Goal: Transaction & Acquisition: Purchase product/service

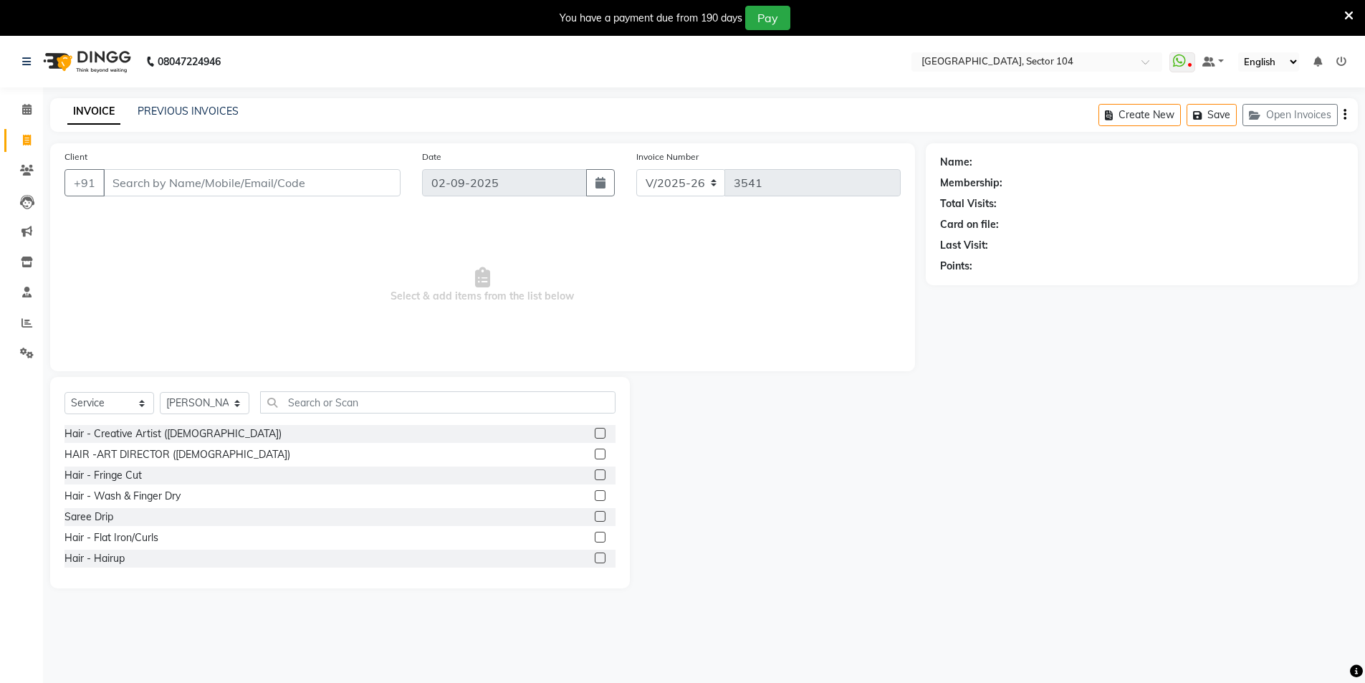
select select "4009"
select select "service"
select select "37308"
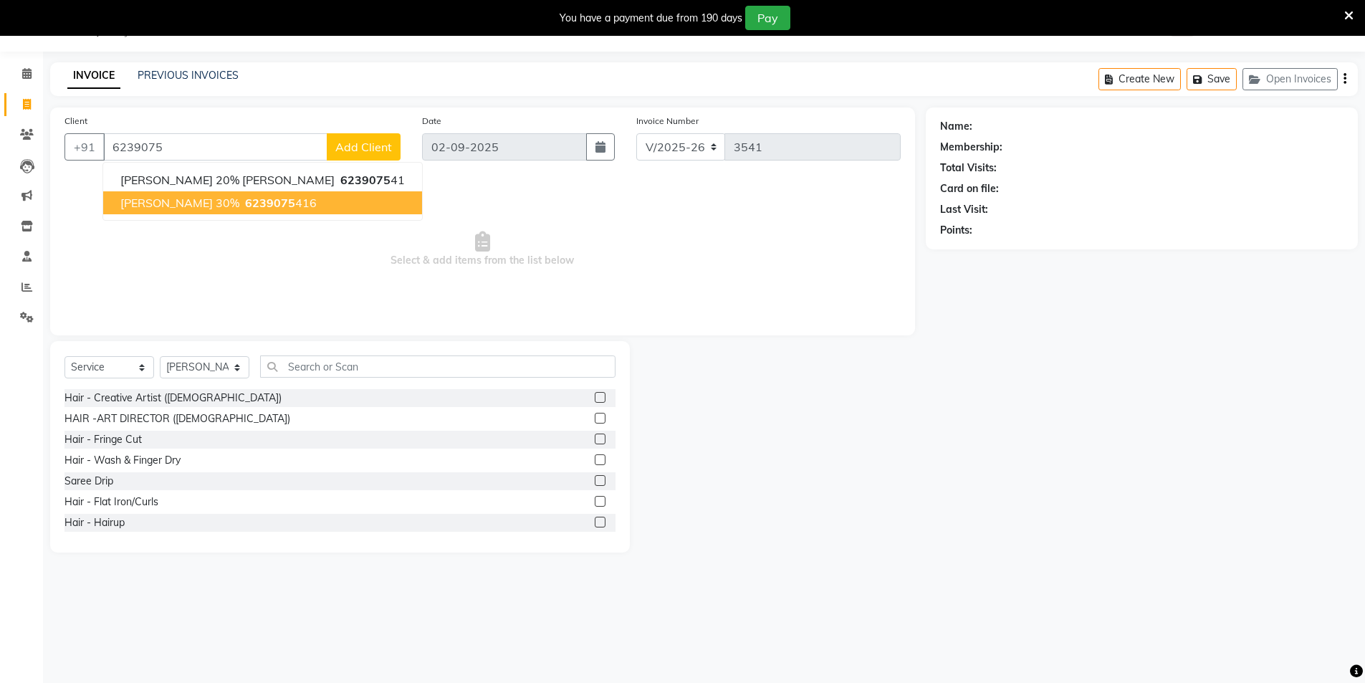
click at [176, 206] on span "[PERSON_NAME] 30%" at bounding box center [179, 203] width 119 height 14
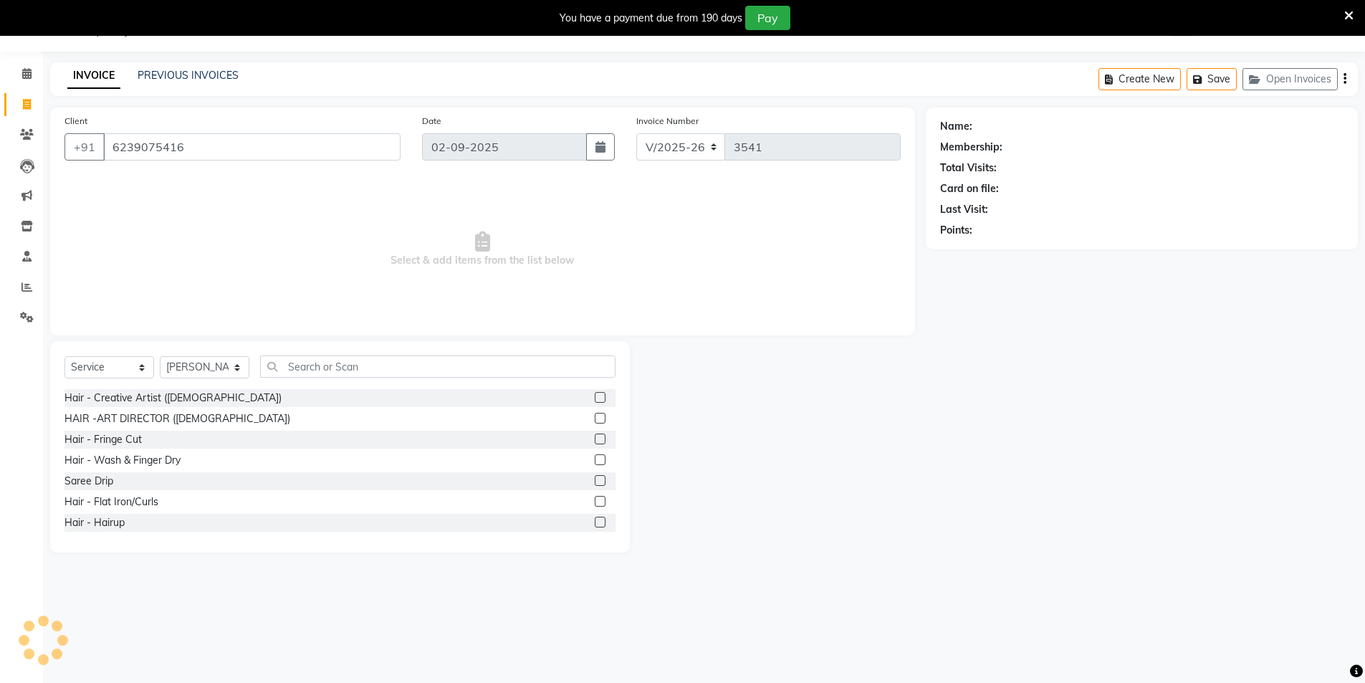
type input "6239075416"
click at [358, 381] on div "Select Service Product Membership Package Voucher Prepaid Gift Card Select Styl…" at bounding box center [339, 372] width 551 height 34
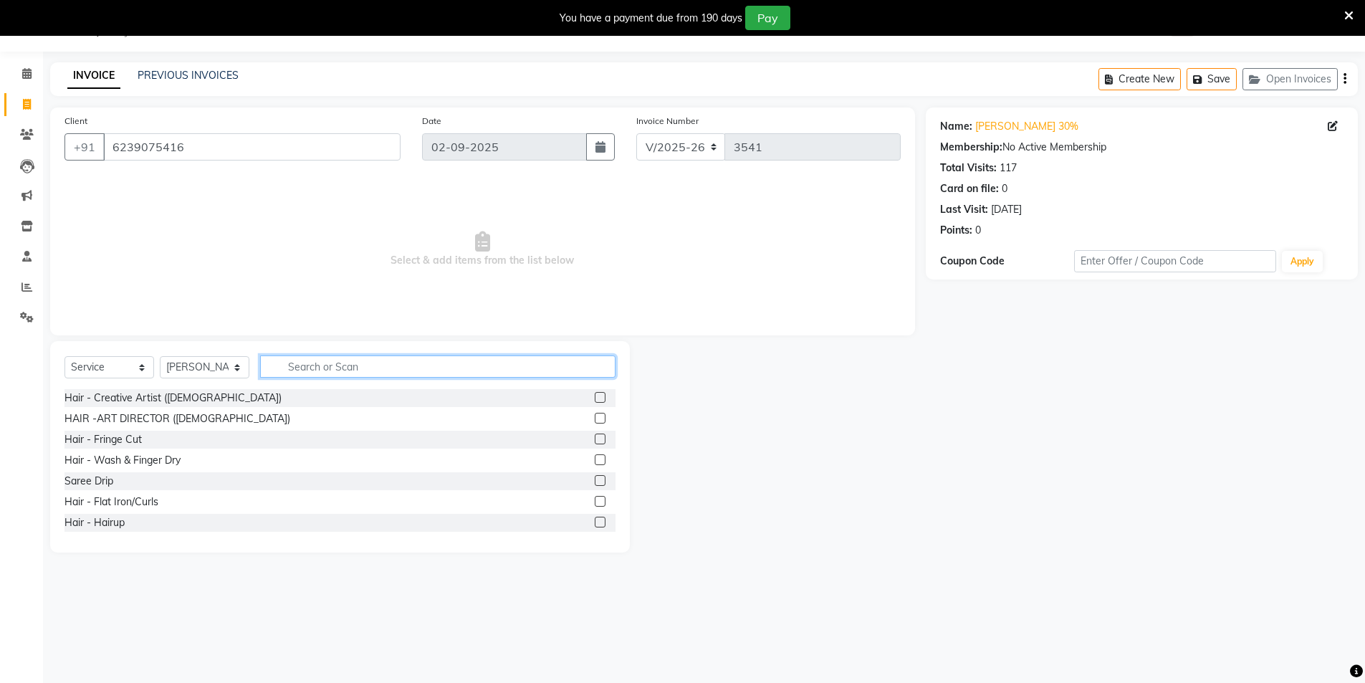
click at [363, 363] on input "text" at bounding box center [437, 366] width 355 height 22
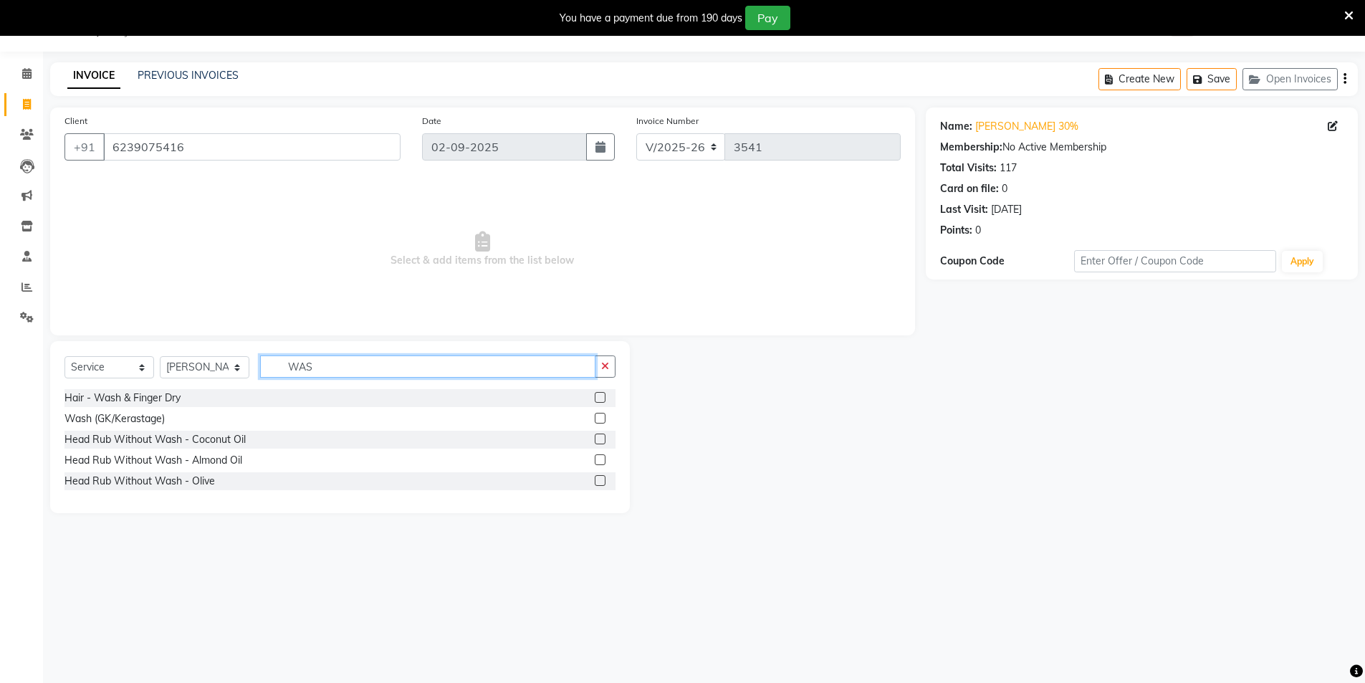
type input "WAS"
click at [207, 371] on select "Select Stylist [PERSON_NAME] [PERSON_NAME] [PERSON_NAME] [PERSON_NAME] [PERSON_…" at bounding box center [205, 367] width 90 height 22
select select "20473"
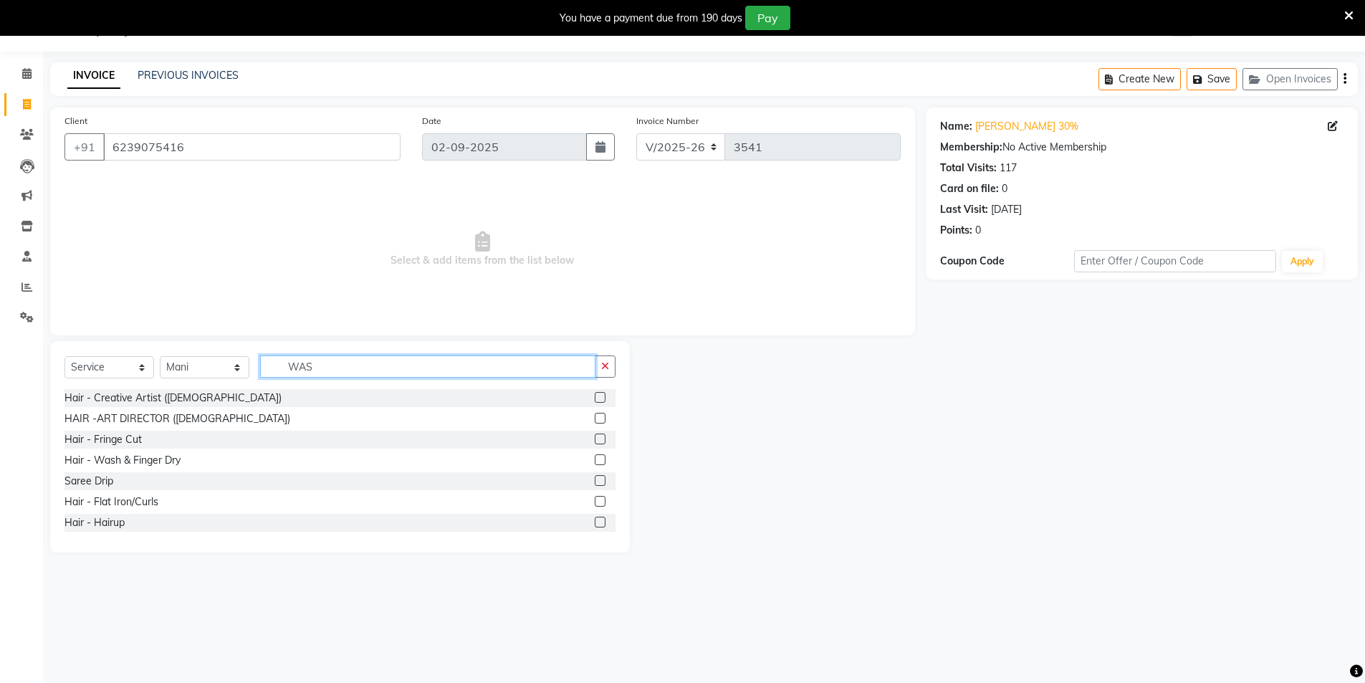
click at [316, 363] on input "WAS" at bounding box center [427, 366] width 335 height 22
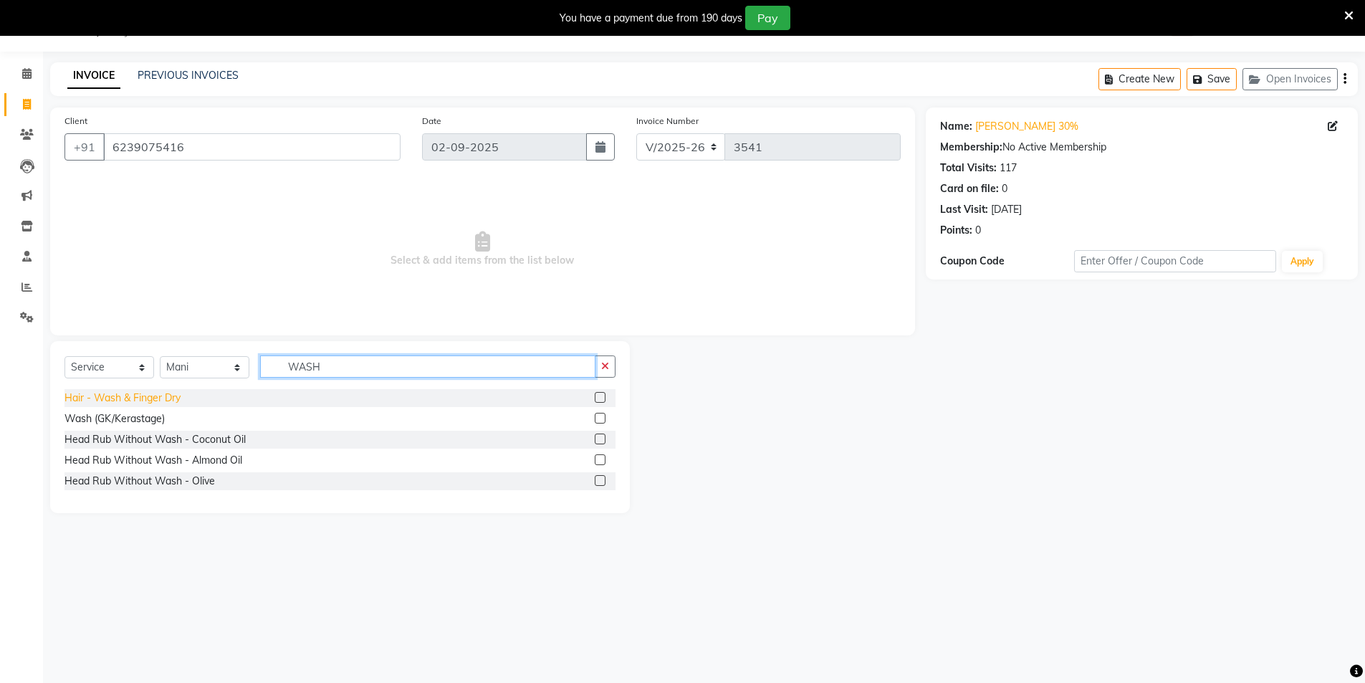
type input "WASH"
click at [123, 394] on div "Hair - Wash & Finger Dry" at bounding box center [122, 398] width 116 height 15
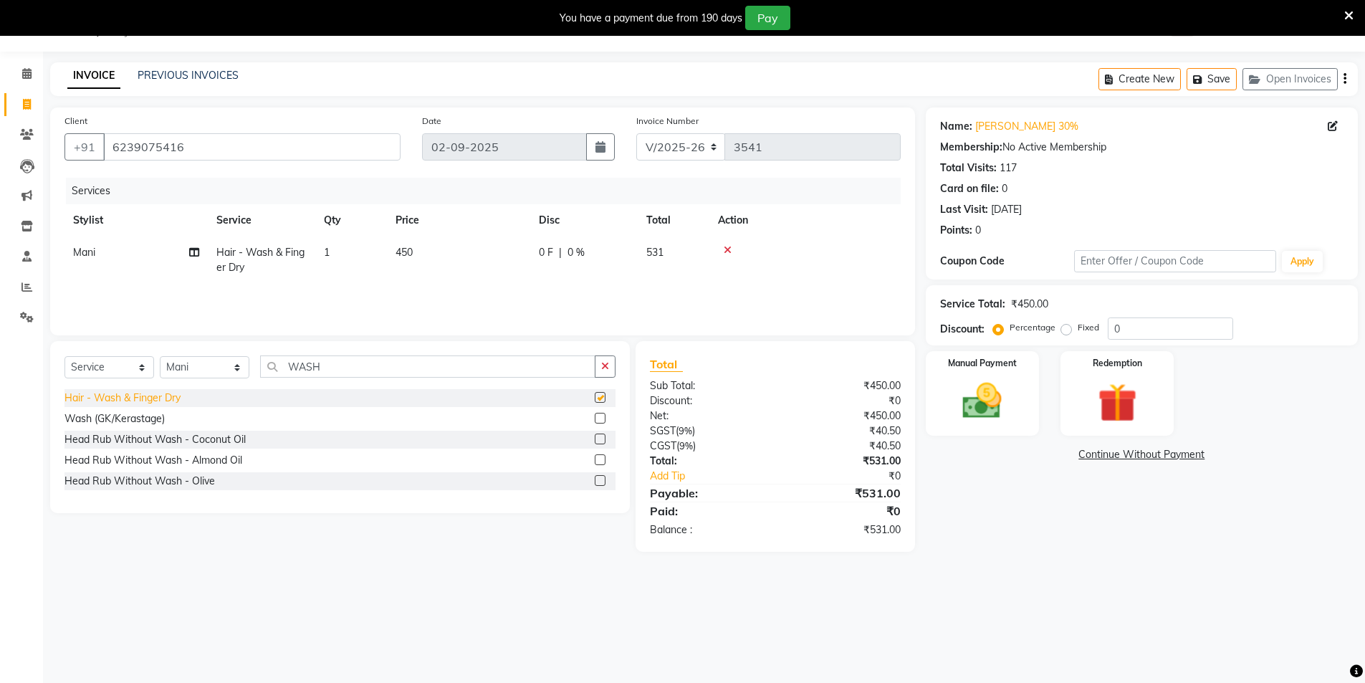
checkbox input "false"
click at [130, 419] on div "Wash (GK/Kerastage)" at bounding box center [114, 418] width 100 height 15
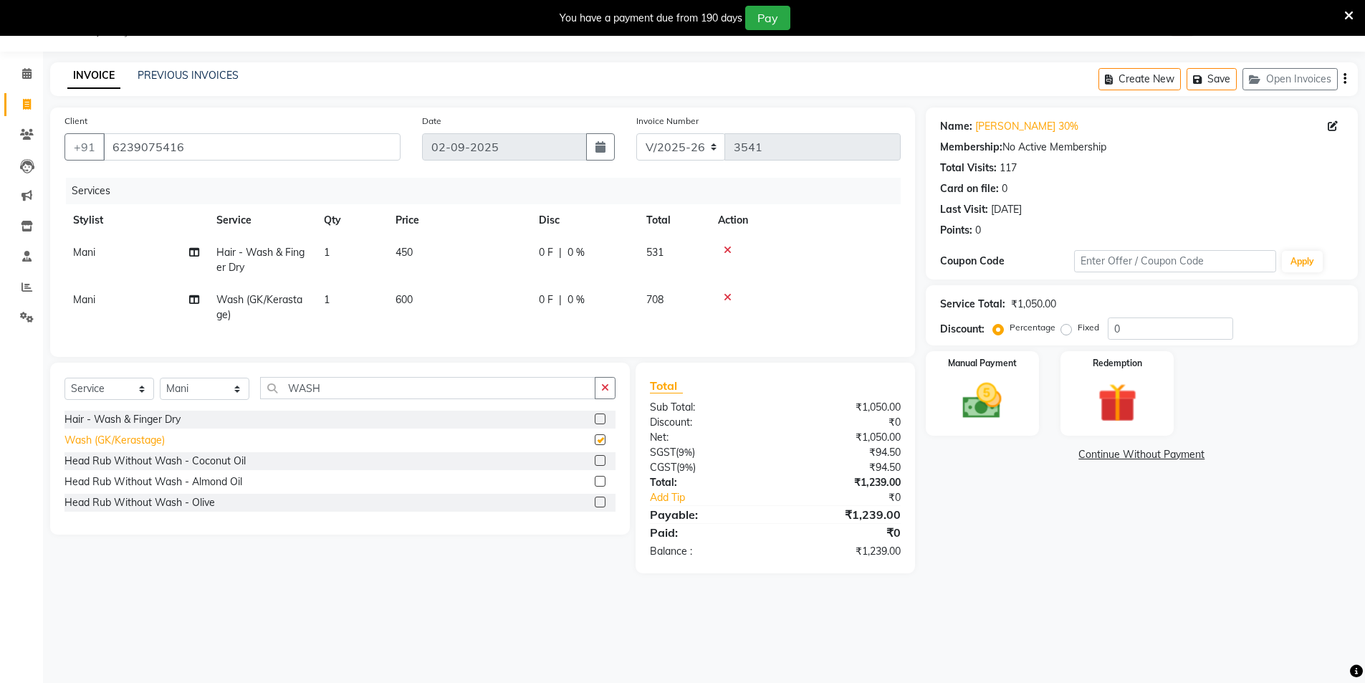
checkbox input "false"
click at [725, 249] on icon at bounding box center [728, 250] width 8 height 10
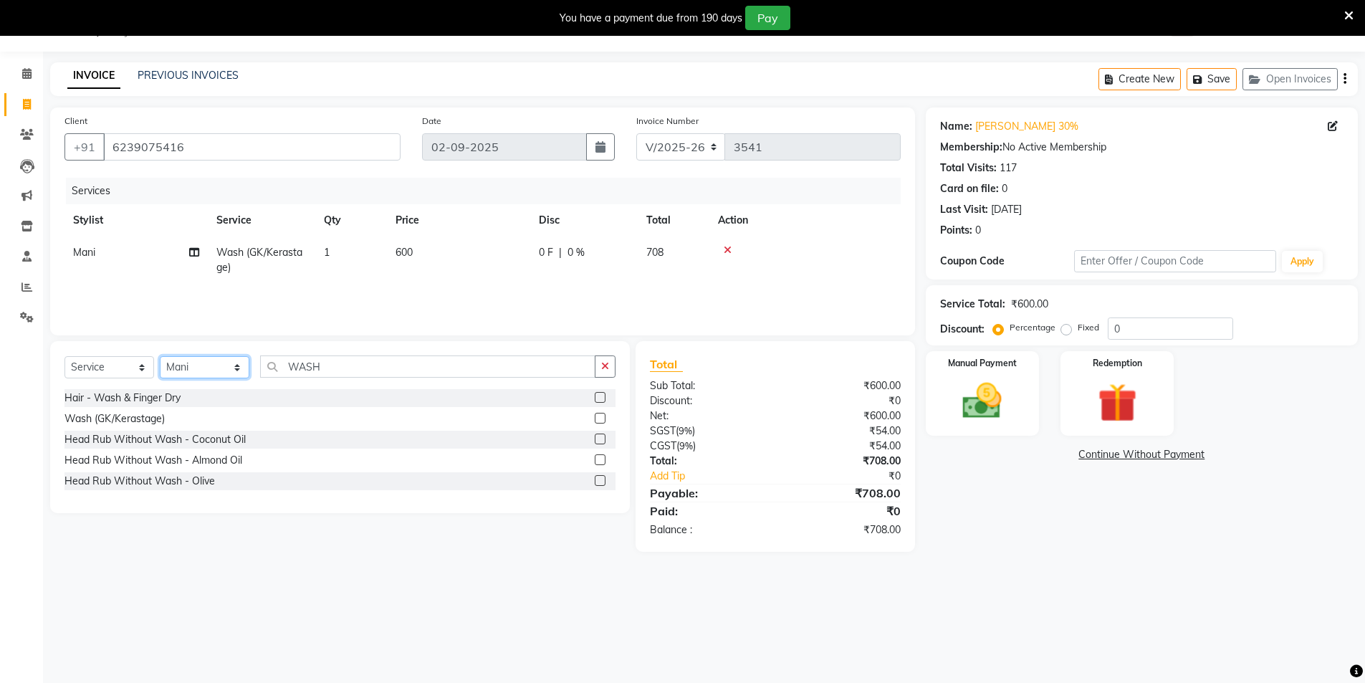
click at [228, 367] on select "Select Stylist [PERSON_NAME] [PERSON_NAME] [PERSON_NAME] [PERSON_NAME] [PERSON_…" at bounding box center [205, 367] width 90 height 22
select select "37308"
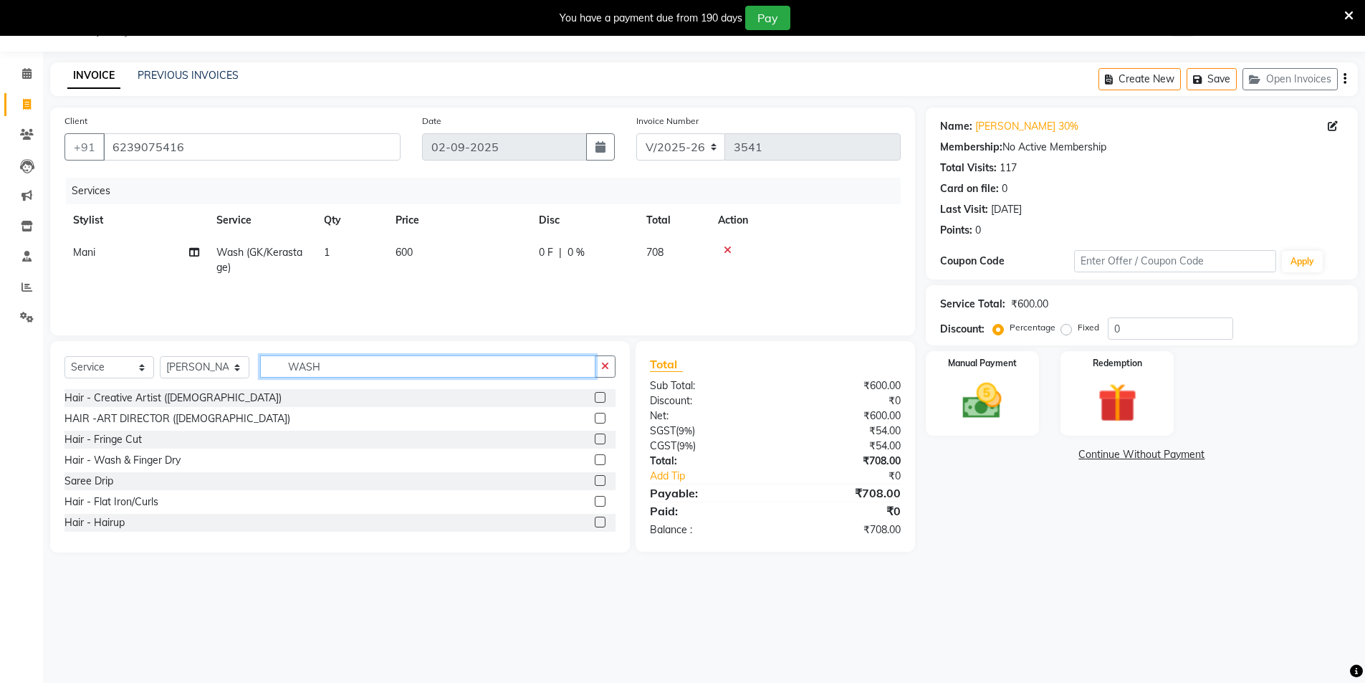
click at [361, 356] on input "WASH" at bounding box center [427, 366] width 335 height 22
drag, startPoint x: 261, startPoint y: 355, endPoint x: 240, endPoint y: 355, distance: 20.8
click at [241, 355] on div "Select Service Product Membership Package Voucher Prepaid Gift Card Select Styl…" at bounding box center [339, 372] width 551 height 34
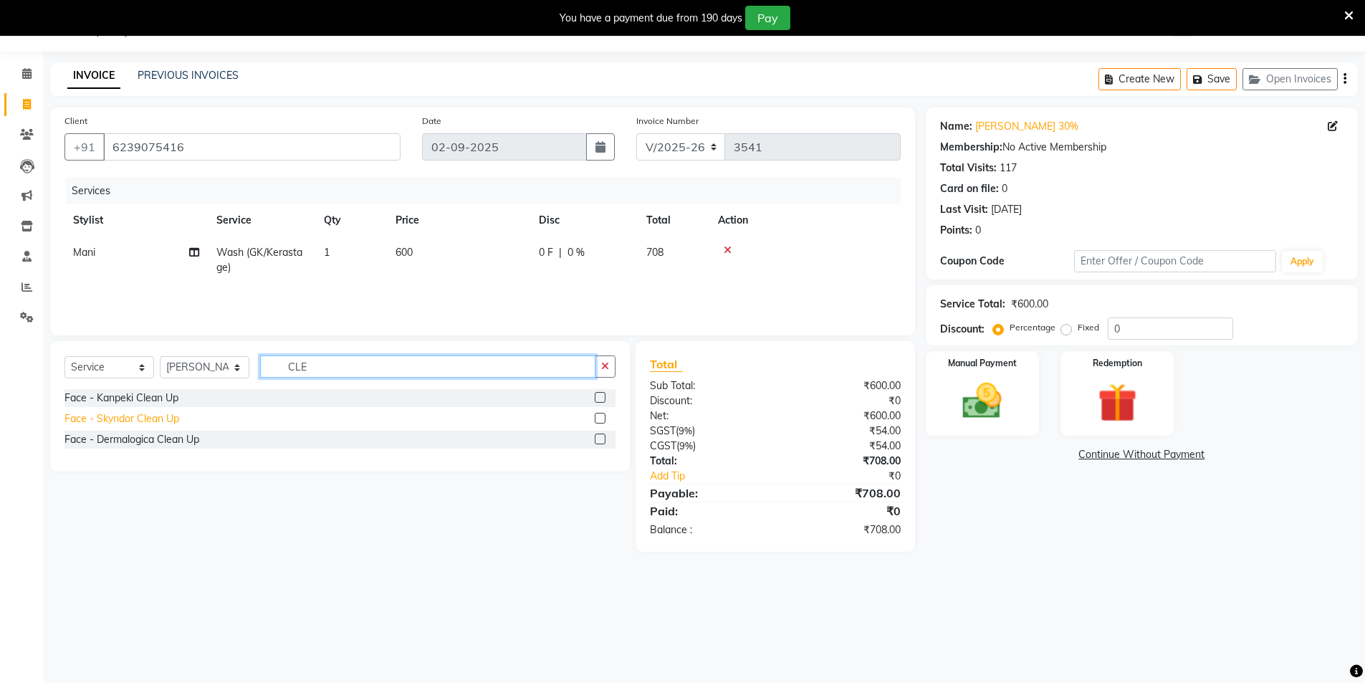
type input "CLE"
click at [128, 422] on div "Face - Skyndor Clean Up" at bounding box center [121, 418] width 115 height 15
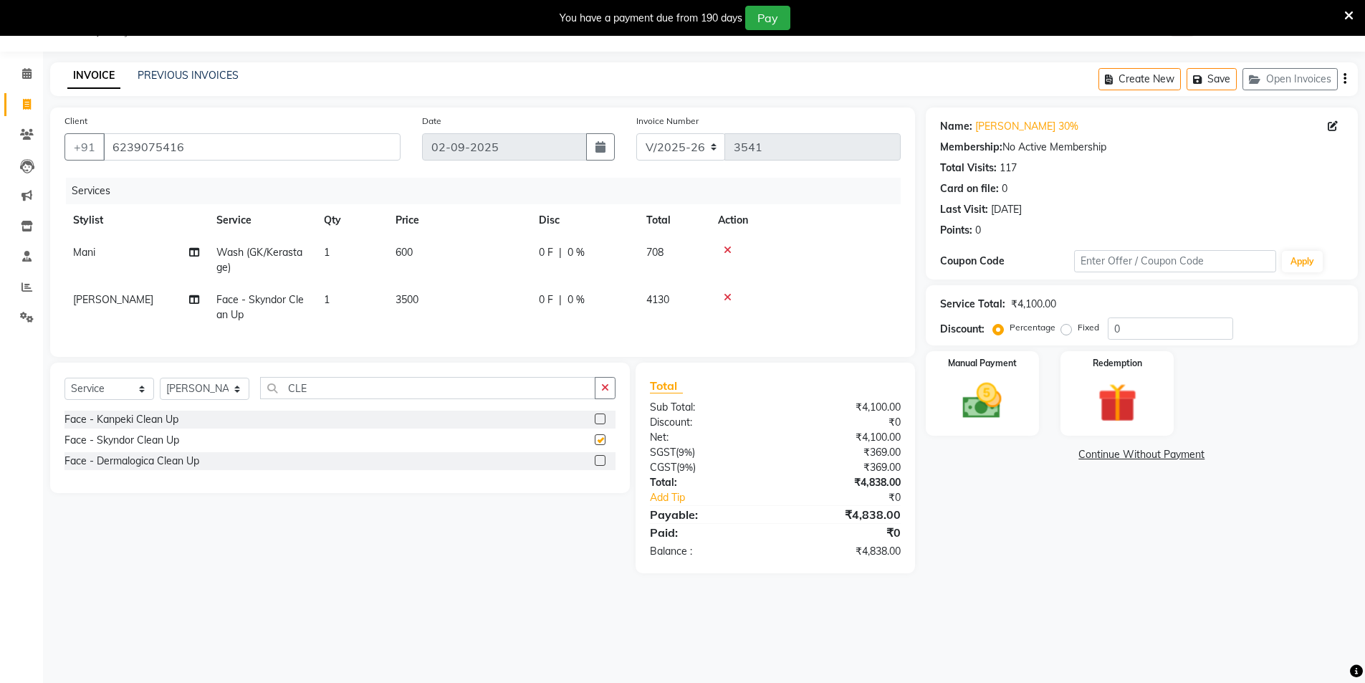
checkbox input "false"
drag, startPoint x: 325, startPoint y: 393, endPoint x: 150, endPoint y: 371, distance: 176.4
click at [150, 371] on div "Client +91 6239075416 Date 02-09-2025 Invoice Number V/2025 V/2025-26 3541 Serv…" at bounding box center [482, 340] width 886 height 466
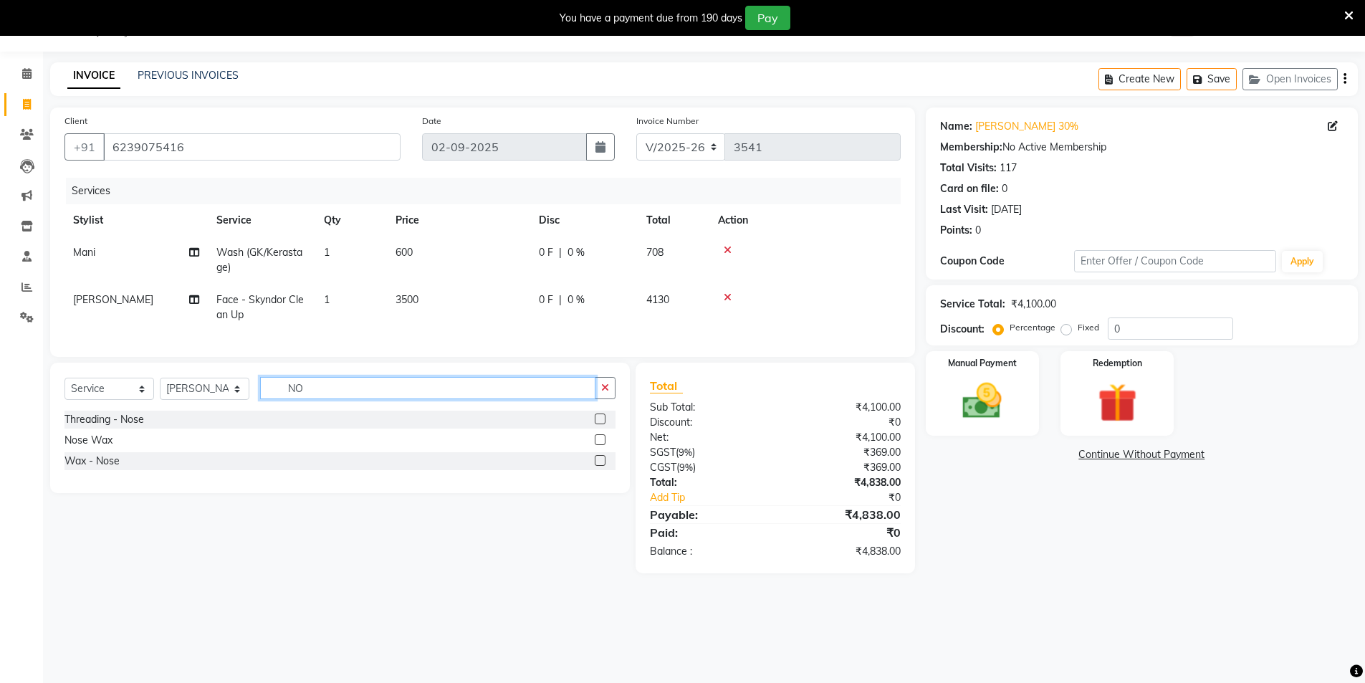
type input "N"
type input "FORE"
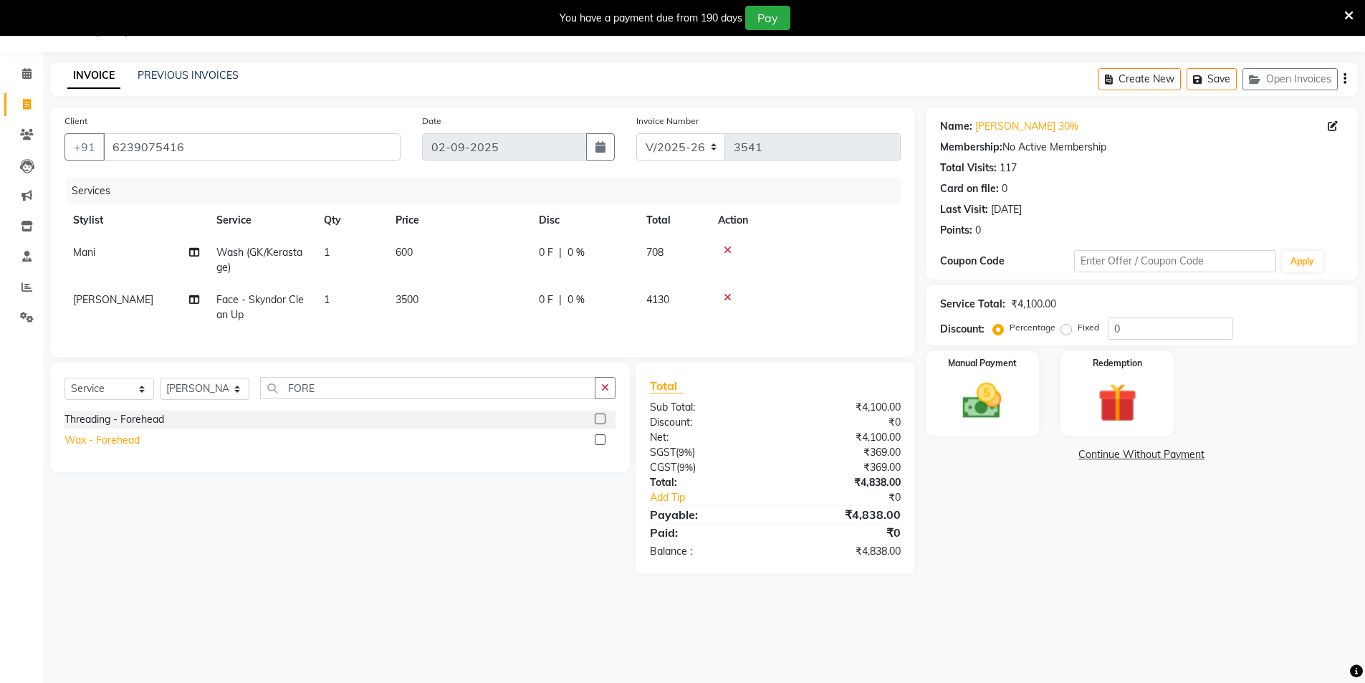
click at [113, 448] on div "Wax - Forehead" at bounding box center [101, 440] width 75 height 15
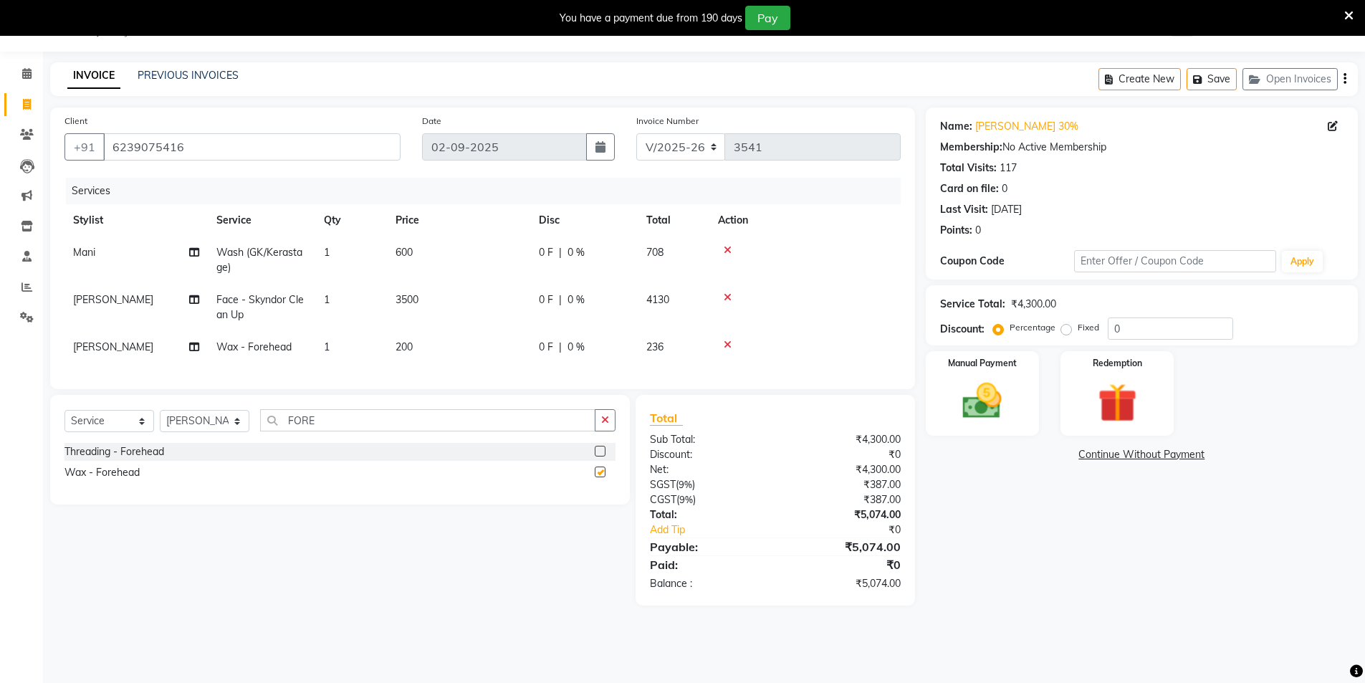
checkbox input "false"
drag, startPoint x: 282, startPoint y: 426, endPoint x: 261, endPoint y: 427, distance: 20.8
click at [261, 427] on input "FORE" at bounding box center [427, 420] width 335 height 22
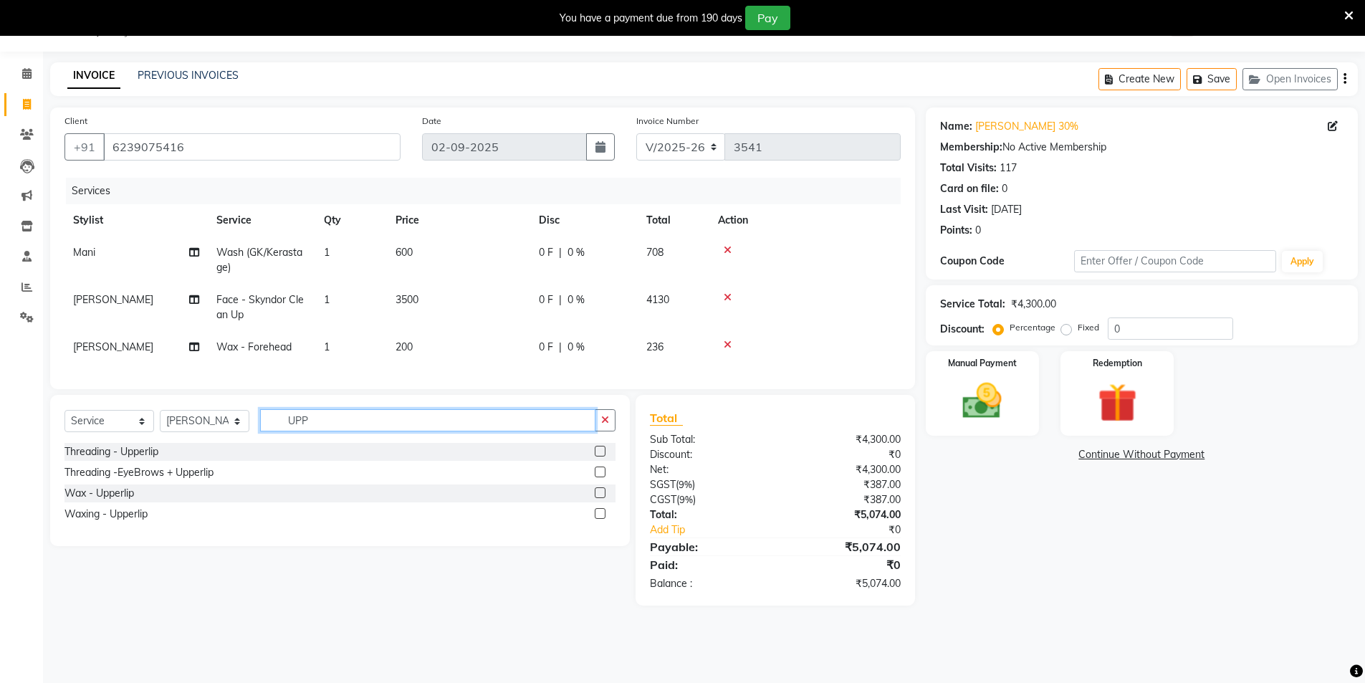
type input "UPP"
click at [98, 526] on div "Threading - Upperlip Threading -EyeBrows + Upperlip Wax - Upperlip Waxing - Upp…" at bounding box center [339, 484] width 551 height 83
click at [100, 520] on div "Waxing - Upperlip" at bounding box center [105, 514] width 83 height 15
checkbox input "false"
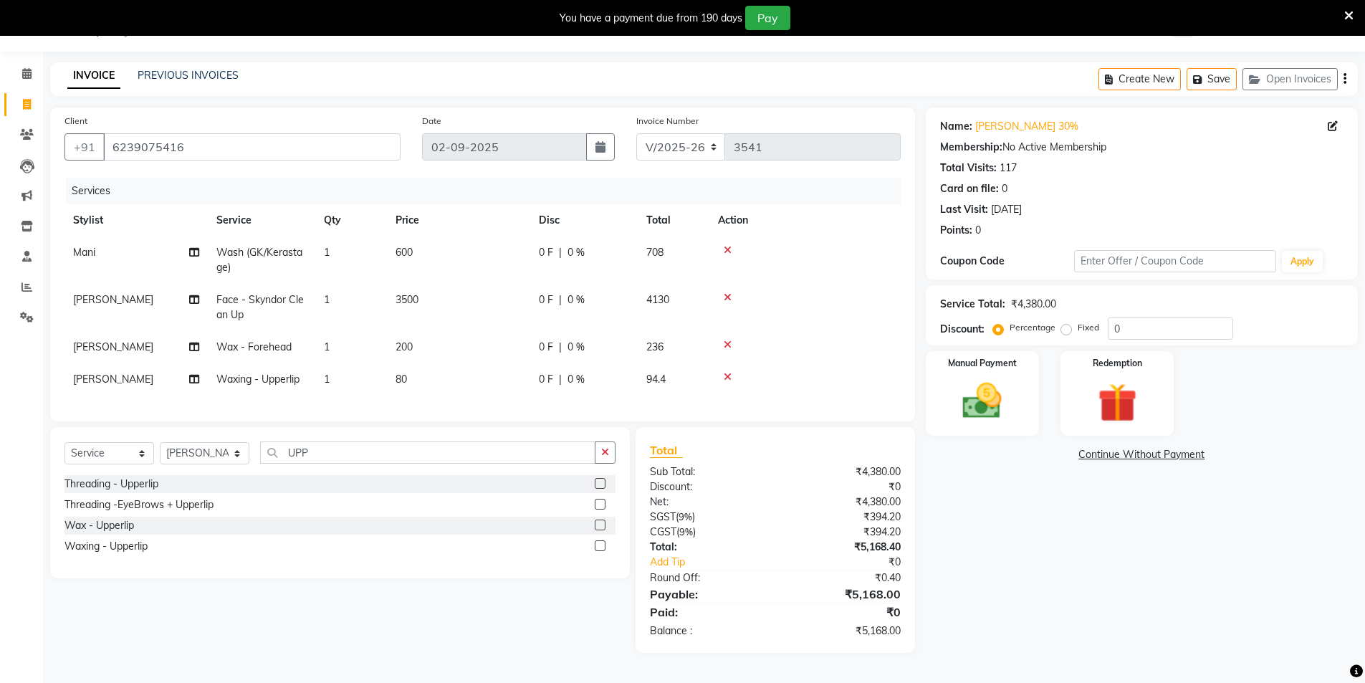
click at [418, 385] on td "80" at bounding box center [458, 379] width 143 height 32
select select "37308"
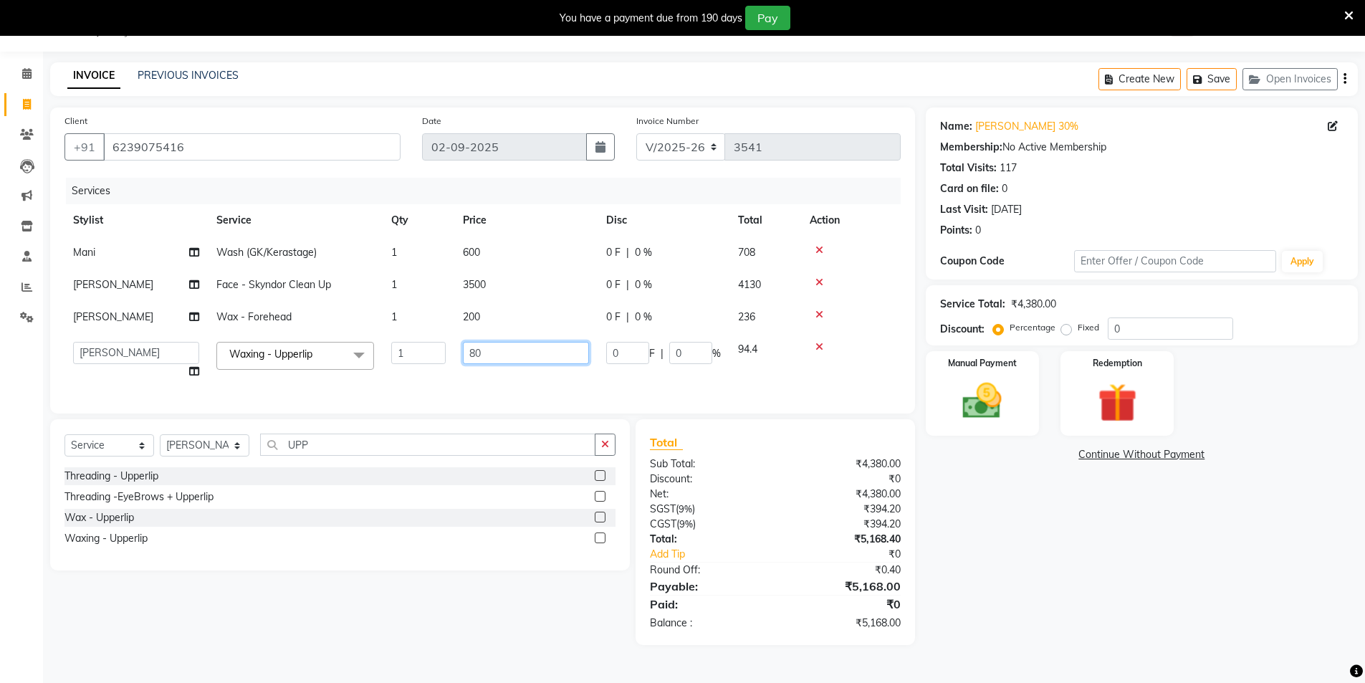
drag, startPoint x: 444, startPoint y: 347, endPoint x: 295, endPoint y: 372, distance: 151.2
click at [345, 350] on tr "AAMIR Aashis ajay AJEET akram Ali Alic ashok vihar Alice makeup alisha Alisha A…" at bounding box center [482, 360] width 836 height 54
type input "200"
click at [1185, 535] on div "Name: Aashi 30% Membership: No Active Membership Total Visits: 117 Card on file…" at bounding box center [1147, 375] width 443 height 537
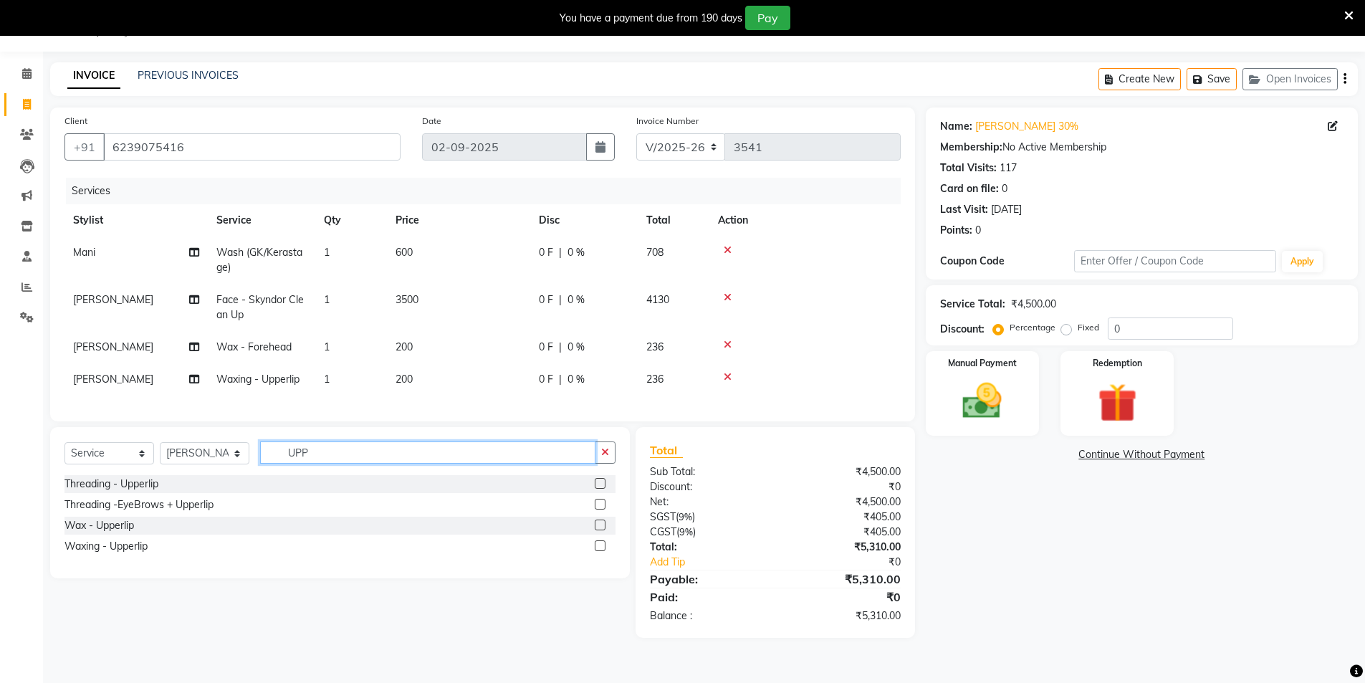
drag, startPoint x: 331, startPoint y: 465, endPoint x: 219, endPoint y: 471, distance: 111.9
click at [219, 471] on div "Select Service Product Membership Package Voucher Prepaid Gift Card Select Styl…" at bounding box center [339, 458] width 551 height 34
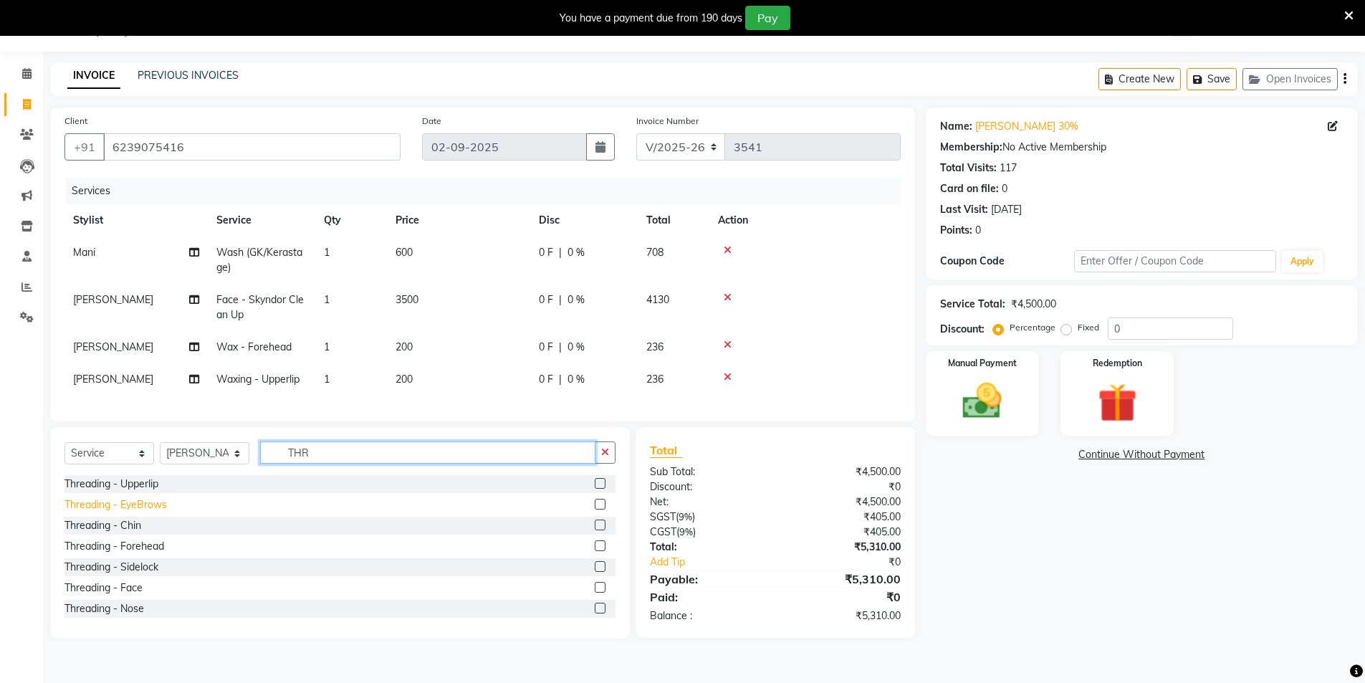
type input "THR"
click at [128, 510] on div "Threading - EyeBrows" at bounding box center [115, 504] width 102 height 15
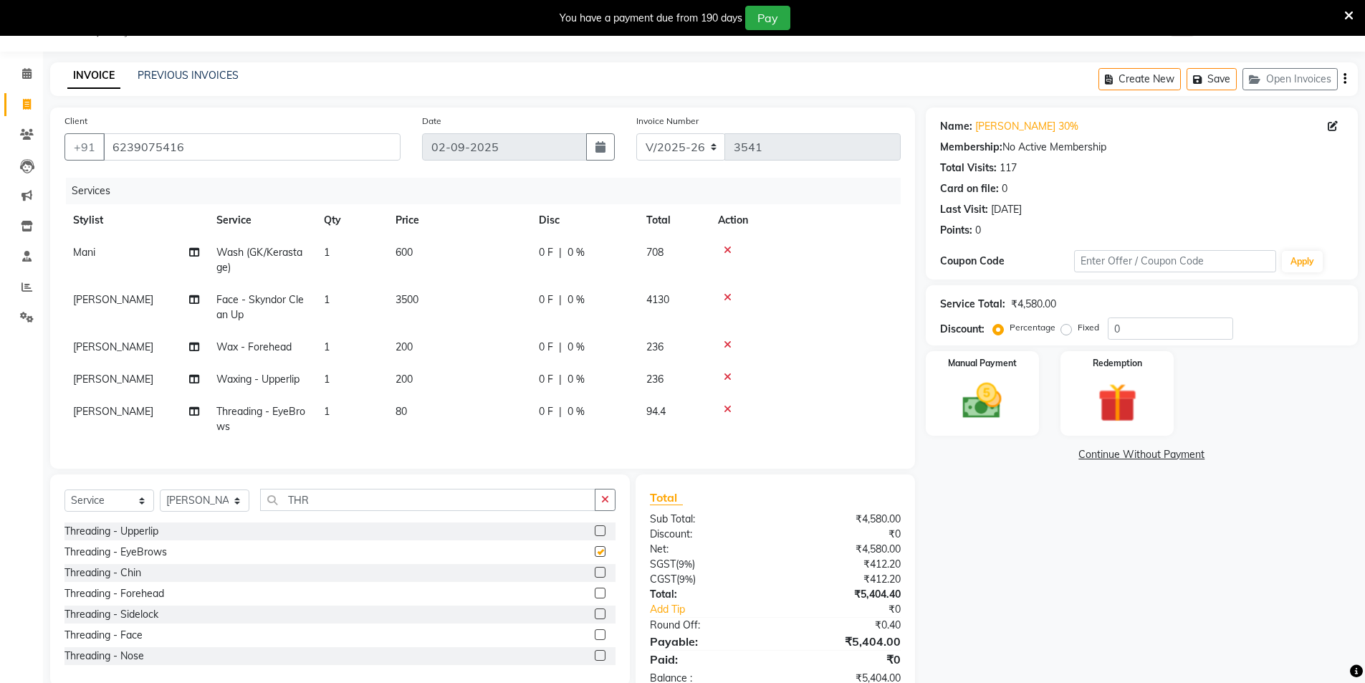
checkbox input "false"
click at [1127, 314] on div "Service Total: ₹4,580.00 Discount: Percentage Fixed 0" at bounding box center [1141, 315] width 403 height 49
click at [1133, 333] on input "0" at bounding box center [1170, 328] width 125 height 22
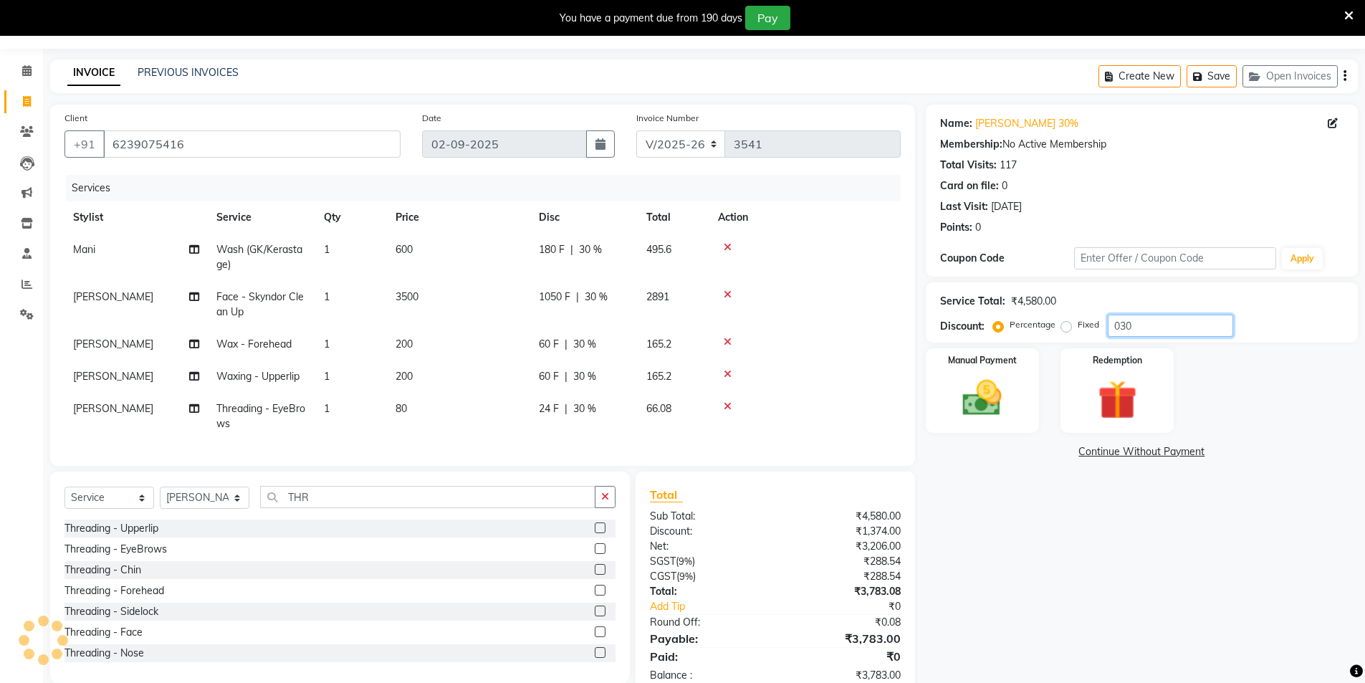
scroll to position [85, 0]
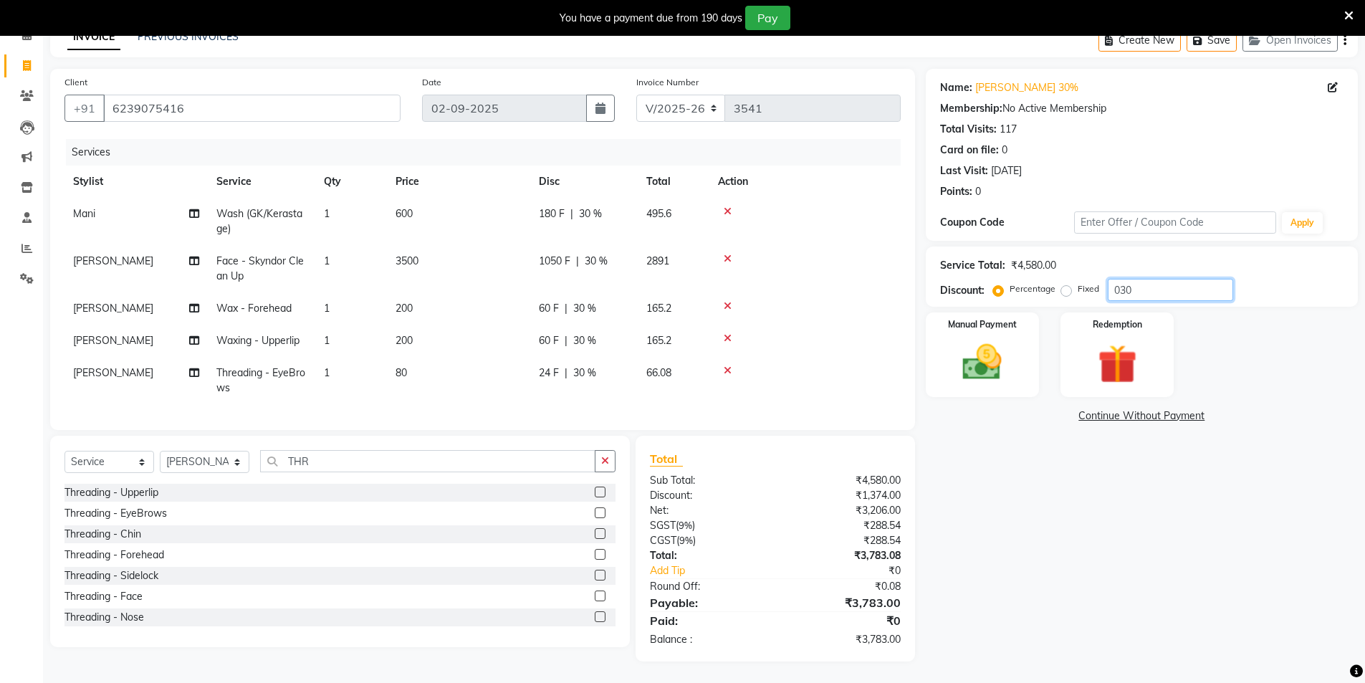
type input "030"
click at [1013, 355] on img at bounding box center [983, 362] width 66 height 47
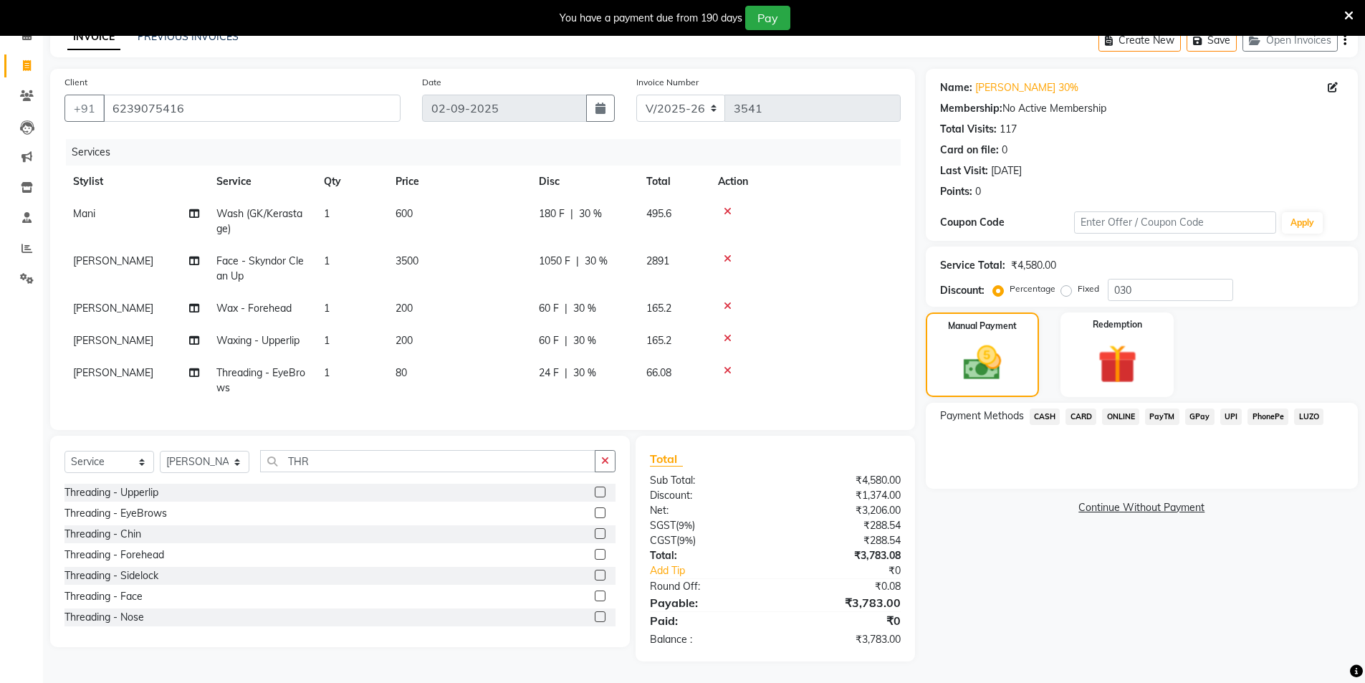
click at [1230, 408] on span "UPI" at bounding box center [1231, 416] width 22 height 16
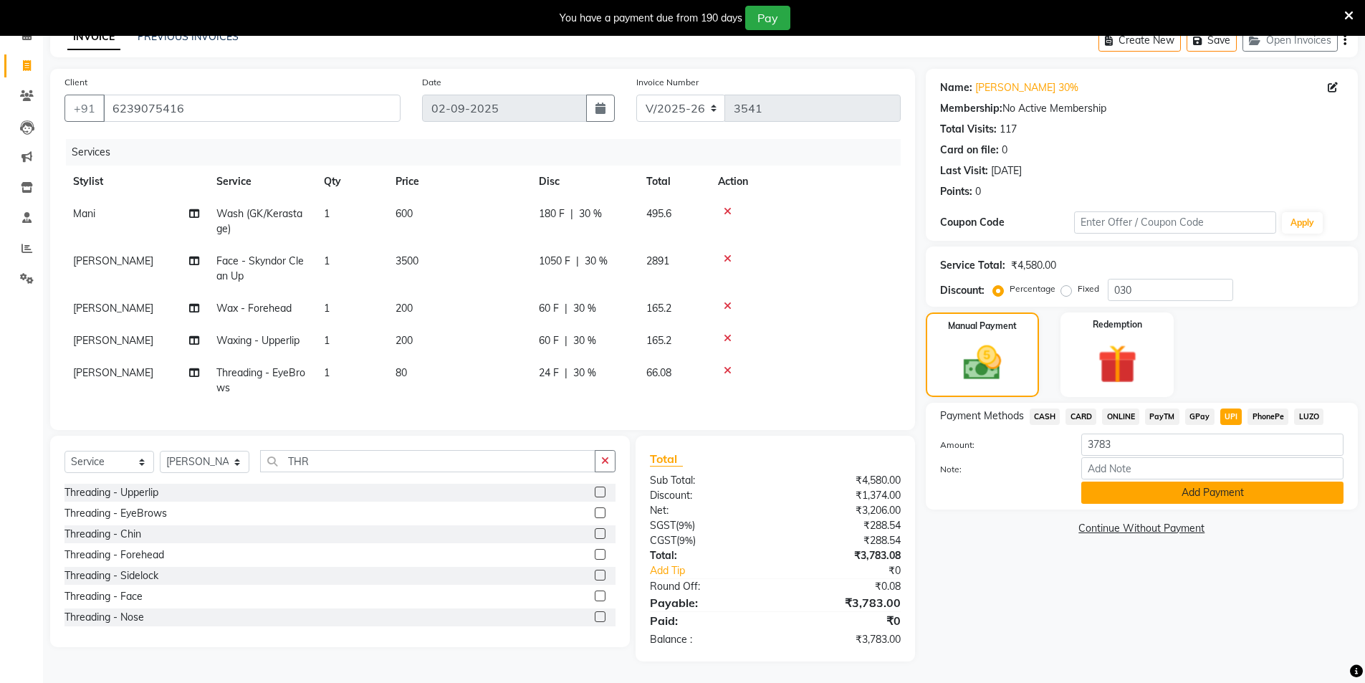
click at [1198, 482] on button "Add Payment" at bounding box center [1212, 493] width 262 height 22
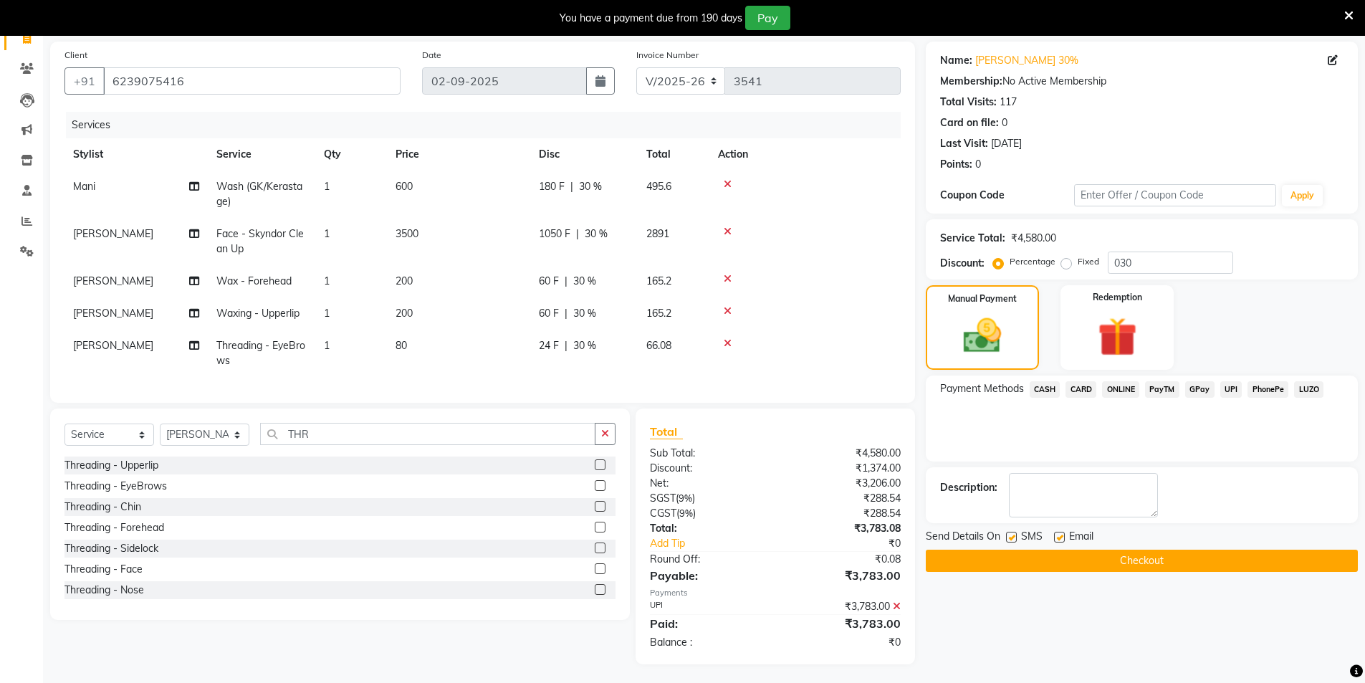
scroll to position [115, 0]
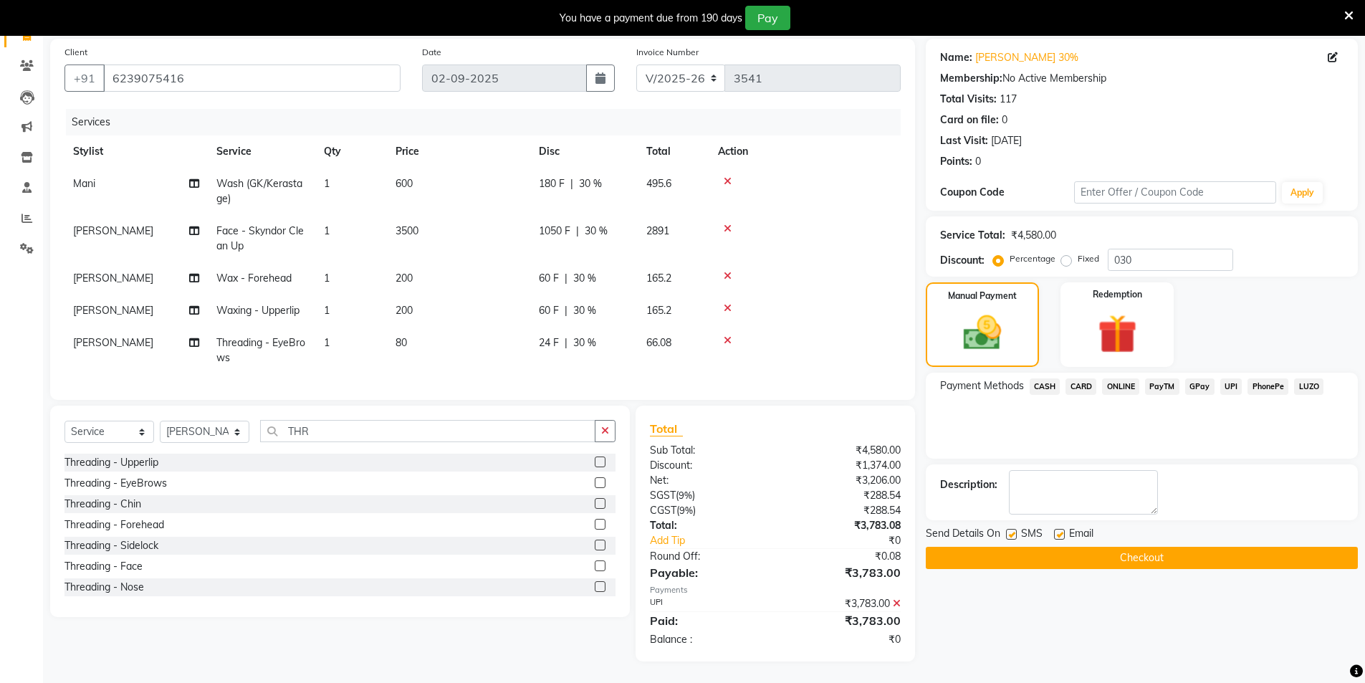
click at [1139, 550] on button "Checkout" at bounding box center [1142, 558] width 432 height 22
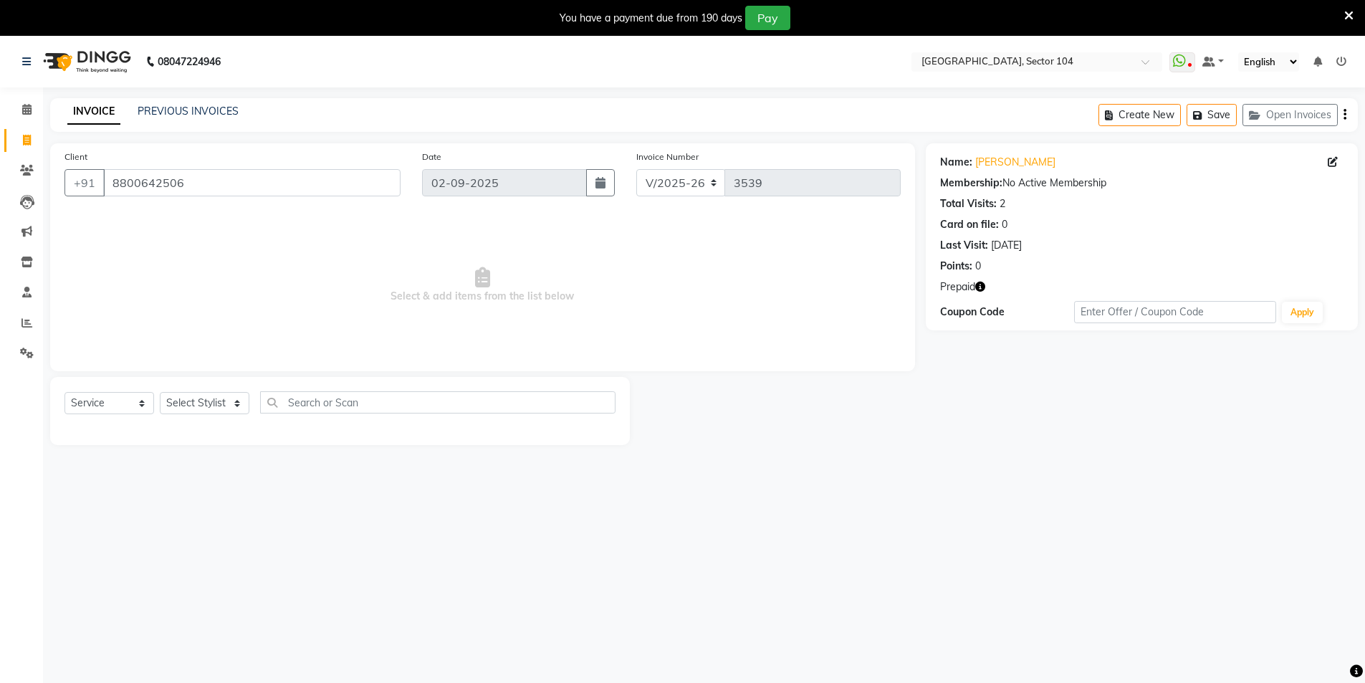
select select "4009"
select select "service"
click at [983, 284] on icon "button" at bounding box center [980, 287] width 10 height 10
click at [968, 381] on div "Name: Nitika Membership: No Active Membership Total Visits: 2 Card on file: 0 L…" at bounding box center [1147, 294] width 443 height 302
drag, startPoint x: 237, startPoint y: 191, endPoint x: 0, endPoint y: 152, distance: 240.3
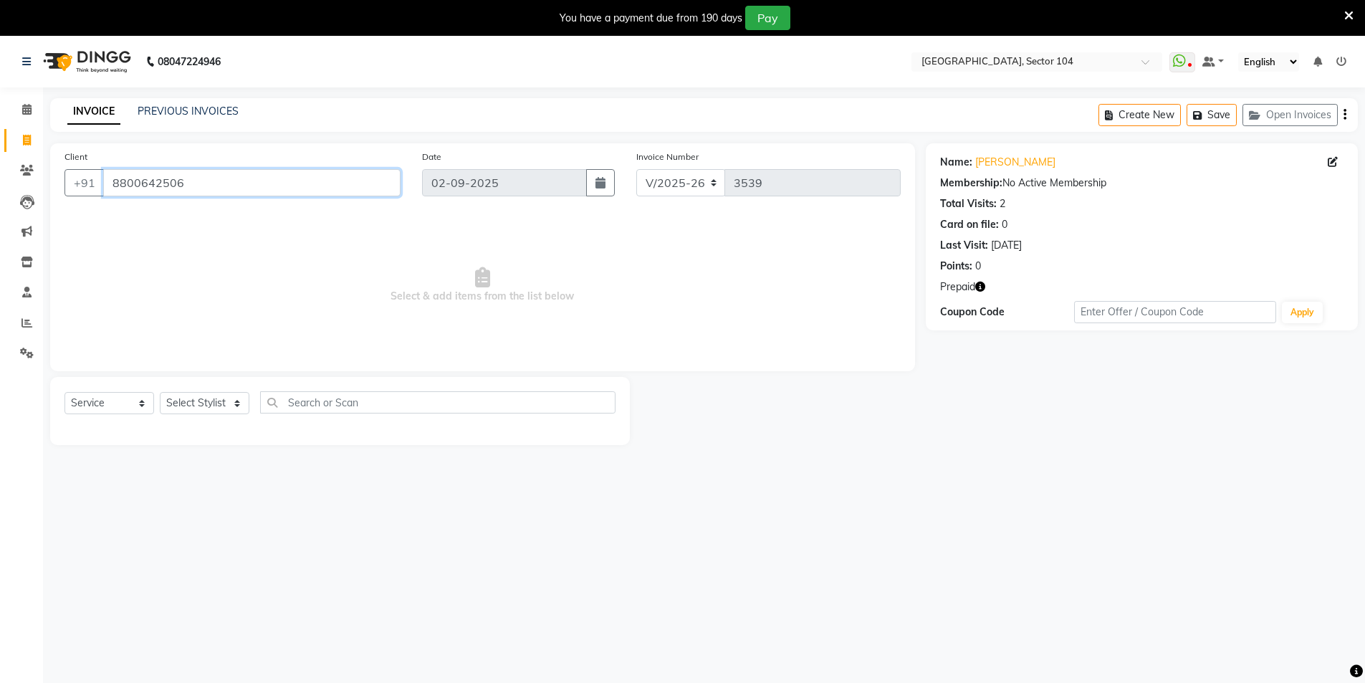
click at [0, 152] on app-home "08047224946 Select Location × Noi Tre Salon, Sector 104 WhatsApp Status ✕ Statu…" at bounding box center [682, 251] width 1365 height 431
click at [325, 186] on input "Client" at bounding box center [251, 182] width 297 height 27
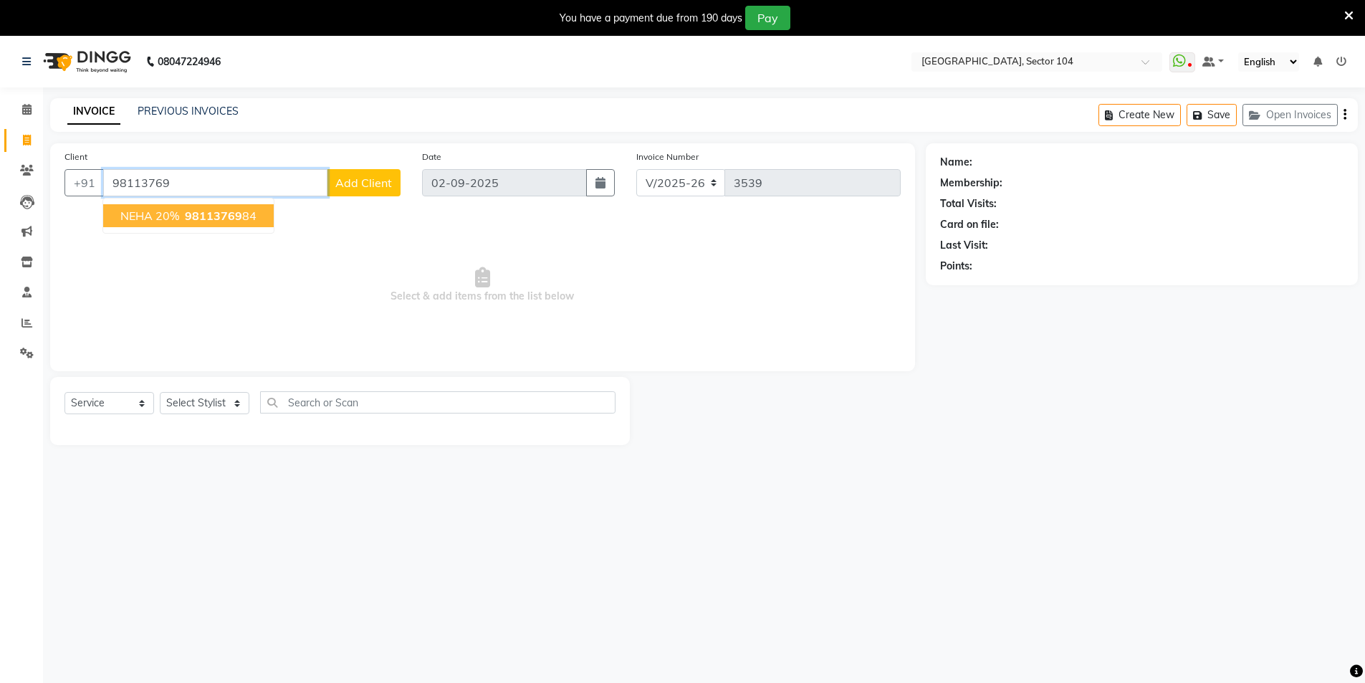
click at [217, 224] on button "NEHA 20% 98113769 84" at bounding box center [188, 215] width 171 height 23
type input "9811376984"
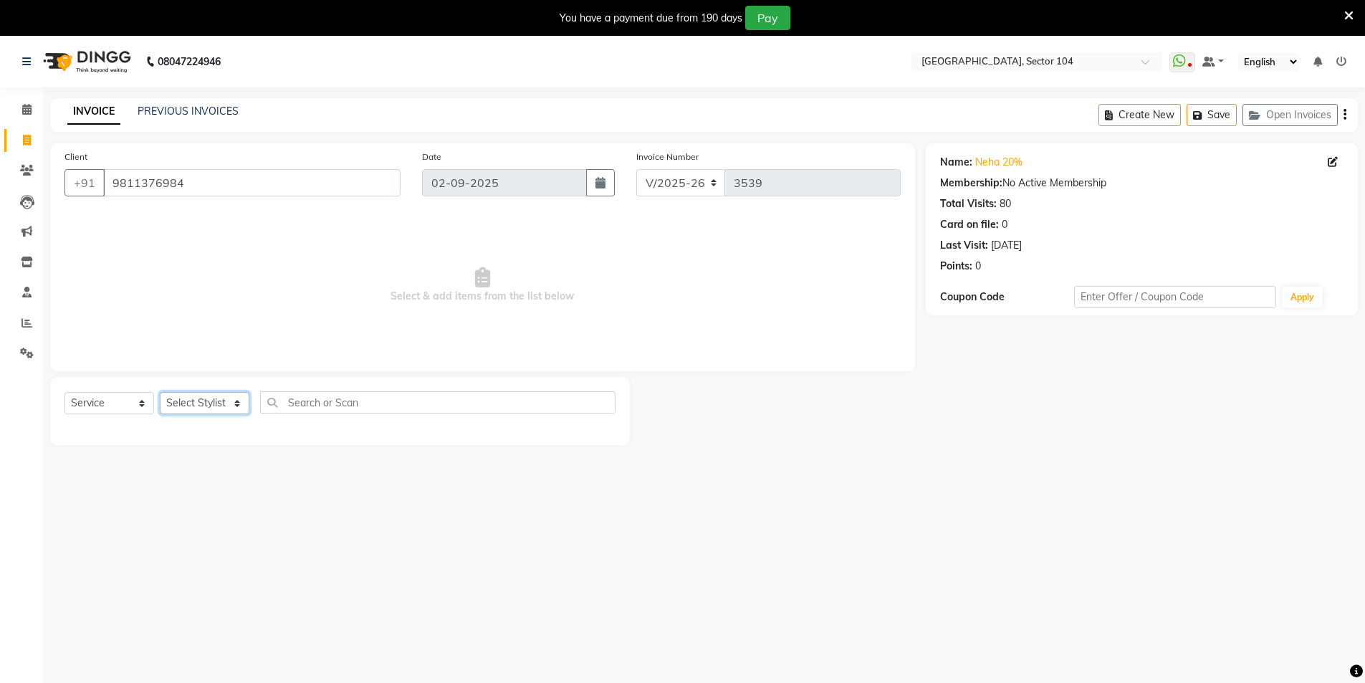
click at [210, 401] on select "Select Stylist [PERSON_NAME] [PERSON_NAME] [PERSON_NAME] [PERSON_NAME] [PERSON_…" at bounding box center [205, 403] width 90 height 22
select select "20473"
click at [214, 405] on select "Select Stylist [PERSON_NAME] [PERSON_NAME] [PERSON_NAME] [PERSON_NAME] [PERSON_…" at bounding box center [205, 403] width 90 height 22
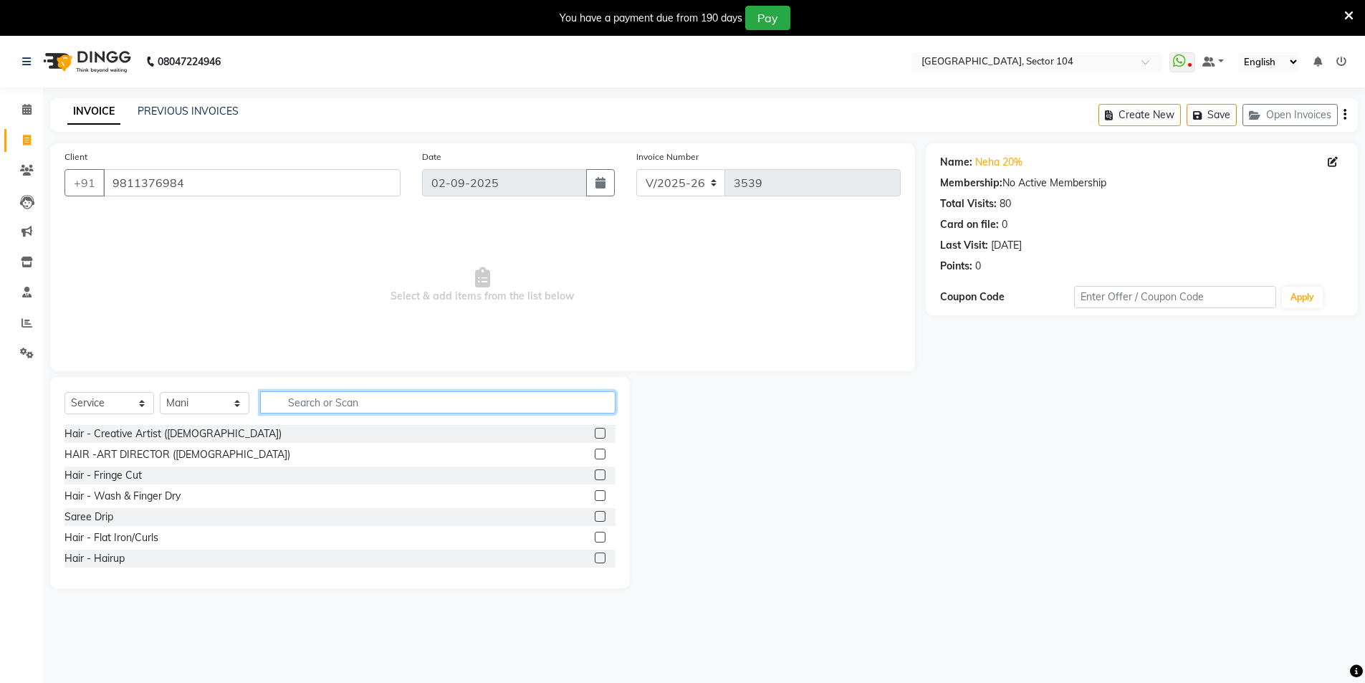
click at [297, 403] on input "text" at bounding box center [437, 402] width 355 height 22
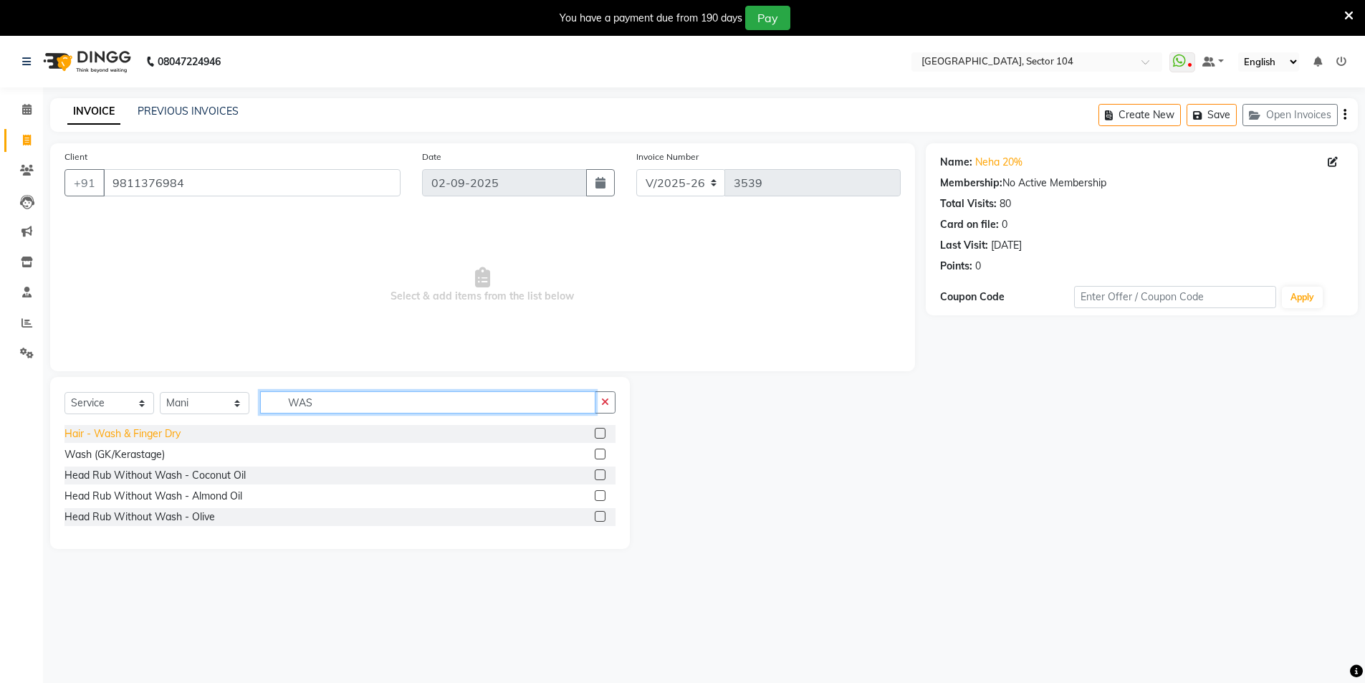
type input "WAS"
click at [133, 433] on div "Hair - Wash & Finger Dry" at bounding box center [122, 433] width 116 height 15
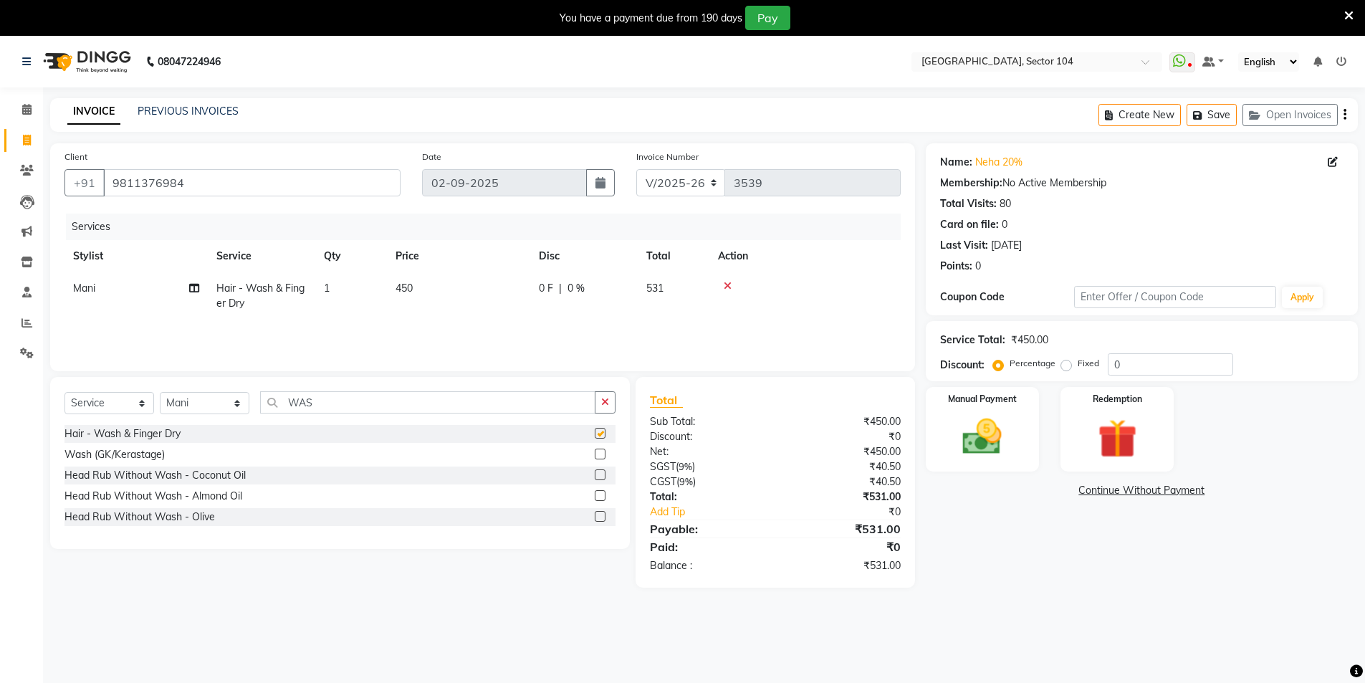
checkbox input "false"
click at [999, 168] on link "Neha 20%" at bounding box center [998, 162] width 47 height 15
click at [1142, 359] on input "0" at bounding box center [1170, 364] width 125 height 22
click at [1094, 590] on div "Name: Neha 20% Membership: No Active Membership Total Visits: 80 Card on file: …" at bounding box center [1147, 372] width 443 height 459
click at [1169, 370] on input "020" at bounding box center [1170, 364] width 125 height 22
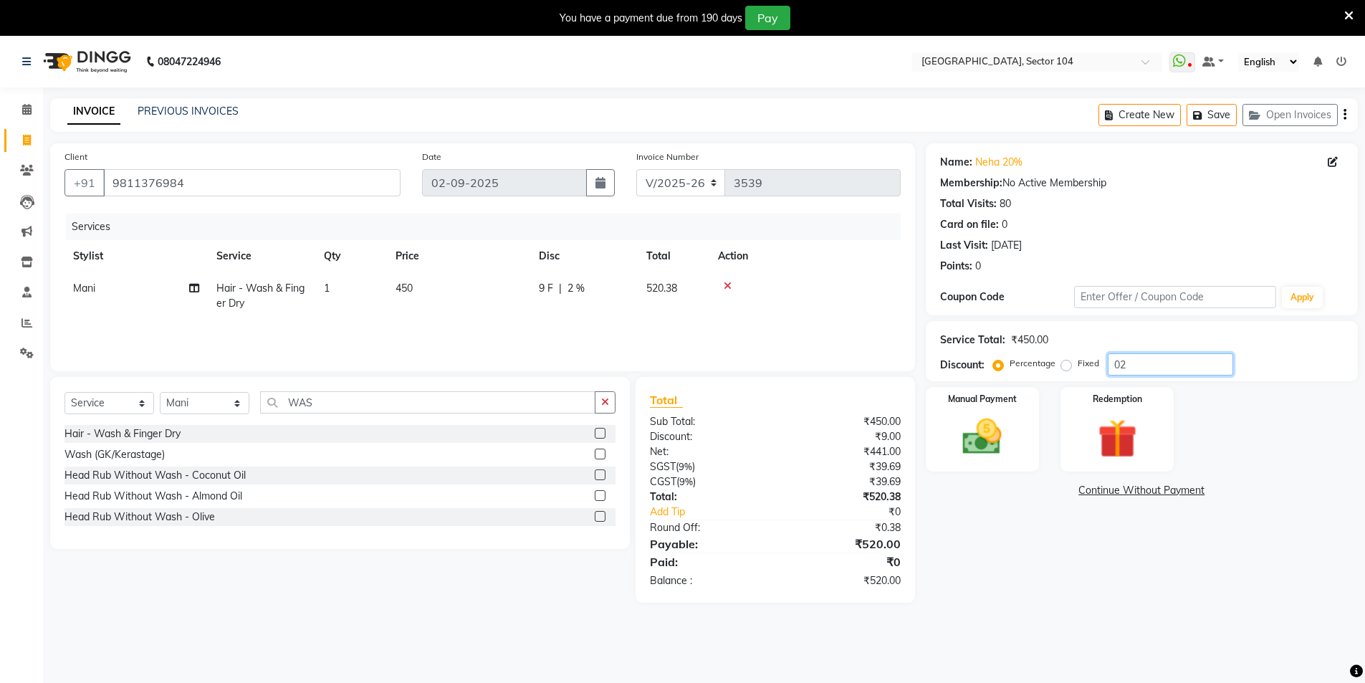
type input "0"
click at [247, 186] on input "9811376984" at bounding box center [251, 182] width 297 height 27
click at [216, 403] on select "Select Stylist [PERSON_NAME] [PERSON_NAME] [PERSON_NAME] [PERSON_NAME] [PERSON_…" at bounding box center [205, 403] width 90 height 22
select select "37308"
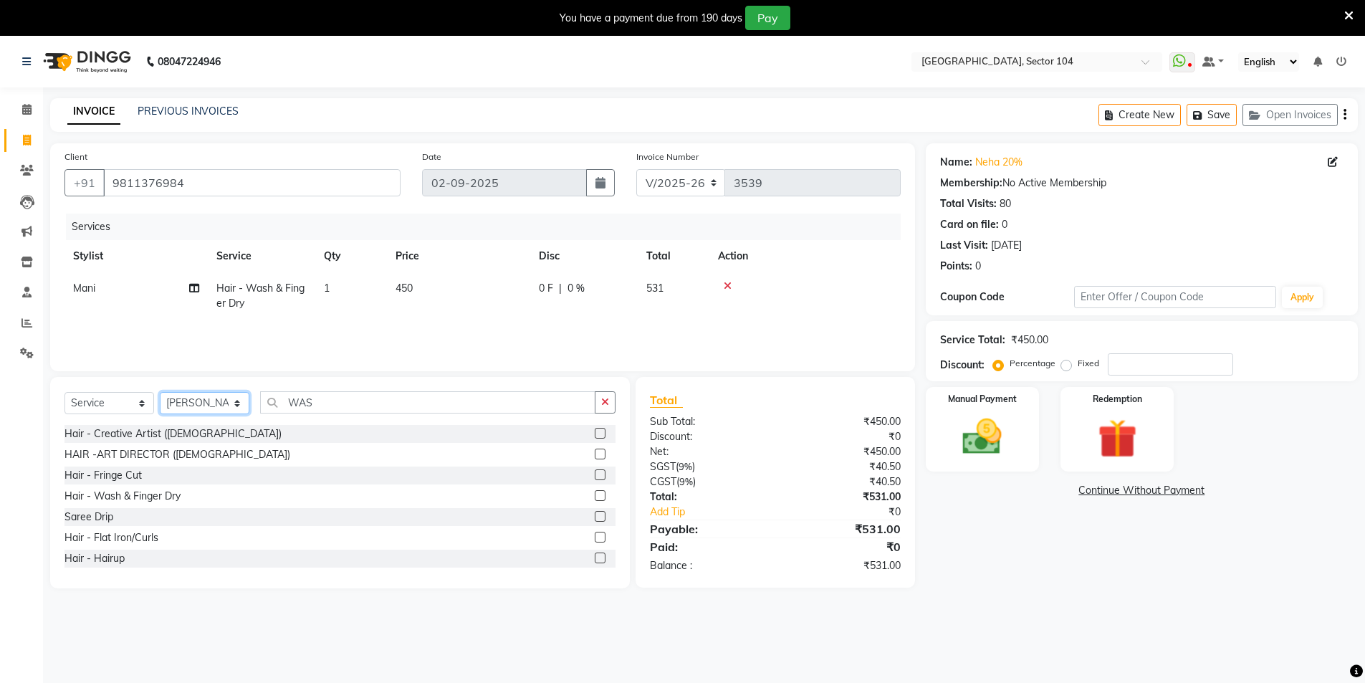
click at [216, 403] on select "Select Stylist [PERSON_NAME] [PERSON_NAME] [PERSON_NAME] [PERSON_NAME] [PERSON_…" at bounding box center [205, 403] width 90 height 22
drag, startPoint x: 319, startPoint y: 401, endPoint x: 275, endPoint y: 389, distance: 45.4
click at [280, 391] on div "Select Service Product Membership Package Voucher Prepaid Gift Card Select Styl…" at bounding box center [340, 482] width 580 height 211
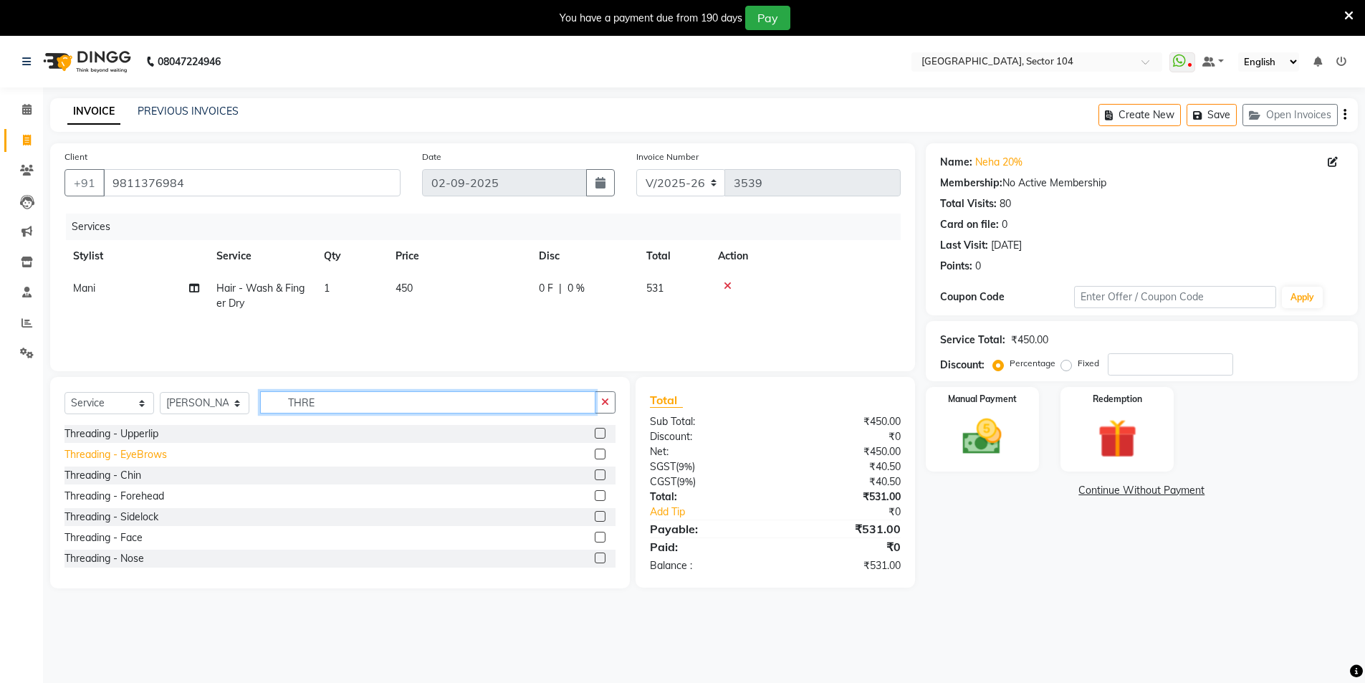
type input "THRE"
click at [129, 454] on div "Threading - EyeBrows" at bounding box center [115, 454] width 102 height 15
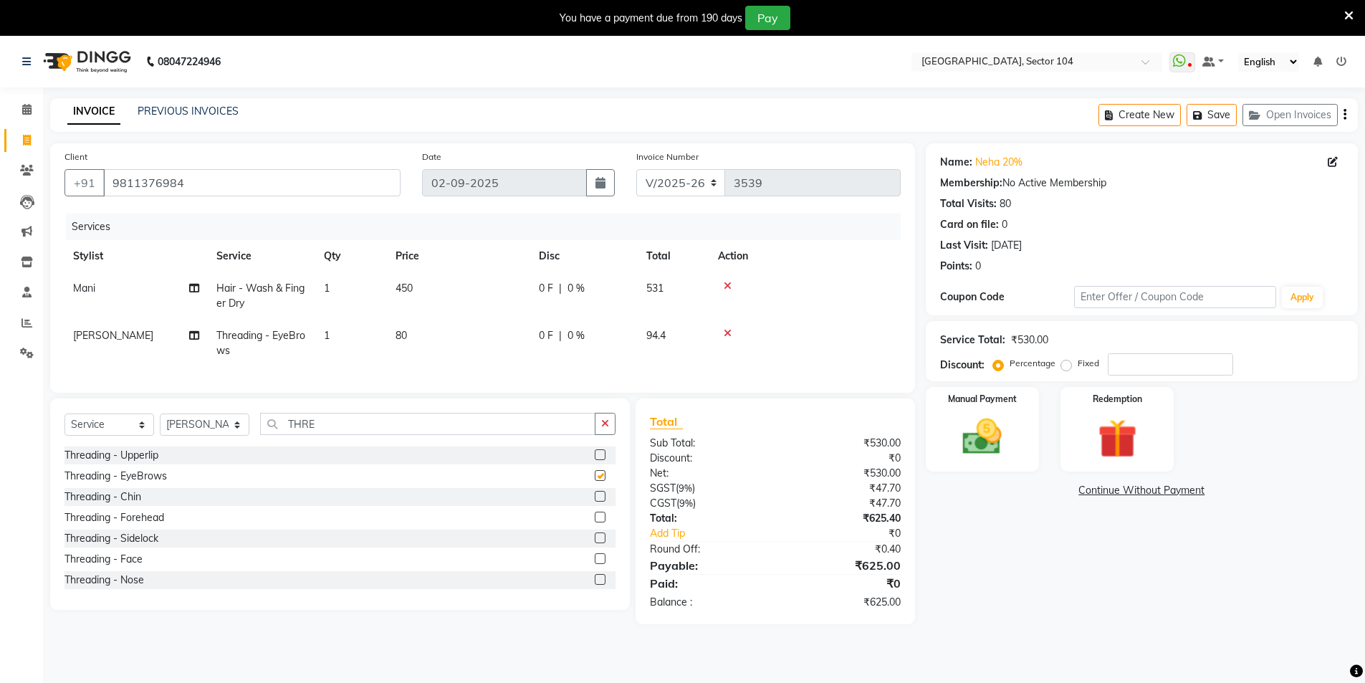
checkbox input "false"
click at [130, 463] on div "Threading - Upperlip" at bounding box center [111, 455] width 94 height 15
checkbox input "false"
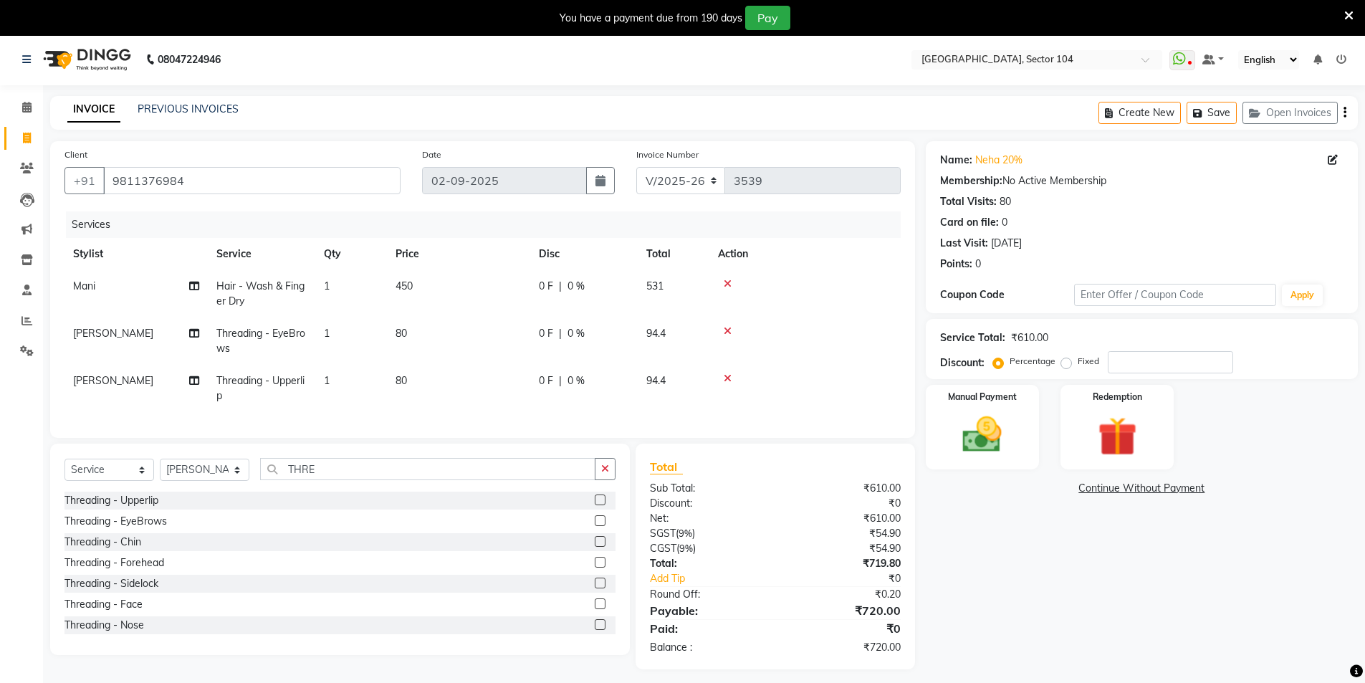
scroll to position [36, 0]
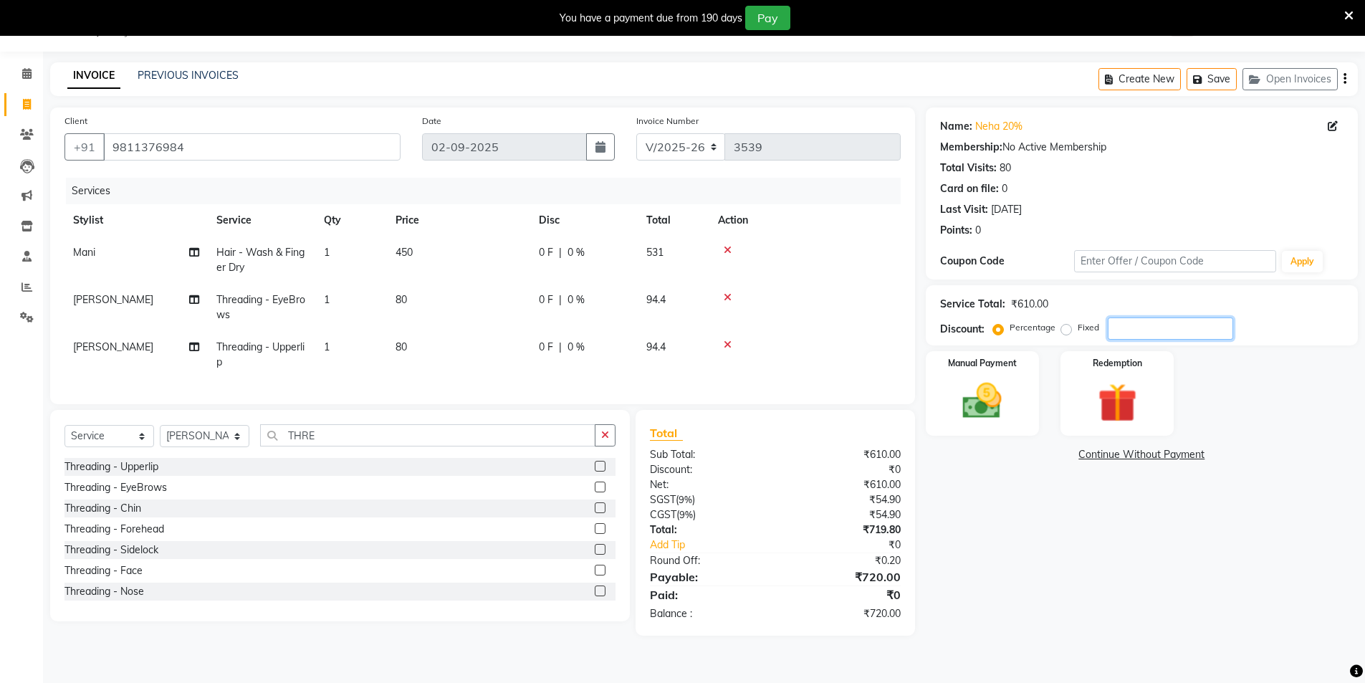
click at [1150, 330] on input "number" at bounding box center [1170, 328] width 125 height 22
type input "20"
click at [989, 406] on img at bounding box center [983, 401] width 66 height 47
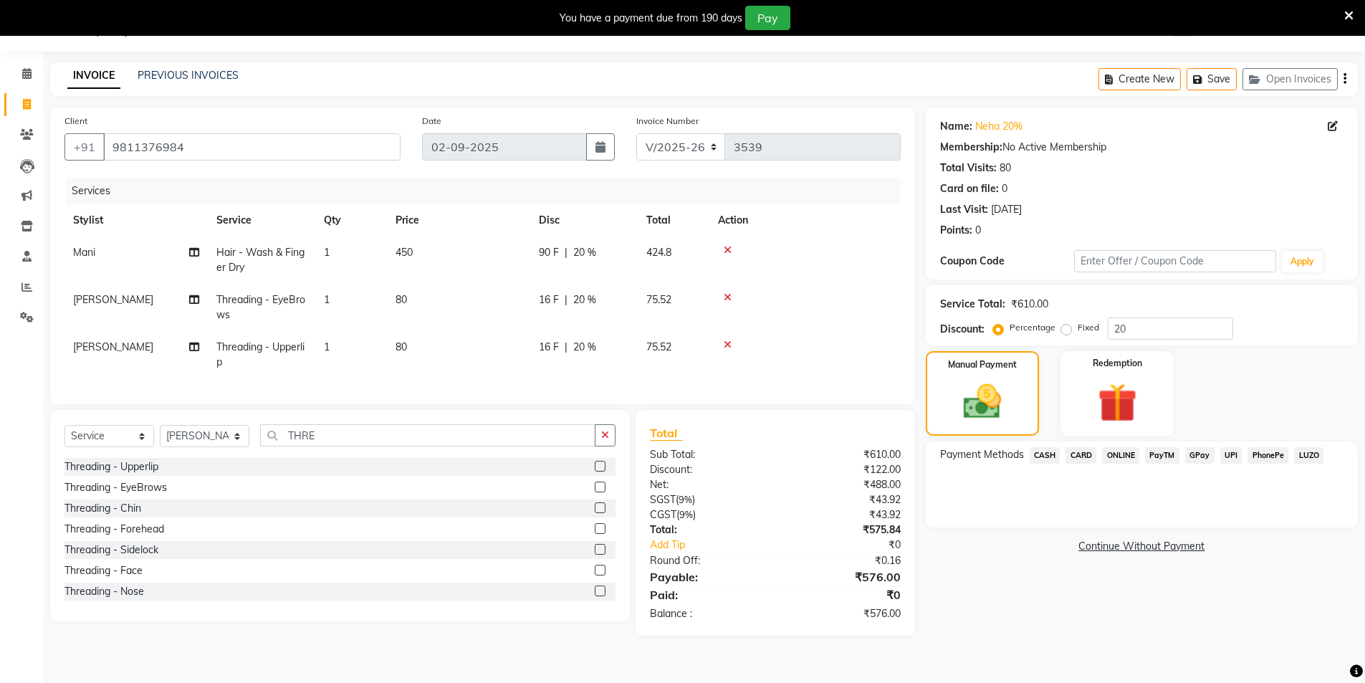
click at [1237, 451] on span "UPI" at bounding box center [1231, 455] width 22 height 16
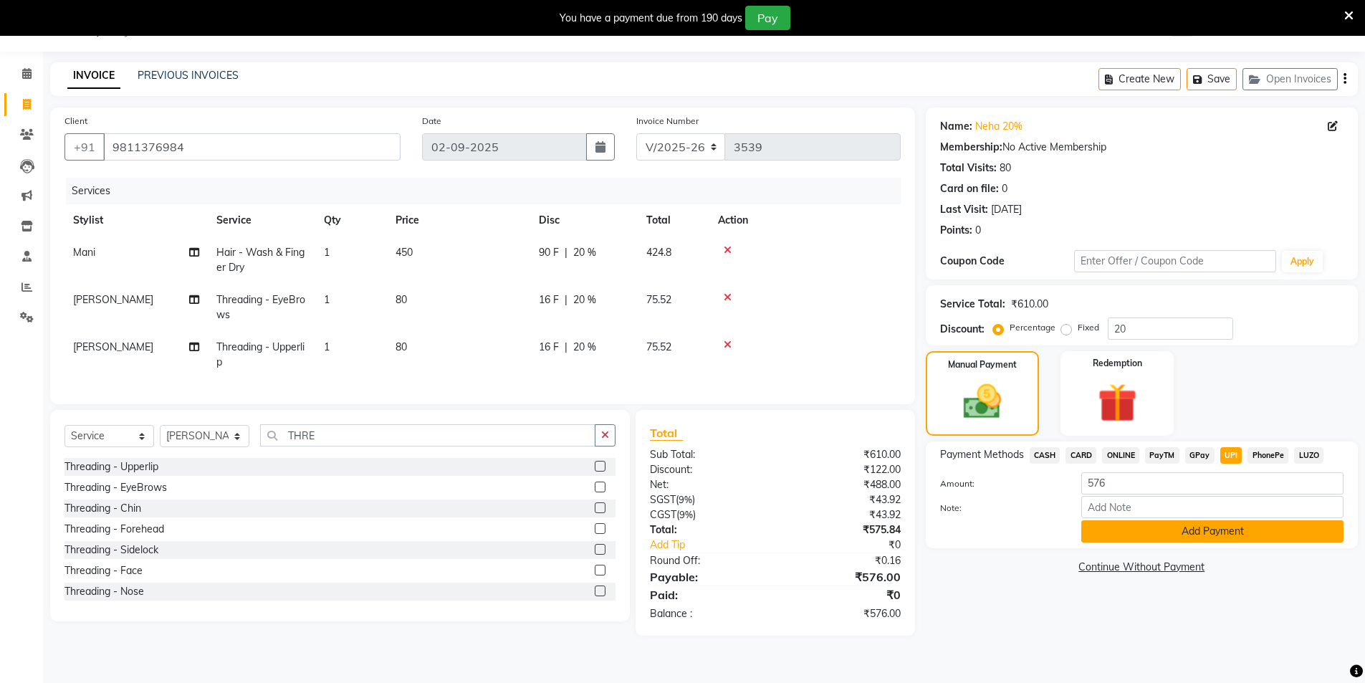
click at [1228, 532] on button "Add Payment" at bounding box center [1212, 531] width 262 height 22
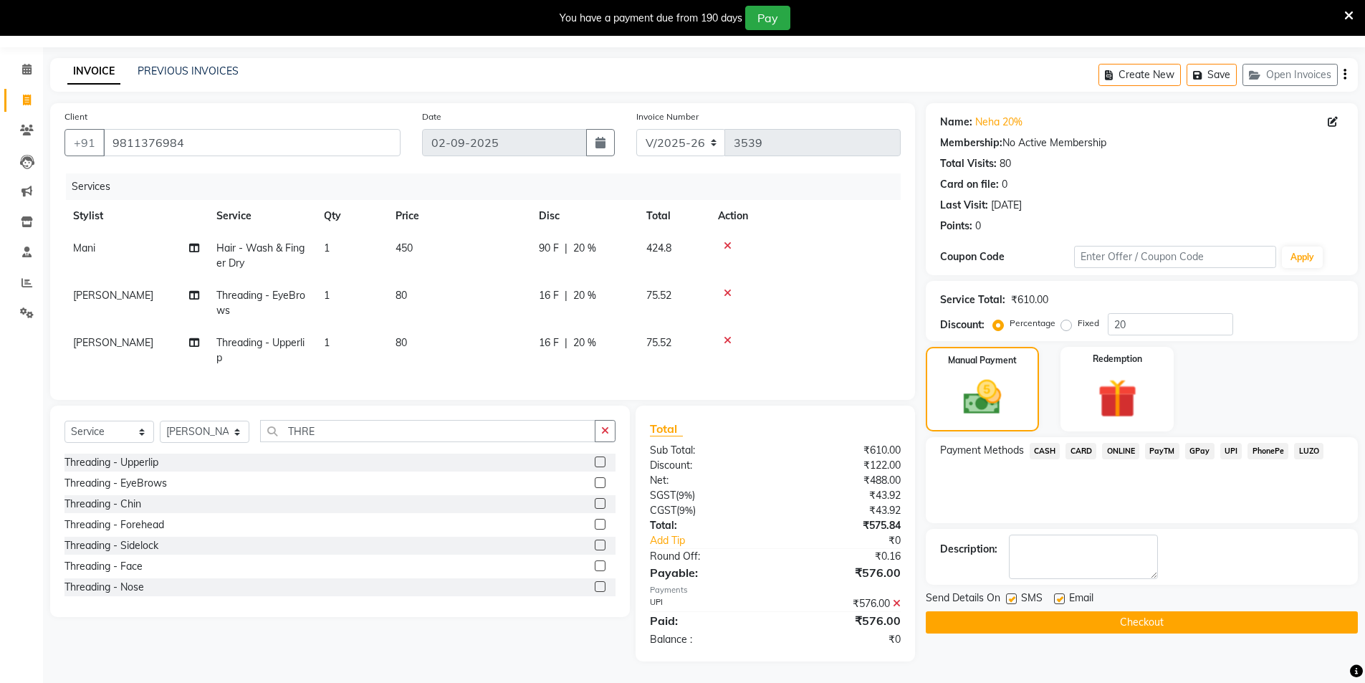
scroll to position [51, 0]
click at [1178, 613] on button "Checkout" at bounding box center [1142, 622] width 432 height 22
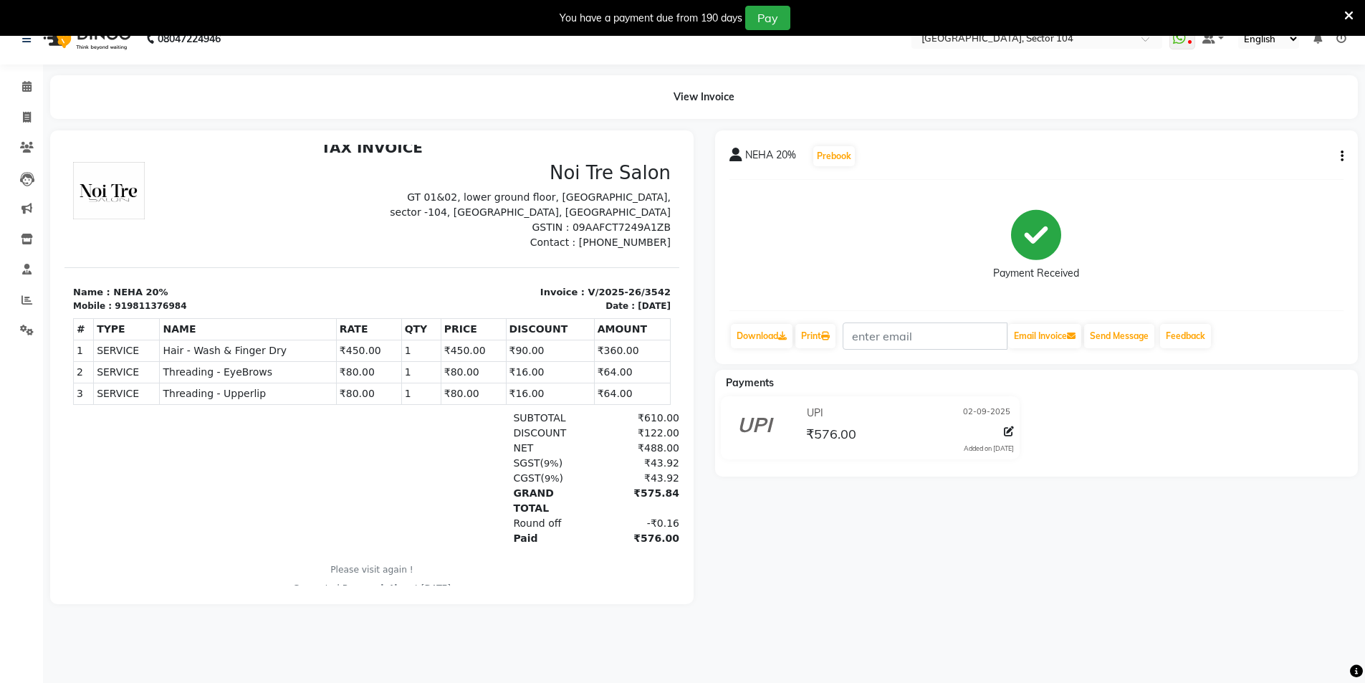
scroll to position [36, 0]
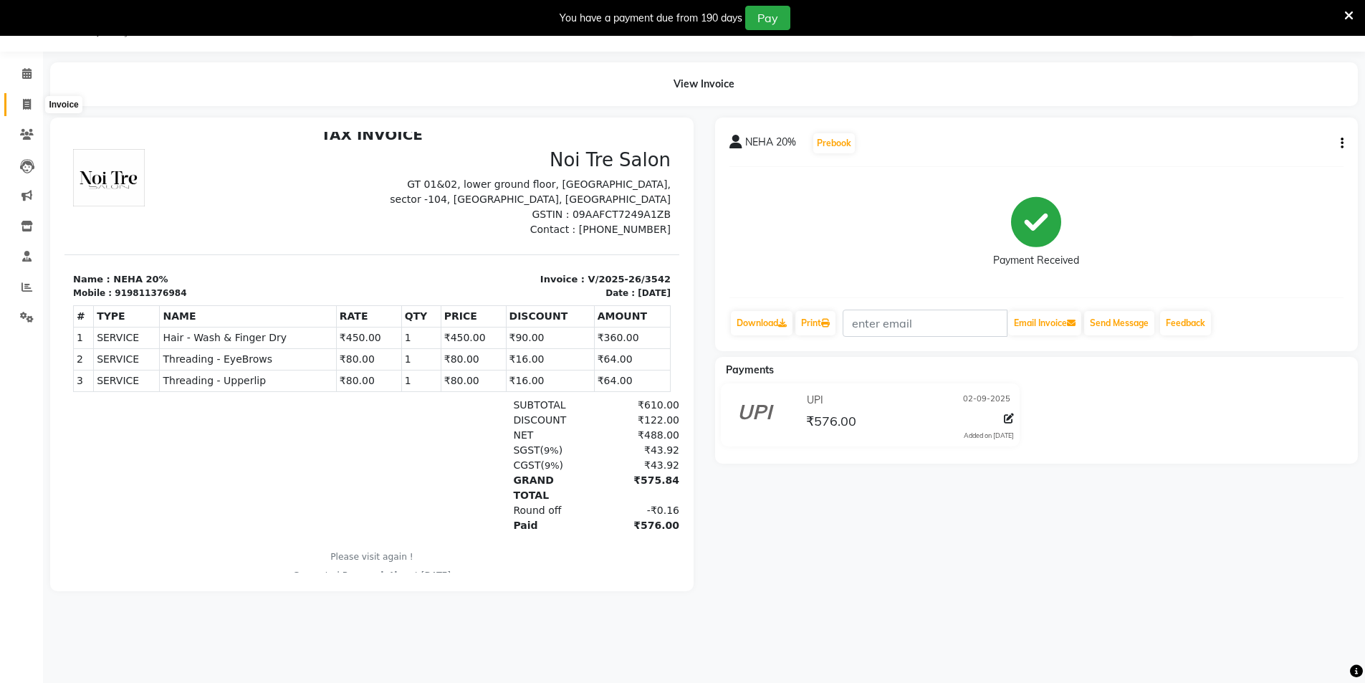
click at [23, 97] on span at bounding box center [26, 105] width 25 height 16
select select "service"
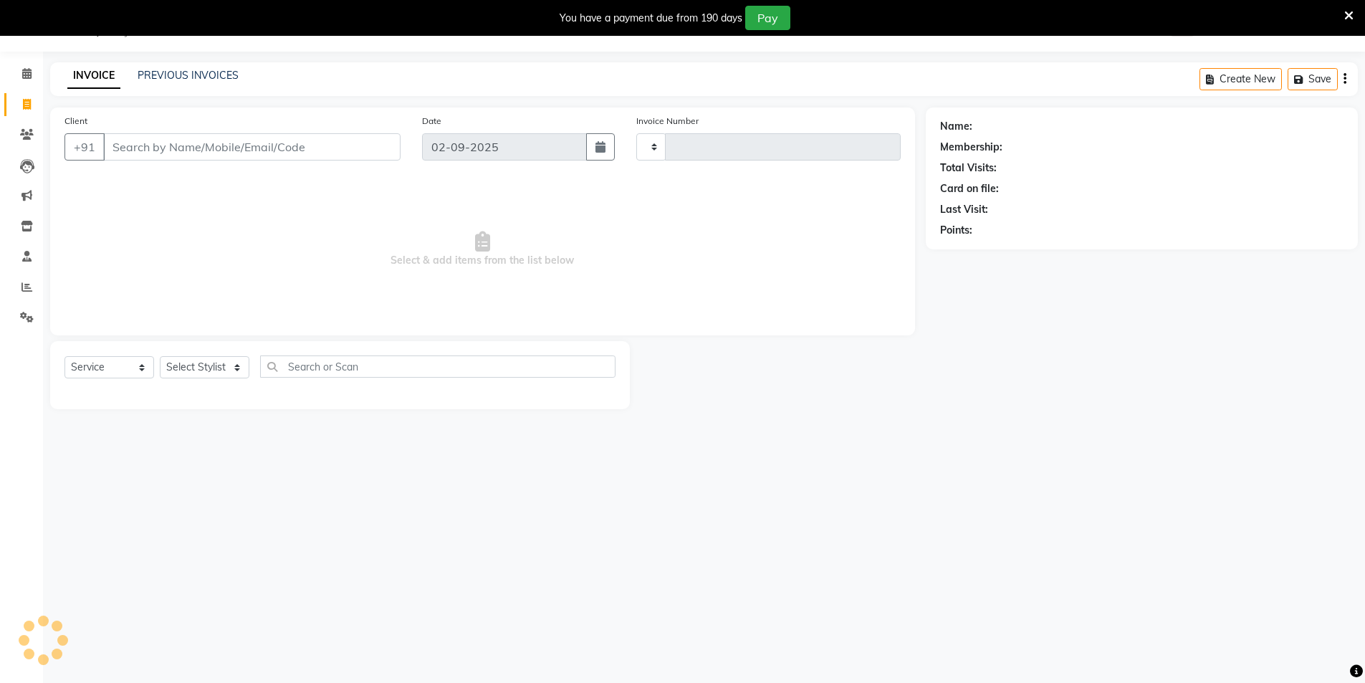
type input "3545"
select select "4009"
click at [178, 75] on link "PREVIOUS INVOICES" at bounding box center [188, 75] width 101 height 13
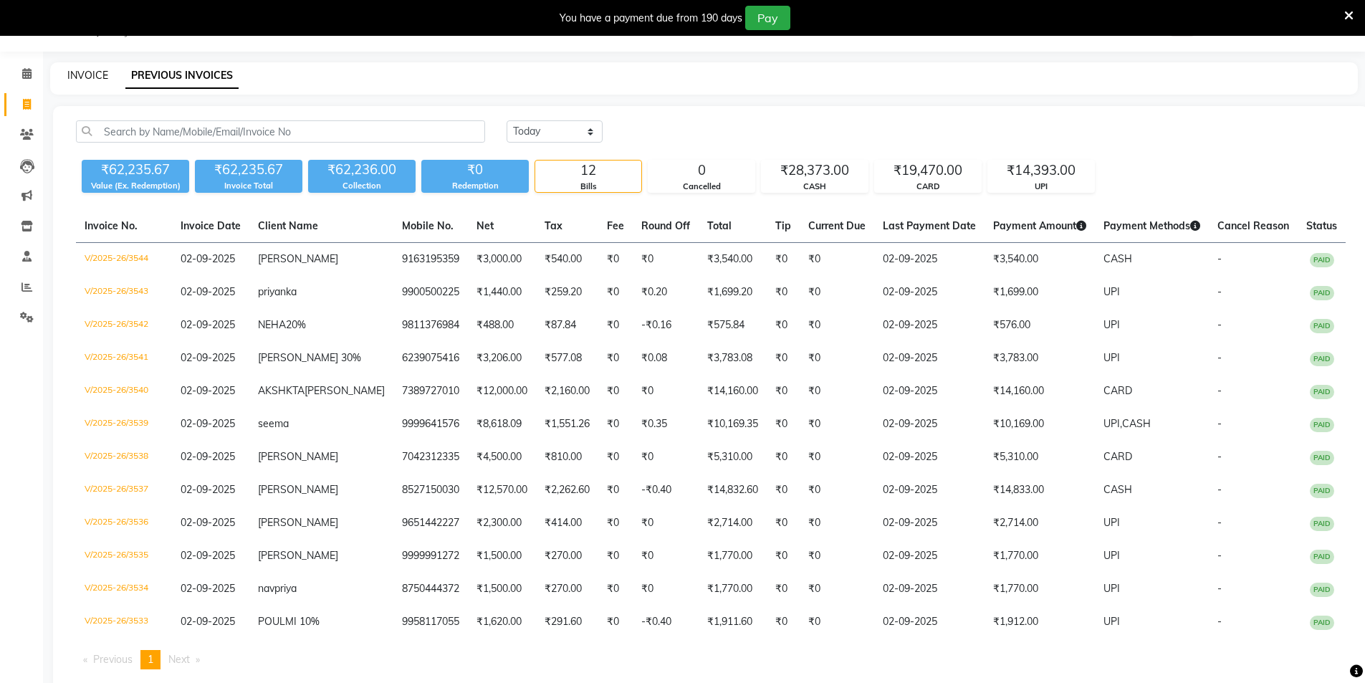
click at [87, 80] on link "INVOICE" at bounding box center [87, 75] width 41 height 13
select select "service"
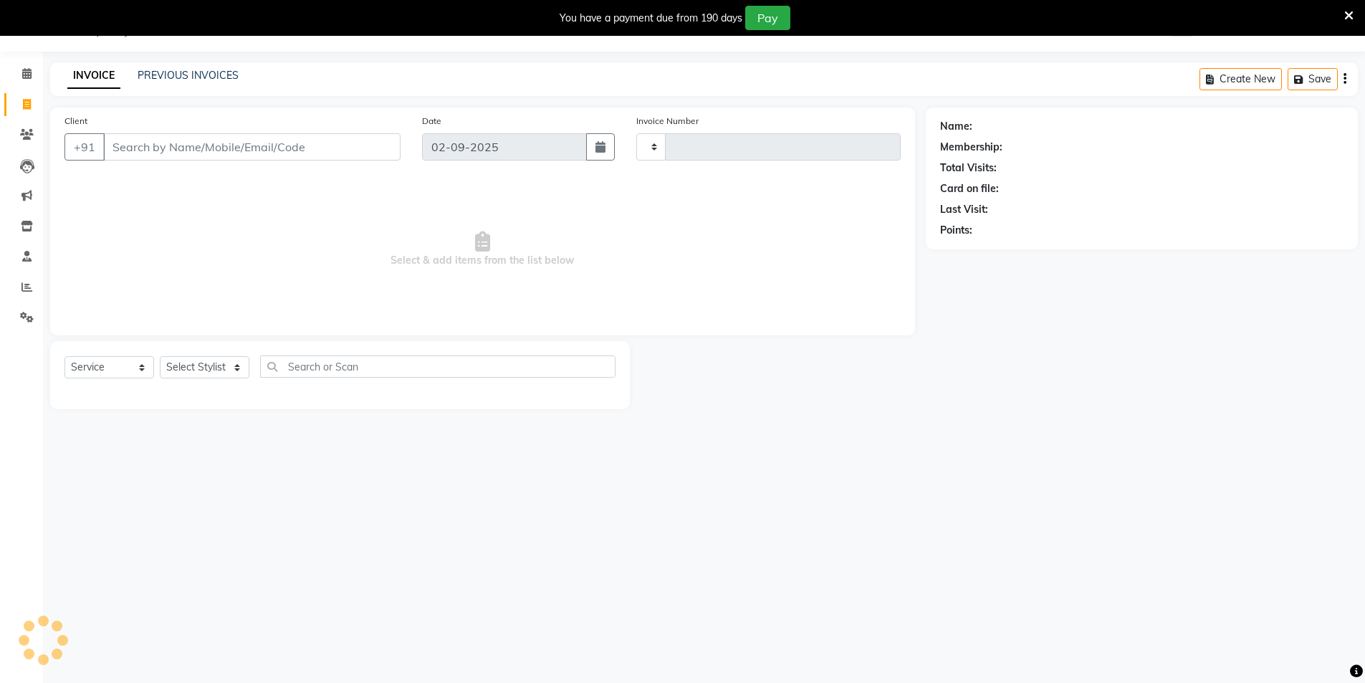
type input "3545"
select select "4009"
click at [216, 371] on select "Select Stylist" at bounding box center [205, 367] width 90 height 22
select select "20473"
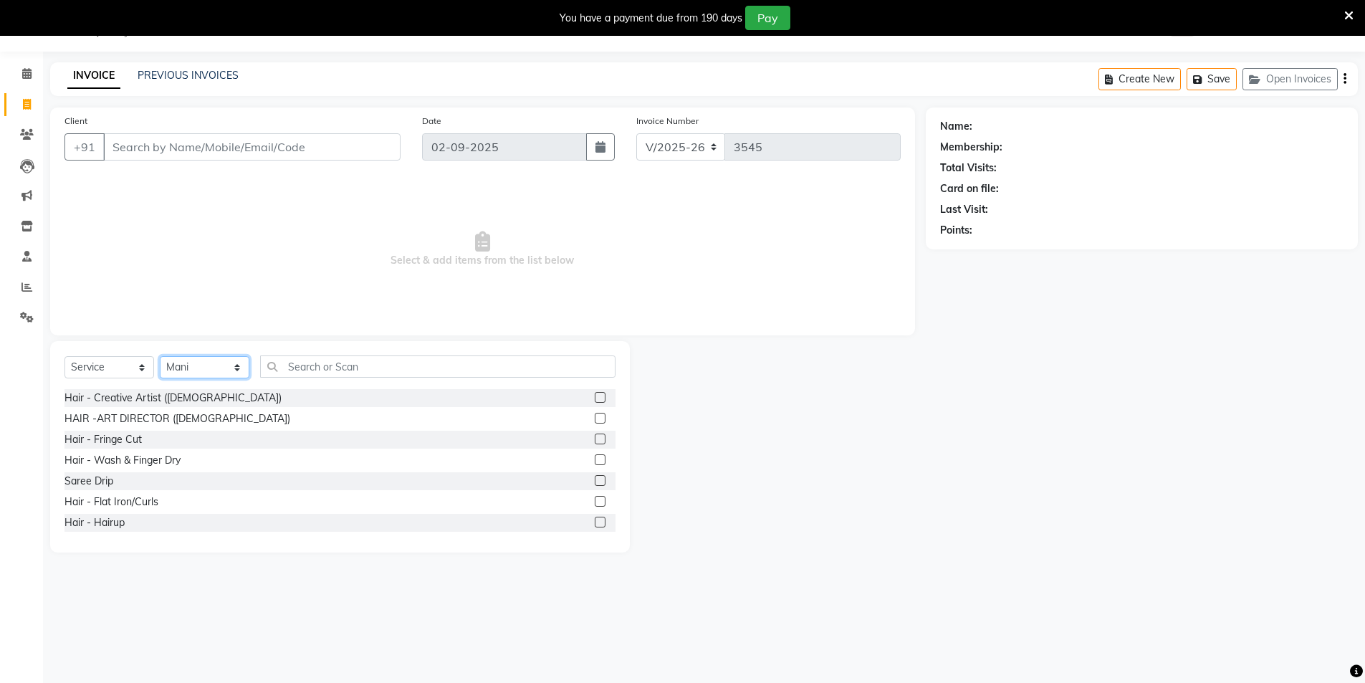
click at [219, 369] on select "Select Stylist [PERSON_NAME] [PERSON_NAME] [PERSON_NAME] [PERSON_NAME] [PERSON_…" at bounding box center [205, 367] width 90 height 22
click at [312, 367] on input "text" at bounding box center [437, 366] width 355 height 22
click at [277, 143] on input "Client" at bounding box center [251, 146] width 297 height 27
click at [320, 353] on div "Select Service Product Membership Package Voucher Prepaid Gift Card Select Styl…" at bounding box center [340, 446] width 580 height 211
click at [310, 360] on input "text" at bounding box center [437, 366] width 355 height 22
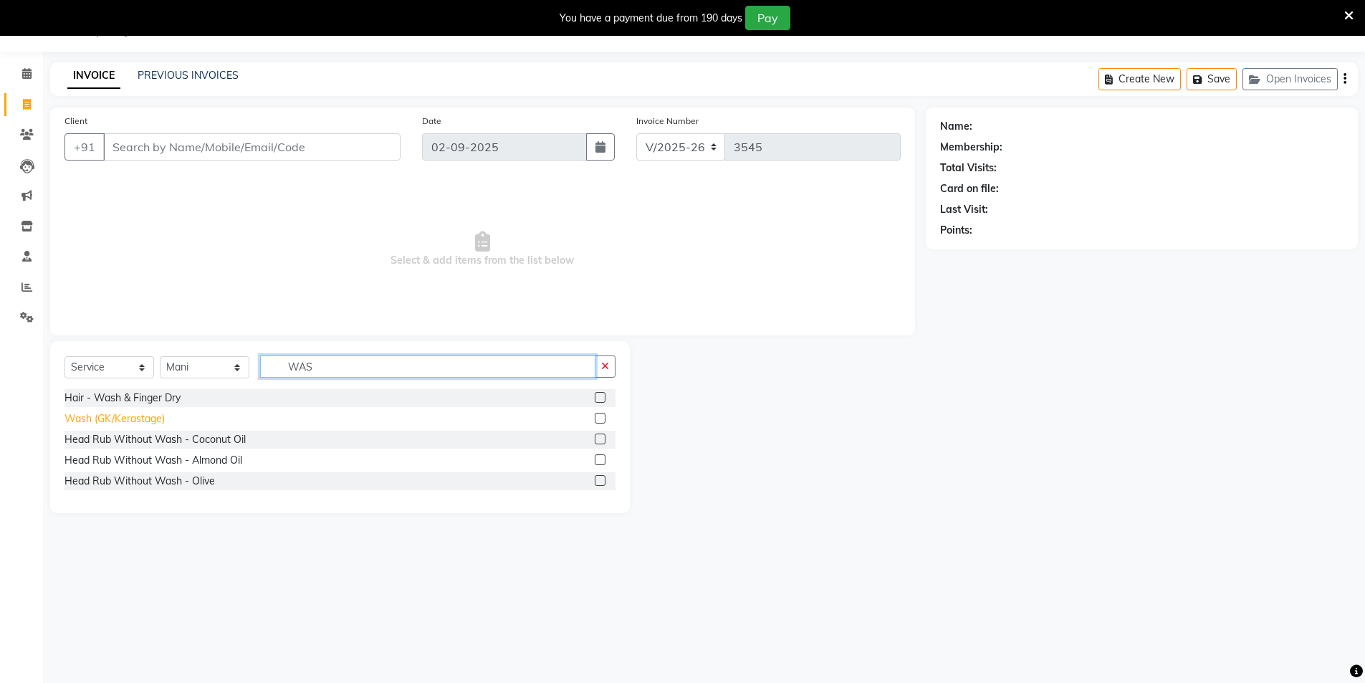
type input "WAS"
click at [111, 419] on div "Wash (GK/Kerastage)" at bounding box center [114, 418] width 100 height 15
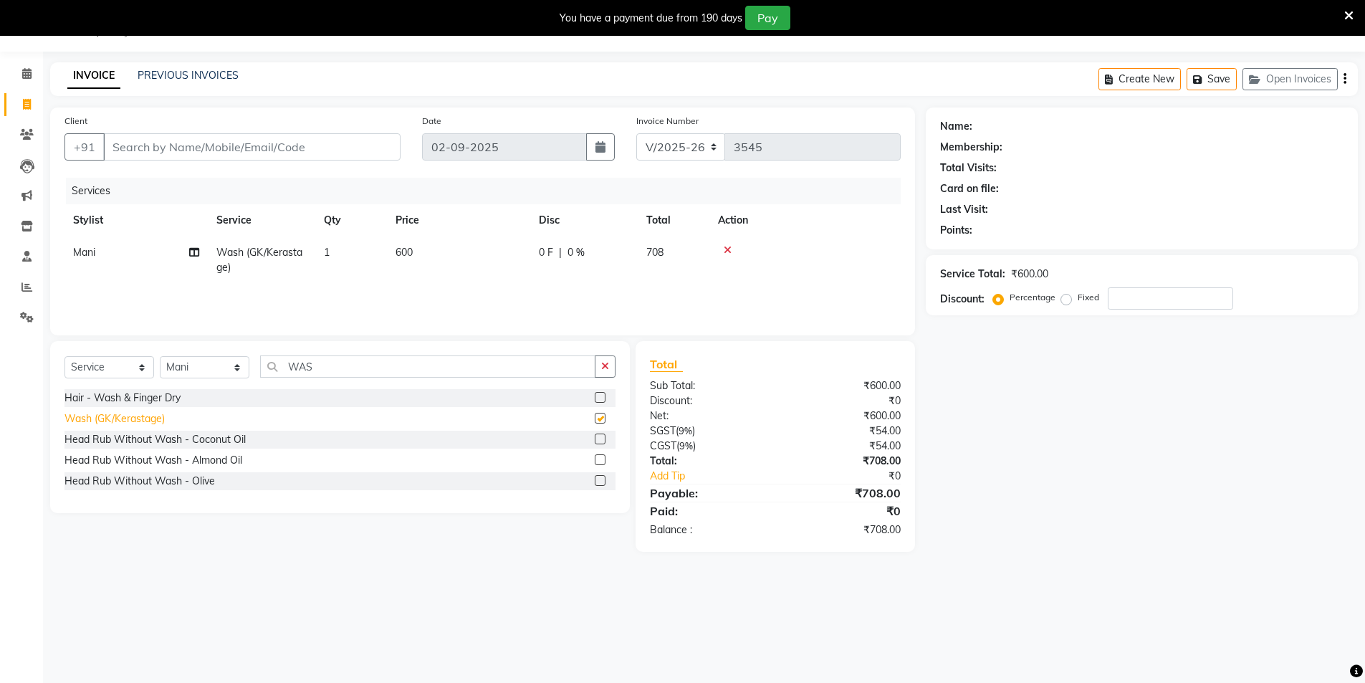
checkbox input "false"
drag, startPoint x: 334, startPoint y: 366, endPoint x: 221, endPoint y: 350, distance: 114.4
click at [221, 350] on div "Select Service Product Membership Package Voucher Prepaid Gift Card Select Styl…" at bounding box center [340, 427] width 580 height 172
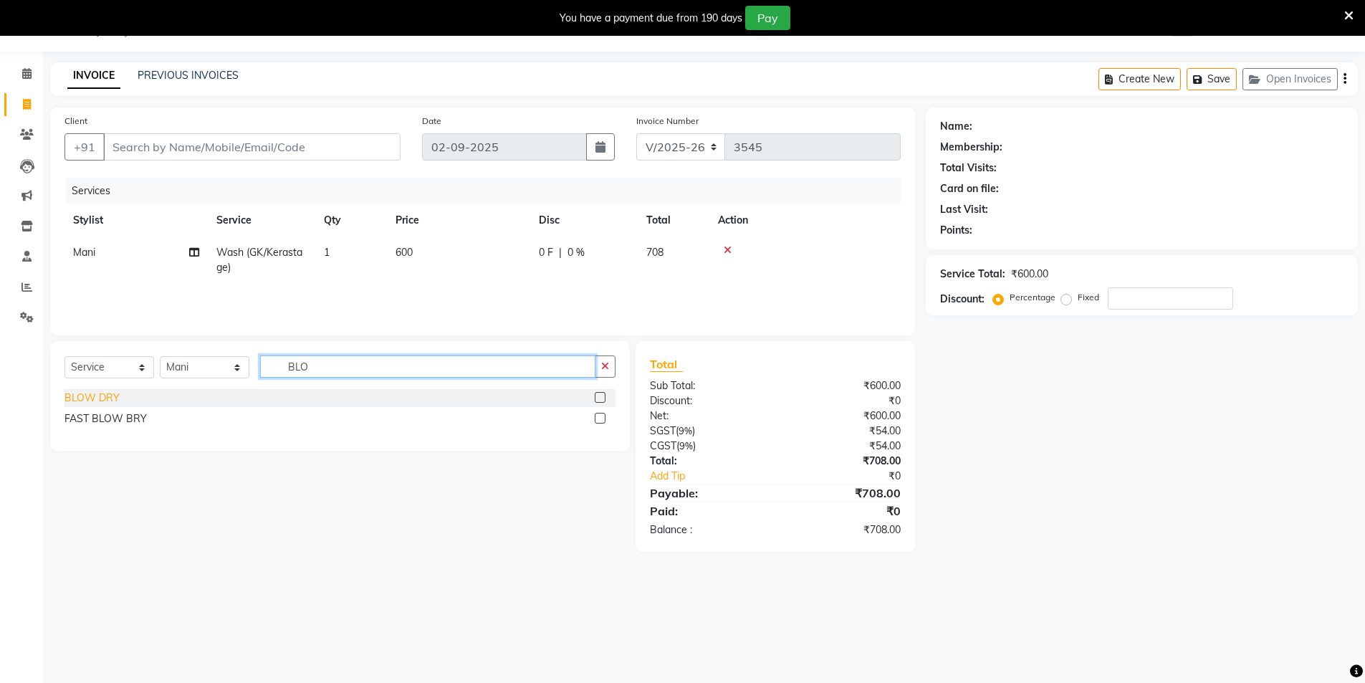
type input "BLO"
click at [72, 398] on div "BLOW DRY" at bounding box center [91, 398] width 55 height 15
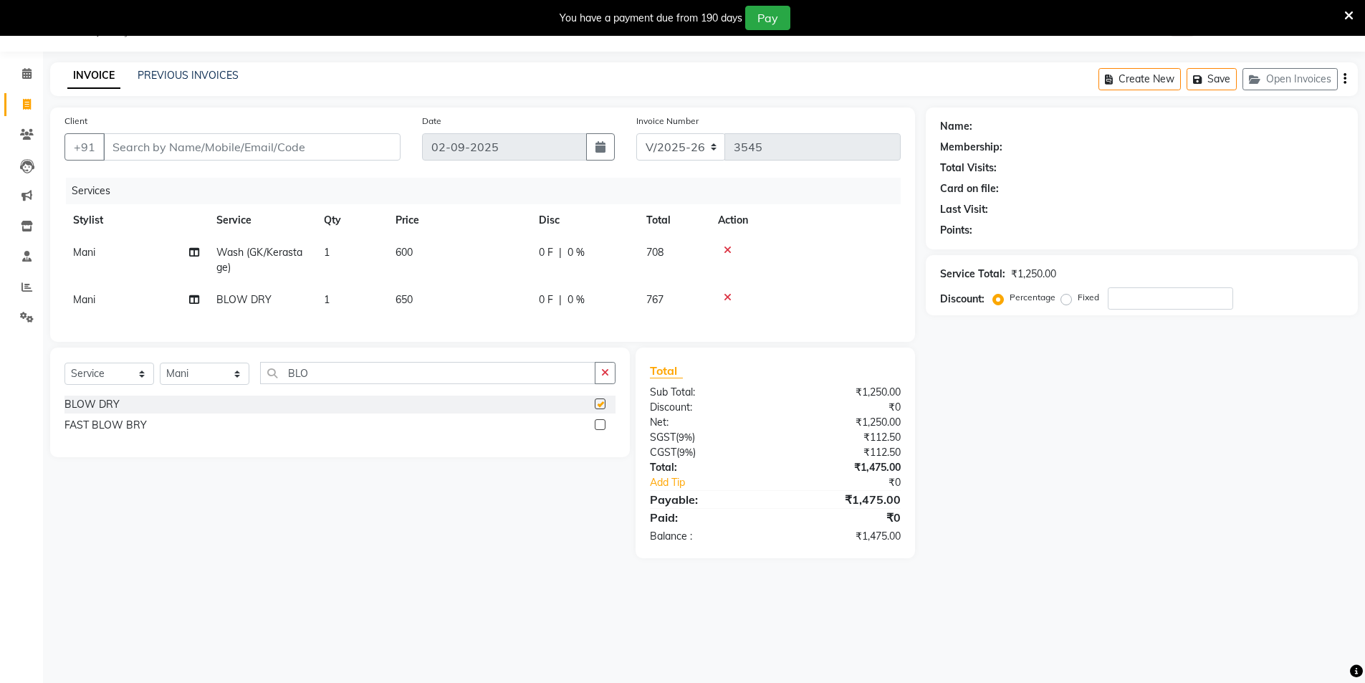
checkbox input "false"
click at [290, 153] on input "Client" at bounding box center [251, 146] width 297 height 27
click at [326, 150] on input "Client" at bounding box center [251, 146] width 297 height 27
click at [330, 146] on input "Client" at bounding box center [251, 146] width 297 height 27
type input "8"
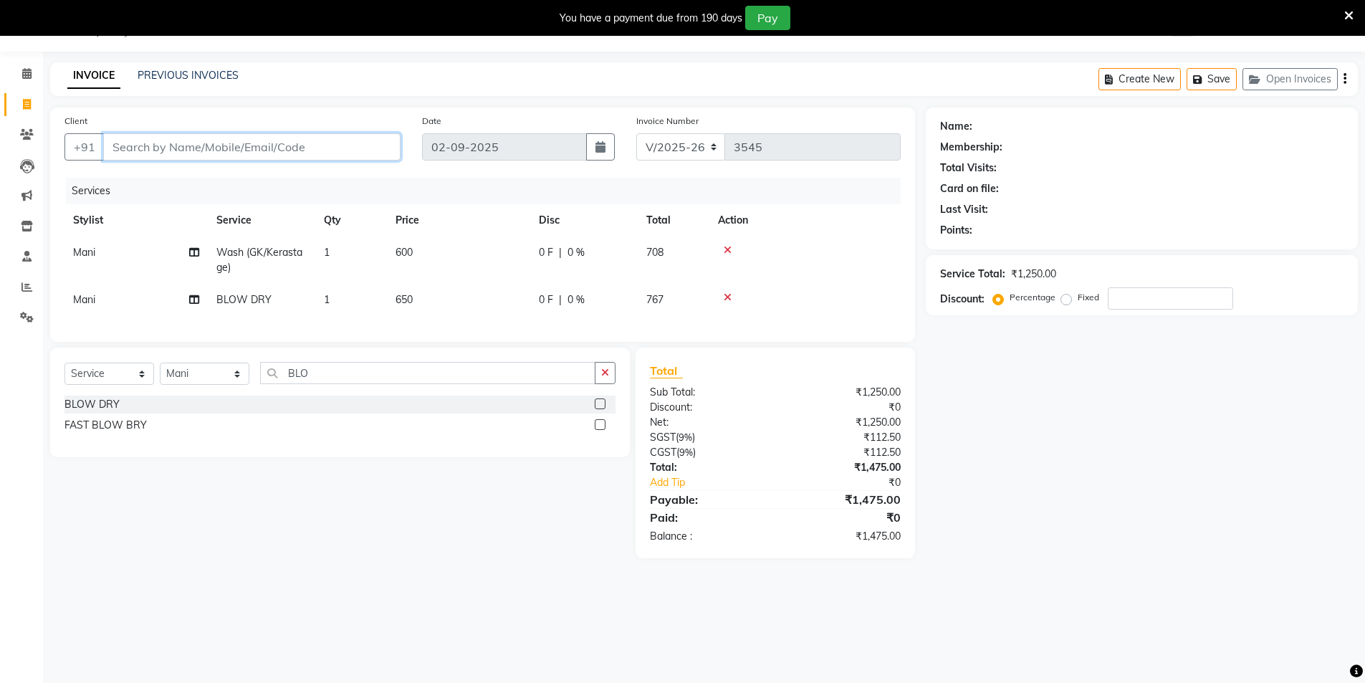
type input "0"
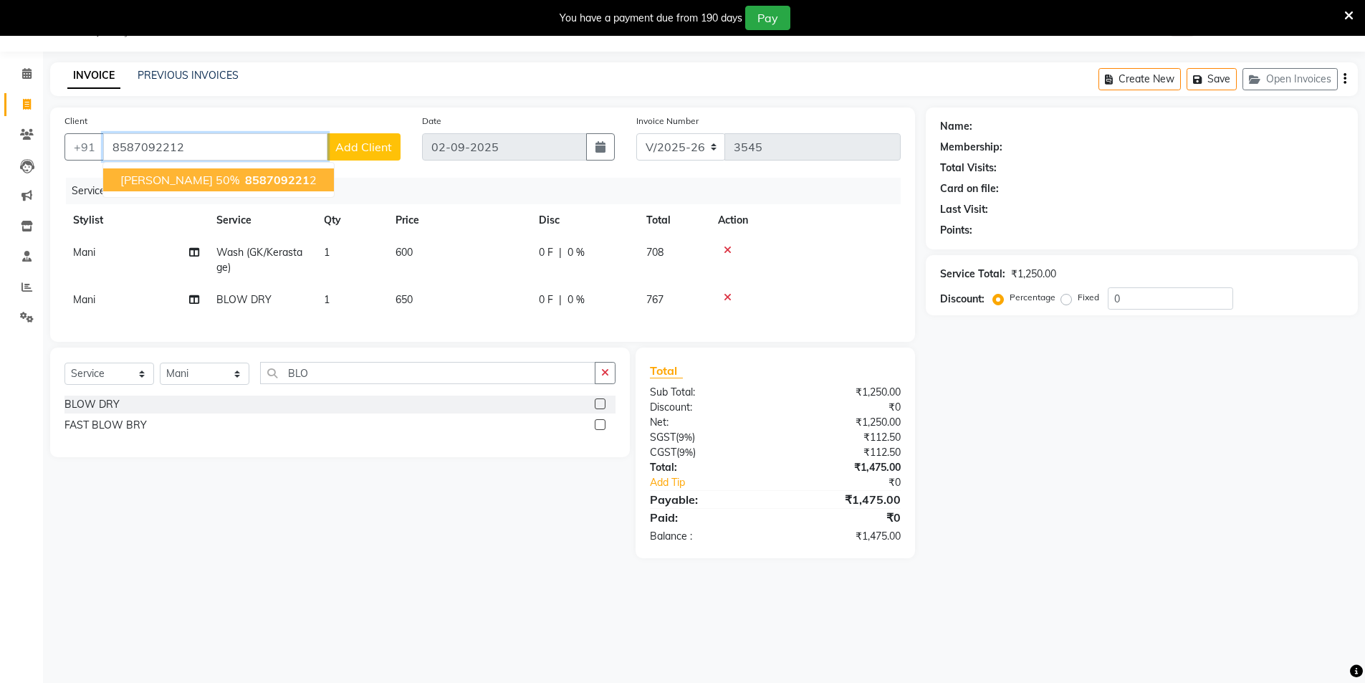
type input "8587092212"
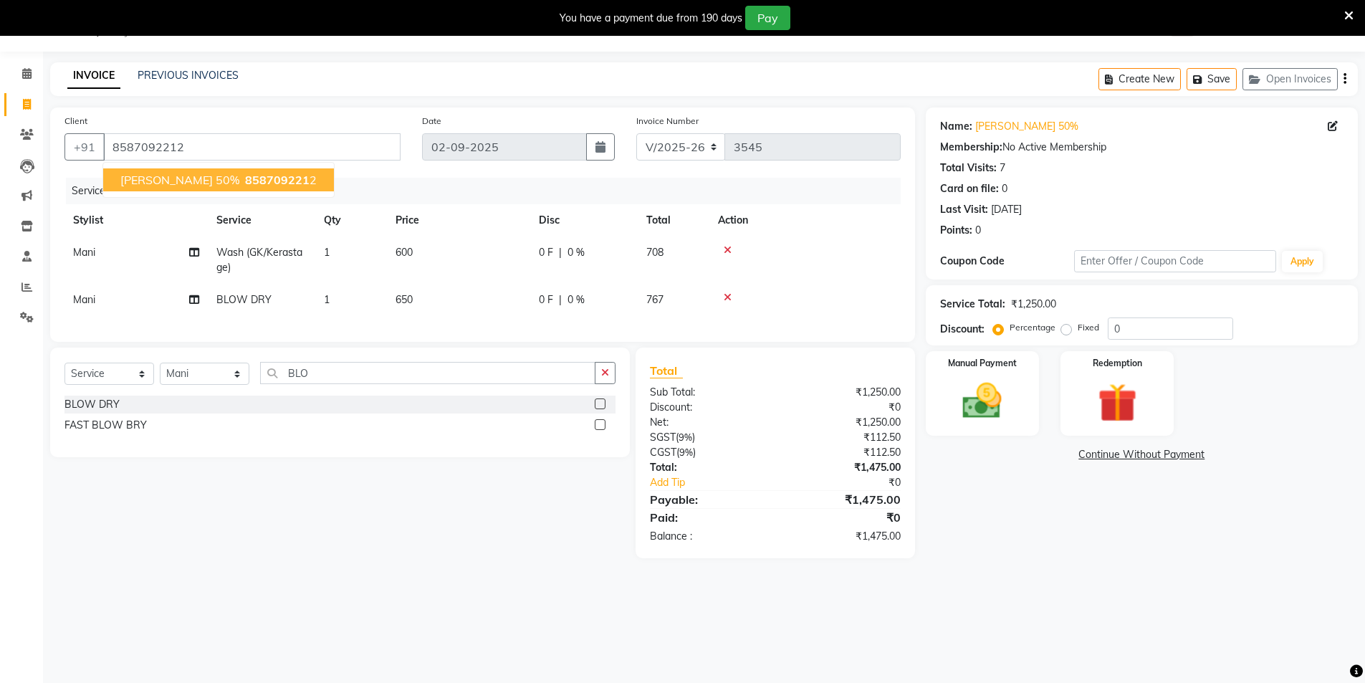
click at [179, 184] on span "[PERSON_NAME] 50%" at bounding box center [179, 180] width 119 height 14
click at [726, 247] on icon at bounding box center [728, 250] width 8 height 10
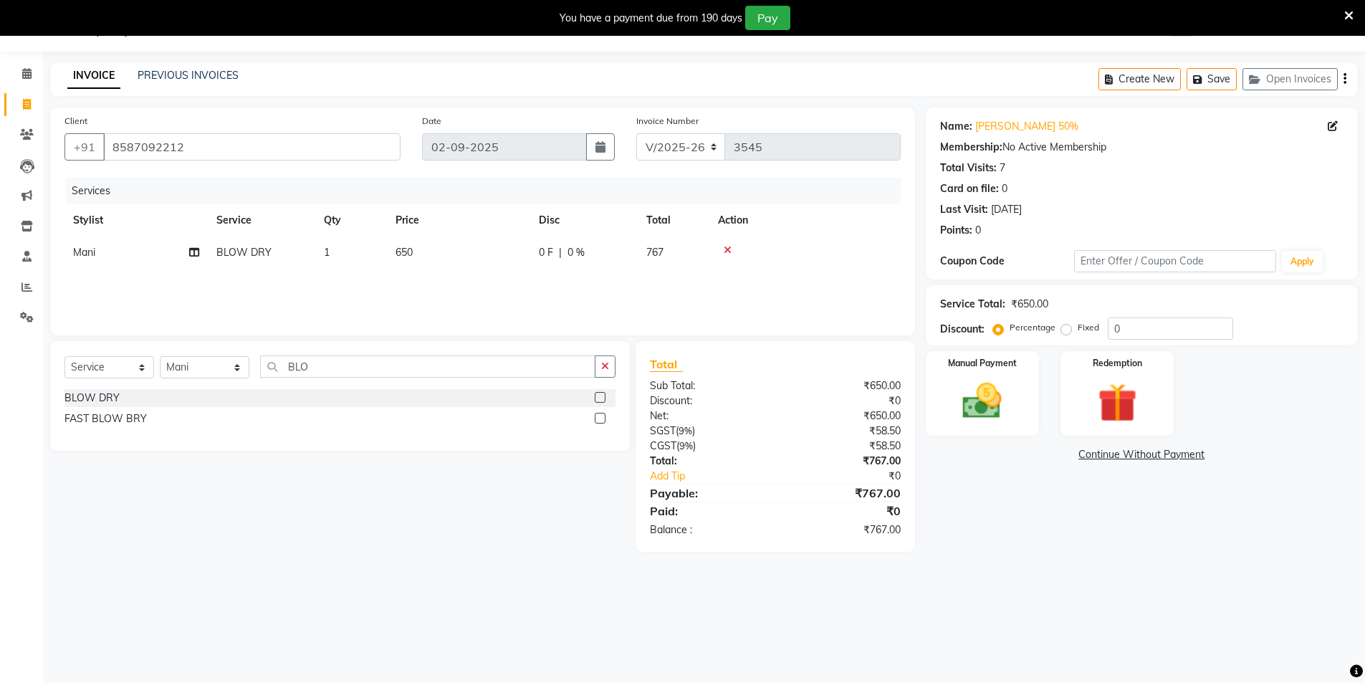
click at [727, 250] on icon at bounding box center [728, 250] width 8 height 10
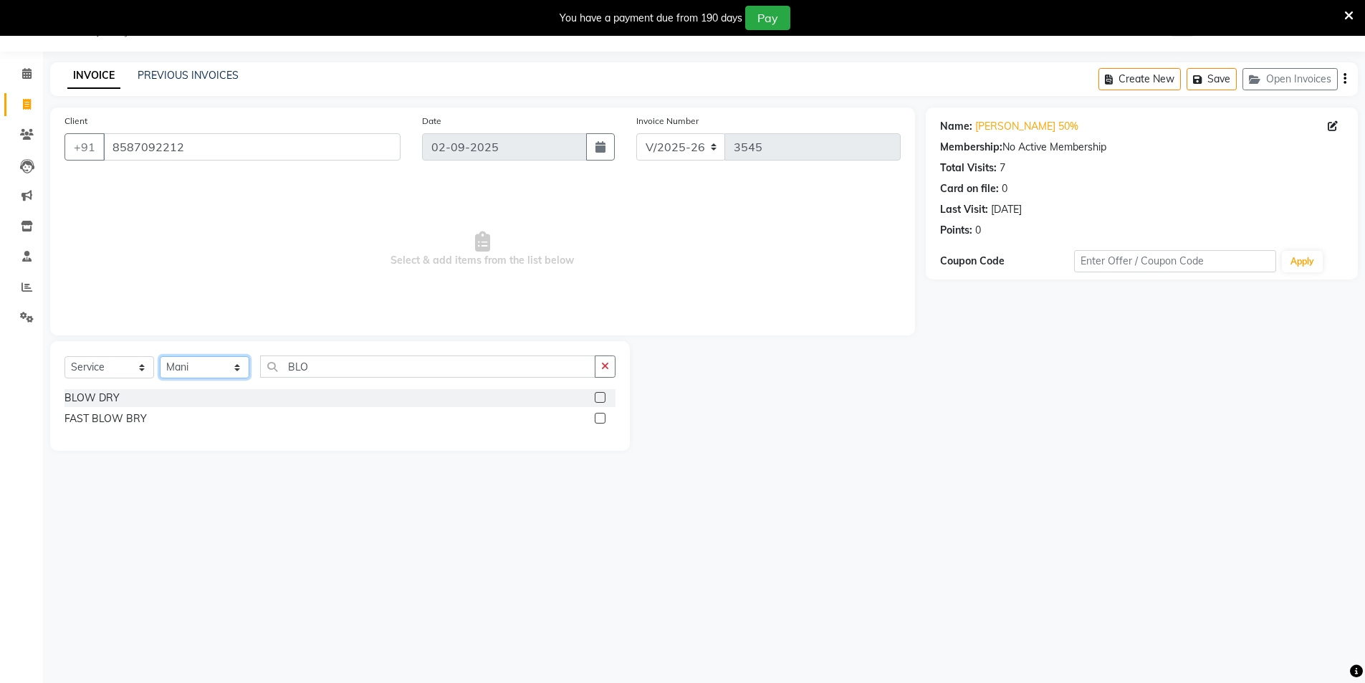
click at [203, 358] on select "Select Stylist [PERSON_NAME] [PERSON_NAME] [PERSON_NAME] [PERSON_NAME] [PERSON_…" at bounding box center [205, 367] width 90 height 22
select select "37308"
click at [160, 356] on select "Select Stylist [PERSON_NAME] [PERSON_NAME] [PERSON_NAME] [PERSON_NAME] [PERSON_…" at bounding box center [205, 367] width 90 height 22
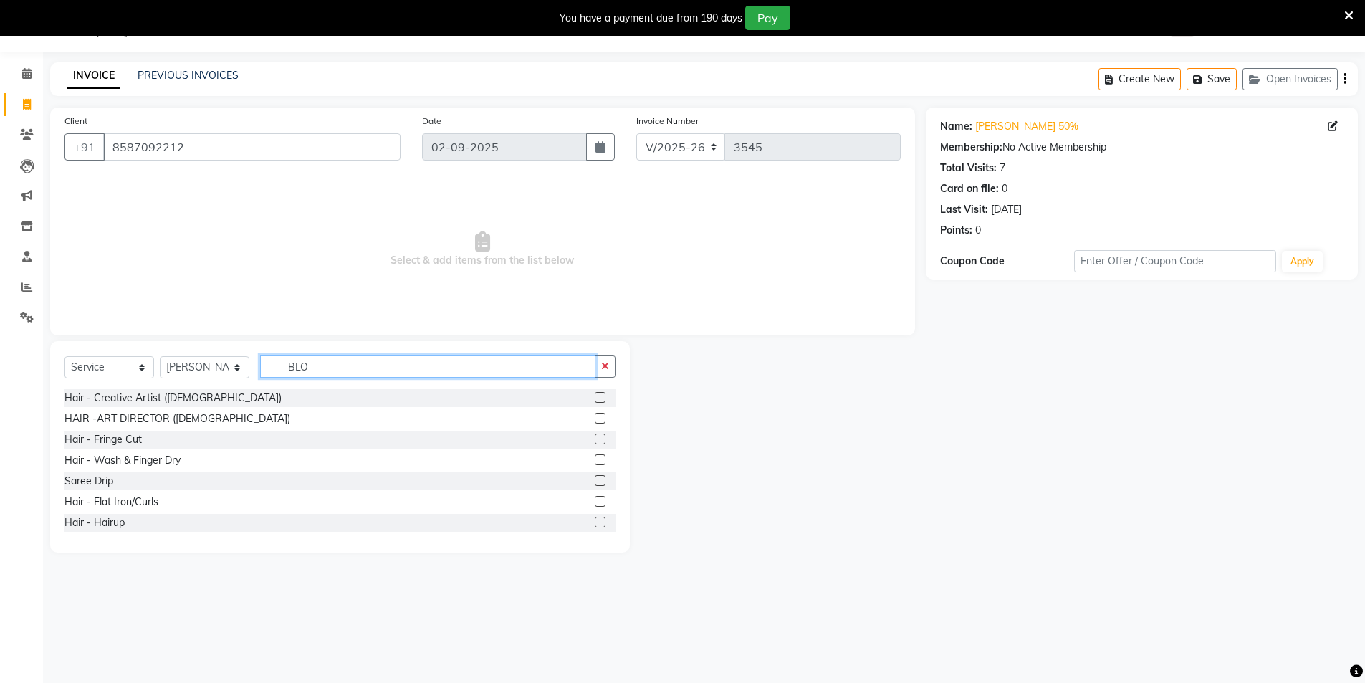
drag, startPoint x: 320, startPoint y: 364, endPoint x: 156, endPoint y: 303, distance: 175.7
click at [156, 303] on div "Client +91 8587092212 Date 02-09-2025 Invoice Number V/2025 V/2025-26 3545 Sele…" at bounding box center [482, 329] width 886 height 445
type input "THRE"
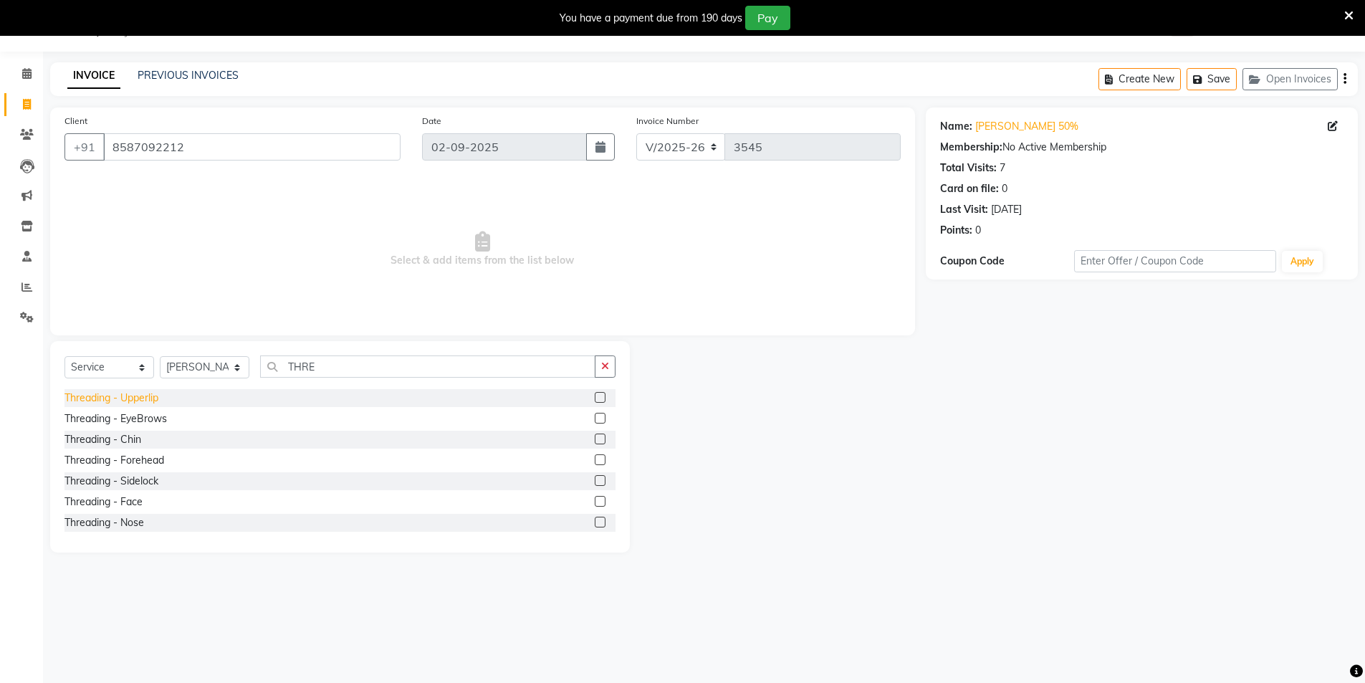
click at [147, 398] on div "Threading - Upperlip" at bounding box center [111, 398] width 94 height 15
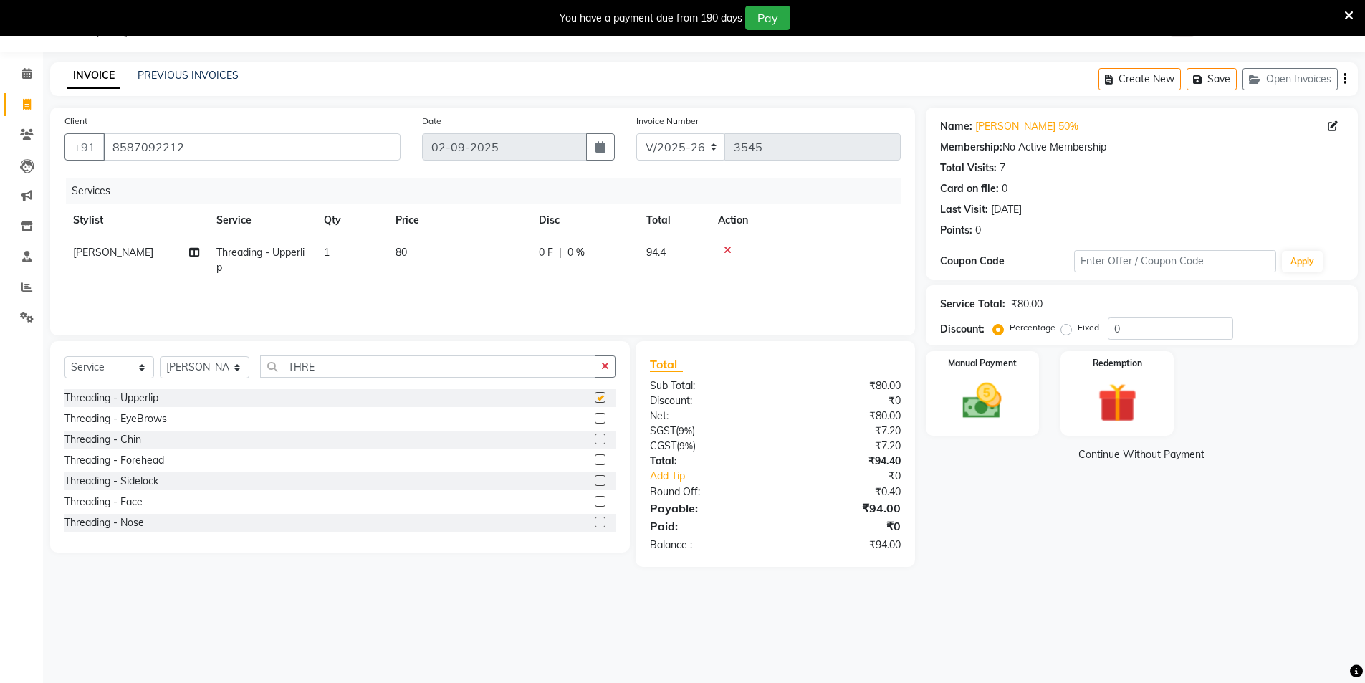
checkbox input "false"
click at [143, 418] on div "Threading - EyeBrows" at bounding box center [115, 418] width 102 height 15
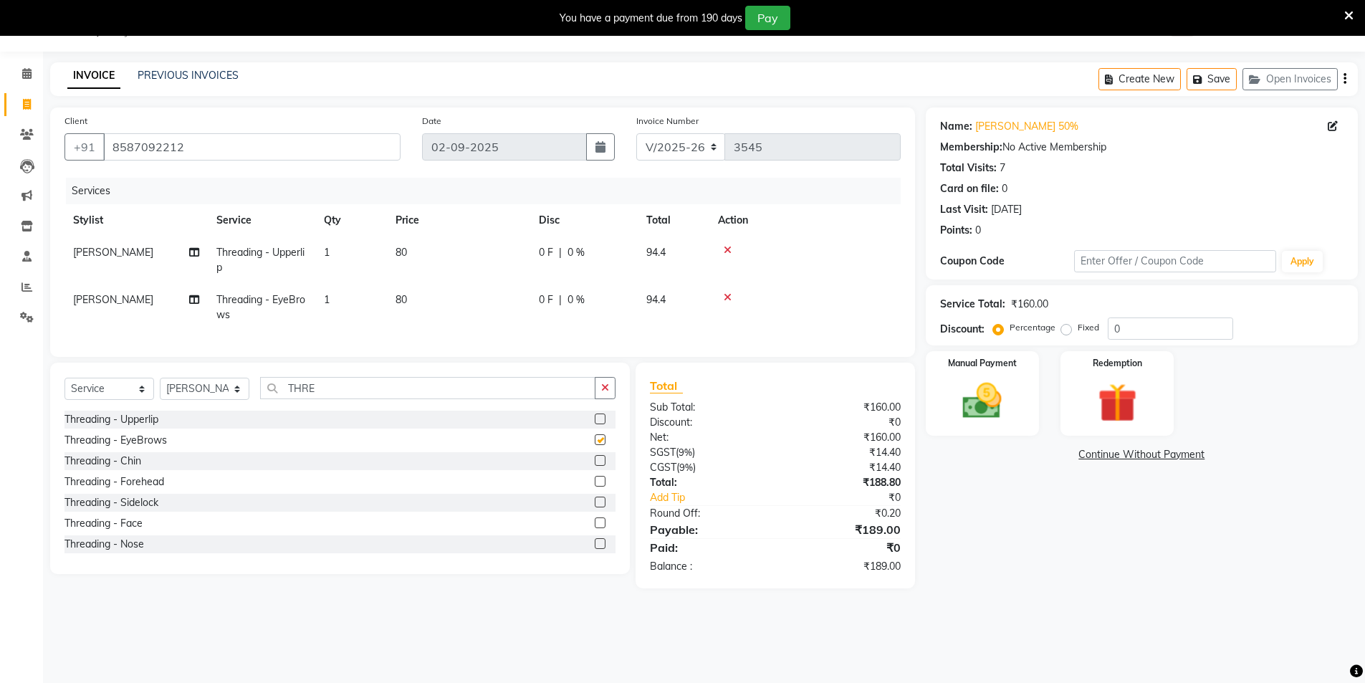
checkbox input "false"
click at [979, 414] on img at bounding box center [983, 401] width 66 height 47
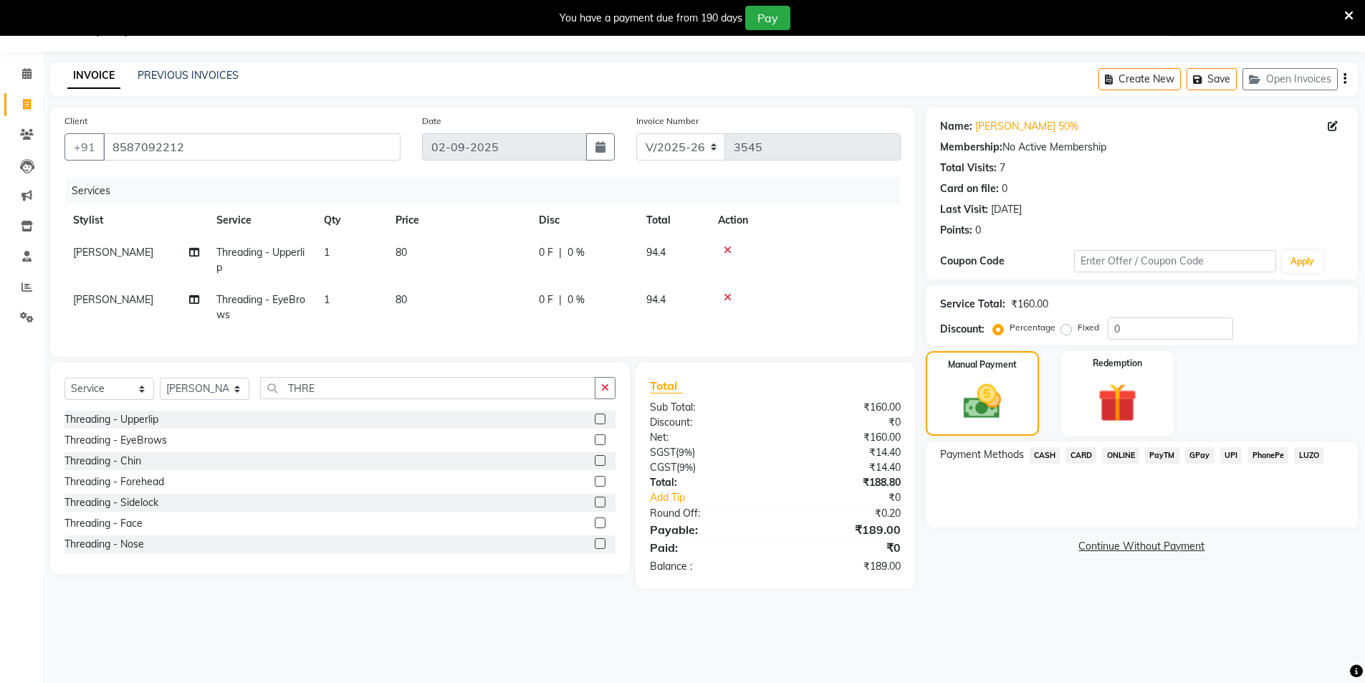
click at [1234, 453] on span "UPI" at bounding box center [1231, 455] width 22 height 16
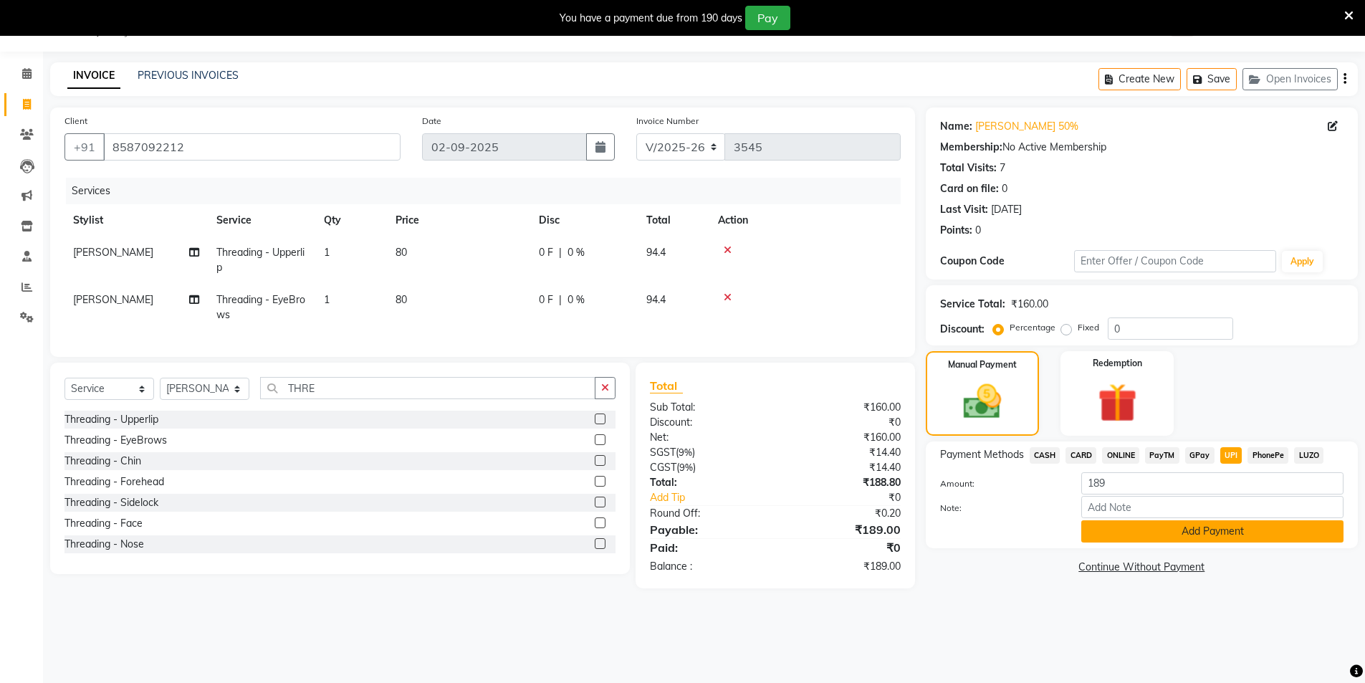
click at [1134, 532] on button "Add Payment" at bounding box center [1212, 531] width 262 height 22
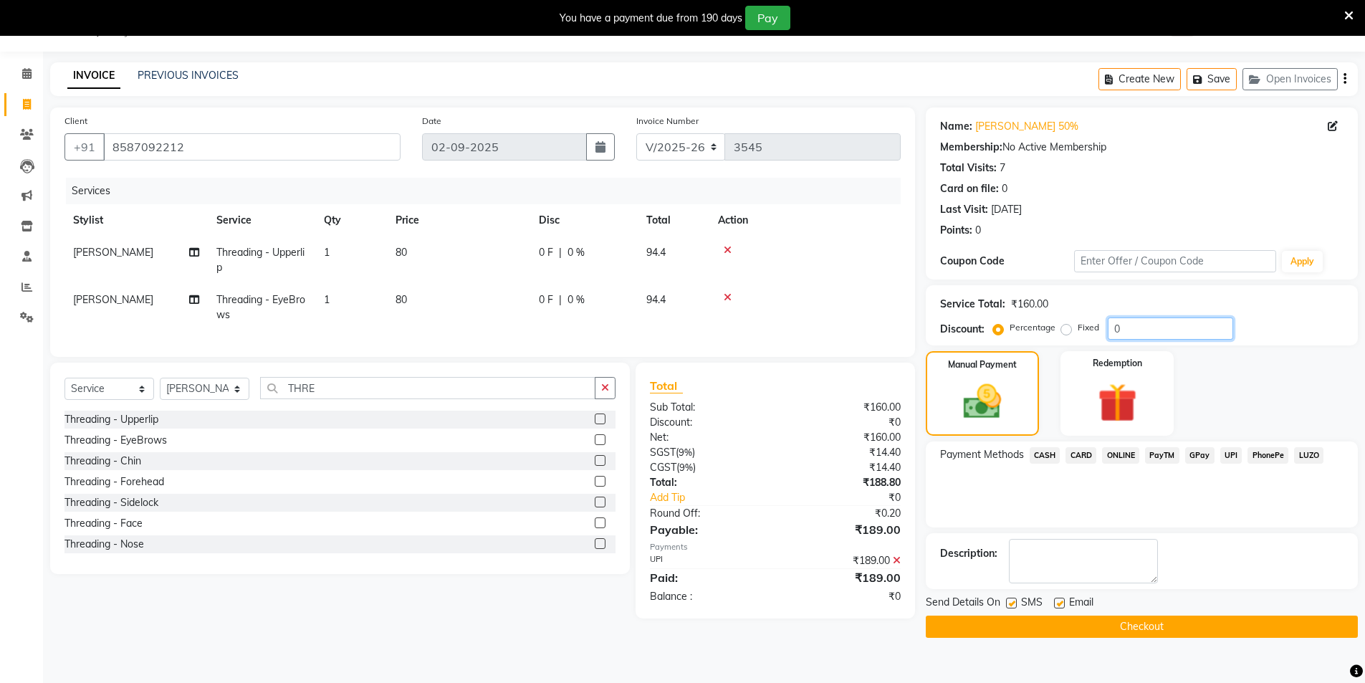
click at [1144, 320] on input "0" at bounding box center [1170, 328] width 125 height 22
click at [1142, 325] on input "0" at bounding box center [1170, 328] width 125 height 22
type input "50"
click at [894, 565] on icon at bounding box center [897, 560] width 8 height 10
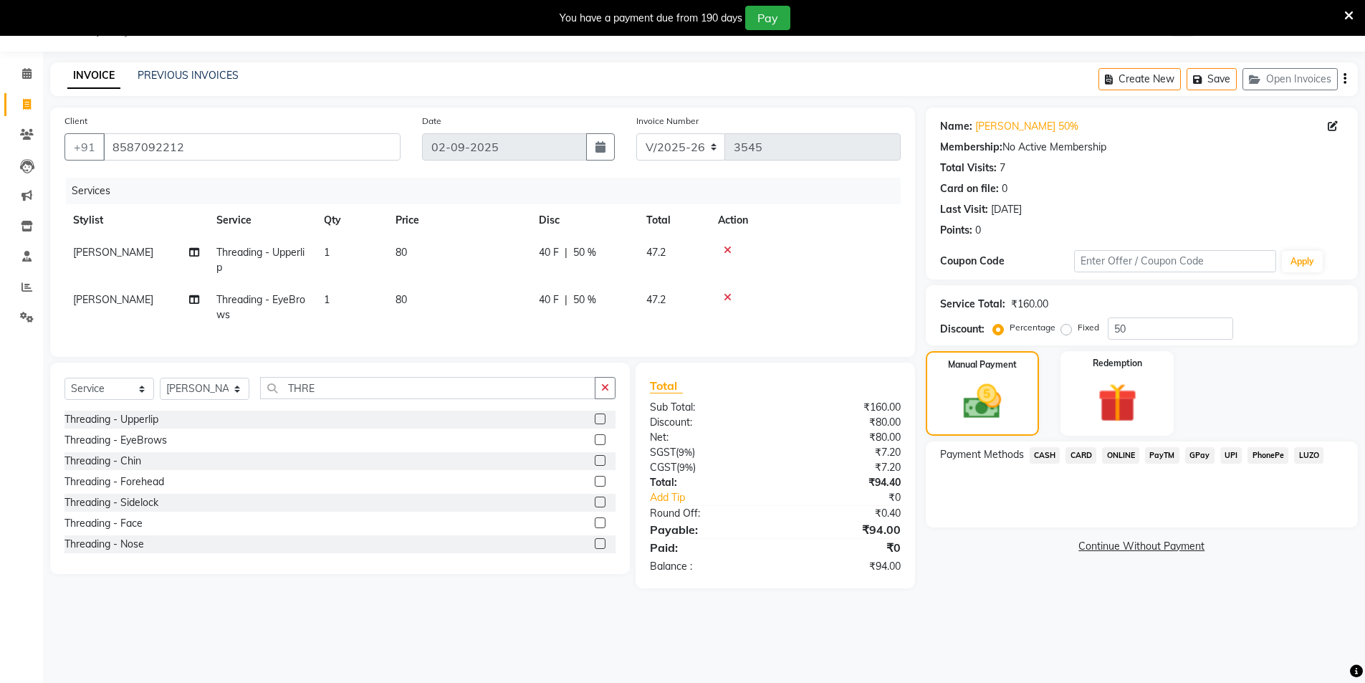
click at [1042, 455] on span "CASH" at bounding box center [1045, 455] width 31 height 16
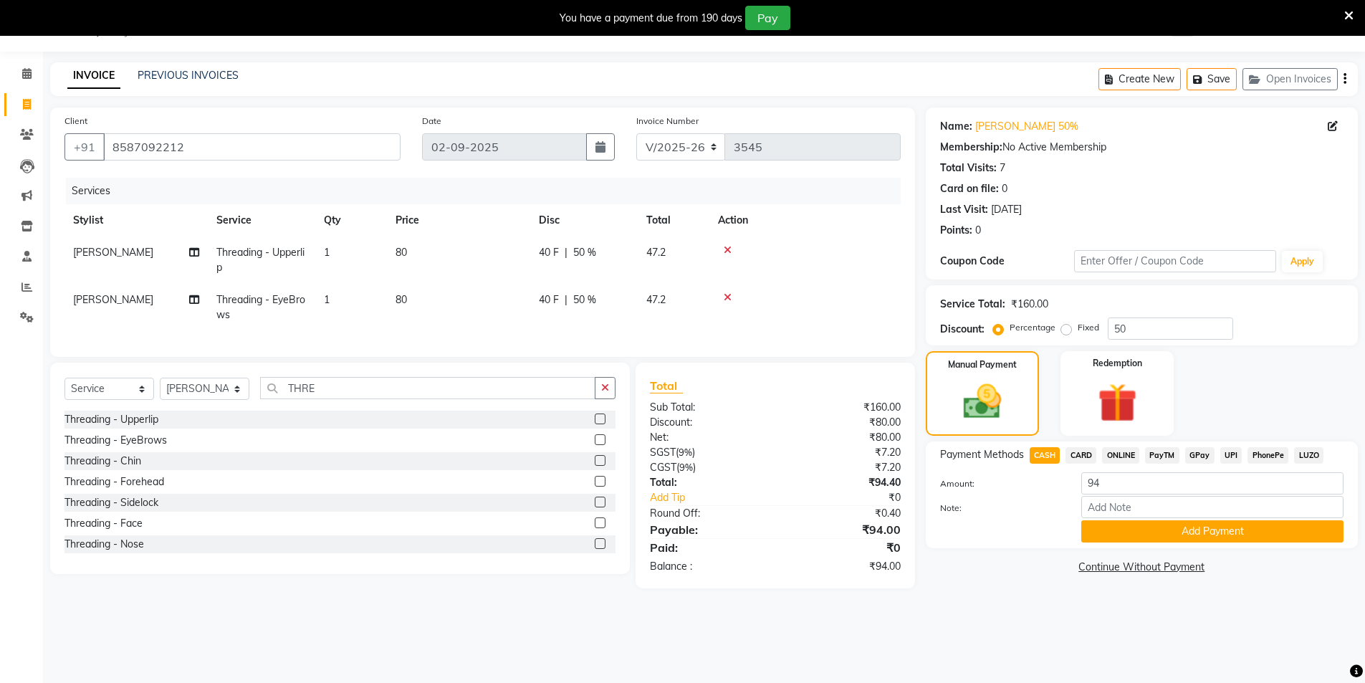
click at [1236, 450] on span "UPI" at bounding box center [1231, 455] width 22 height 16
click at [1235, 535] on button "Add Payment" at bounding box center [1212, 531] width 262 height 22
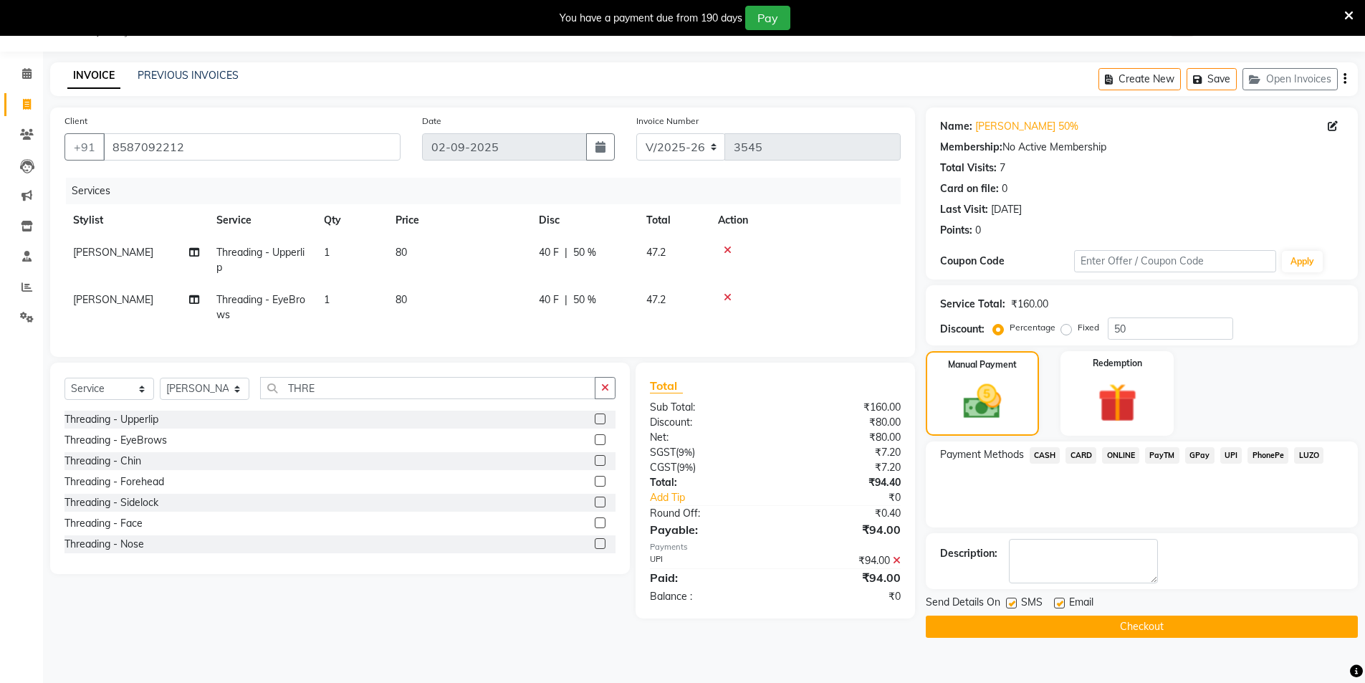
click at [1142, 629] on button "Checkout" at bounding box center [1142, 627] width 432 height 22
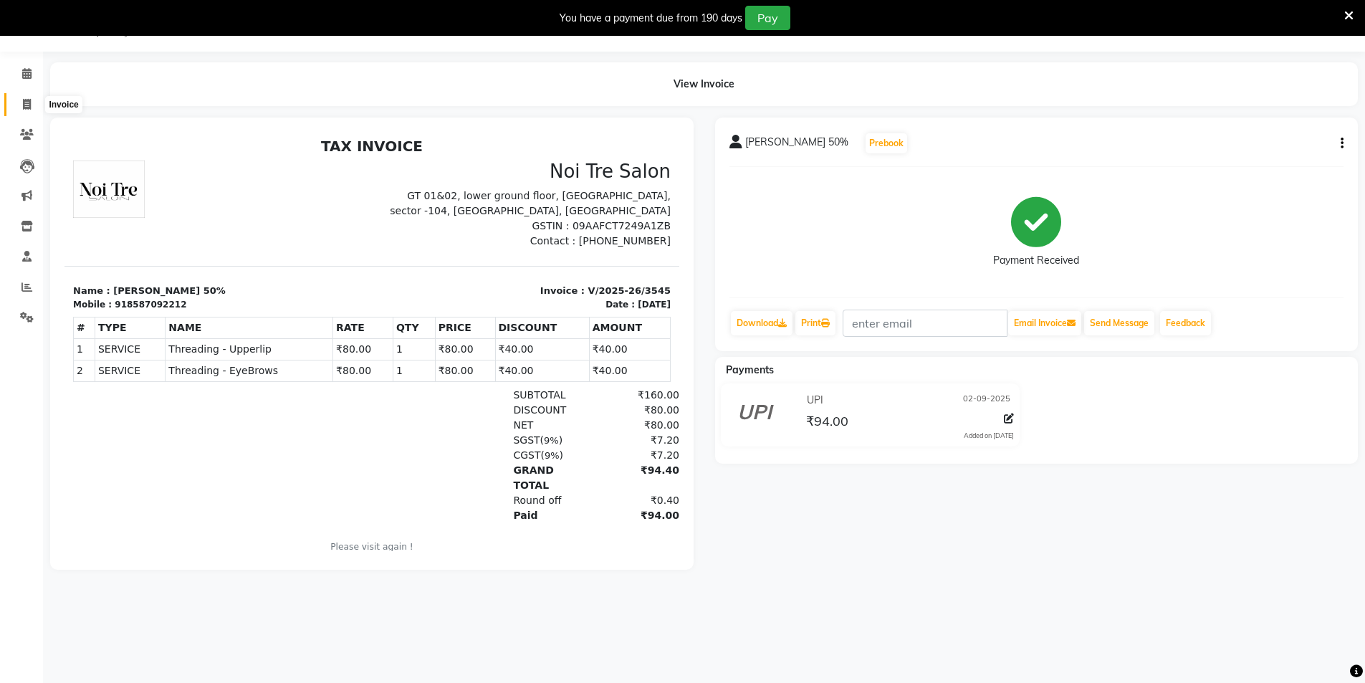
click at [18, 103] on span at bounding box center [26, 105] width 25 height 16
select select "service"
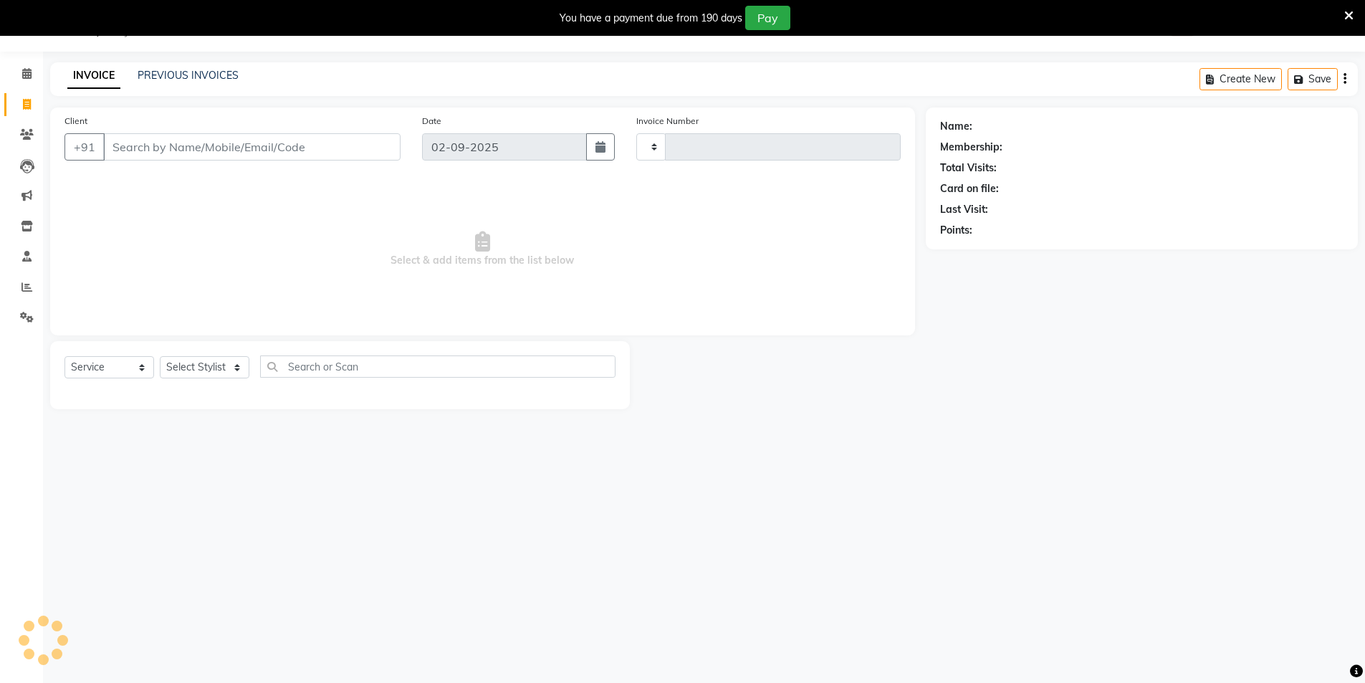
type input "3546"
select select "4009"
click at [194, 81] on link "PREVIOUS INVOICES" at bounding box center [188, 75] width 101 height 13
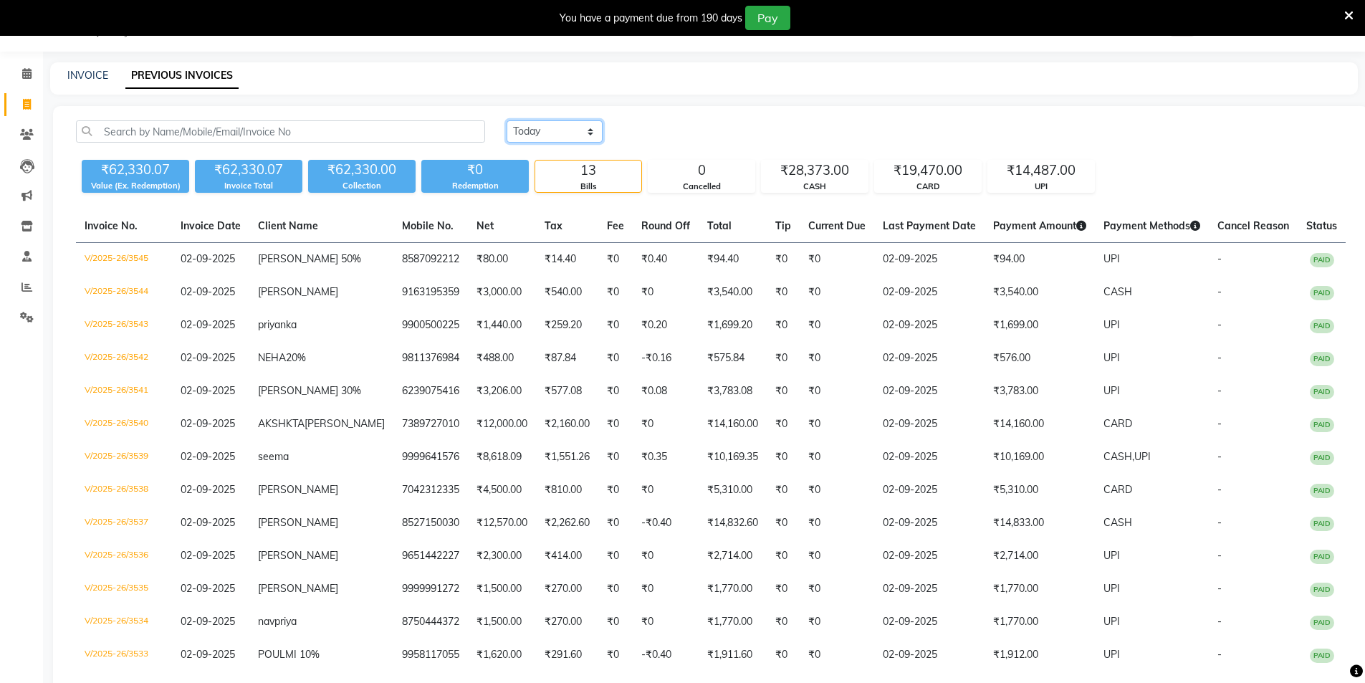
click at [590, 128] on select "Today Yesterday Custom Range" at bounding box center [555, 131] width 96 height 22
click at [507, 120] on select "Today Yesterday Custom Range" at bounding box center [555, 131] width 96 height 22
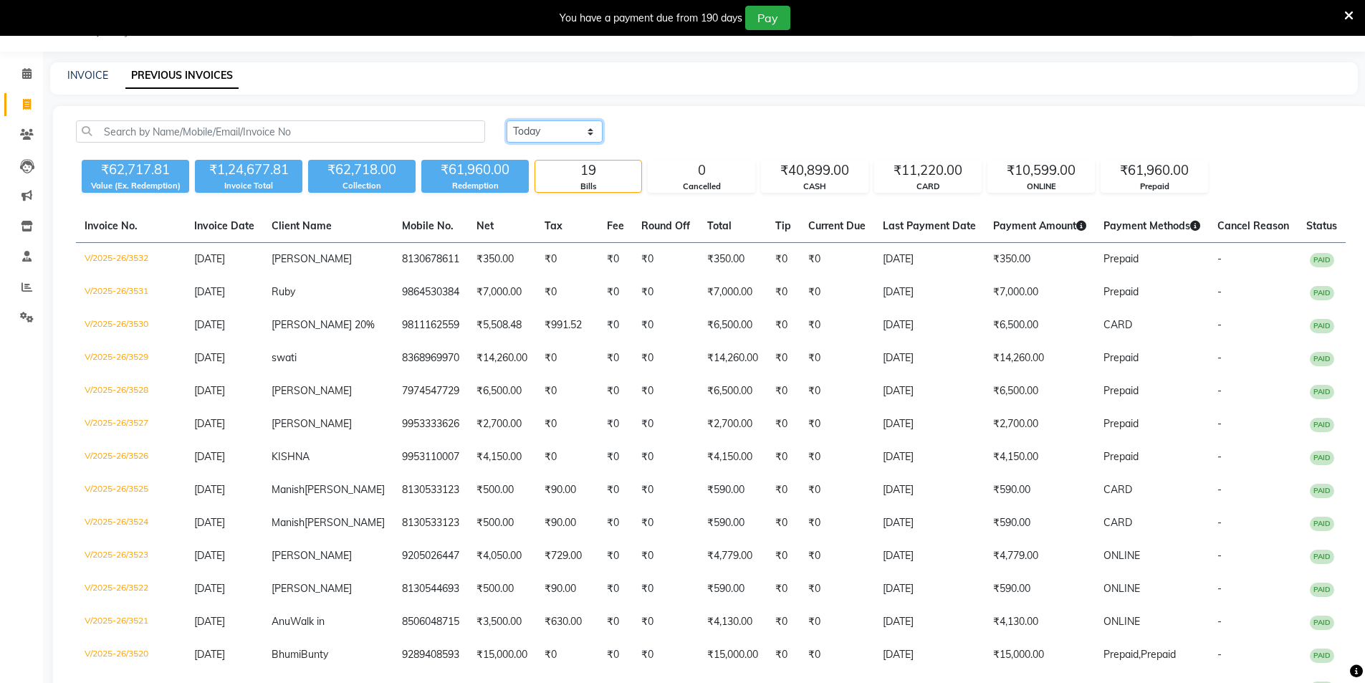
click at [588, 128] on select "Today Yesterday Custom Range" at bounding box center [555, 131] width 96 height 22
select select "today"
click at [507, 120] on select "Today Yesterday Custom Range" at bounding box center [555, 131] width 96 height 22
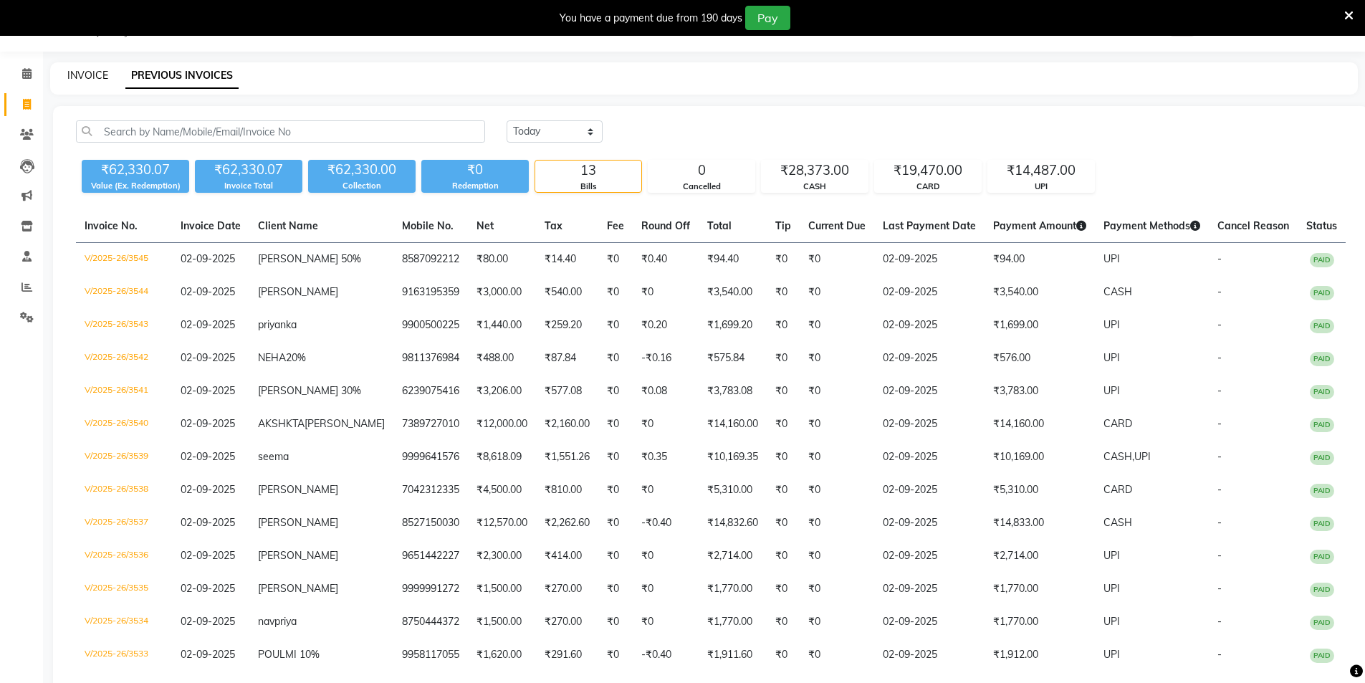
click at [102, 72] on link "INVOICE" at bounding box center [87, 75] width 41 height 13
select select "service"
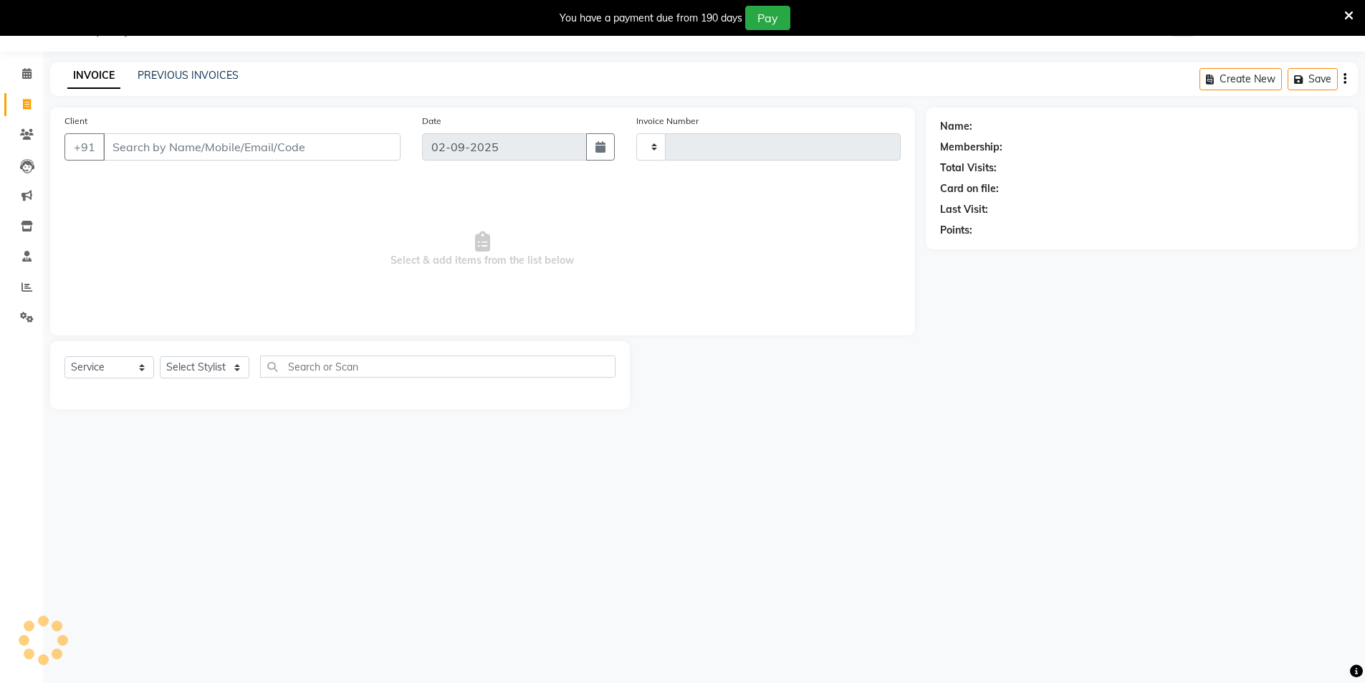
type input "3547"
select select "4009"
click at [294, 142] on input "Client" at bounding box center [251, 146] width 297 height 27
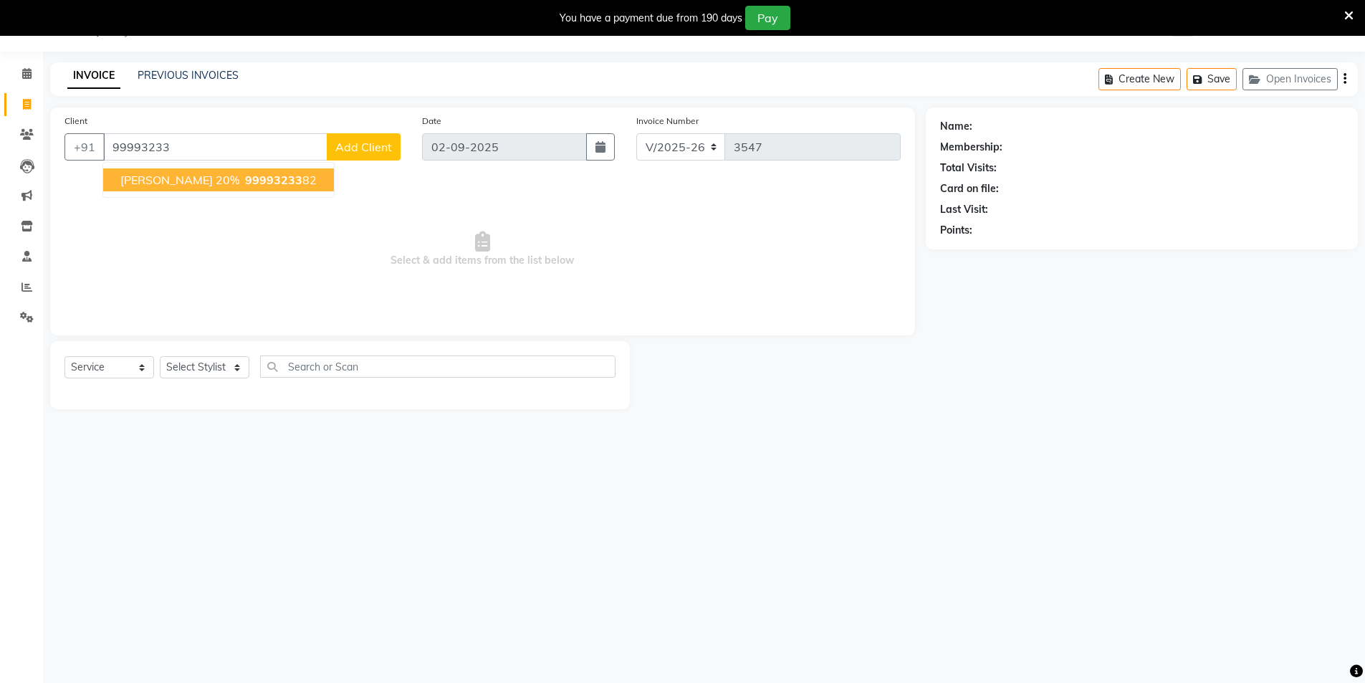
click at [245, 176] on span "99993233" at bounding box center [273, 180] width 57 height 14
type input "9999323382"
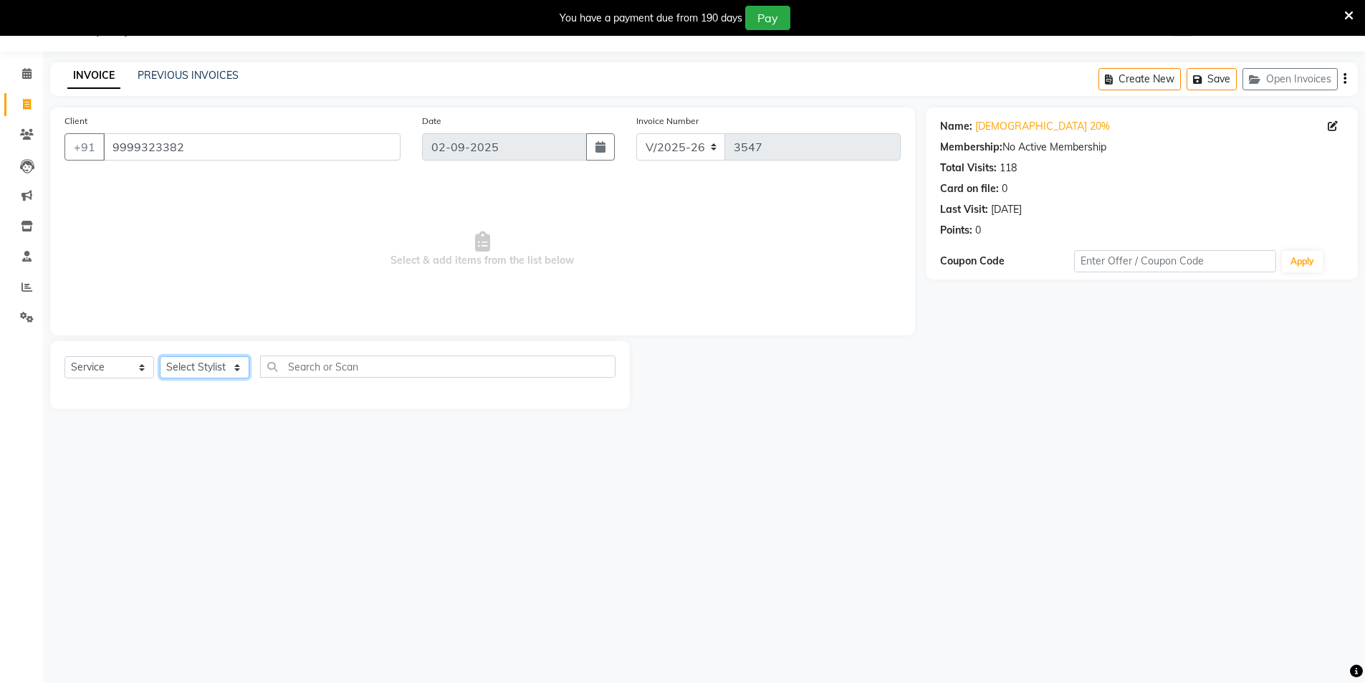
click at [196, 366] on select "Select Stylist AAMIR Aashis ajay AJEET akram Ali Alic ashok vihar Alice makeup …" at bounding box center [205, 367] width 90 height 22
select select "20483"
click at [160, 356] on select "Select Stylist AAMIR Aashis ajay AJEET akram Ali Alic ashok vihar Alice makeup …" at bounding box center [205, 367] width 90 height 22
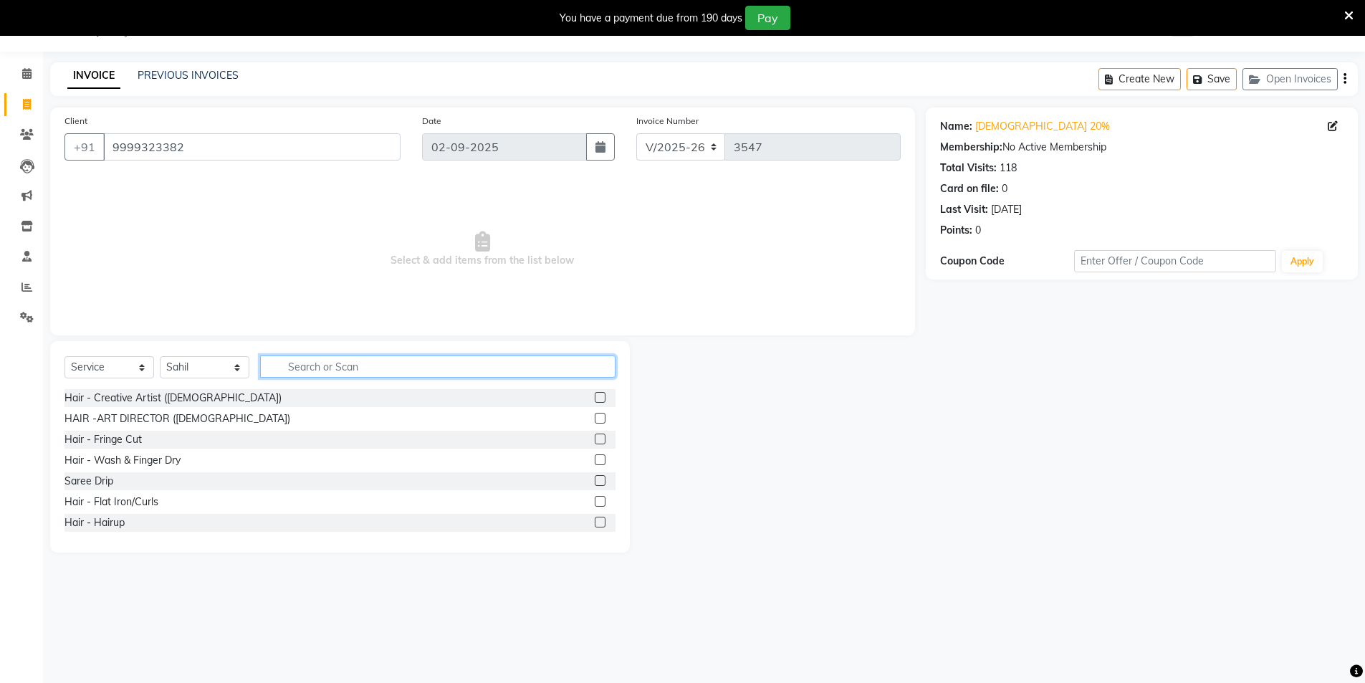
click at [360, 362] on input "text" at bounding box center [437, 366] width 355 height 22
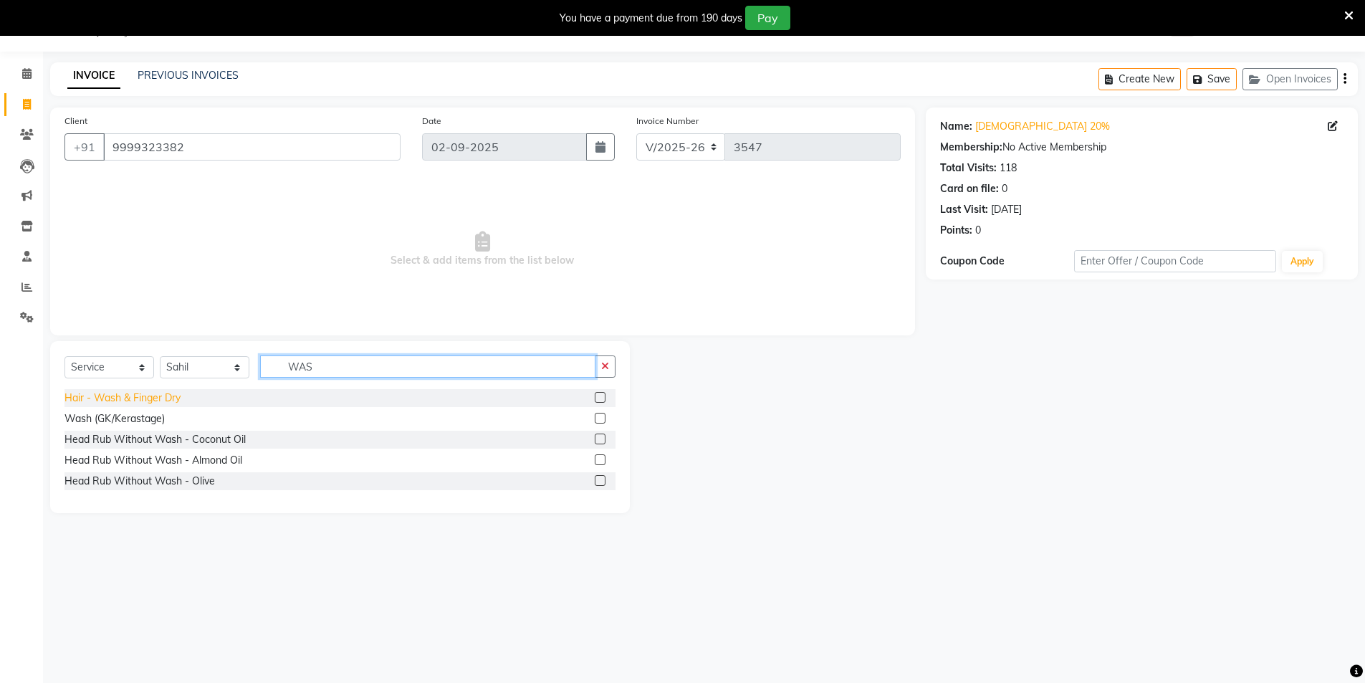
type input "WAS"
click at [137, 401] on div "Hair - Wash & Finger Dry" at bounding box center [122, 398] width 116 height 15
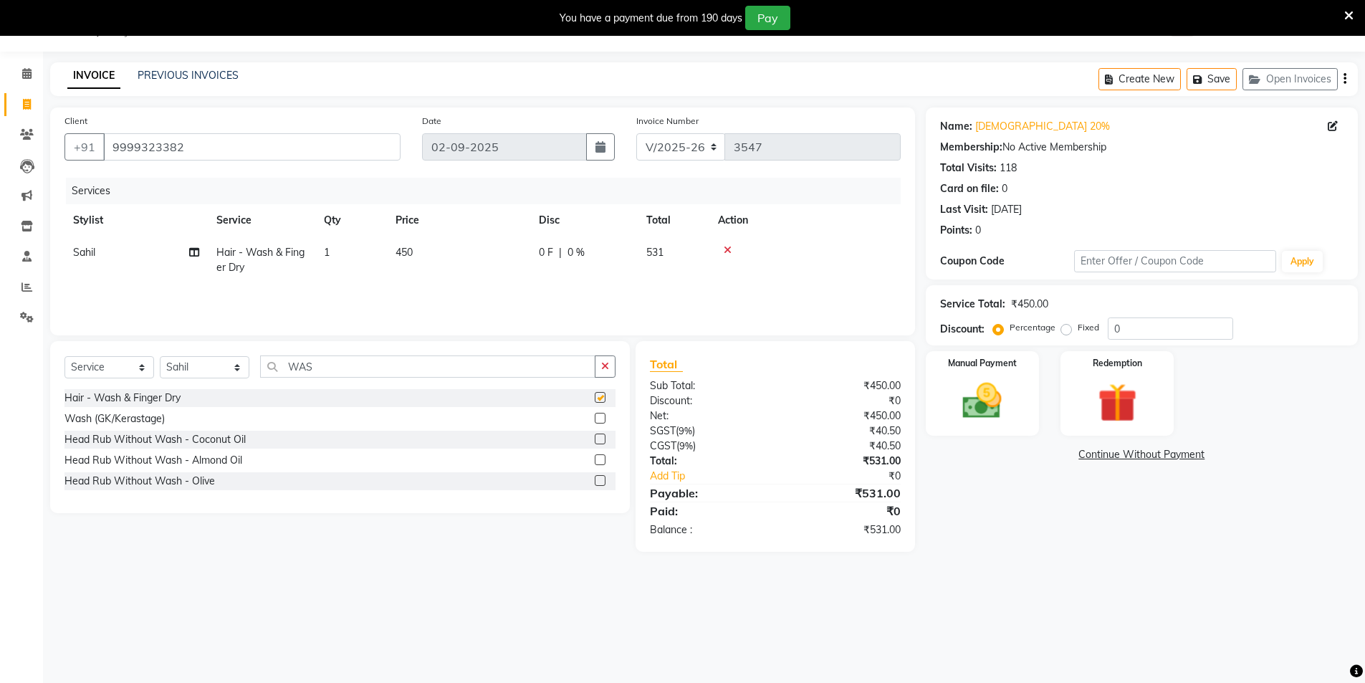
checkbox input "false"
click at [993, 394] on img at bounding box center [983, 401] width 66 height 47
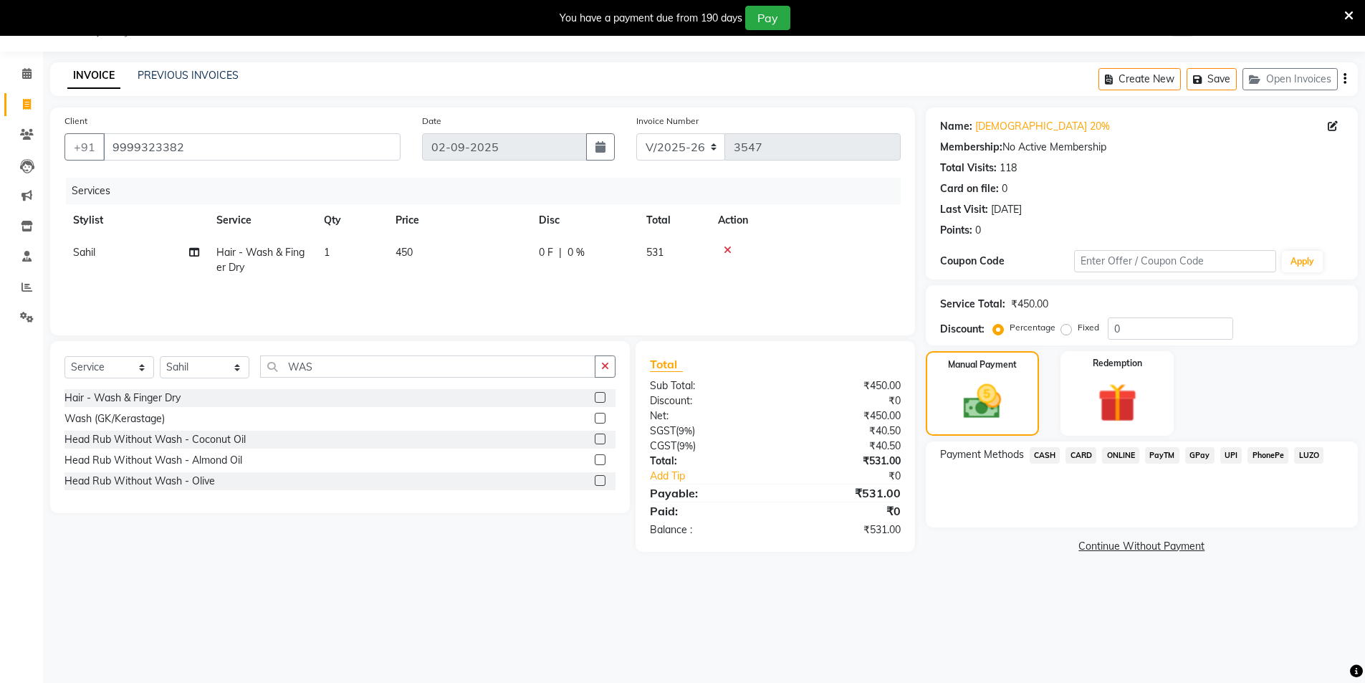
click at [1138, 342] on div "Service Total: ₹450.00 Discount: Percentage Fixed 0" at bounding box center [1142, 315] width 432 height 60
click at [1141, 326] on input "0" at bounding box center [1170, 328] width 125 height 22
type input "020"
click at [1048, 542] on link "Continue Without Payment" at bounding box center [1142, 546] width 426 height 15
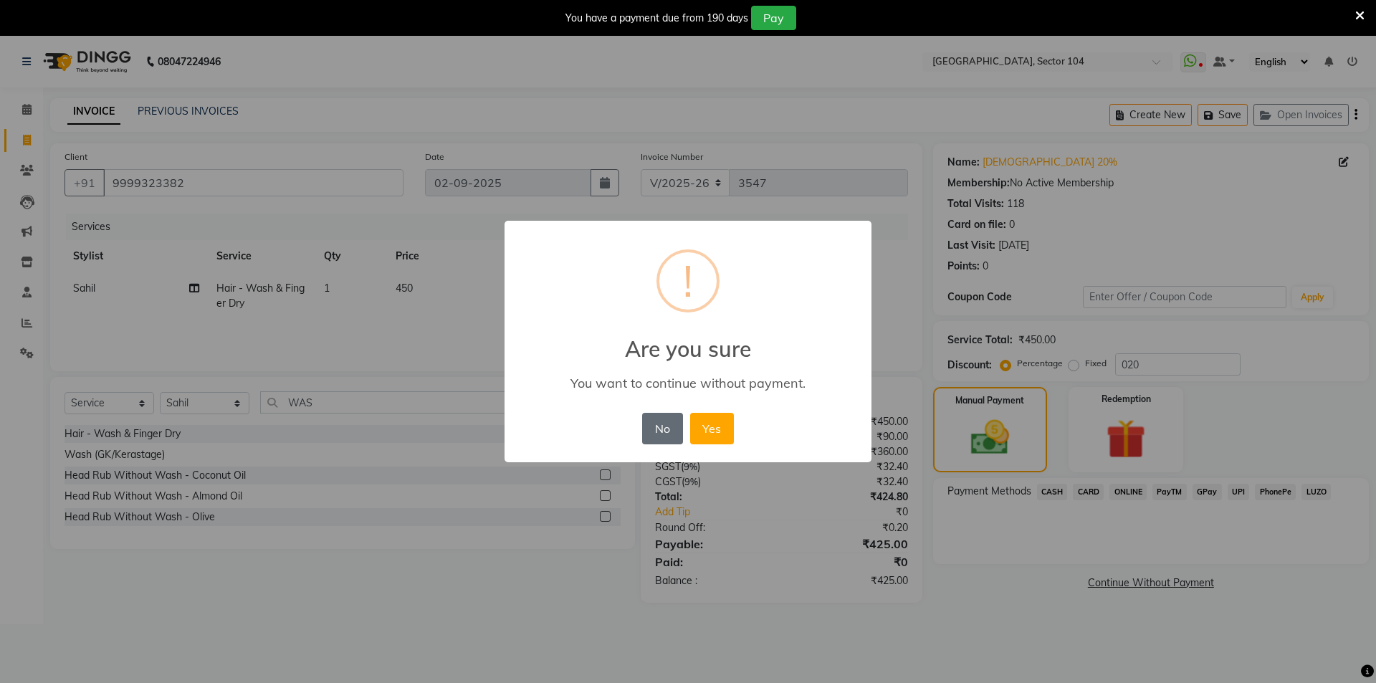
click at [653, 422] on button "No" at bounding box center [662, 429] width 40 height 32
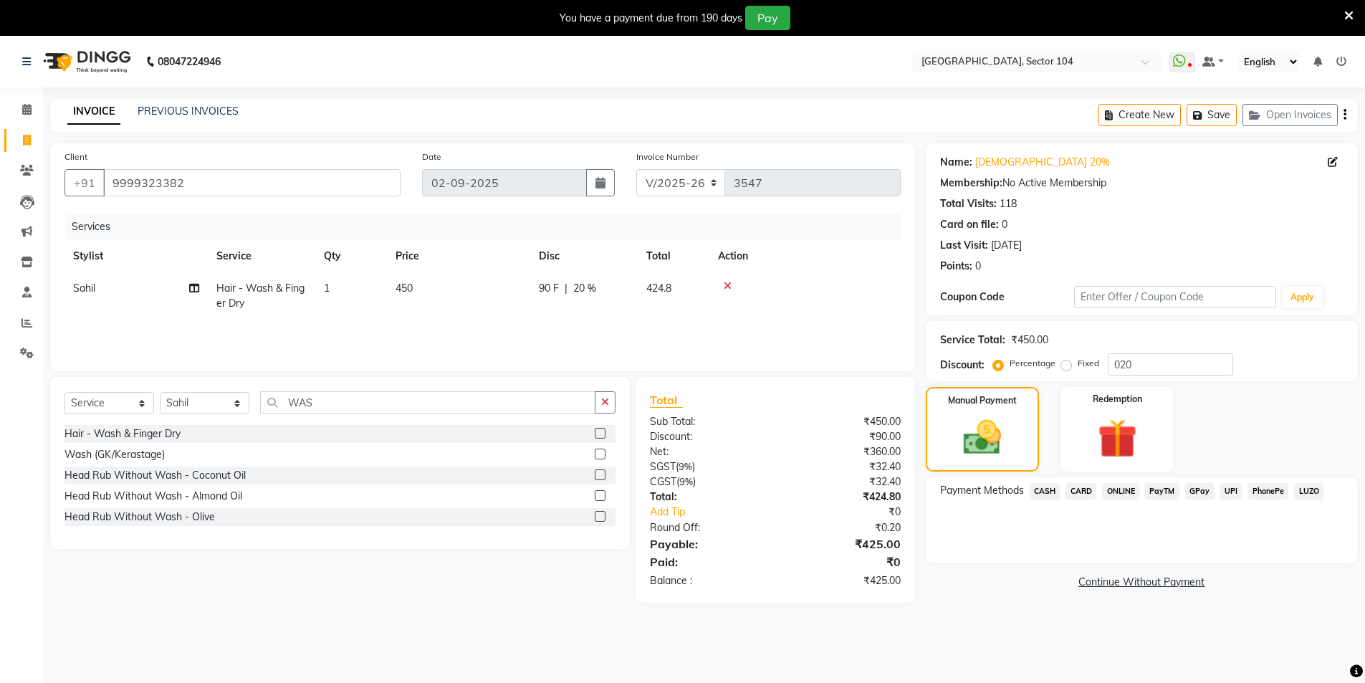
click at [1046, 490] on span "CASH" at bounding box center [1045, 491] width 31 height 16
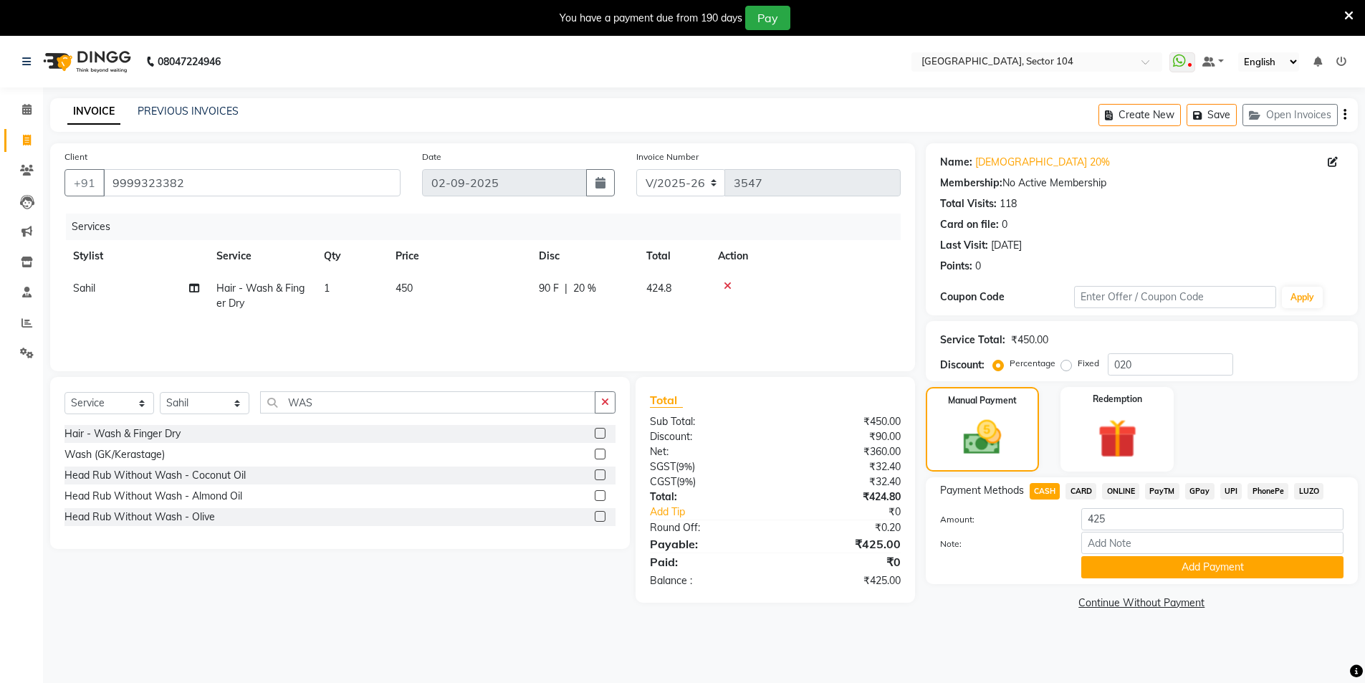
click at [1211, 566] on button "Add Payment" at bounding box center [1212, 567] width 262 height 22
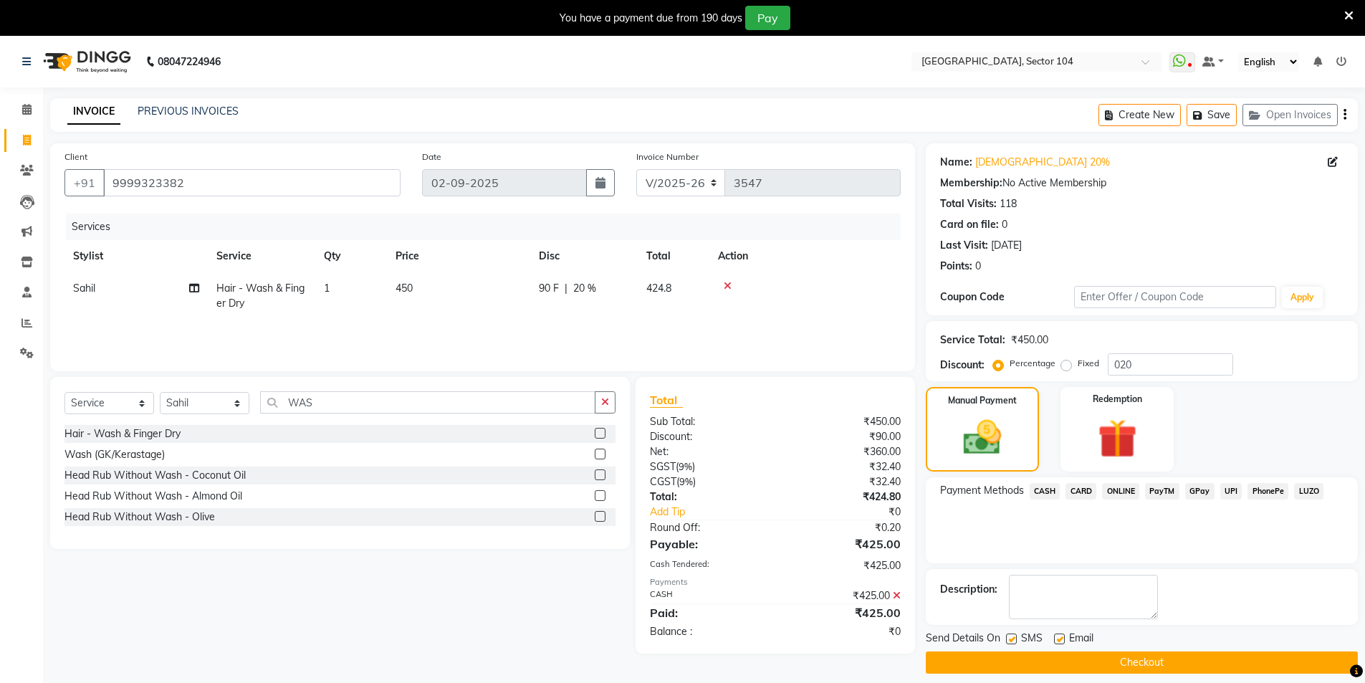
click at [1160, 662] on button "Checkout" at bounding box center [1142, 662] width 432 height 22
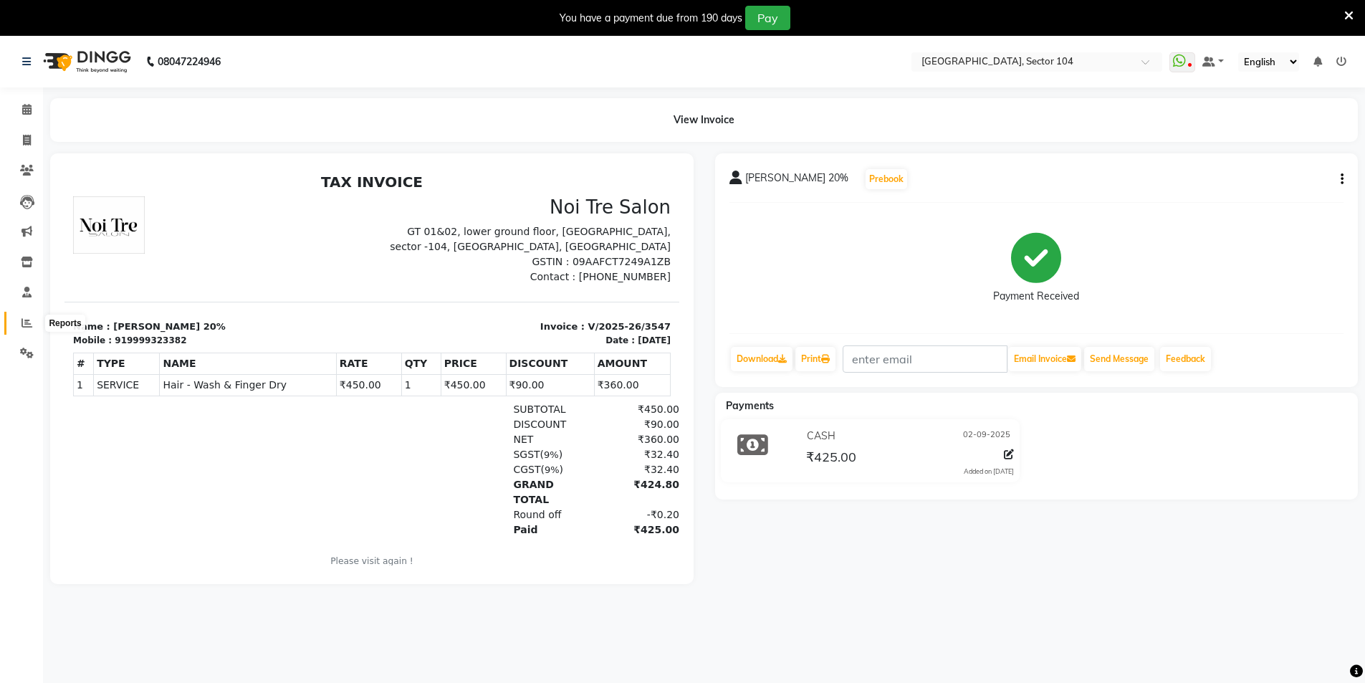
click at [21, 322] on span at bounding box center [26, 323] width 25 height 16
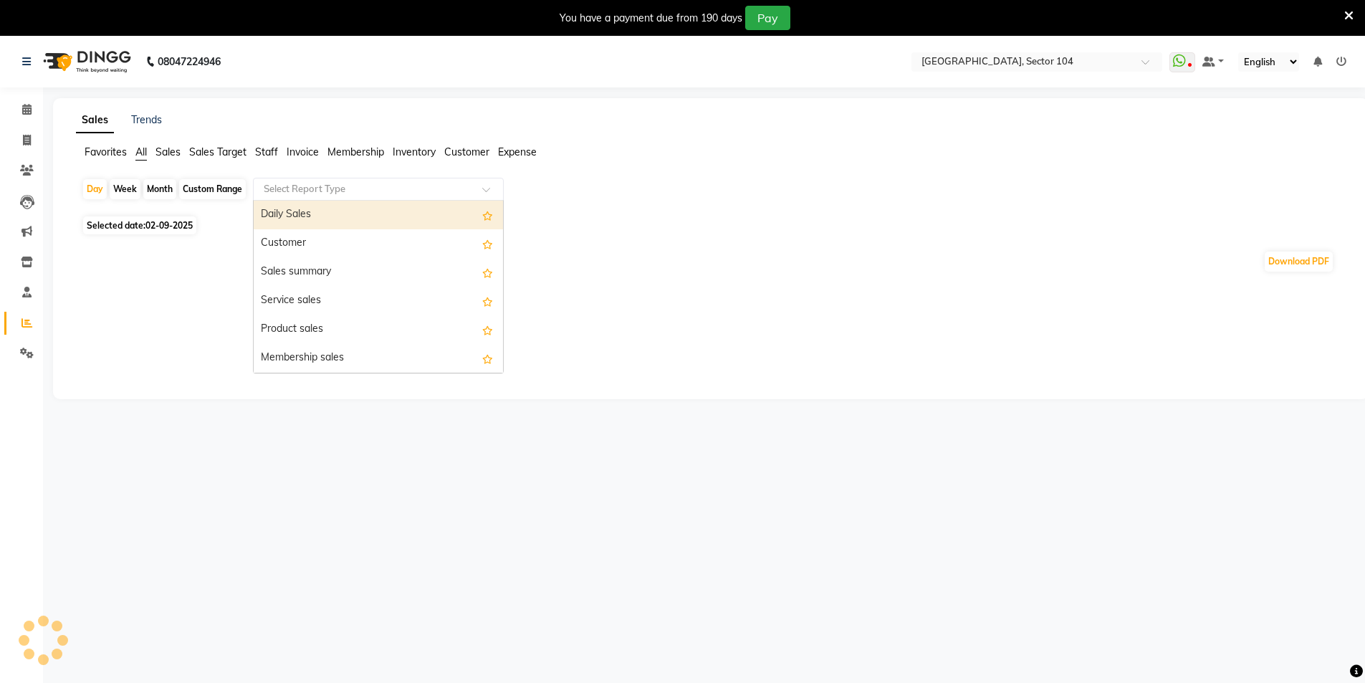
click at [323, 191] on input "text" at bounding box center [364, 189] width 206 height 14
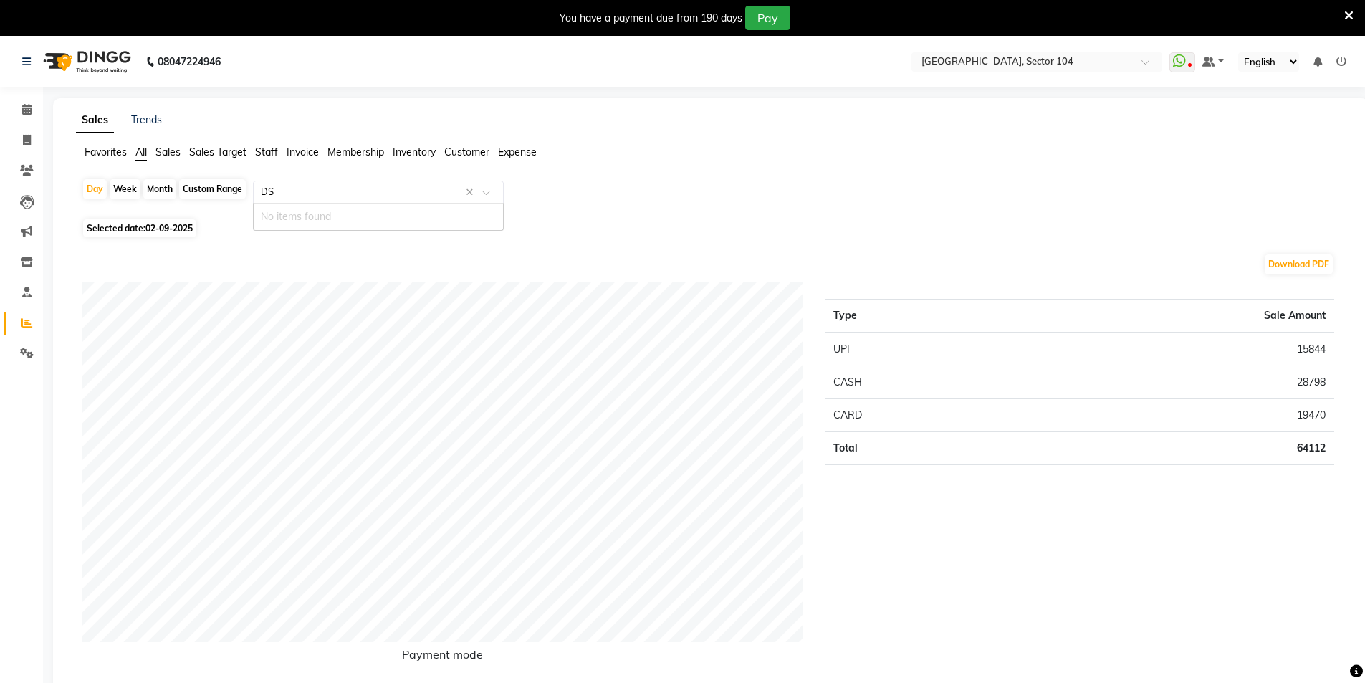
type input "D"
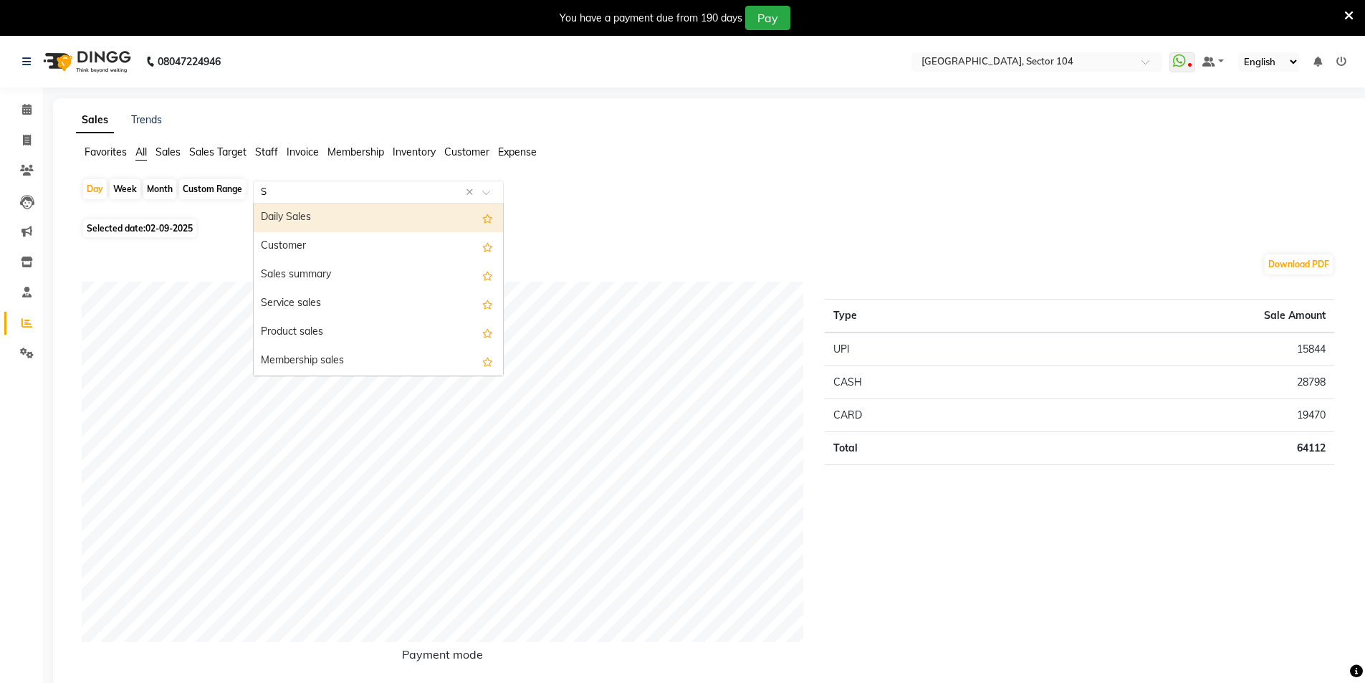
type input "ST"
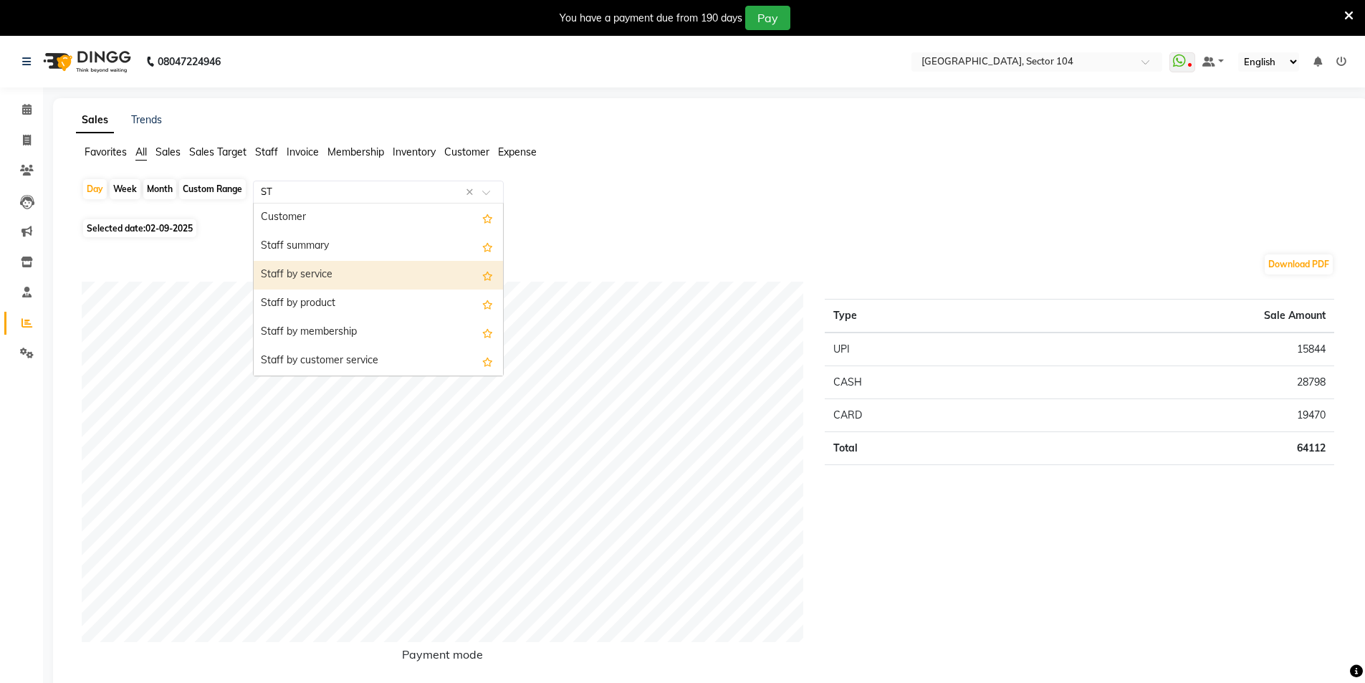
click at [343, 277] on div "Staff by service" at bounding box center [378, 275] width 249 height 29
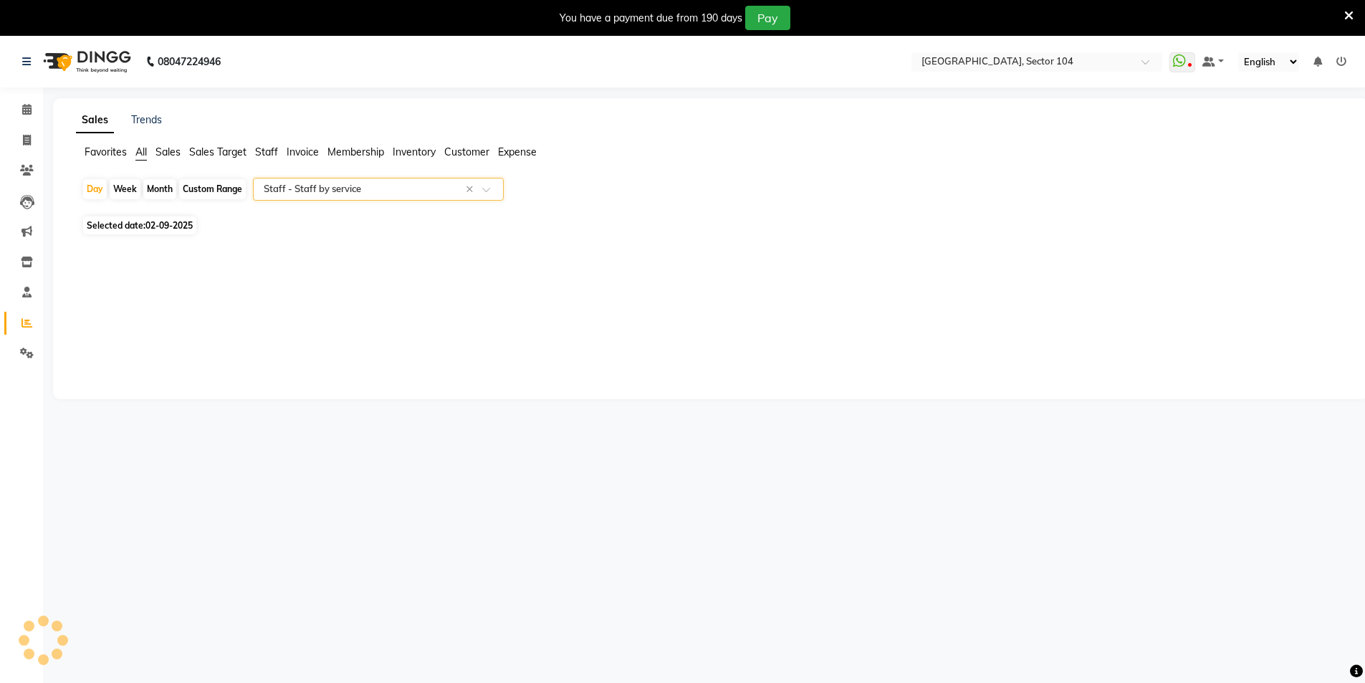
select select "full_report"
select select "csv"
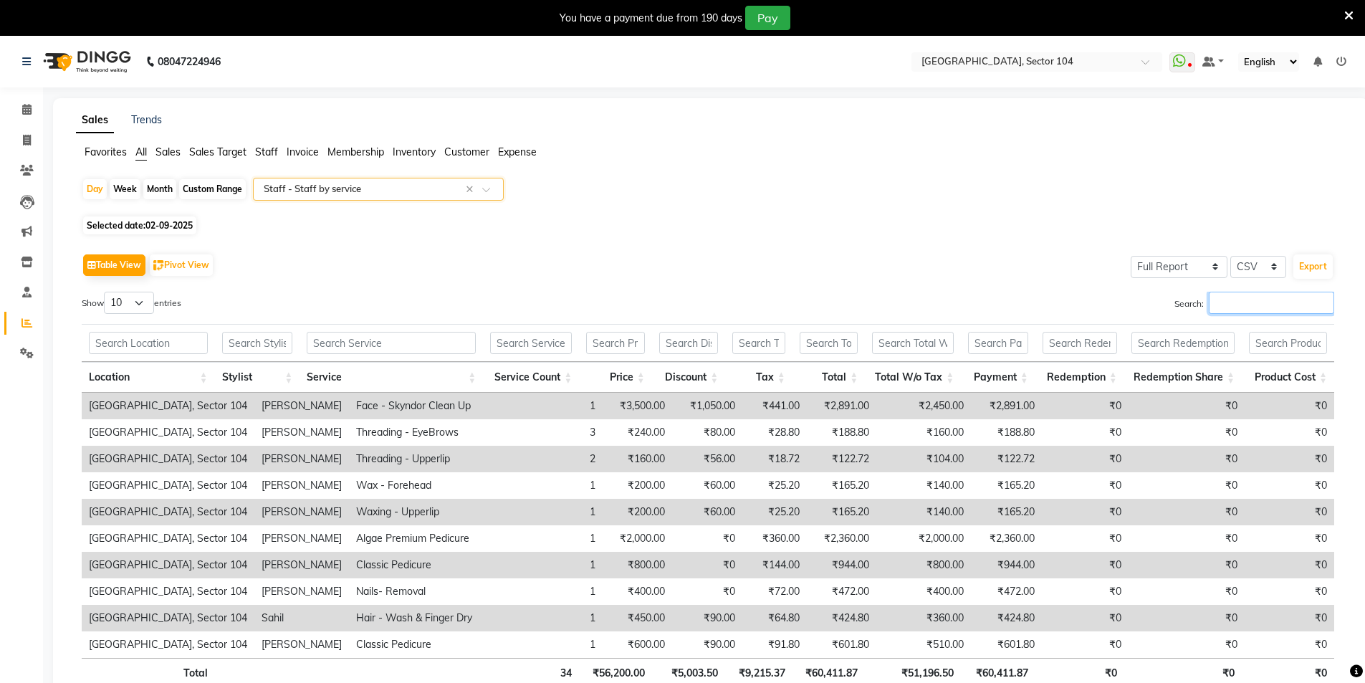
click at [1230, 297] on input "Search:" at bounding box center [1271, 303] width 125 height 22
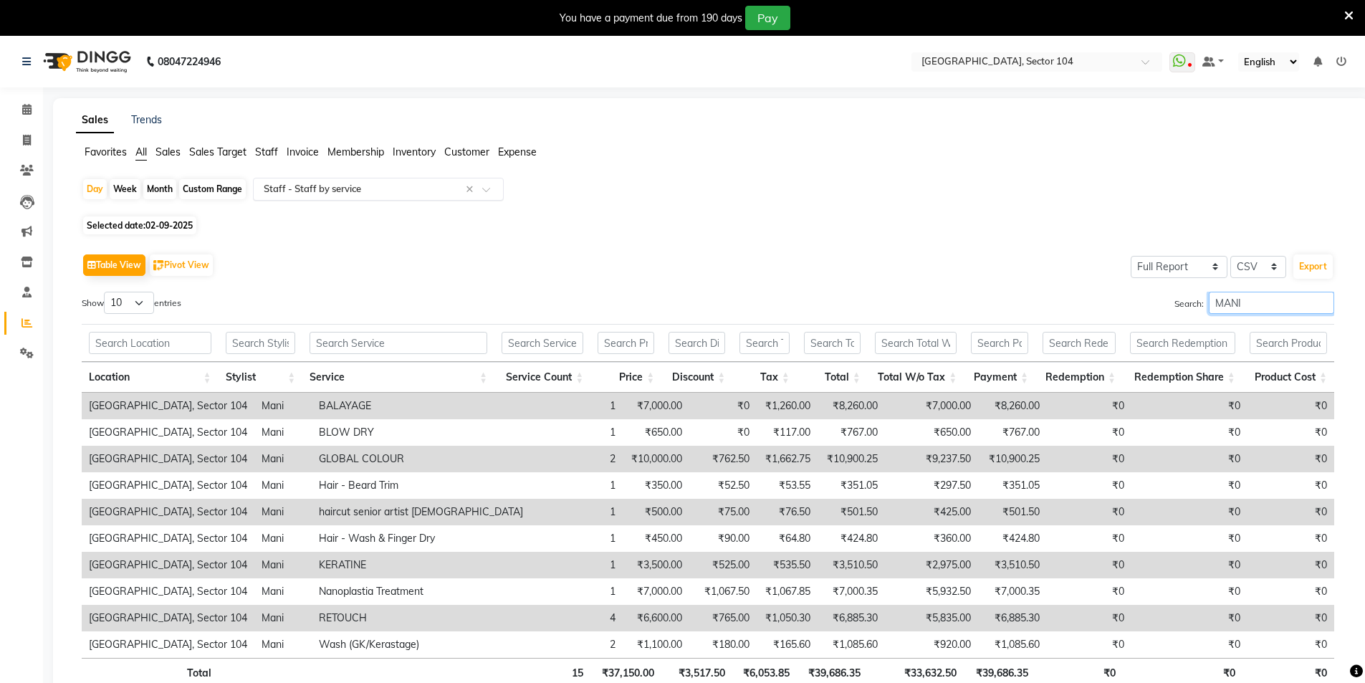
type input "MANI"
click at [396, 193] on input "text" at bounding box center [364, 189] width 206 height 14
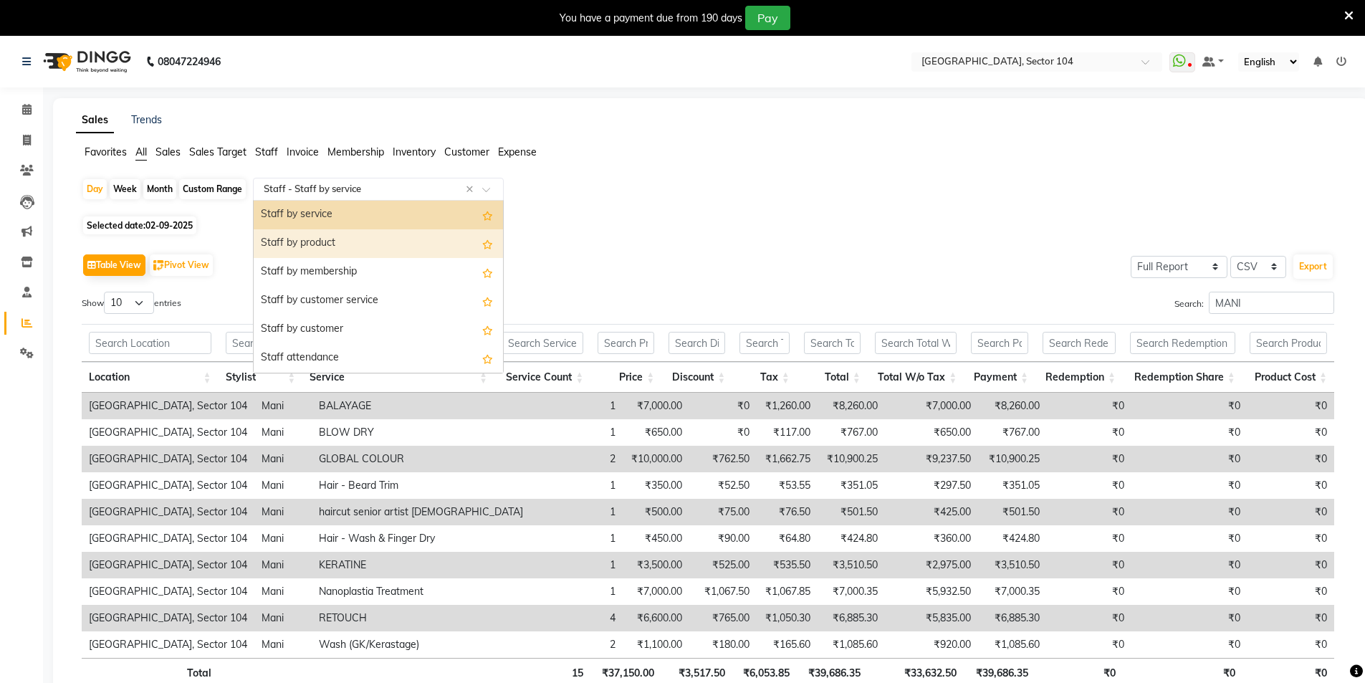
click at [331, 241] on div "Staff by product" at bounding box center [378, 243] width 249 height 29
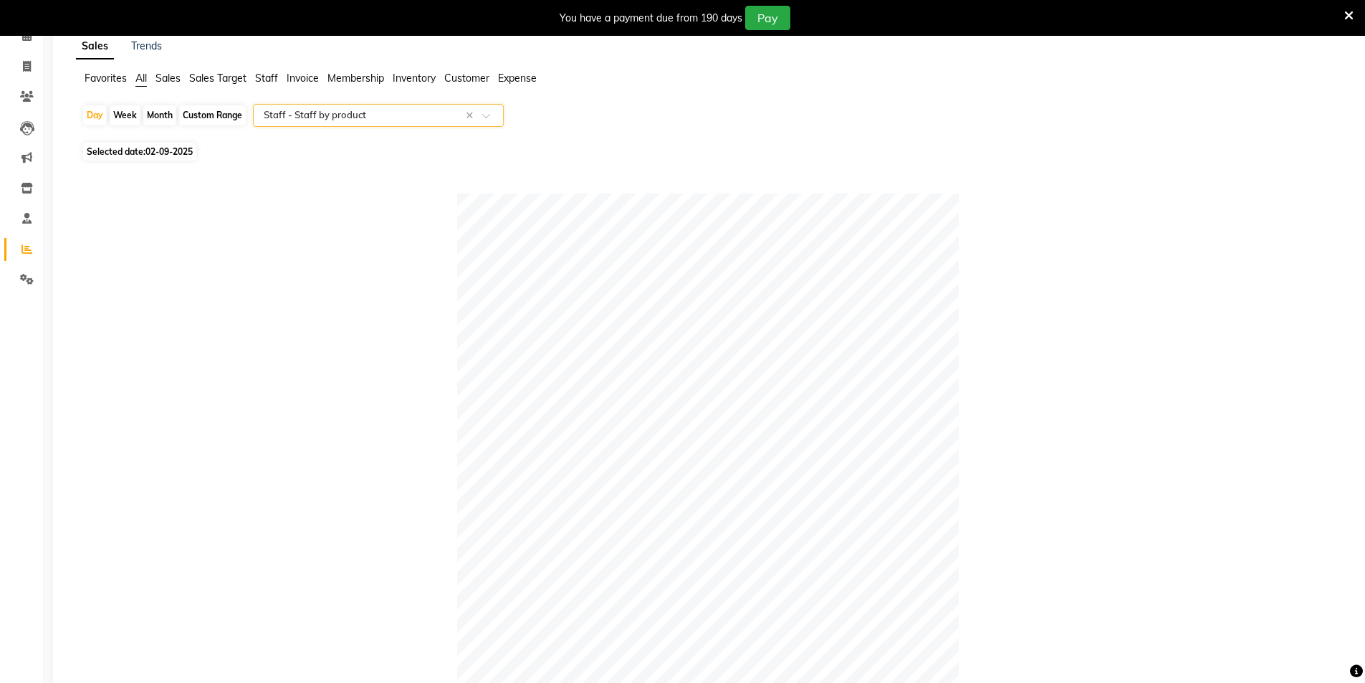
scroll to position [0, 0]
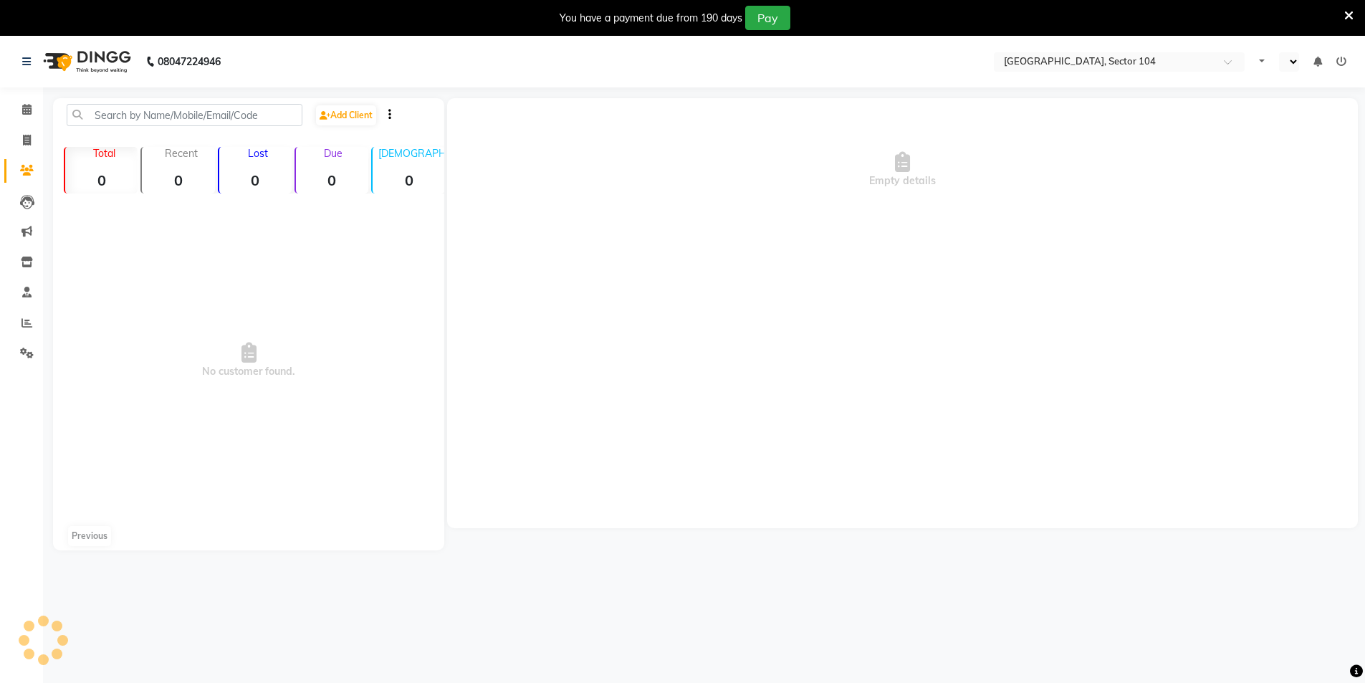
select select "en"
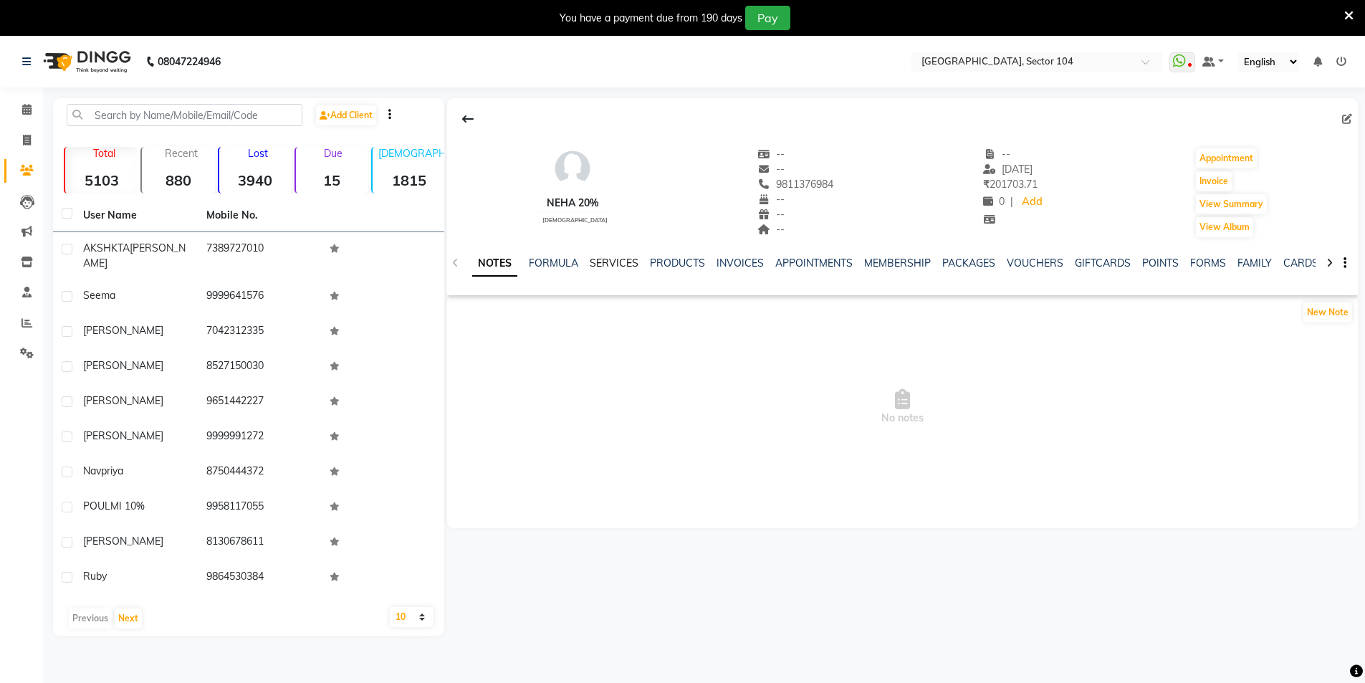
click at [618, 260] on link "SERVICES" at bounding box center [614, 263] width 49 height 13
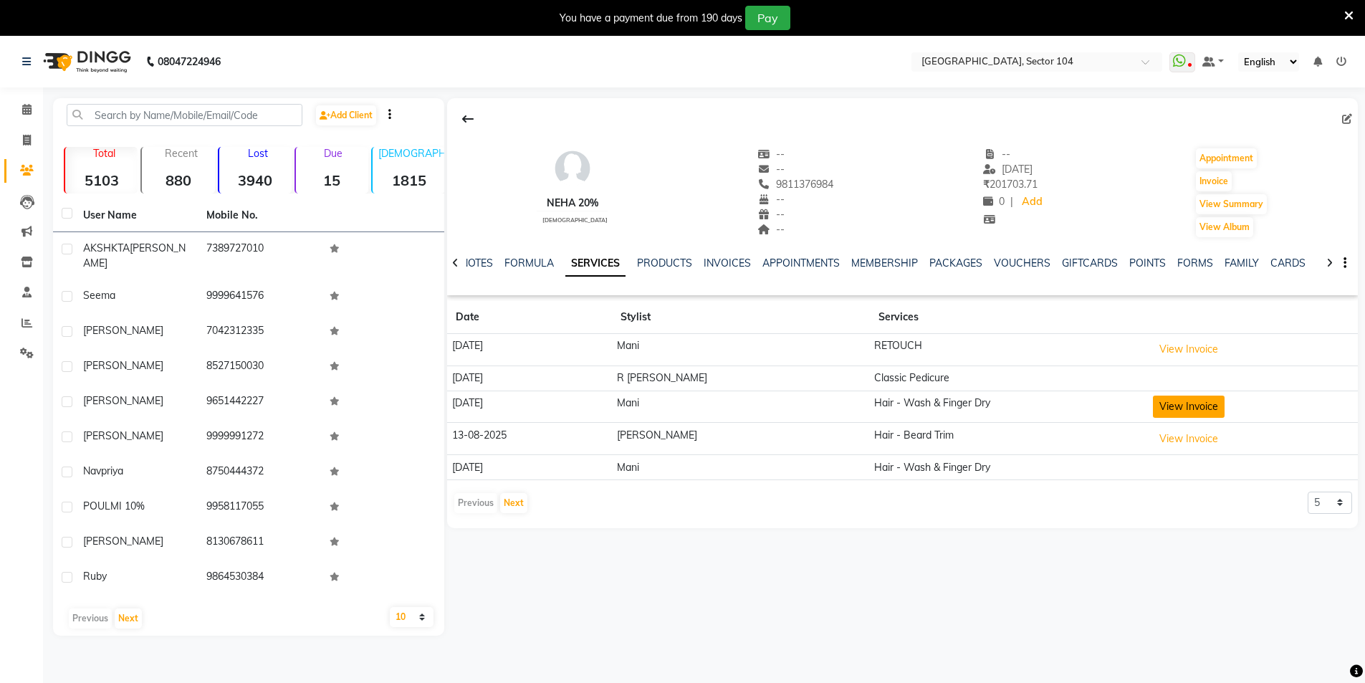
click at [1179, 407] on button "View Invoice" at bounding box center [1189, 407] width 72 height 22
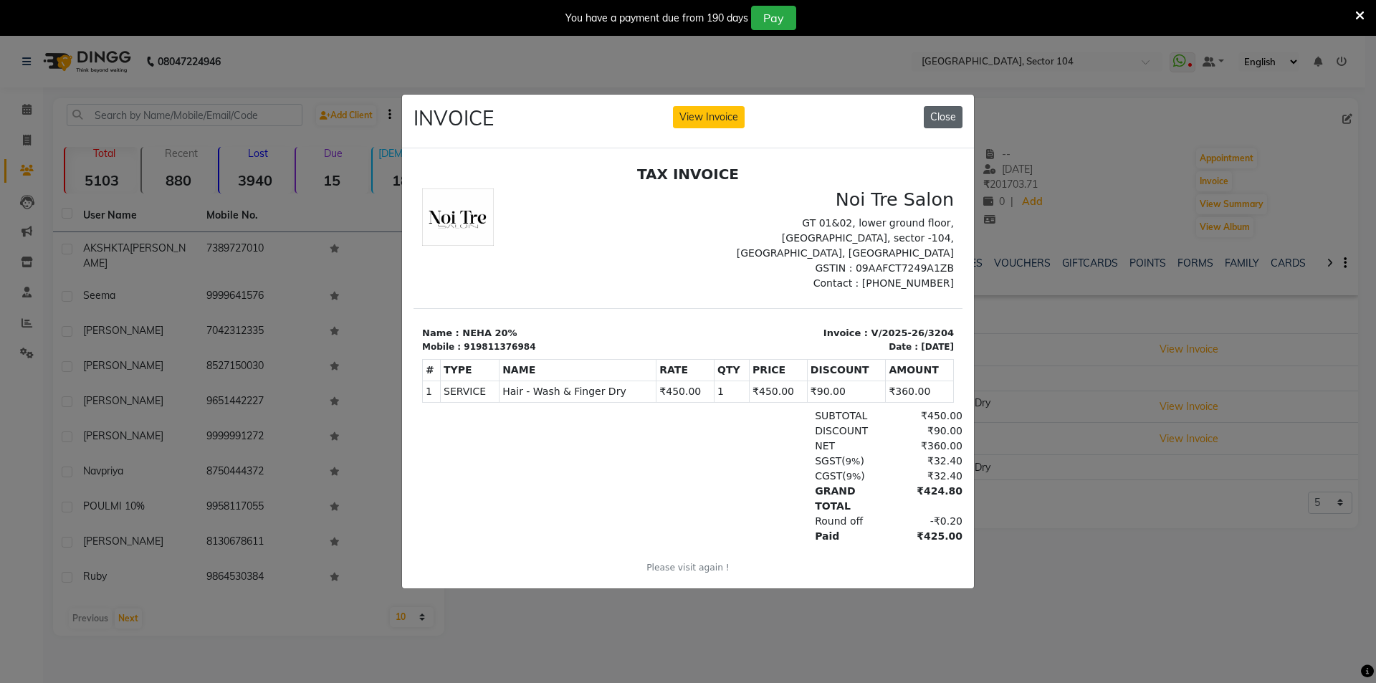
click at [950, 110] on button "Close" at bounding box center [943, 117] width 39 height 22
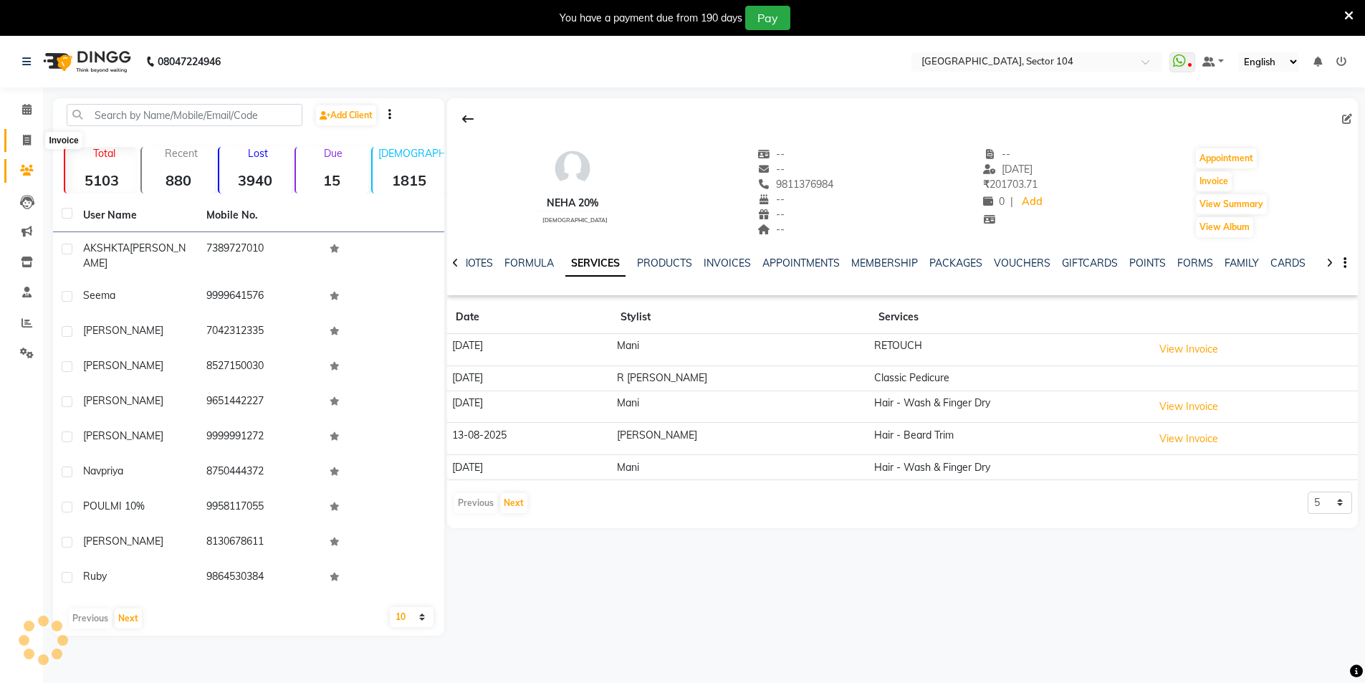
click at [20, 135] on span at bounding box center [26, 141] width 25 height 16
select select "service"
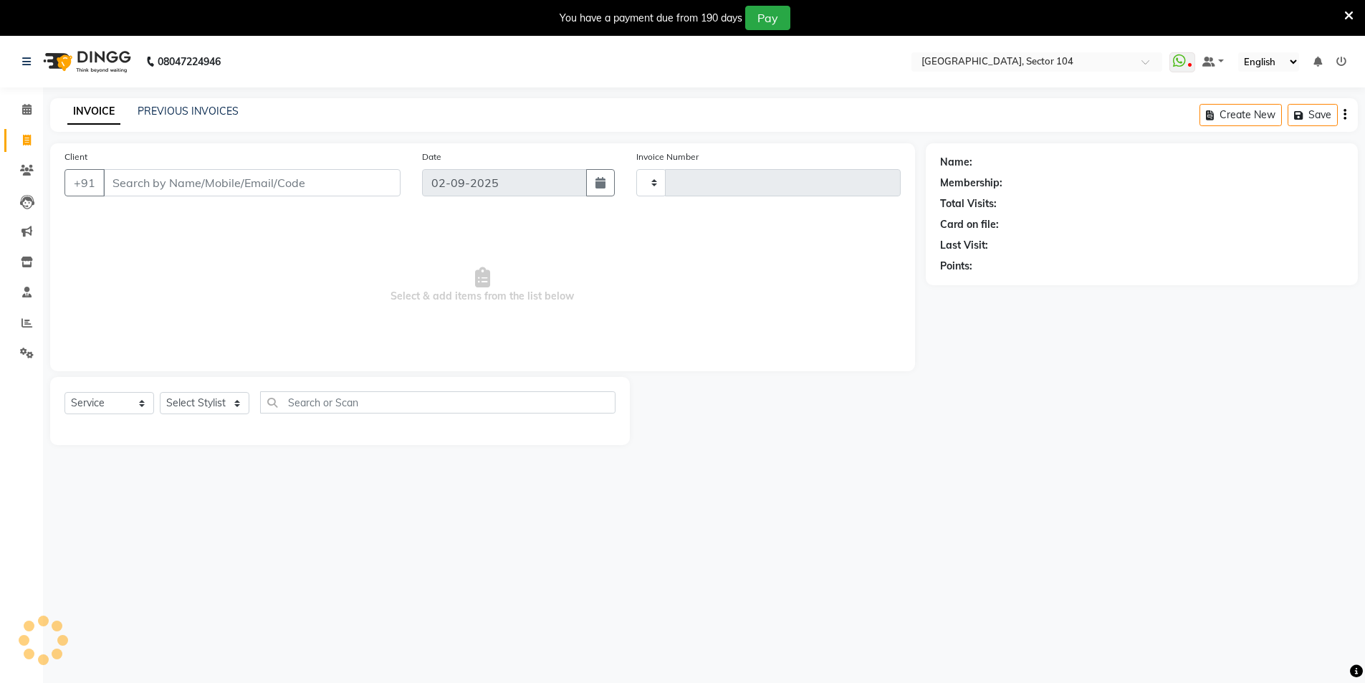
scroll to position [36, 0]
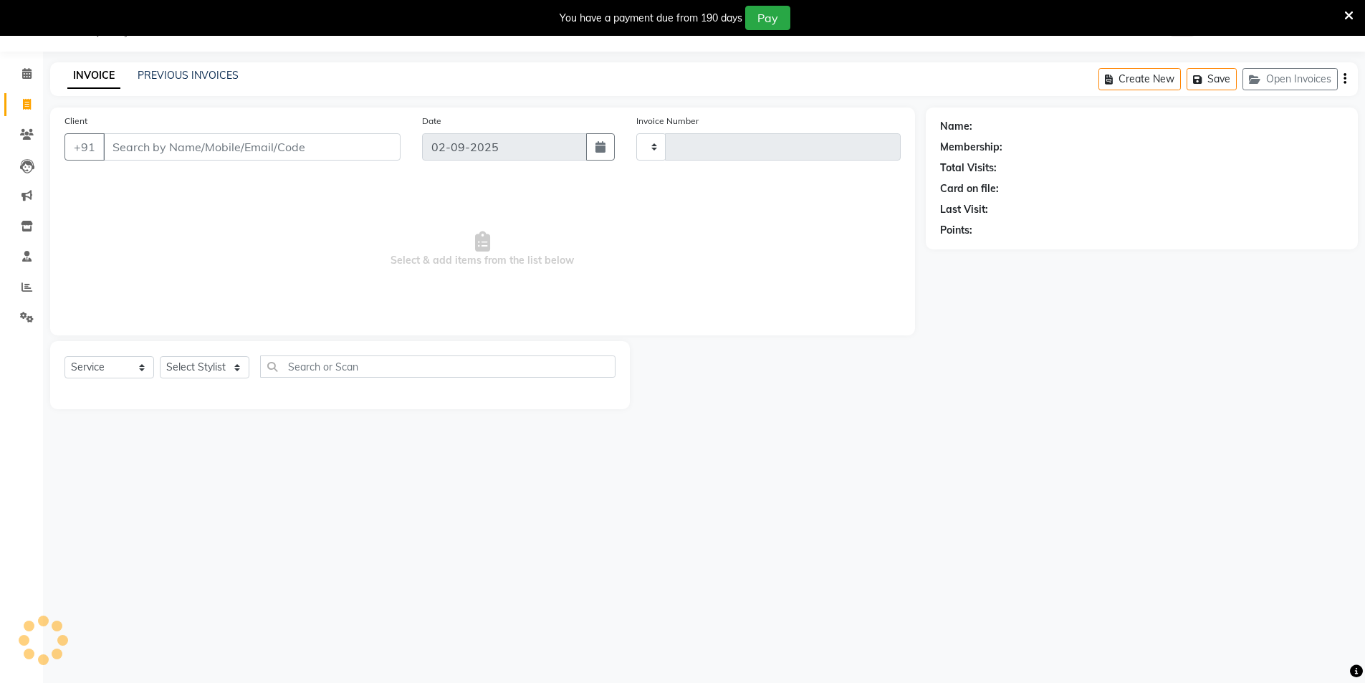
type input "3543"
select select "4009"
click at [201, 366] on select "Select Stylist" at bounding box center [205, 367] width 90 height 22
click at [328, 153] on input "Client" at bounding box center [251, 146] width 297 height 27
click at [224, 360] on select "Select Stylist [PERSON_NAME] [PERSON_NAME] [PERSON_NAME] [PERSON_NAME] [PERSON_…" at bounding box center [205, 367] width 90 height 22
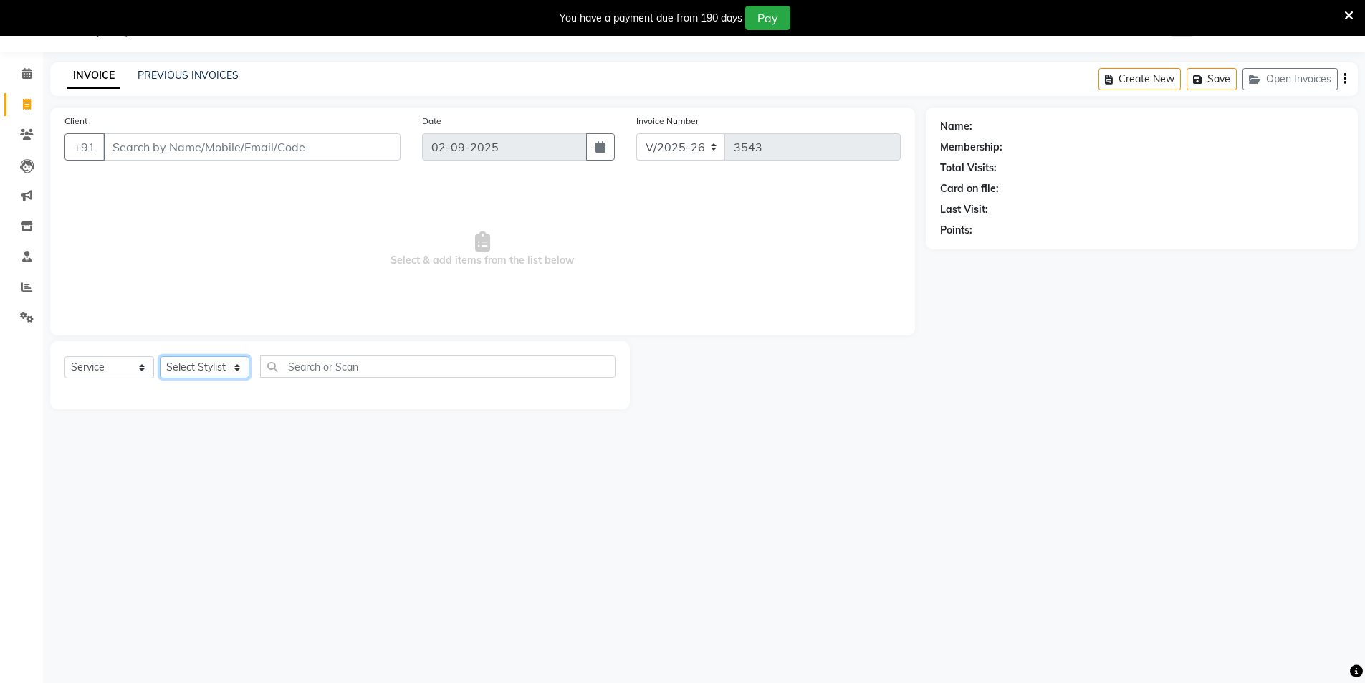
select select "20473"
click at [211, 363] on select "Select Stylist [PERSON_NAME] [PERSON_NAME] [PERSON_NAME] [PERSON_NAME] [PERSON_…" at bounding box center [205, 367] width 90 height 22
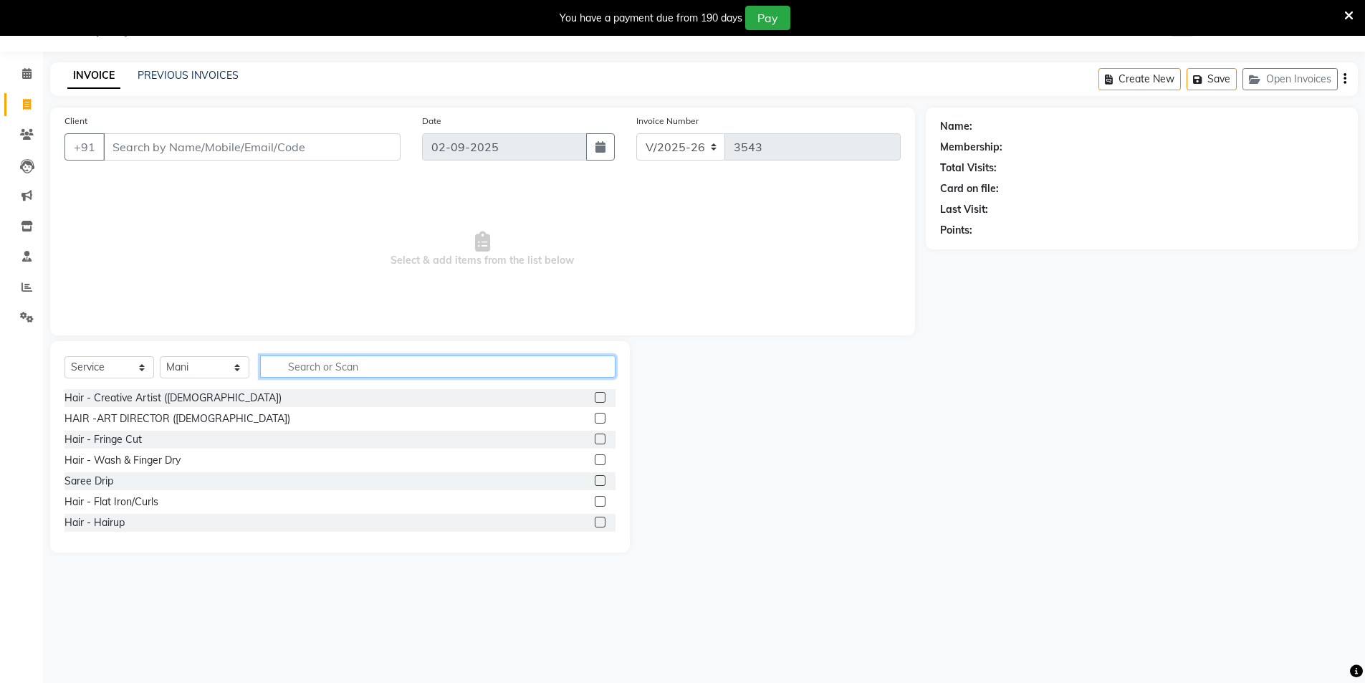
click at [321, 363] on input "text" at bounding box center [437, 366] width 355 height 22
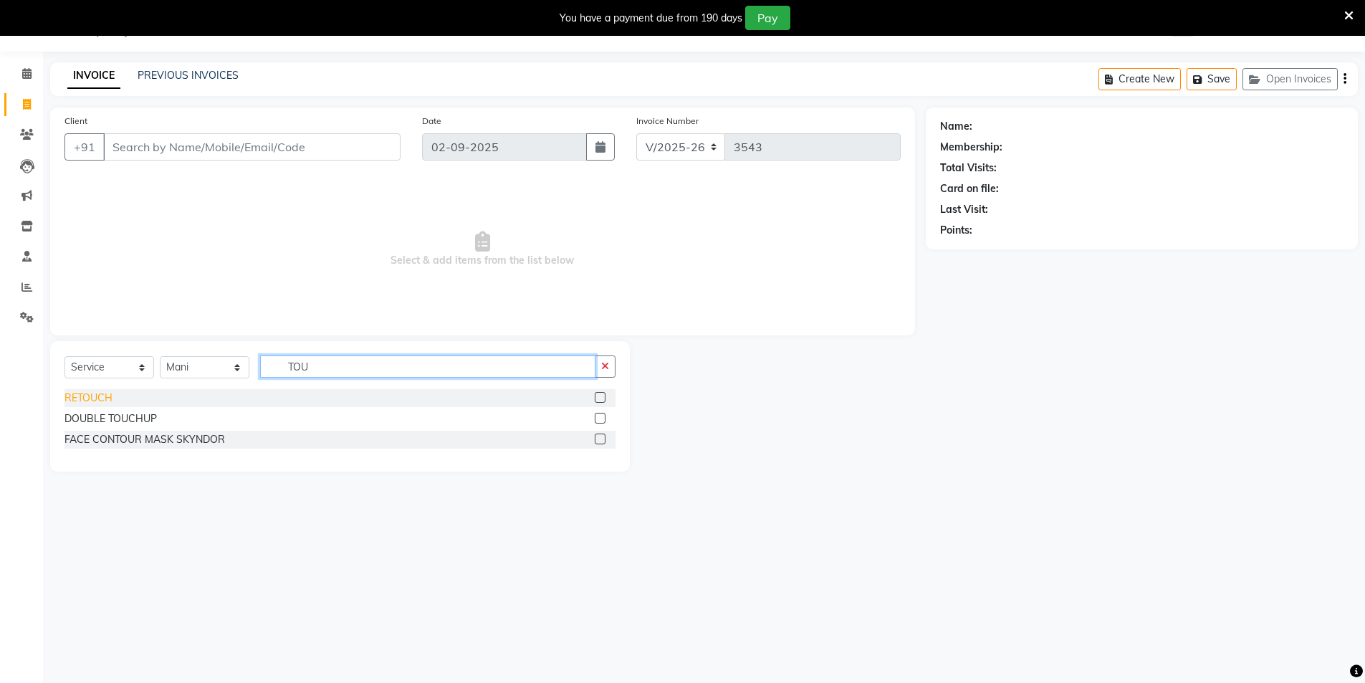
type input "TOU"
click at [85, 399] on div "RETOUCH" at bounding box center [88, 398] width 48 height 15
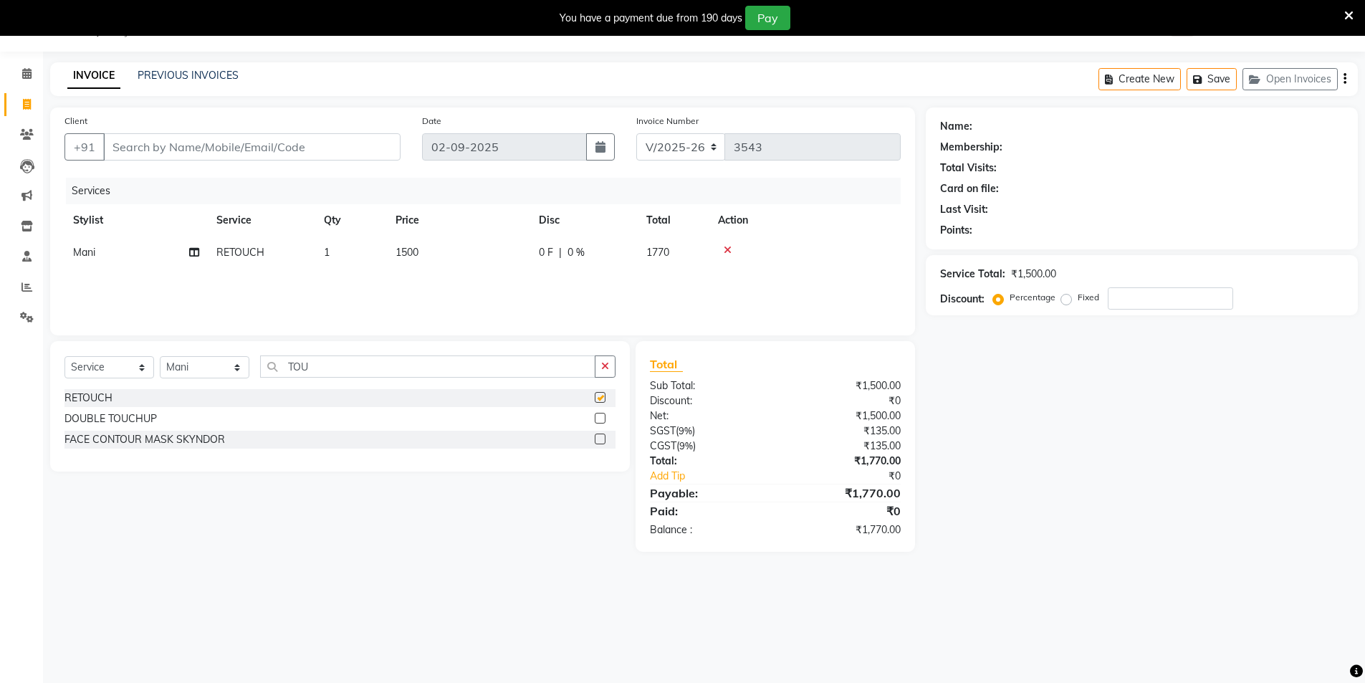
checkbox input "false"
click at [432, 223] on th "Price" at bounding box center [458, 220] width 143 height 32
click at [429, 259] on td "1500" at bounding box center [458, 252] width 143 height 32
select select "20473"
drag, startPoint x: 499, startPoint y: 247, endPoint x: 429, endPoint y: 242, distance: 69.6
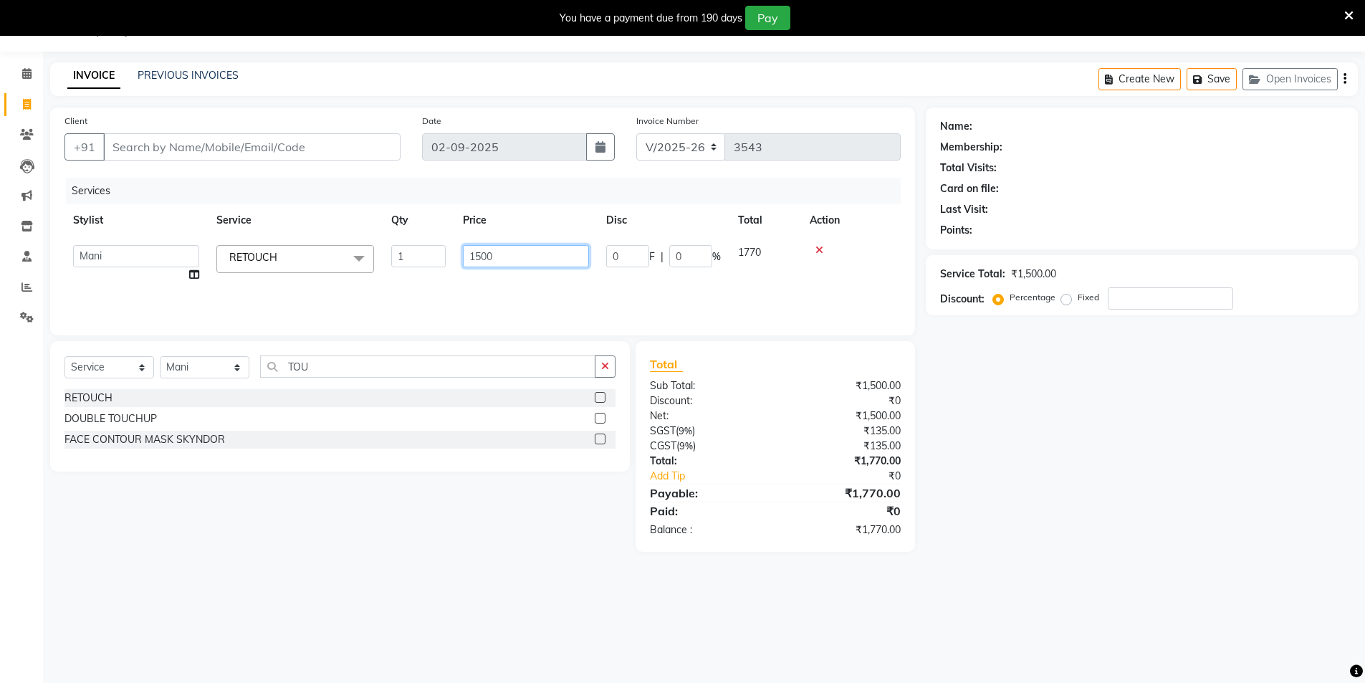
click at [429, 242] on tr "AAMIR Aashis ajay AJEET akram Ali Alic ashok vihar Alice makeup alisha Alisha A…" at bounding box center [482, 263] width 836 height 54
type input "1800"
click at [1065, 472] on div "Name: Membership: Total Visits: Card on file: Last Visit: Points: Service Total…" at bounding box center [1147, 329] width 443 height 444
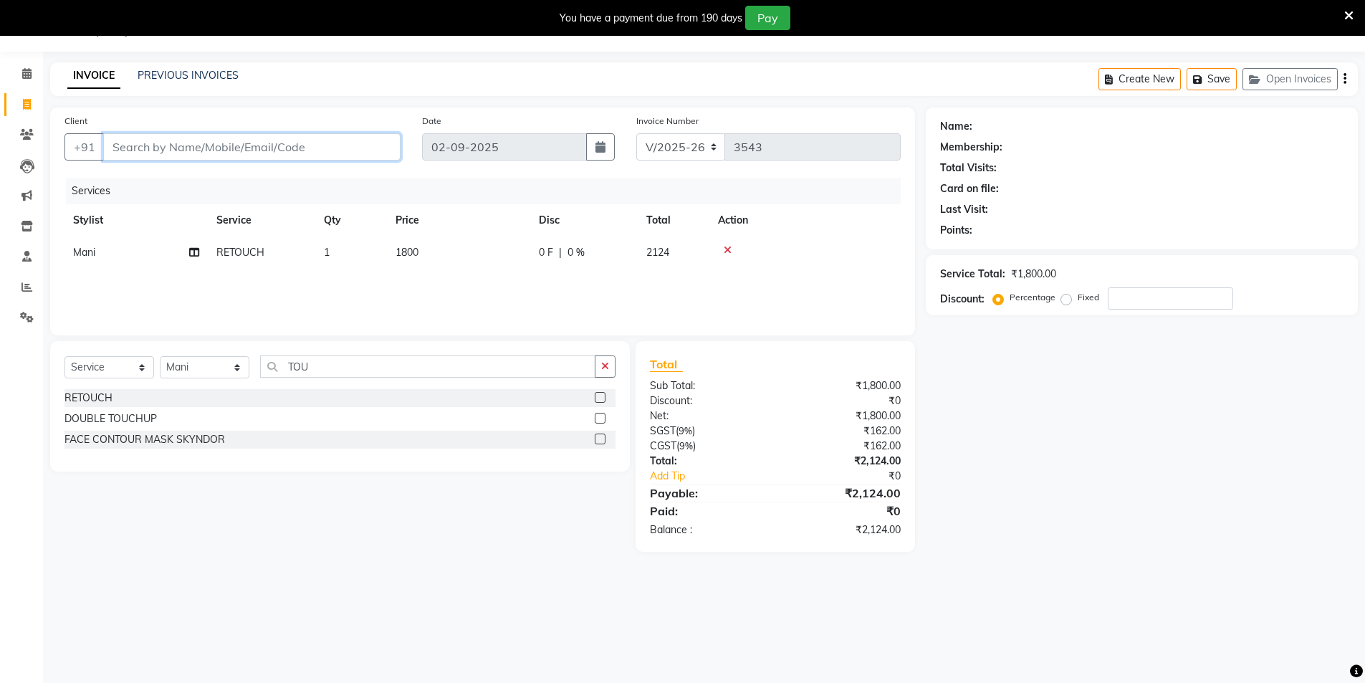
click at [264, 143] on input "Client" at bounding box center [251, 146] width 297 height 27
click at [262, 144] on input "Client" at bounding box center [251, 146] width 297 height 27
type input "9"
type input "0"
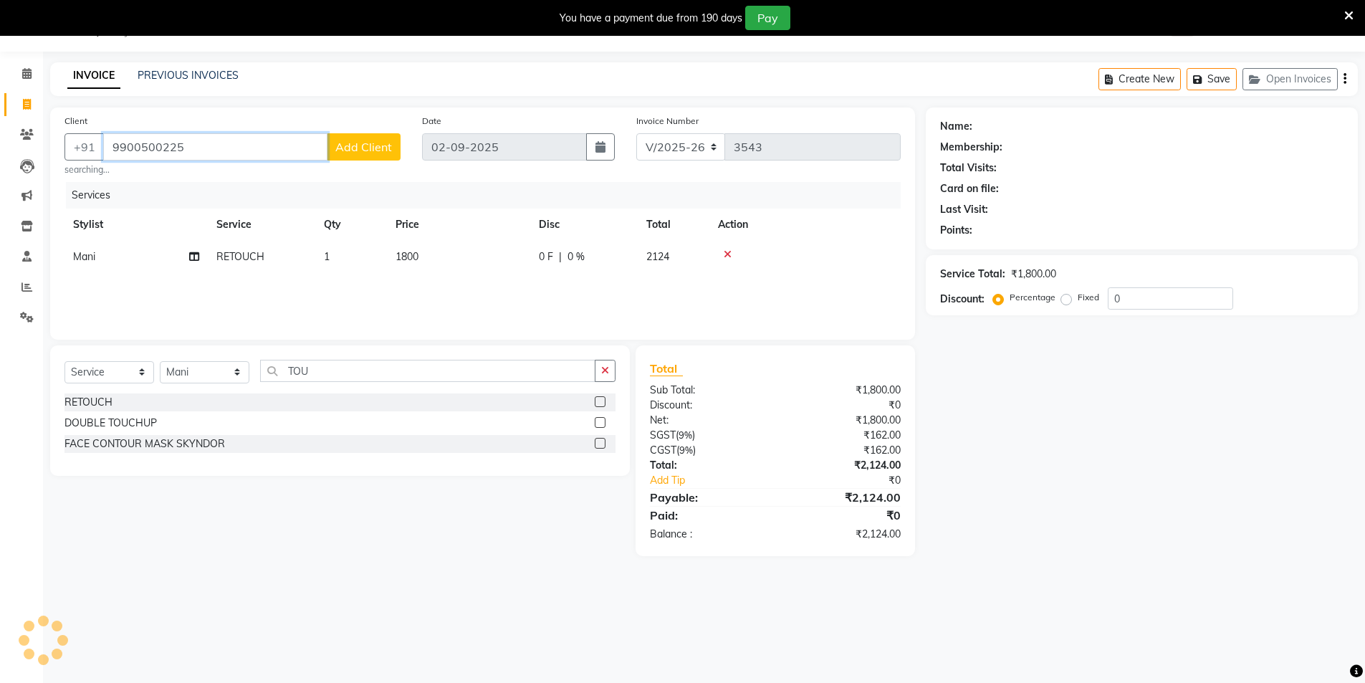
type input "9900500225"
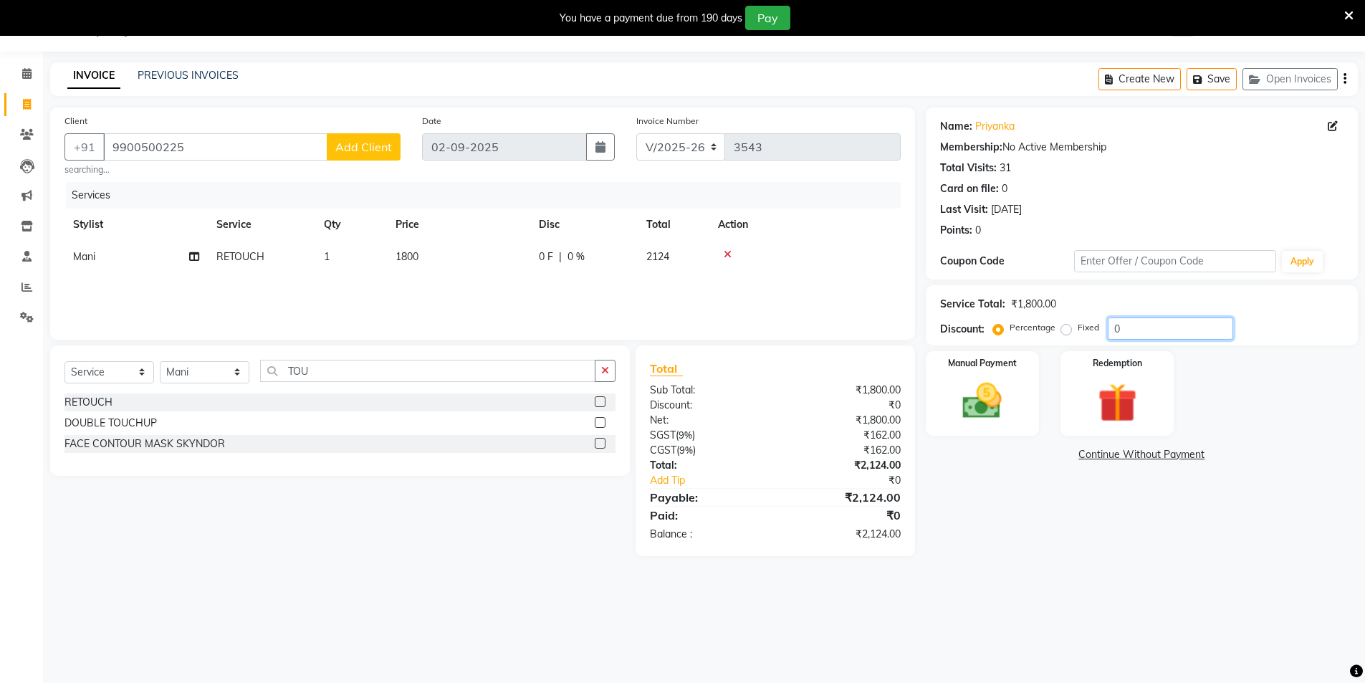
click at [1155, 325] on input "0" at bounding box center [1170, 328] width 125 height 22
type input "020"
click at [1051, 560] on div "Name: Priyanka Membership: No Active Membership Total Visits: 31 Card on file: …" at bounding box center [1147, 339] width 443 height 464
click at [991, 402] on img at bounding box center [983, 401] width 66 height 47
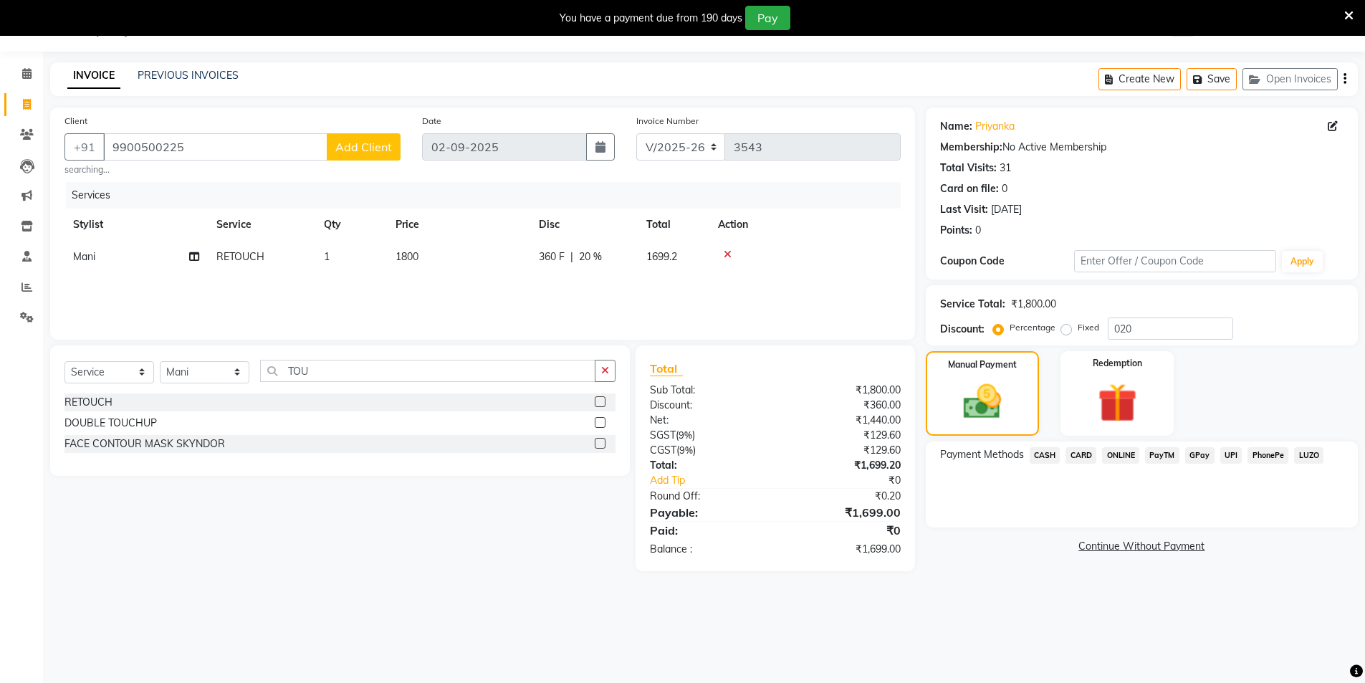
click at [1235, 457] on span "UPI" at bounding box center [1231, 455] width 22 height 16
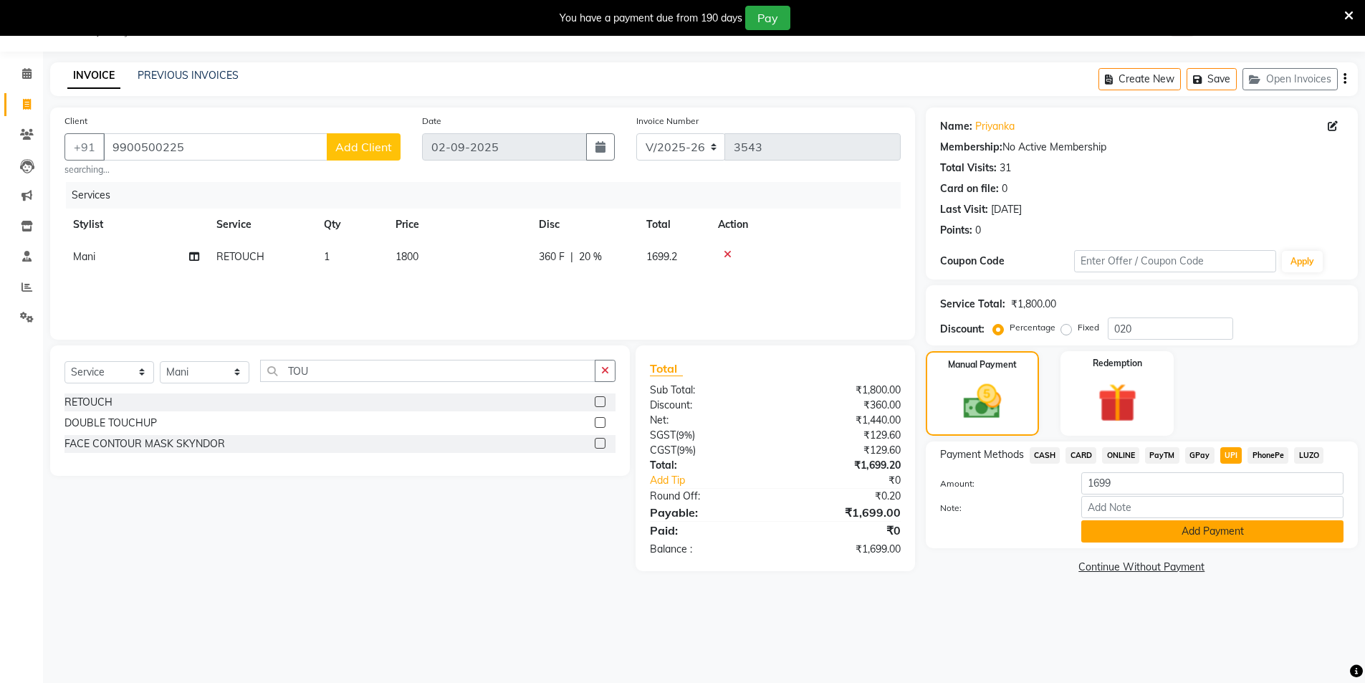
click at [1222, 531] on button "Add Payment" at bounding box center [1212, 531] width 262 height 22
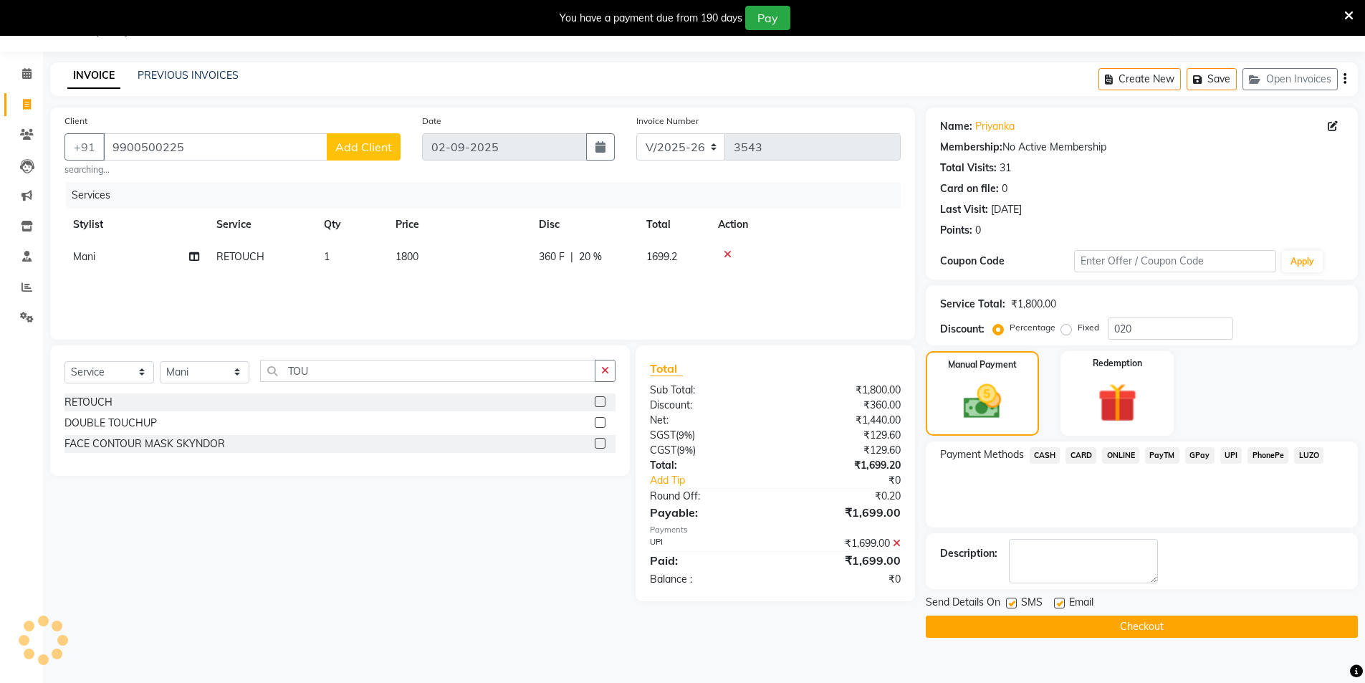
click at [1144, 624] on button "Checkout" at bounding box center [1142, 627] width 432 height 22
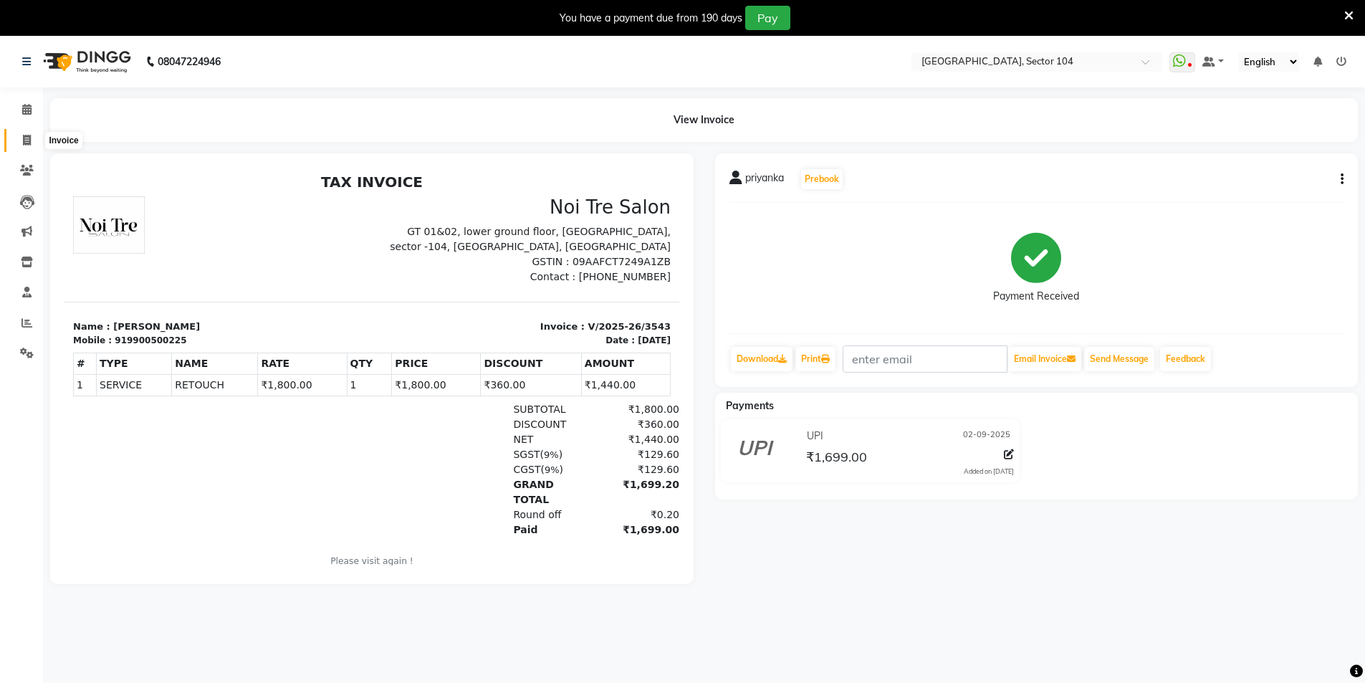
click at [15, 140] on span at bounding box center [26, 141] width 25 height 16
select select "service"
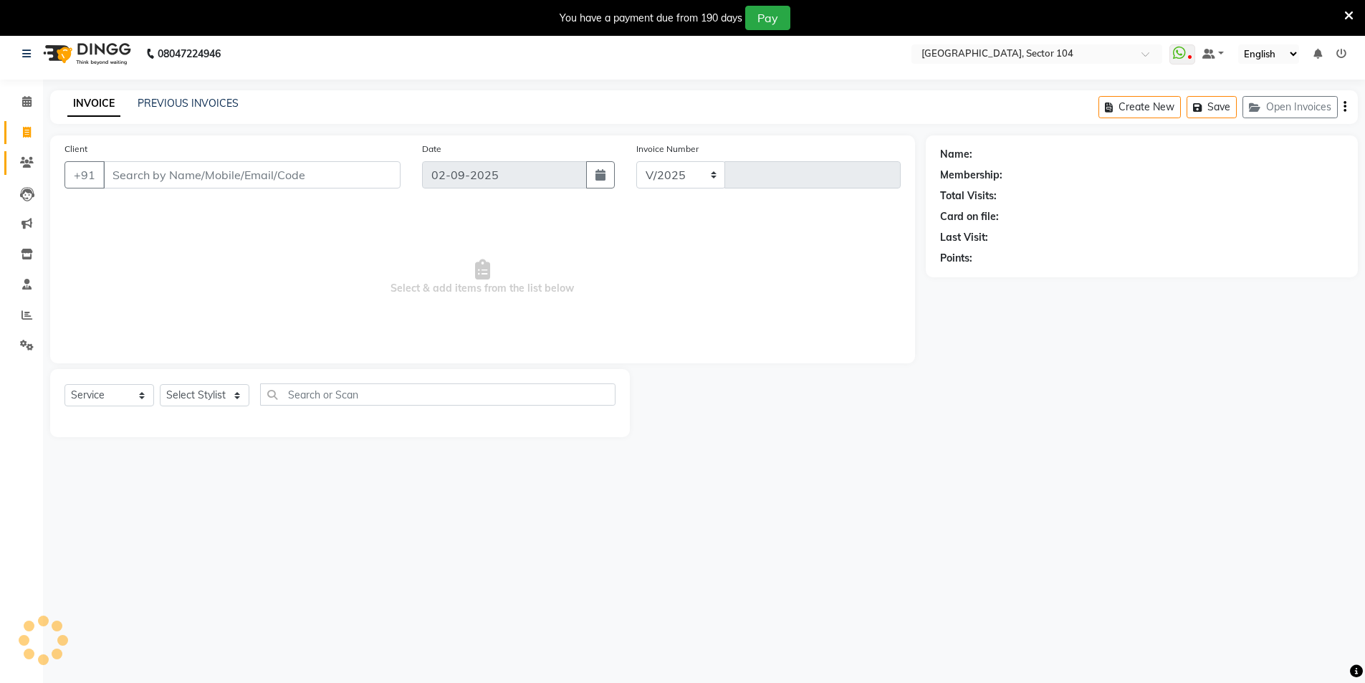
scroll to position [36, 0]
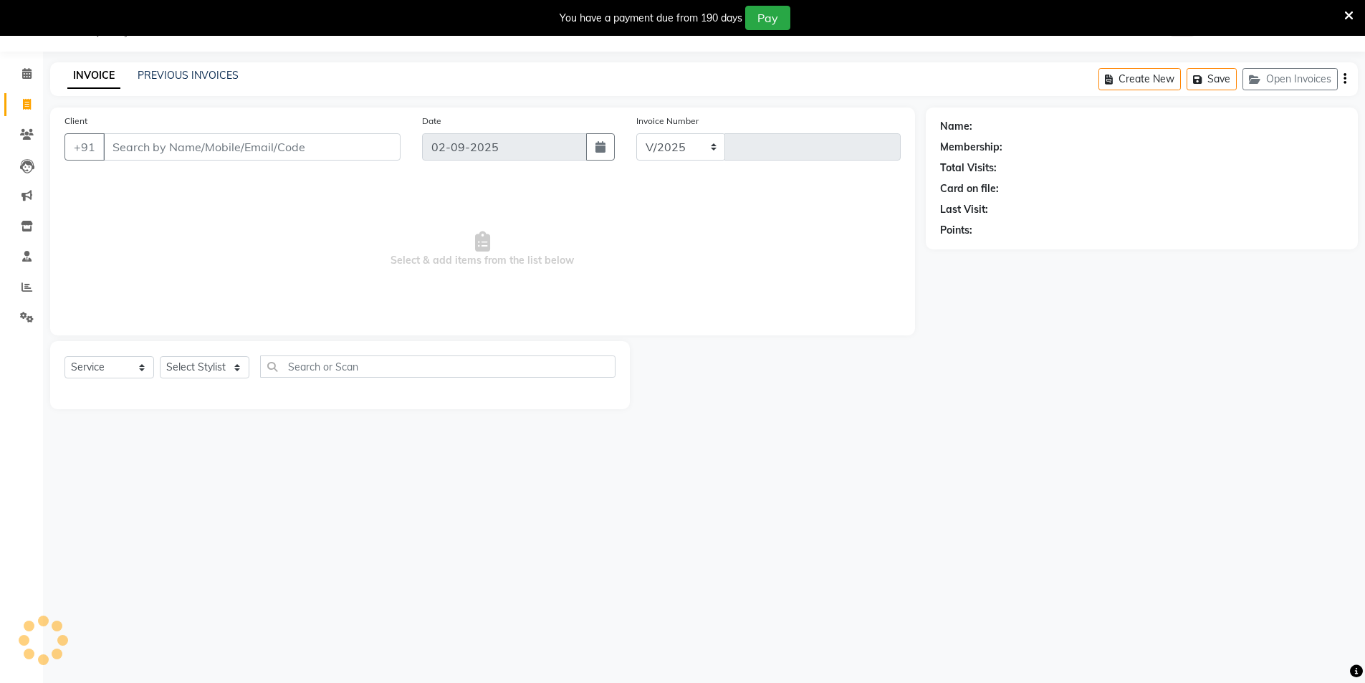
select select "4009"
type input "3544"
type input "9163195359"
click at [368, 136] on button "Add Client" at bounding box center [364, 146] width 74 height 27
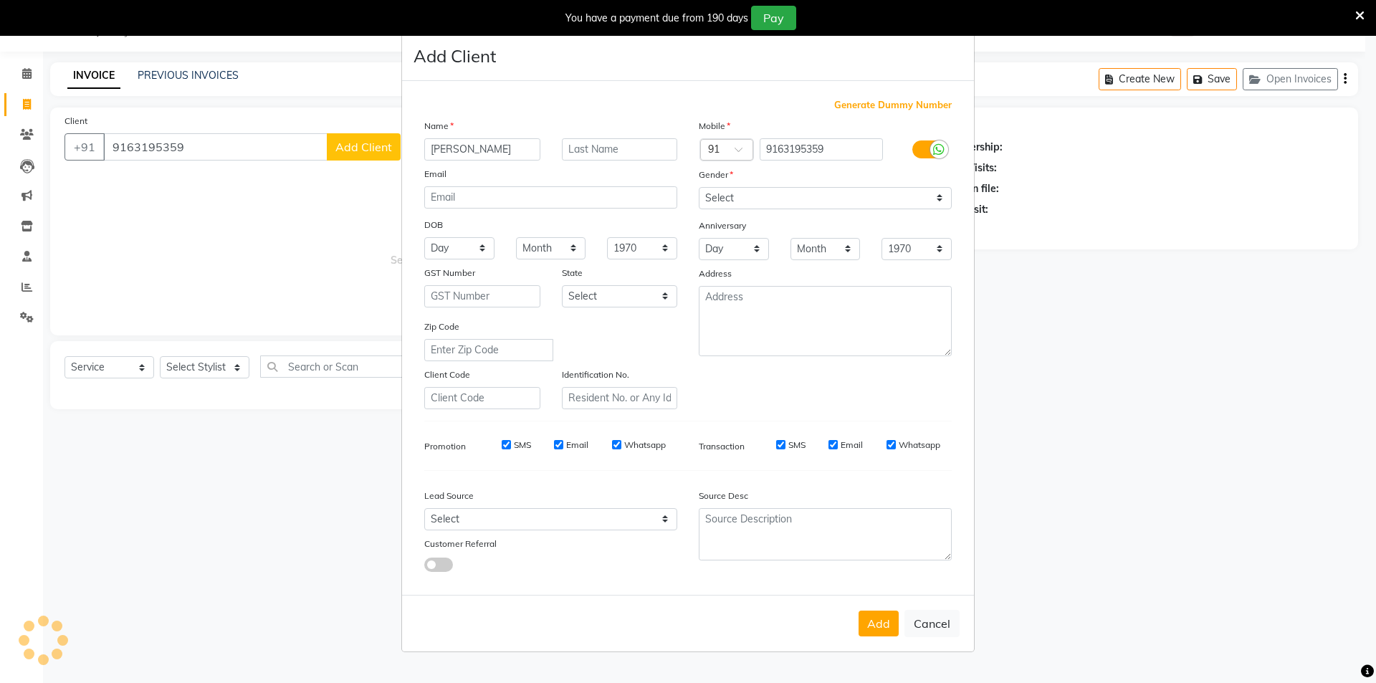
type input "[PERSON_NAME]"
click at [736, 195] on select "Select Male Female Other Prefer Not To Say" at bounding box center [825, 198] width 253 height 22
select select "female"
click at [699, 187] on select "Select Male Female Other Prefer Not To Say" at bounding box center [825, 198] width 253 height 22
click at [562, 522] on select "Select Walk-in Referral Internet Friend Word of Mouth Advertisement Facebook Ju…" at bounding box center [550, 519] width 253 height 22
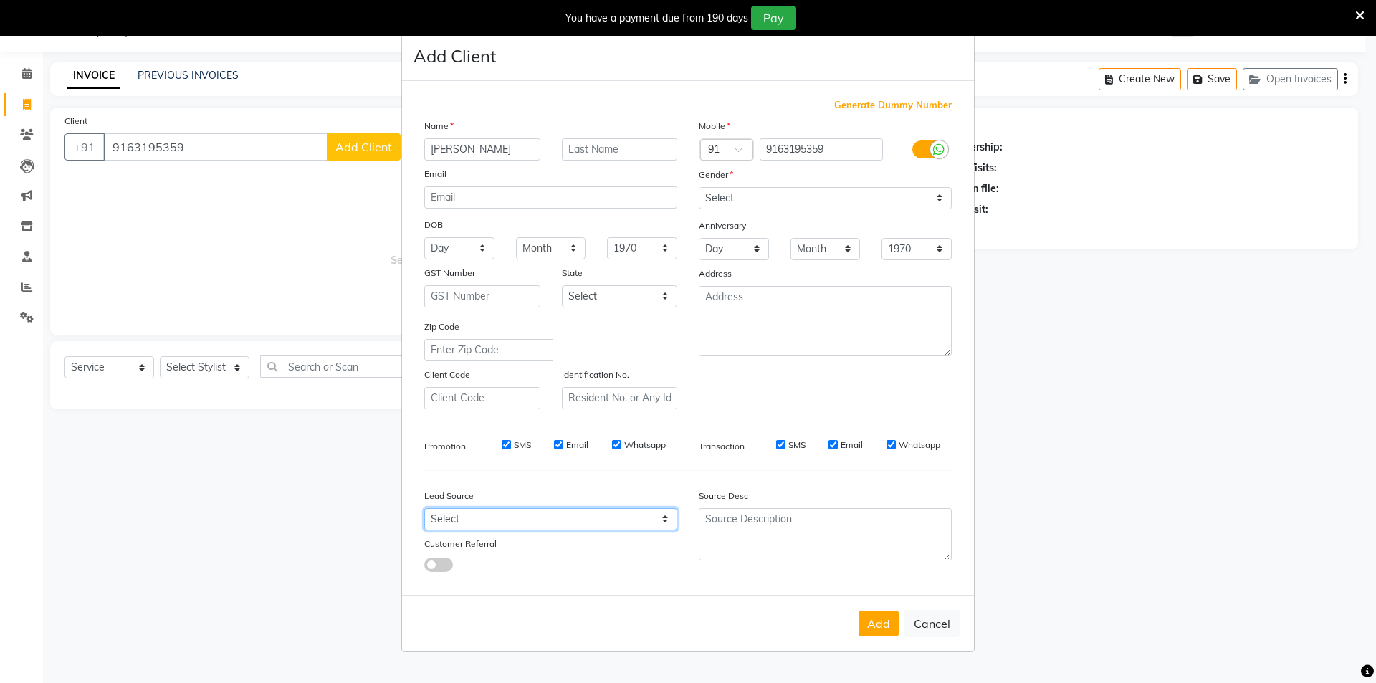
select select "28442"
click at [424, 508] on select "Select Walk-in Referral Internet Friend Word of Mouth Advertisement Facebook Ju…" at bounding box center [550, 519] width 253 height 22
click at [883, 623] on button "Add" at bounding box center [879, 624] width 40 height 26
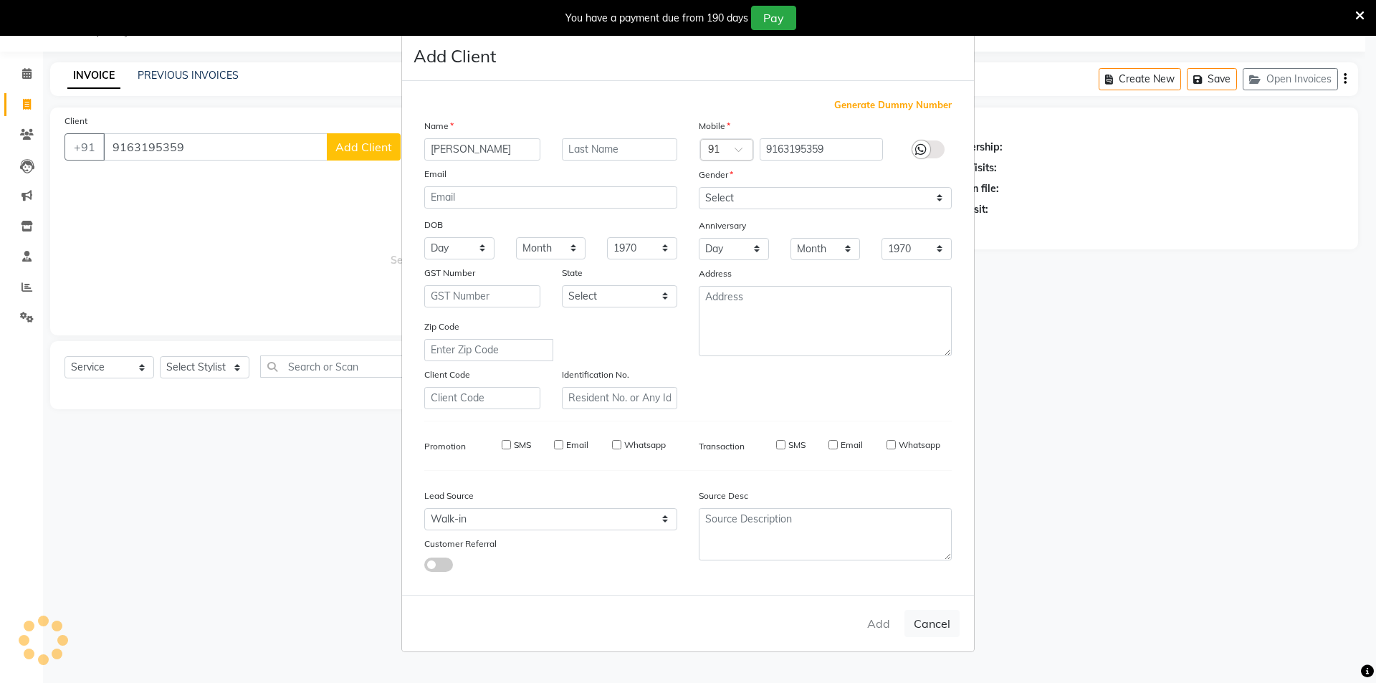
select select
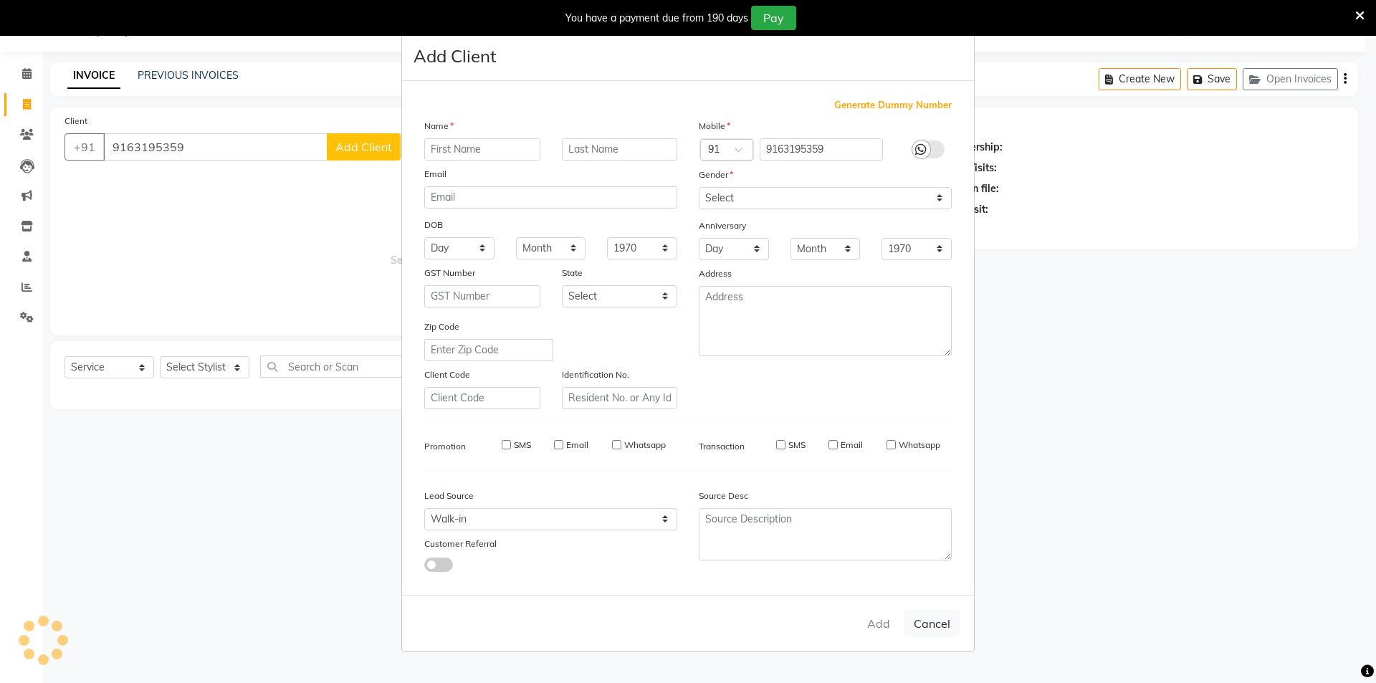
select select
checkbox input "false"
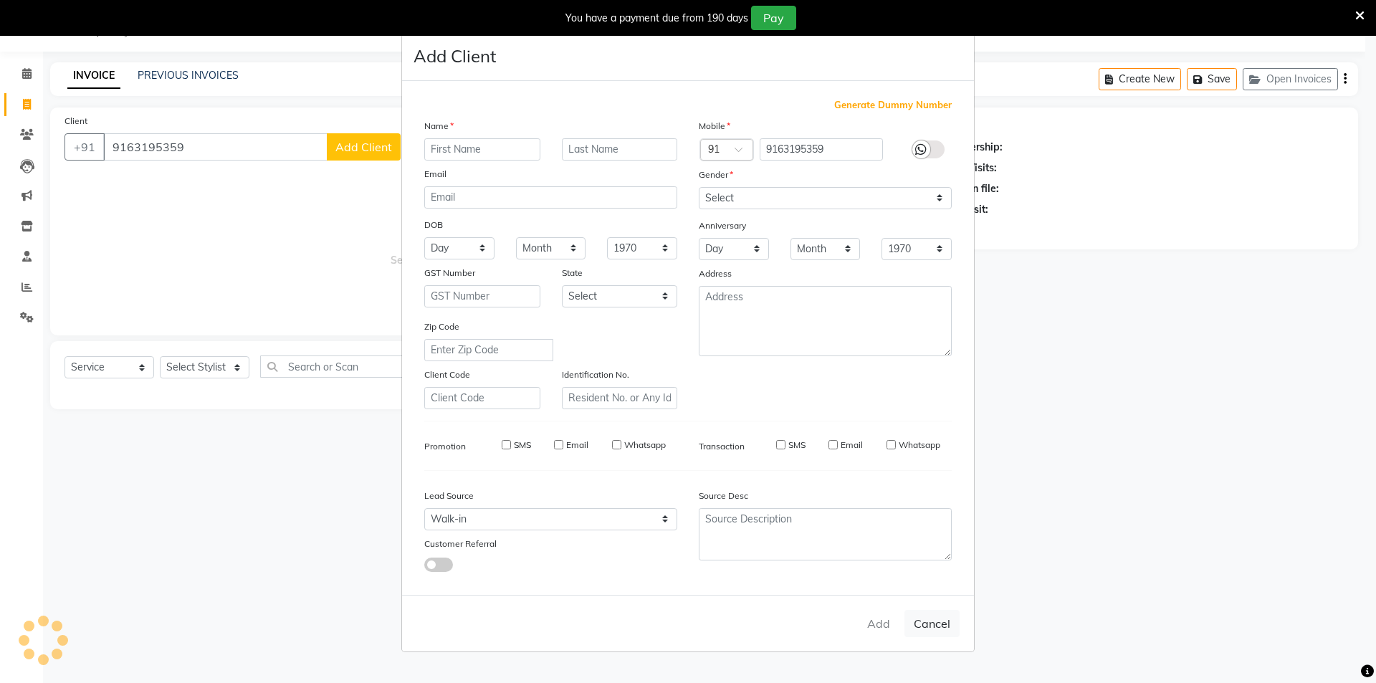
checkbox input "false"
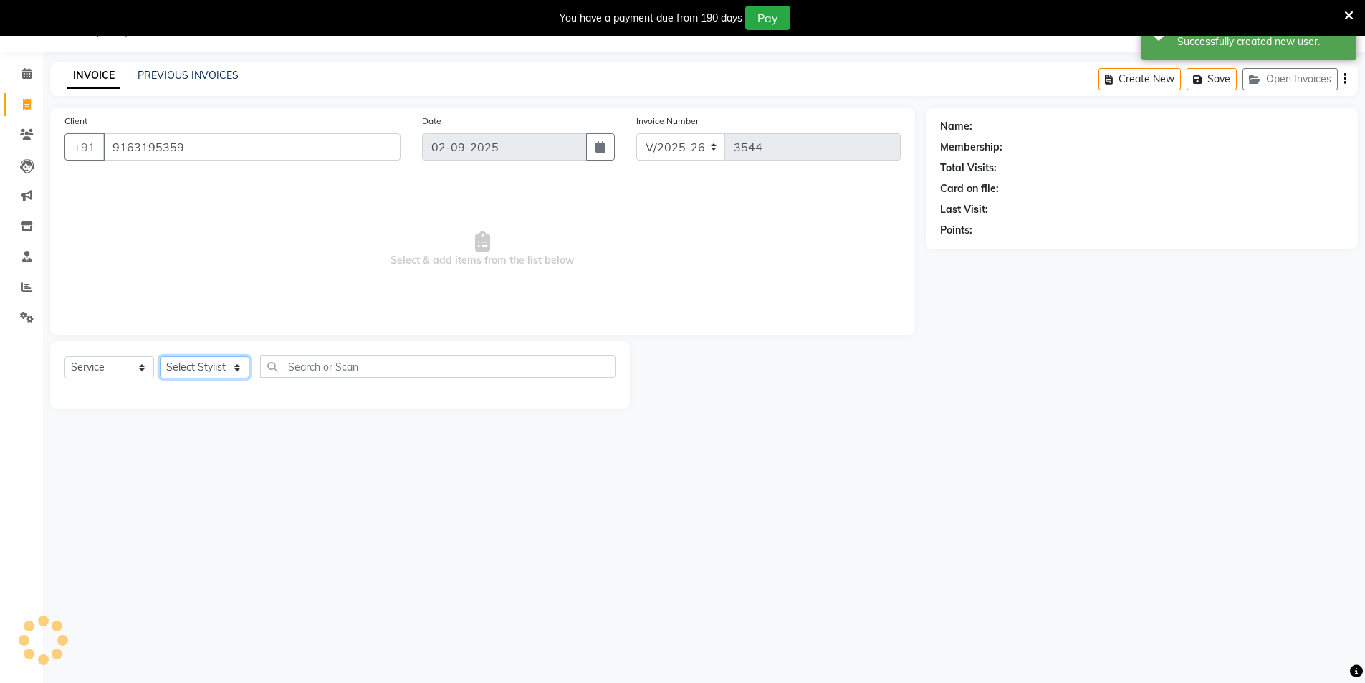
click at [206, 370] on select "Select Stylist [PERSON_NAME] [PERSON_NAME] [PERSON_NAME] [PERSON_NAME] [PERSON_…" at bounding box center [205, 367] width 90 height 22
select select "44687"
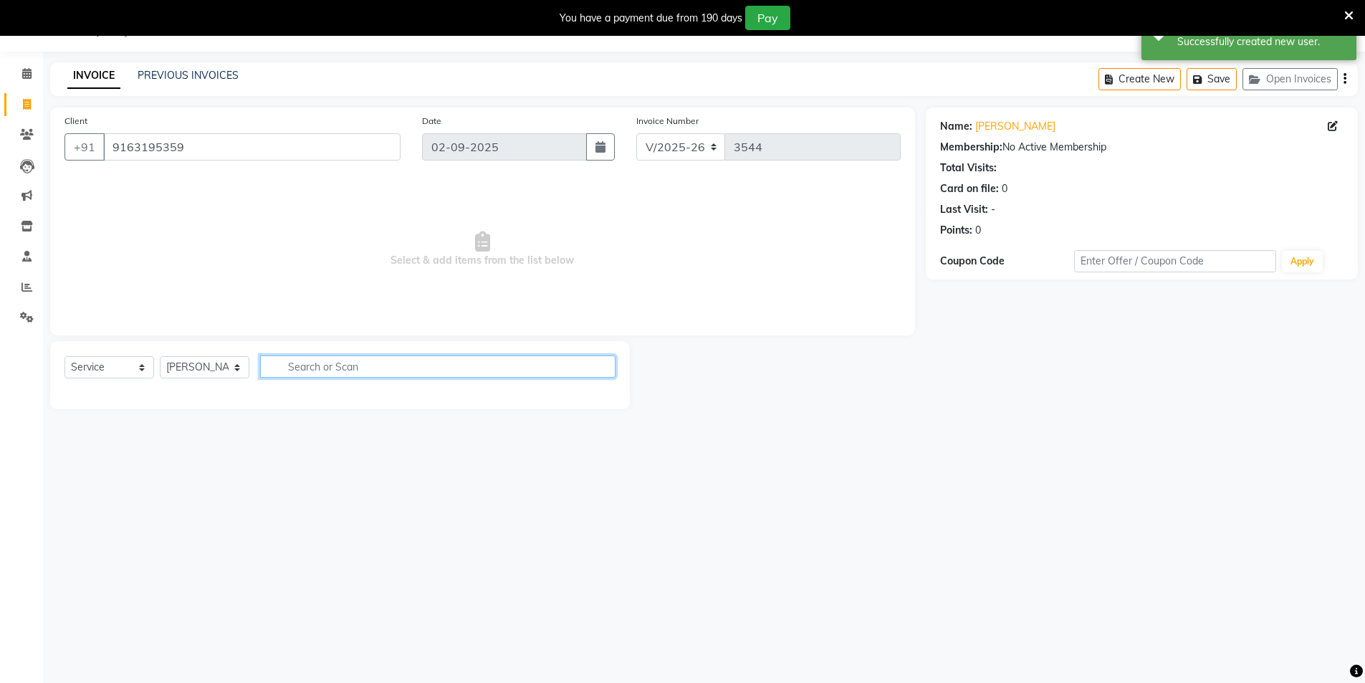
click at [399, 367] on input "text" at bounding box center [437, 366] width 355 height 22
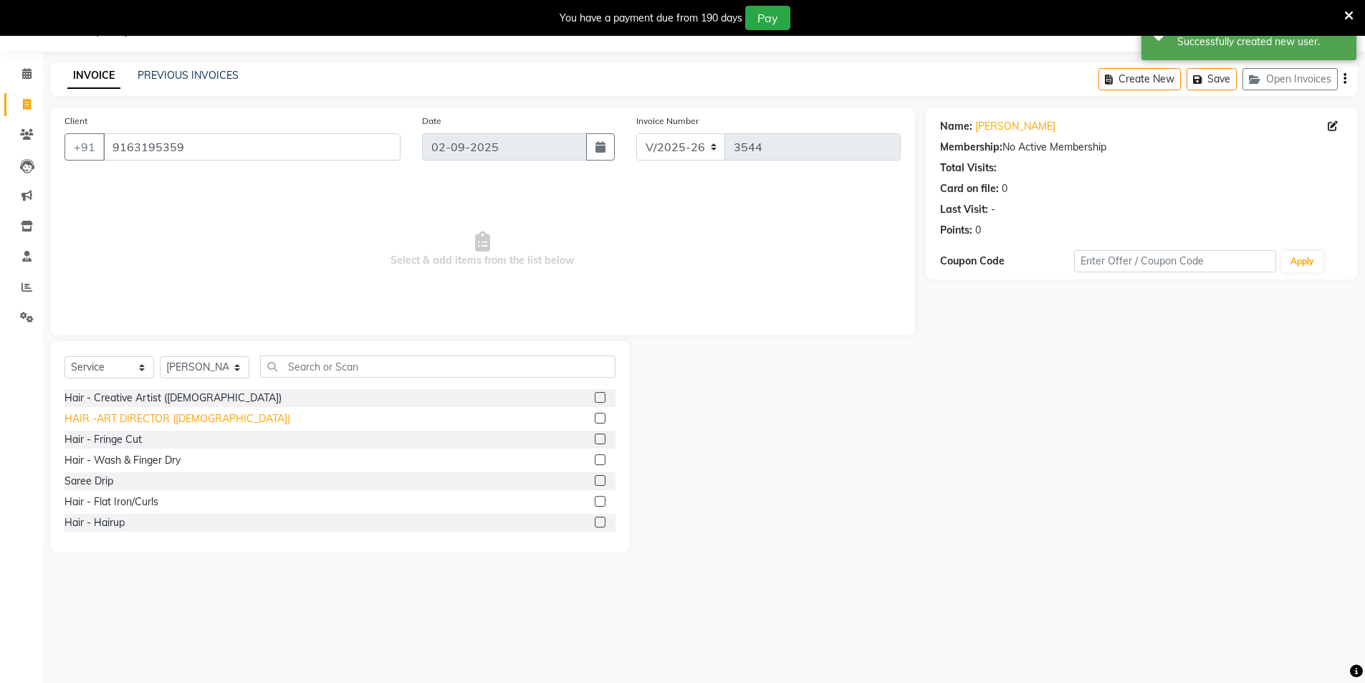
click at [137, 416] on div "HAIR -ART DIRECTOR ([DEMOGRAPHIC_DATA])" at bounding box center [177, 418] width 226 height 15
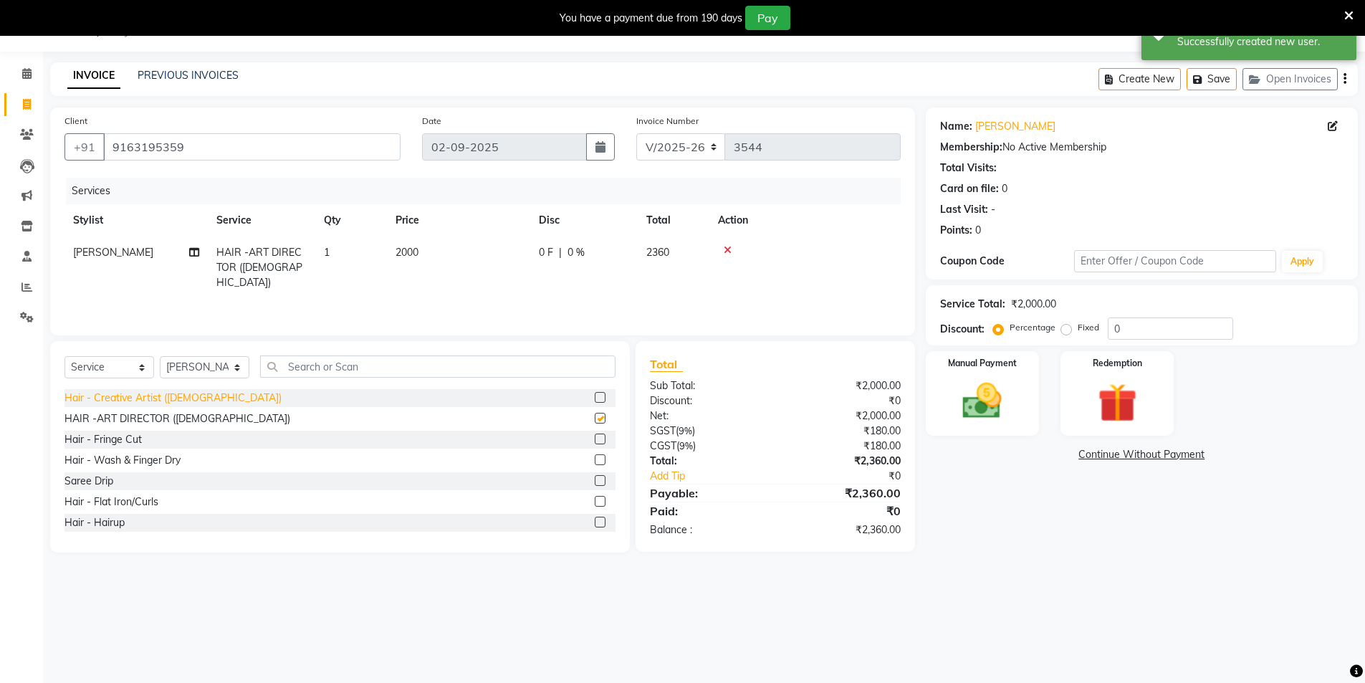
checkbox input "false"
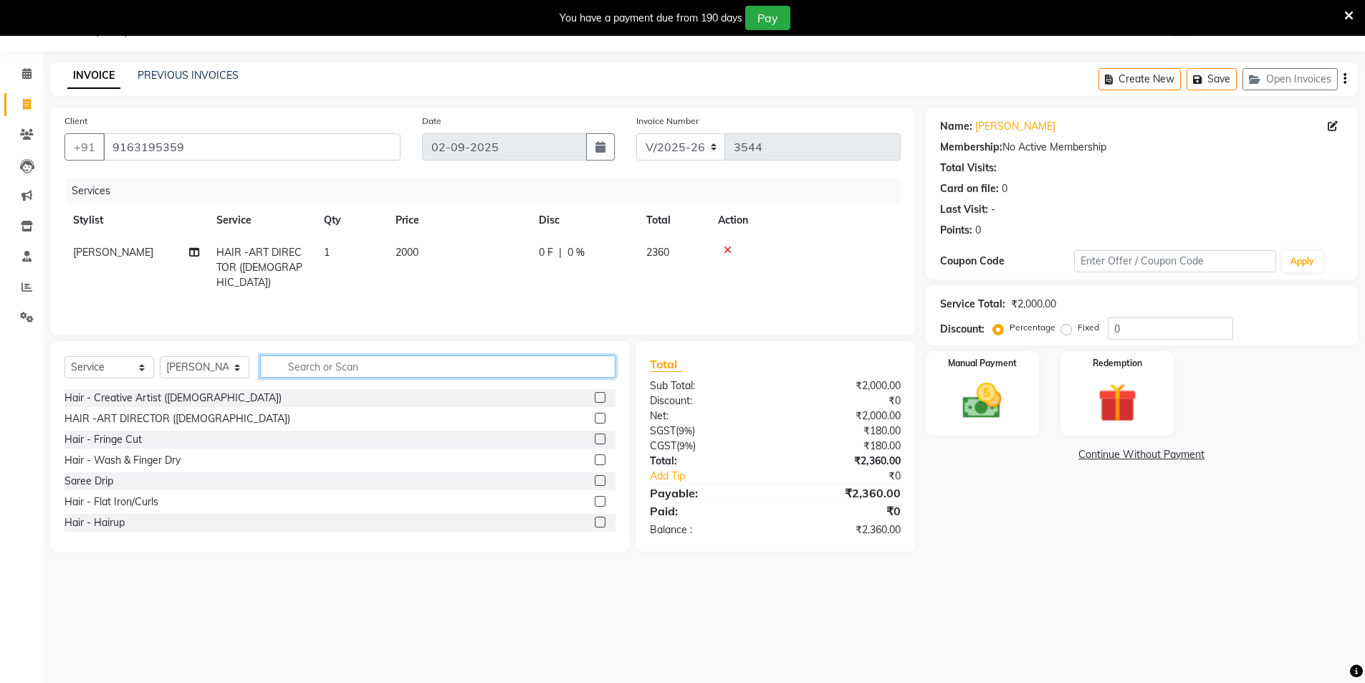
click at [338, 365] on input "text" at bounding box center [437, 366] width 355 height 22
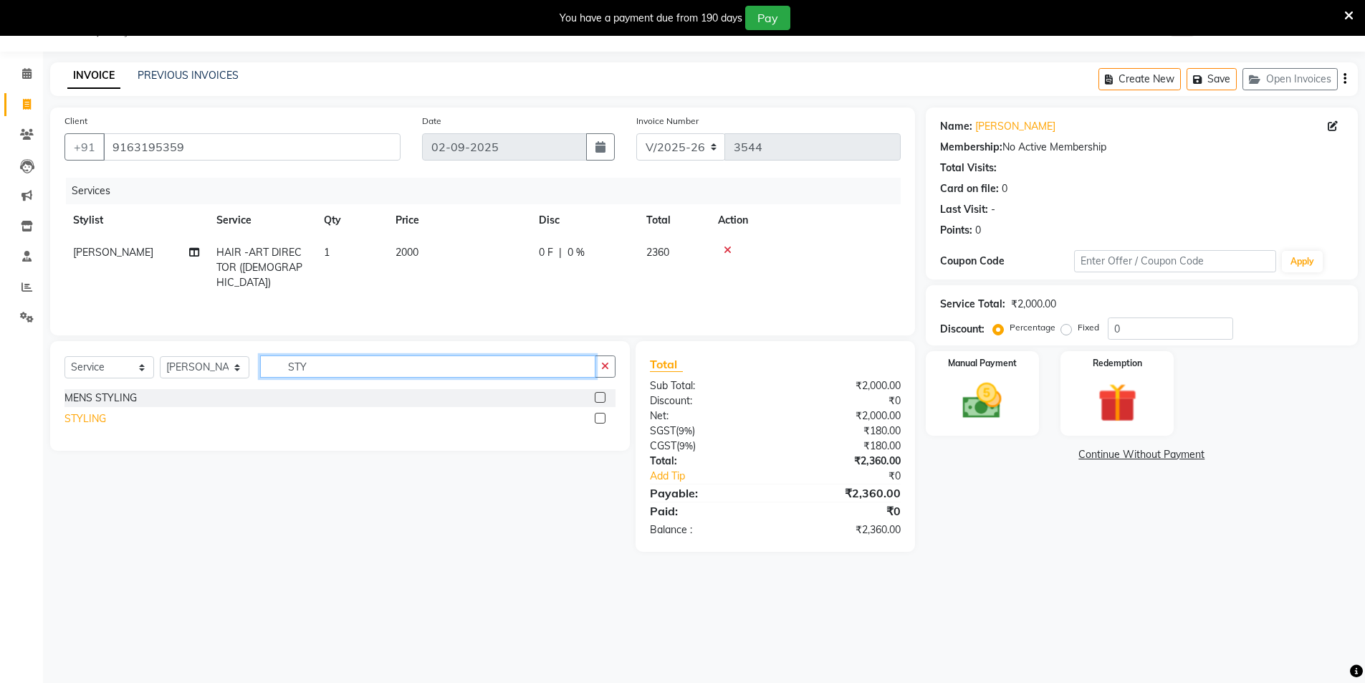
type input "STY"
click at [85, 416] on div "STYLING" at bounding box center [85, 418] width 42 height 15
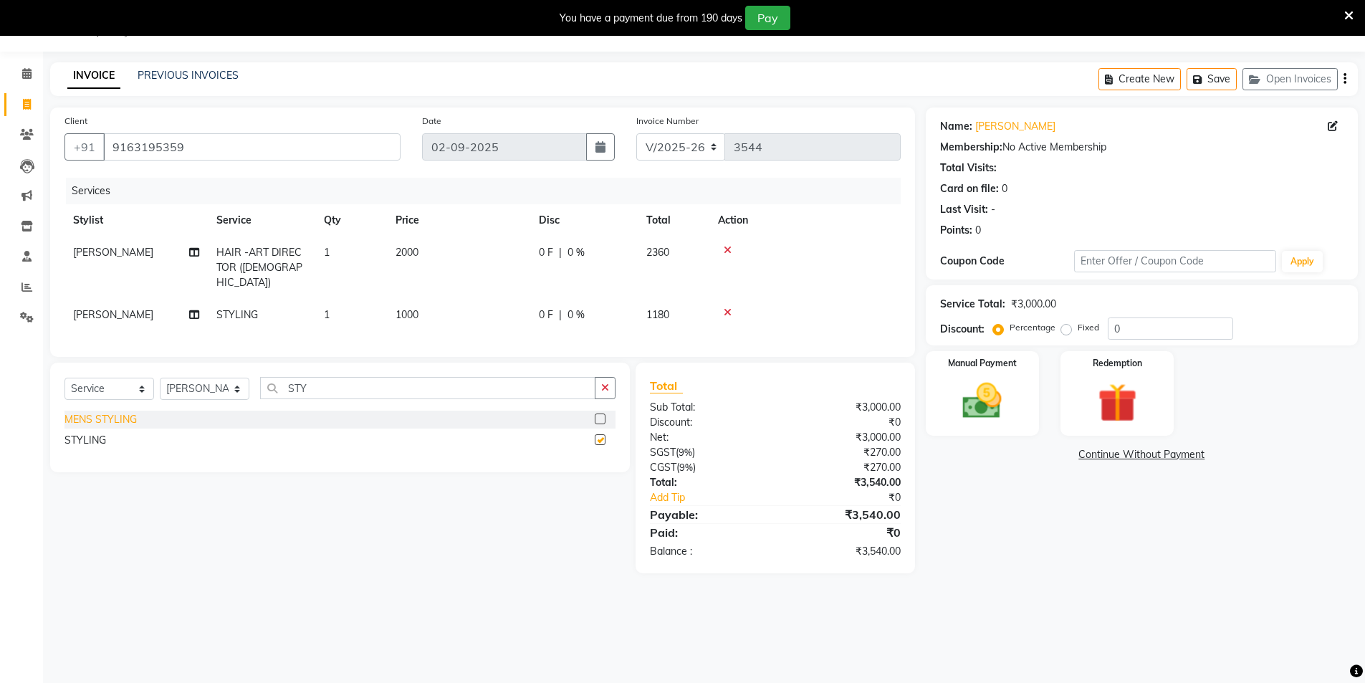
checkbox input "false"
click at [986, 395] on img at bounding box center [983, 401] width 66 height 47
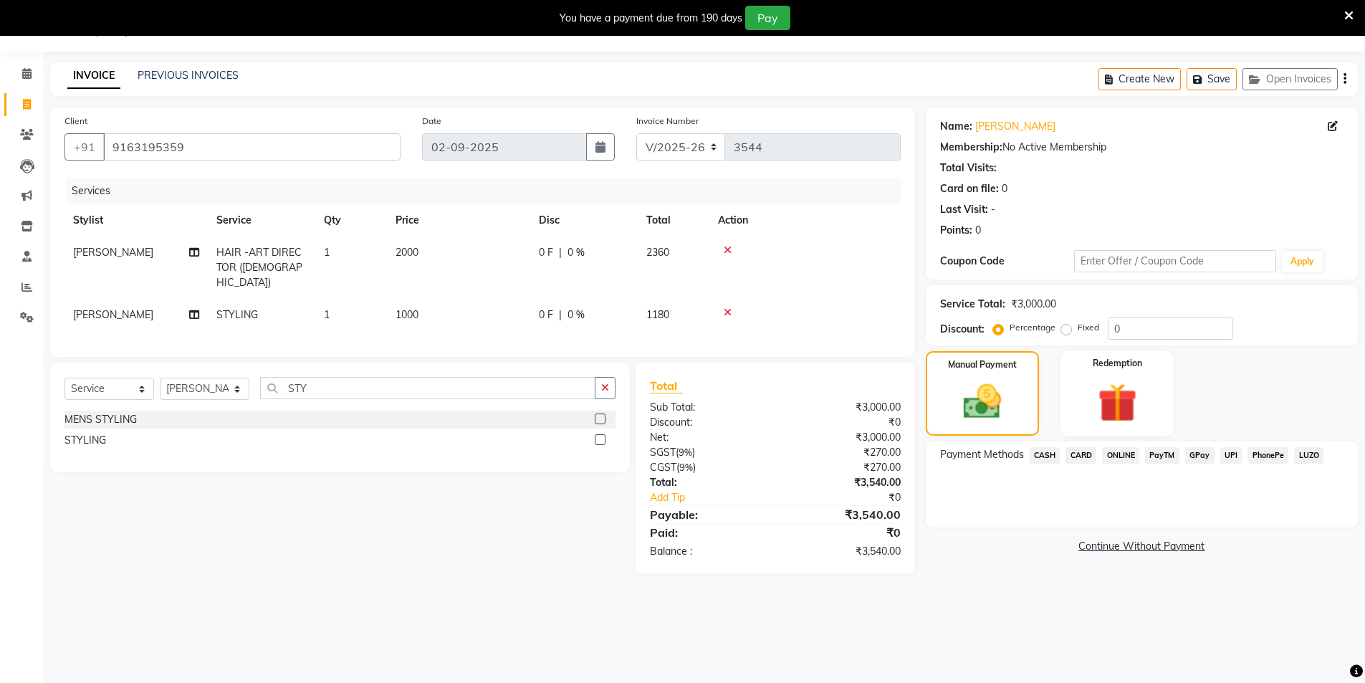
click at [1043, 456] on span "CASH" at bounding box center [1045, 455] width 31 height 16
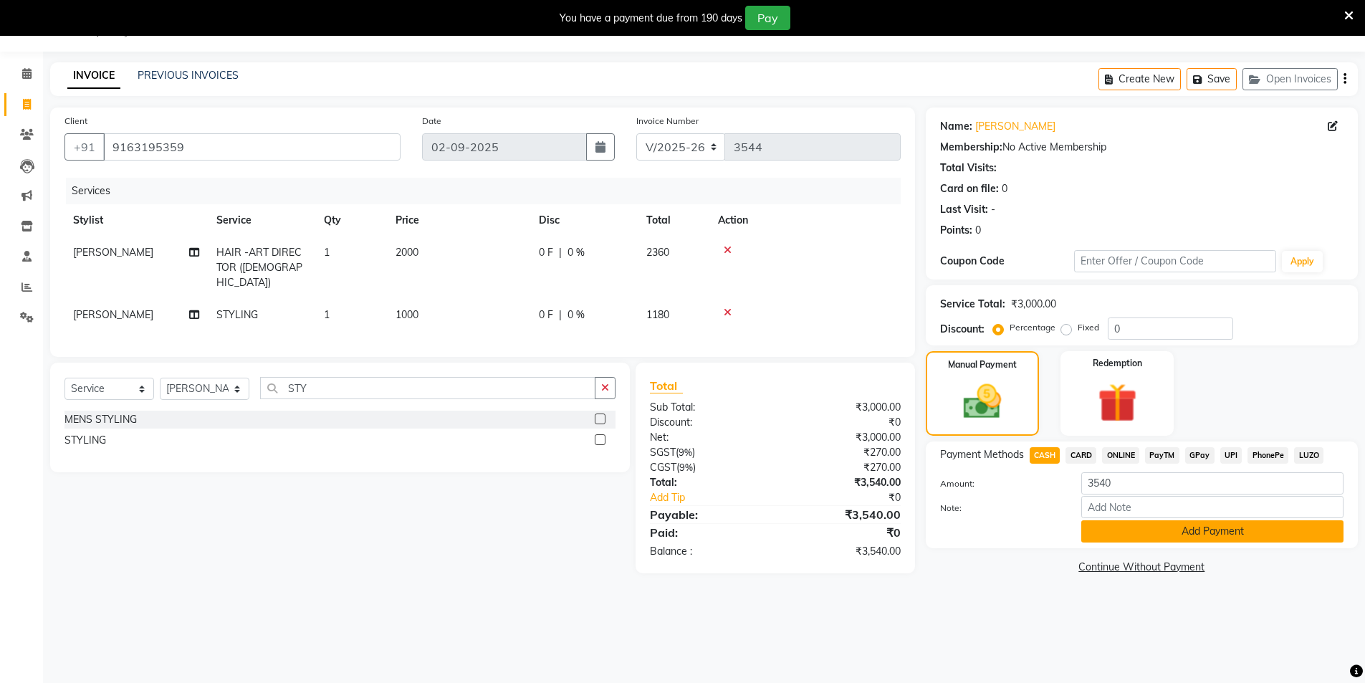
click at [1185, 530] on button "Add Payment" at bounding box center [1212, 531] width 262 height 22
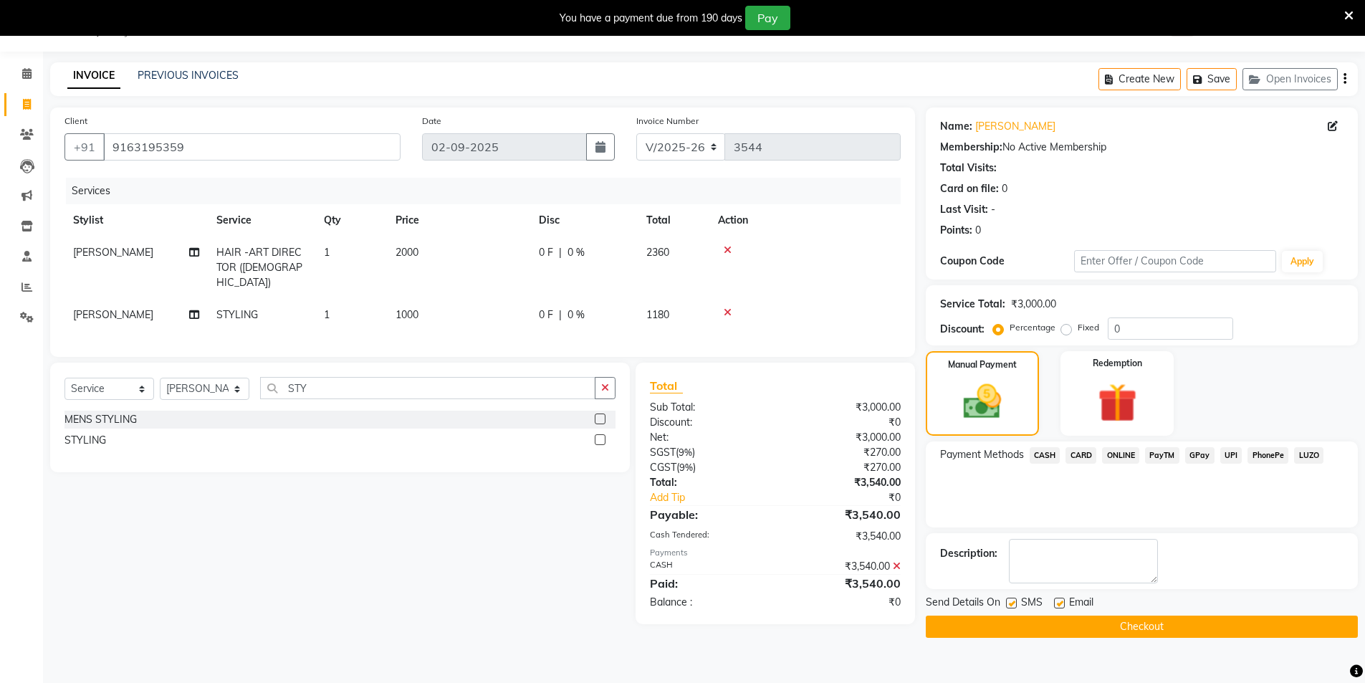
click at [1149, 628] on button "Checkout" at bounding box center [1142, 627] width 432 height 22
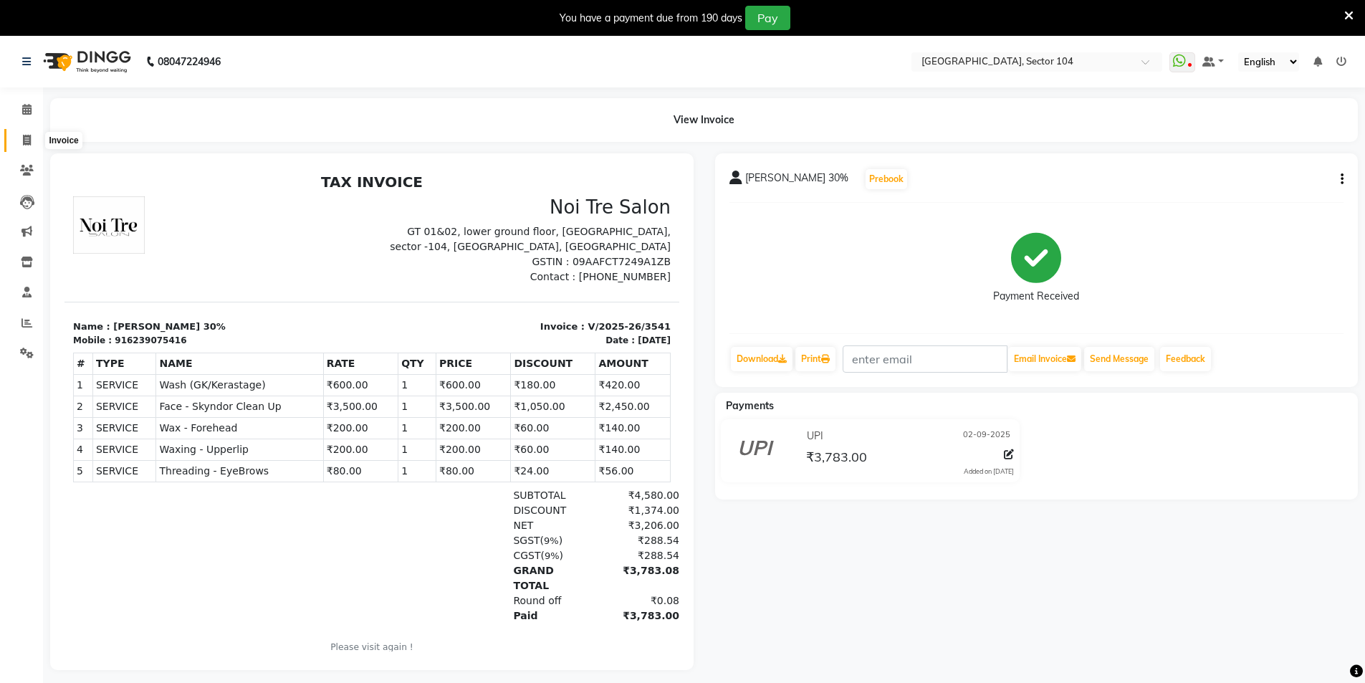
click at [27, 133] on span at bounding box center [26, 141] width 25 height 16
select select "4009"
select select "service"
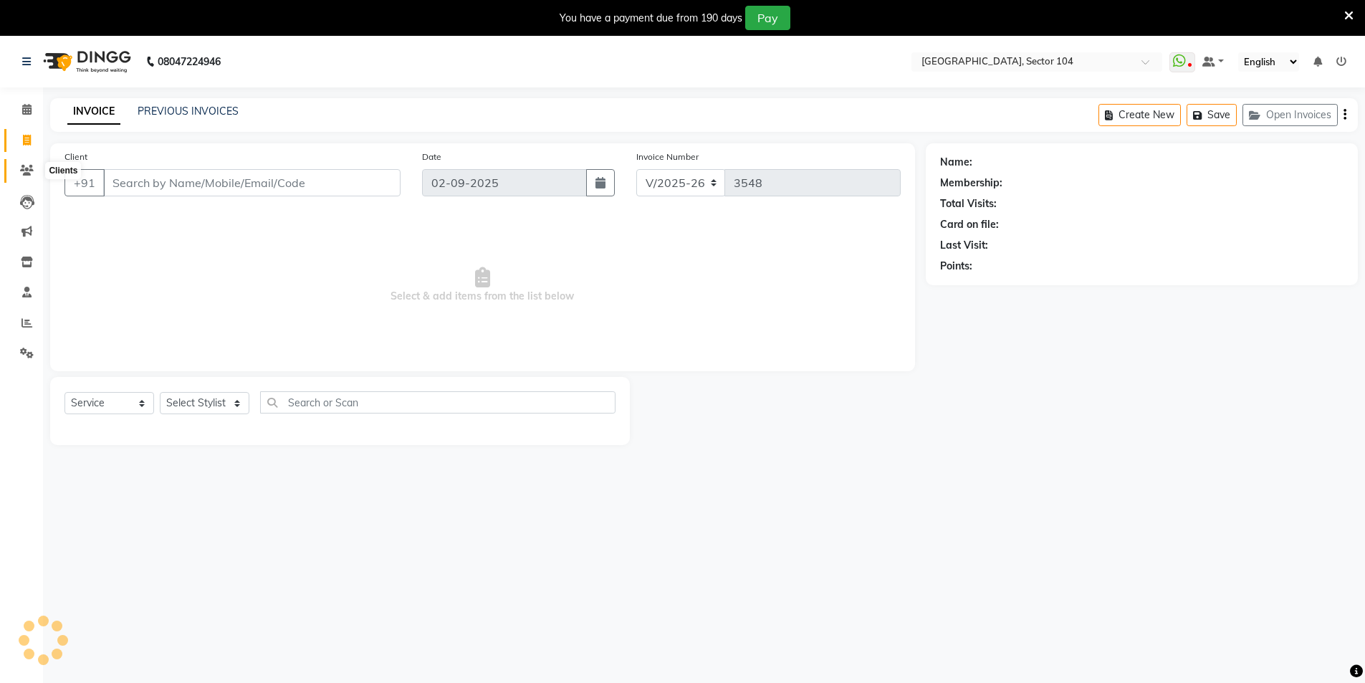
scroll to position [36, 0]
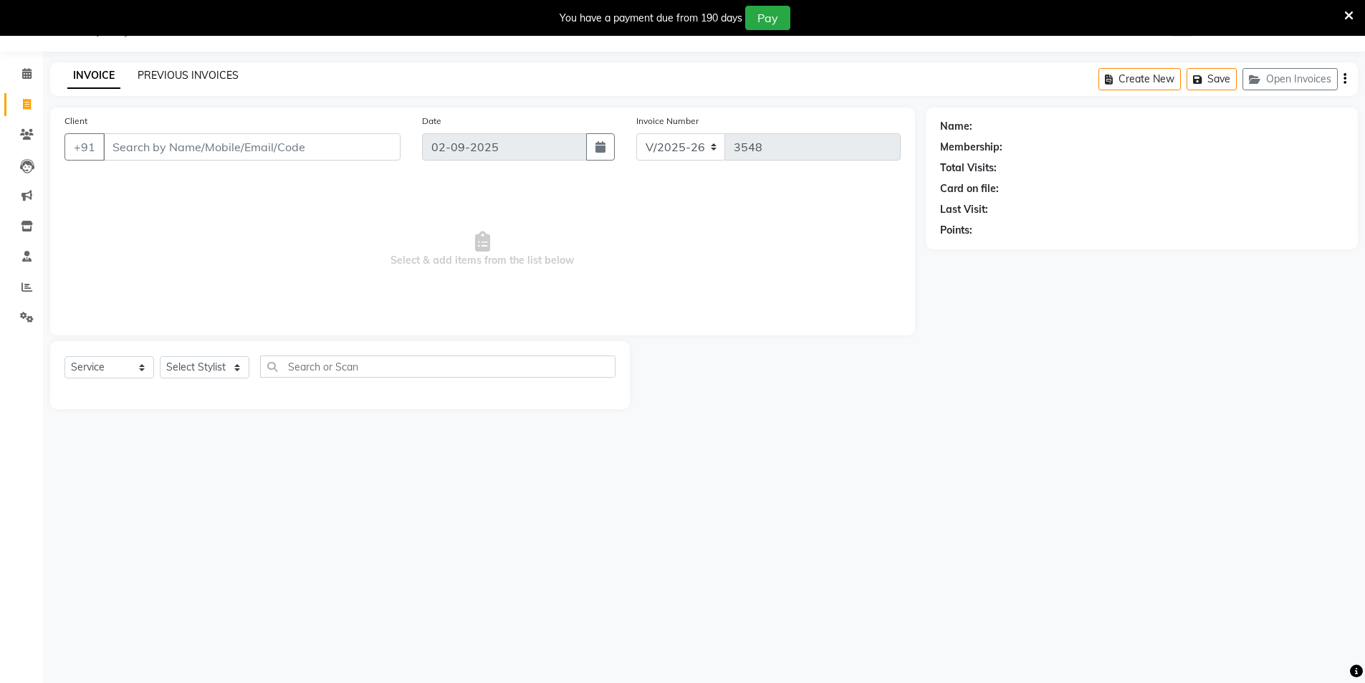
click at [218, 74] on link "PREVIOUS INVOICES" at bounding box center [188, 75] width 101 height 13
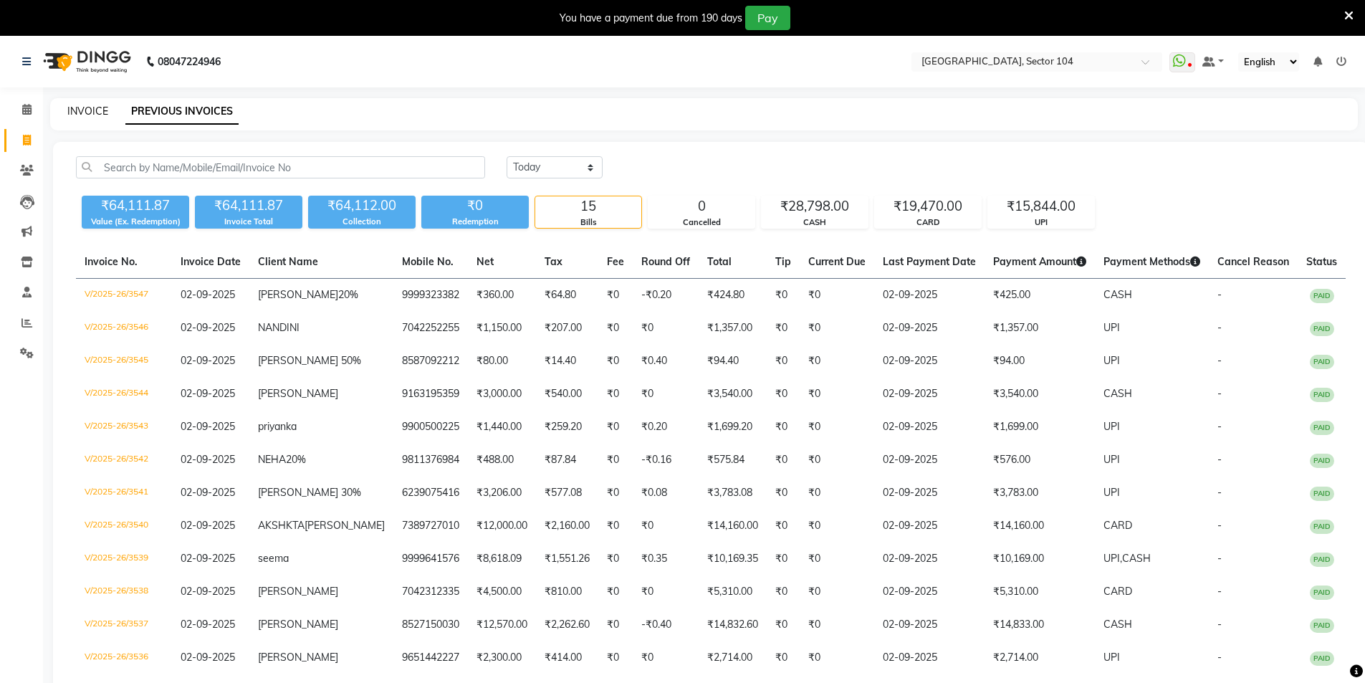
click at [87, 110] on link "INVOICE" at bounding box center [87, 111] width 41 height 13
select select "service"
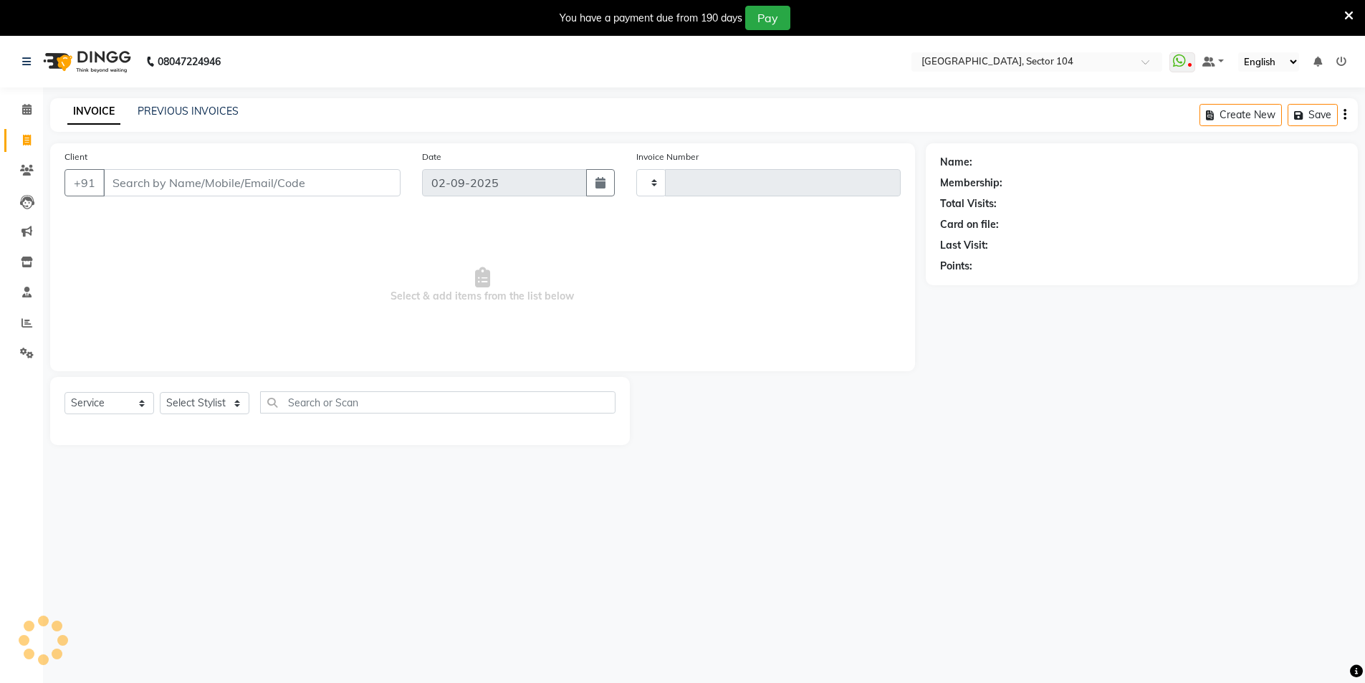
scroll to position [36, 0]
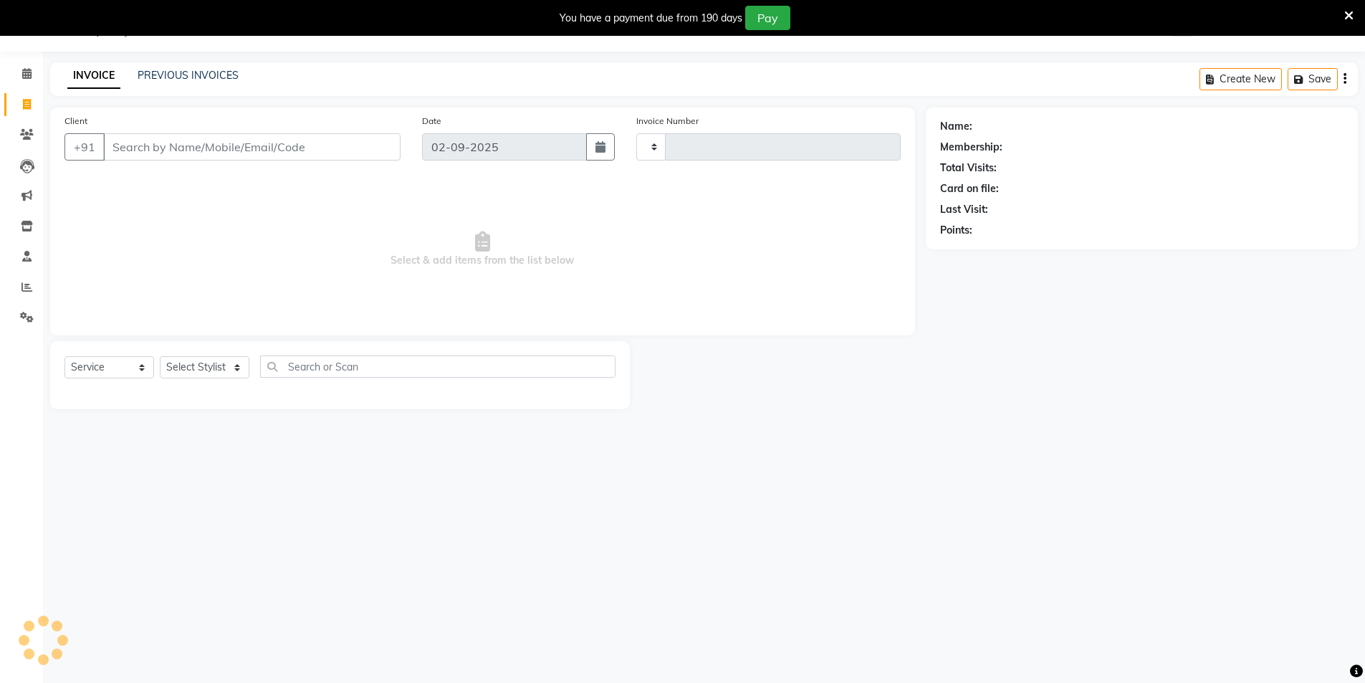
type input "3548"
select select "4009"
click at [24, 293] on span at bounding box center [26, 287] width 25 height 16
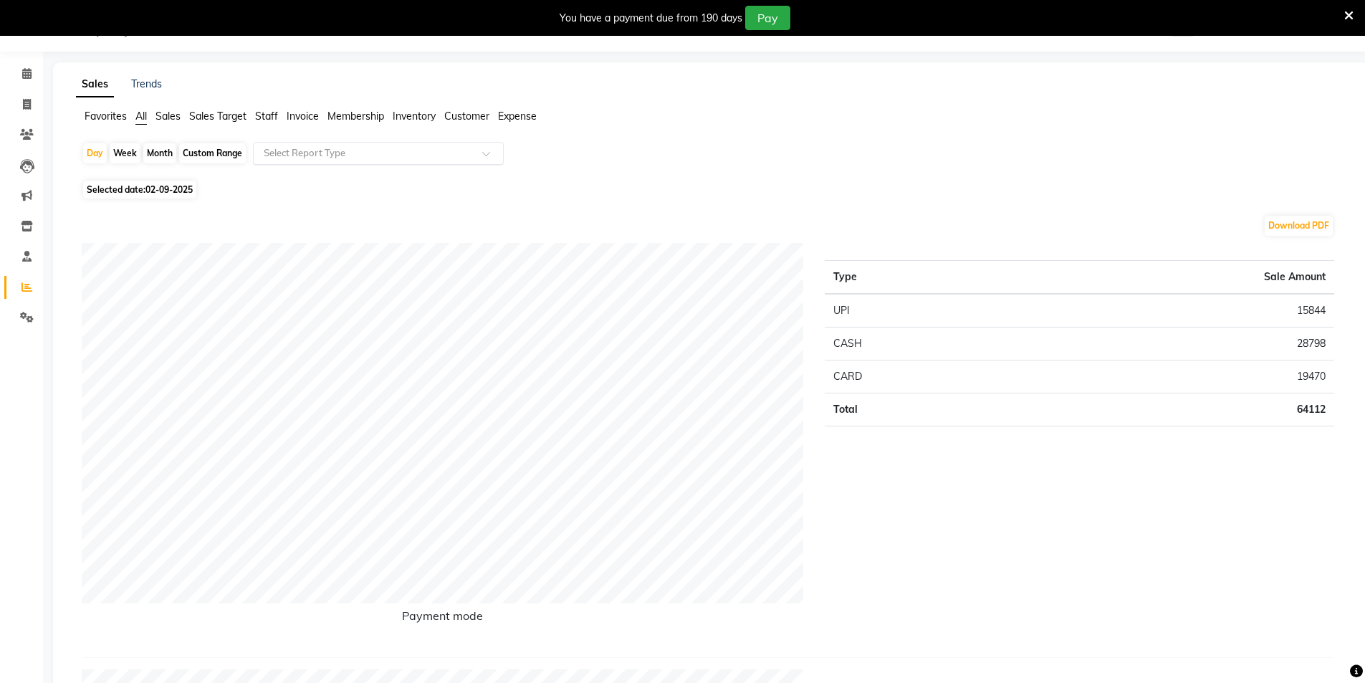
click at [313, 148] on input "text" at bounding box center [364, 153] width 206 height 14
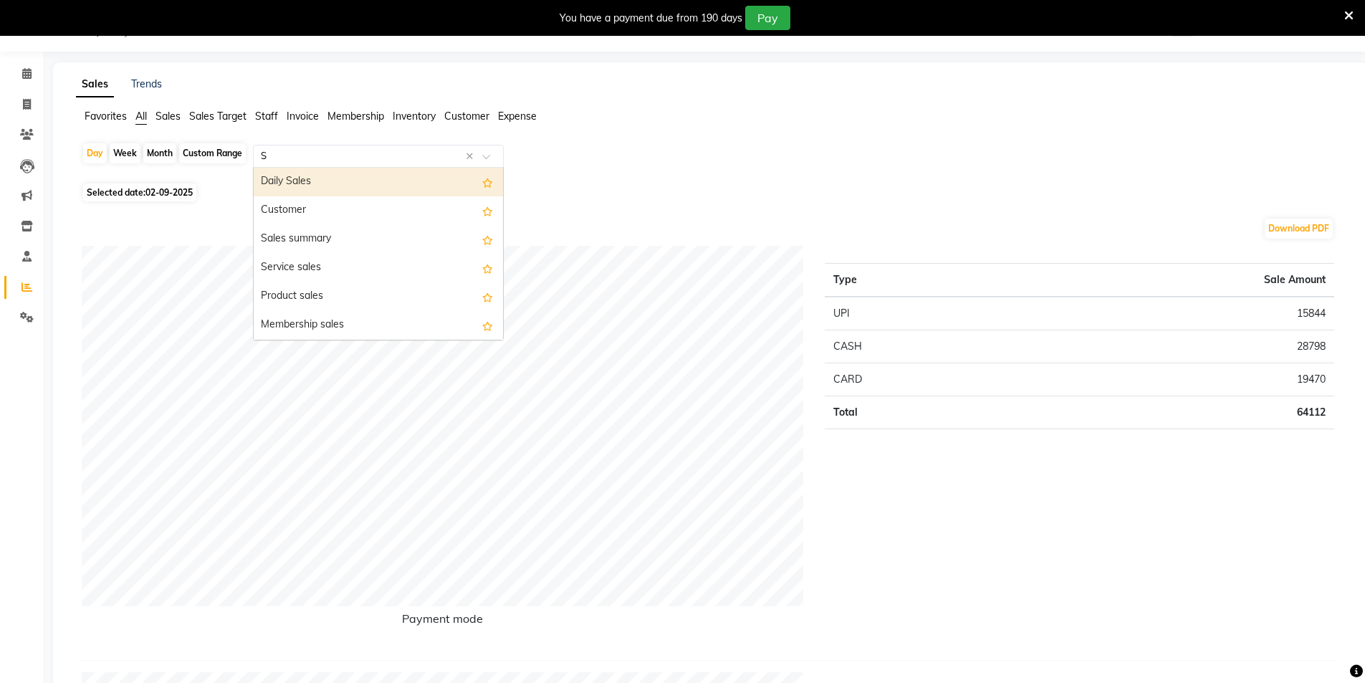
type input "ST"
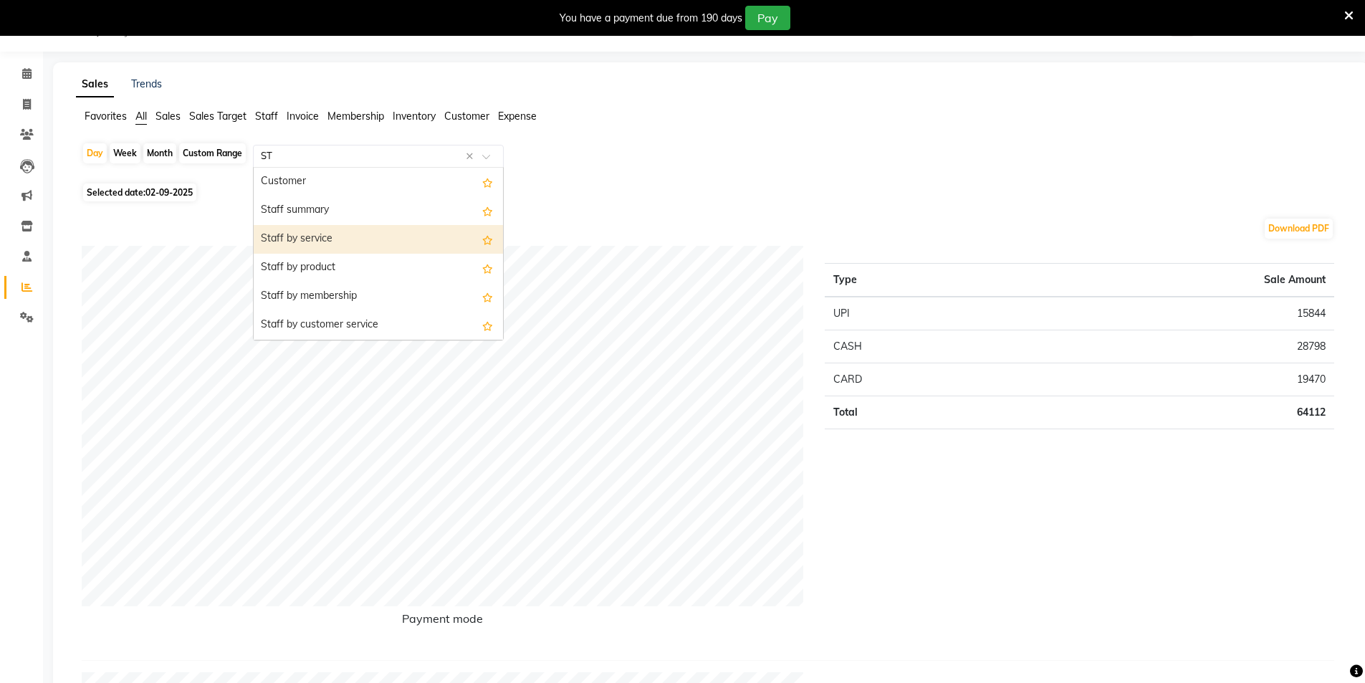
click at [305, 234] on div "Staff by service" at bounding box center [378, 239] width 249 height 29
select select "full_report"
select select "csv"
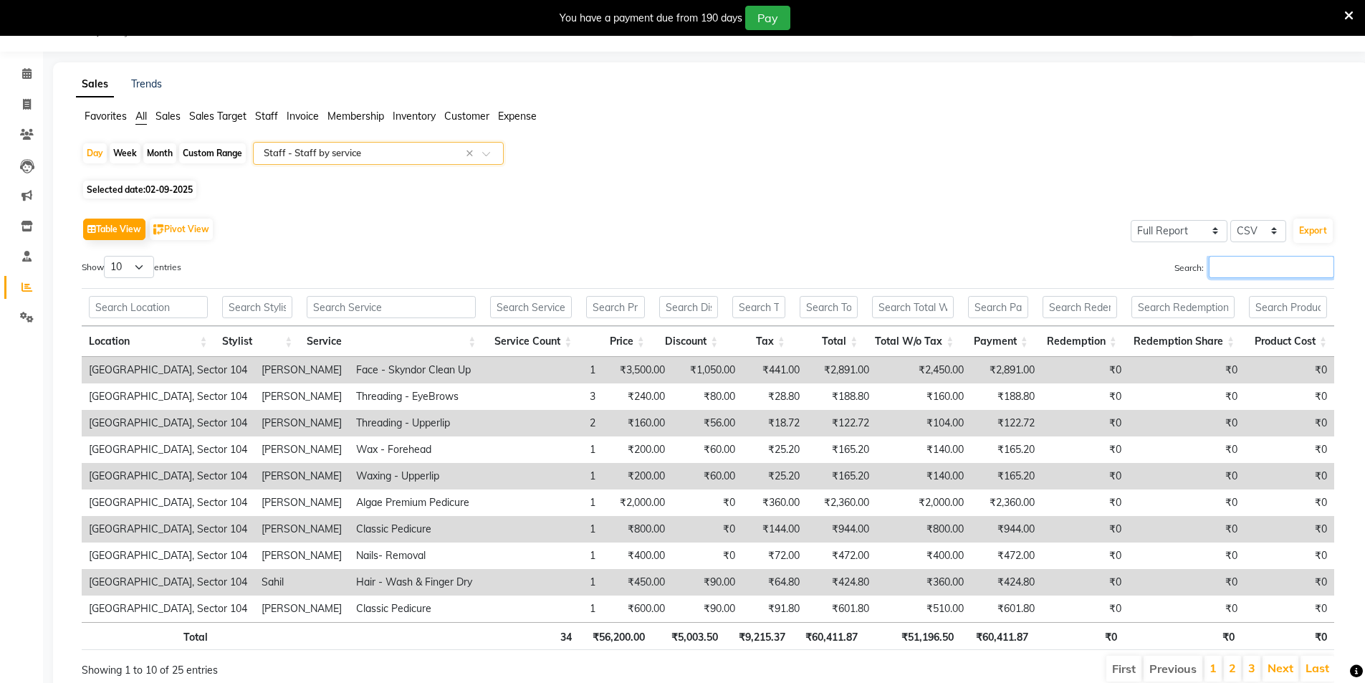
click at [1224, 260] on input "Search:" at bounding box center [1271, 267] width 125 height 22
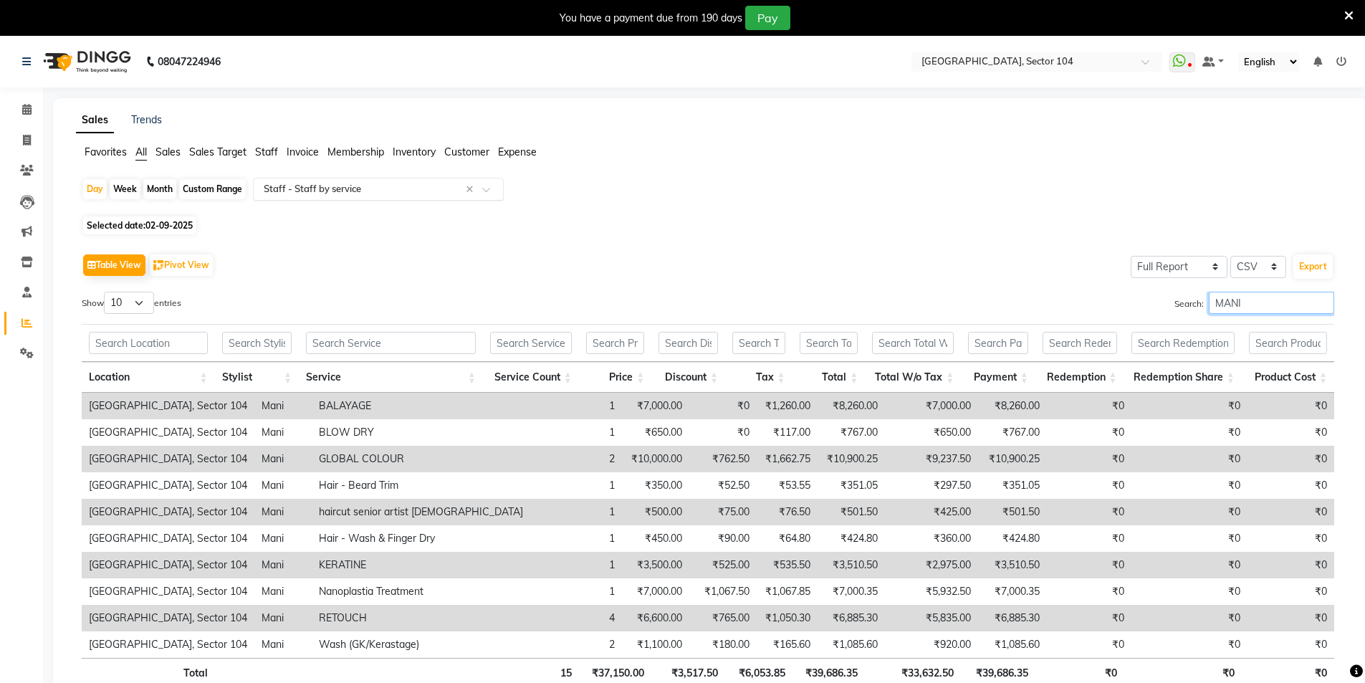
type input "MANI"
click at [386, 183] on input "text" at bounding box center [364, 189] width 206 height 14
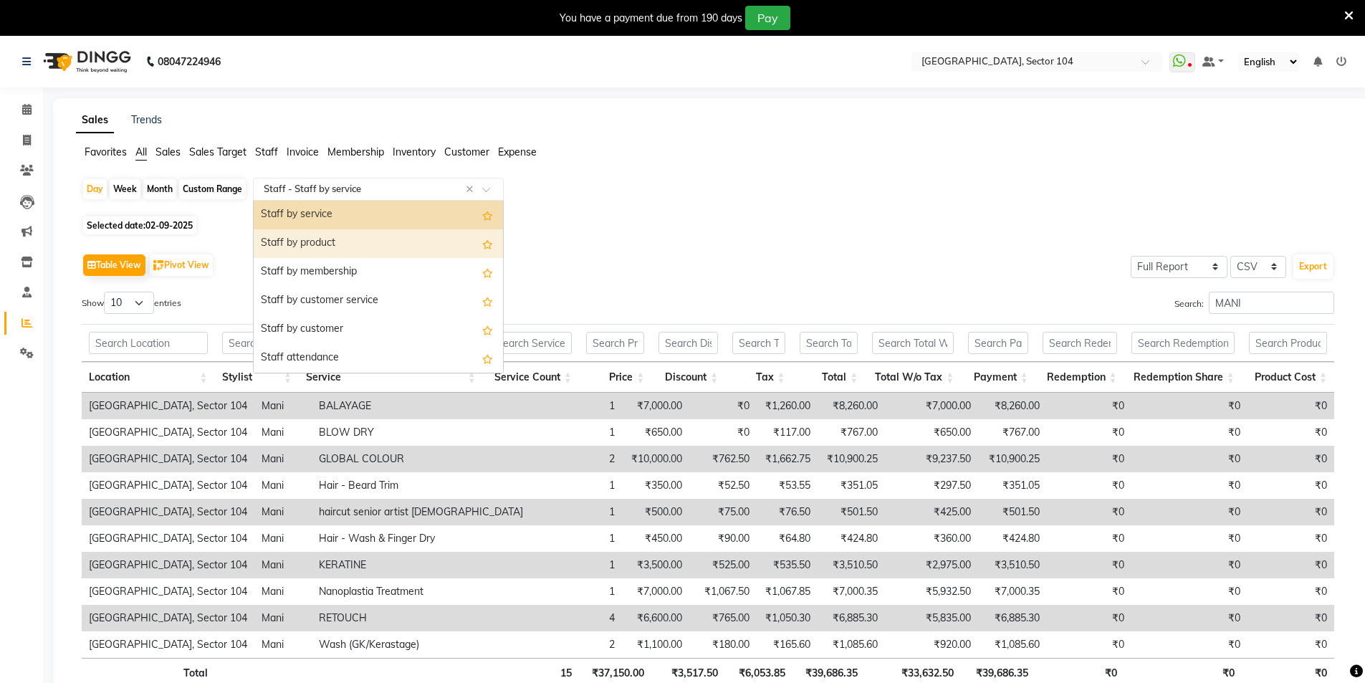
click at [341, 245] on div "Staff by product" at bounding box center [378, 243] width 249 height 29
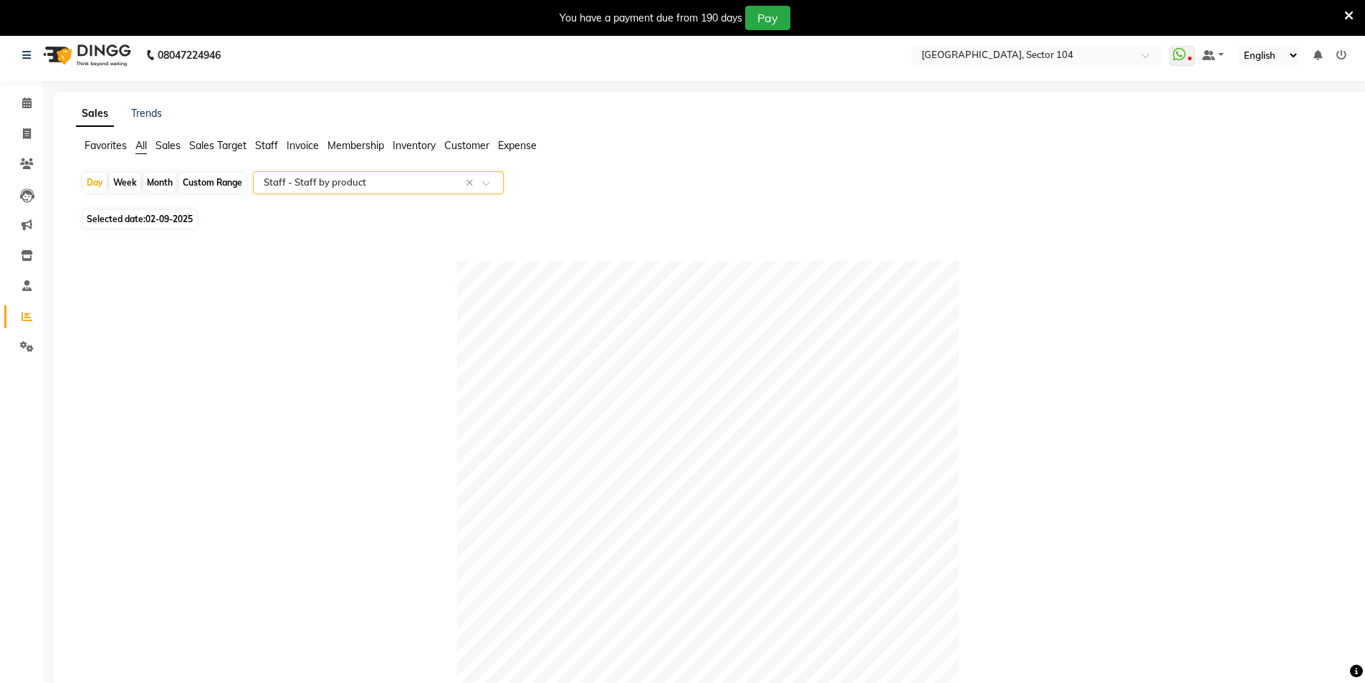
scroll to position [0, 0]
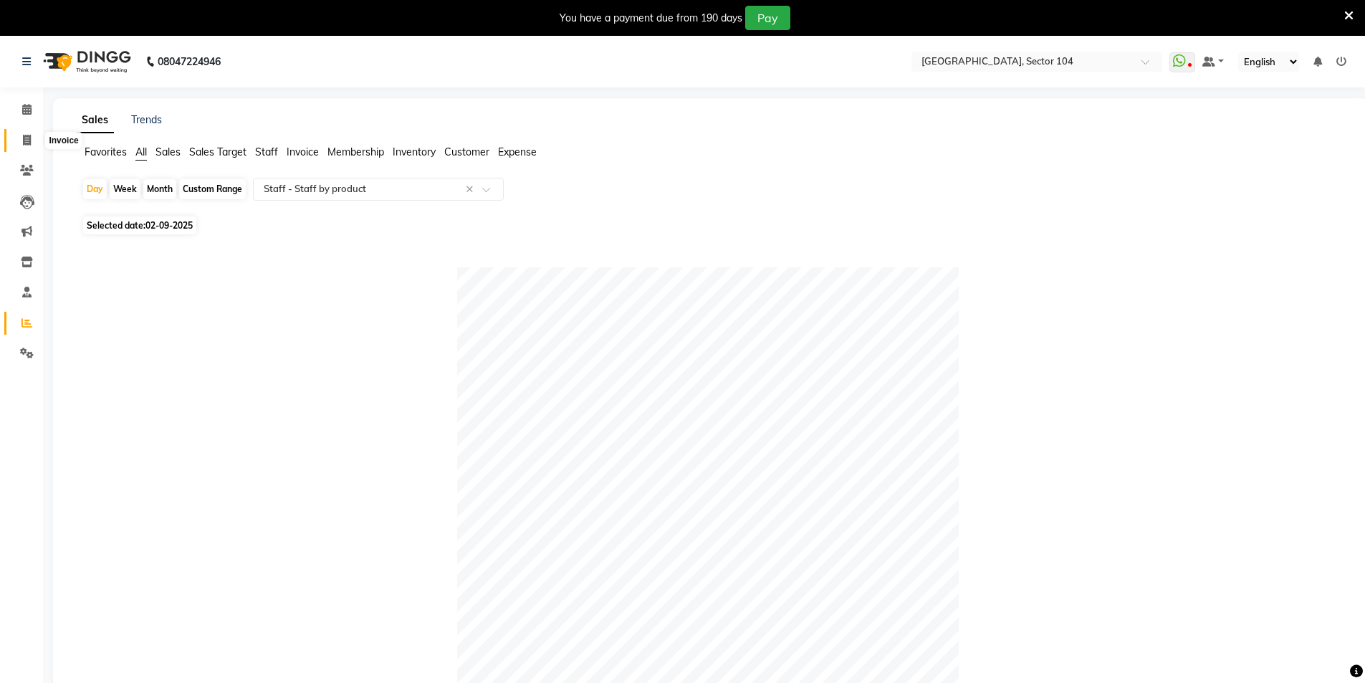
click at [18, 141] on span at bounding box center [26, 141] width 25 height 16
select select "4009"
select select "service"
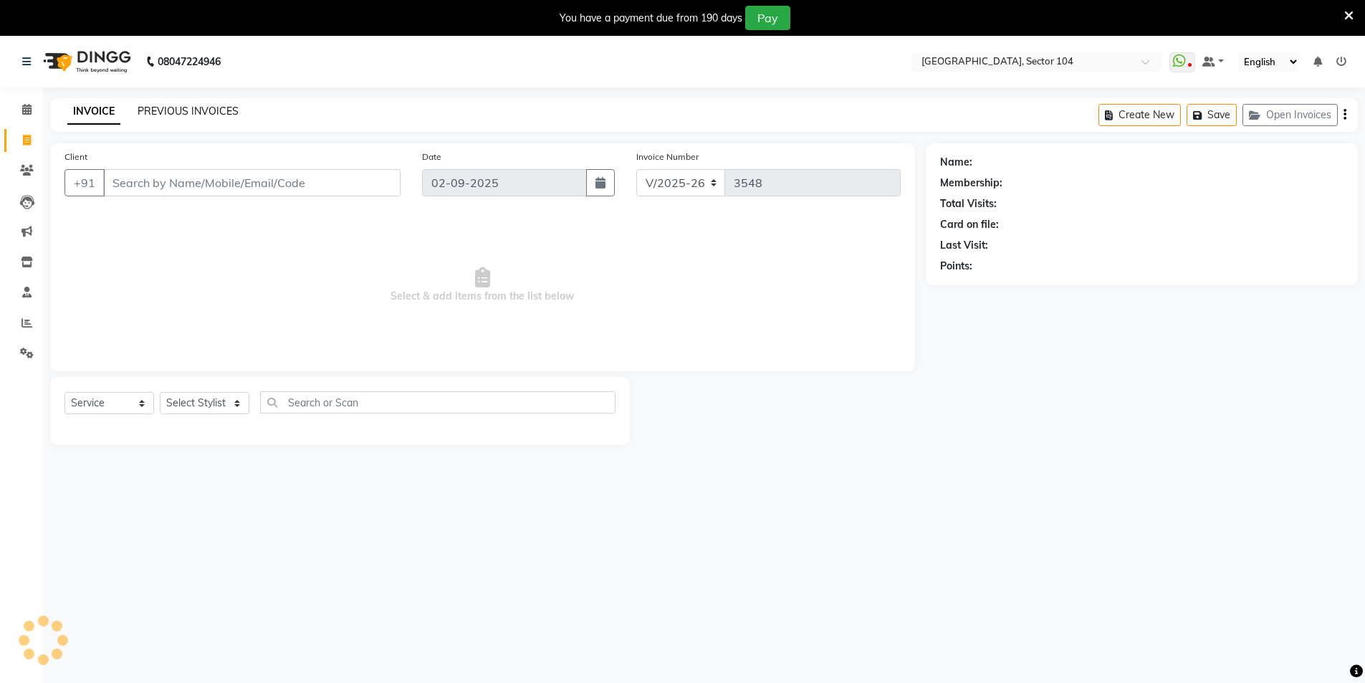
click at [195, 105] on link "PREVIOUS INVOICES" at bounding box center [188, 111] width 101 height 13
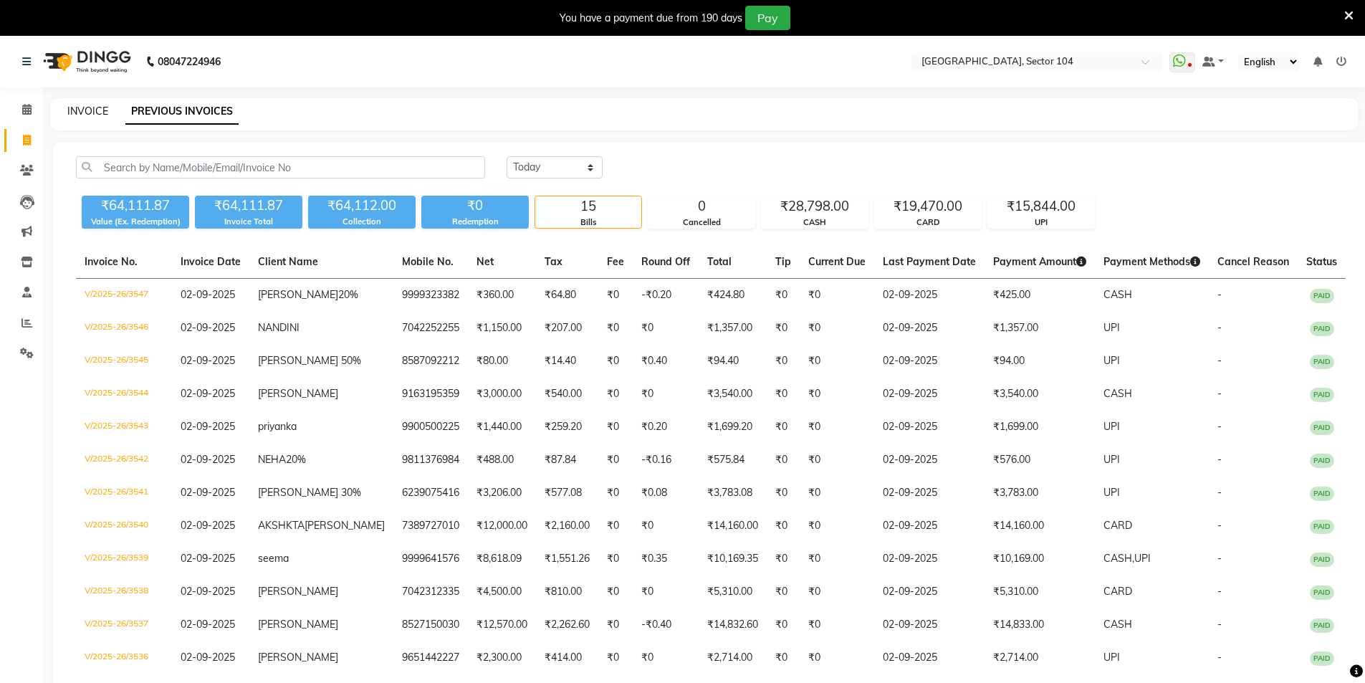
click at [92, 109] on link "INVOICE" at bounding box center [87, 111] width 41 height 13
select select "service"
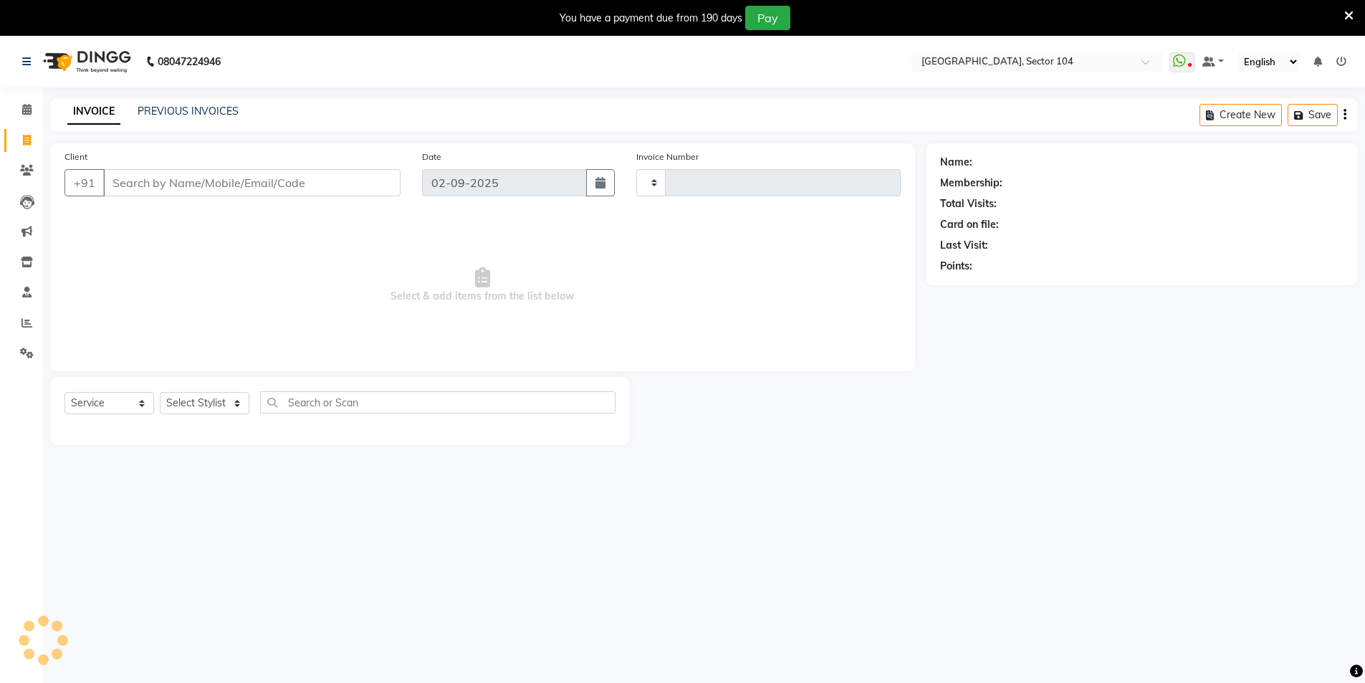
type input "3548"
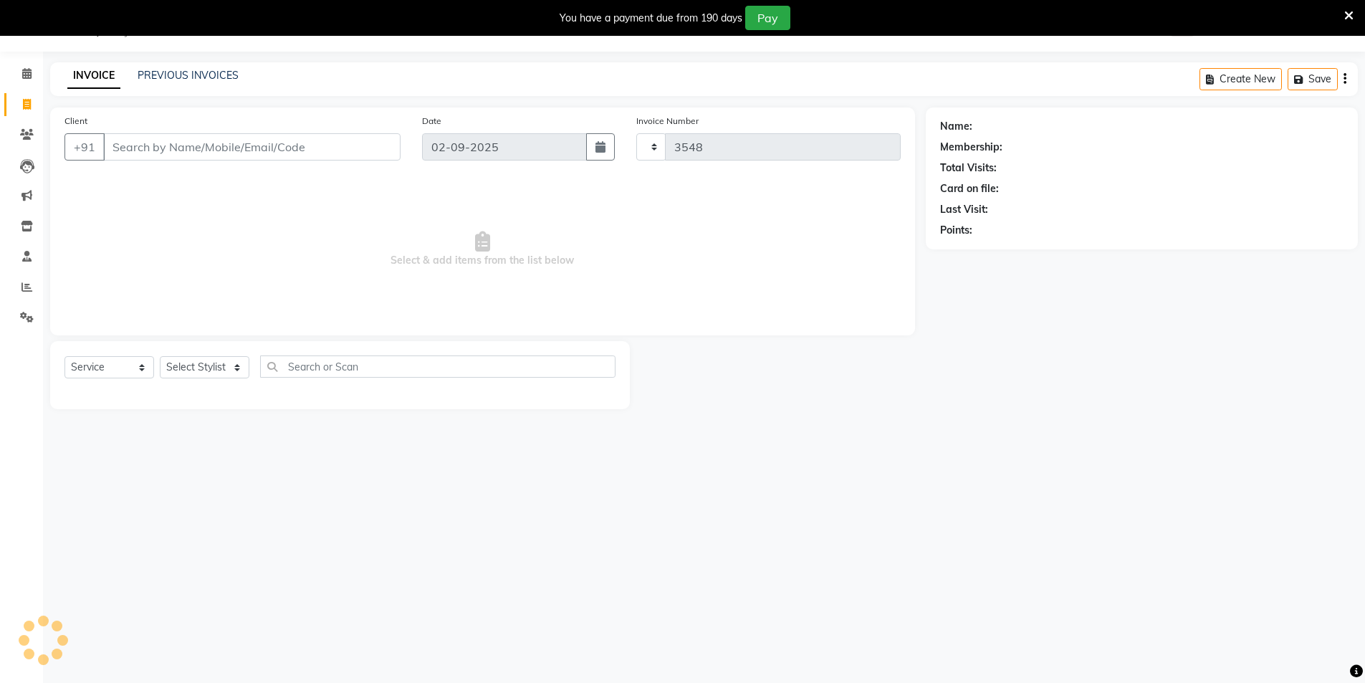
select select "4009"
click at [196, 368] on select "Select Stylist [PERSON_NAME] [PERSON_NAME] [PERSON_NAME] [PERSON_NAME] [PERSON_…" at bounding box center [205, 367] width 90 height 22
click at [199, 365] on select "Select Stylist [PERSON_NAME] [PERSON_NAME] [PERSON_NAME] [PERSON_NAME] [PERSON_…" at bounding box center [205, 367] width 90 height 22
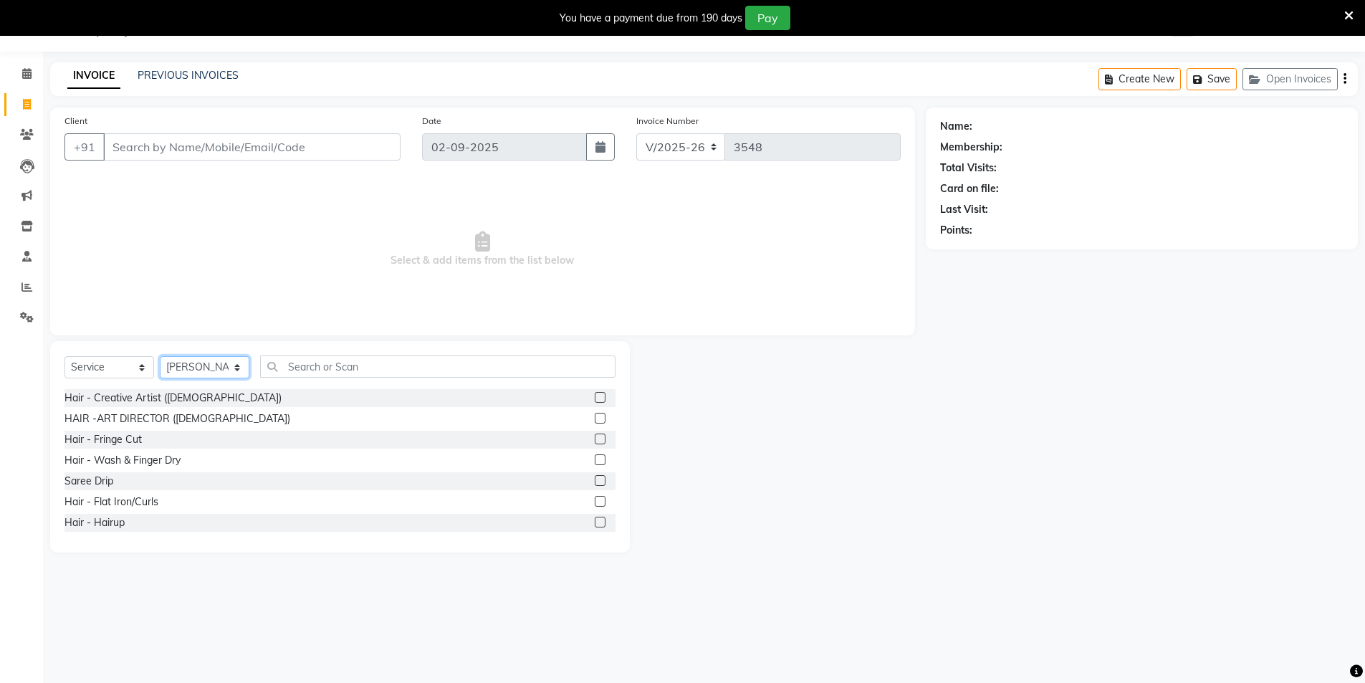
select select "44687"
click at [320, 146] on input "Client" at bounding box center [251, 146] width 297 height 27
click at [261, 145] on input "Client" at bounding box center [251, 146] width 297 height 27
click at [259, 145] on input "Client" at bounding box center [251, 146] width 297 height 27
click at [259, 147] on input "Client" at bounding box center [251, 146] width 297 height 27
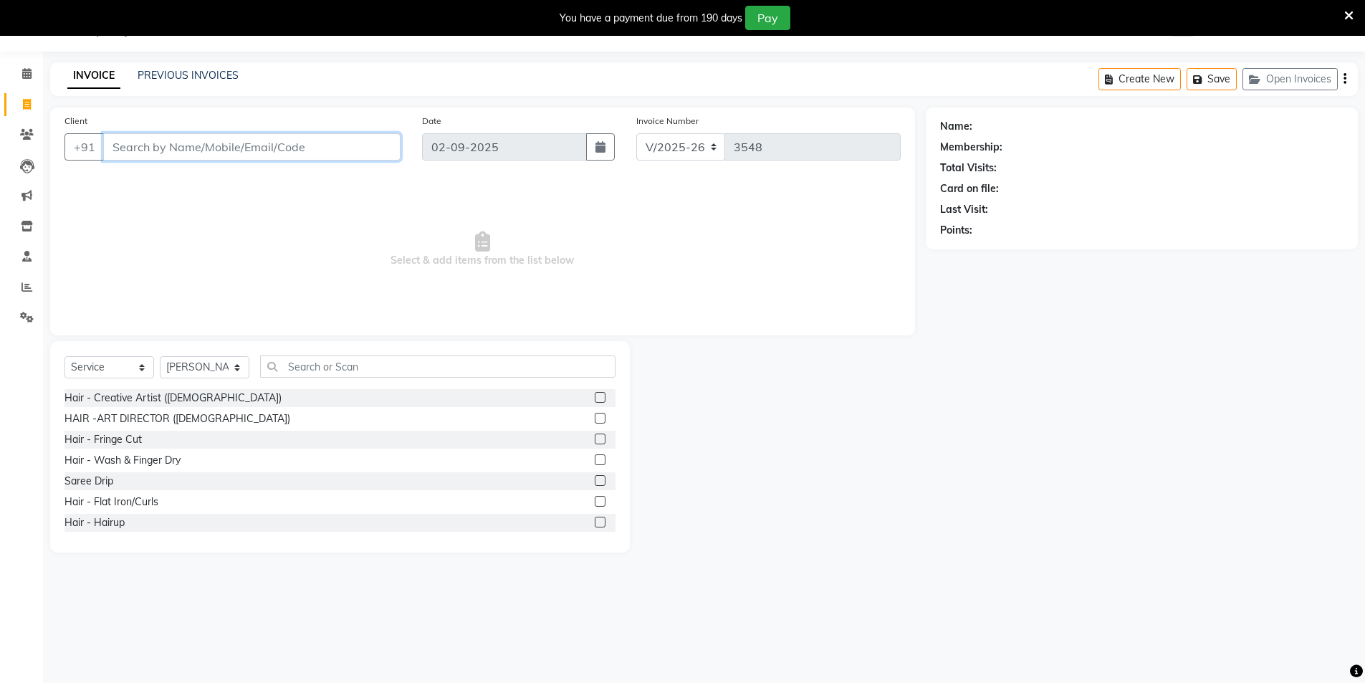
click at [259, 147] on input "Client" at bounding box center [251, 146] width 297 height 27
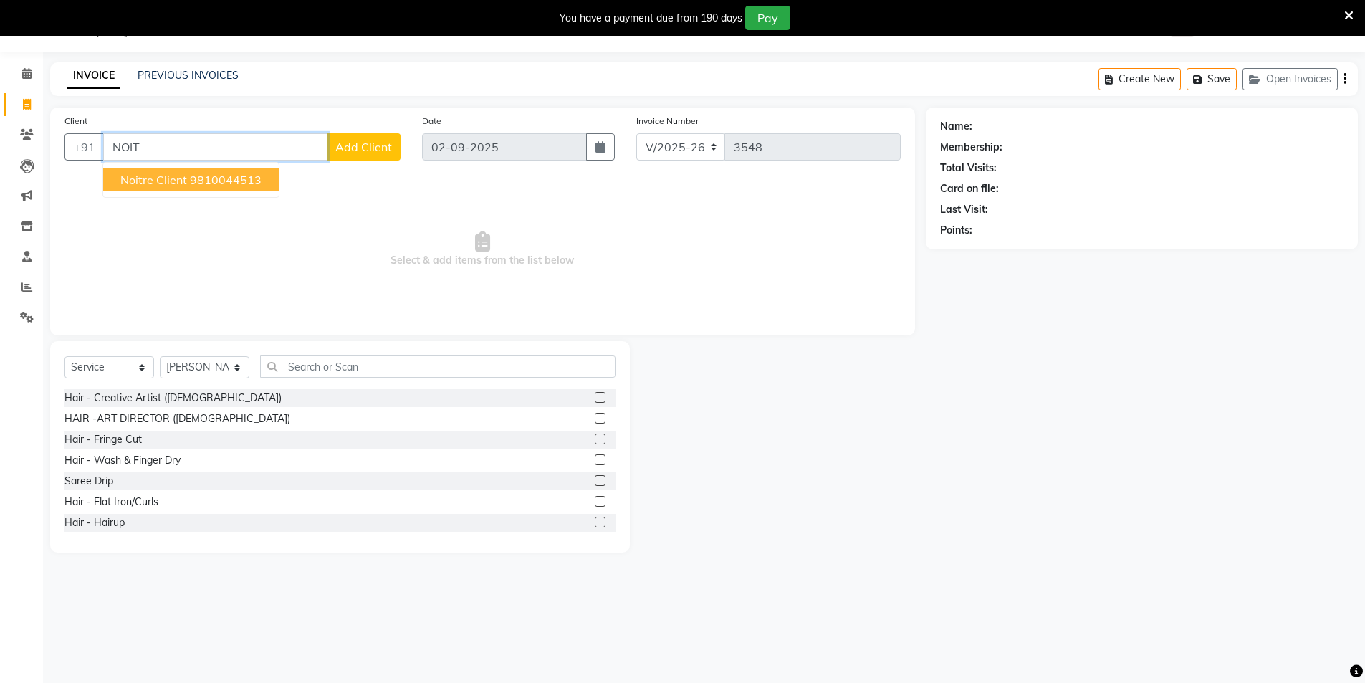
click at [179, 149] on input "NOIT" at bounding box center [215, 146] width 224 height 27
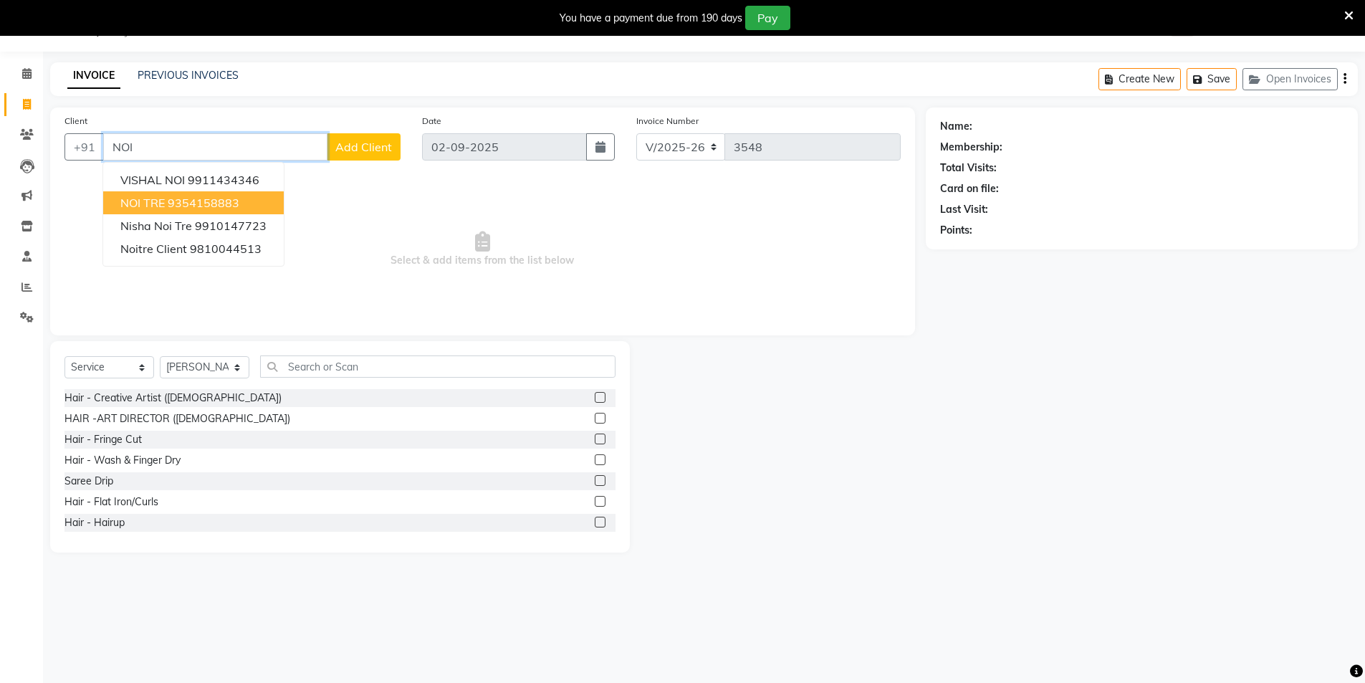
click at [161, 199] on span "NOI TRE" at bounding box center [142, 203] width 44 height 14
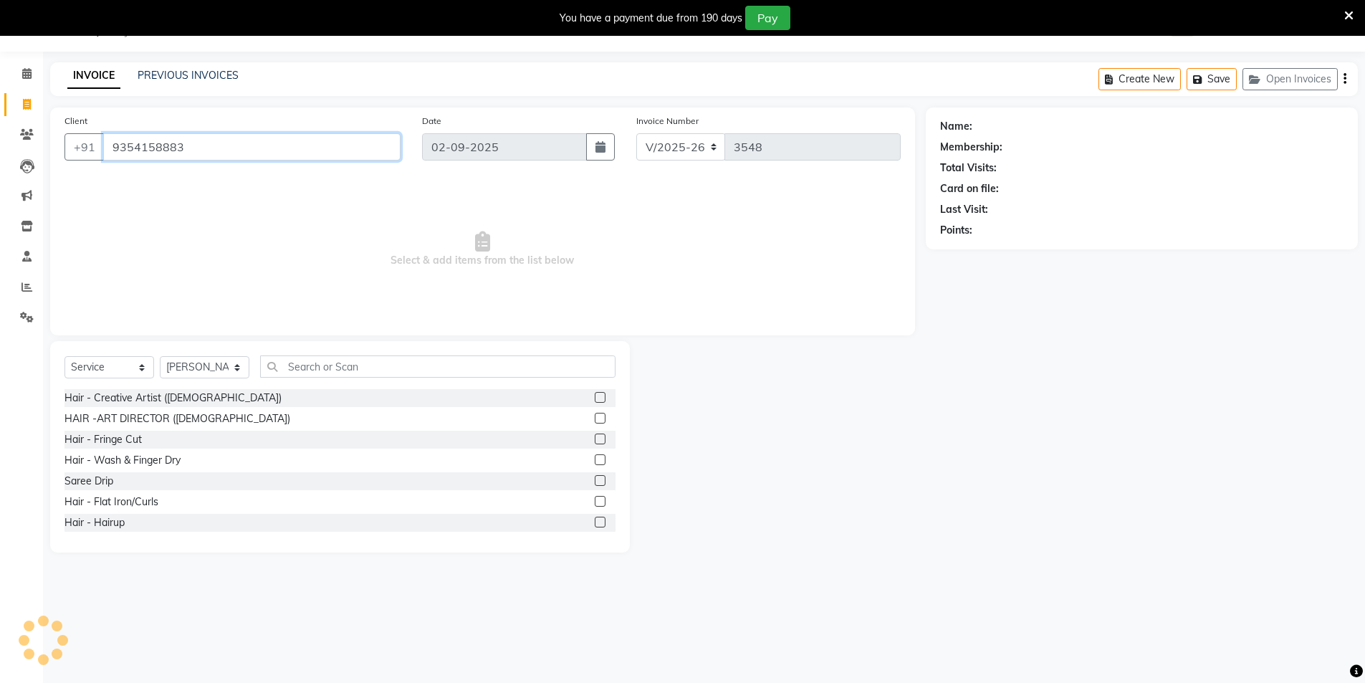
type input "9354158883"
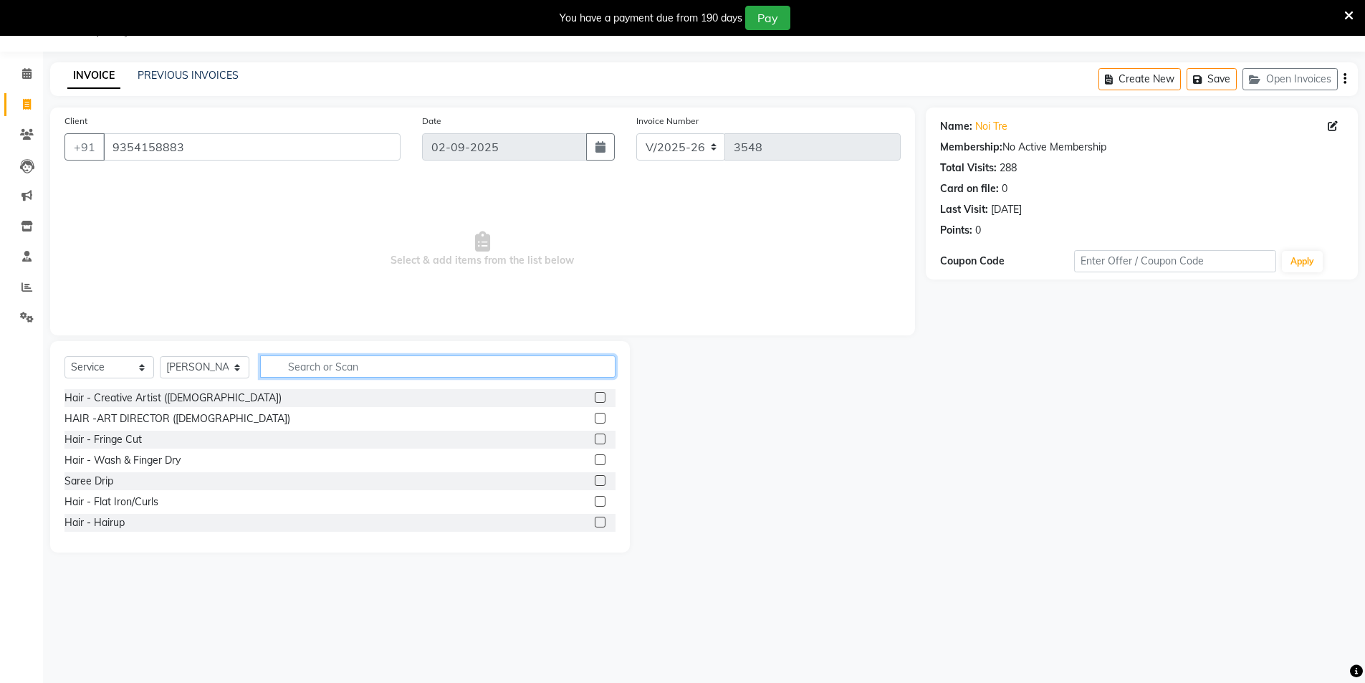
click at [318, 374] on input "text" at bounding box center [437, 366] width 355 height 22
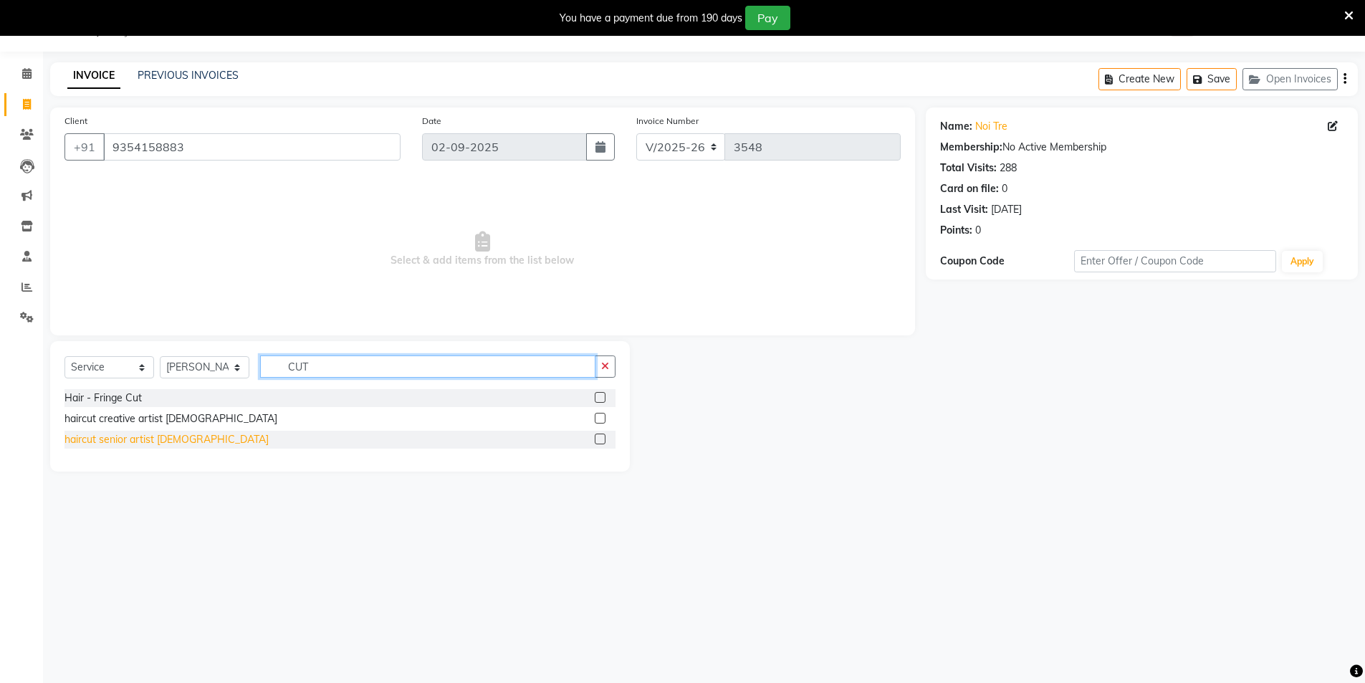
type input "CUT"
click at [107, 436] on div "haircut senior artist [DEMOGRAPHIC_DATA]" at bounding box center [166, 439] width 204 height 15
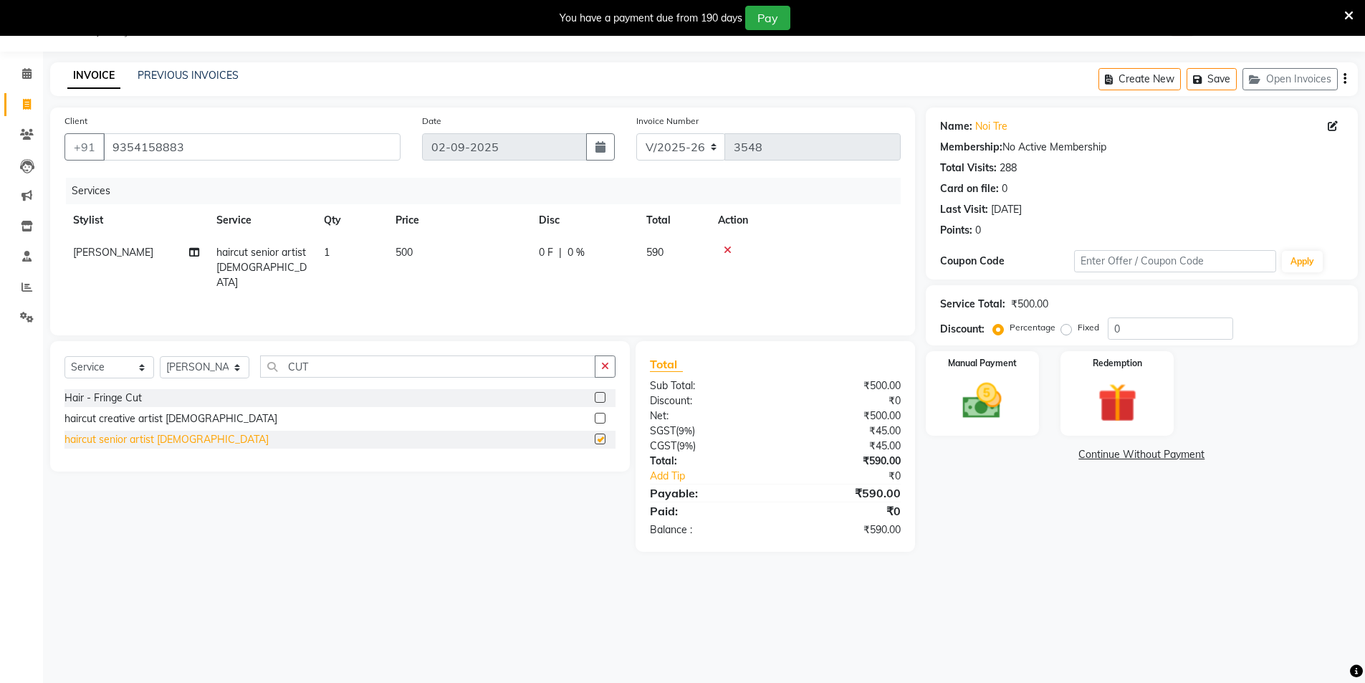
checkbox input "false"
click at [998, 381] on img at bounding box center [983, 401] width 66 height 47
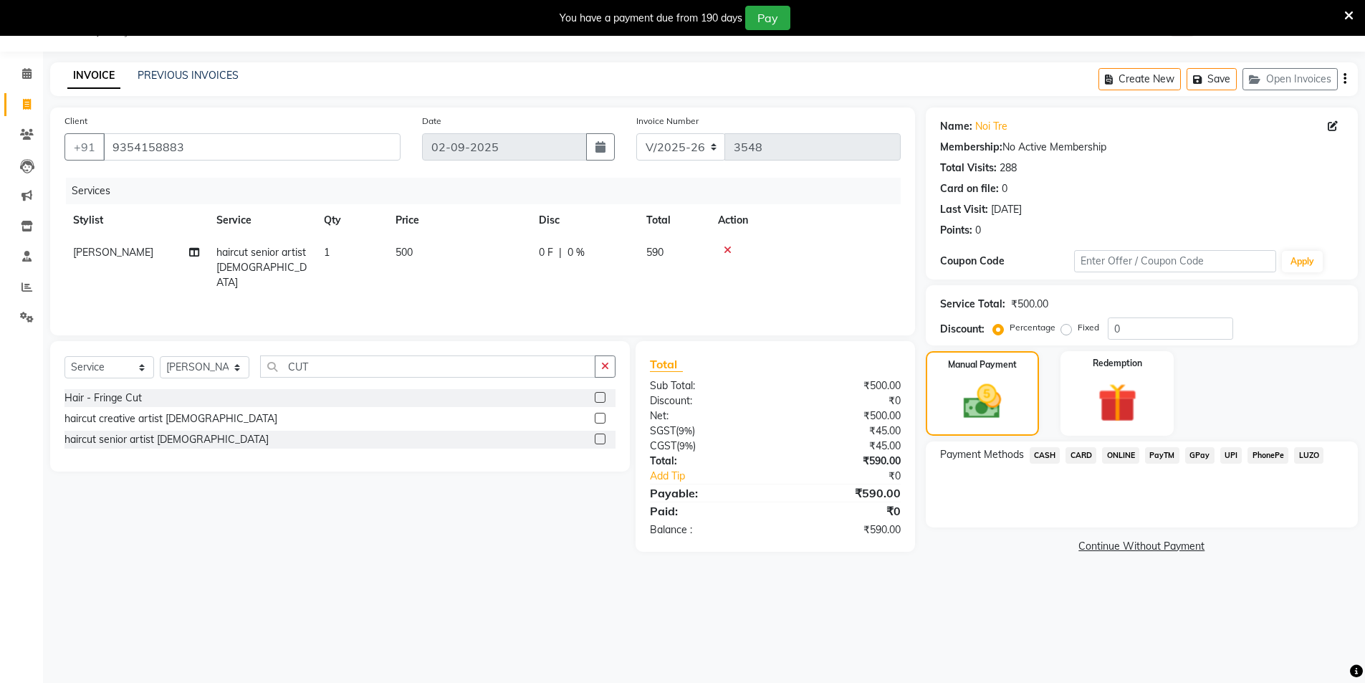
click at [1087, 452] on span "CARD" at bounding box center [1081, 455] width 31 height 16
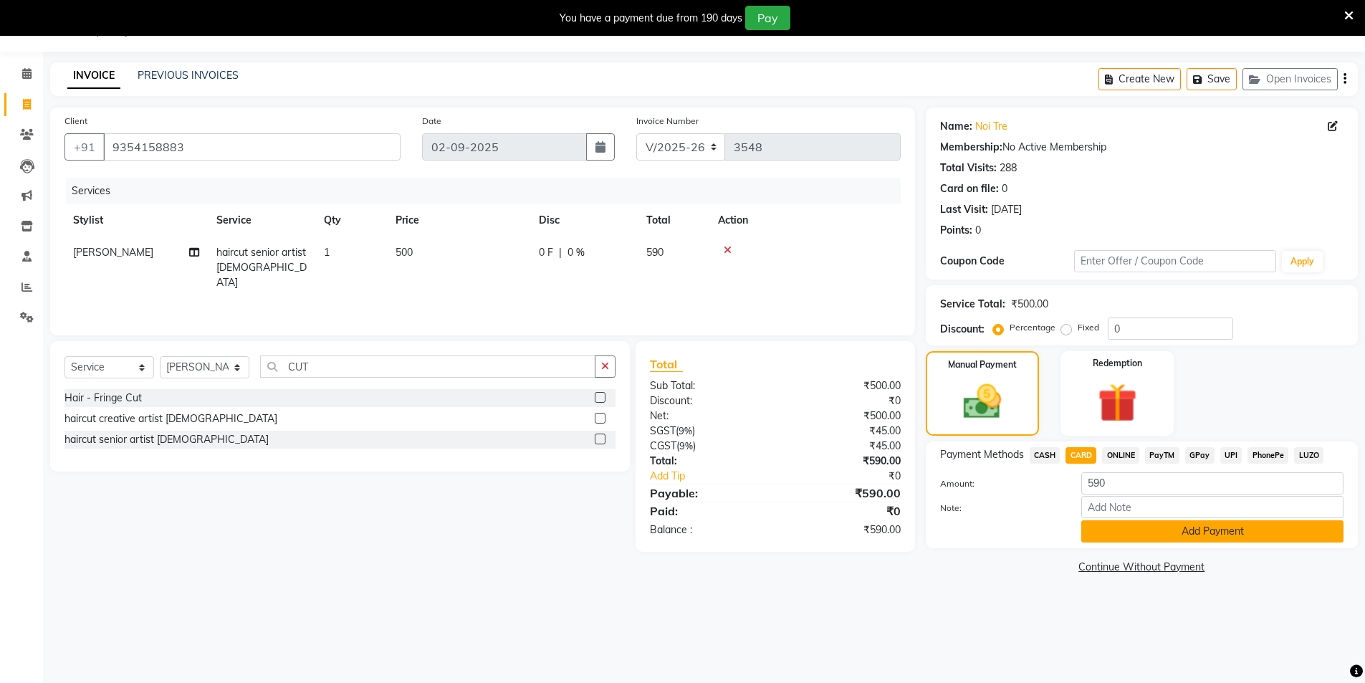
click at [1213, 535] on button "Add Payment" at bounding box center [1212, 531] width 262 height 22
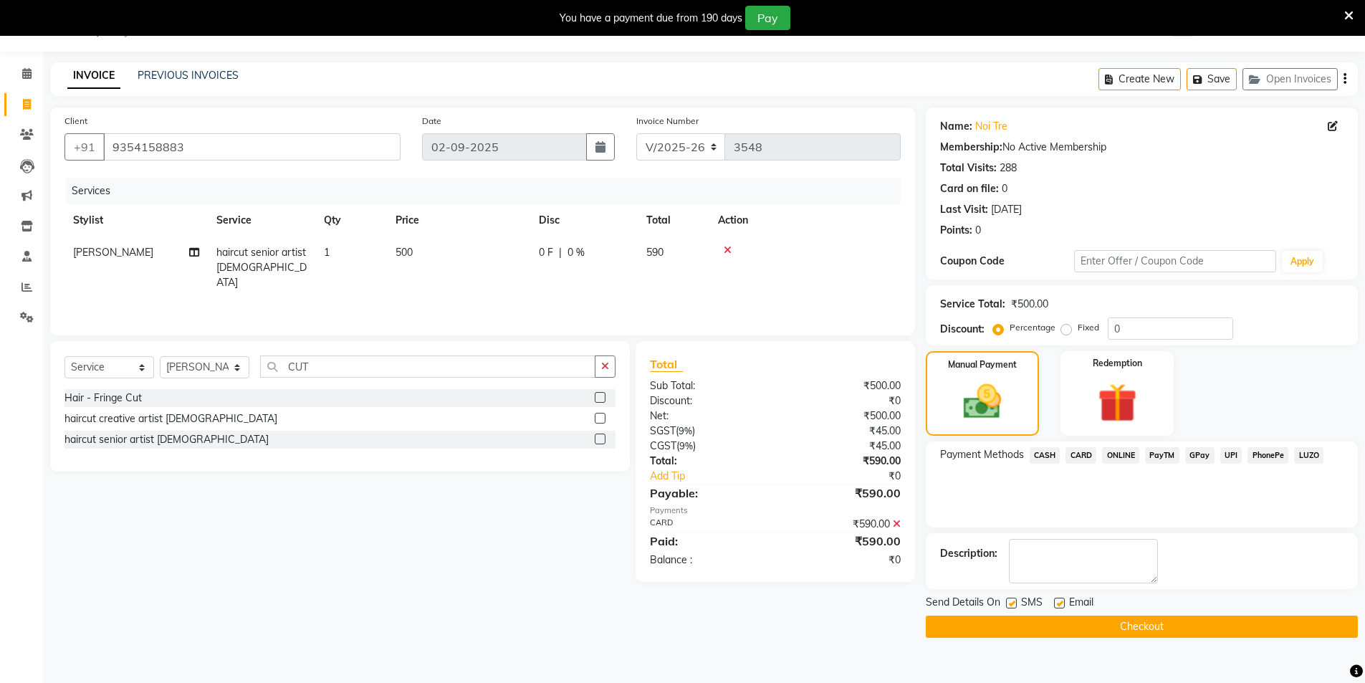
click at [1148, 626] on button "Checkout" at bounding box center [1142, 627] width 432 height 22
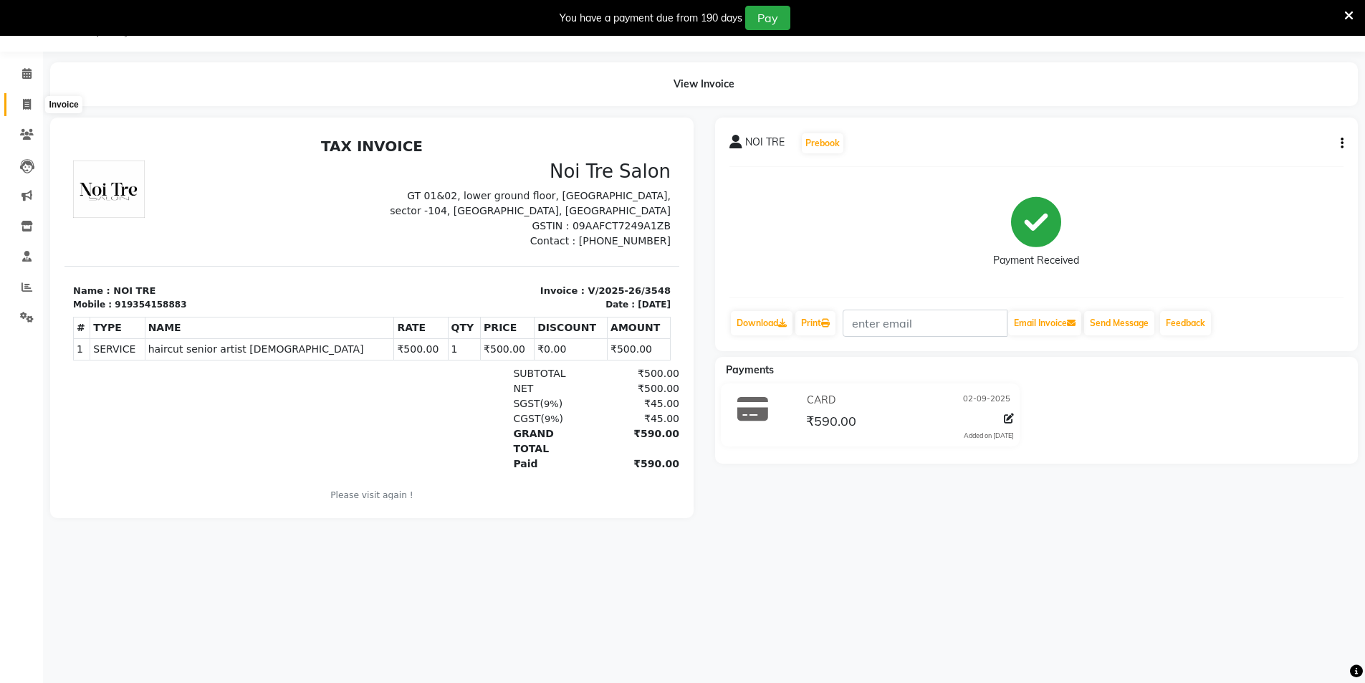
click at [27, 105] on icon at bounding box center [27, 104] width 8 height 11
select select "service"
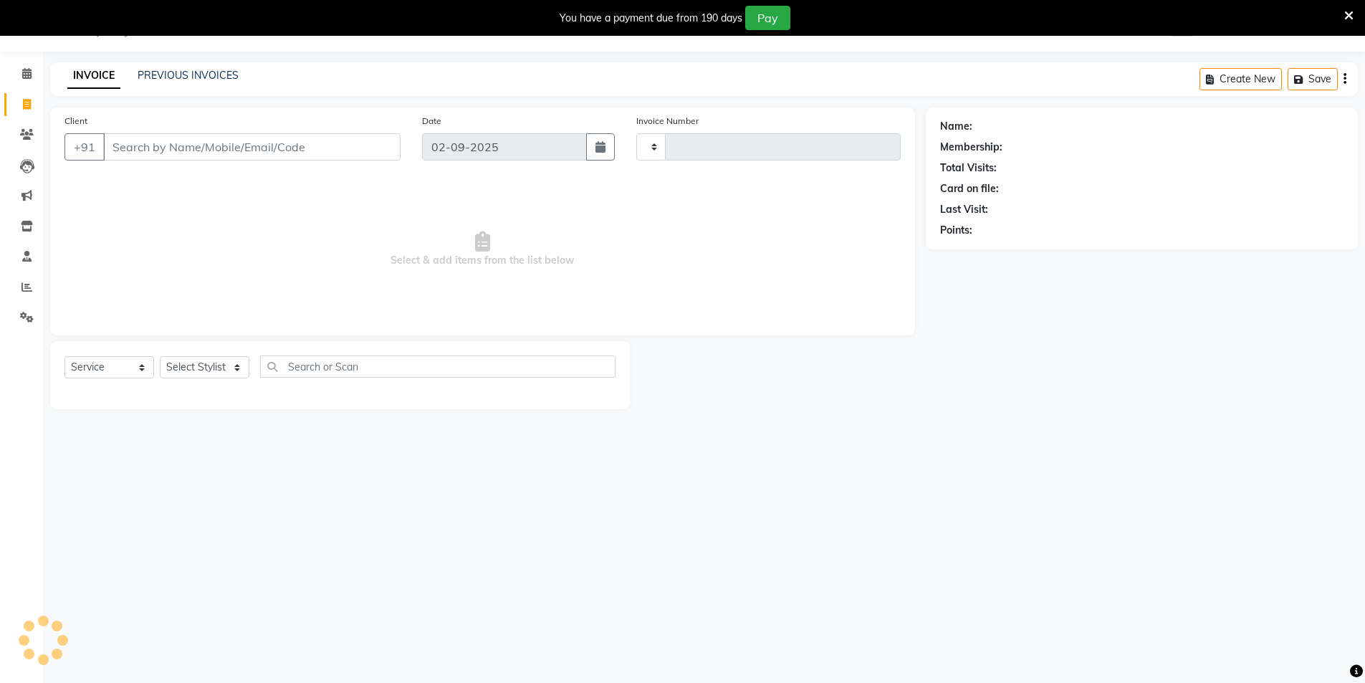
type input "3549"
select select "4009"
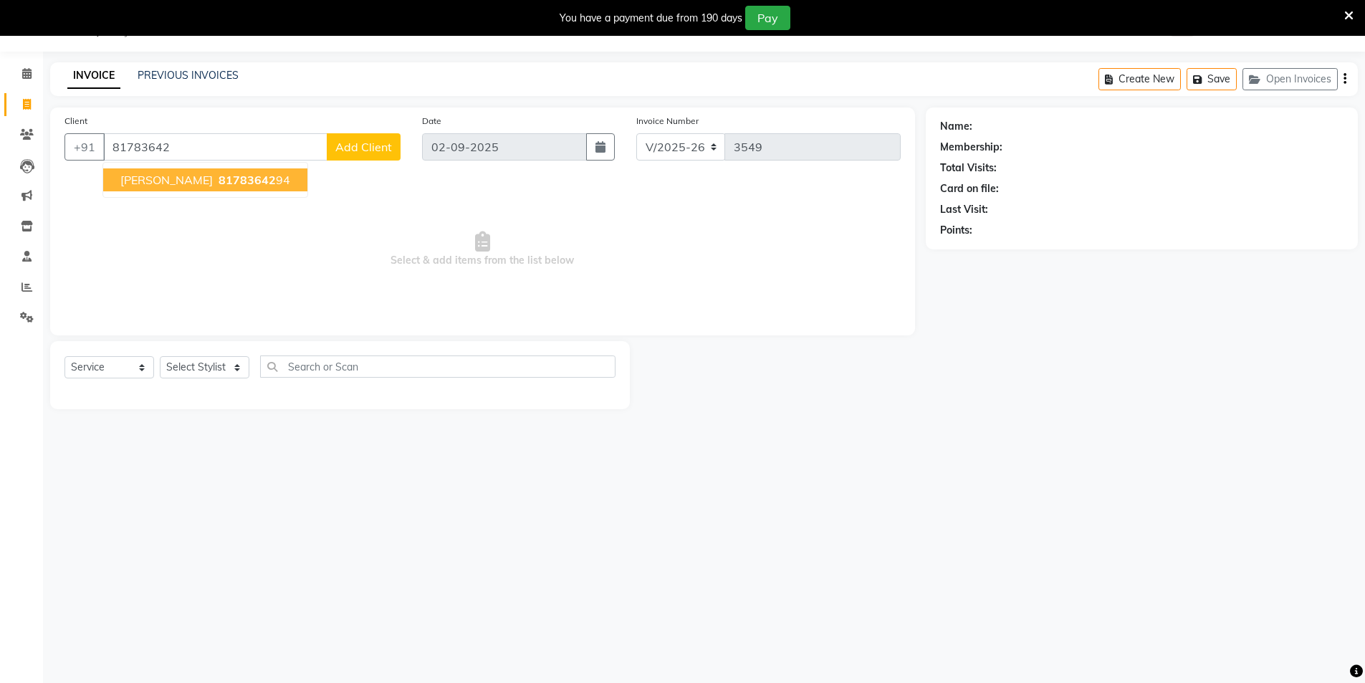
click at [219, 183] on span "81783642" at bounding box center [247, 180] width 57 height 14
type input "8178364294"
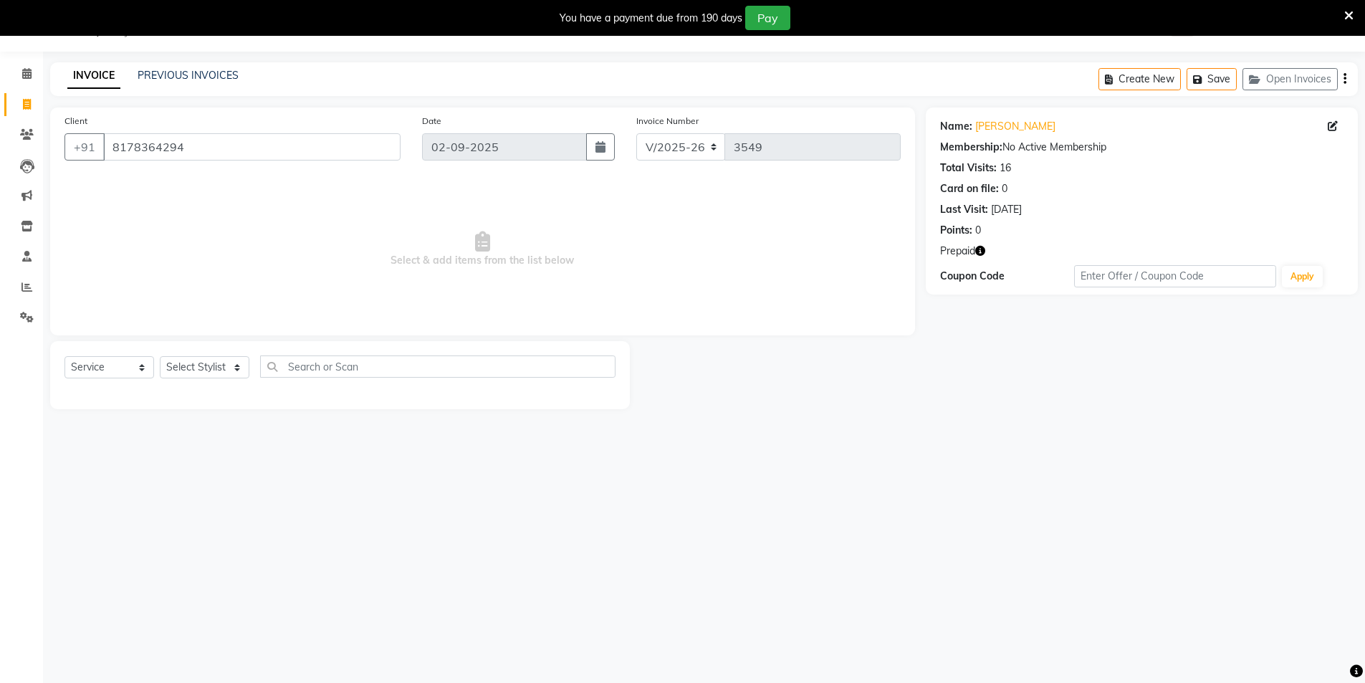
click at [980, 248] on icon "button" at bounding box center [980, 251] width 10 height 10
click at [226, 362] on select "Select Stylist AAMIR Aashis ajay AJEET akram Ali Alic ashok vihar Alice makeup …" at bounding box center [205, 367] width 90 height 22
select select "57650"
click at [219, 364] on select "Select Stylist AAMIR Aashis ajay AJEET akram Ali Alic ashok vihar Alice makeup …" at bounding box center [205, 367] width 90 height 22
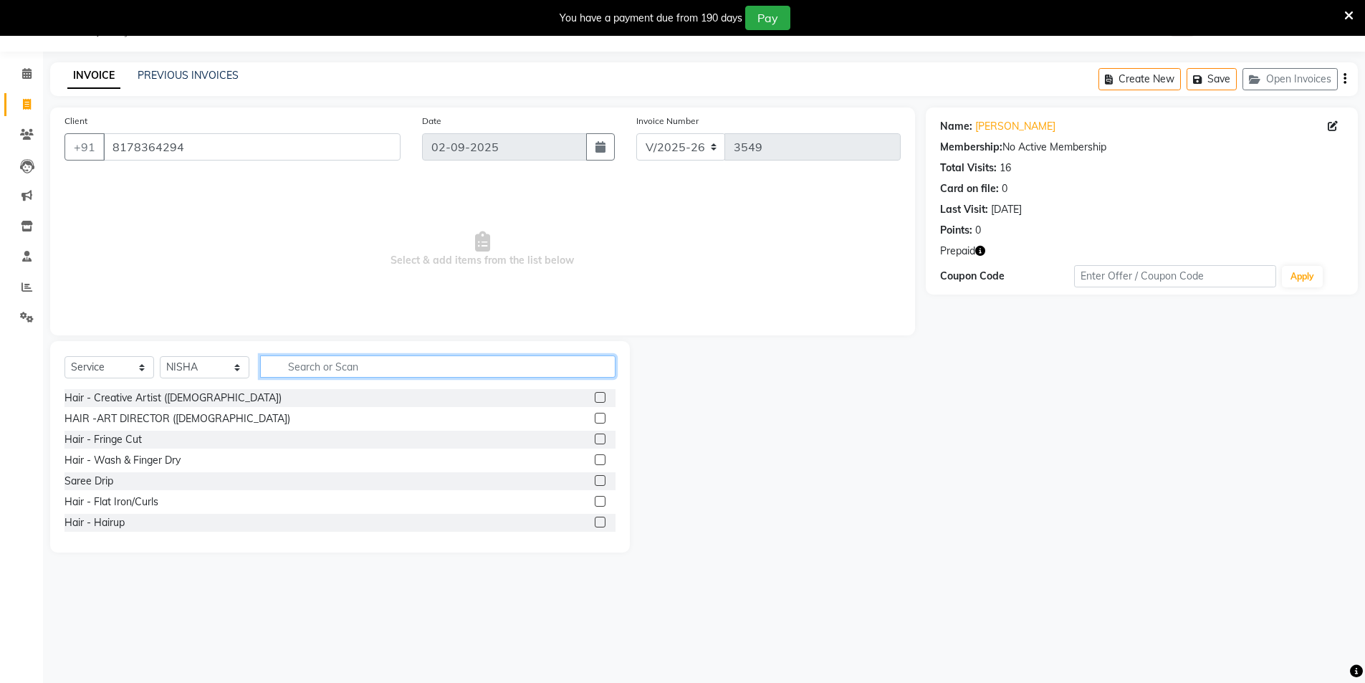
click at [307, 361] on input "text" at bounding box center [437, 366] width 355 height 22
type input "WAX"
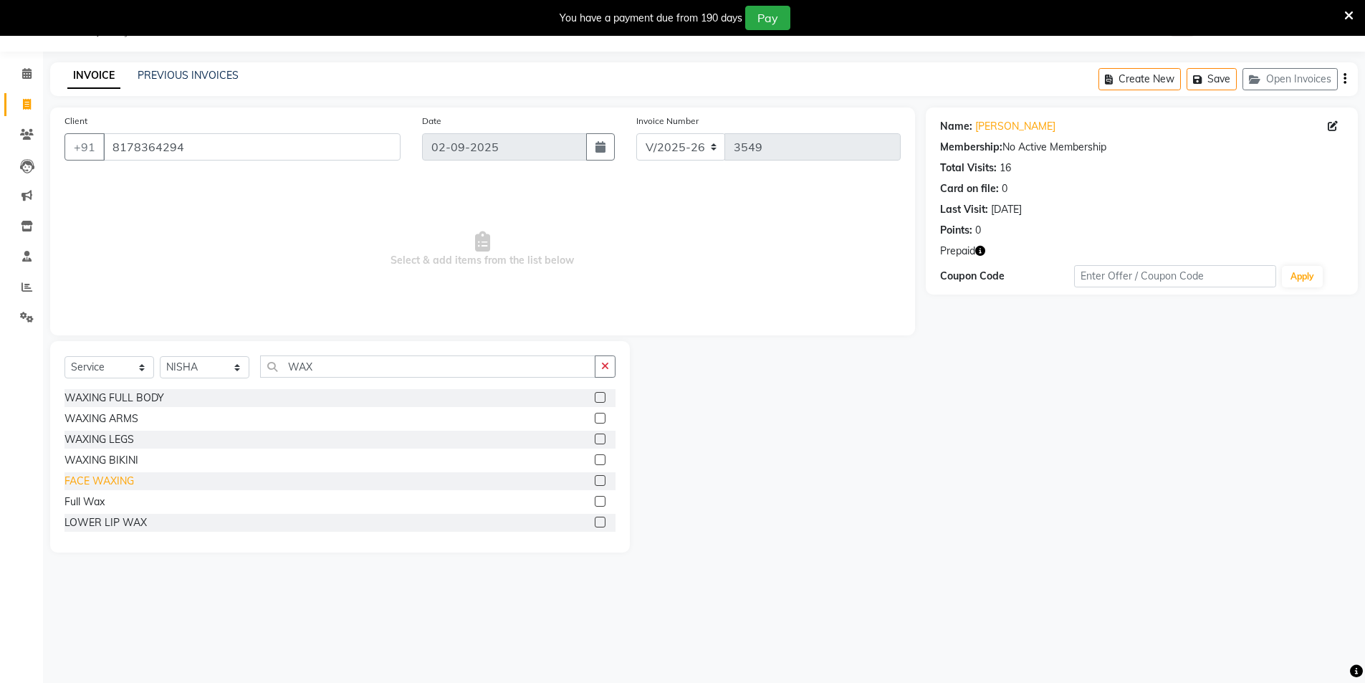
click at [97, 481] on div "FACE WAXING" at bounding box center [99, 481] width 70 height 15
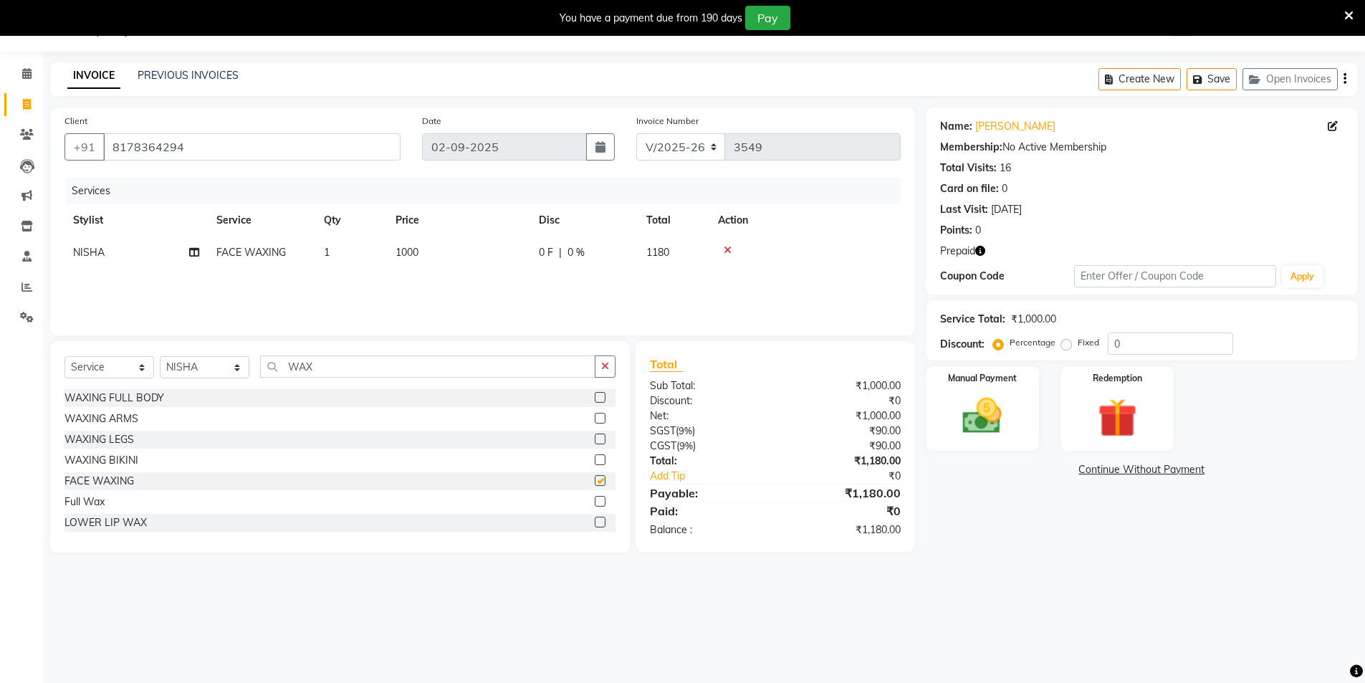
checkbox input "false"
click at [429, 242] on td "1000" at bounding box center [458, 252] width 143 height 32
select select "57650"
drag, startPoint x: 508, startPoint y: 257, endPoint x: 414, endPoint y: 254, distance: 93.9
click at [426, 254] on tr "AAMIR Aashis ajay AJEET akram Ali Alic ashok vihar Alice makeup alisha Alisha A…" at bounding box center [482, 263] width 836 height 54
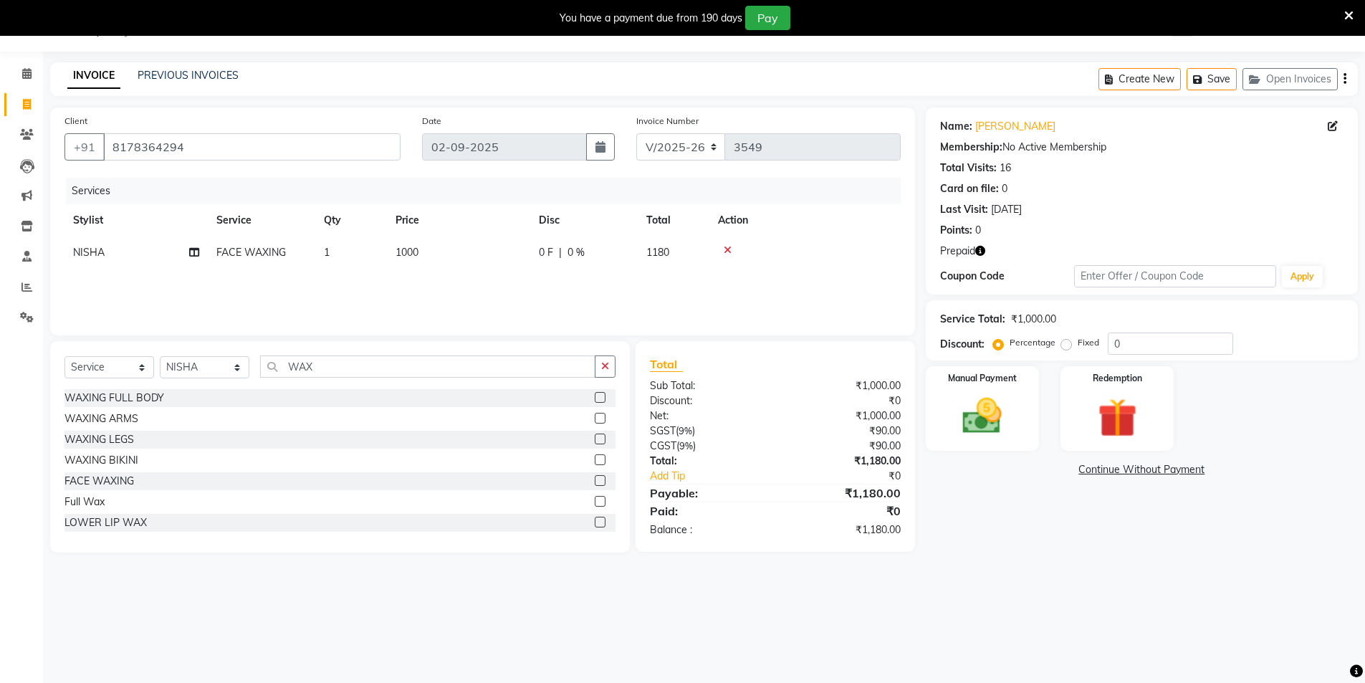
click at [499, 296] on div "Services Stylist Service Qty Price Disc Total Action NISHA FACE WAXING 1 1000 0…" at bounding box center [482, 249] width 836 height 143
drag, startPoint x: 311, startPoint y: 356, endPoint x: 250, endPoint y: 364, distance: 61.4
click at [250, 364] on div "Select Service Product Membership Package Voucher Prepaid Gift Card Select Styl…" at bounding box center [339, 372] width 551 height 34
type input "THR"
click at [140, 416] on div "Threading - EyeBrows" at bounding box center [115, 418] width 102 height 15
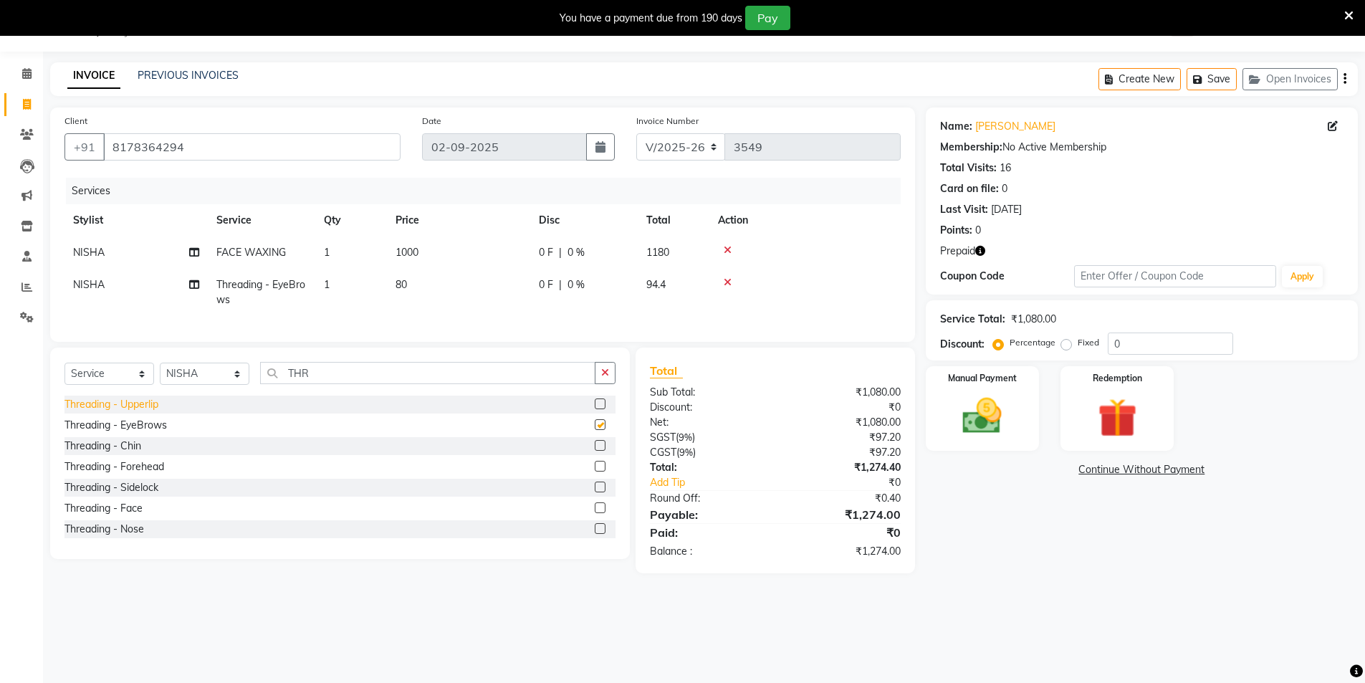
checkbox input "false"
click at [217, 385] on select "Select Stylist AAMIR Aashis ajay AJEET akram Ali Alic ashok vihar Alice makeup …" at bounding box center [205, 374] width 90 height 22
select select "44687"
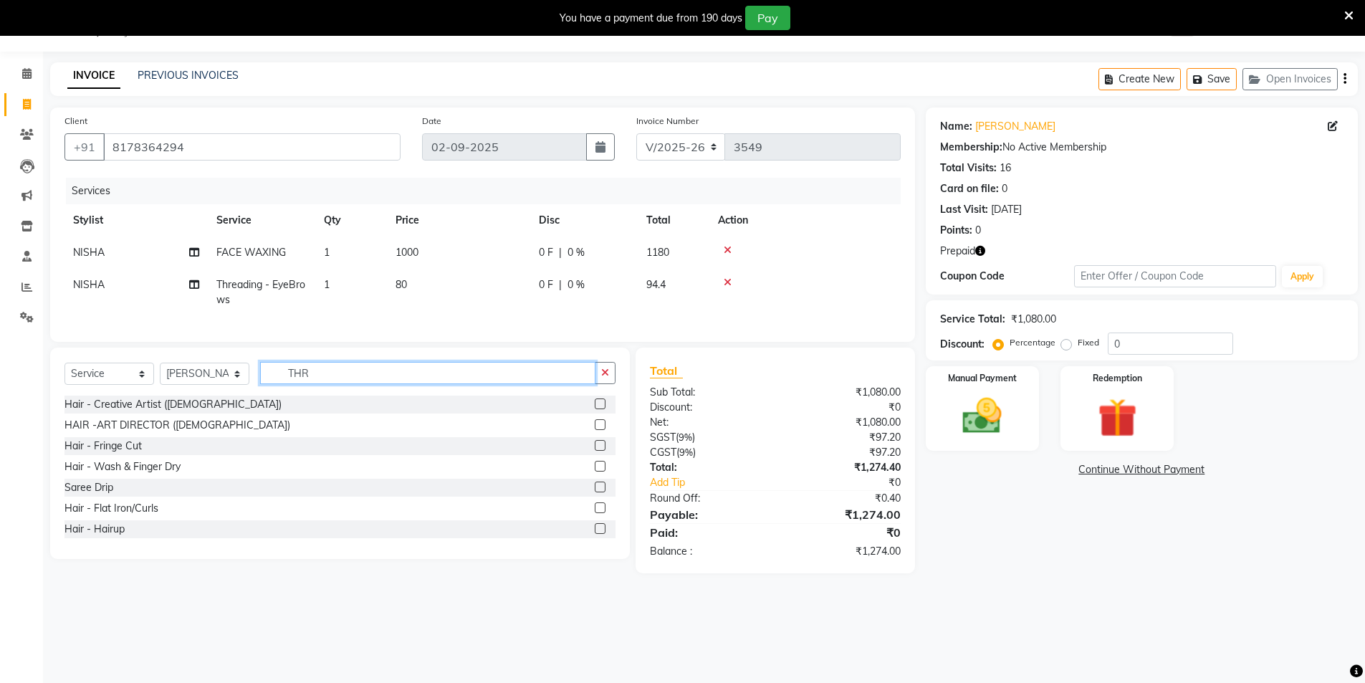
click at [320, 376] on input "THR" at bounding box center [427, 373] width 335 height 22
drag, startPoint x: 320, startPoint y: 376, endPoint x: 252, endPoint y: 362, distance: 69.6
click at [252, 362] on div "Select Service Product Membership Package Voucher Prepaid Gift Card Select Styl…" at bounding box center [340, 453] width 580 height 211
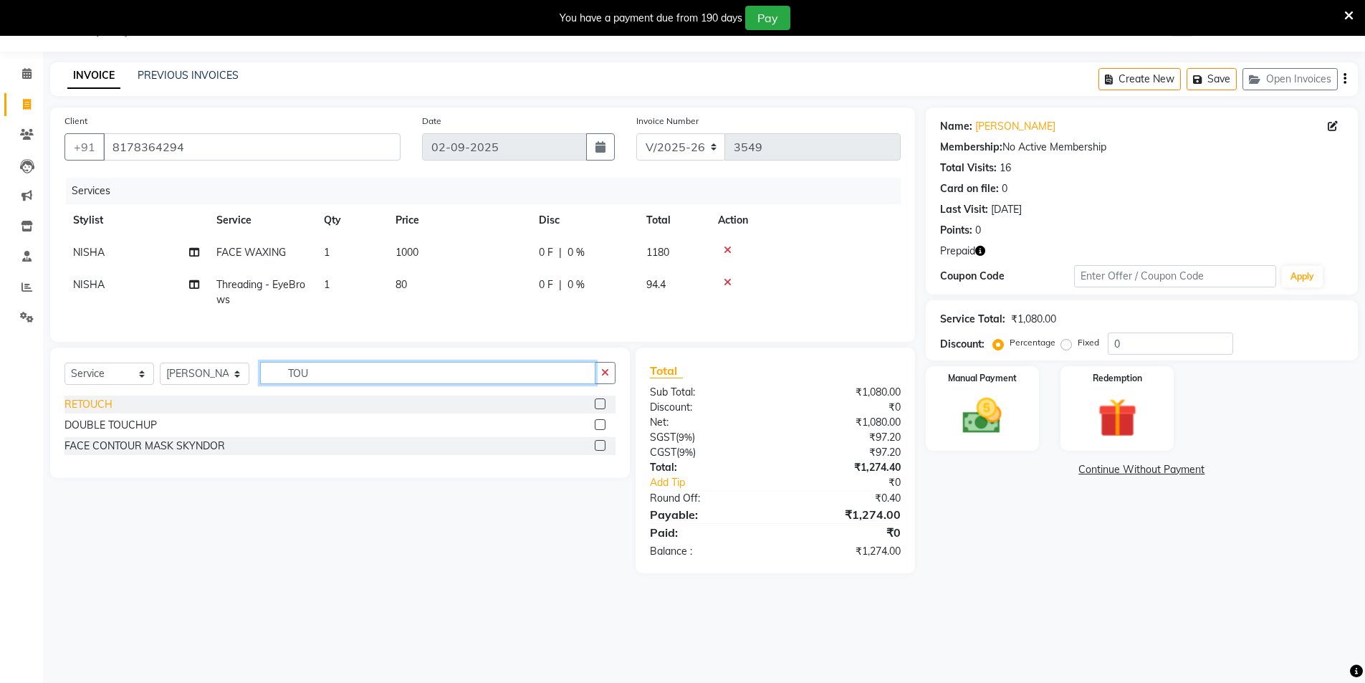
type input "TOU"
click at [95, 412] on div "RETOUCH" at bounding box center [88, 404] width 48 height 15
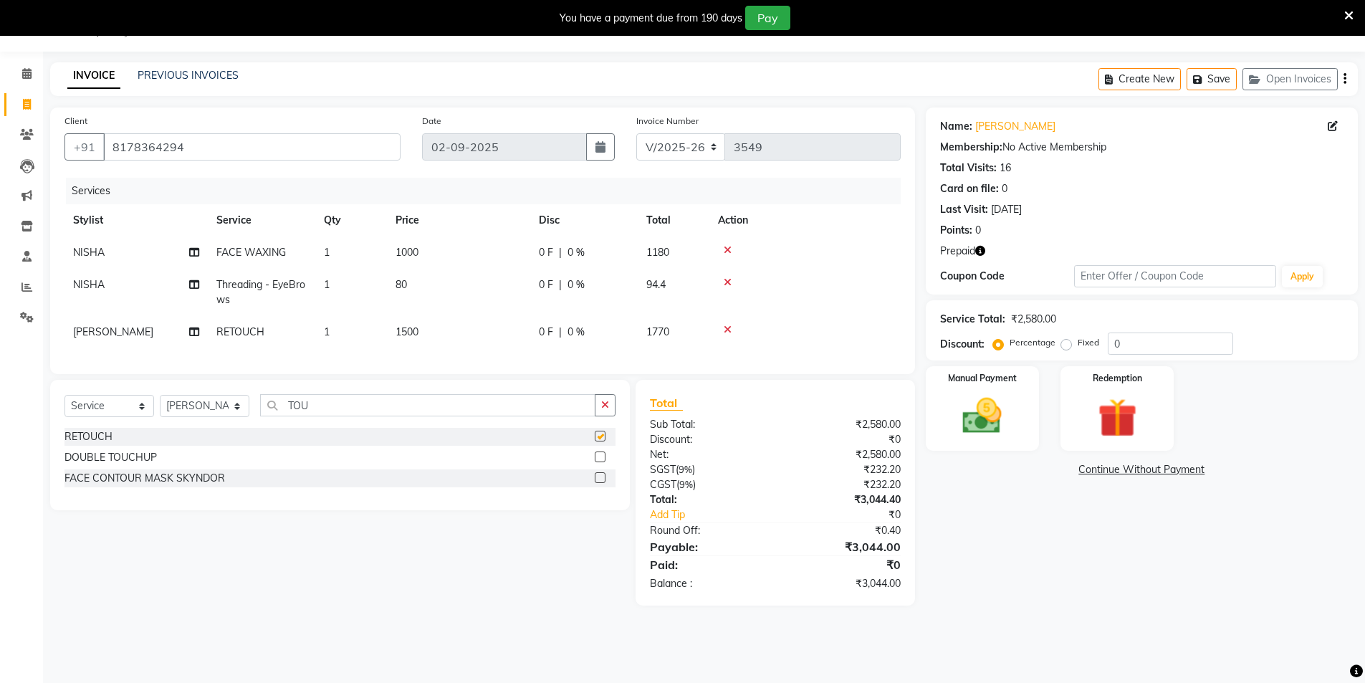
checkbox input "false"
click at [727, 331] on icon at bounding box center [728, 330] width 8 height 10
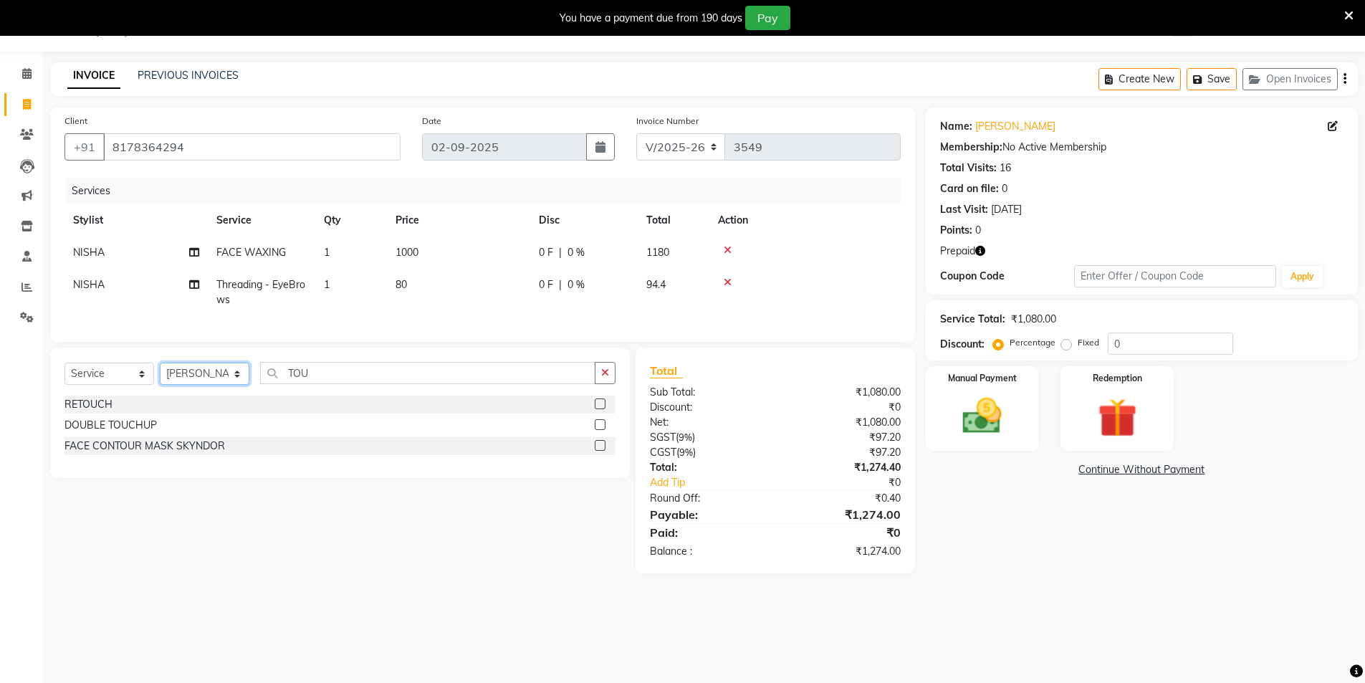
click at [229, 383] on select "Select Stylist AAMIR Aashis ajay AJEET akram Ali Alic ashok vihar Alice makeup …" at bounding box center [205, 374] width 90 height 22
select select "72327"
click at [239, 385] on select "Select Stylist AAMIR Aashis ajay AJEET akram Ali Alic ashok vihar Alice makeup …" at bounding box center [205, 374] width 90 height 22
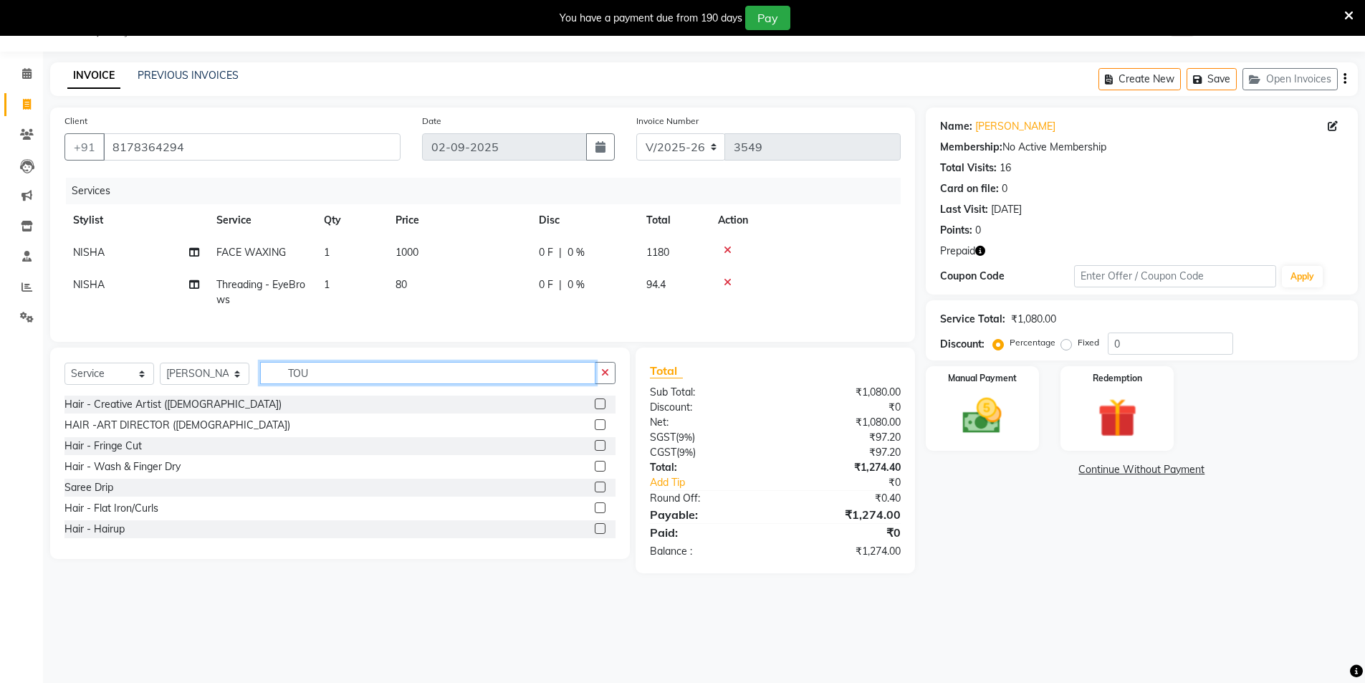
drag, startPoint x: 313, startPoint y: 386, endPoint x: 187, endPoint y: 371, distance: 127.1
click at [192, 368] on div "Select Service Product Membership Package Voucher Prepaid Gift Card Select Styl…" at bounding box center [340, 453] width 580 height 211
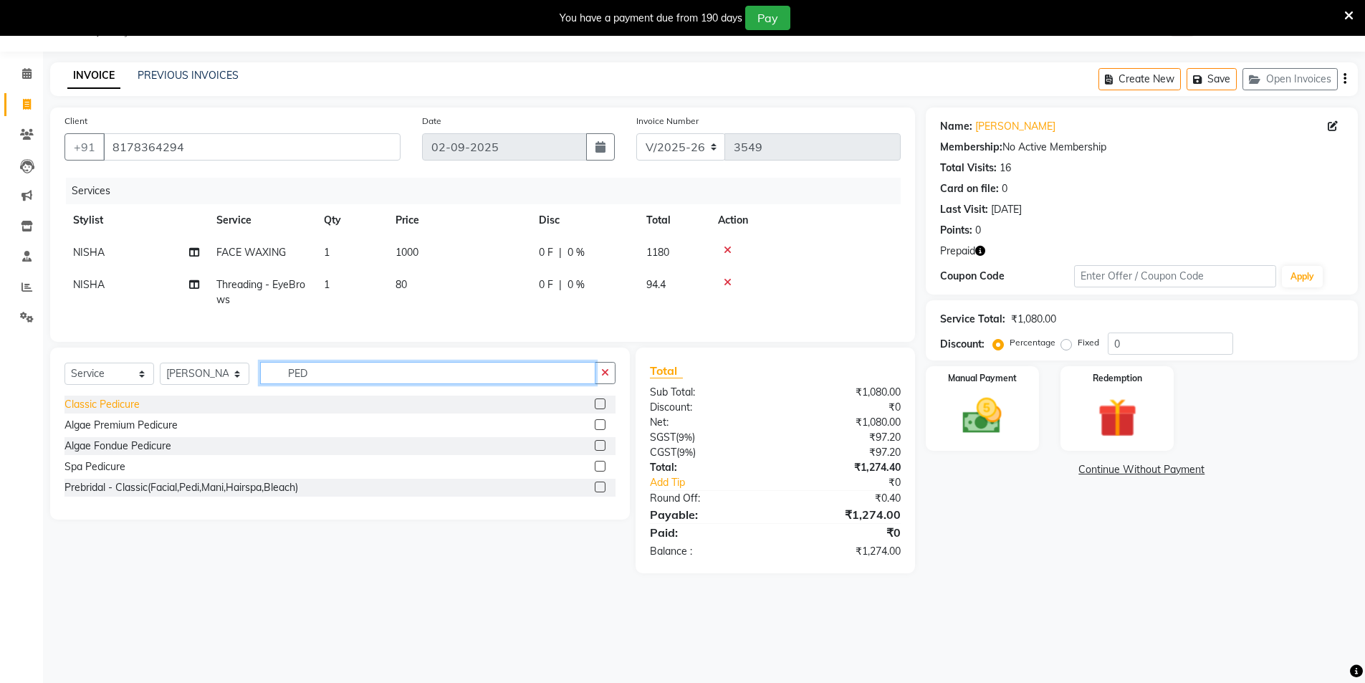
type input "PED"
click at [118, 412] on div "Classic Pedicure" at bounding box center [101, 404] width 75 height 15
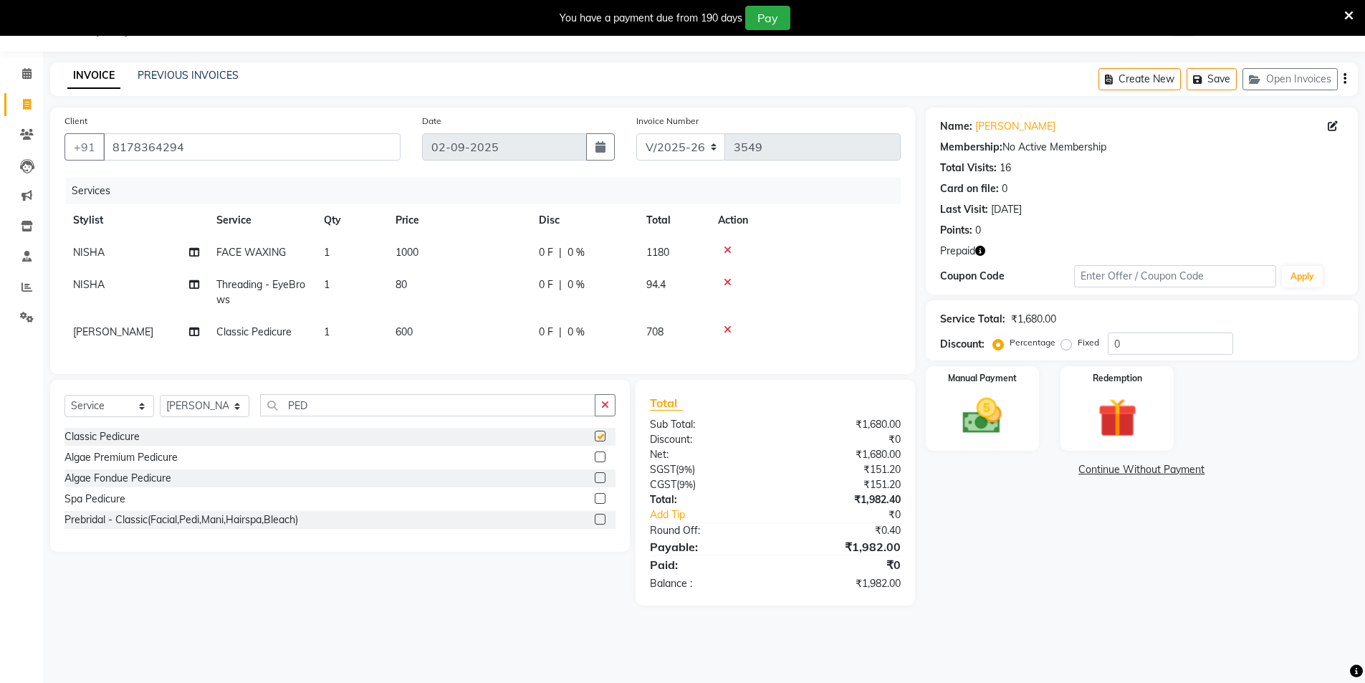
checkbox input "false"
click at [422, 330] on td "600" at bounding box center [458, 332] width 143 height 32
select select "72327"
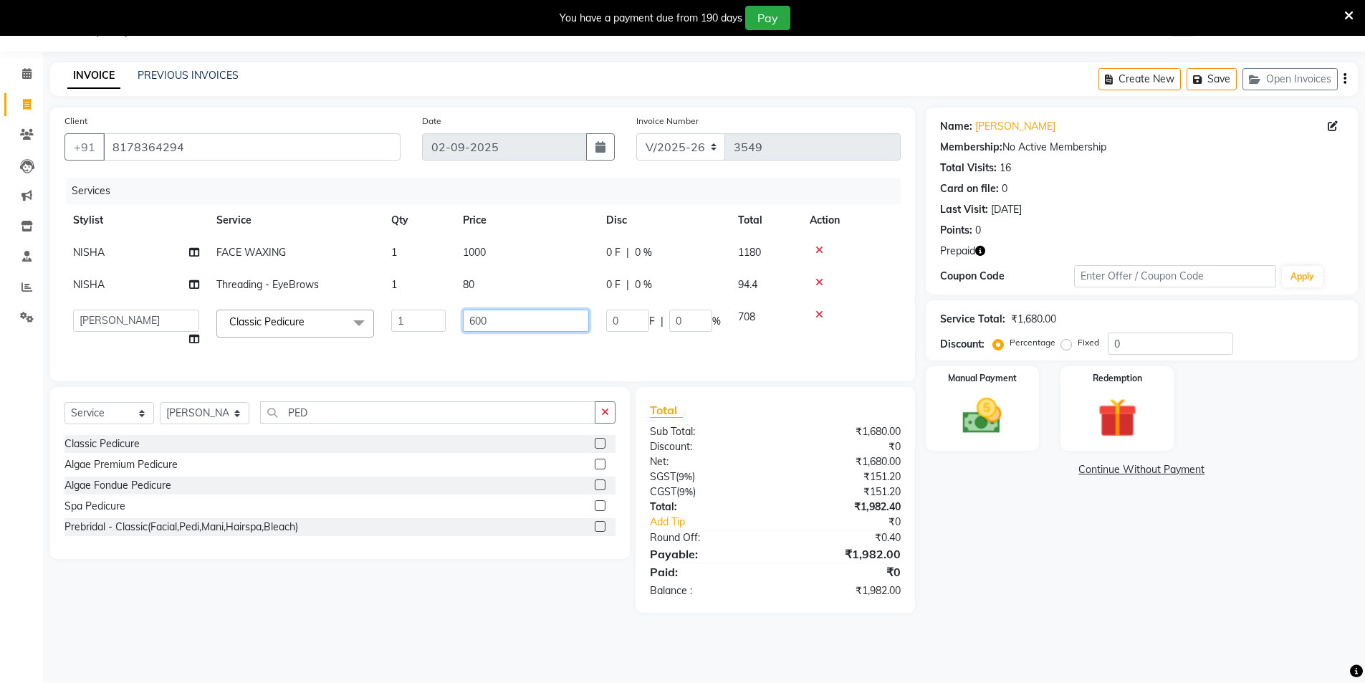
drag, startPoint x: 416, startPoint y: 312, endPoint x: 372, endPoint y: 311, distance: 43.7
click at [374, 311] on tr "AAMIR Aashis ajay AJEET akram Ali Alic ashok vihar Alice makeup alisha Alisha A…" at bounding box center [482, 328] width 836 height 54
type input "1000"
click at [1048, 487] on div "Name: Manju Dutta Membership: No Active Membership Total Visits: 16 Card on fil…" at bounding box center [1147, 359] width 443 height 505
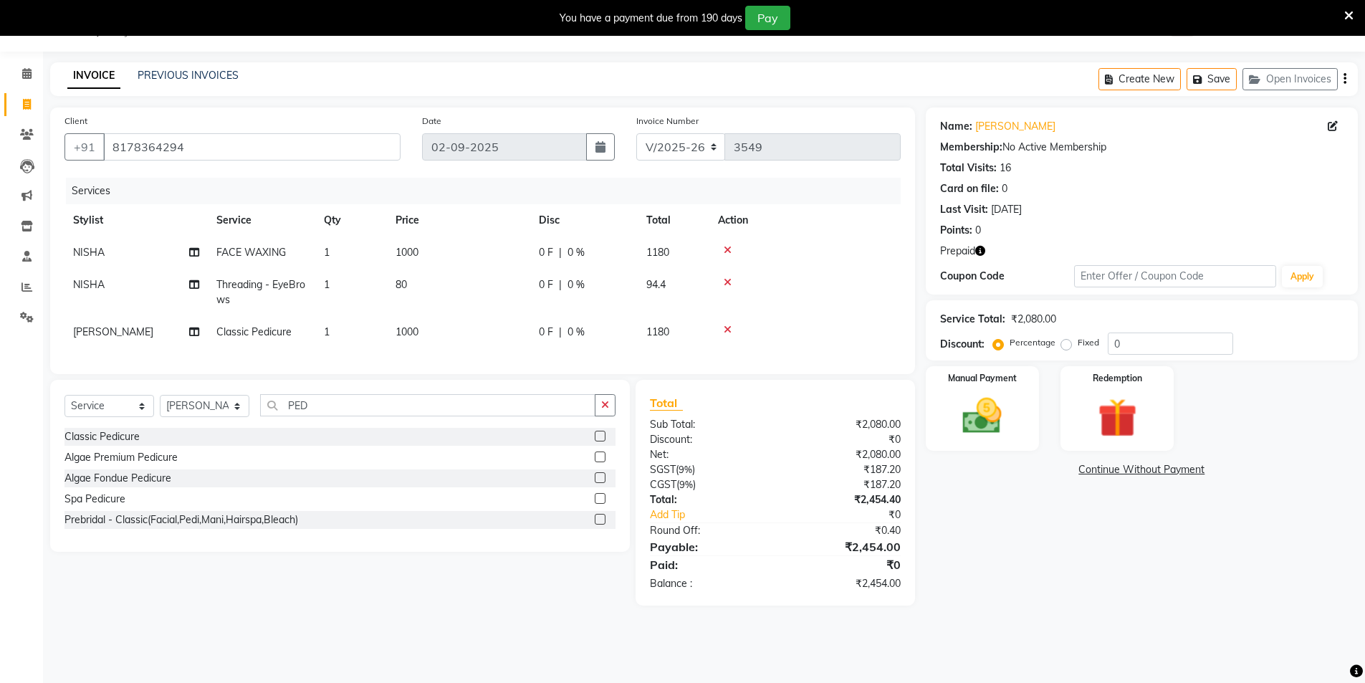
click at [732, 274] on td at bounding box center [804, 292] width 191 height 47
click at [724, 279] on icon at bounding box center [728, 282] width 8 height 10
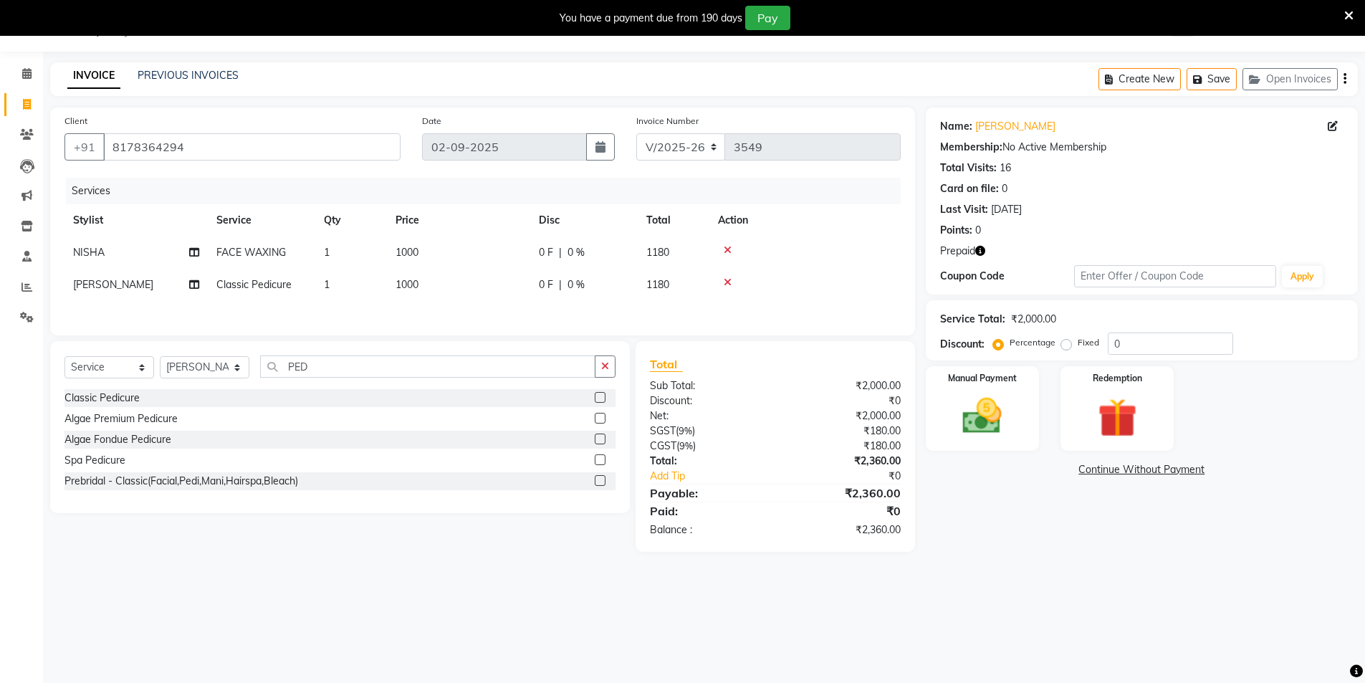
click at [726, 280] on icon at bounding box center [728, 282] width 8 height 10
click at [102, 401] on div "Classic Pedicure" at bounding box center [101, 398] width 75 height 15
checkbox input "false"
click at [426, 287] on td "600" at bounding box center [458, 285] width 143 height 32
select select "72327"
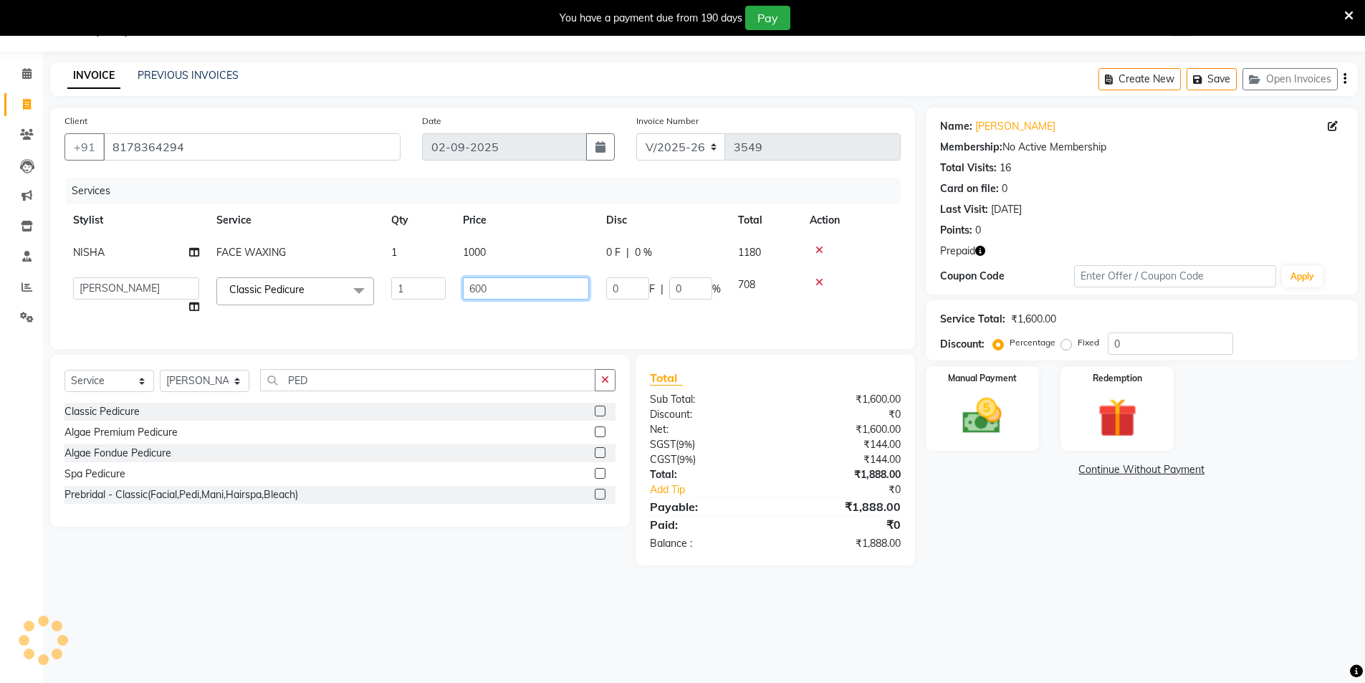
drag, startPoint x: 467, startPoint y: 271, endPoint x: 402, endPoint y: 267, distance: 65.4
click at [424, 268] on tbody "NISHA FACE WAXING 1 1000 0 F | 0 % 1180 AAMIR Aashis ajay AJEET akram Ali Alic …" at bounding box center [482, 279] width 836 height 87
type input "700"
click at [1083, 556] on main "INVOICE PREVIOUS INVOICES Create New Save Open Invoices Client +91 8178364294 D…" at bounding box center [704, 324] width 1322 height 525
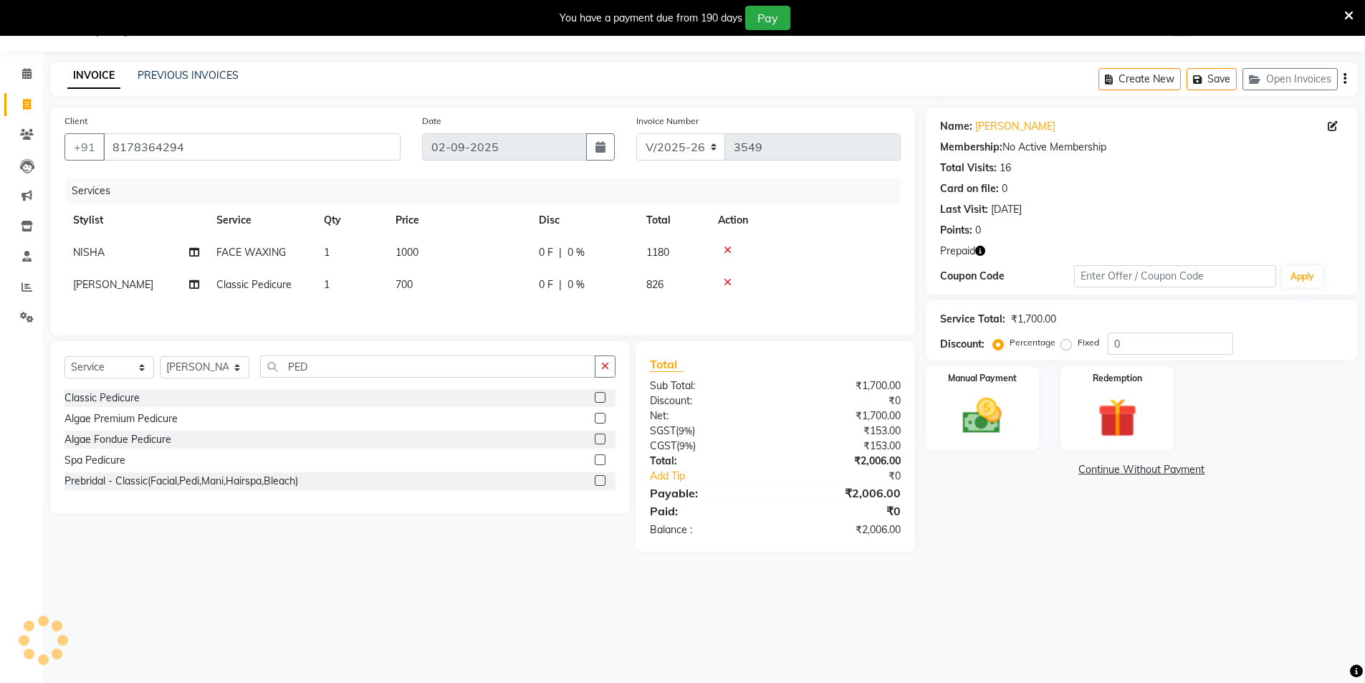
click at [420, 285] on td "700" at bounding box center [458, 285] width 143 height 32
select select "72327"
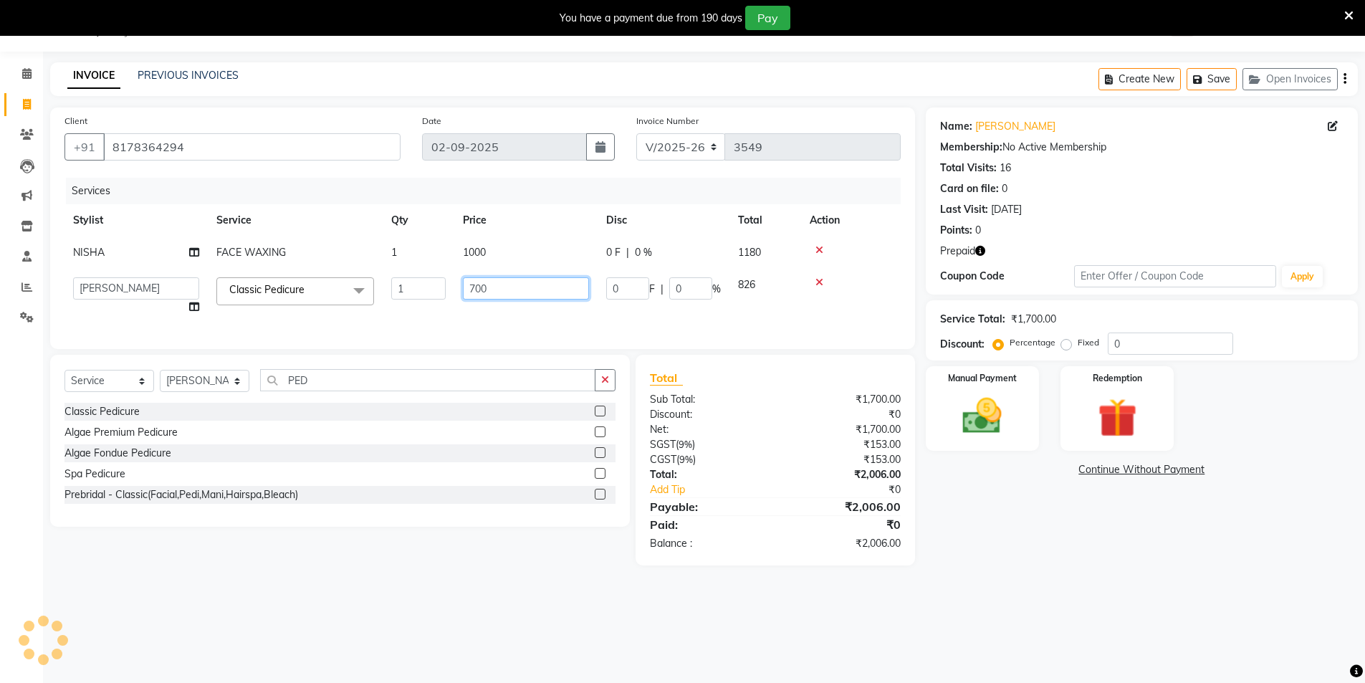
drag, startPoint x: 517, startPoint y: 284, endPoint x: 401, endPoint y: 270, distance: 116.9
click at [405, 270] on tr "AAMIR Aashis ajay AJEET akram Ali Alic ashok vihar Alice makeup alisha Alisha A…" at bounding box center [482, 296] width 836 height 54
type input "650"
click at [1043, 530] on div "Name: Manju Dutta Membership: No Active Membership Total Visits: 16 Card on fil…" at bounding box center [1147, 336] width 443 height 458
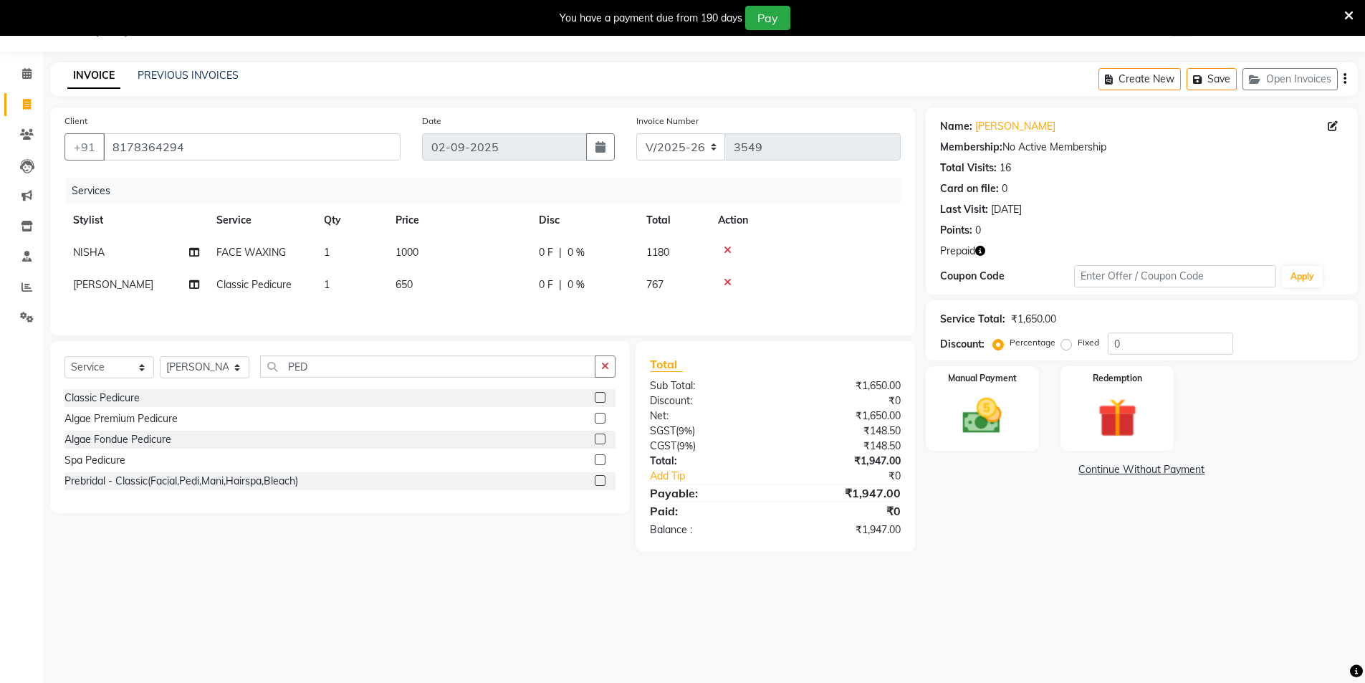
click at [439, 285] on td "650" at bounding box center [458, 285] width 143 height 32
select select "72327"
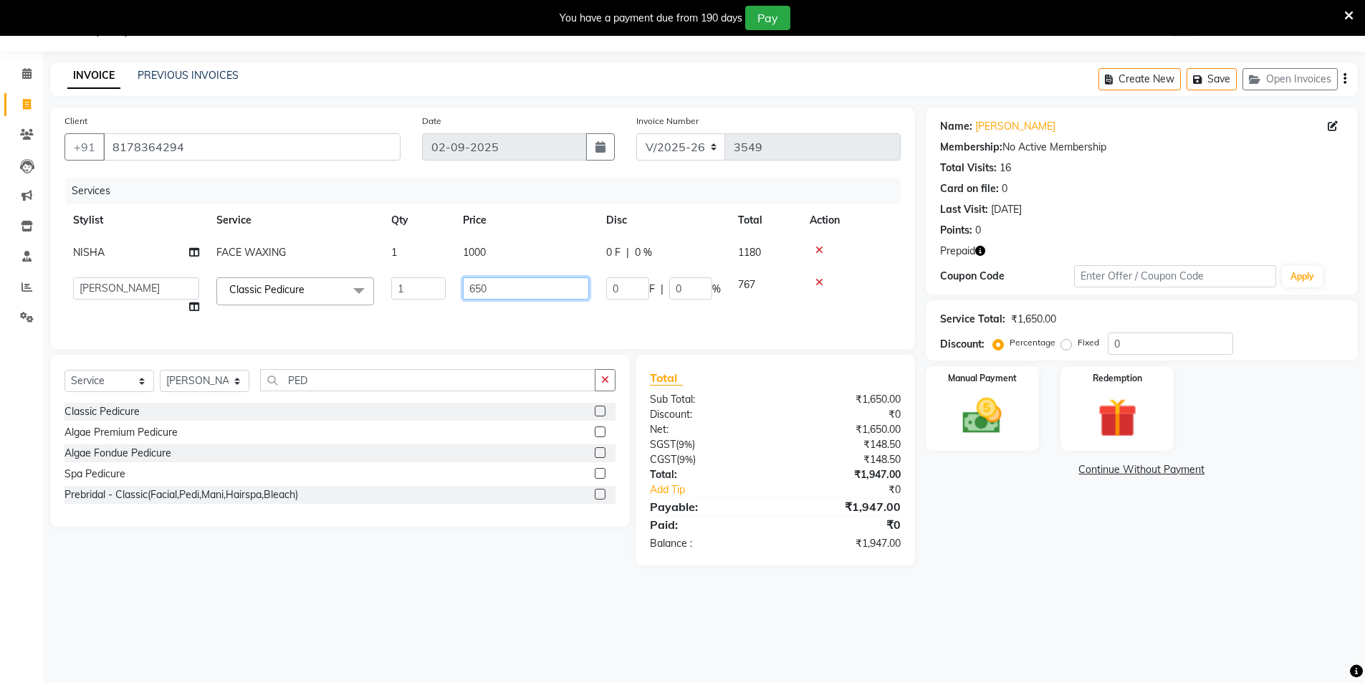
drag, startPoint x: 517, startPoint y: 290, endPoint x: 374, endPoint y: 255, distance: 146.7
click at [380, 255] on tbody "NISHA FACE WAXING 1 1000 0 F | 0 % 1180 AAMIR Aashis ajay AJEET akram Ali Alic …" at bounding box center [482, 279] width 836 height 87
type input "1900"
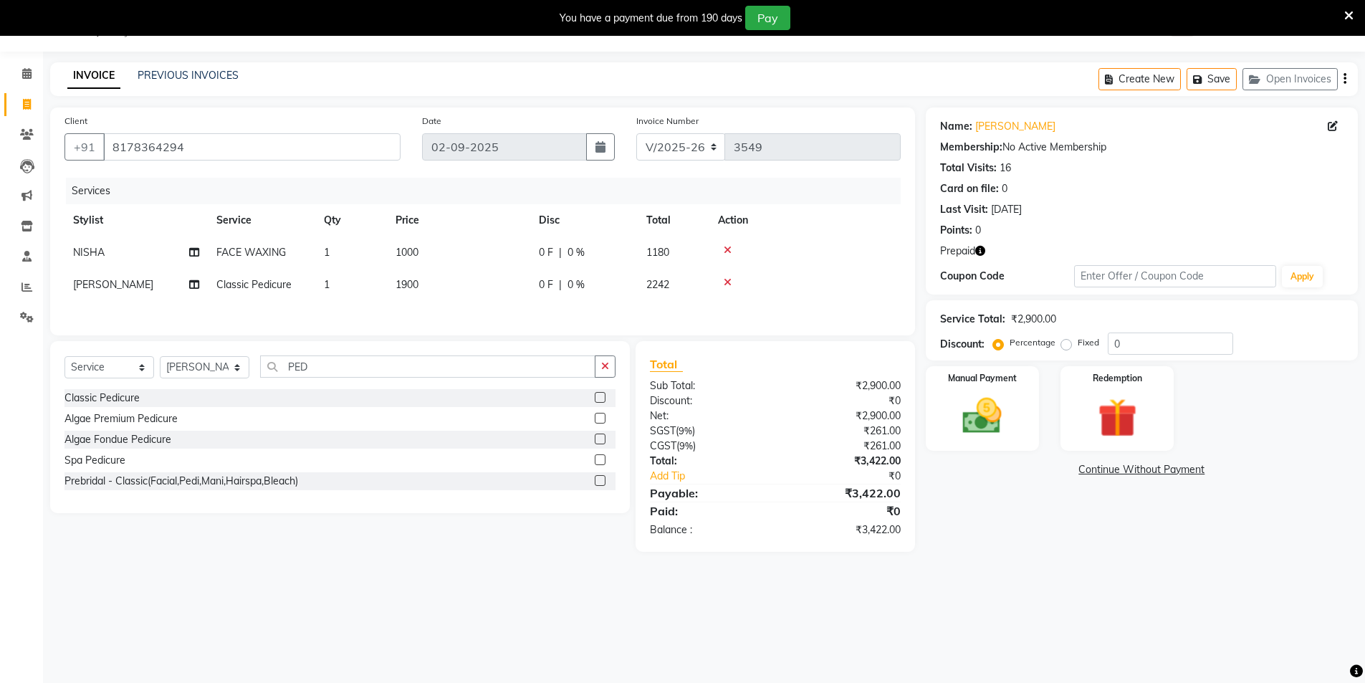
click at [1048, 555] on main "INVOICE PREVIOUS INVOICES Create New Save Open Invoices Client +91 8178364294 D…" at bounding box center [704, 317] width 1322 height 511
click at [426, 283] on td "1900" at bounding box center [458, 285] width 143 height 32
select select "72327"
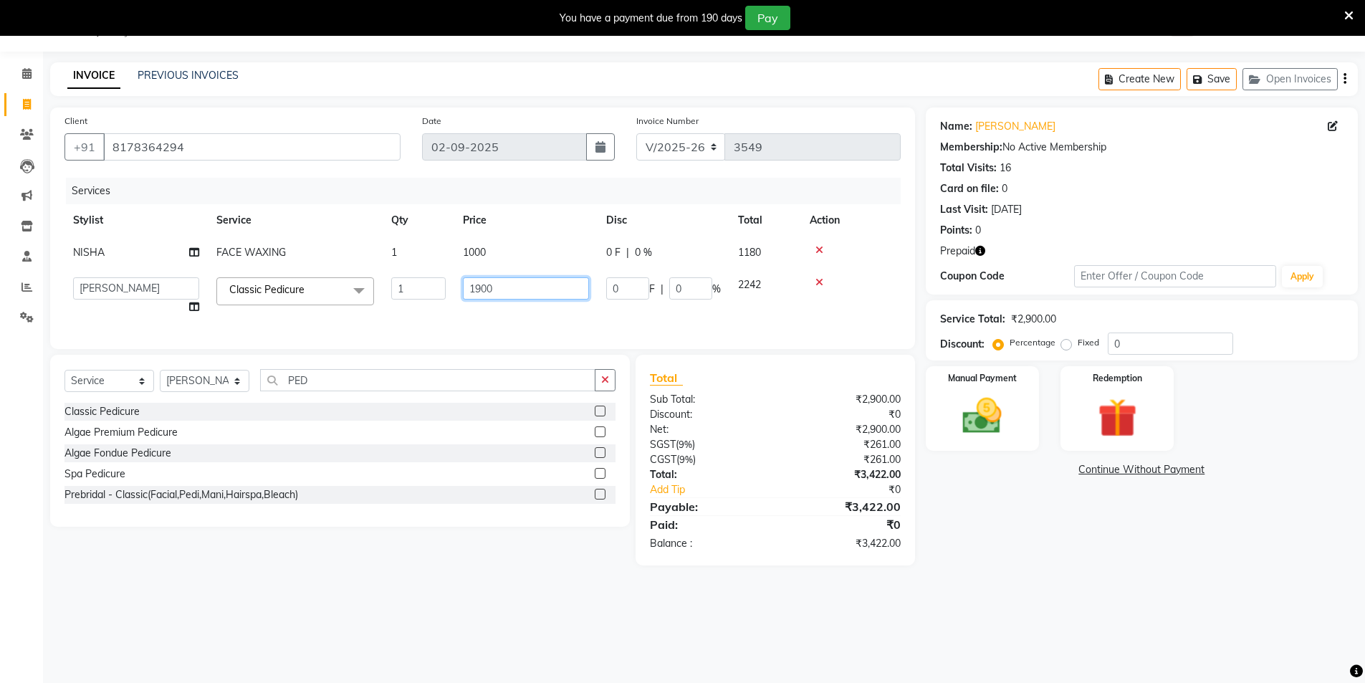
drag, startPoint x: 343, startPoint y: 235, endPoint x: 249, endPoint y: 229, distance: 94.8
click at [249, 229] on table "Stylist Service Qty Price Disc Total Action NISHA FACE WAXING 1 1000 0 F | 0 % …" at bounding box center [482, 263] width 836 height 119
type input "900"
click at [1090, 540] on div "Name: Manju Dutta Membership: No Active Membership Total Visits: 16 Card on fil…" at bounding box center [1147, 336] width 443 height 458
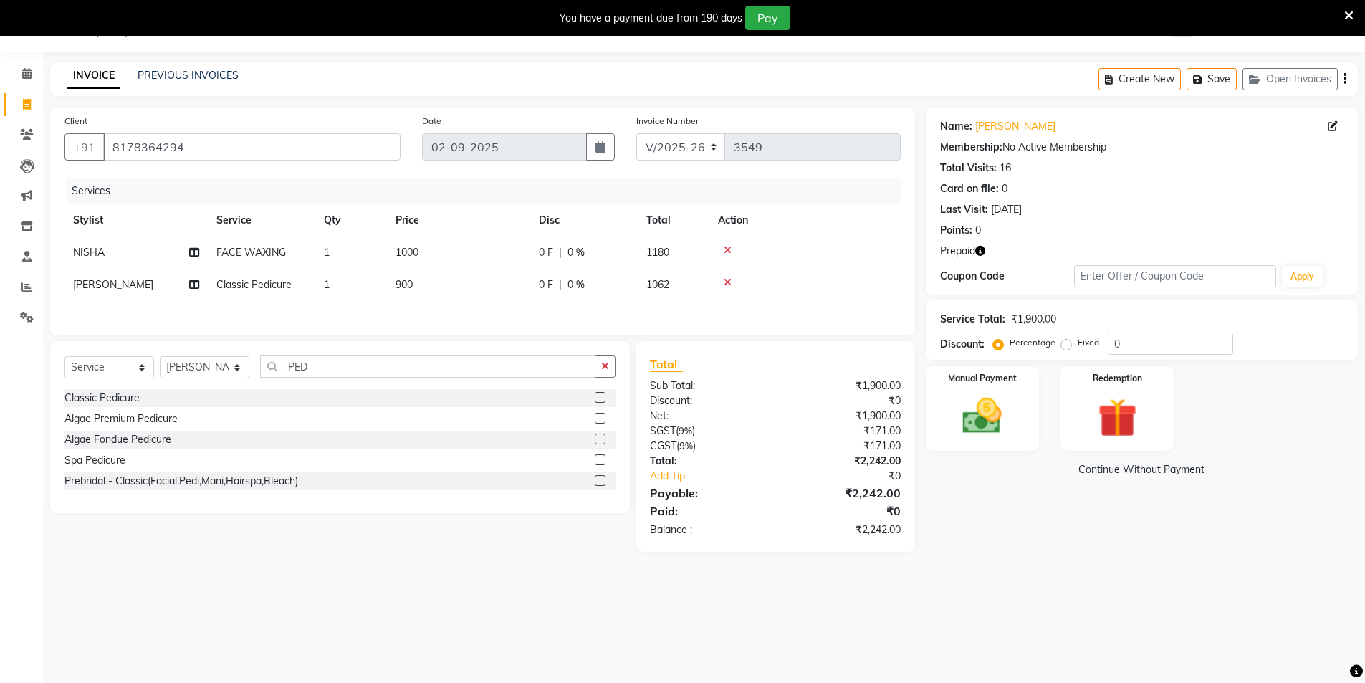
click at [421, 287] on td "900" at bounding box center [458, 285] width 143 height 32
select select "72327"
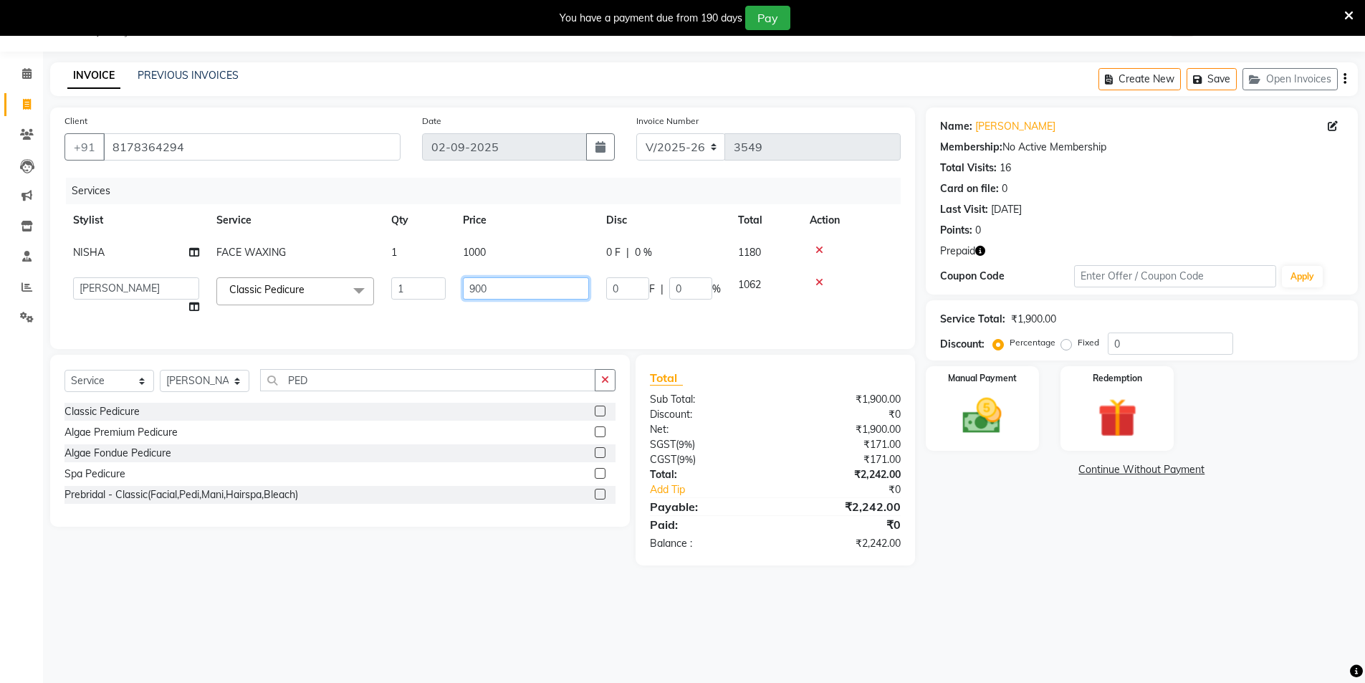
drag, startPoint x: 517, startPoint y: 294, endPoint x: 360, endPoint y: 279, distance: 158.4
click at [360, 279] on tr "AAMIR Aashis ajay AJEET akram Ali Alic ashok vihar Alice makeup alisha Alisha A…" at bounding box center [482, 296] width 836 height 54
type input "920"
click at [1165, 623] on div "08047224946 Select Location × Noi Tre Salon, Sector 104 WhatsApp Status ✕ Statu…" at bounding box center [682, 341] width 1365 height 683
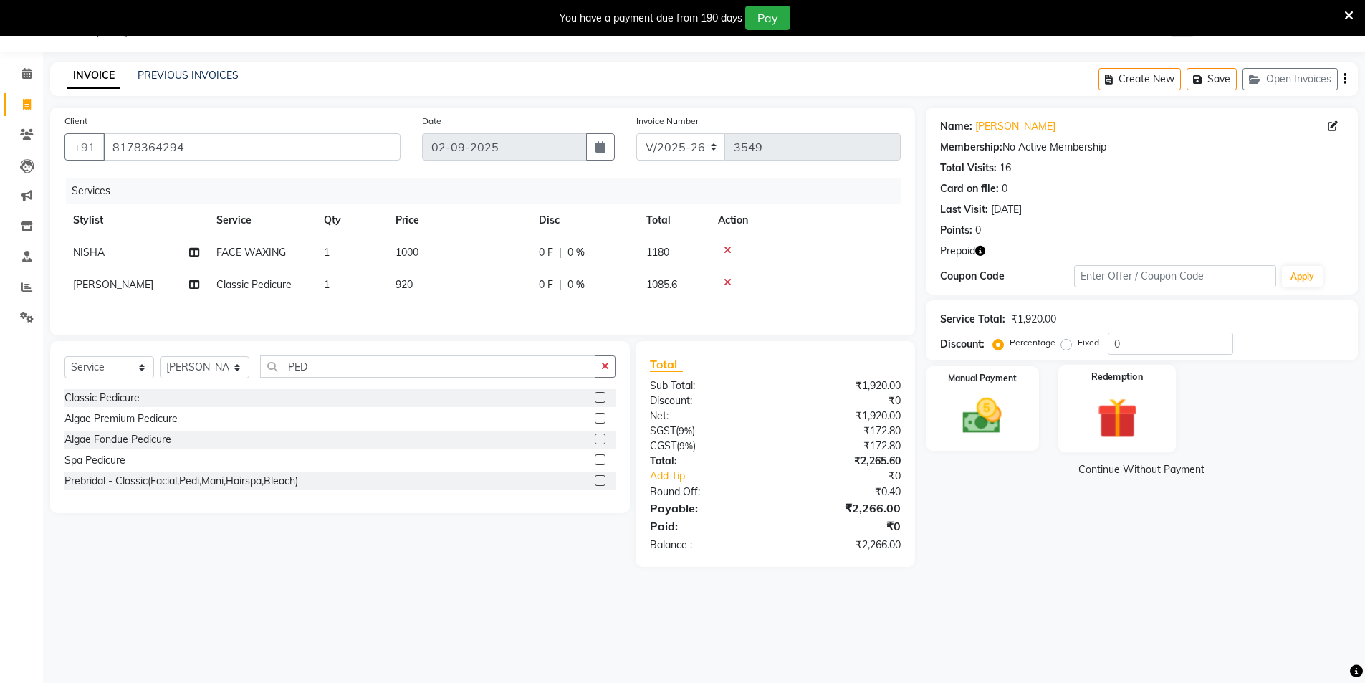
click at [1122, 419] on img at bounding box center [1117, 418] width 66 height 51
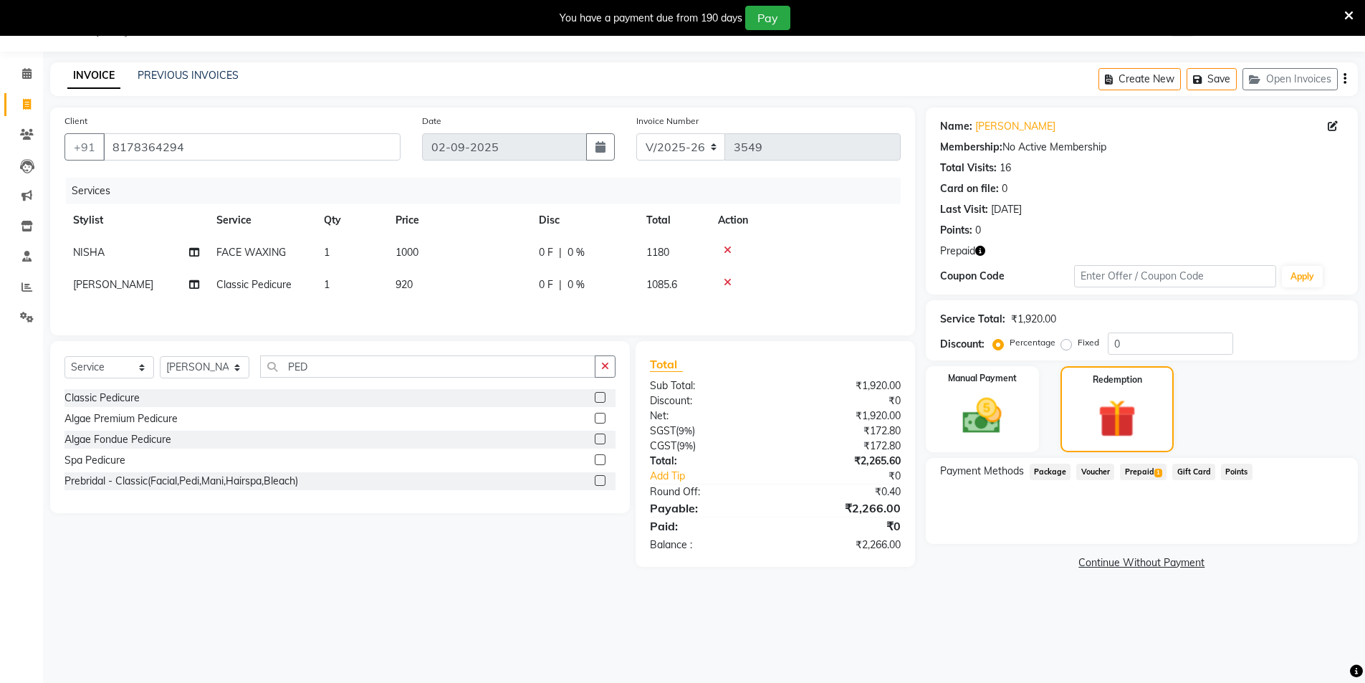
click at [1141, 468] on span "Prepaid 1" at bounding box center [1143, 472] width 47 height 16
click at [1304, 520] on button "Add" at bounding box center [1310, 529] width 52 height 24
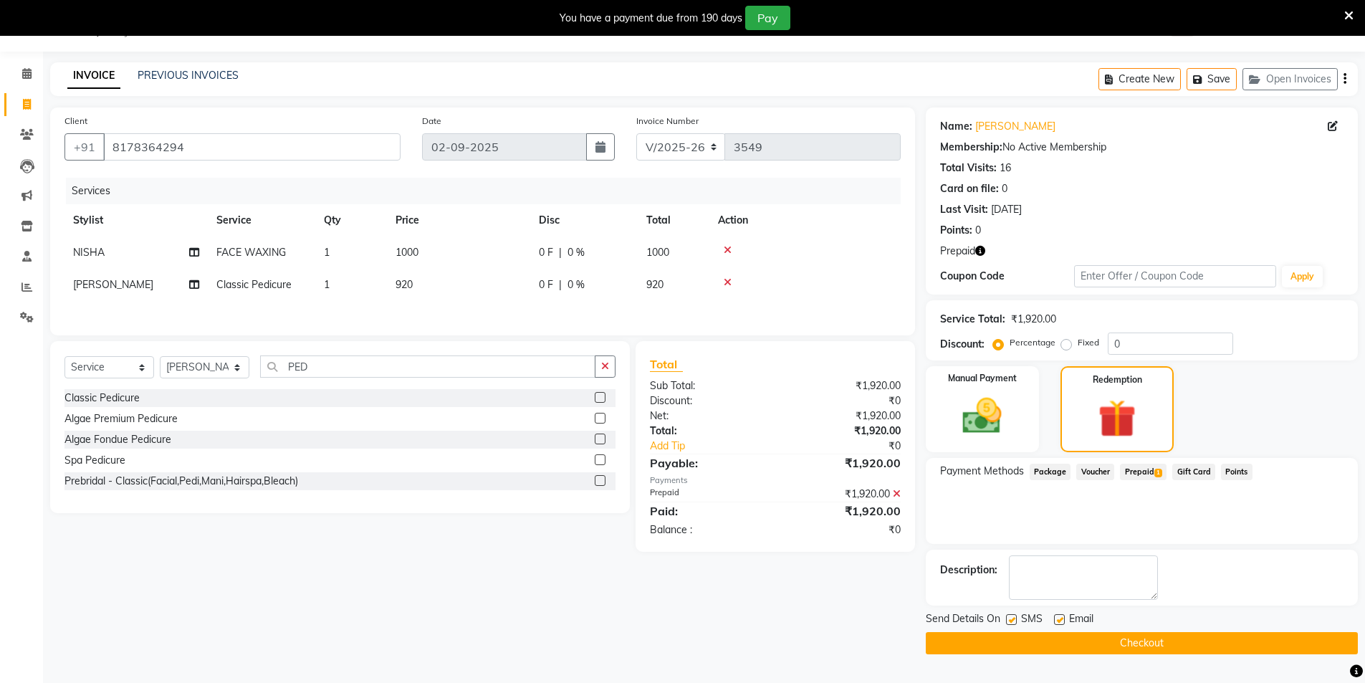
click at [1159, 641] on button "Checkout" at bounding box center [1142, 643] width 432 height 22
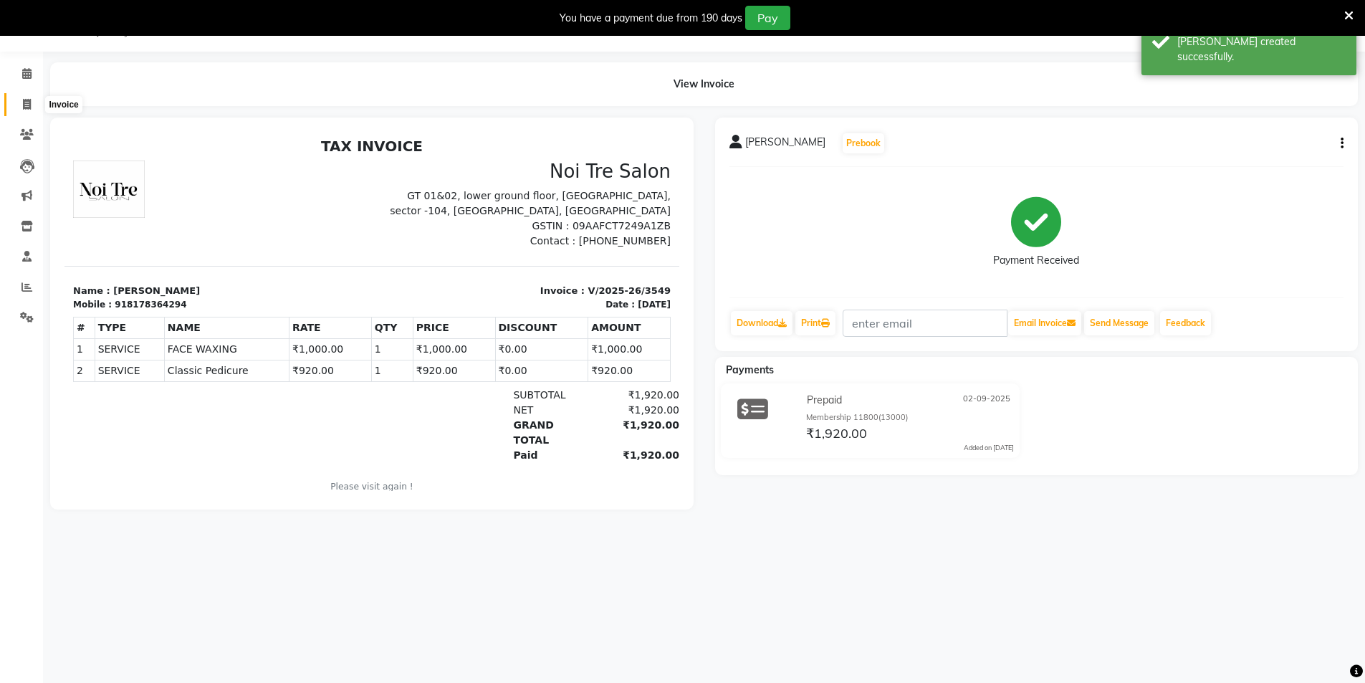
click at [24, 105] on icon at bounding box center [27, 104] width 8 height 11
select select "service"
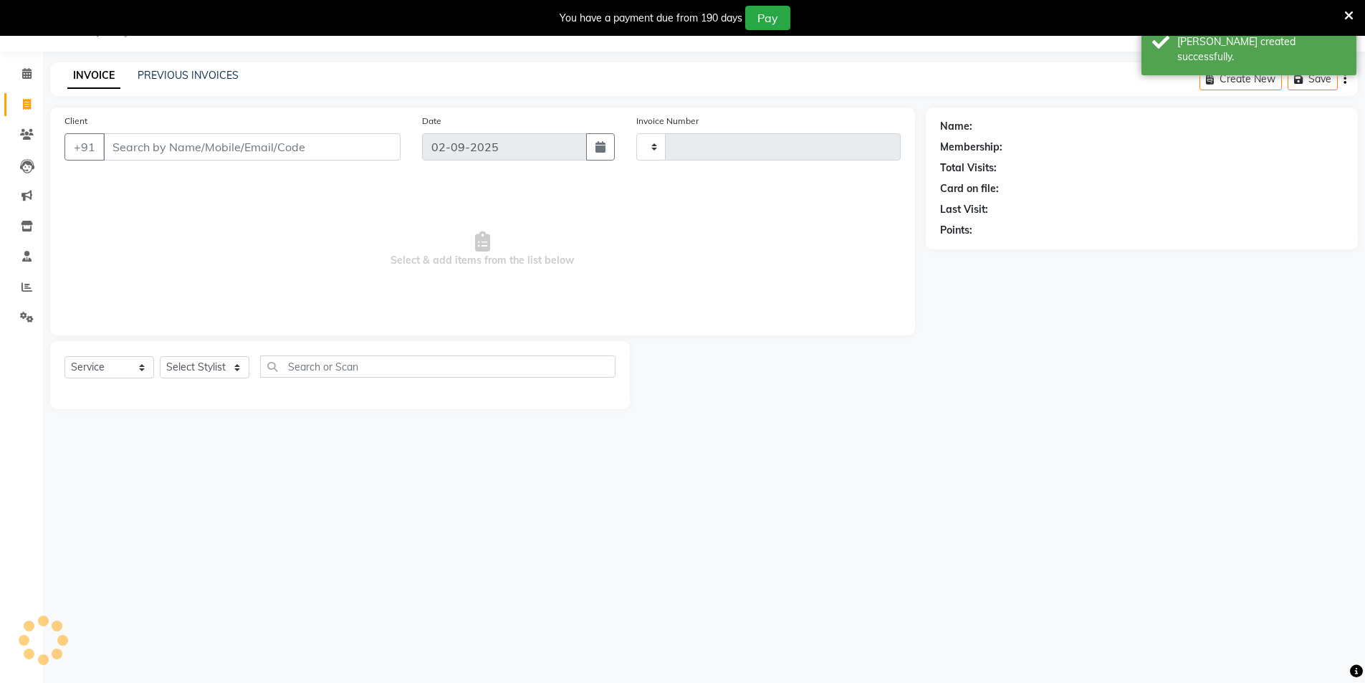
type input "3550"
select select "4009"
click at [278, 144] on input "Client" at bounding box center [251, 146] width 297 height 27
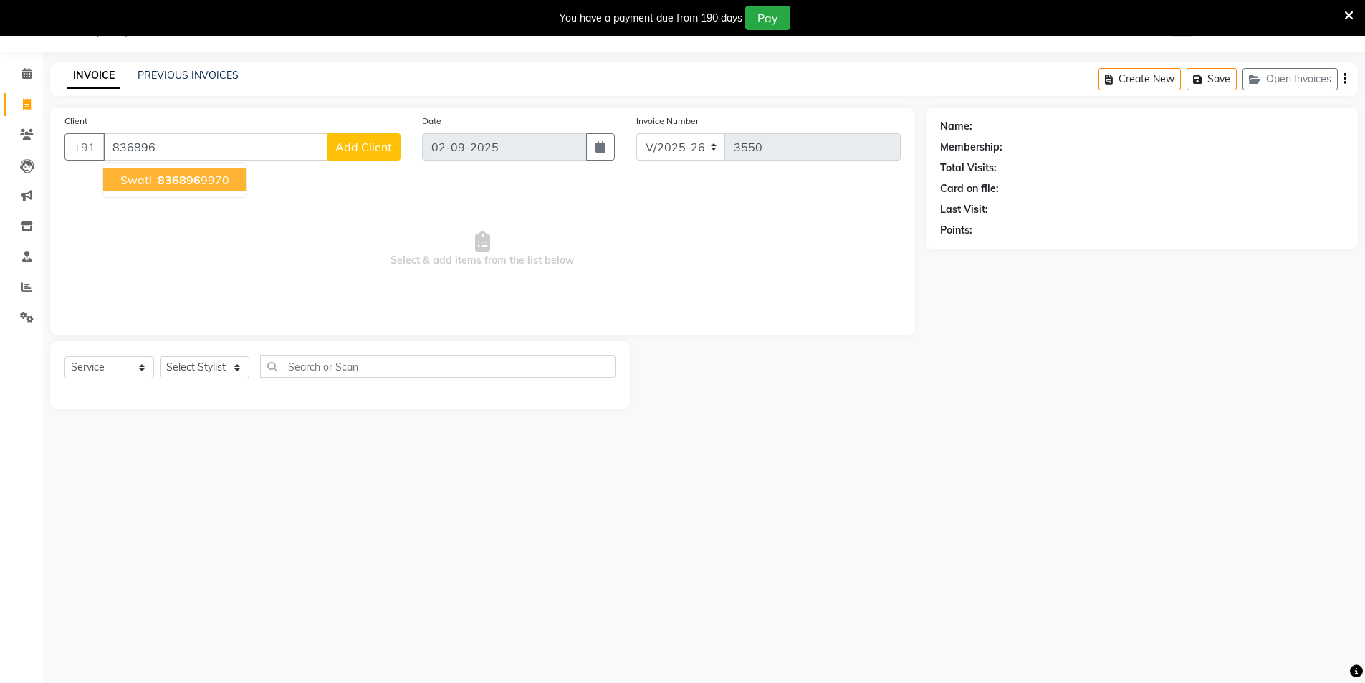
click at [208, 176] on ngb-highlight "836896 9970" at bounding box center [192, 180] width 75 height 14
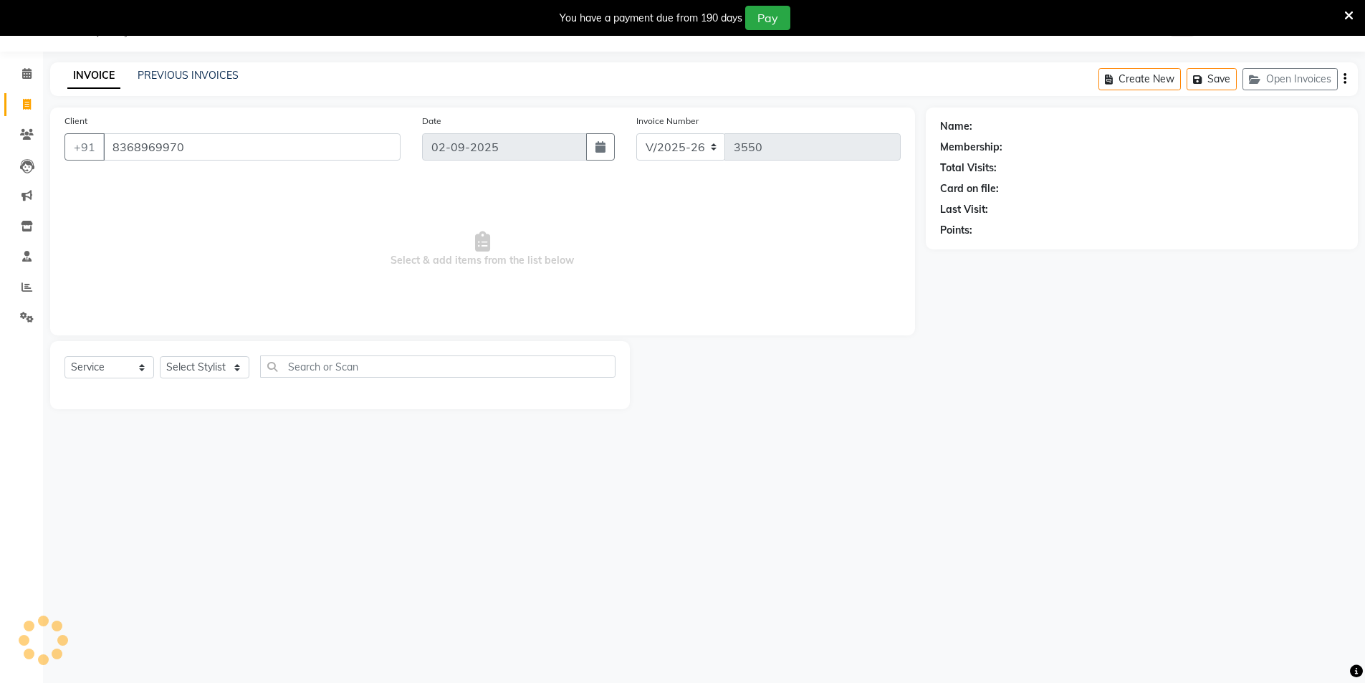
type input "8368969970"
click at [209, 365] on select "Select Stylist AAMIR Aashis ajay AJEET akram Ali Alic ashok vihar Alice makeup …" at bounding box center [205, 367] width 90 height 22
select select "44687"
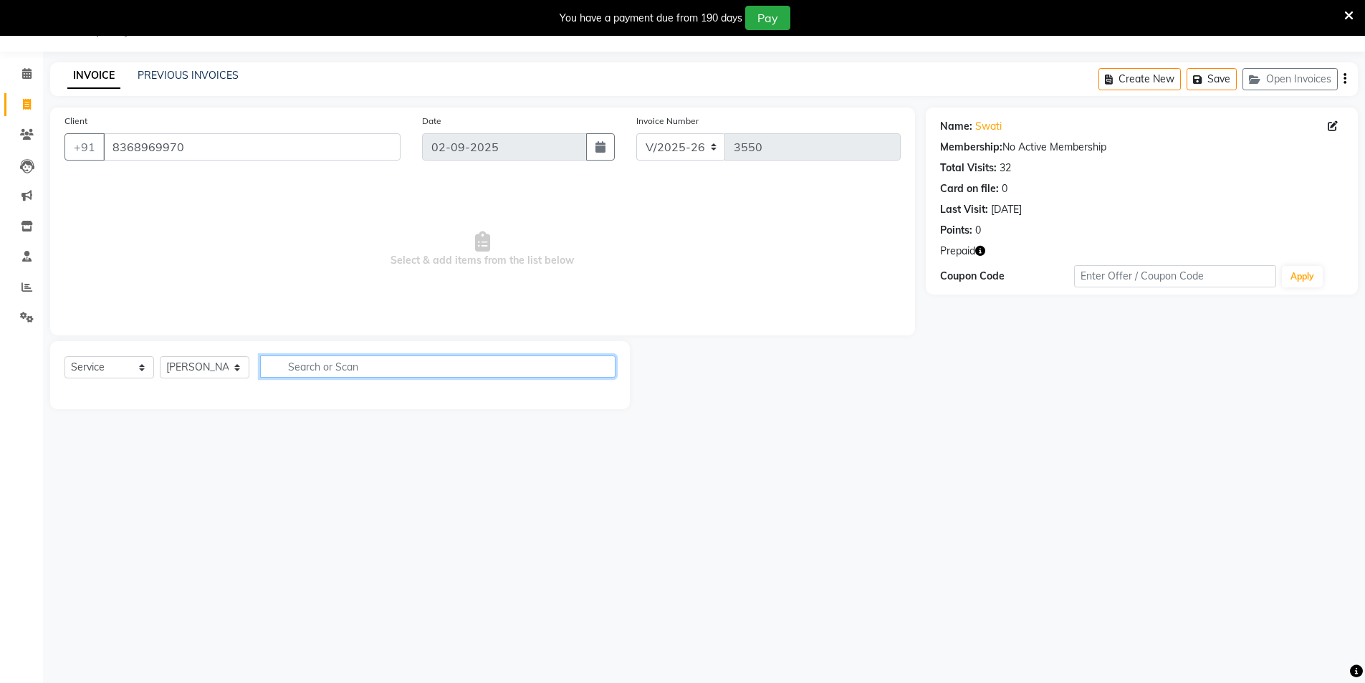
click at [298, 366] on input "text" at bounding box center [437, 366] width 355 height 22
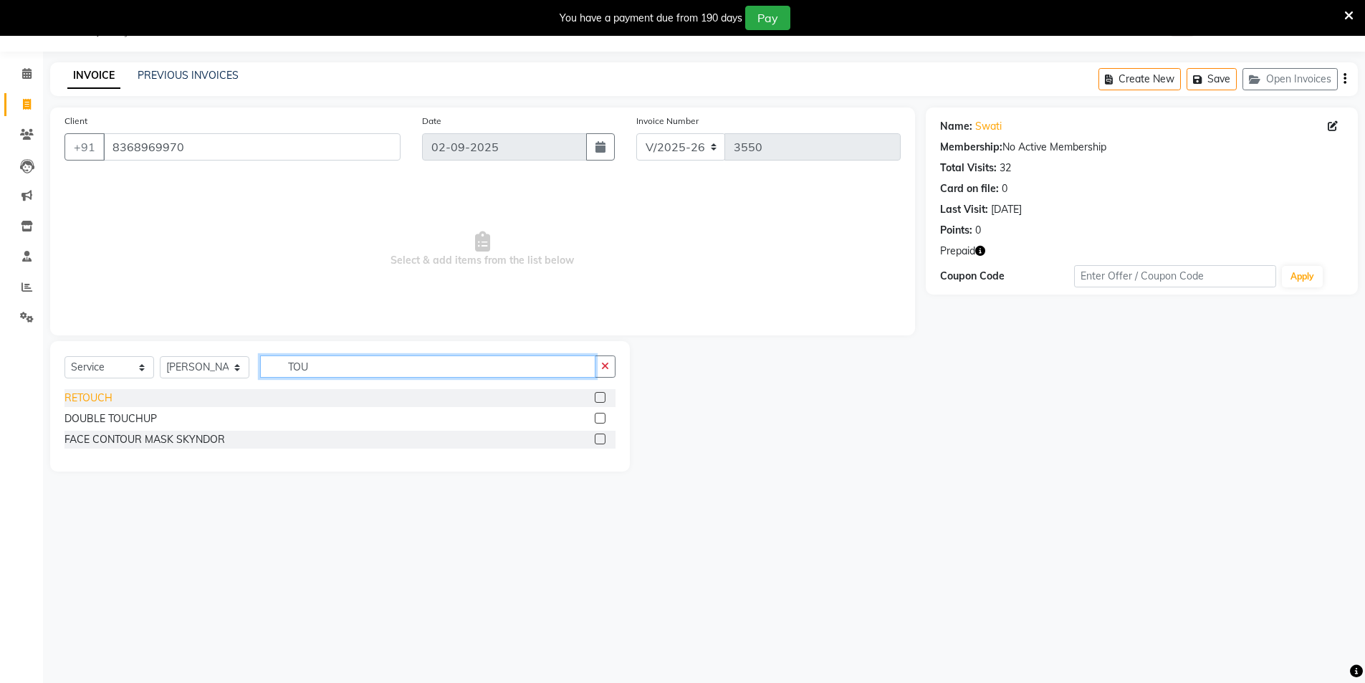
type input "TOU"
click at [88, 398] on div "RETOUCH" at bounding box center [88, 398] width 48 height 15
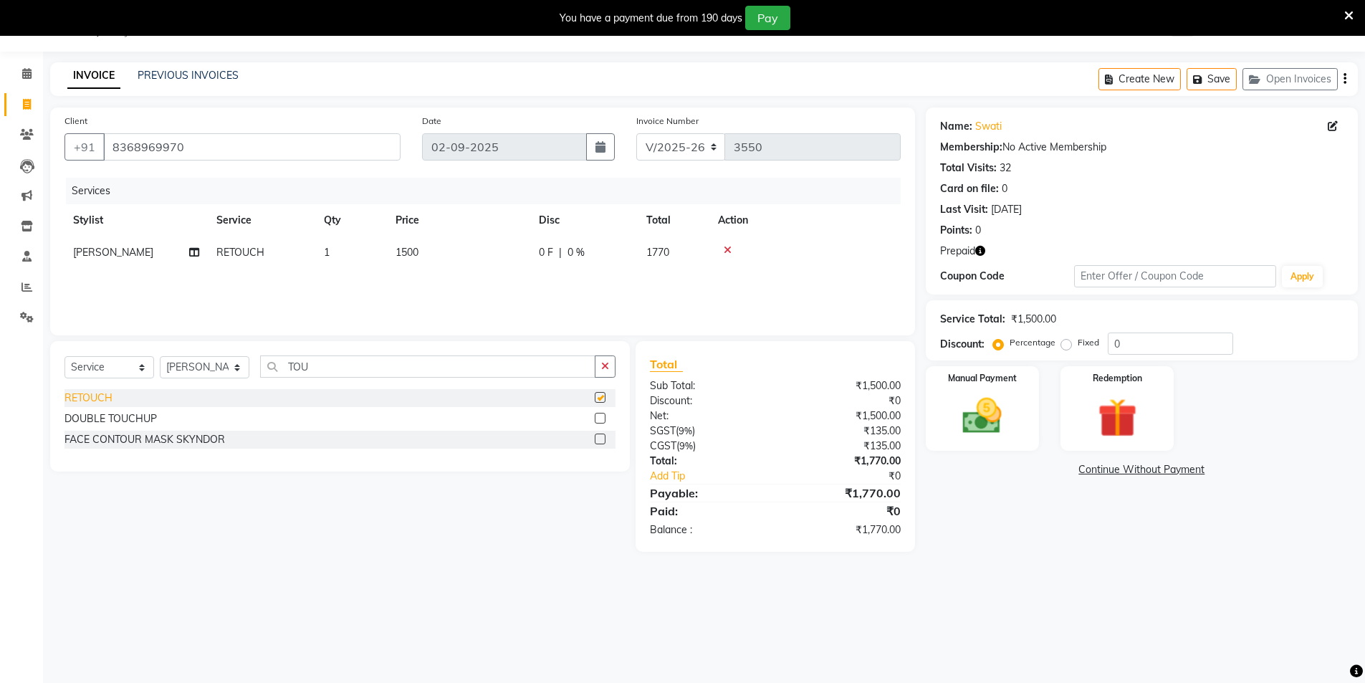
checkbox input "false"
click at [418, 258] on td "1500" at bounding box center [458, 252] width 143 height 32
select select "44687"
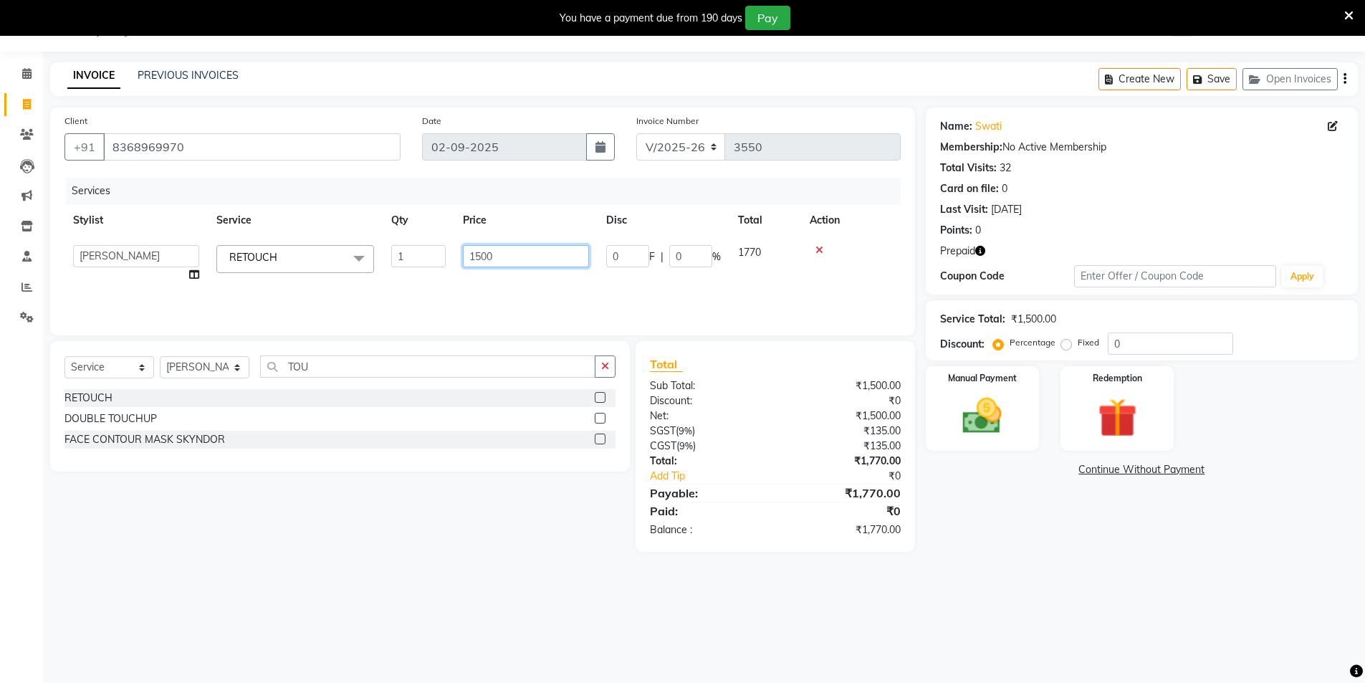
drag, startPoint x: 537, startPoint y: 255, endPoint x: 464, endPoint y: 255, distance: 73.8
click at [464, 255] on input "1500" at bounding box center [526, 256] width 126 height 22
type input "1580"
click at [997, 575] on div "08047224946 Select Location × Noi Tre Salon, Sector 104 WhatsApp Status ✕ Statu…" at bounding box center [682, 341] width 1365 height 683
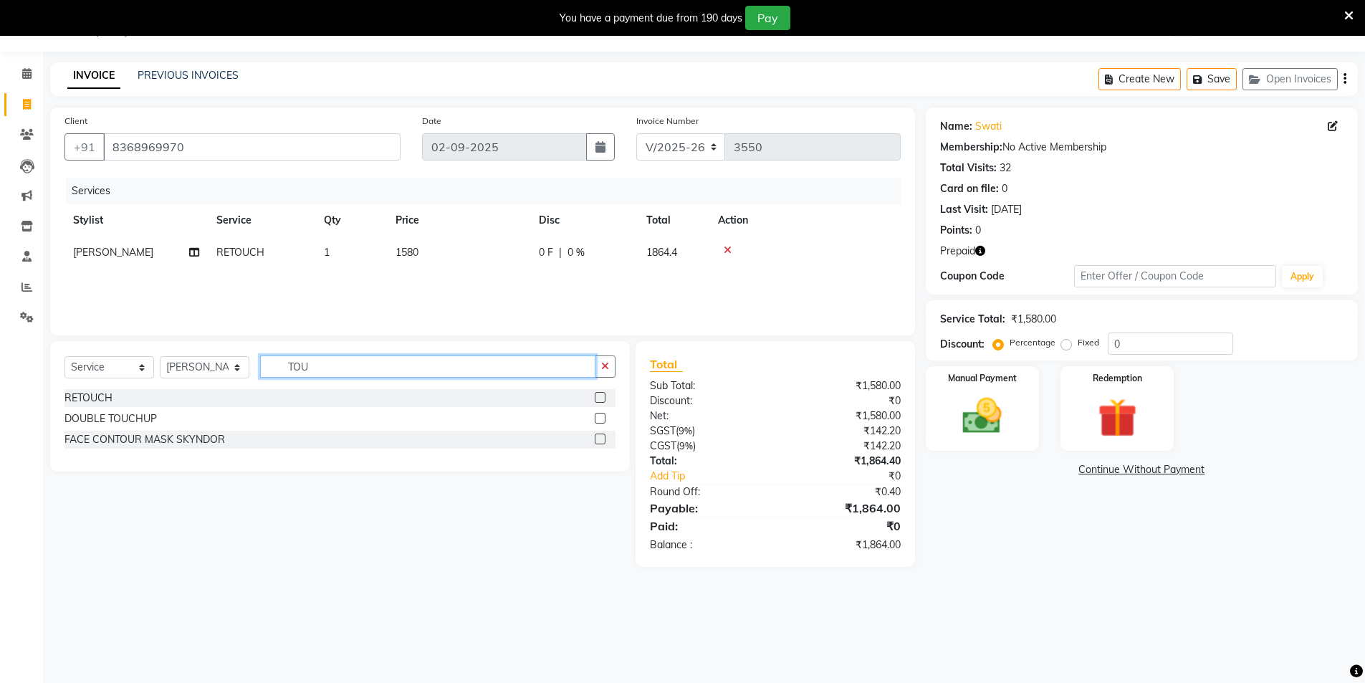
drag, startPoint x: 319, startPoint y: 360, endPoint x: 152, endPoint y: 361, distance: 167.0
click at [152, 361] on div "Select Service Product Membership Package Voucher Prepaid Gift Card Select Styl…" at bounding box center [339, 372] width 551 height 34
type input "CUT"
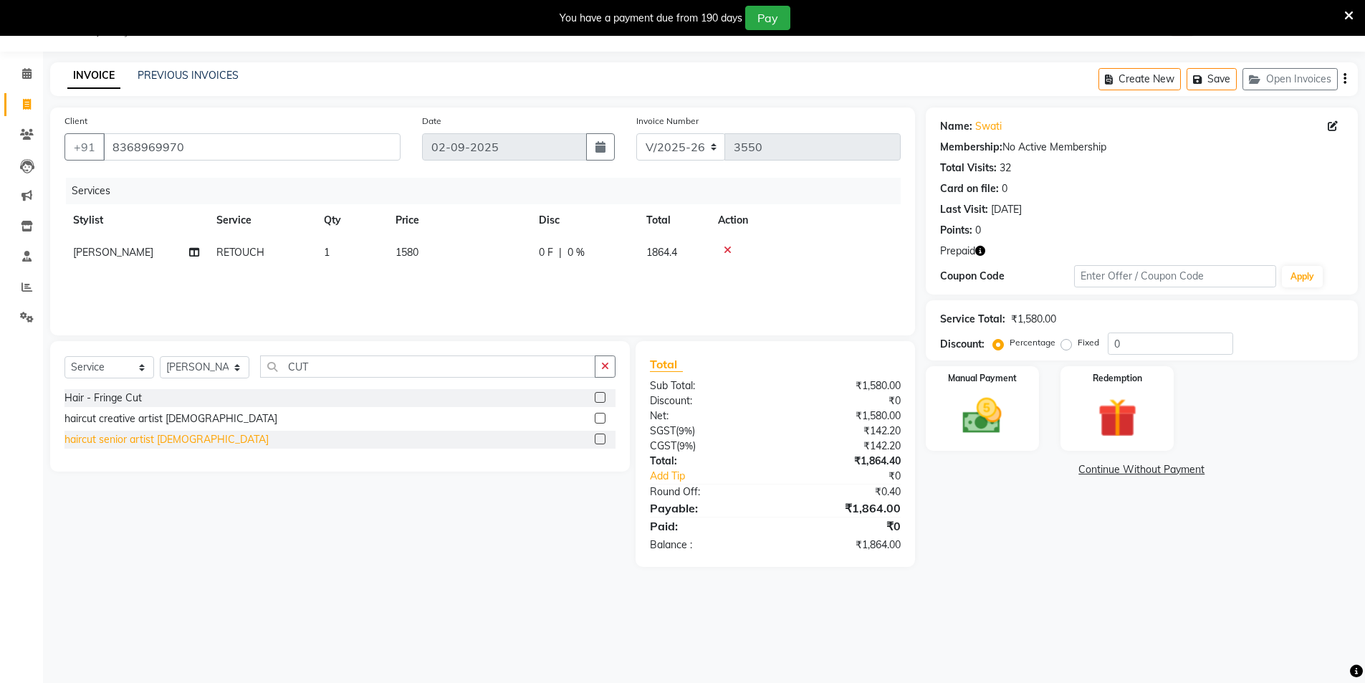
click at [134, 439] on div "haircut senior artist [DEMOGRAPHIC_DATA]" at bounding box center [166, 439] width 204 height 15
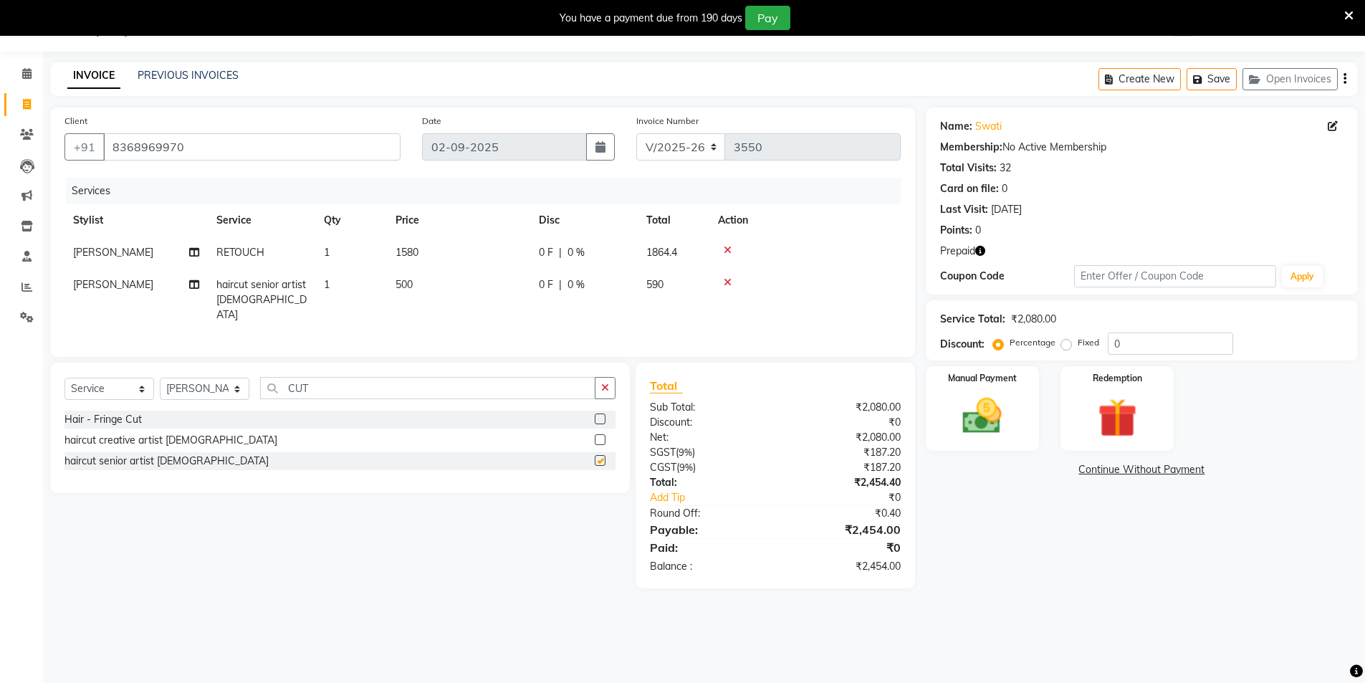
checkbox input "false"
drag, startPoint x: 324, startPoint y: 387, endPoint x: 105, endPoint y: 383, distance: 219.3
click at [105, 383] on div "Select Service Product Membership Package Voucher Prepaid Gift Card Select Styl…" at bounding box center [339, 394] width 551 height 34
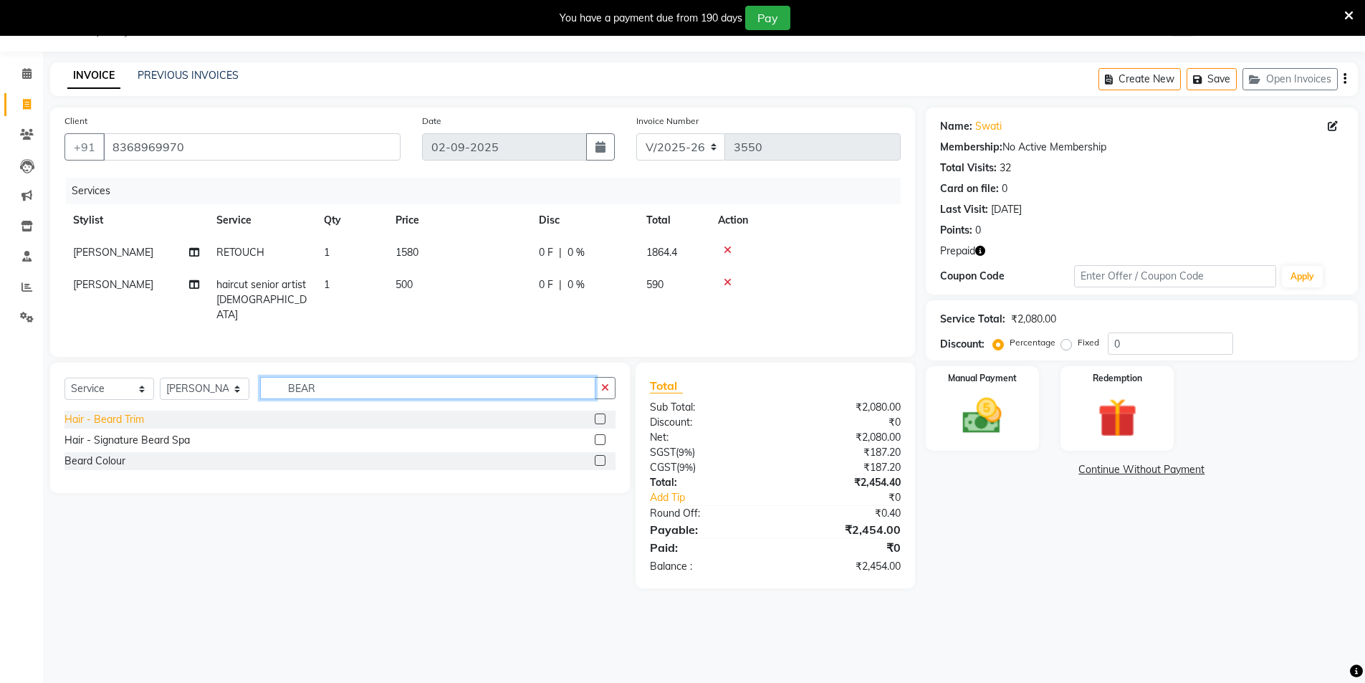
type input "BEAR"
click at [108, 412] on div "Hair - Beard Trim" at bounding box center [104, 419] width 80 height 15
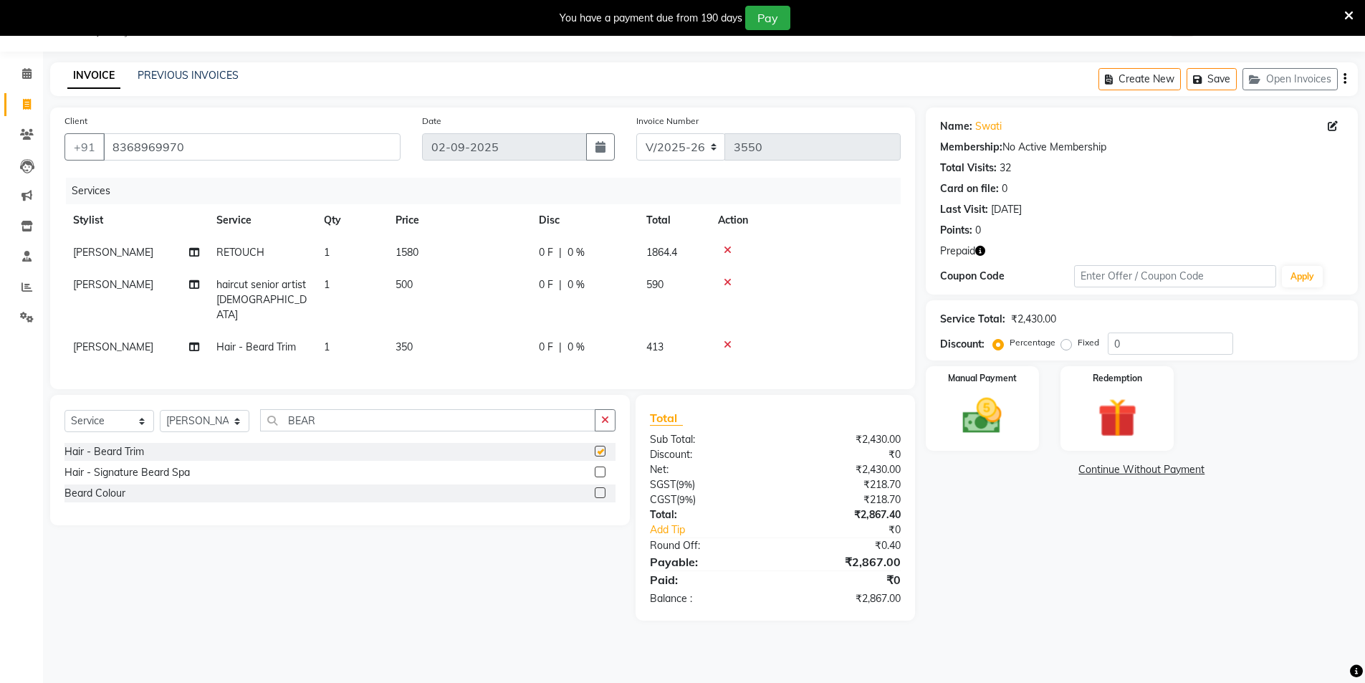
checkbox input "false"
drag, startPoint x: 201, startPoint y: 419, endPoint x: 76, endPoint y: 423, distance: 125.5
click at [76, 423] on div "Select Service Product Membership Package Voucher Prepaid Gift Card Select Styl…" at bounding box center [339, 426] width 551 height 34
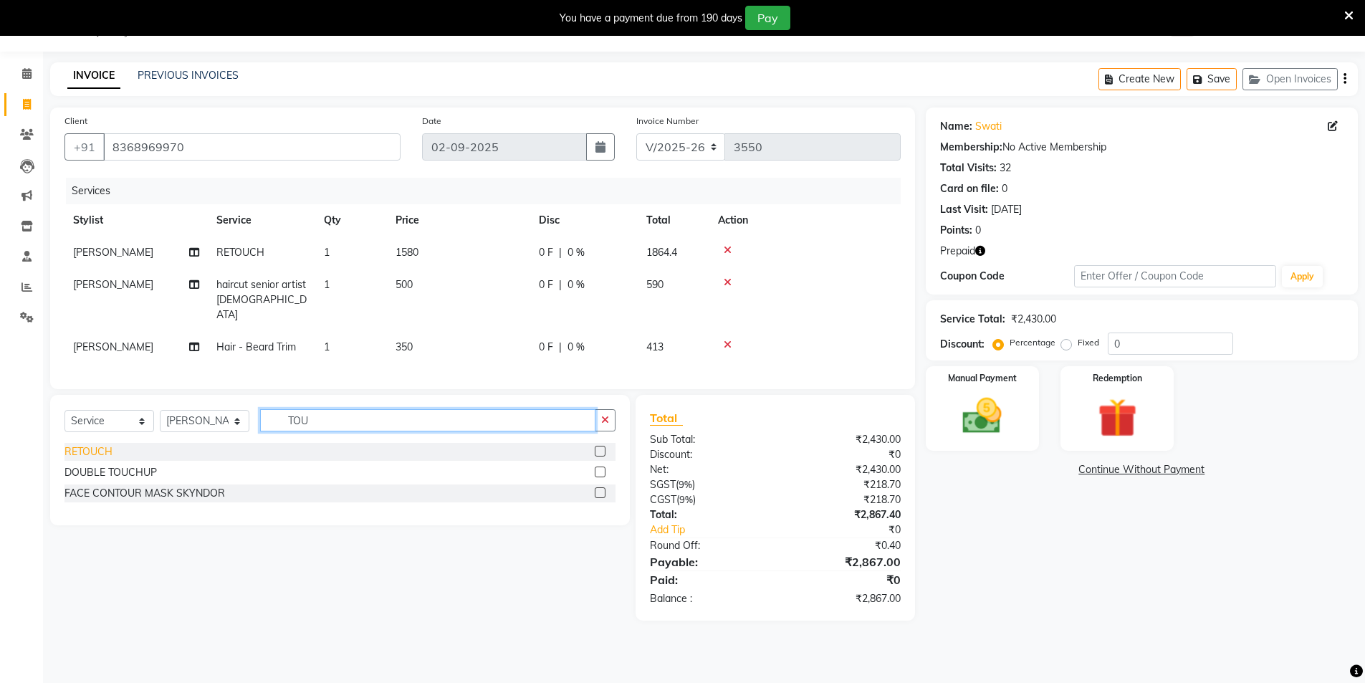
type input "TOU"
click at [85, 448] on div "RETOUCH" at bounding box center [88, 451] width 48 height 15
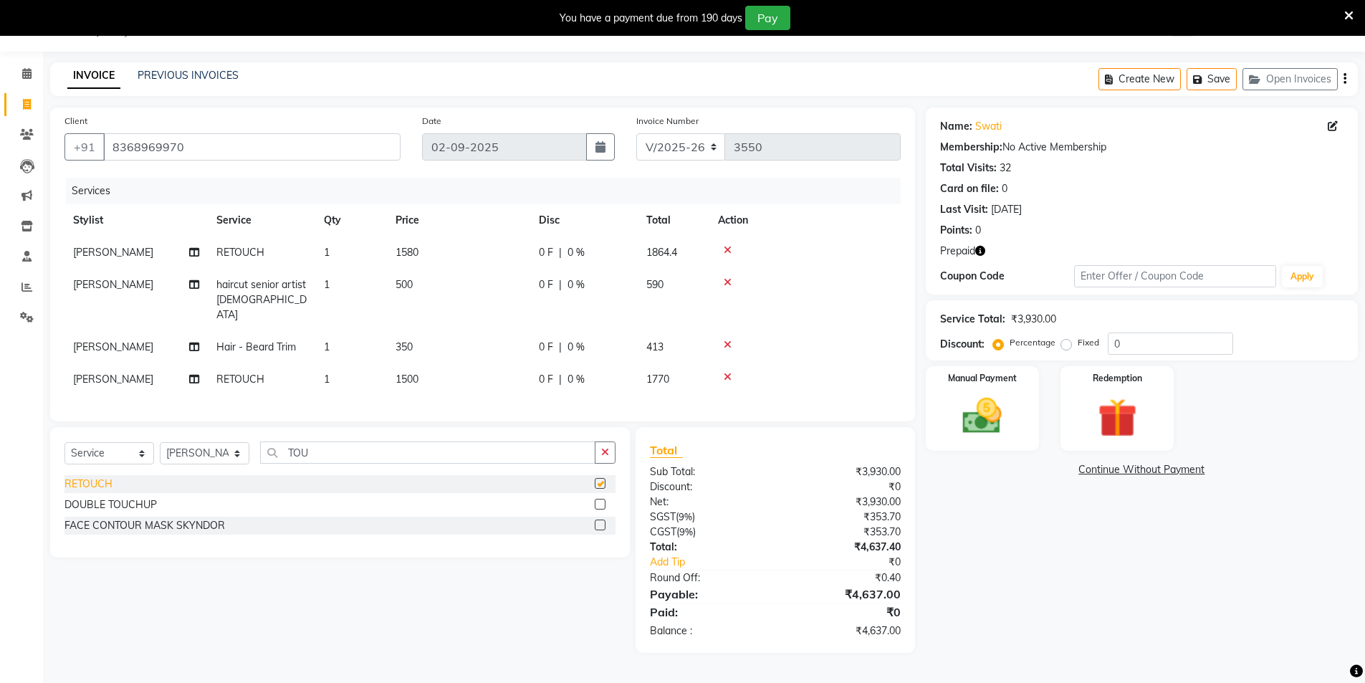
checkbox input "false"
click at [410, 363] on td "1500" at bounding box center [458, 379] width 143 height 32
select select "44687"
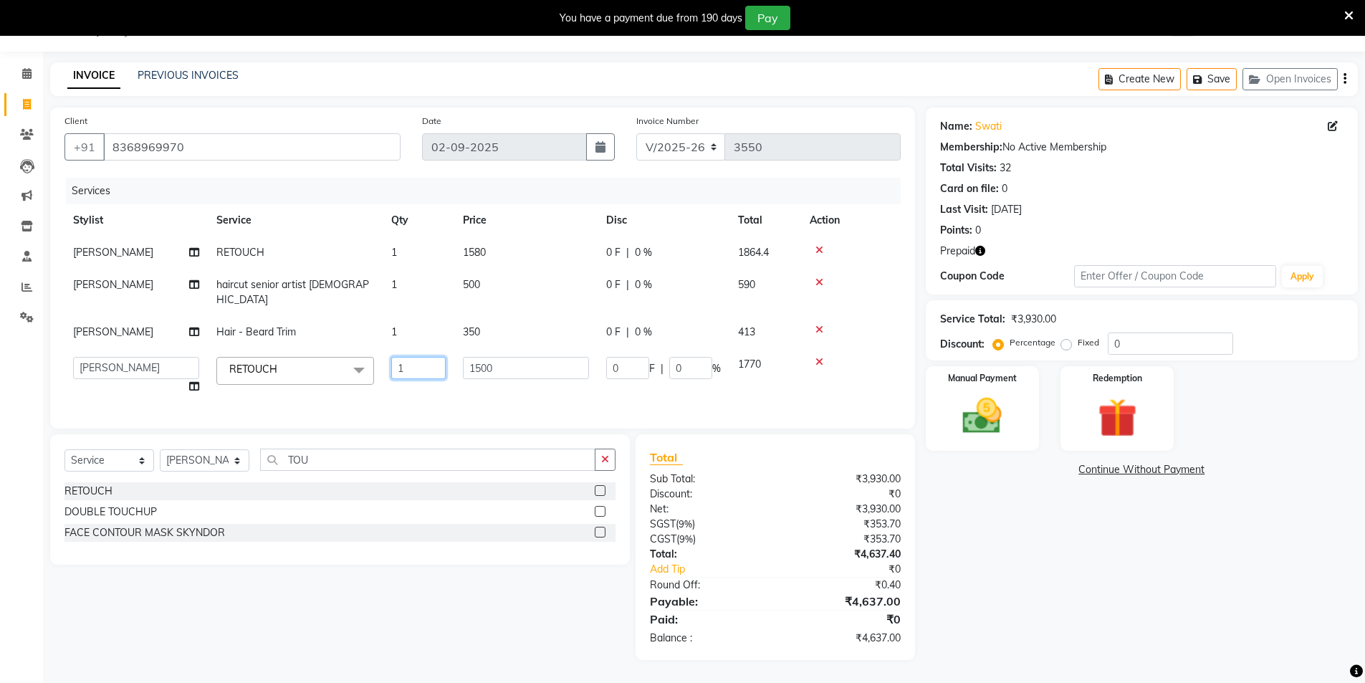
click at [323, 368] on tr "AAMIR Aashis ajay AJEET akram Ali Alic ashok vihar Alice makeup alisha Alisha A…" at bounding box center [482, 375] width 836 height 54
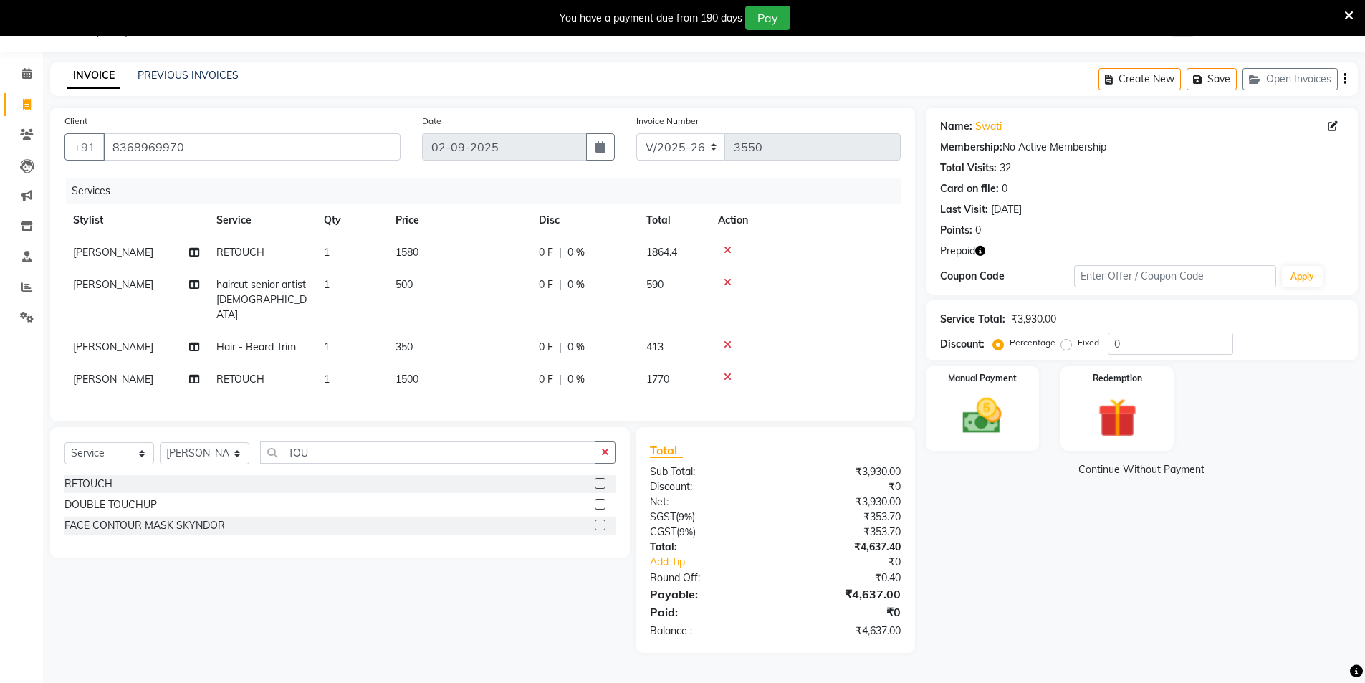
drag, startPoint x: 500, startPoint y: 354, endPoint x: 454, endPoint y: 352, distance: 45.9
click at [423, 367] on td "1500" at bounding box center [458, 379] width 143 height 32
select select "44687"
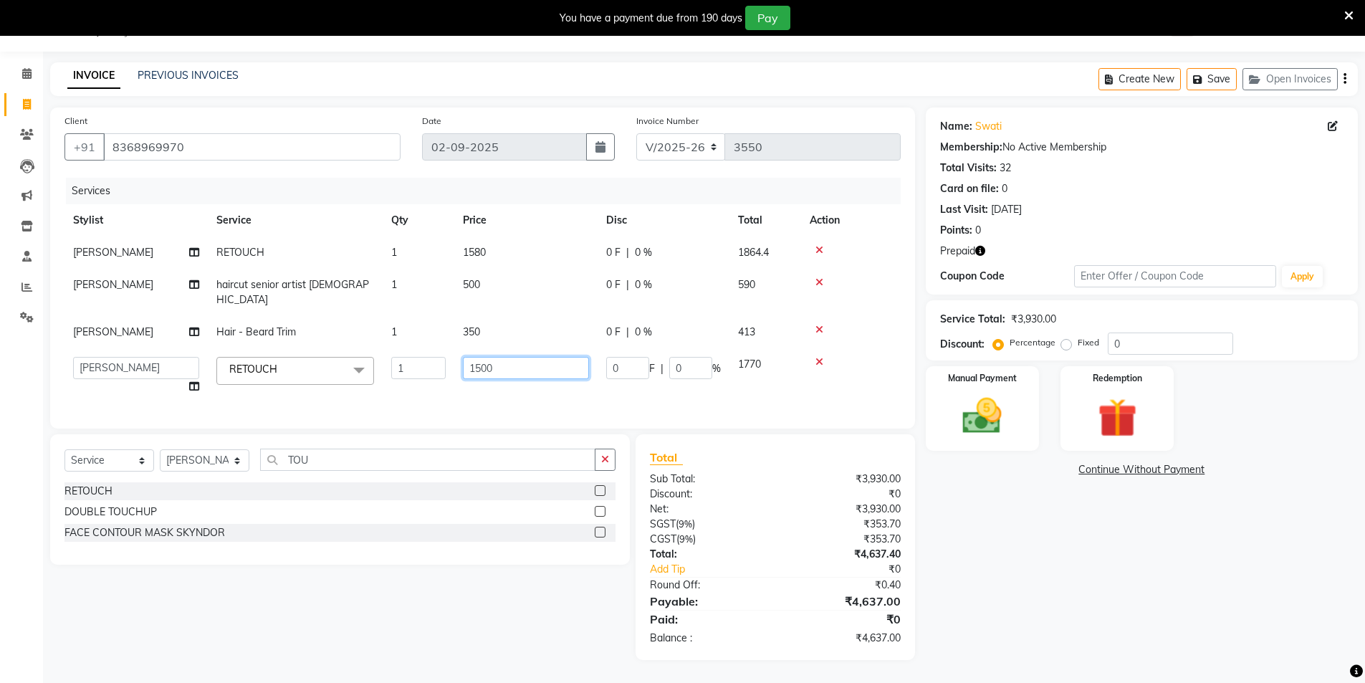
drag, startPoint x: 504, startPoint y: 356, endPoint x: 378, endPoint y: 369, distance: 126.8
click at [379, 369] on tr "AAMIR Aashis ajay AJEET akram Ali Alic ashok vihar Alice makeup alisha Alisha A…" at bounding box center [482, 375] width 836 height 54
type input "1900"
click at [1031, 506] on div "Name: Swati Membership: No Active Membership Total Visits: 32 Card on file: 0 L…" at bounding box center [1147, 383] width 443 height 553
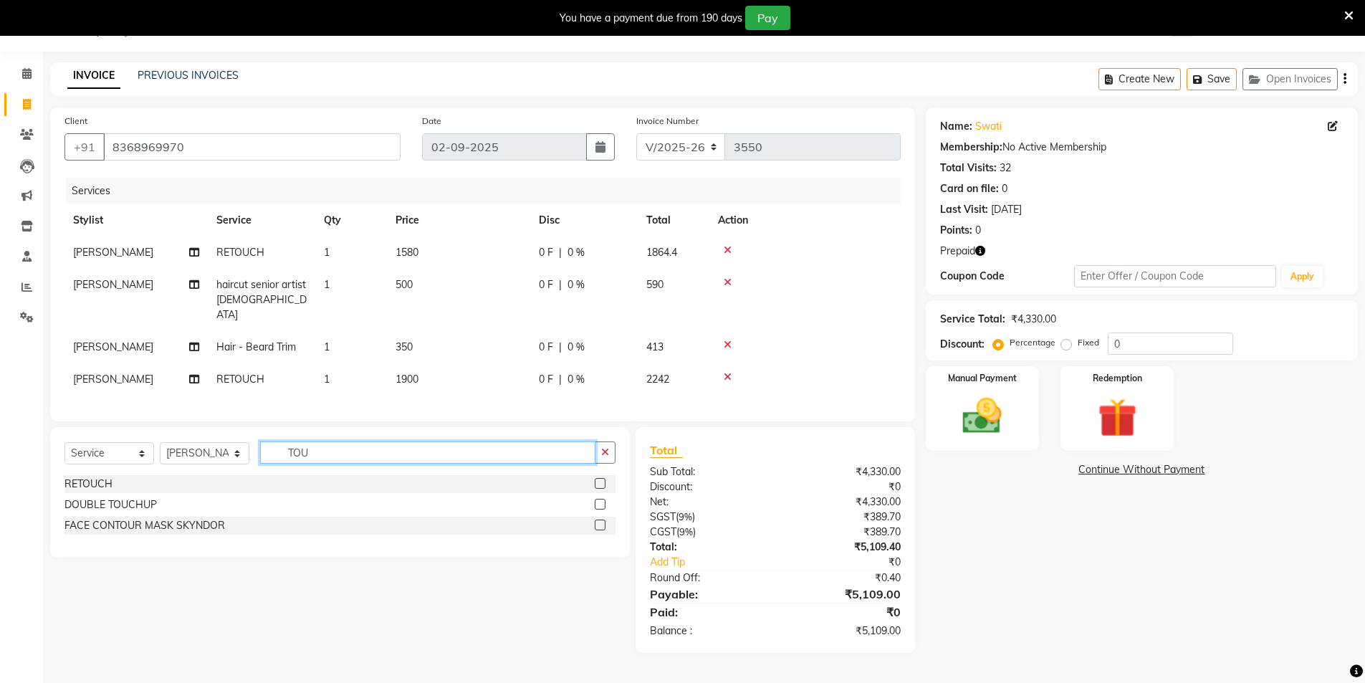
drag, startPoint x: 274, startPoint y: 435, endPoint x: 204, endPoint y: 429, distance: 70.5
click at [204, 429] on div "Select Service Product Membership Package Voucher Prepaid Gift Card Select Styl…" at bounding box center [340, 492] width 580 height 130
type input "D TAN"
click at [83, 477] on div "D TAN" at bounding box center [78, 484] width 29 height 15
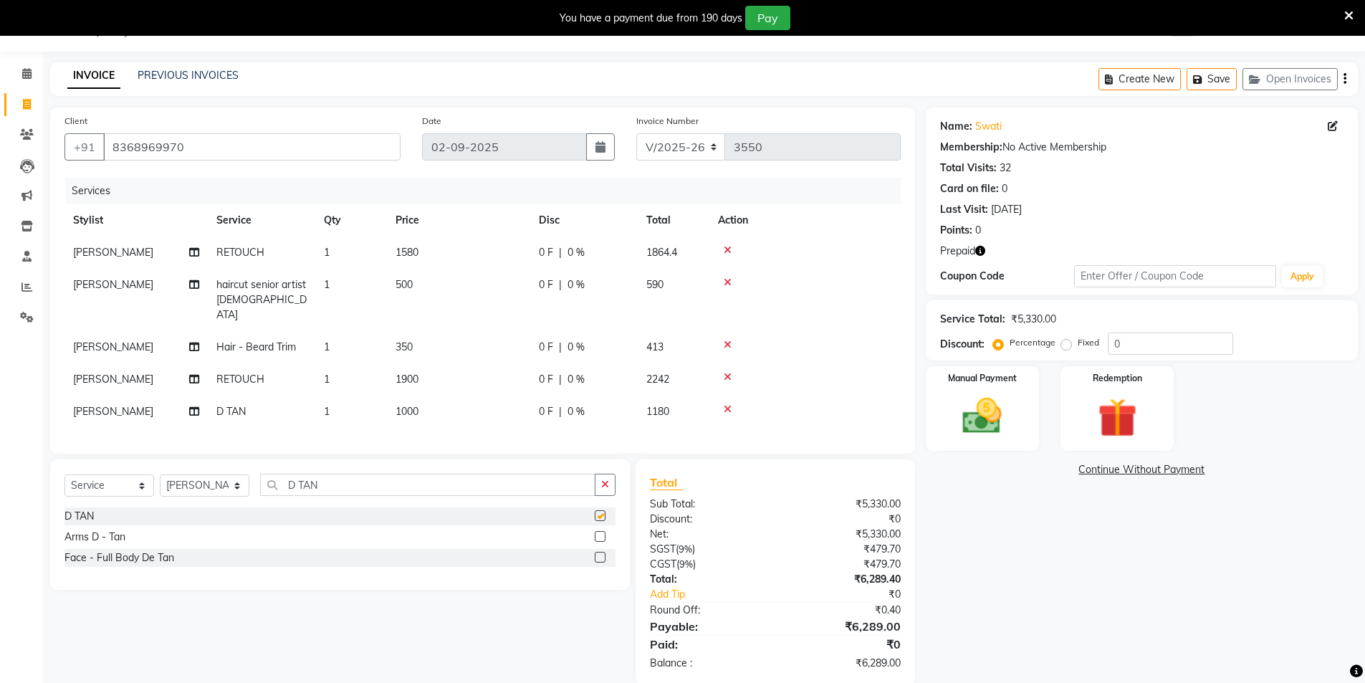
checkbox input "false"
drag, startPoint x: 342, startPoint y: 482, endPoint x: 192, endPoint y: 469, distance: 150.4
click at [192, 469] on div "Select Service Product Membership Package Voucher Prepaid Gift Card Select Styl…" at bounding box center [340, 524] width 580 height 130
click at [227, 484] on select "Select Stylist AAMIR Aashis ajay AJEET akram Ali Alic ashok vihar Alice makeup …" at bounding box center [205, 485] width 90 height 22
select select "20898"
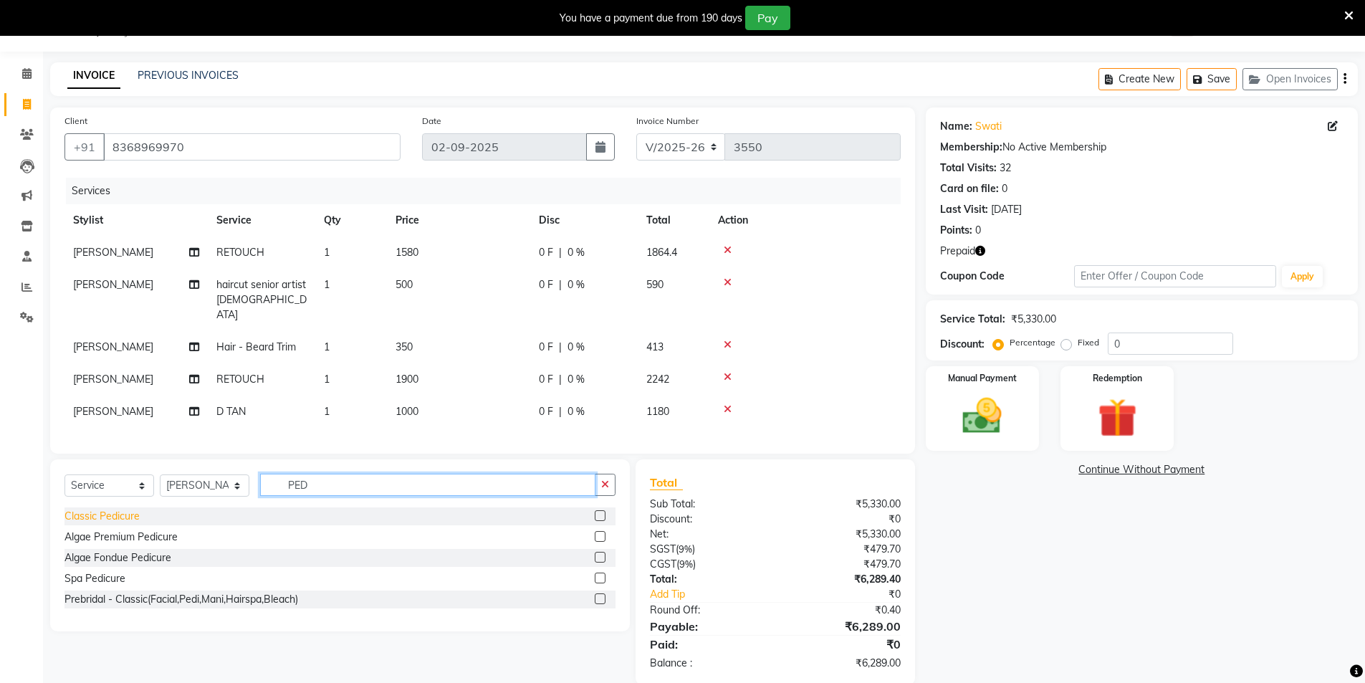
type input "PED"
click at [110, 514] on div "Classic Pedicure" at bounding box center [101, 516] width 75 height 15
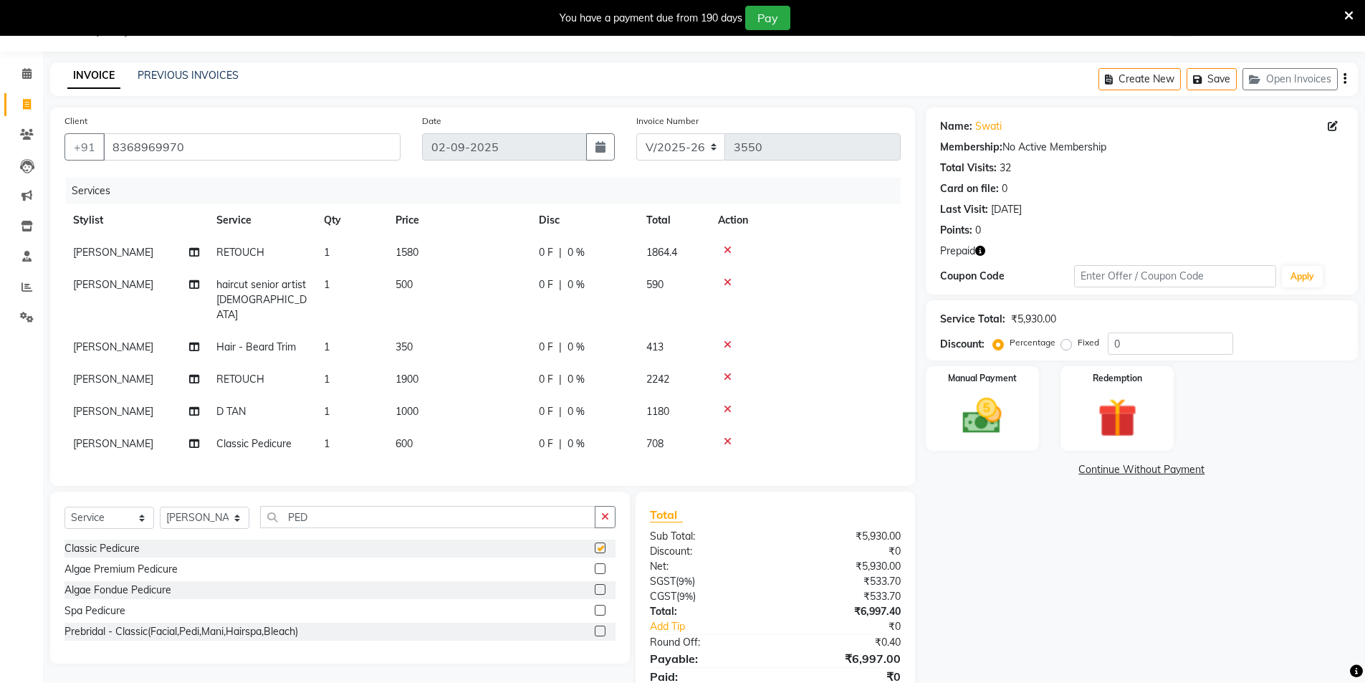
checkbox input "false"
click at [410, 437] on span "600" at bounding box center [404, 443] width 17 height 13
select select "20898"
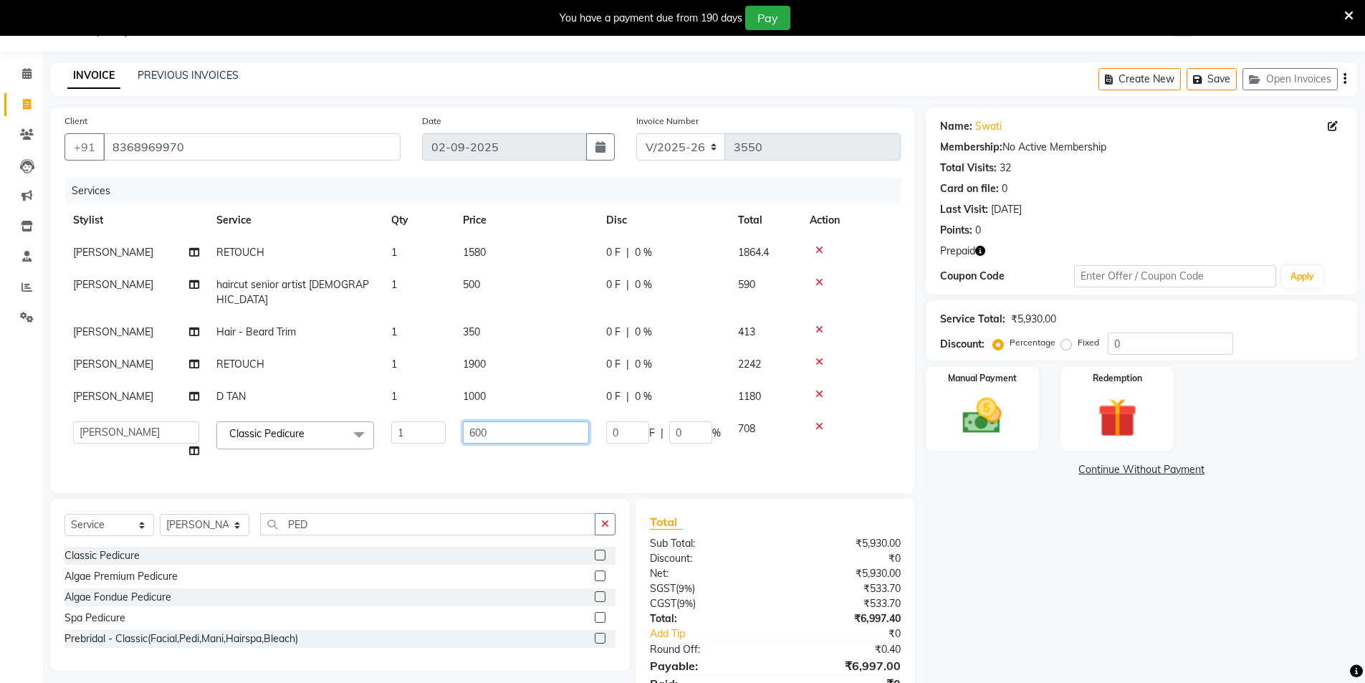
drag, startPoint x: 485, startPoint y: 416, endPoint x: 375, endPoint y: 421, distance: 110.5
click at [377, 423] on tr "AAMIR Aashis ajay AJEET akram Ali Alic ashok vihar Alice makeup alisha Alisha A…" at bounding box center [482, 440] width 836 height 54
type input "1000"
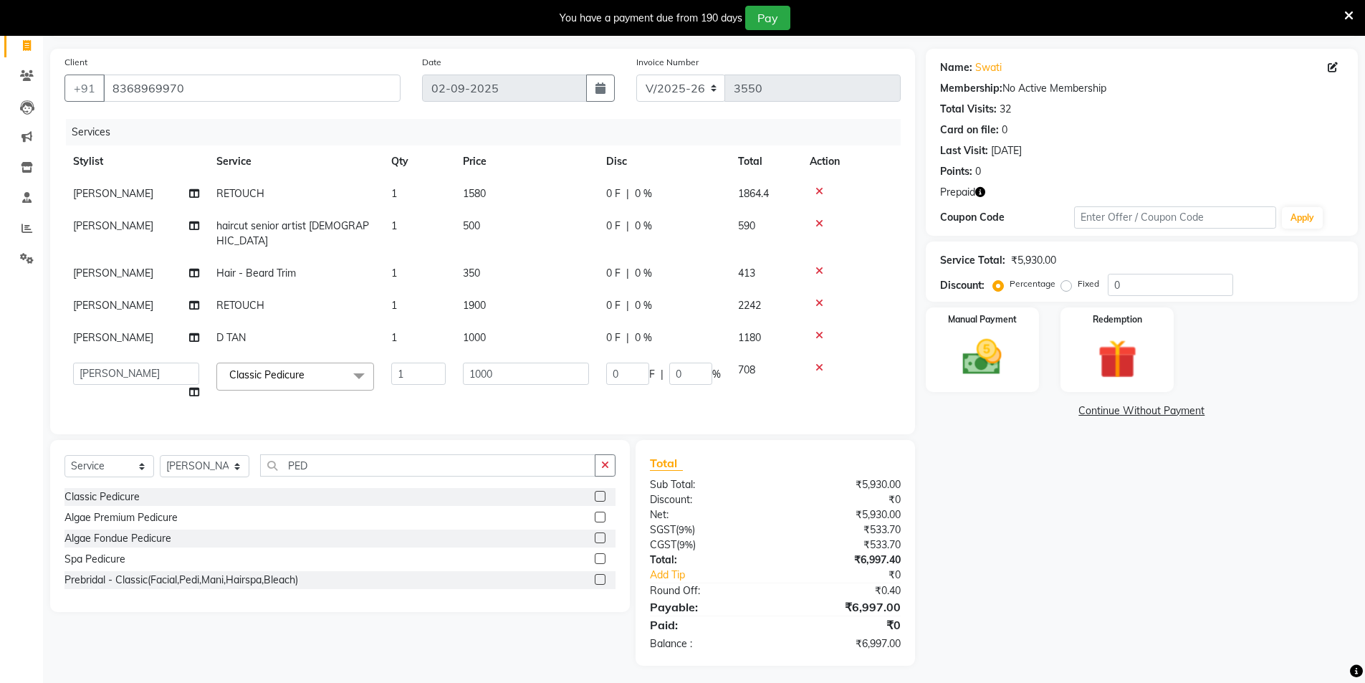
scroll to position [87, 0]
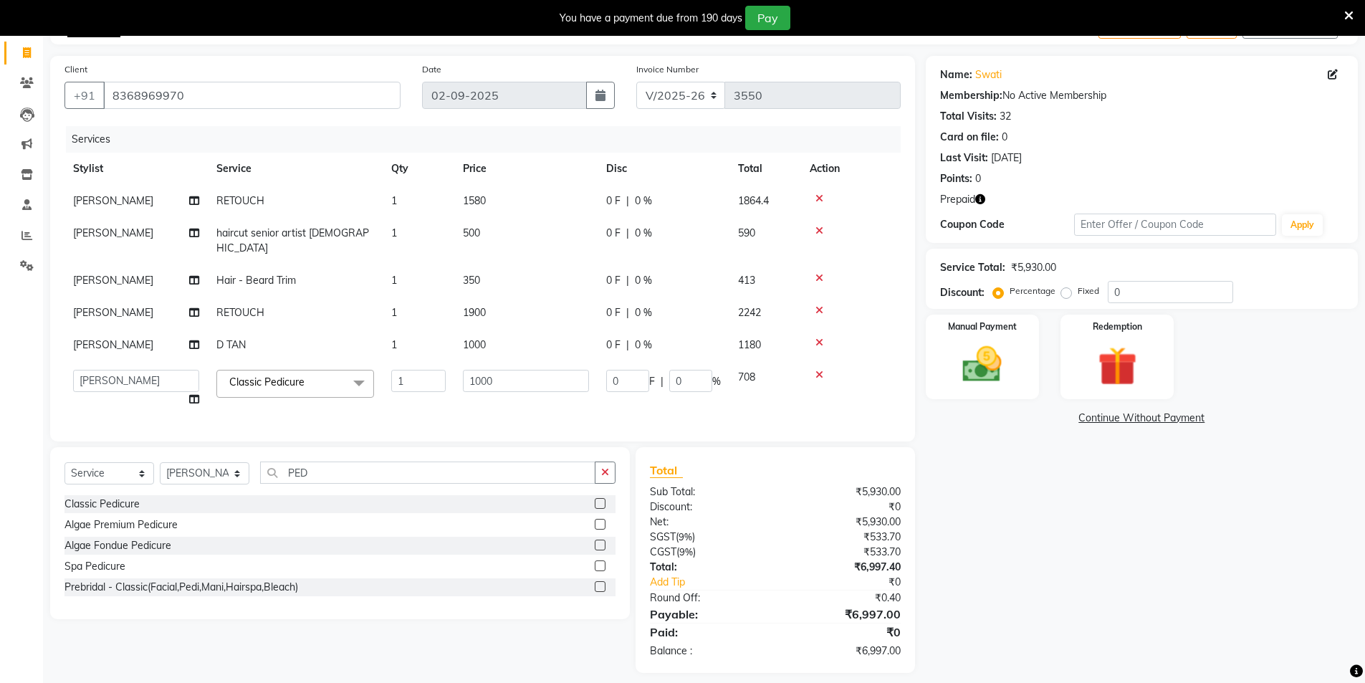
click at [1028, 520] on div "Name: Swati Membership: No Active Membership Total Visits: 32 Card on file: 0 L…" at bounding box center [1147, 364] width 443 height 617
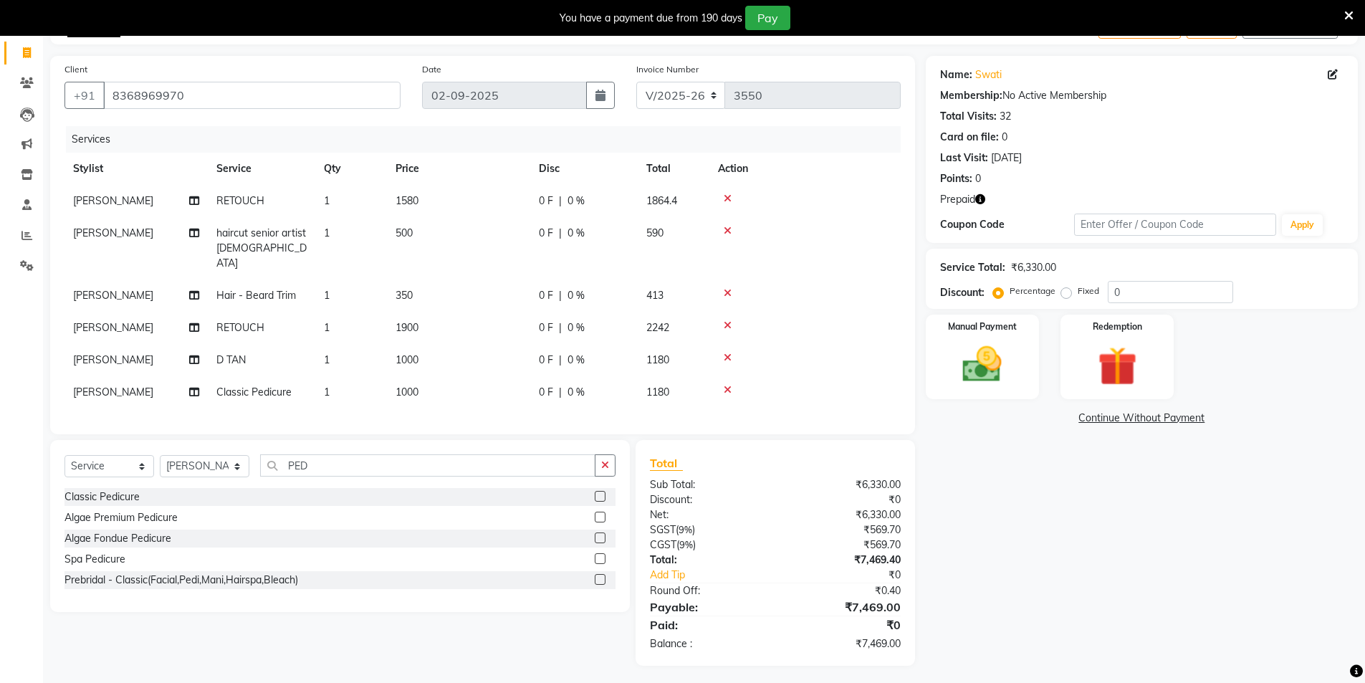
click at [980, 200] on icon "button" at bounding box center [980, 199] width 10 height 10
click at [224, 460] on select "Select Stylist AAMIR Aashis ajay AJEET akram Ali Alic ashok vihar Alice makeup …" at bounding box center [205, 466] width 90 height 22
select select "57650"
click at [236, 461] on select "Select Stylist AAMIR Aashis ajay AJEET akram Ali Alic ashok vihar Alice makeup …" at bounding box center [205, 466] width 90 height 22
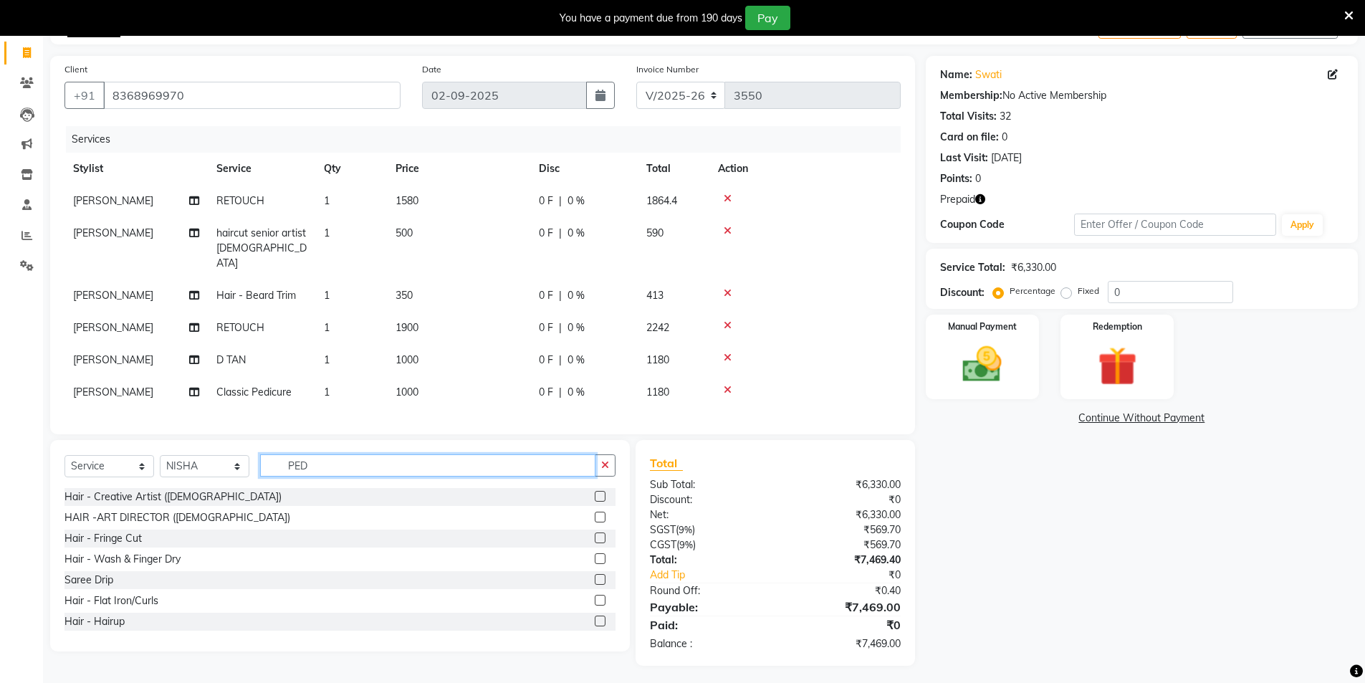
drag, startPoint x: 383, startPoint y: 464, endPoint x: 239, endPoint y: 451, distance: 145.3
click at [242, 454] on div "Select Service Product Membership Package Voucher Prepaid Gift Card Select Styl…" at bounding box center [339, 471] width 551 height 34
type input "THR"
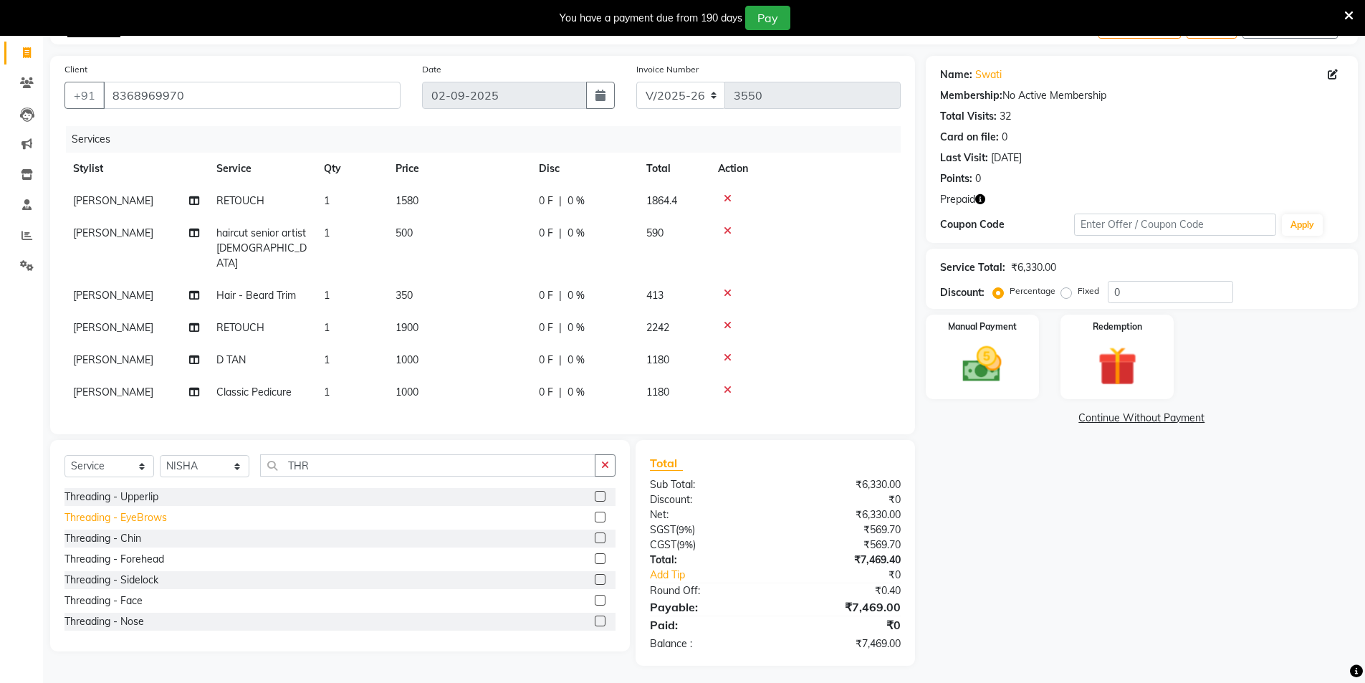
click at [125, 510] on div "Threading - EyeBrows" at bounding box center [115, 517] width 102 height 15
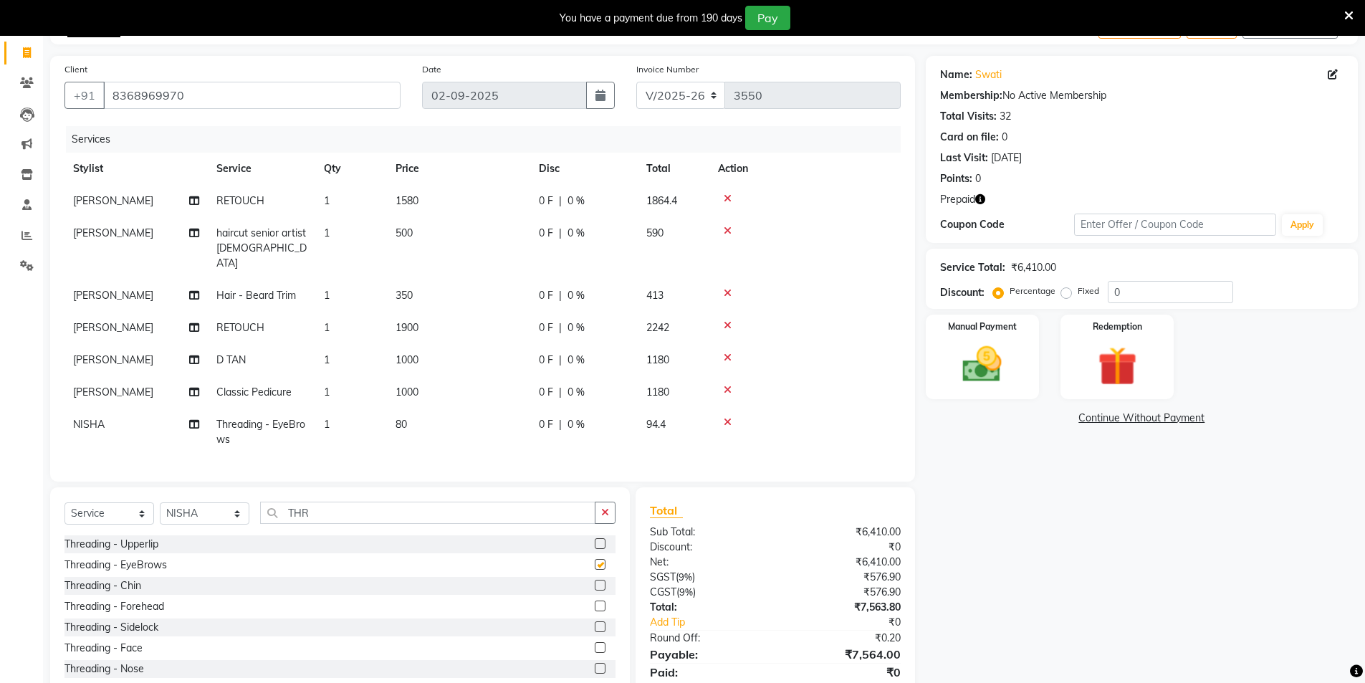
checkbox input "false"
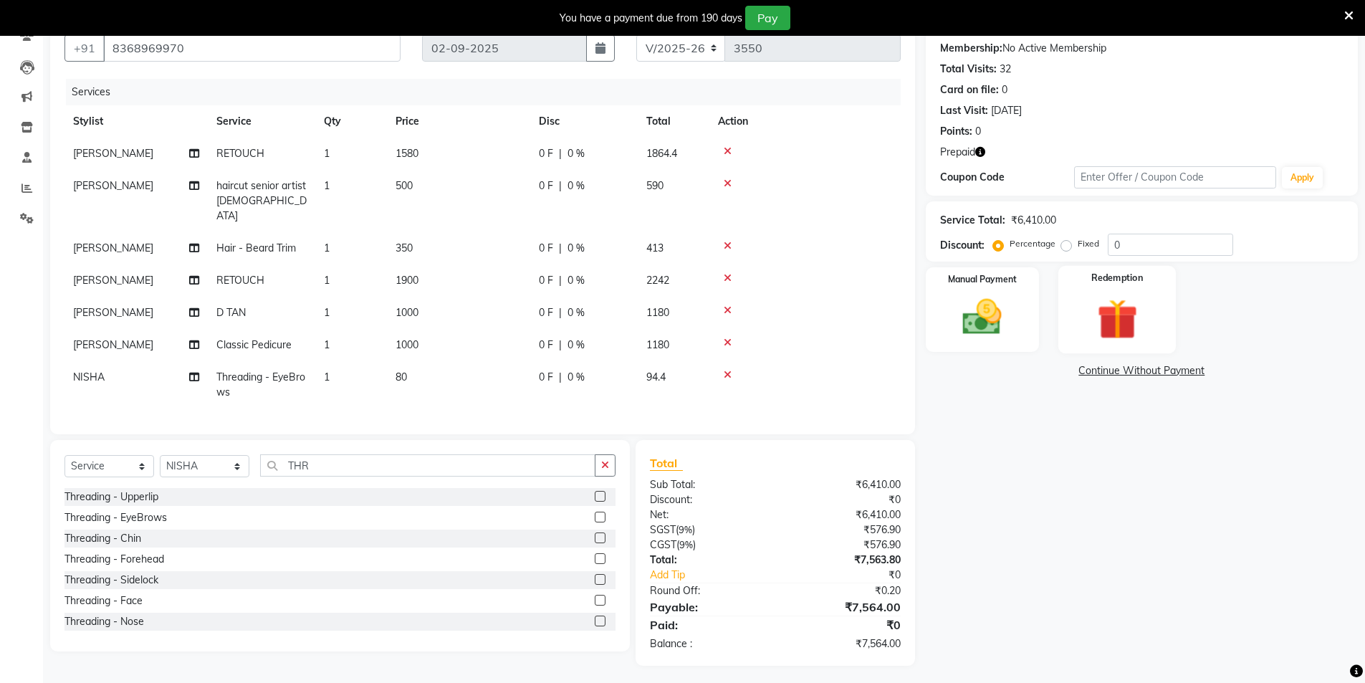
click at [1123, 309] on img at bounding box center [1117, 319] width 66 height 51
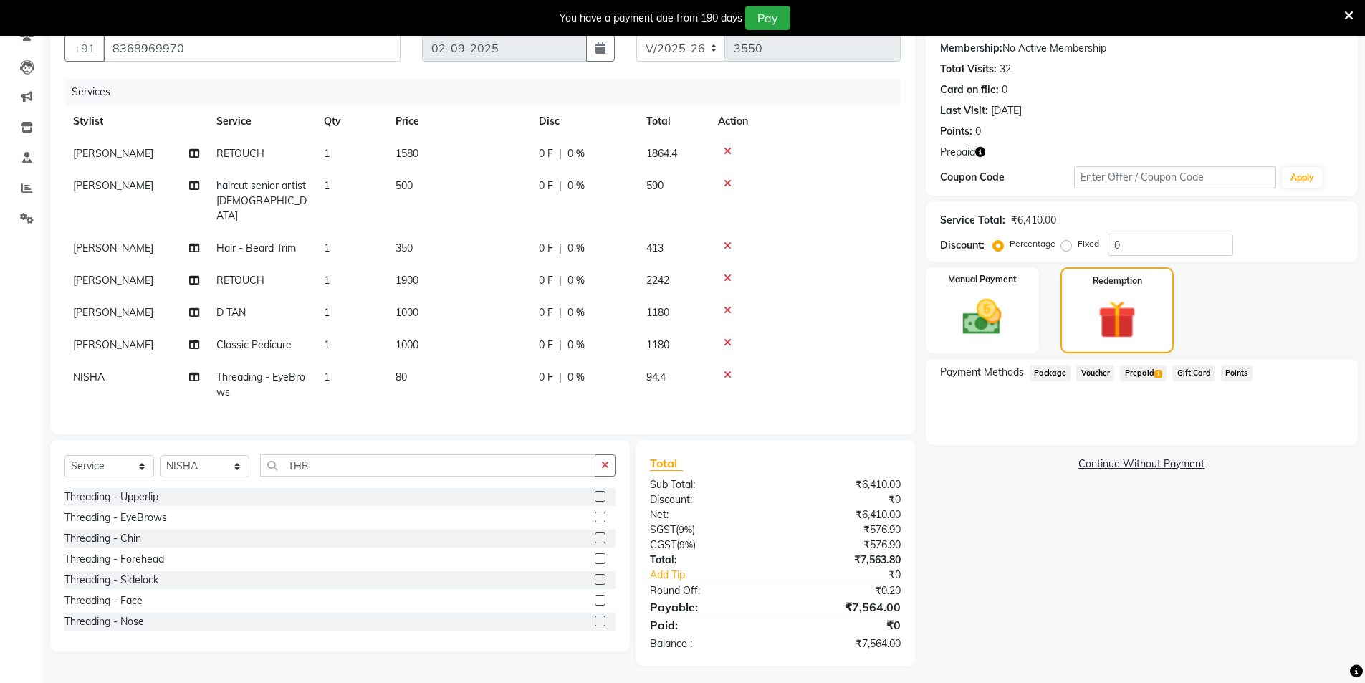
click at [1142, 376] on span "Prepaid 1" at bounding box center [1143, 373] width 47 height 16
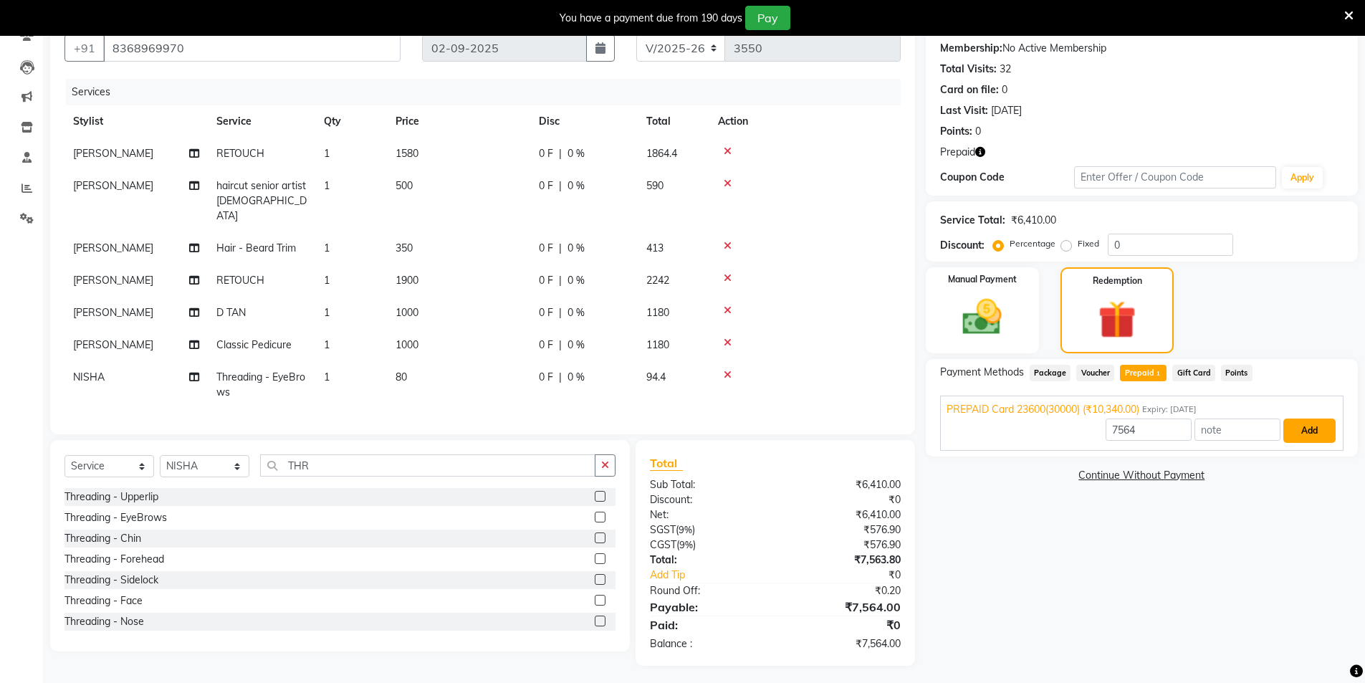
click at [1311, 434] on button "Add" at bounding box center [1310, 431] width 52 height 24
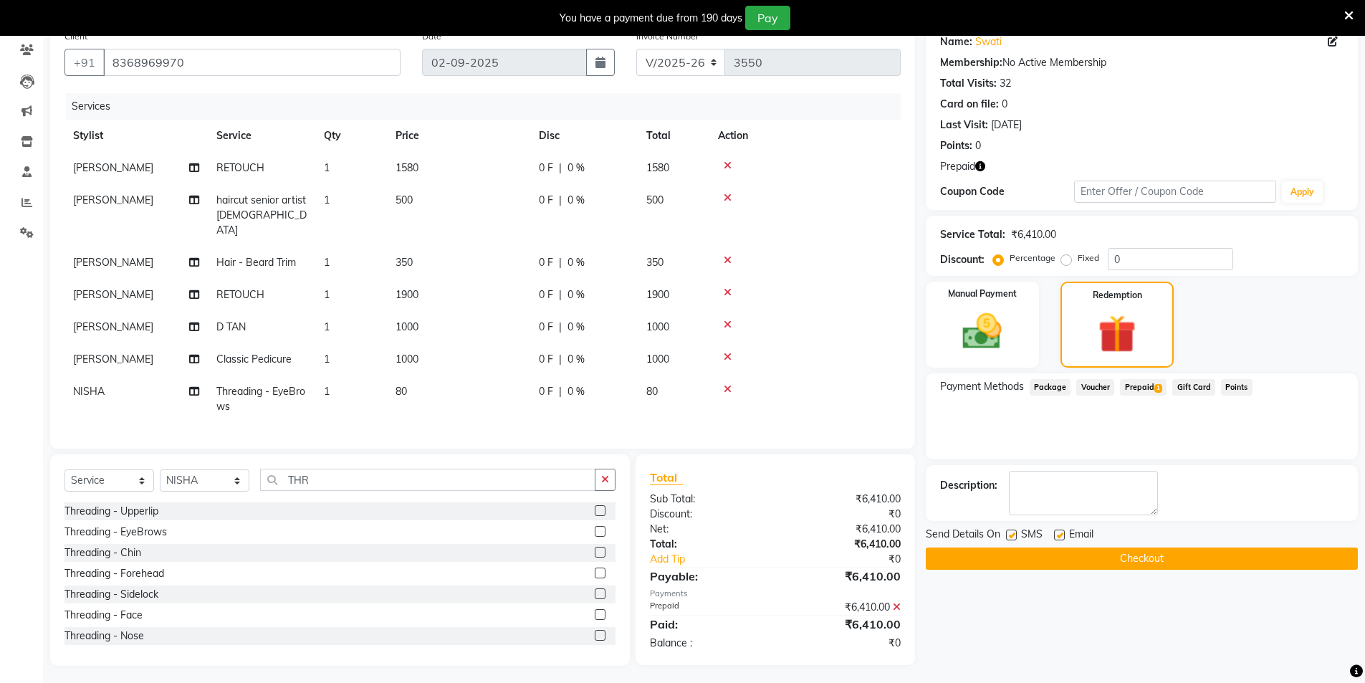
click at [1144, 562] on button "Checkout" at bounding box center [1142, 559] width 432 height 22
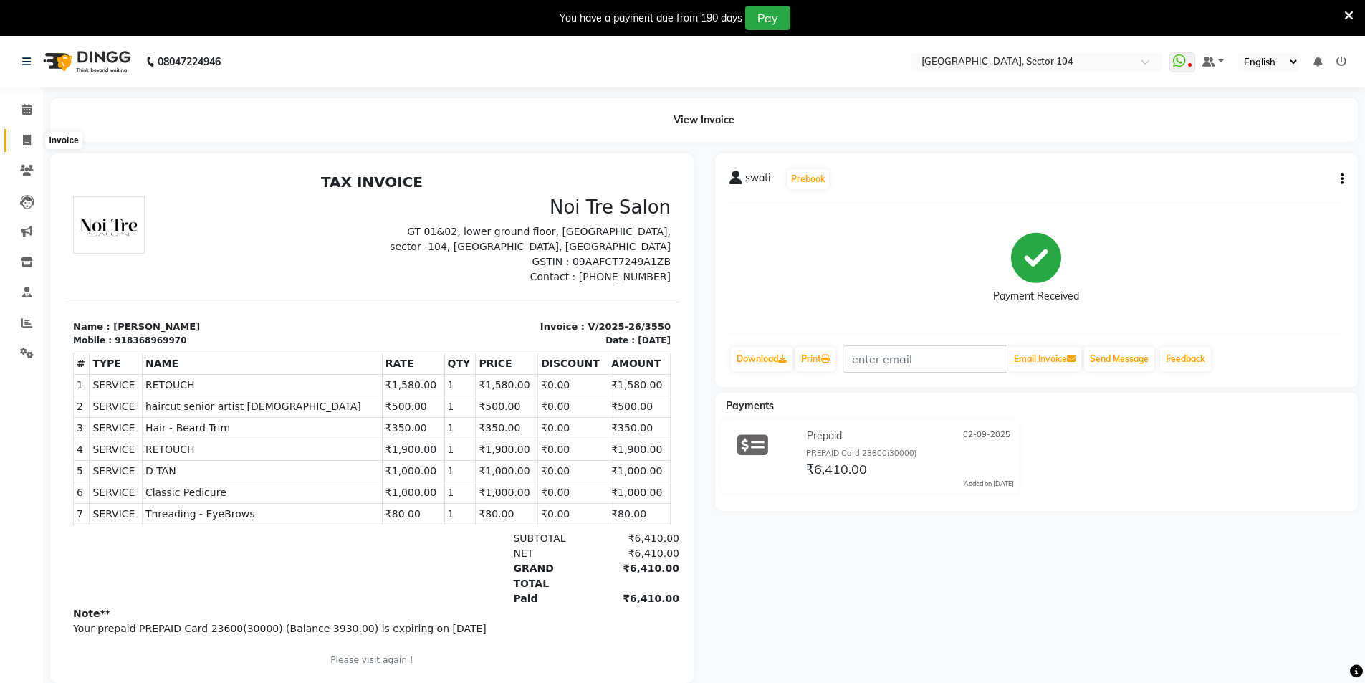
click at [24, 141] on icon at bounding box center [27, 140] width 8 height 11
select select "service"
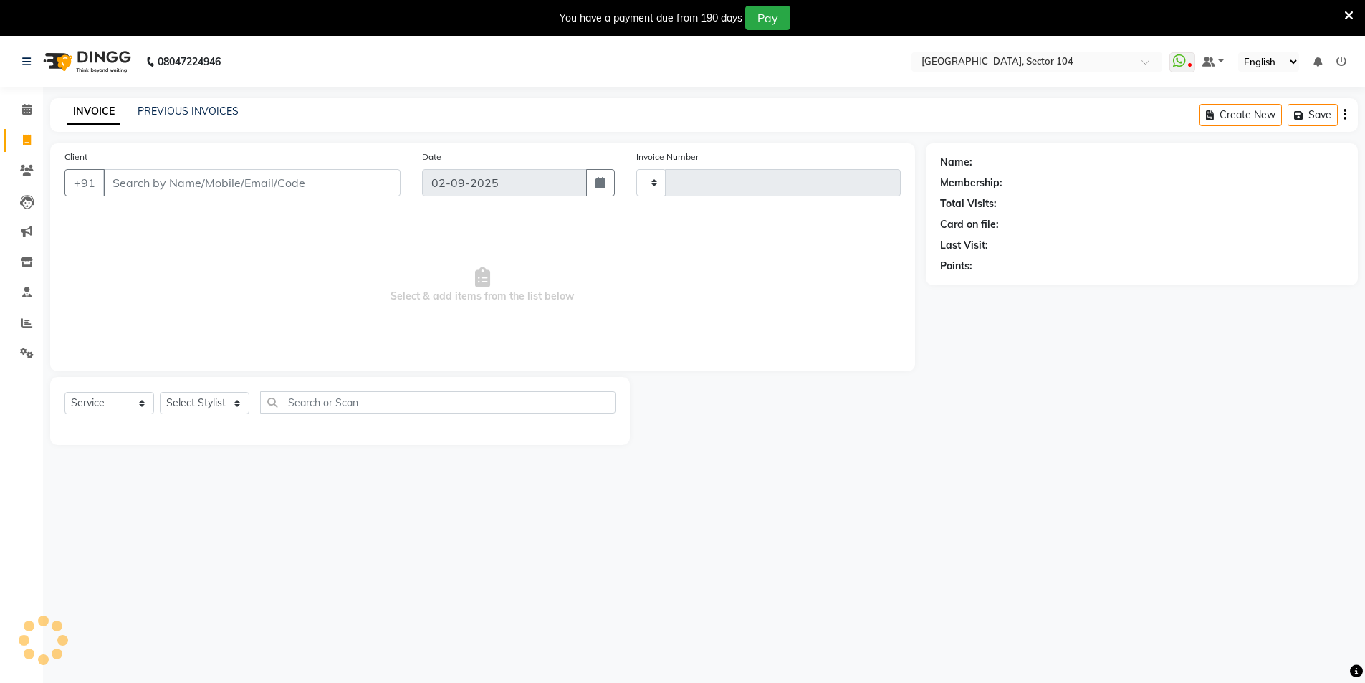
scroll to position [36, 0]
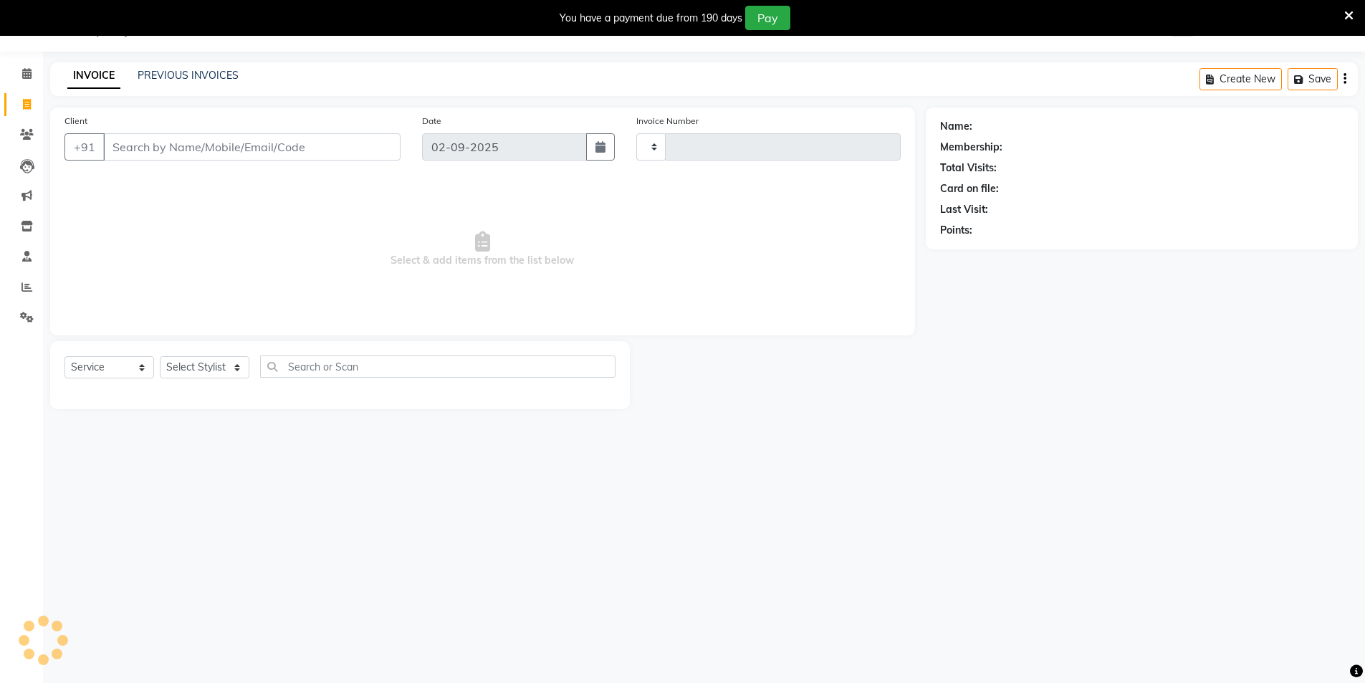
type input "3551"
select select "4009"
click at [20, 278] on link "Reports" at bounding box center [21, 288] width 34 height 24
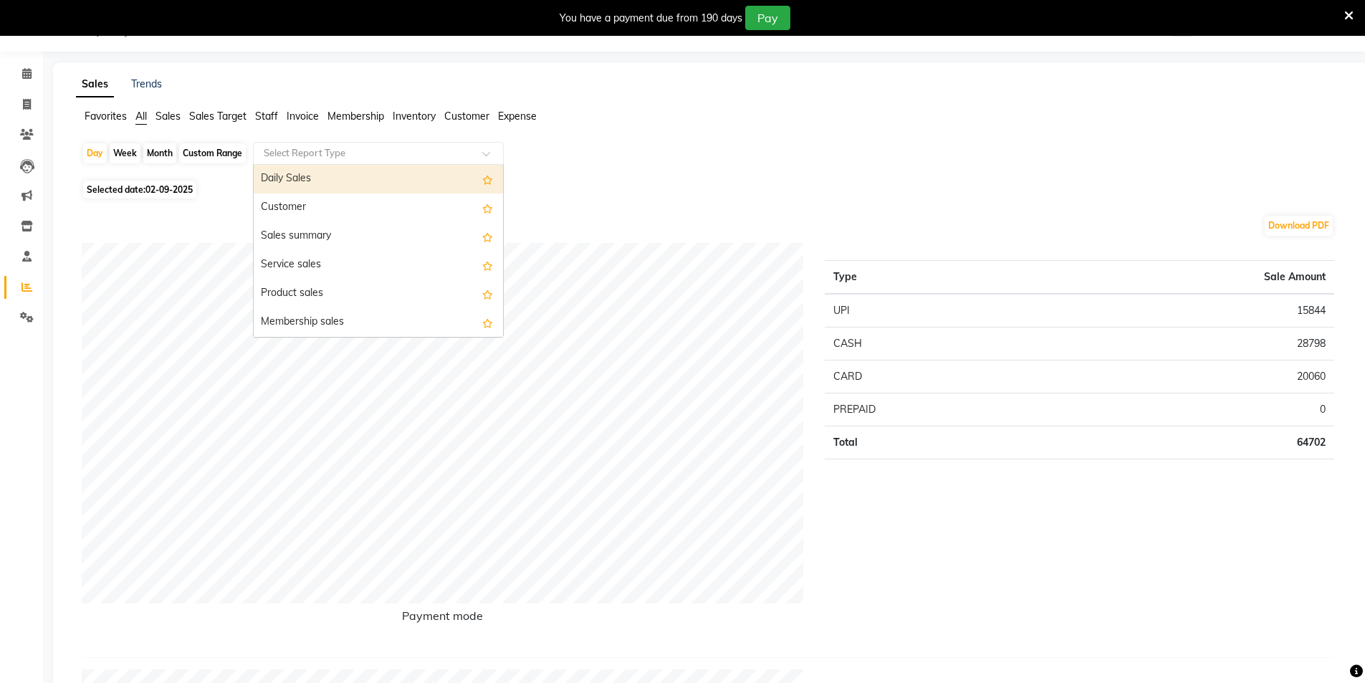
click at [371, 155] on input "text" at bounding box center [364, 153] width 206 height 14
type input "ST"
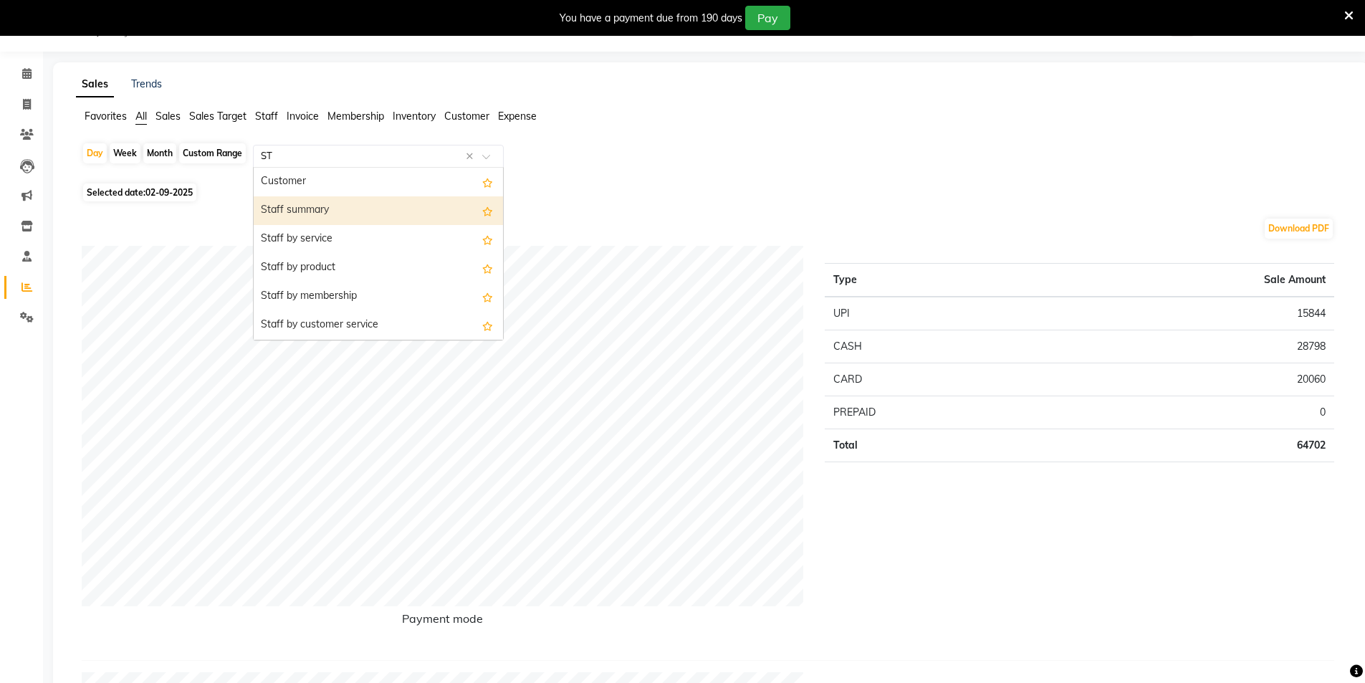
click at [305, 208] on div "Staff summary" at bounding box center [378, 210] width 249 height 29
select select "full_report"
select select "csv"
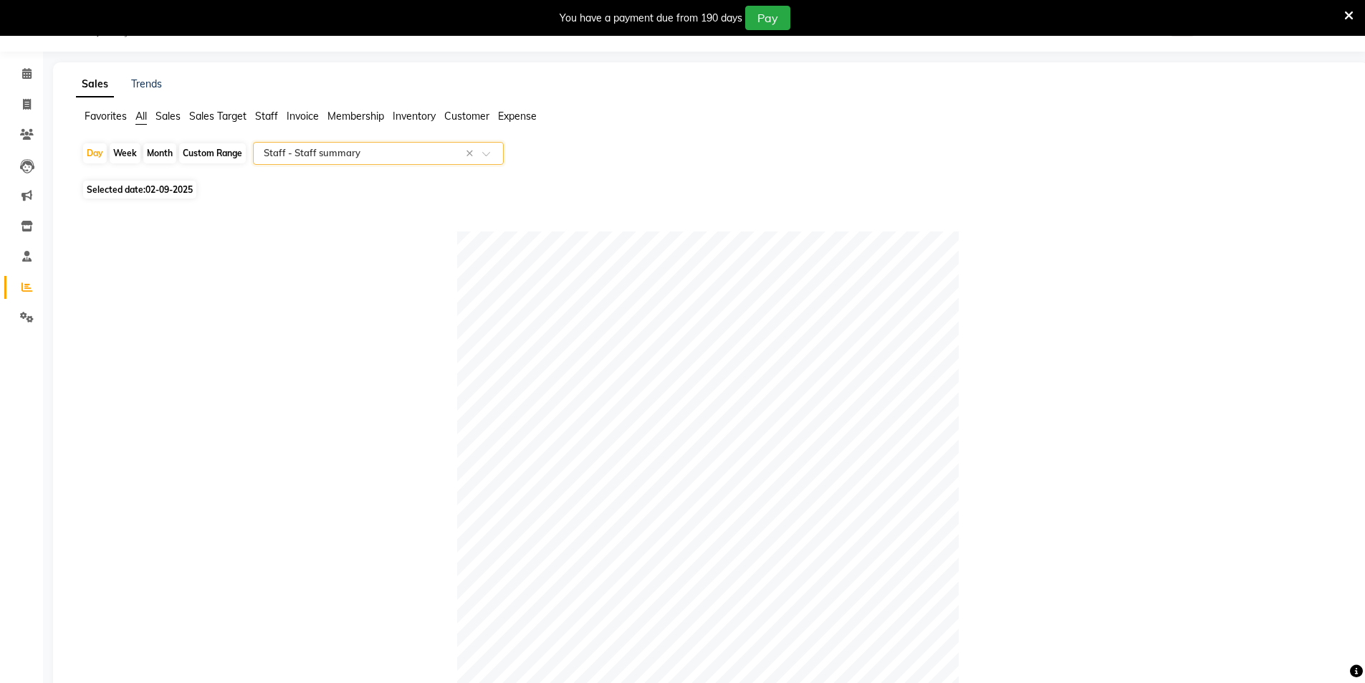
click at [390, 150] on input "text" at bounding box center [364, 153] width 206 height 14
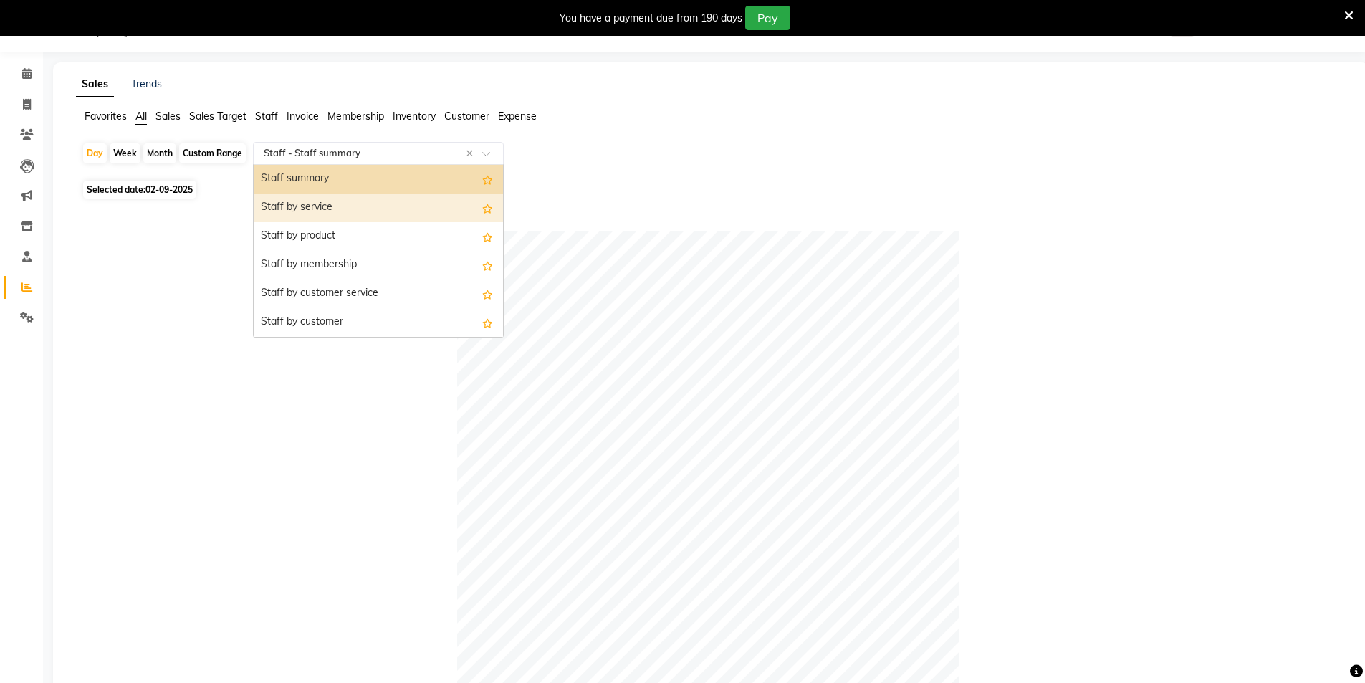
click at [320, 209] on div "Staff by service" at bounding box center [378, 207] width 249 height 29
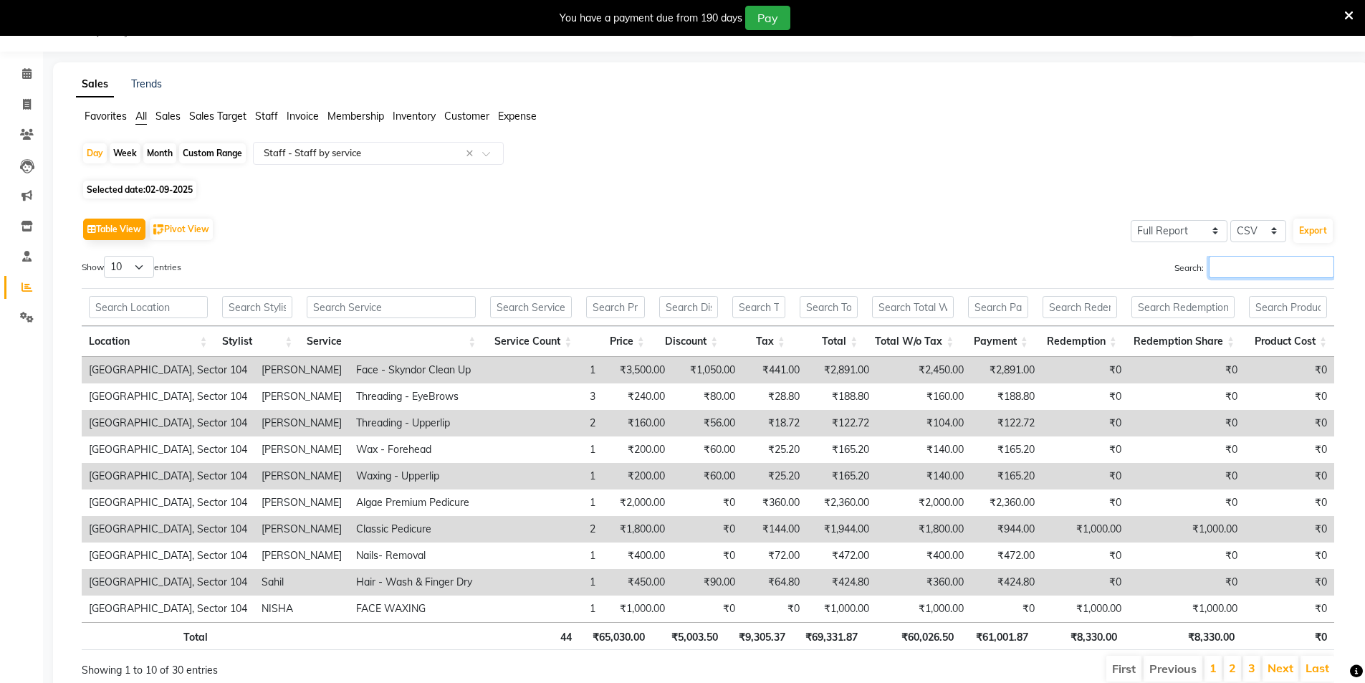
click at [1226, 268] on input "Search:" at bounding box center [1271, 267] width 125 height 22
type input "S"
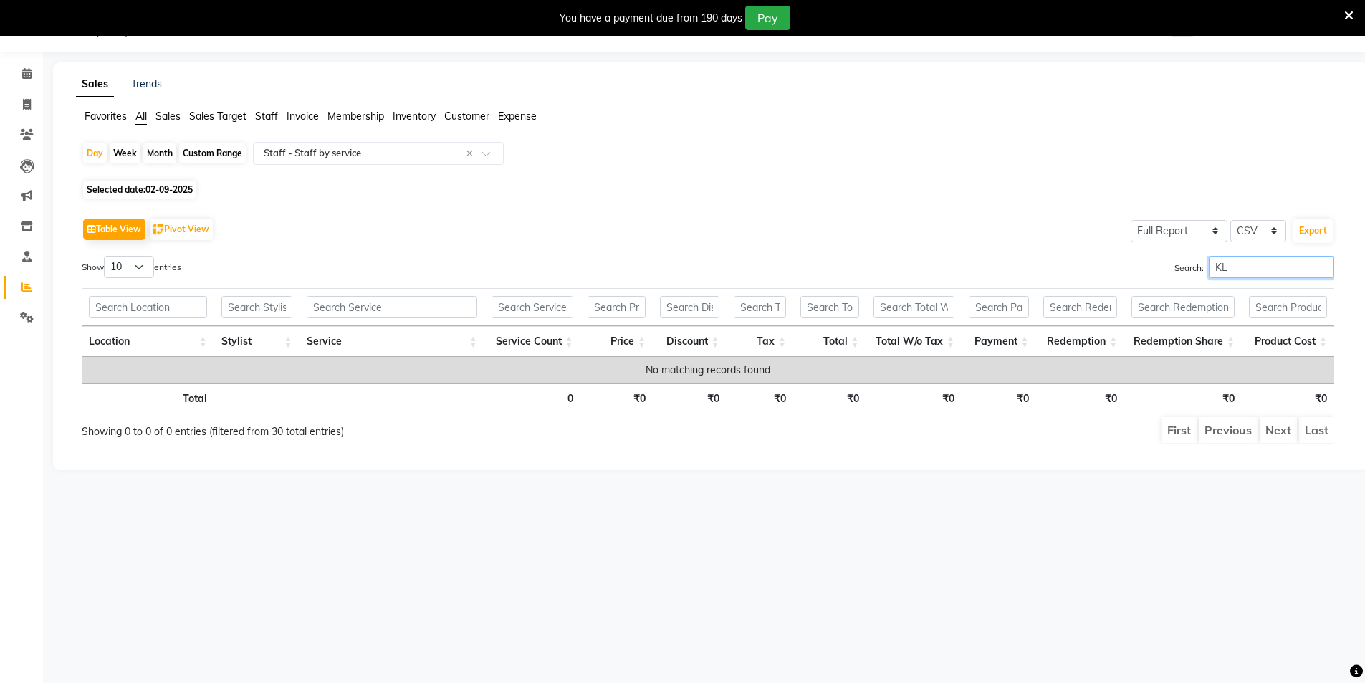
type input "K"
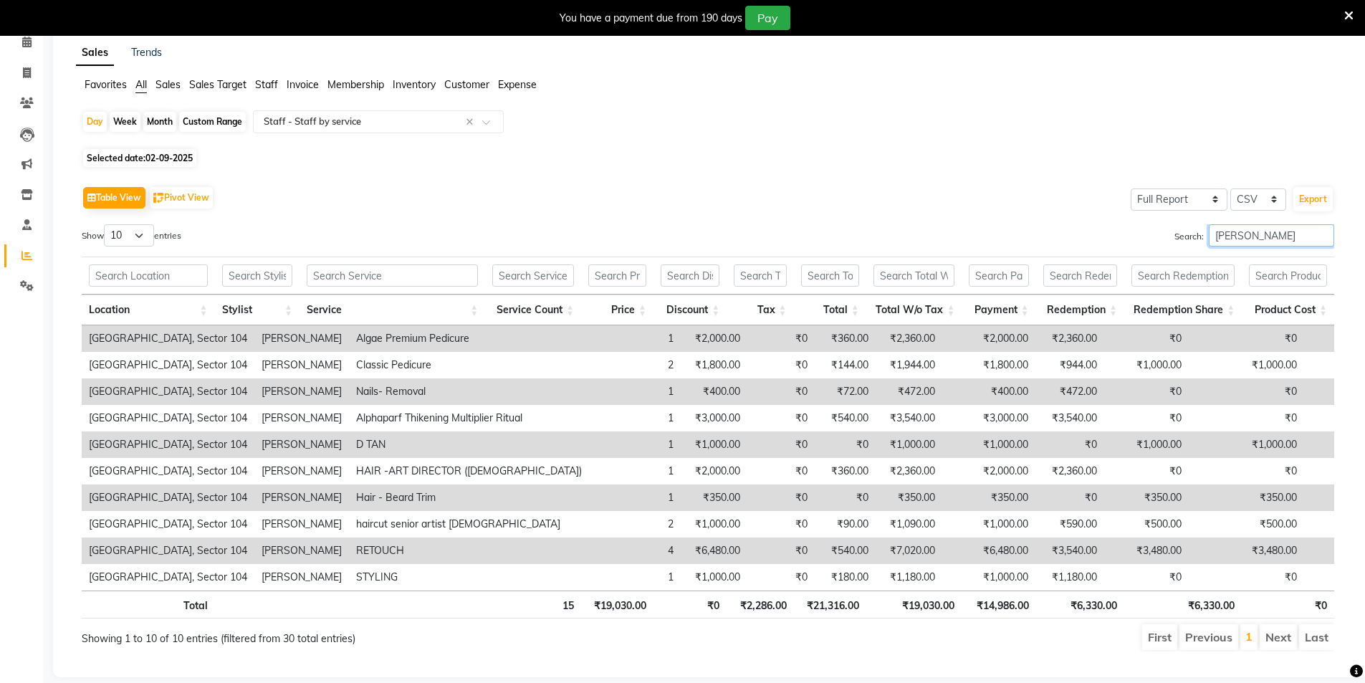
scroll to position [94, 0]
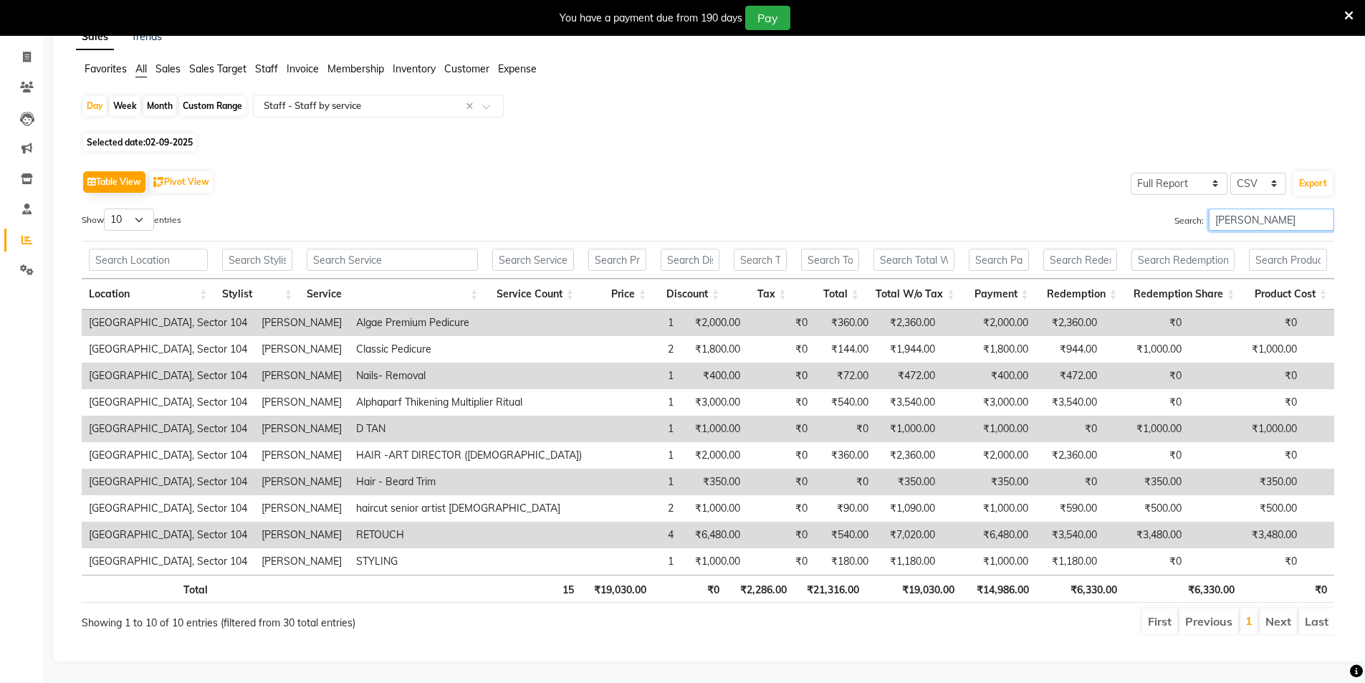
type input "L SAM"
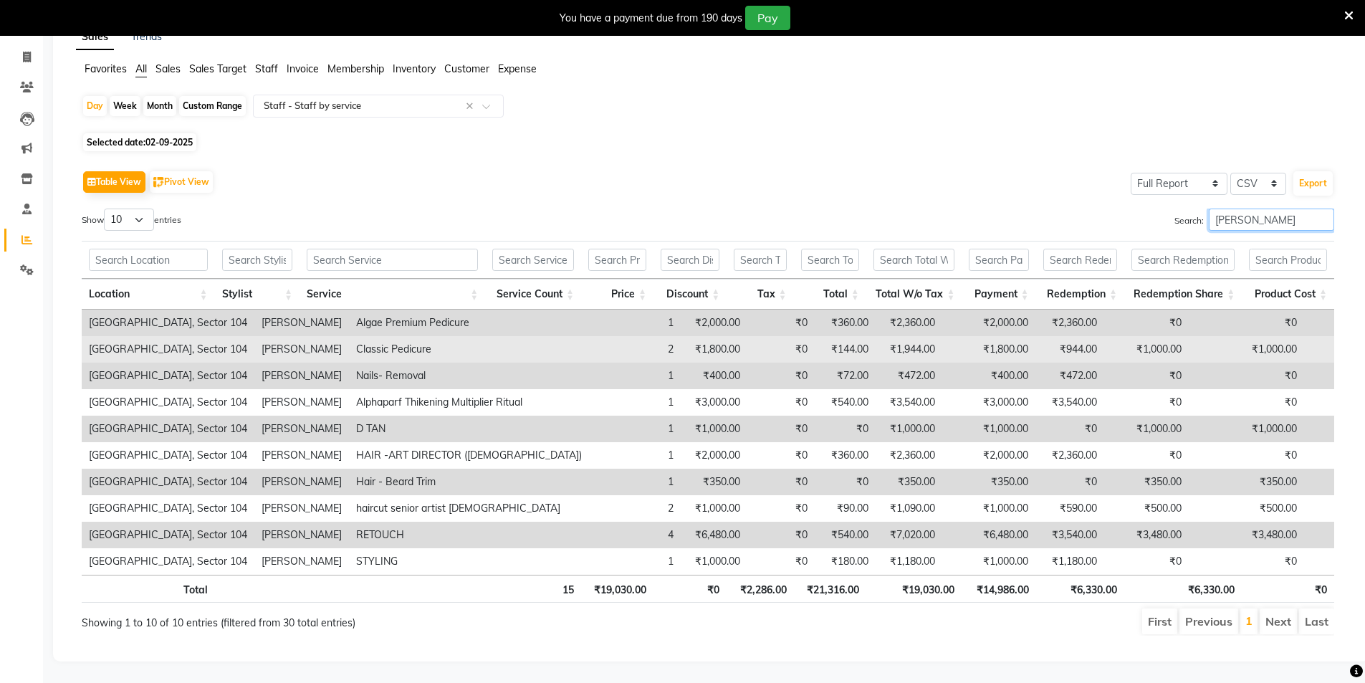
scroll to position [0, 0]
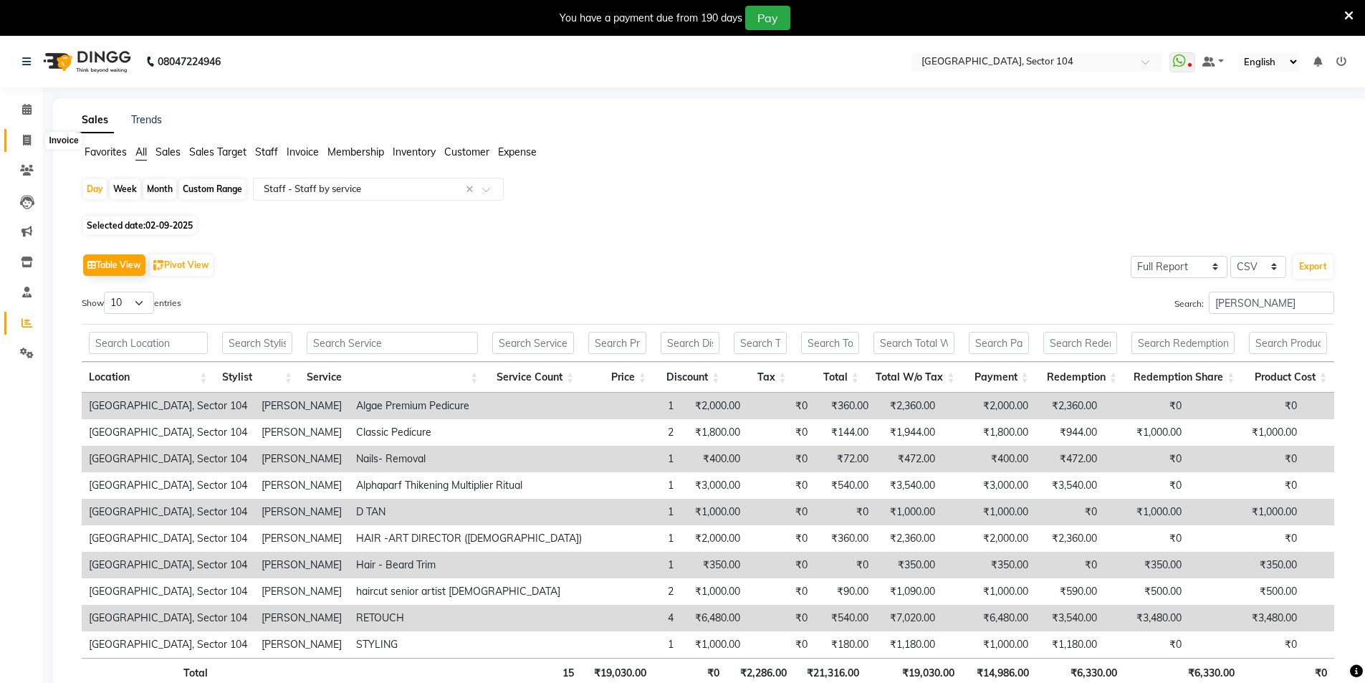
click at [19, 142] on span at bounding box center [26, 141] width 25 height 16
select select "service"
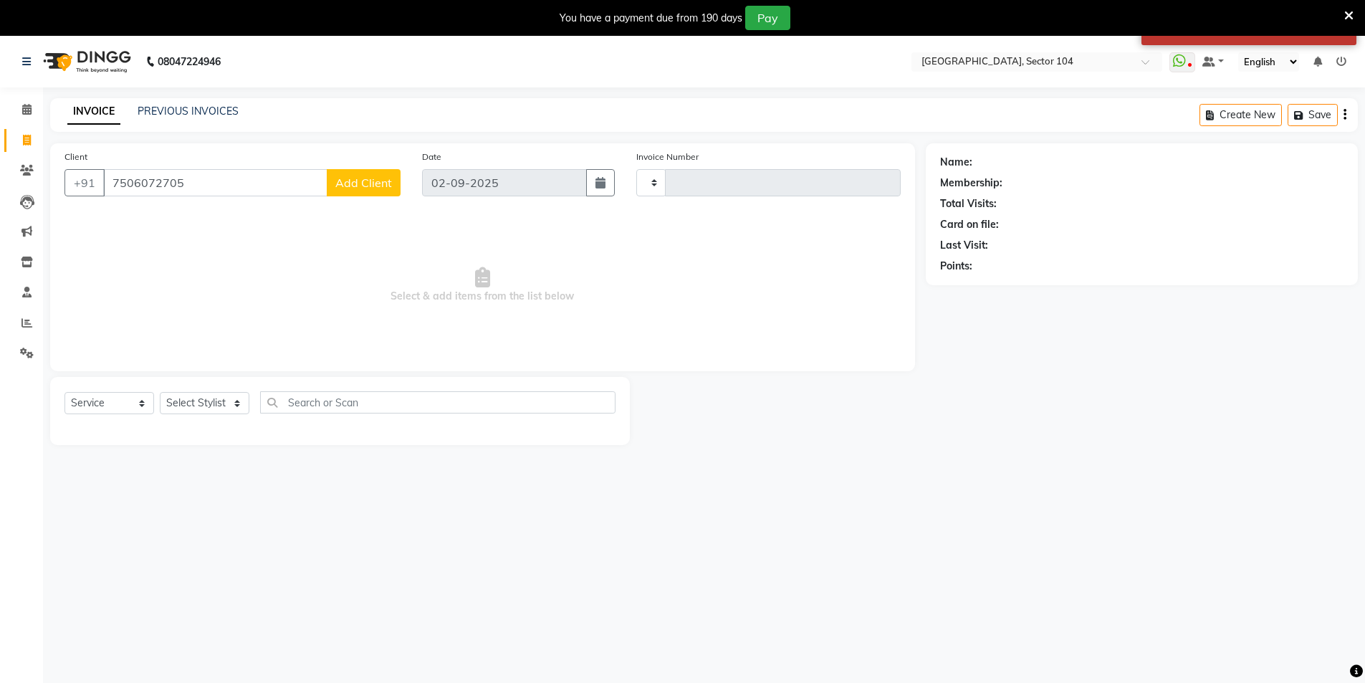
type input "7506072705"
click at [375, 178] on span "Add Client" at bounding box center [363, 183] width 57 height 14
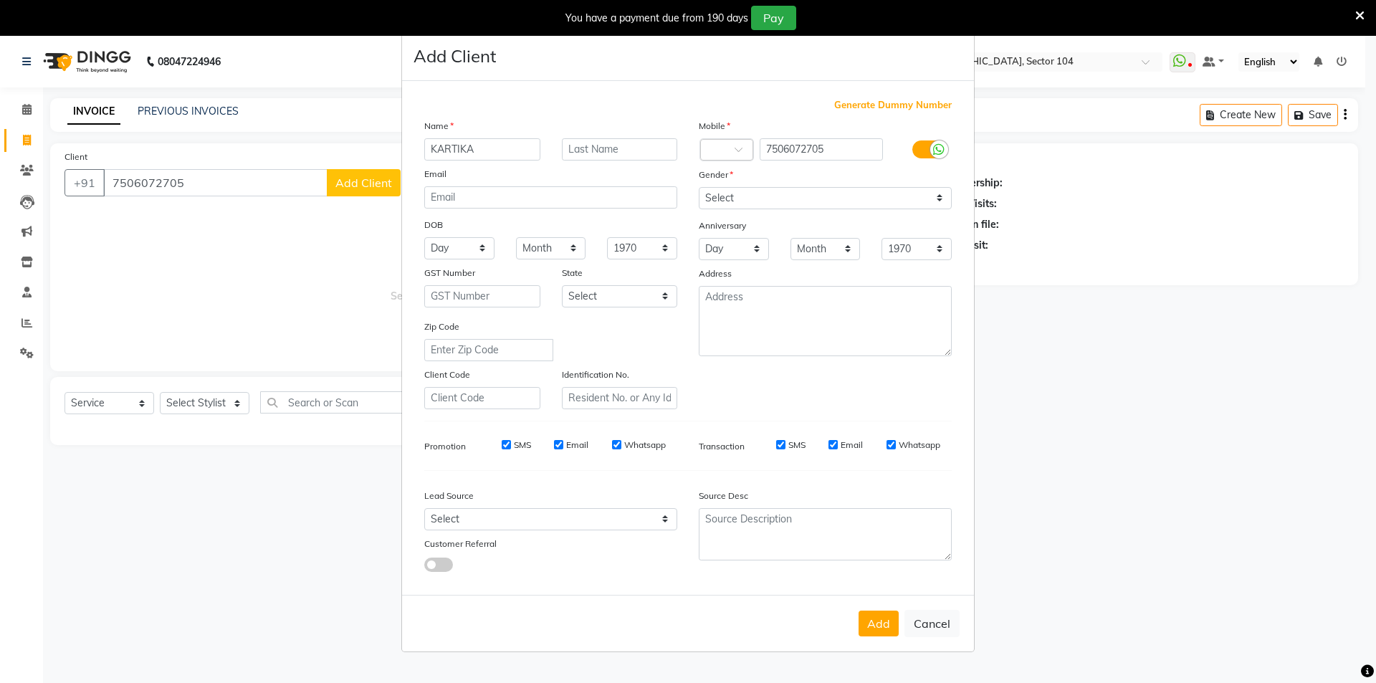
type input "KARTIKA"
click at [764, 194] on select "Select Male Female Other Prefer Not To Say" at bounding box center [825, 198] width 253 height 22
select select "female"
click at [699, 187] on select "Select Male Female Other Prefer Not To Say" at bounding box center [825, 198] width 253 height 22
click at [472, 519] on select "Select" at bounding box center [550, 519] width 253 height 22
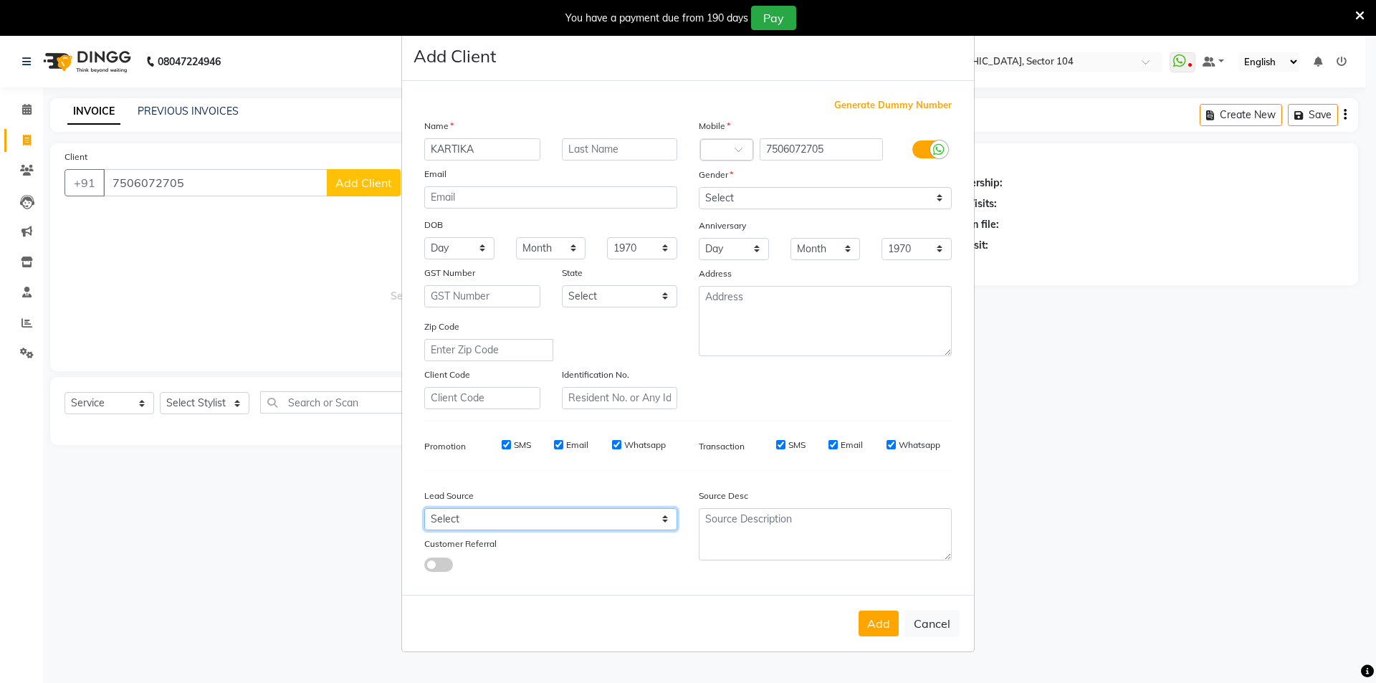
click at [485, 517] on select "Select" at bounding box center [550, 519] width 253 height 22
click at [489, 517] on select "Select" at bounding box center [550, 519] width 253 height 22
click at [491, 512] on select "Select" at bounding box center [550, 519] width 253 height 22
click at [510, 503] on div "Lead Source" at bounding box center [483, 498] width 138 height 20
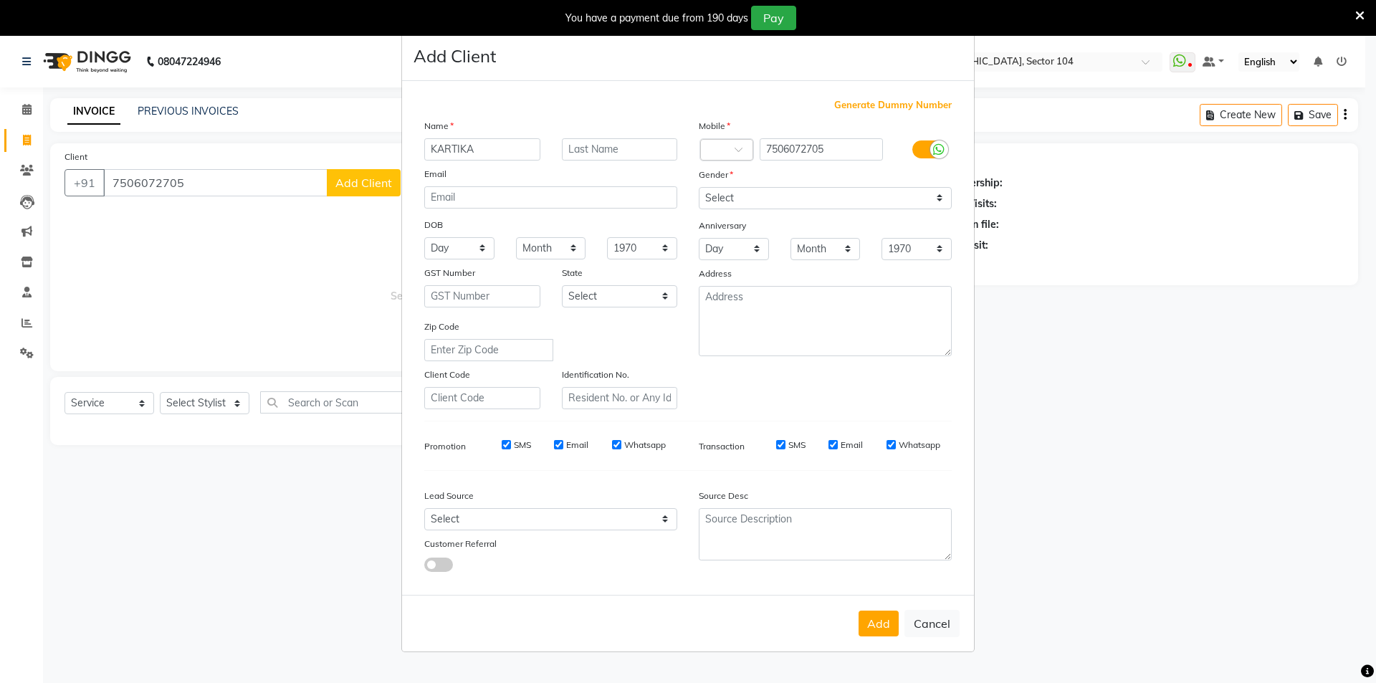
click at [512, 502] on div "Lead Source" at bounding box center [483, 498] width 138 height 20
click at [497, 517] on select "Select" at bounding box center [550, 519] width 253 height 22
click at [495, 517] on select "Select" at bounding box center [550, 519] width 253 height 22
click at [493, 516] on select "Select" at bounding box center [550, 519] width 253 height 22
click at [495, 513] on select "Select" at bounding box center [550, 519] width 253 height 22
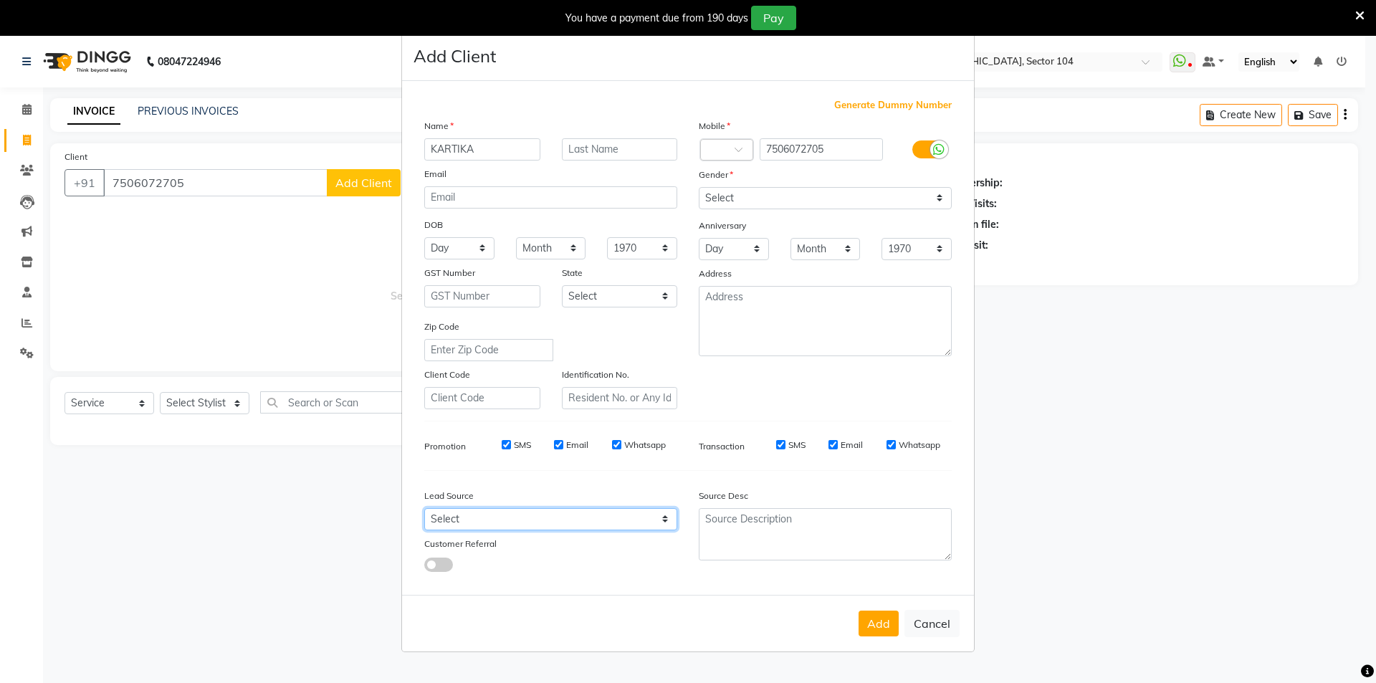
click at [502, 512] on select "Select" at bounding box center [550, 519] width 253 height 22
click at [664, 517] on select "Select" at bounding box center [550, 519] width 253 height 22
click at [551, 520] on select "Select" at bounding box center [550, 519] width 253 height 22
click at [884, 623] on button "Add" at bounding box center [879, 624] width 40 height 26
click at [520, 519] on select "Select" at bounding box center [550, 519] width 253 height 22
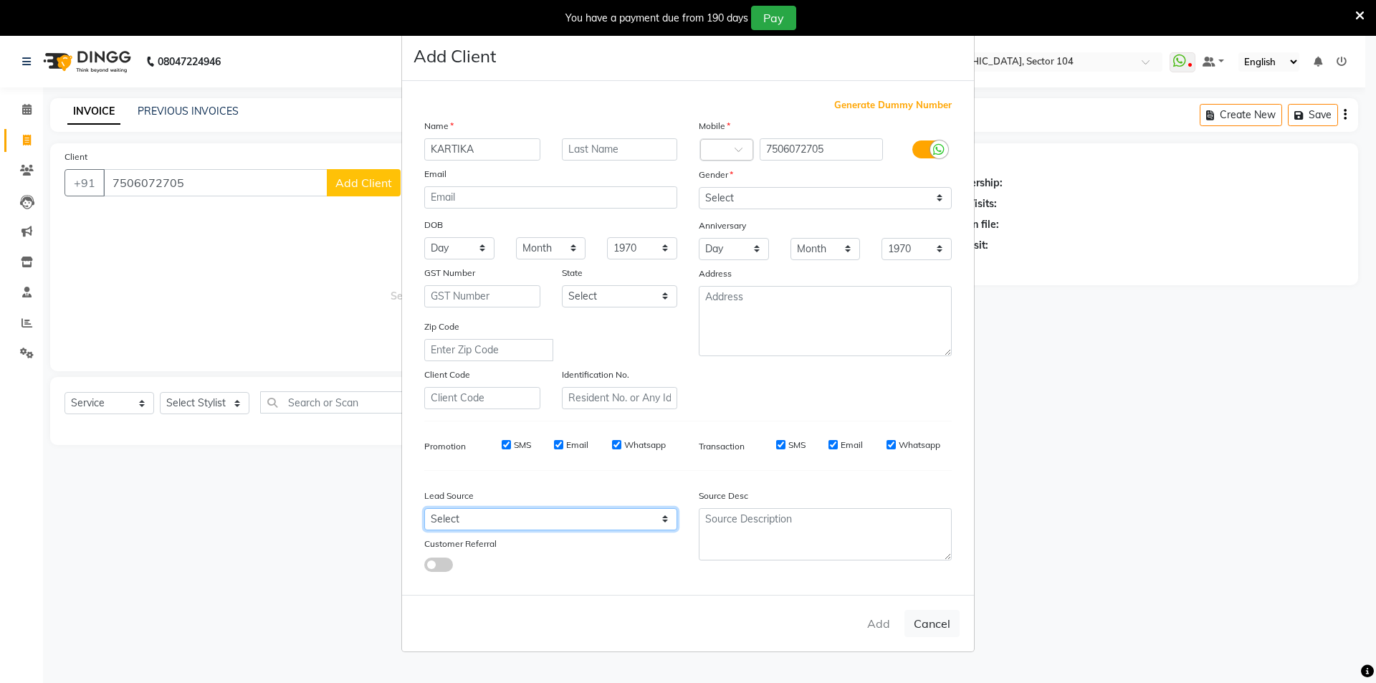
click at [424, 508] on select "Select" at bounding box center [550, 519] width 253 height 22
click at [458, 521] on select "Select" at bounding box center [550, 519] width 253 height 22
click at [477, 519] on select "Select" at bounding box center [550, 519] width 253 height 22
click at [475, 508] on select "Select" at bounding box center [550, 519] width 253 height 22
click at [469, 515] on select "Select" at bounding box center [550, 519] width 253 height 22
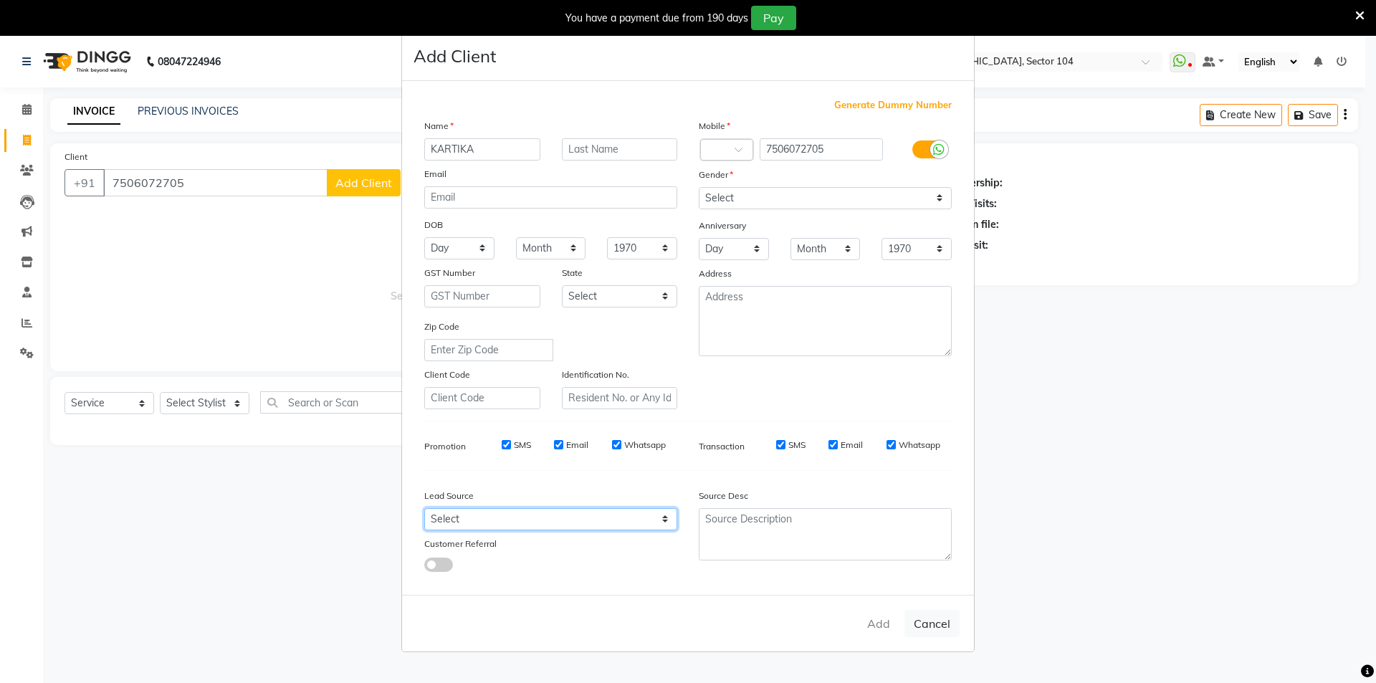
click at [469, 515] on select "Select" at bounding box center [550, 519] width 253 height 22
click at [471, 512] on select "Select" at bounding box center [550, 519] width 253 height 22
click at [472, 512] on select "Select" at bounding box center [550, 519] width 253 height 22
click at [472, 517] on select "Select" at bounding box center [550, 519] width 253 height 22
click at [498, 524] on select "Select" at bounding box center [550, 519] width 253 height 22
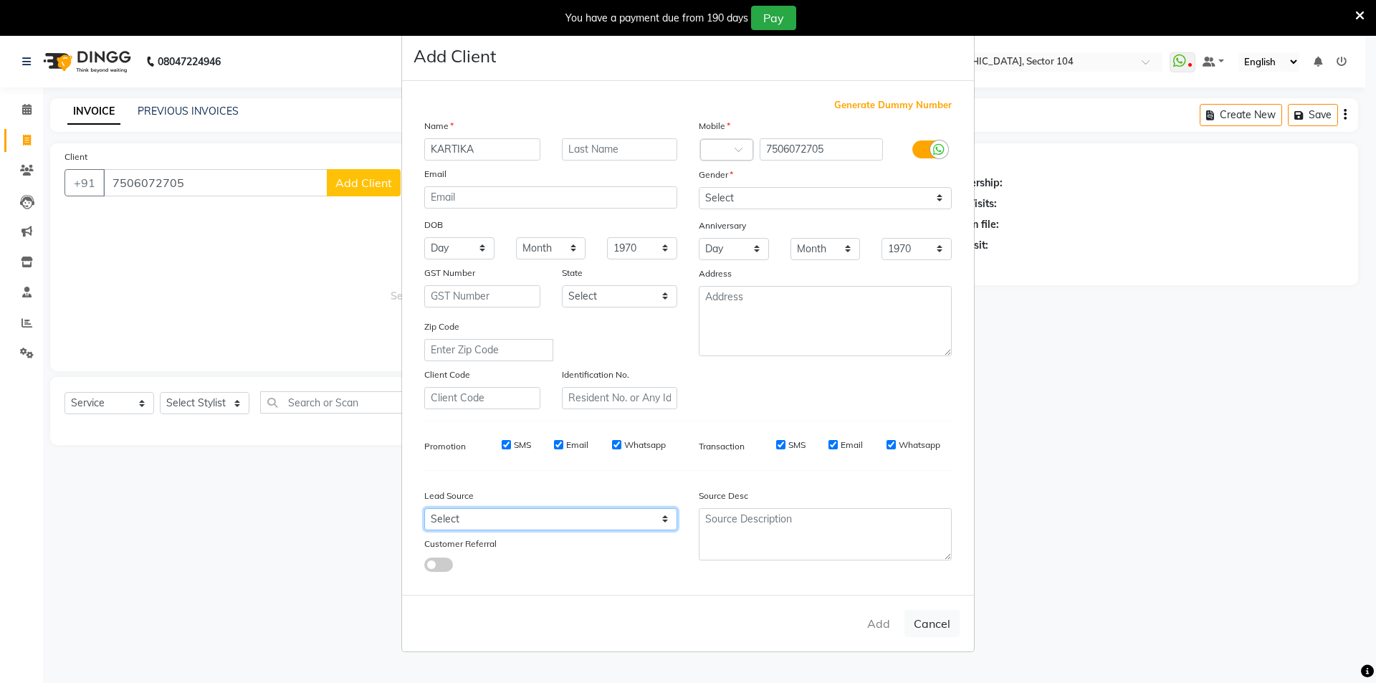
click at [500, 522] on select "Select" at bounding box center [550, 519] width 253 height 22
click at [546, 515] on select "Select" at bounding box center [550, 519] width 253 height 22
click at [545, 516] on select "Select" at bounding box center [550, 519] width 253 height 22
click at [545, 517] on select "Select" at bounding box center [550, 519] width 253 height 22
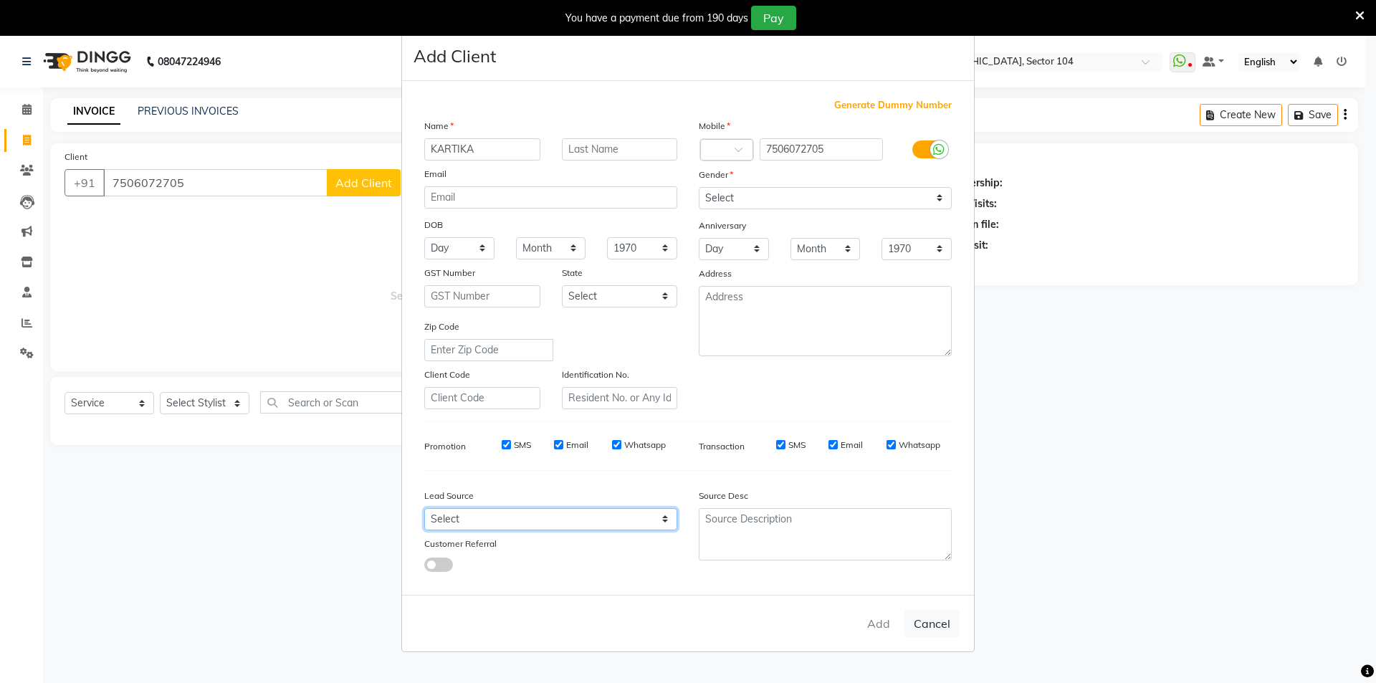
drag, startPoint x: 548, startPoint y: 520, endPoint x: 548, endPoint y: 467, distance: 53.0
click at [548, 508] on select "Select" at bounding box center [550, 519] width 253 height 22
drag, startPoint x: 548, startPoint y: 467, endPoint x: 560, endPoint y: 394, distance: 73.5
click at [548, 466] on div "Generate Dummy Number Name KARTIKA Email DOB Day 01 02 03 04 05 06 07 08 09 10 …" at bounding box center [688, 340] width 549 height 485
click at [533, 515] on select "Select" at bounding box center [550, 519] width 253 height 22
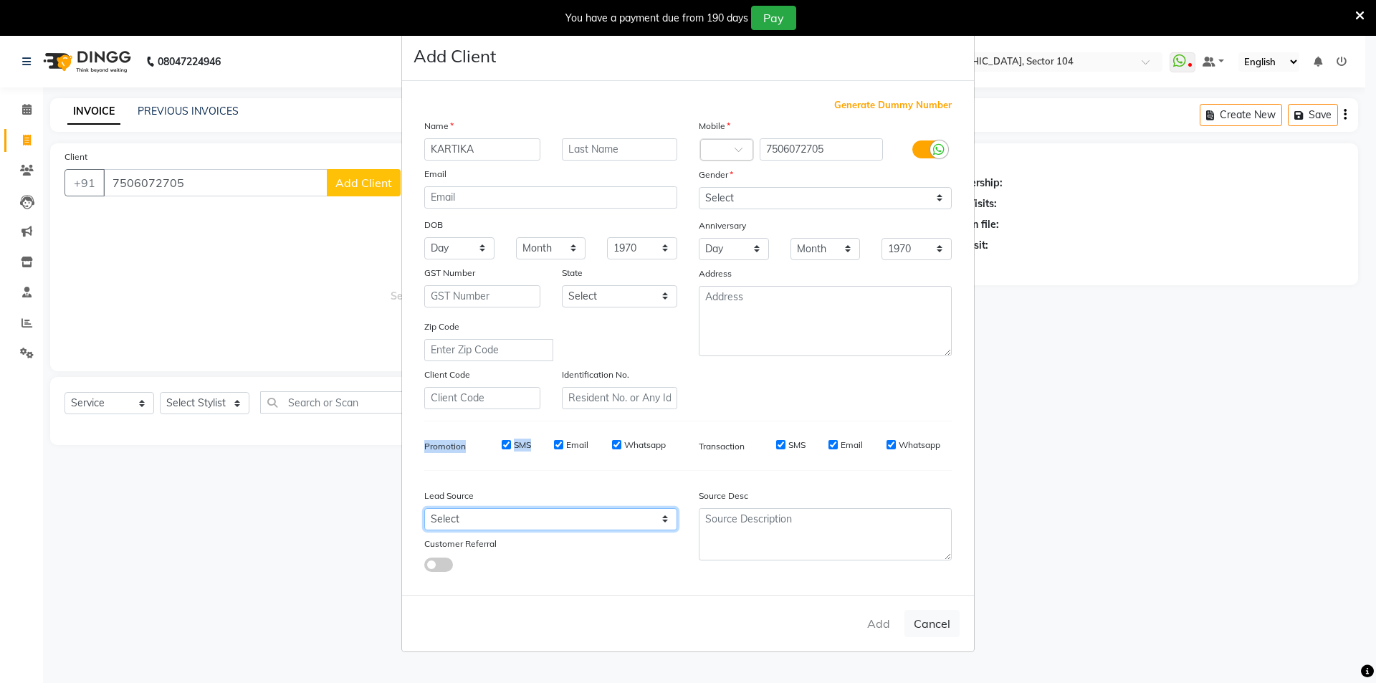
click at [532, 515] on select "Select" at bounding box center [550, 519] width 253 height 22
click at [227, 398] on ngb-modal-window "Add Client Generate Dummy Number Name KARTIKA Email DOB Day 01 02 03 04 05 06 0…" at bounding box center [688, 341] width 1376 height 683
drag, startPoint x: 227, startPoint y: 398, endPoint x: 226, endPoint y: 410, distance: 12.3
click at [226, 410] on ngb-modal-window "Add Client Generate Dummy Number Name KARTIKA Email DOB Day 01 02 03 04 05 06 0…" at bounding box center [688, 341] width 1376 height 683
click at [511, 518] on select "Select" at bounding box center [550, 519] width 253 height 22
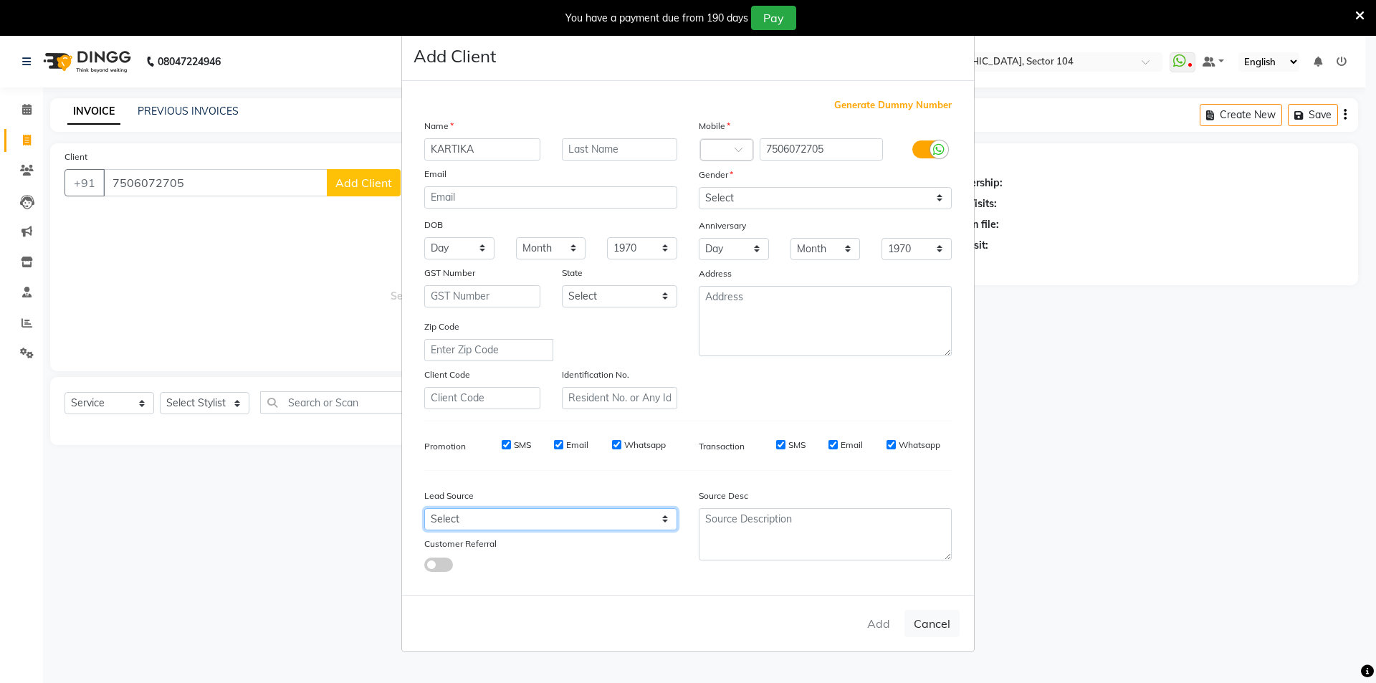
click at [453, 520] on select "Select" at bounding box center [550, 519] width 253 height 22
click at [449, 512] on select "Select" at bounding box center [550, 519] width 253 height 22
drag, startPoint x: 550, startPoint y: 520, endPoint x: 555, endPoint y: 526, distance: 8.1
click at [555, 525] on select "Select" at bounding box center [550, 519] width 253 height 22
click at [871, 622] on div "Add Cancel" at bounding box center [688, 623] width 572 height 57
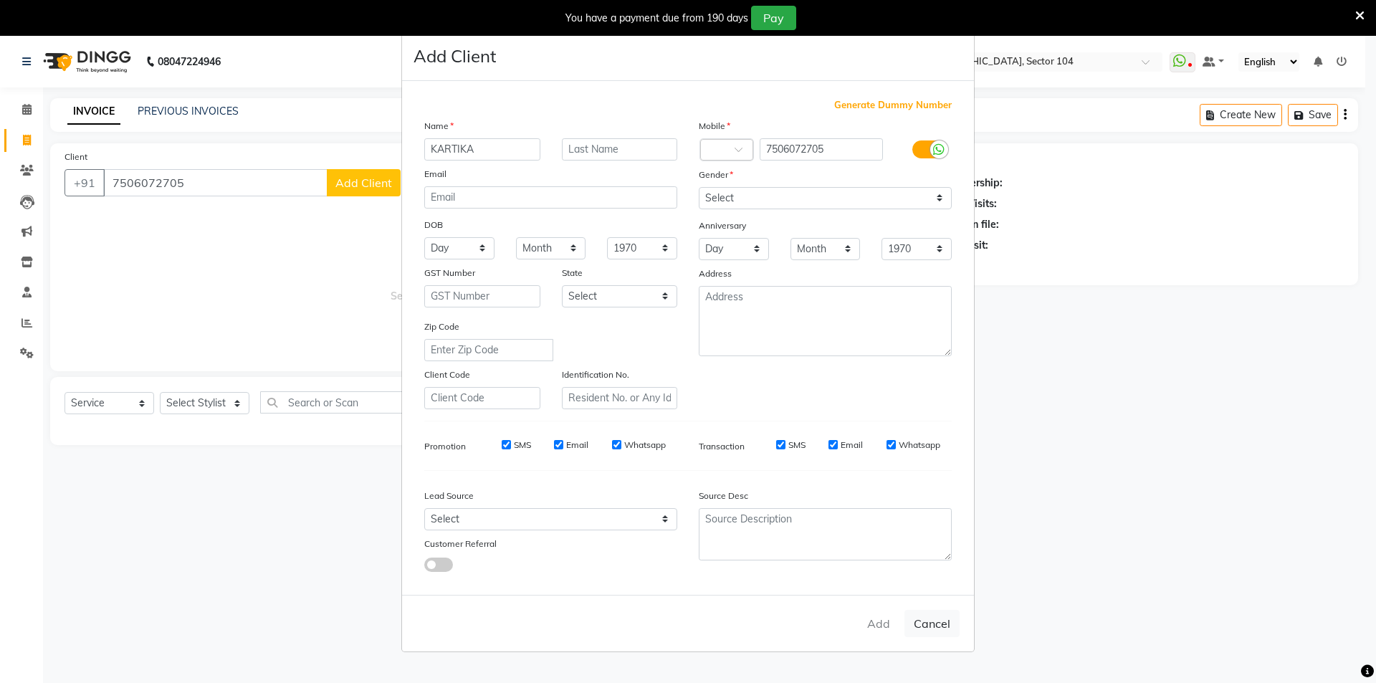
click at [874, 622] on div "Add Cancel" at bounding box center [688, 623] width 572 height 57
click at [874, 619] on div "Add Cancel" at bounding box center [688, 623] width 572 height 57
click at [872, 617] on div "Add Cancel" at bounding box center [688, 623] width 572 height 57
click at [872, 620] on div "Add Cancel" at bounding box center [688, 623] width 572 height 57
click at [469, 521] on select "Select" at bounding box center [550, 519] width 253 height 22
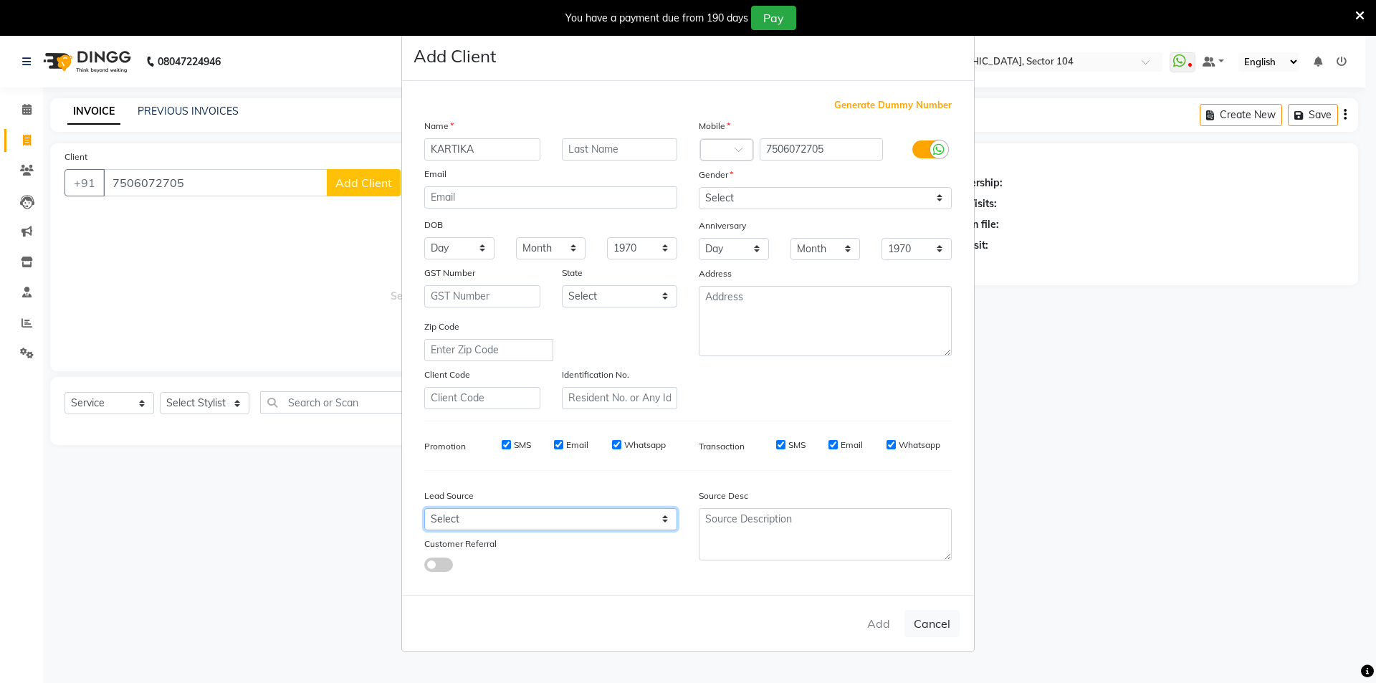
click at [469, 519] on select "Select" at bounding box center [550, 519] width 253 height 22
click at [467, 506] on div "Lead Source Select Customer Referral" at bounding box center [551, 527] width 274 height 90
drag, startPoint x: 470, startPoint y: 541, endPoint x: 467, endPoint y: 520, distance: 21.7
click at [467, 533] on div "Lead Source Select Customer Referral" at bounding box center [551, 527] width 274 height 90
click at [472, 512] on select "Select" at bounding box center [550, 519] width 253 height 22
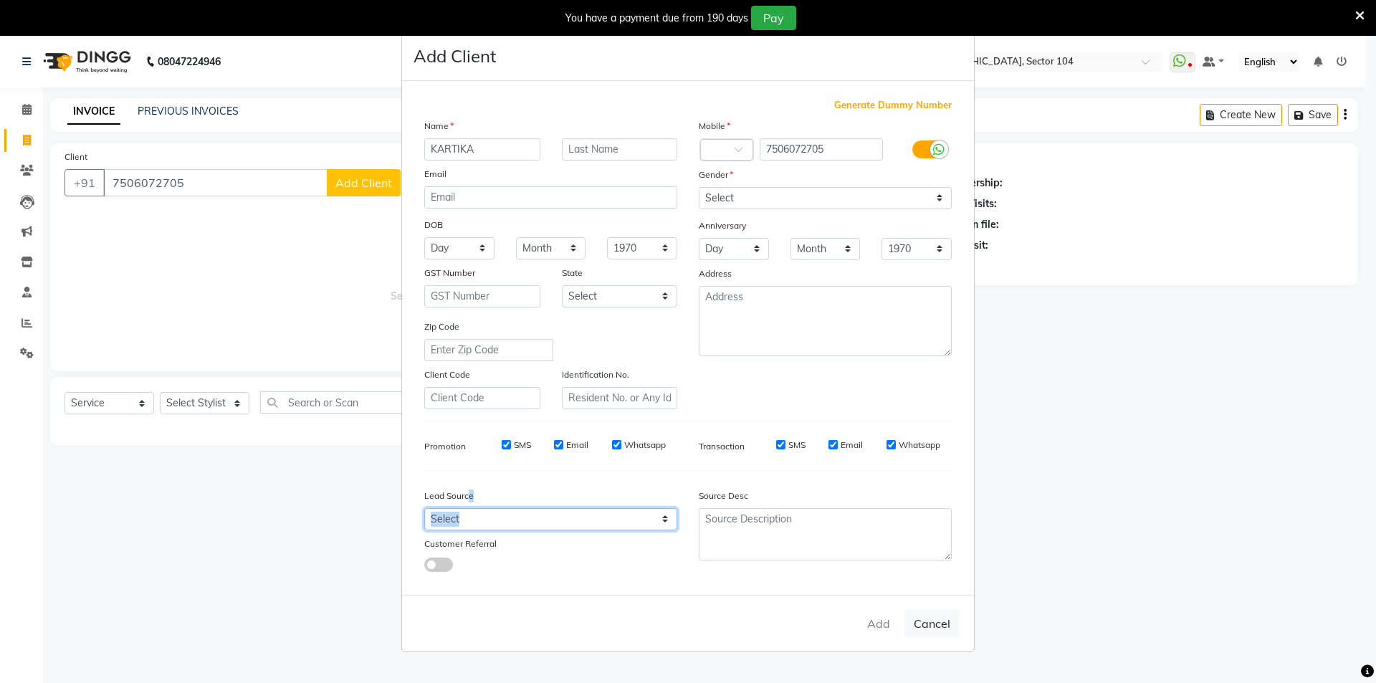
click at [483, 516] on select "Select" at bounding box center [550, 519] width 253 height 22
drag, startPoint x: 483, startPoint y: 516, endPoint x: 488, endPoint y: 494, distance: 22.1
click at [484, 517] on select "Select" at bounding box center [550, 519] width 253 height 22
click at [939, 623] on button "Cancel" at bounding box center [931, 623] width 55 height 27
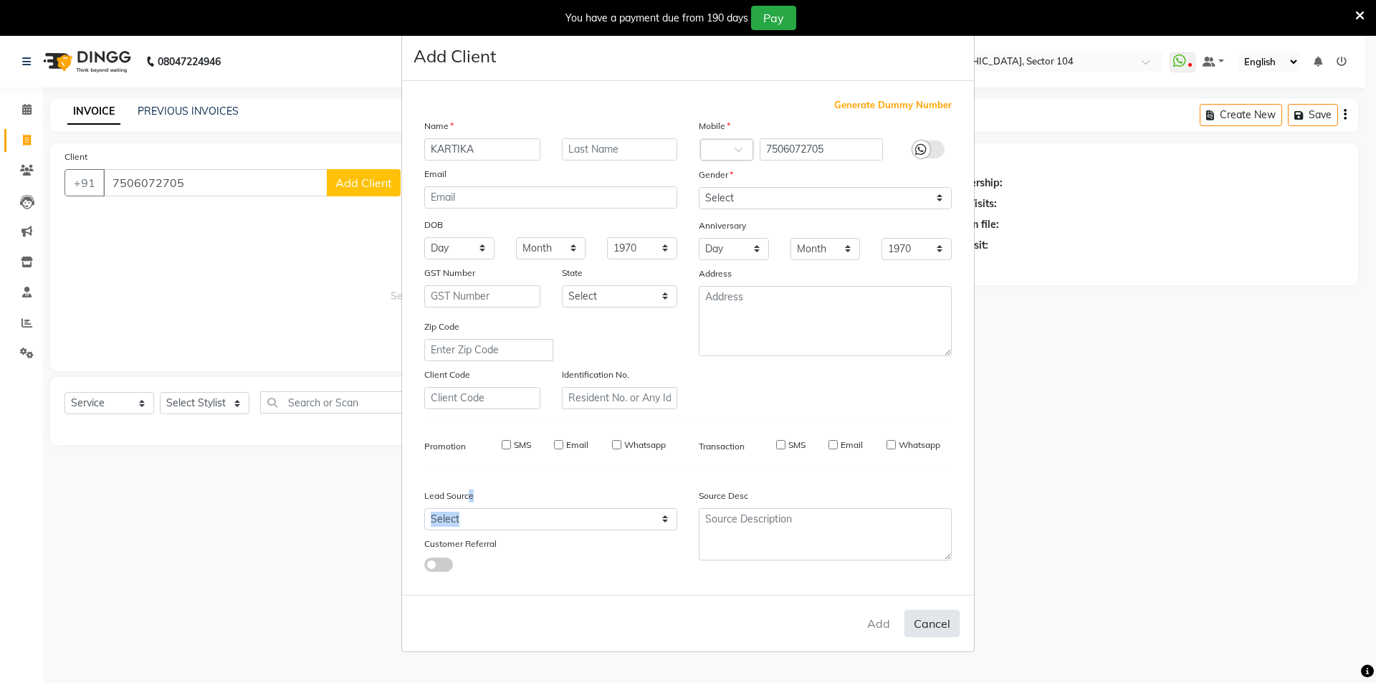
select select
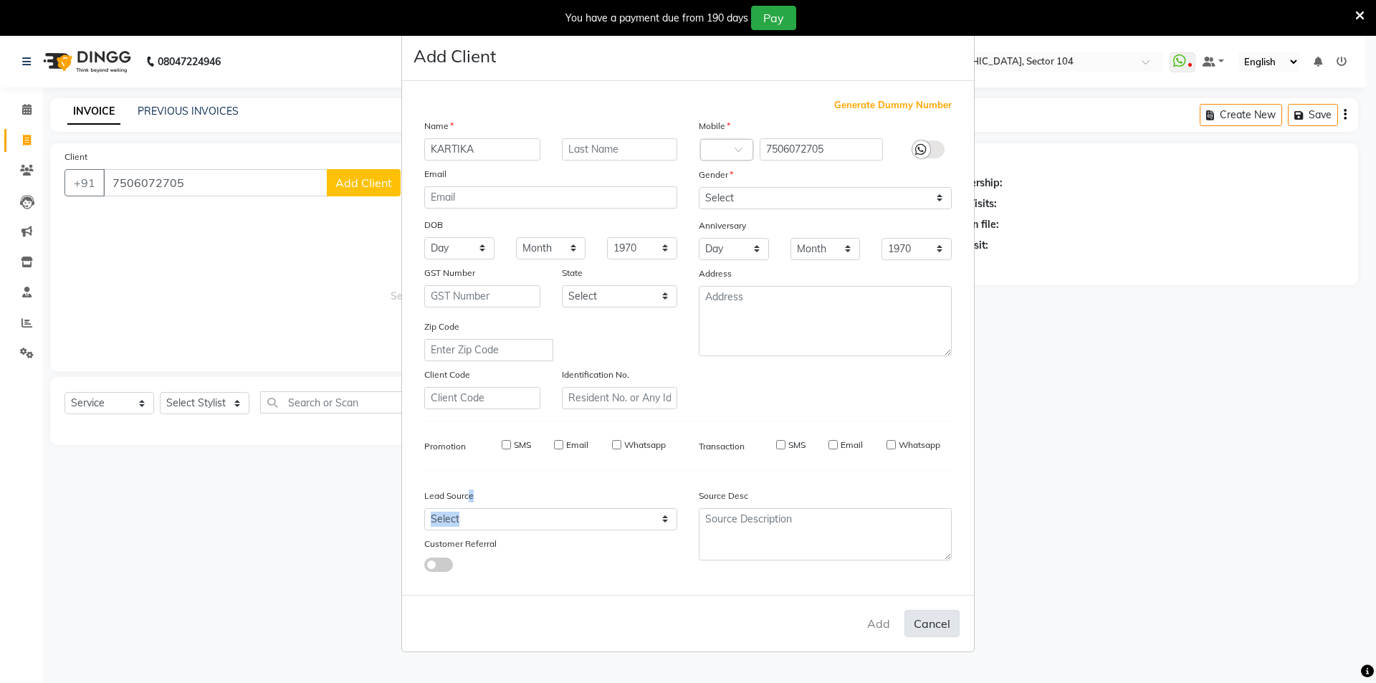
select select
checkbox input "false"
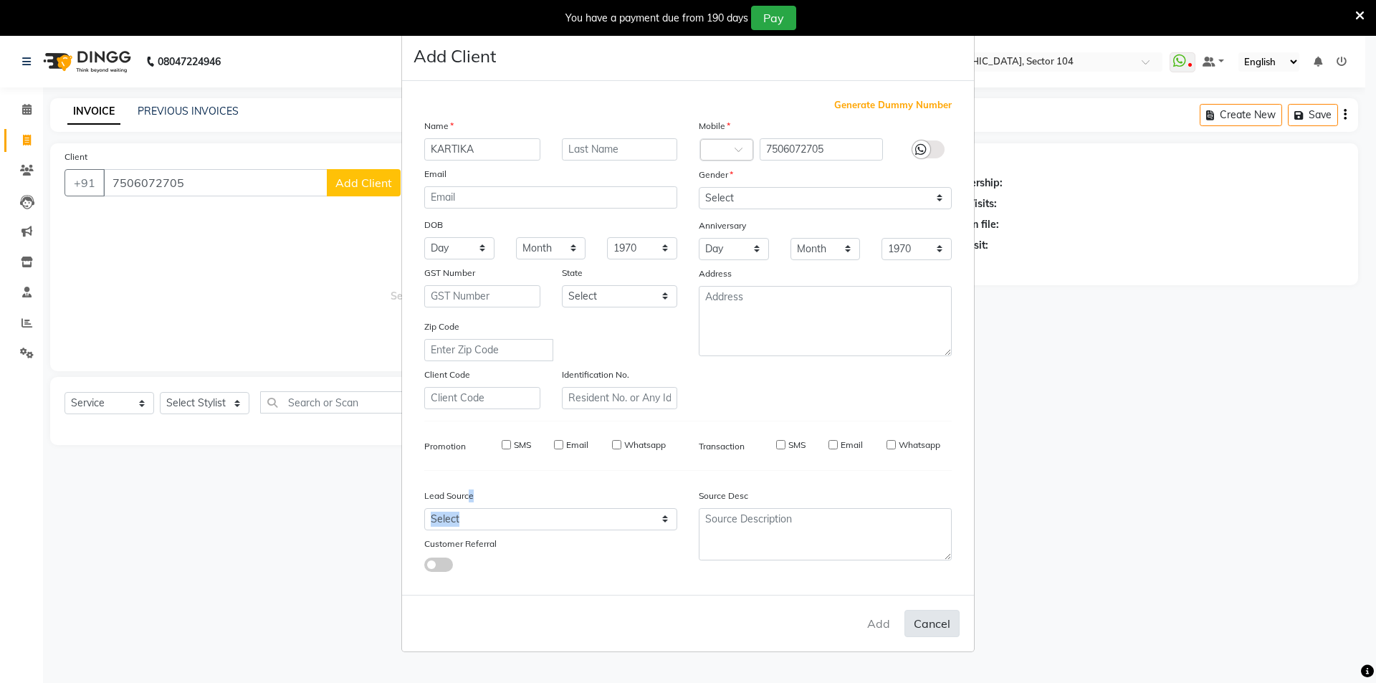
checkbox input "false"
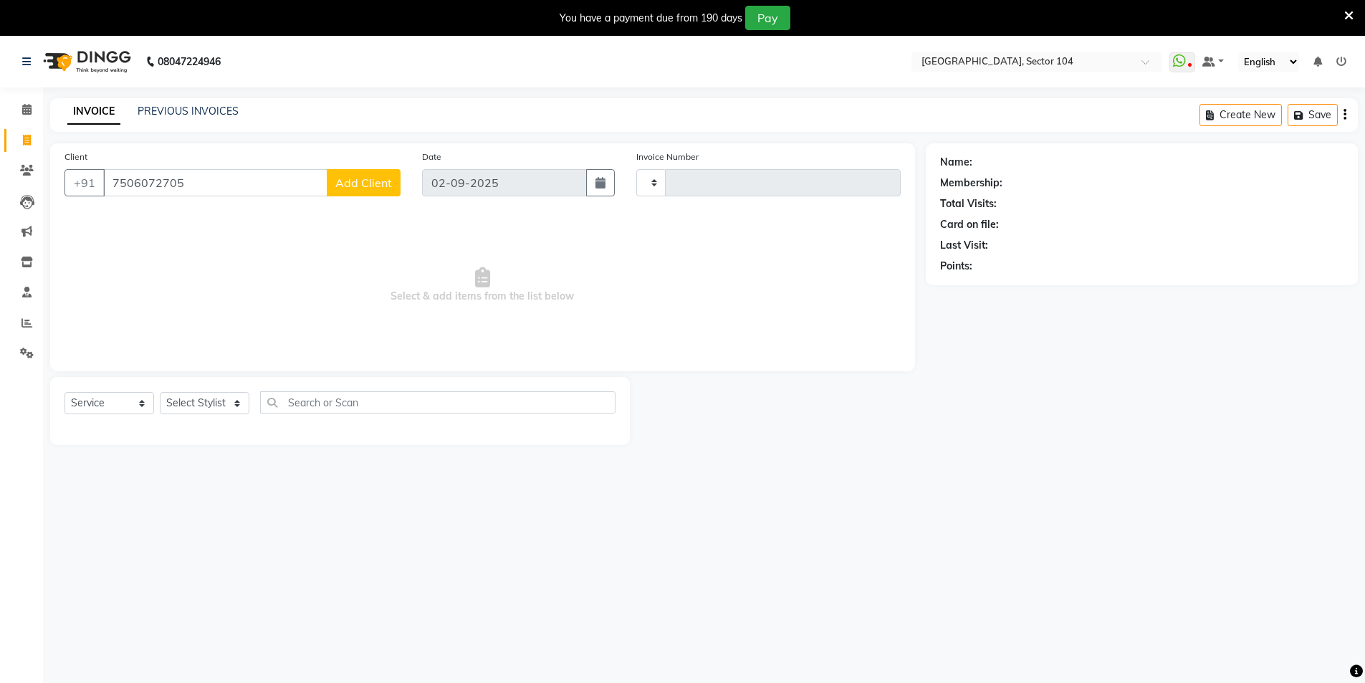
click at [369, 182] on span "Add Client" at bounding box center [363, 183] width 57 height 14
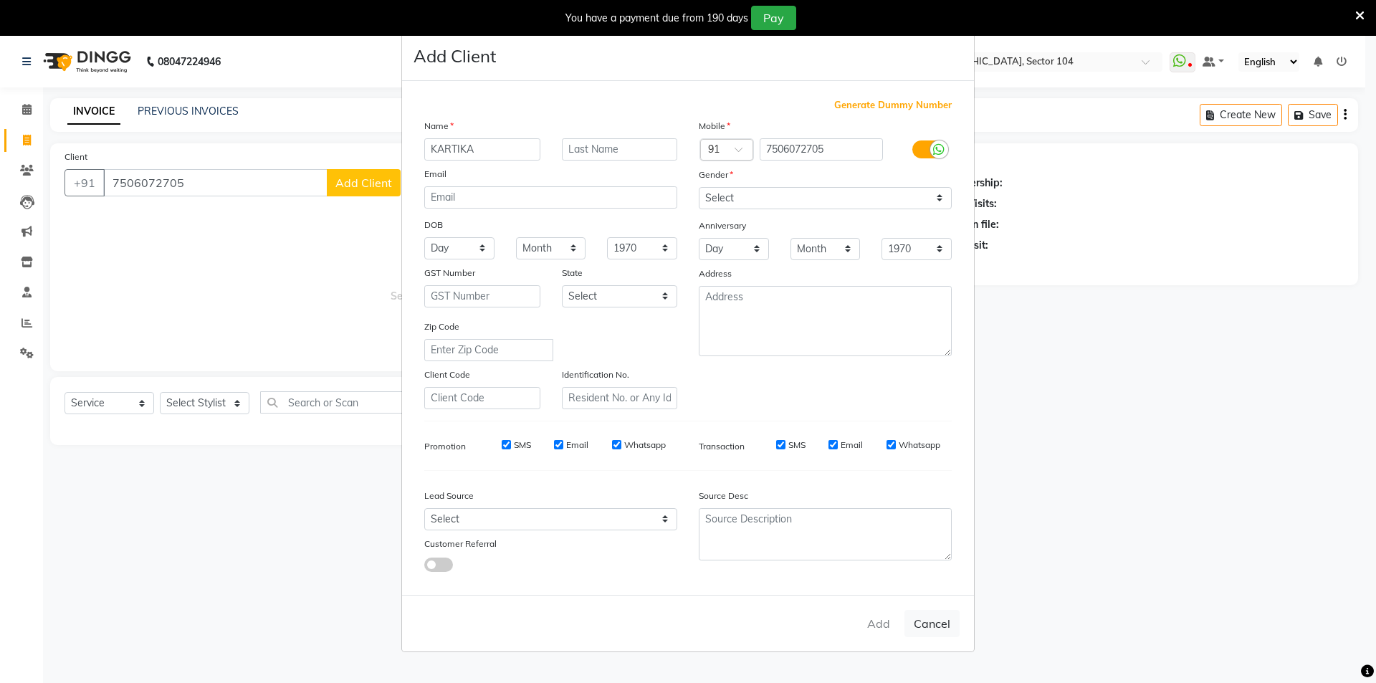
type input "KARTIKA"
click at [777, 192] on select "Select Male Female Other Prefer Not To Say" at bounding box center [825, 198] width 253 height 22
select select "female"
click at [699, 187] on select "Select Male Female Other Prefer Not To Say" at bounding box center [825, 198] width 253 height 22
click at [496, 516] on select "Select" at bounding box center [550, 519] width 253 height 22
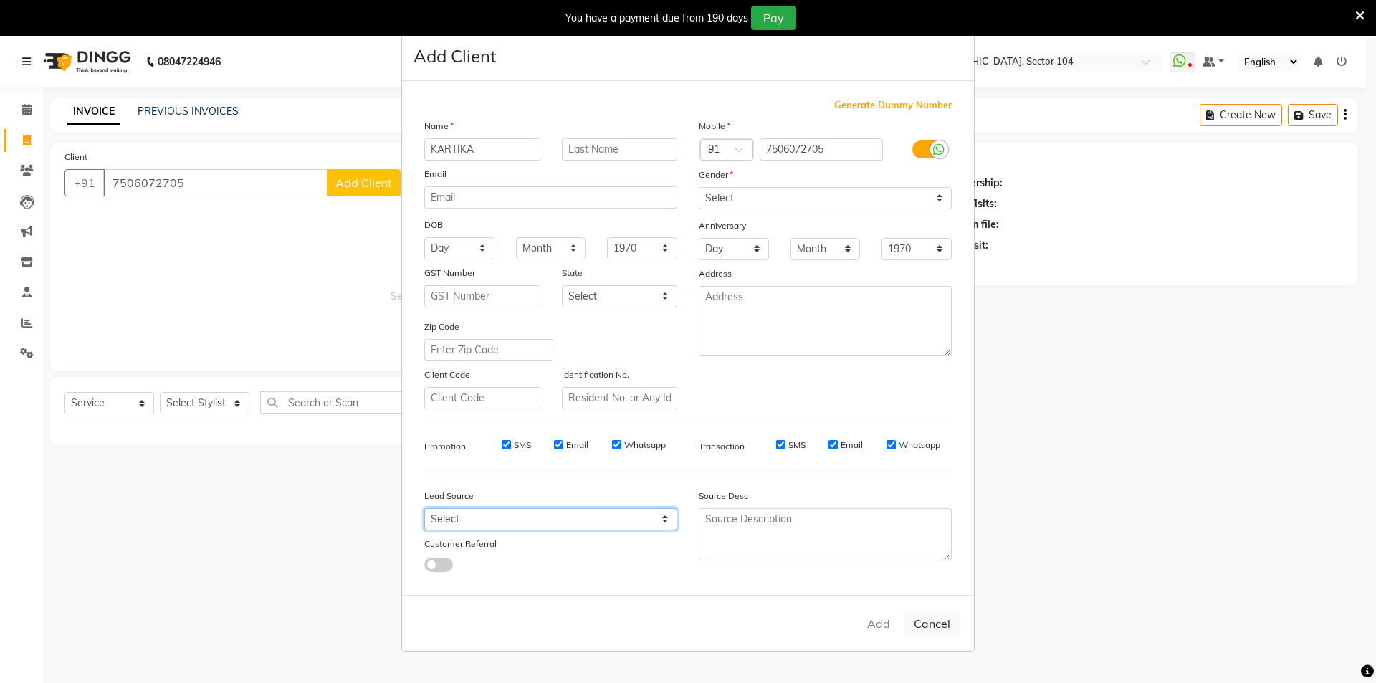
click at [445, 518] on select "Select" at bounding box center [550, 519] width 253 height 22
click at [451, 517] on select "Select" at bounding box center [550, 519] width 253 height 22
click at [424, 508] on select "Select" at bounding box center [550, 519] width 253 height 22
click at [447, 502] on label "Lead Source" at bounding box center [448, 495] width 49 height 13
click at [447, 517] on select "Select" at bounding box center [550, 519] width 253 height 22
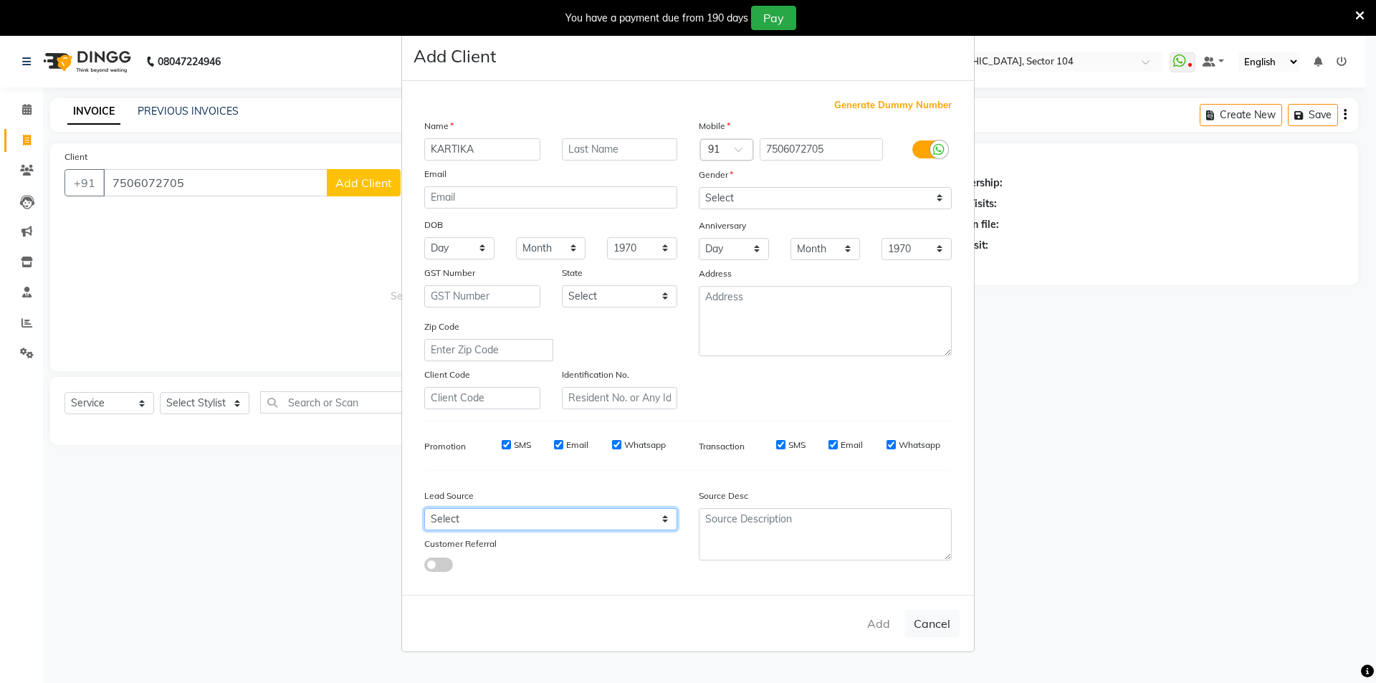
click at [447, 516] on select "Select" at bounding box center [550, 519] width 253 height 22
click at [449, 516] on select "Select" at bounding box center [550, 519] width 253 height 22
click at [451, 516] on select "Select" at bounding box center [550, 519] width 253 height 22
click at [456, 520] on select "Select" at bounding box center [550, 519] width 253 height 22
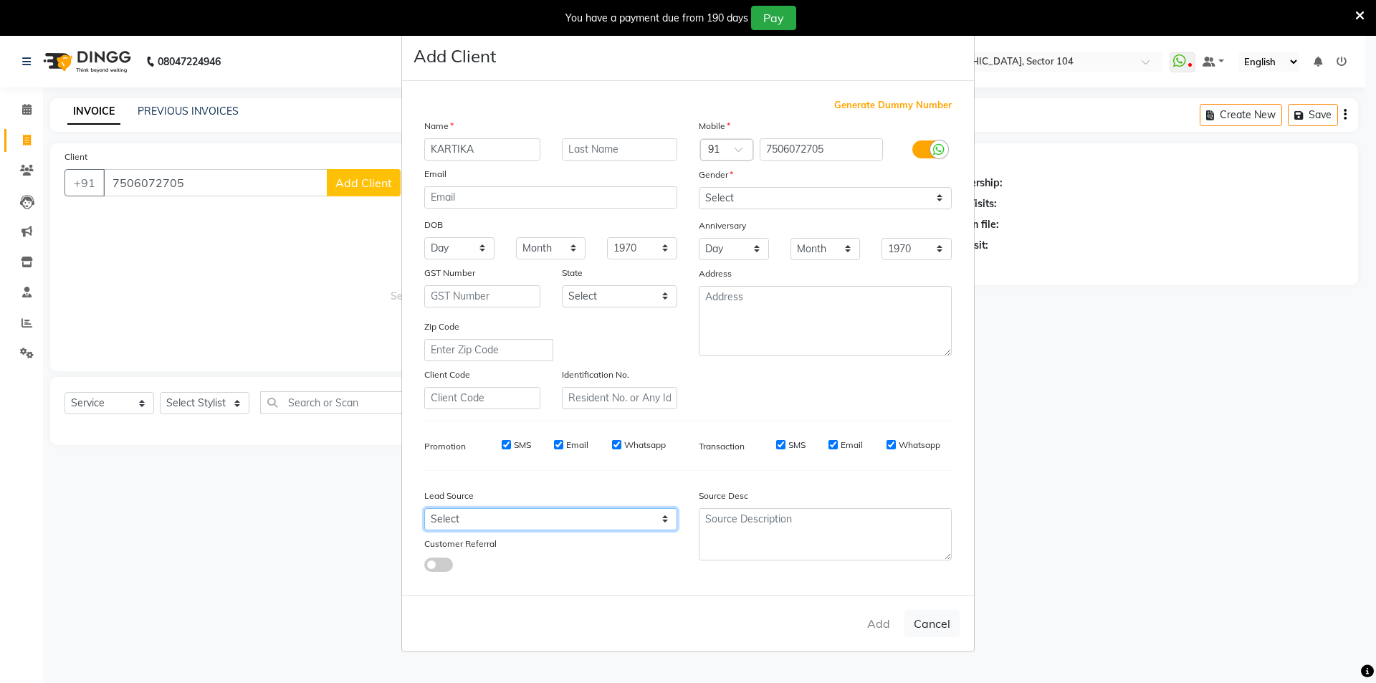
click at [455, 519] on select "Select" at bounding box center [550, 519] width 253 height 22
click at [456, 519] on select "Select" at bounding box center [550, 519] width 253 height 22
click at [929, 626] on button "Cancel" at bounding box center [931, 623] width 55 height 27
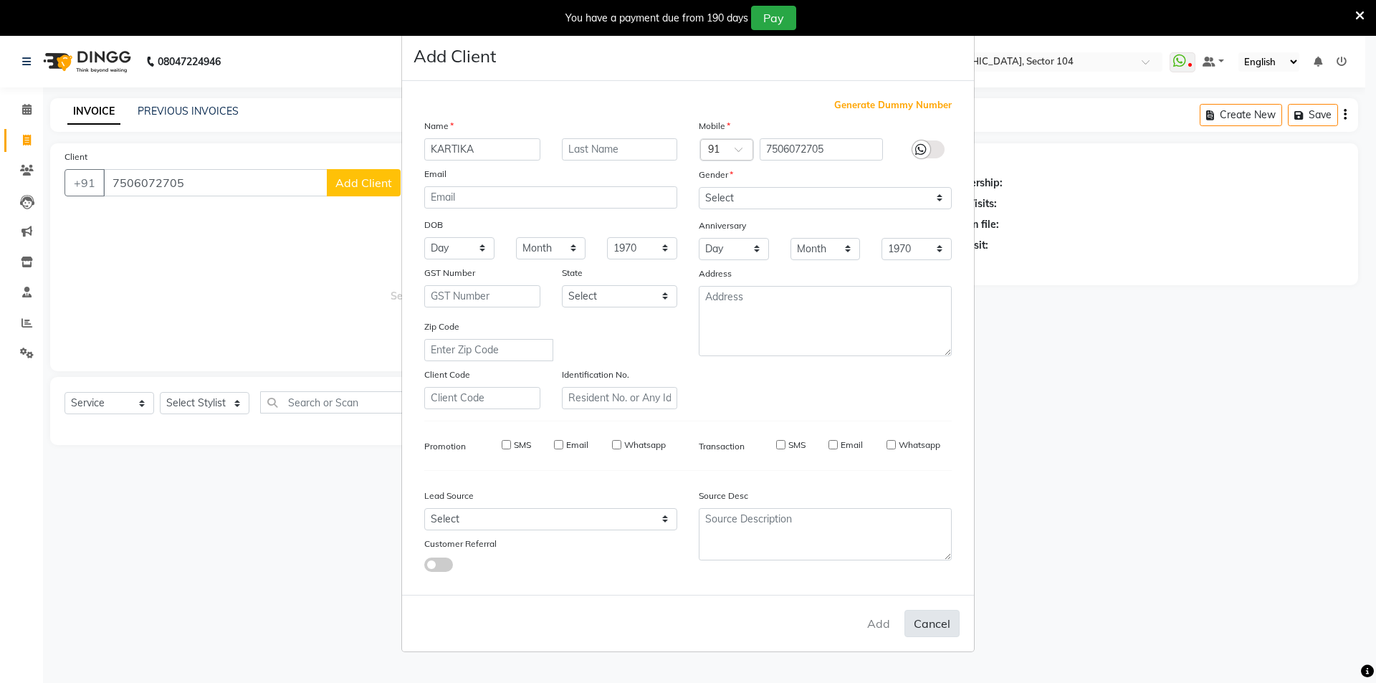
select select
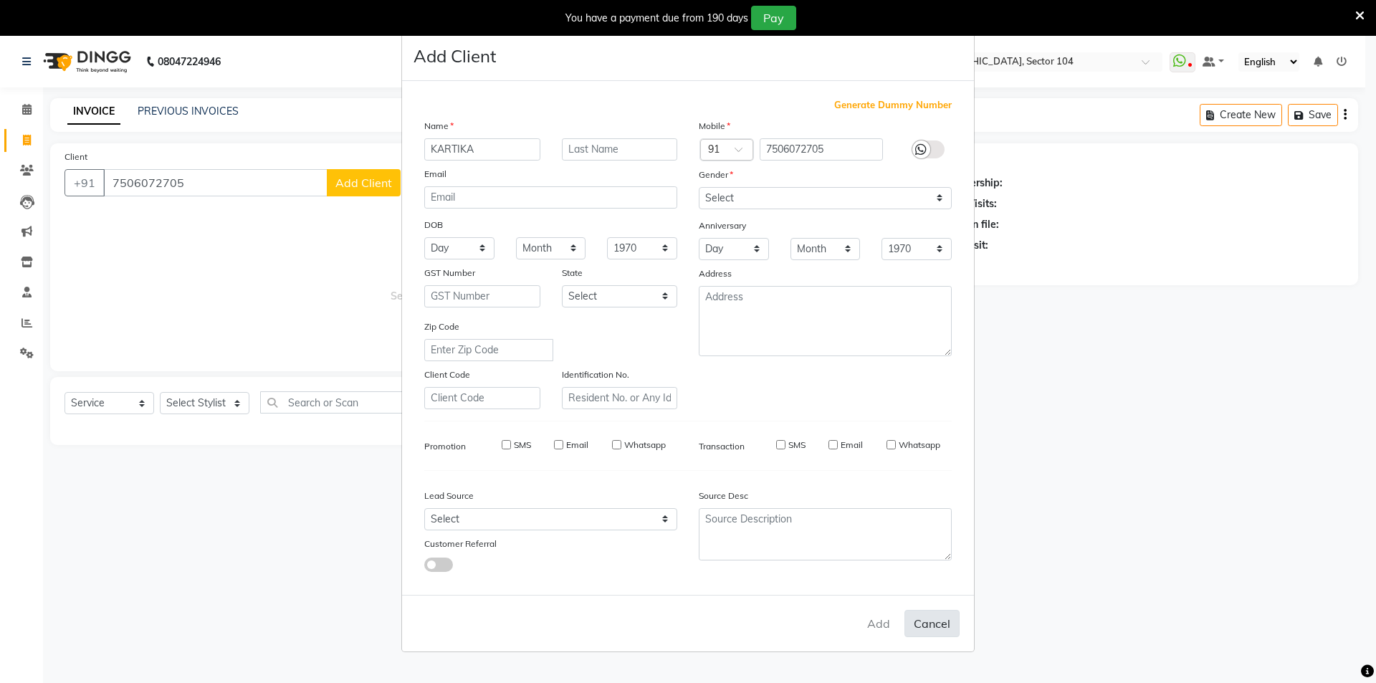
select select
checkbox input "false"
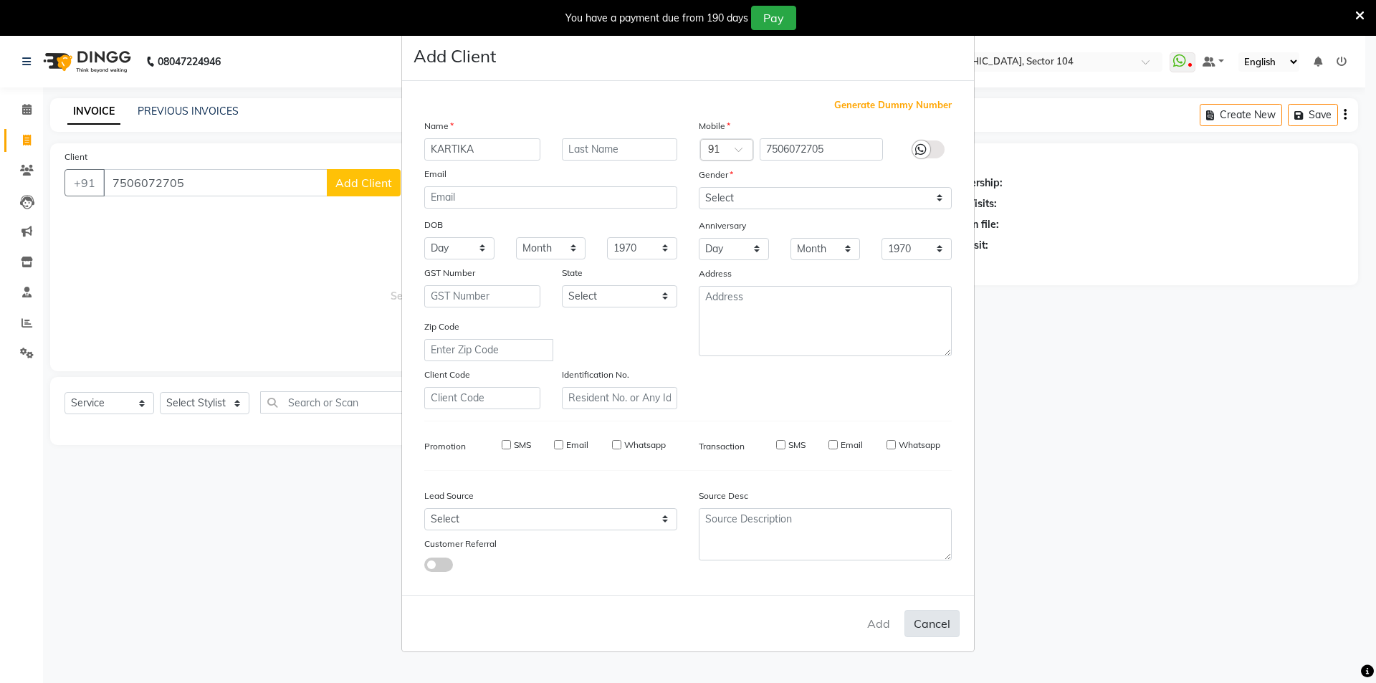
checkbox input "false"
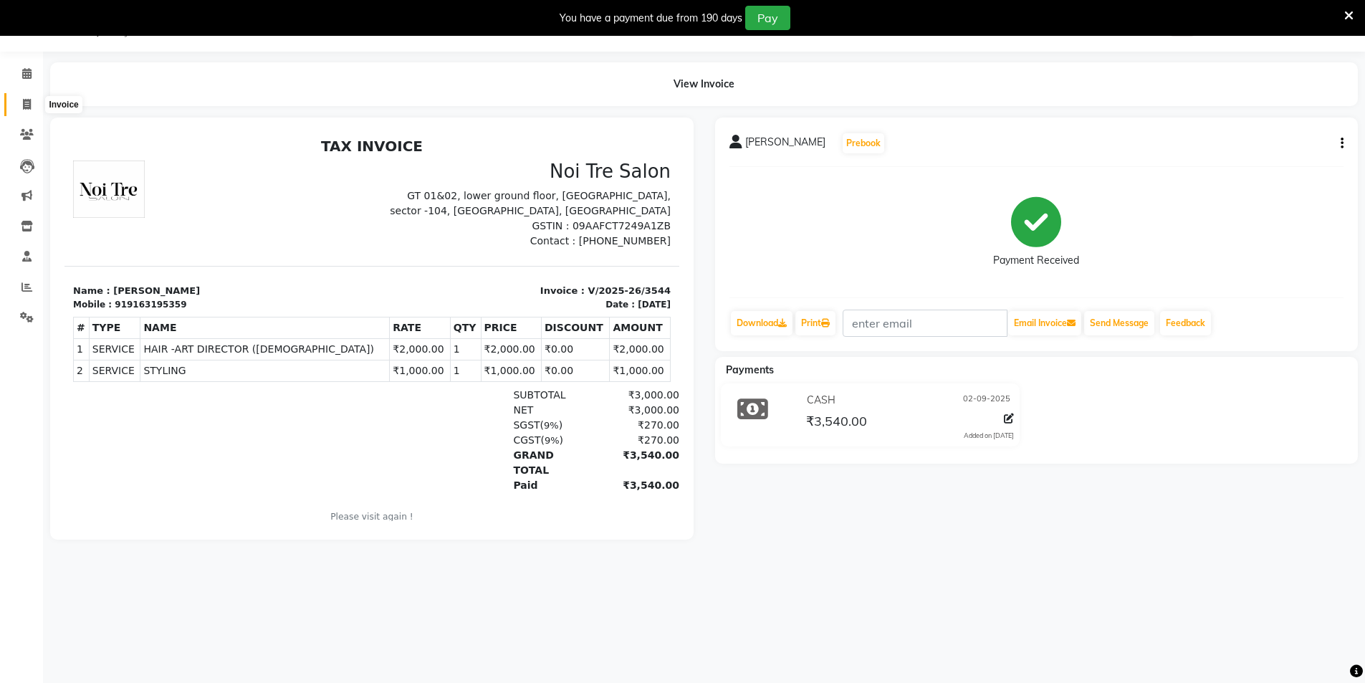
click at [23, 105] on icon at bounding box center [27, 104] width 8 height 11
select select "service"
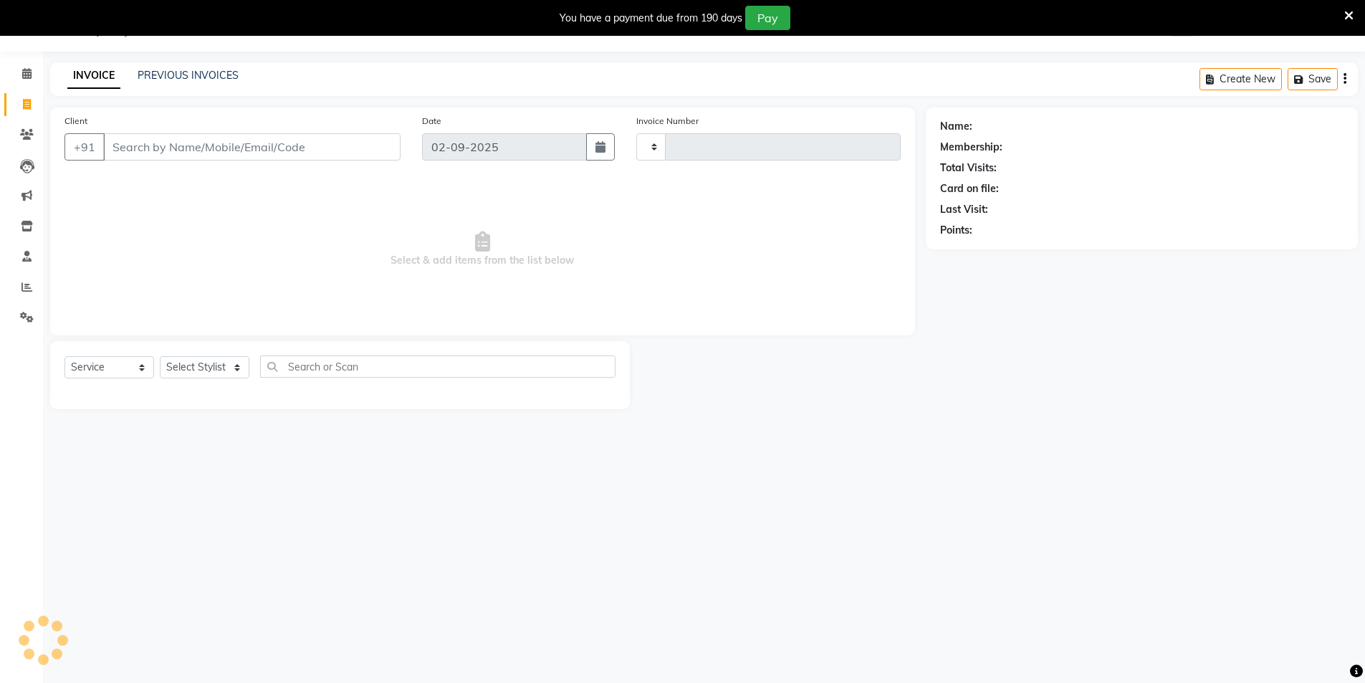
type input "3546"
select select "4009"
click at [220, 365] on select "Select Stylist" at bounding box center [205, 367] width 90 height 22
select select "20473"
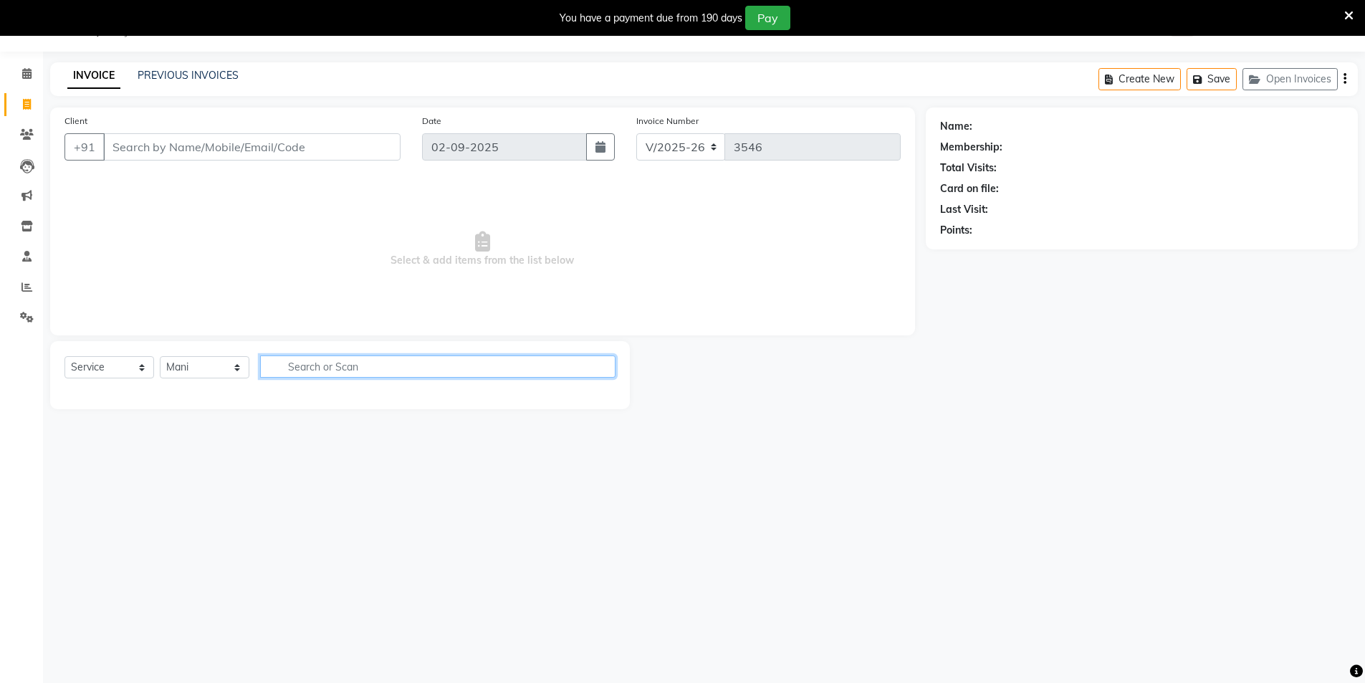
click at [292, 370] on input "text" at bounding box center [437, 366] width 355 height 22
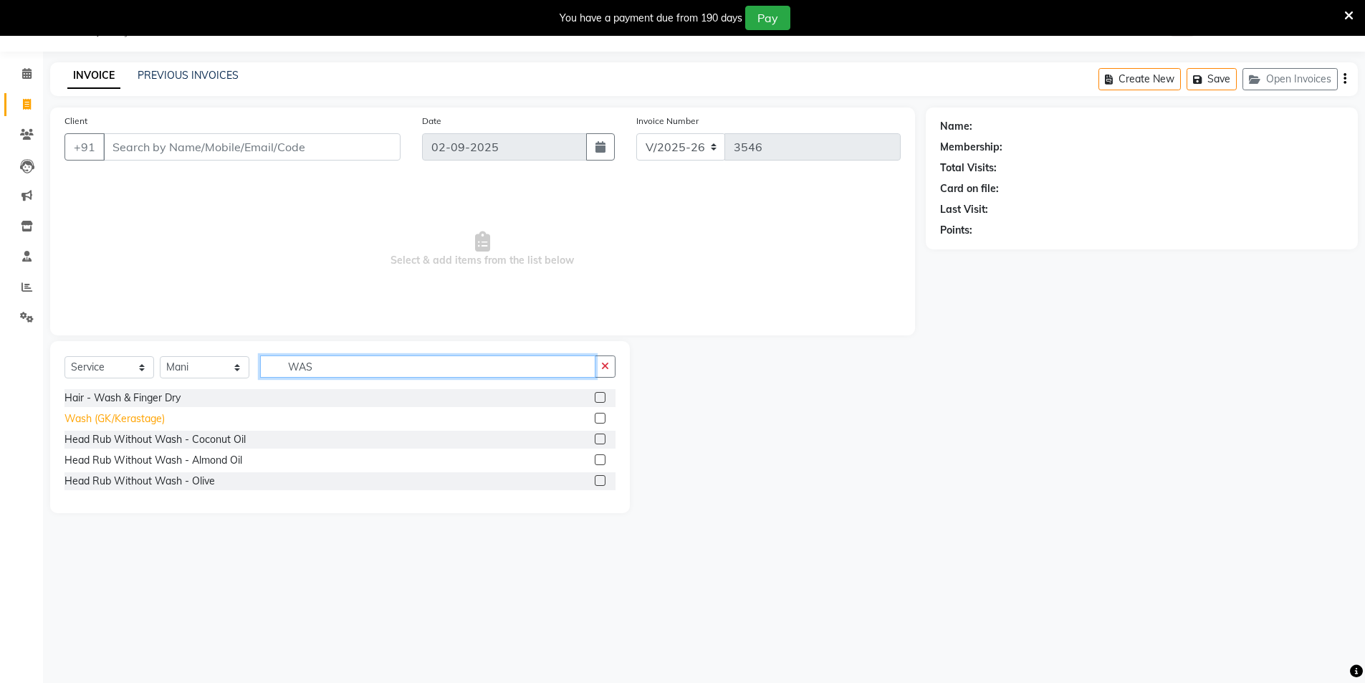
type input "WAS"
click at [143, 418] on div "Wash (GK/Kerastage)" at bounding box center [114, 418] width 100 height 15
checkbox input "false"
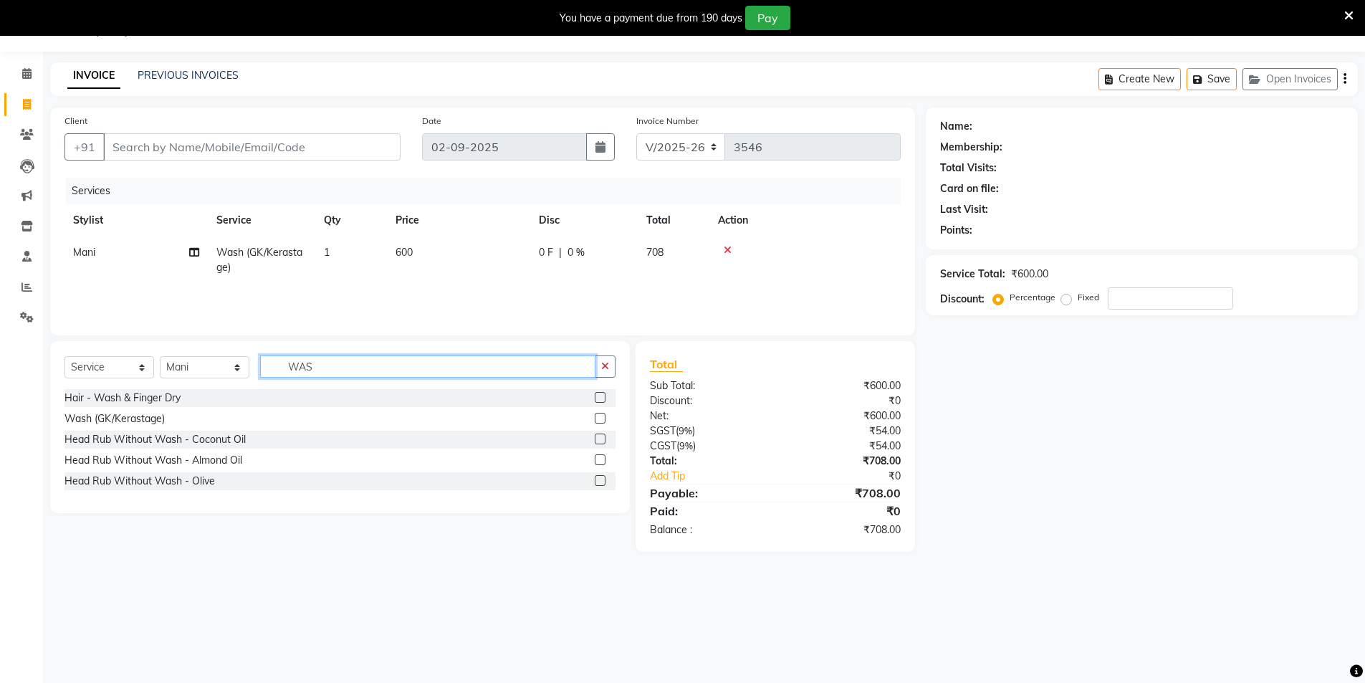
drag, startPoint x: 296, startPoint y: 353, endPoint x: 270, endPoint y: 353, distance: 25.8
click at [274, 352] on div "Select Service Product Membership Package Voucher Prepaid Gift Card Select Styl…" at bounding box center [340, 427] width 580 height 172
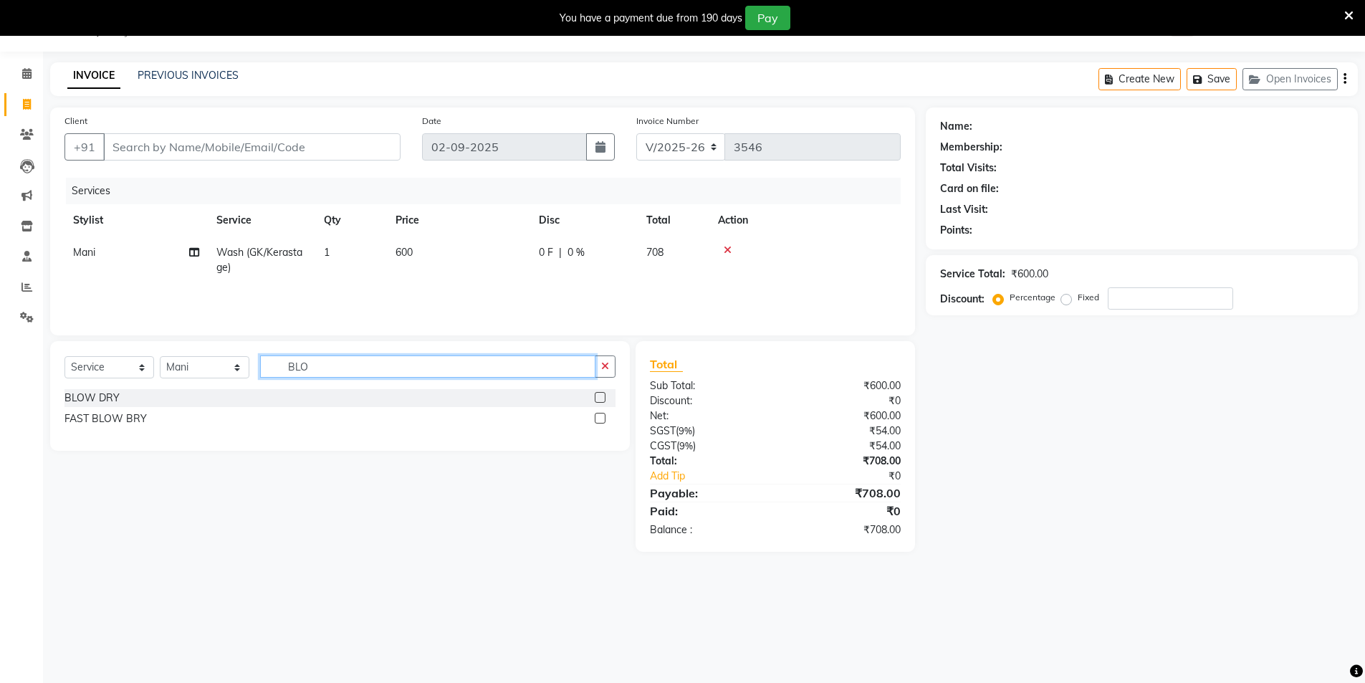
type input "BLO"
click at [80, 409] on div "BLOW DRY FAST BLOW BRY" at bounding box center [339, 410] width 551 height 42
click at [82, 398] on div "BLOW DRY" at bounding box center [91, 398] width 55 height 15
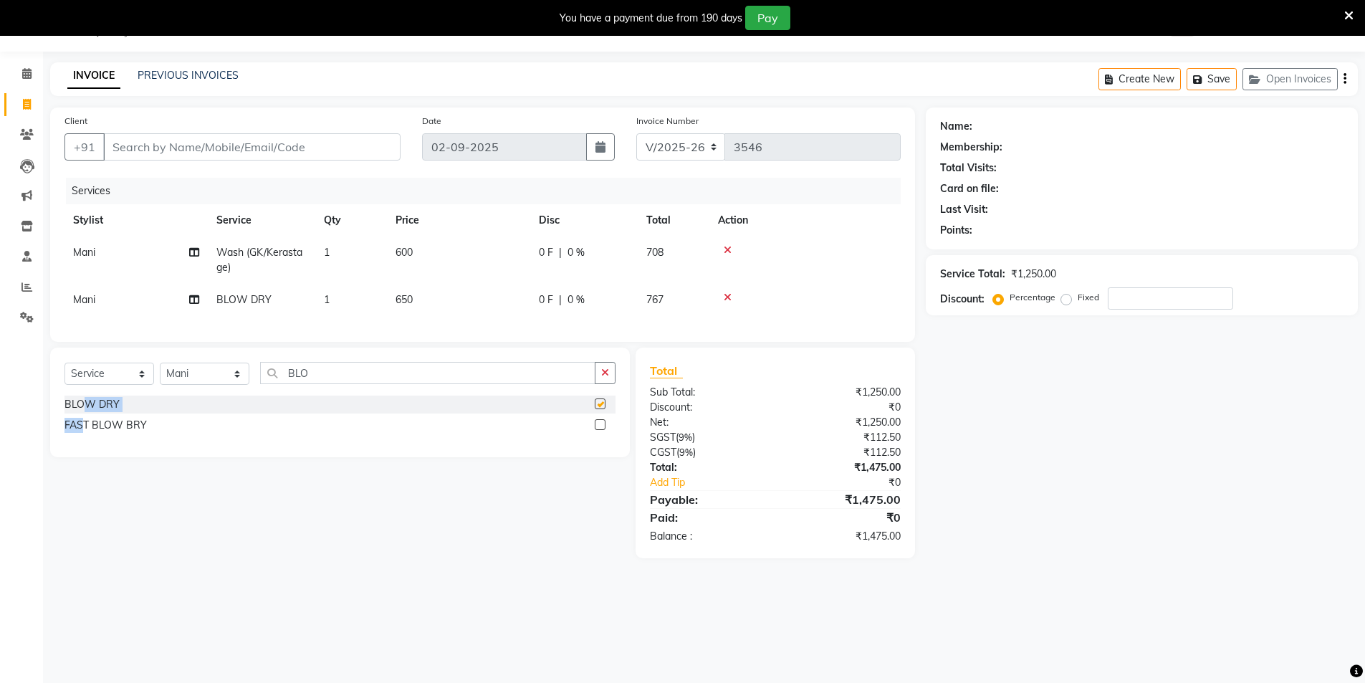
checkbox input "false"
click at [322, 153] on input "Client" at bounding box center [251, 146] width 297 height 27
click at [167, 77] on link "PREVIOUS INVOICES" at bounding box center [188, 75] width 101 height 13
click at [300, 153] on input "Client" at bounding box center [251, 146] width 297 height 27
click at [430, 243] on td "600" at bounding box center [458, 259] width 143 height 47
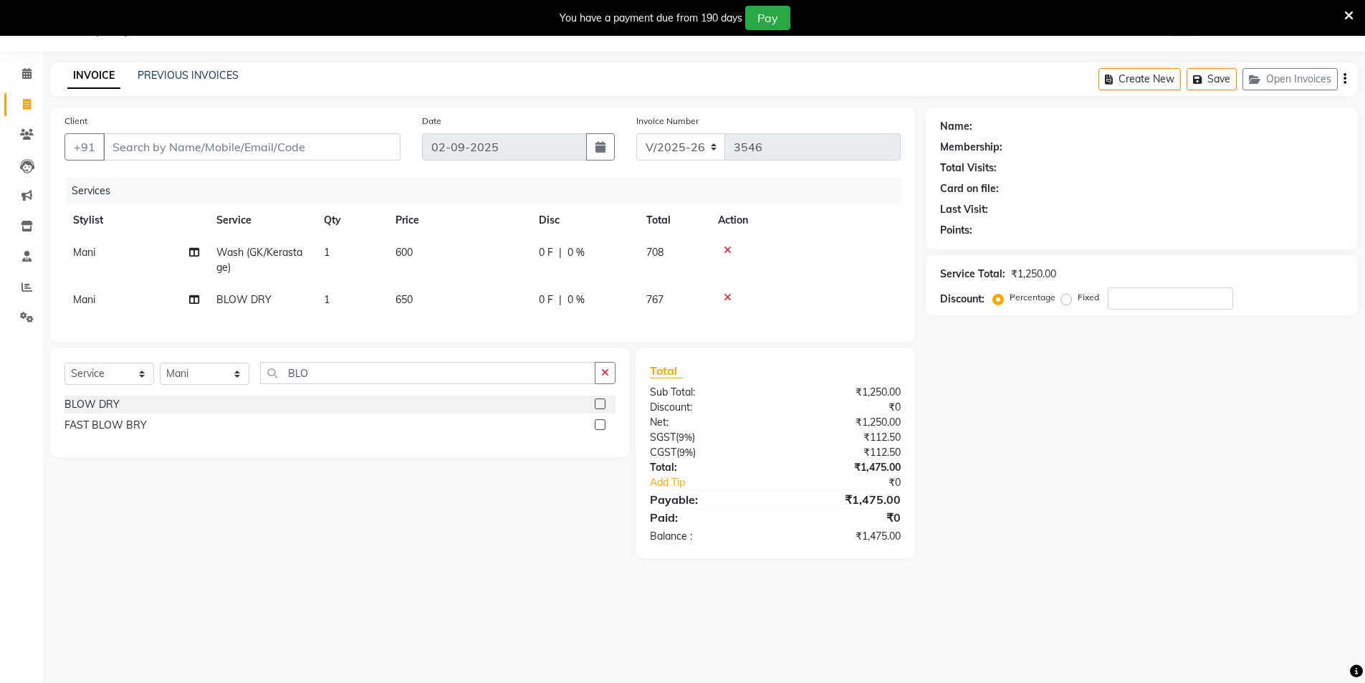
select select "20473"
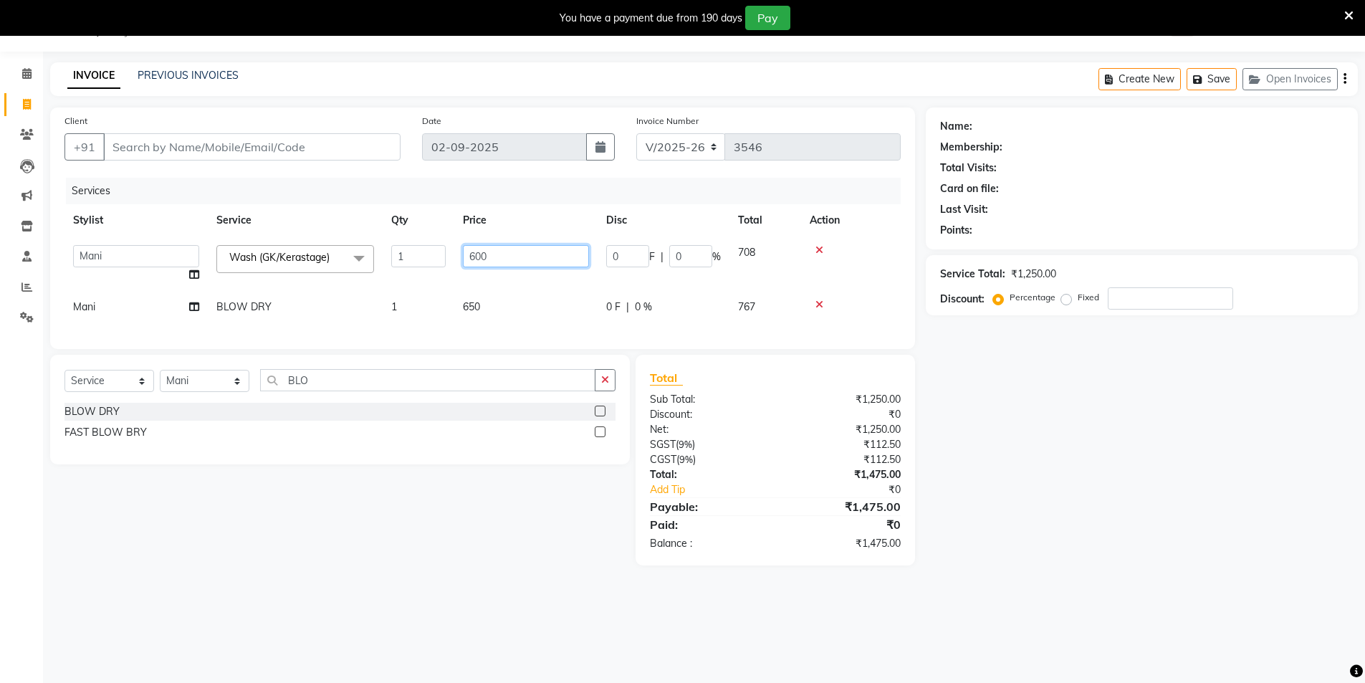
click at [345, 216] on table "Stylist Service Qty Price Disc Total Action AAMIR Aashis ajay AJEET akram Ali A…" at bounding box center [482, 263] width 836 height 119
type input "500"
click at [964, 429] on div "Name: Membership: Total Visits: Card on file: Last Visit: Points: Service Total…" at bounding box center [1147, 336] width 443 height 458
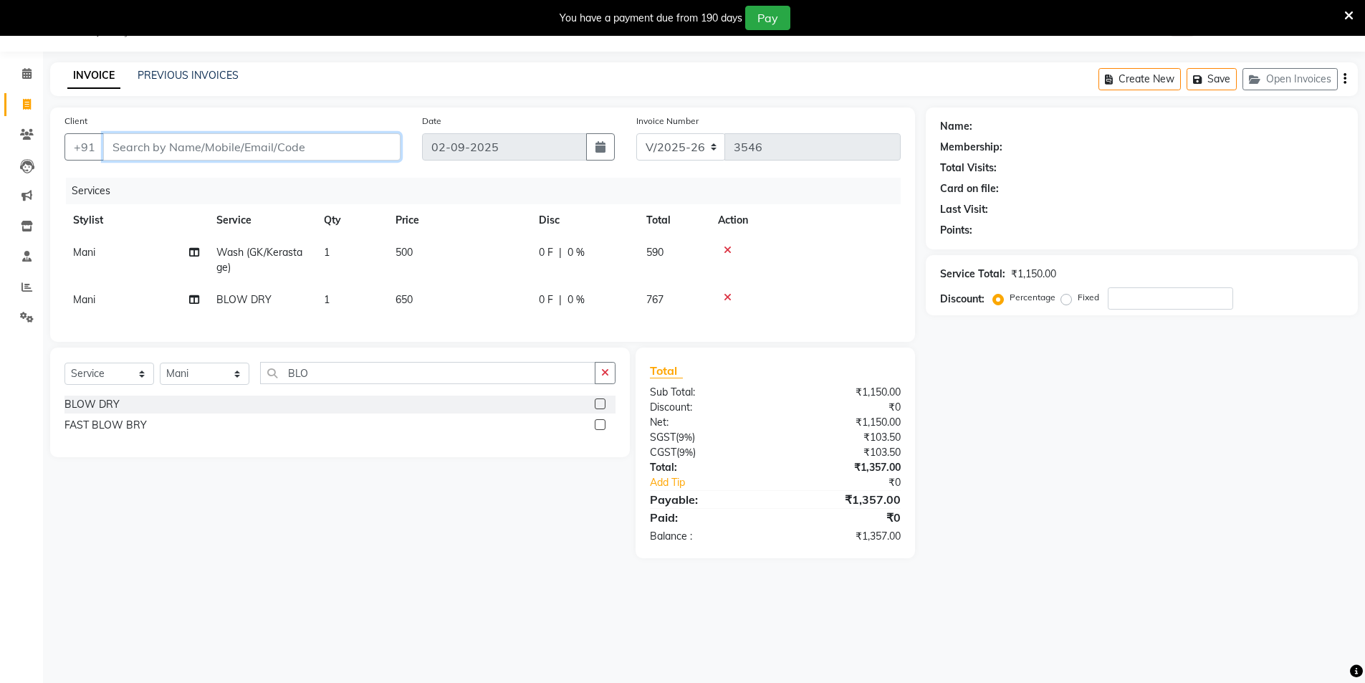
click at [358, 138] on input "Client" at bounding box center [251, 146] width 297 height 27
click at [338, 143] on input "Client" at bounding box center [251, 146] width 297 height 27
type input "7"
type input "0"
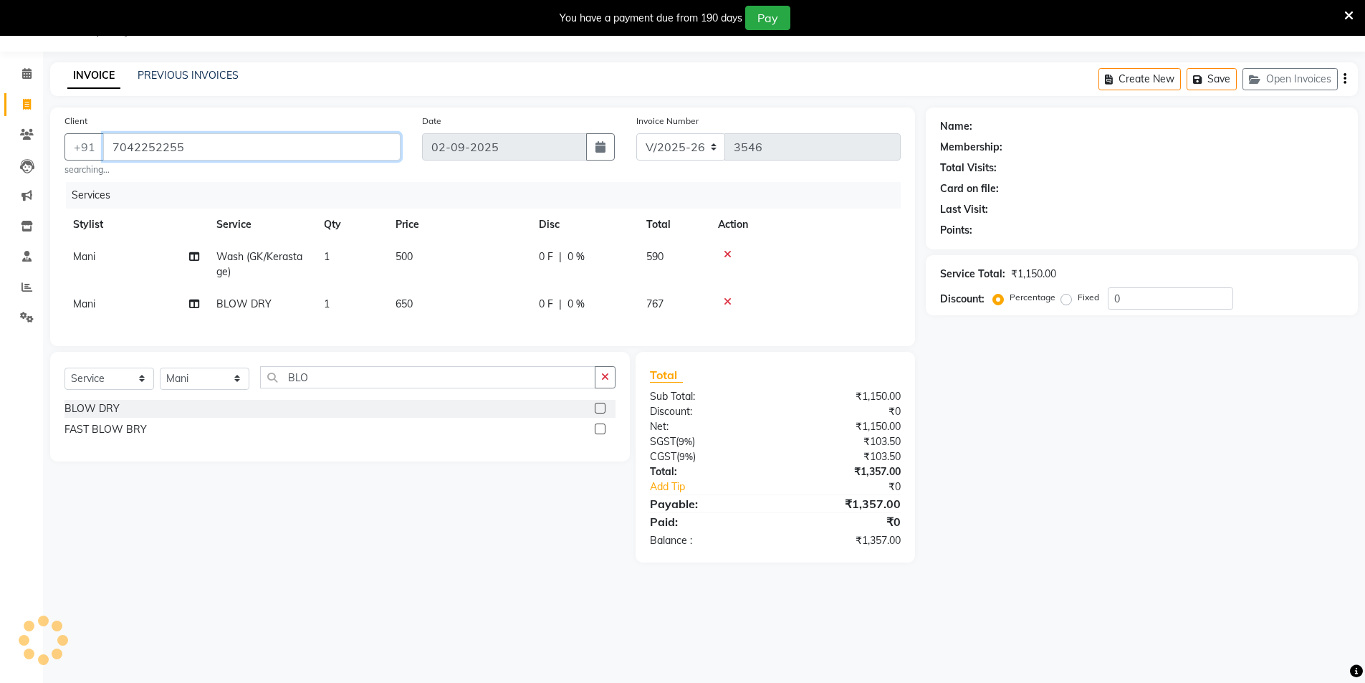
type input "7042252255"
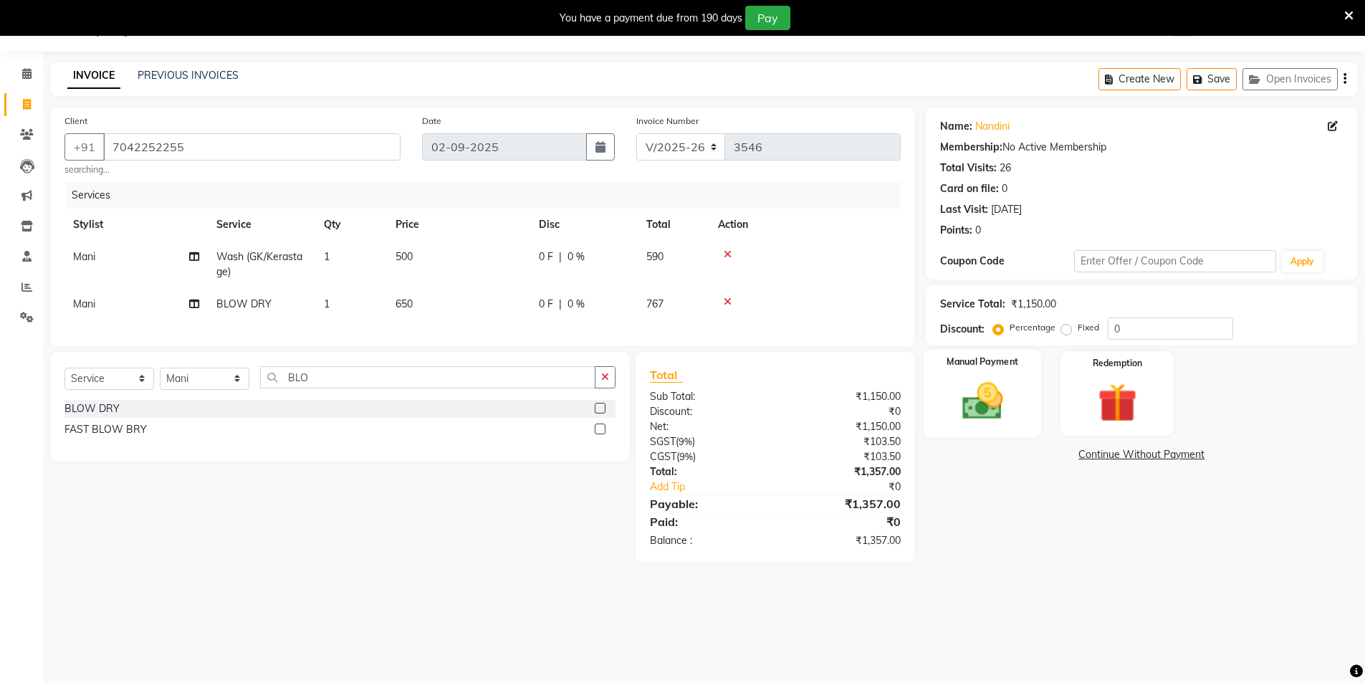
click at [995, 400] on img at bounding box center [983, 401] width 66 height 47
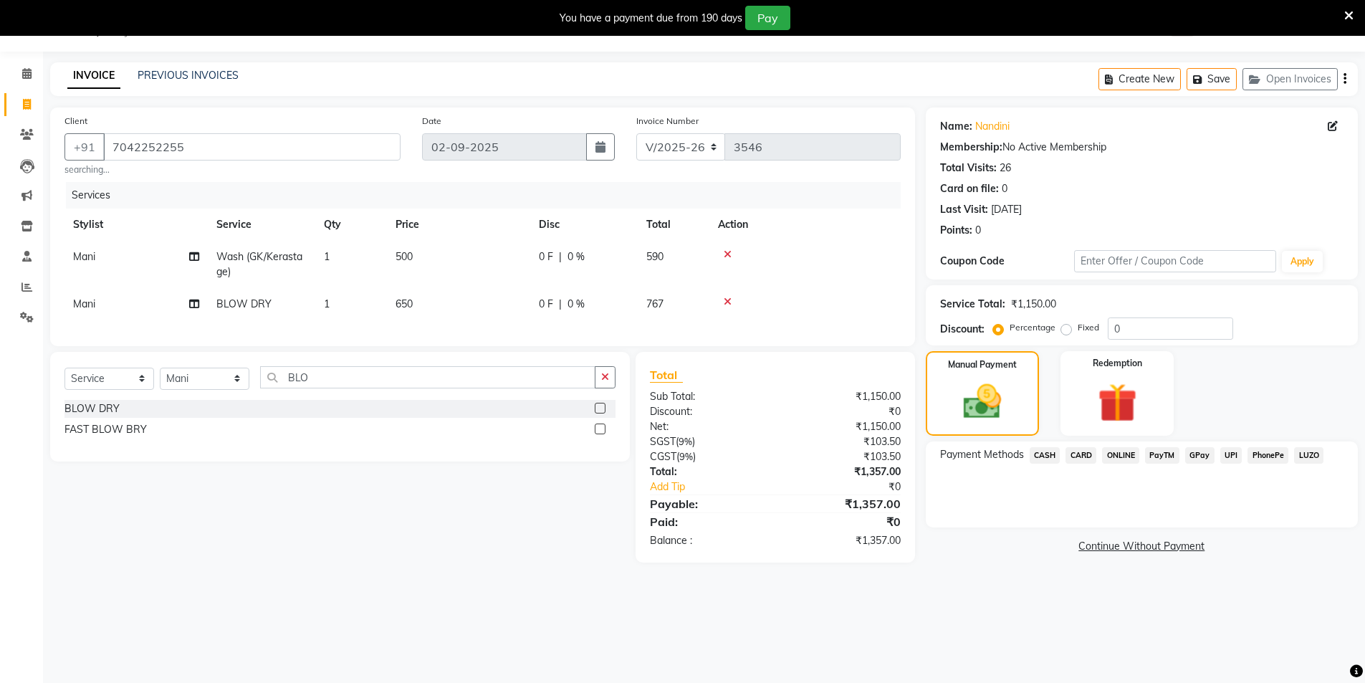
click at [1228, 456] on span "UPI" at bounding box center [1231, 455] width 22 height 16
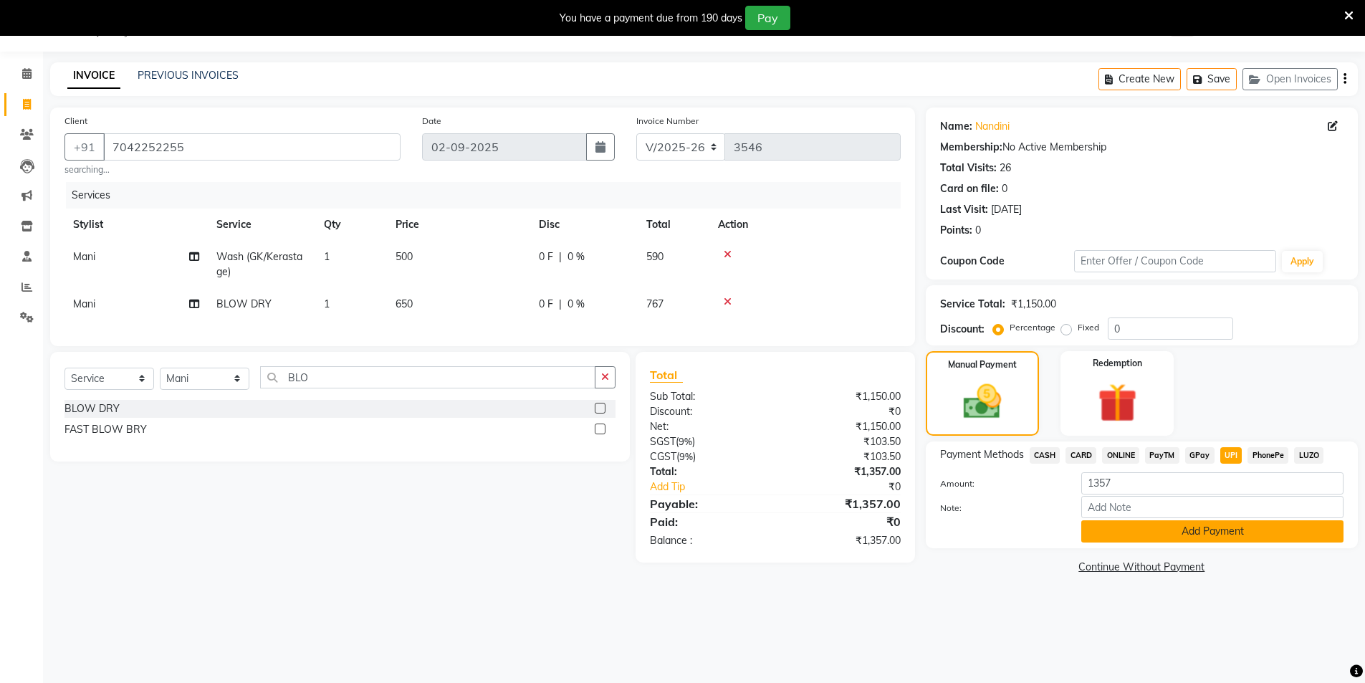
click at [1216, 529] on button "Add Payment" at bounding box center [1212, 531] width 262 height 22
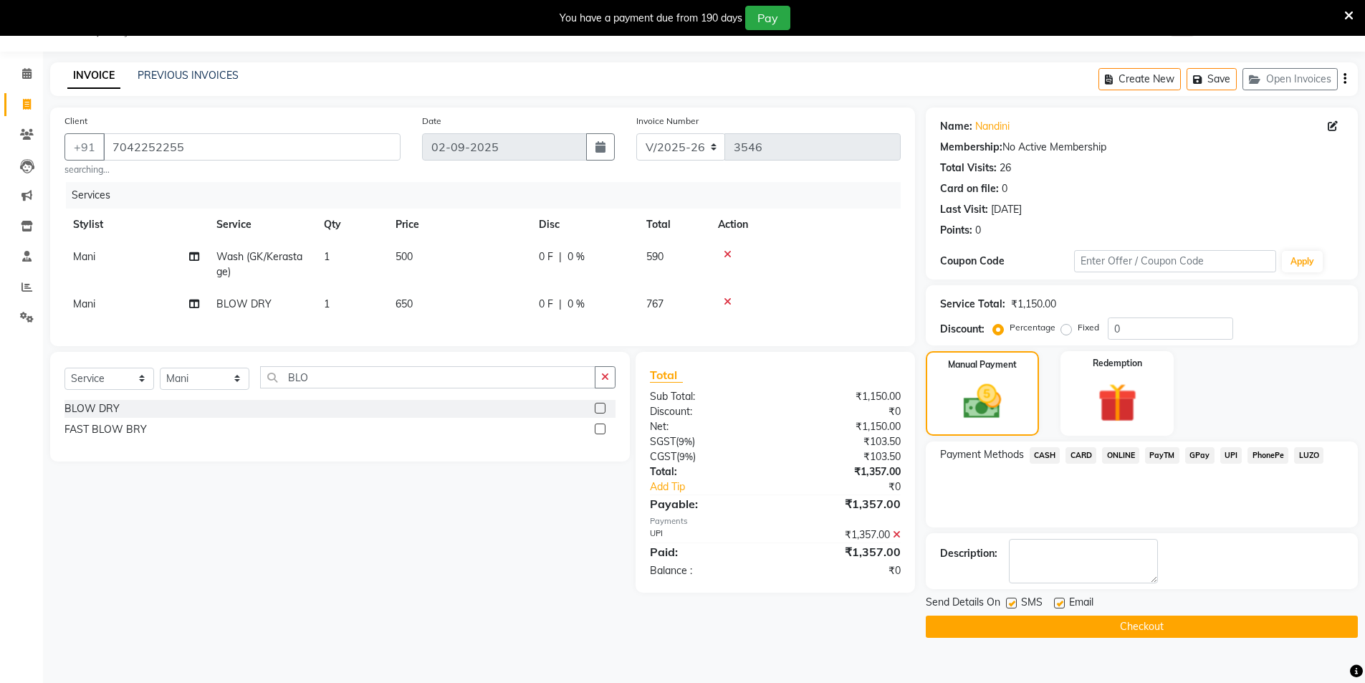
click at [1160, 626] on button "Checkout" at bounding box center [1142, 627] width 432 height 22
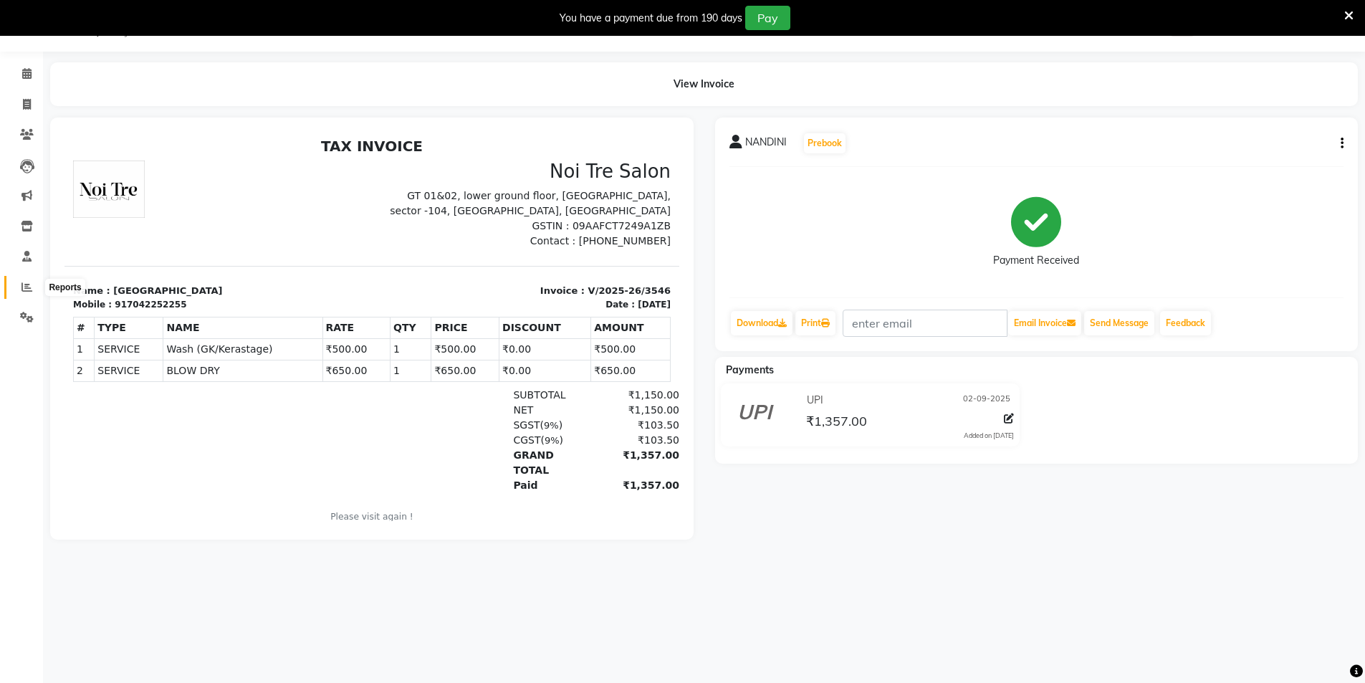
click at [31, 284] on icon at bounding box center [26, 287] width 11 height 11
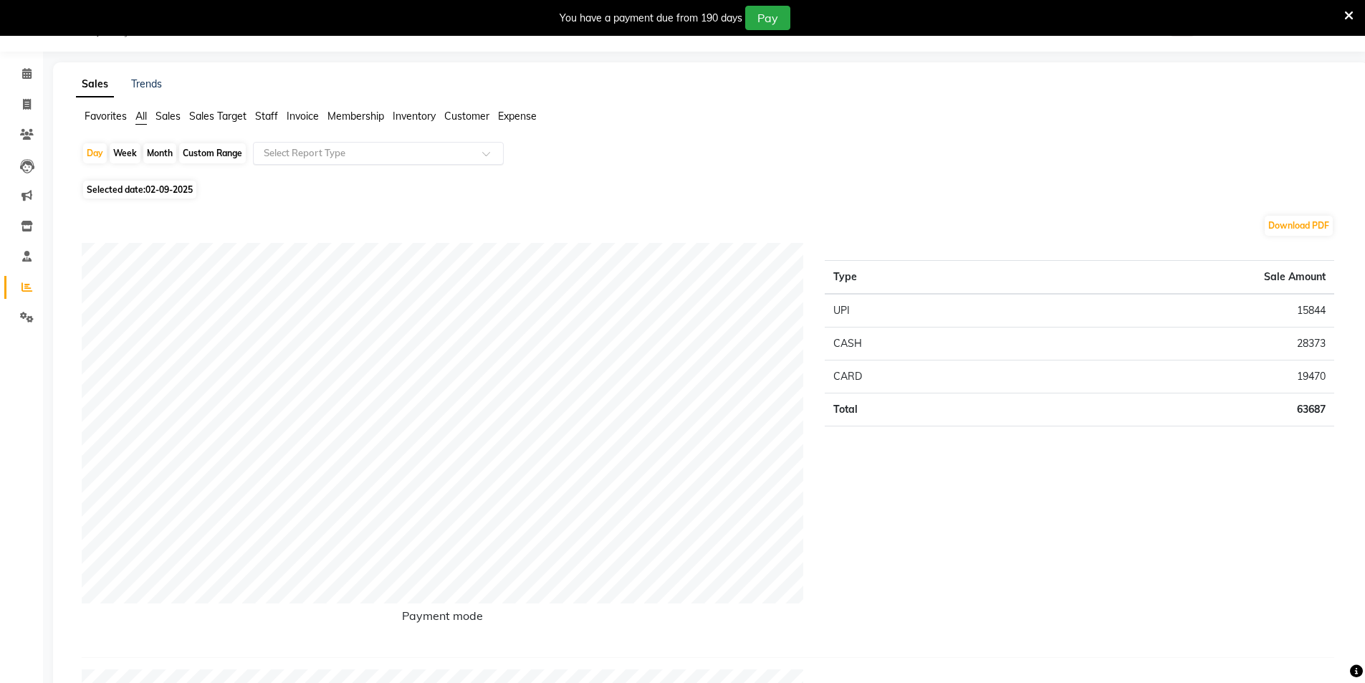
click at [376, 150] on input "text" at bounding box center [364, 153] width 206 height 14
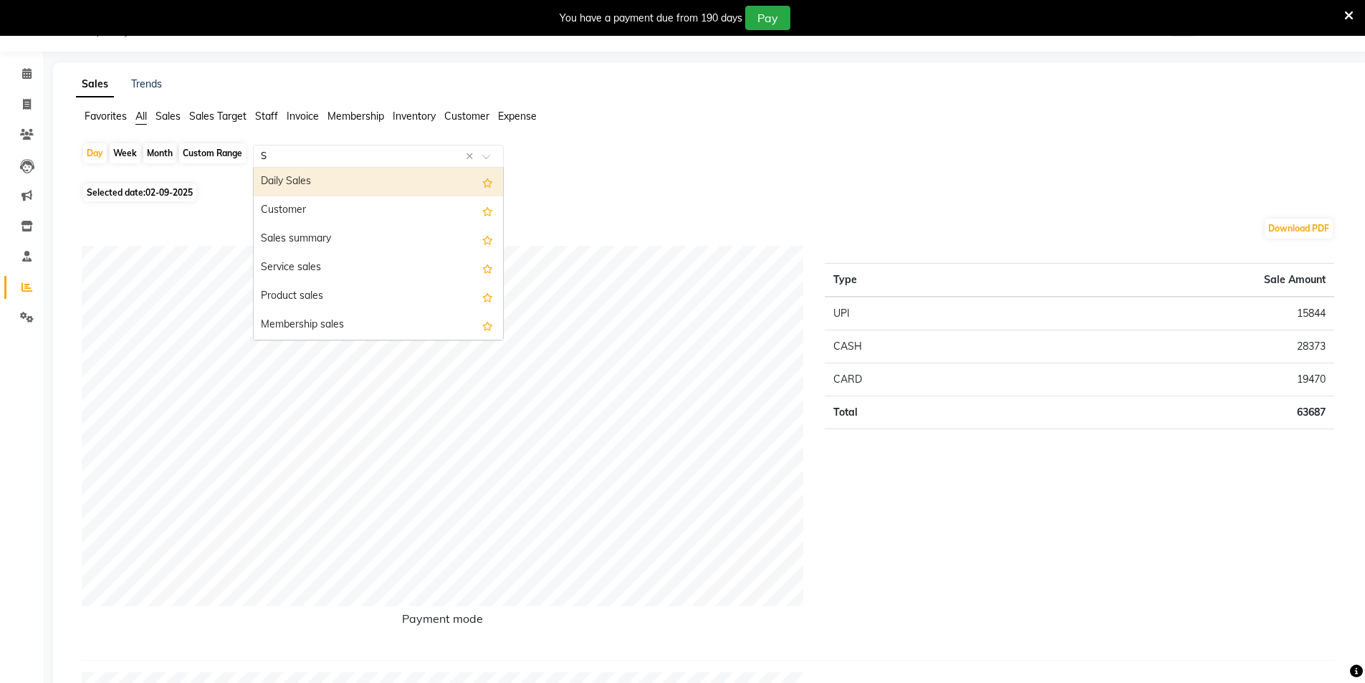
type input "ST"
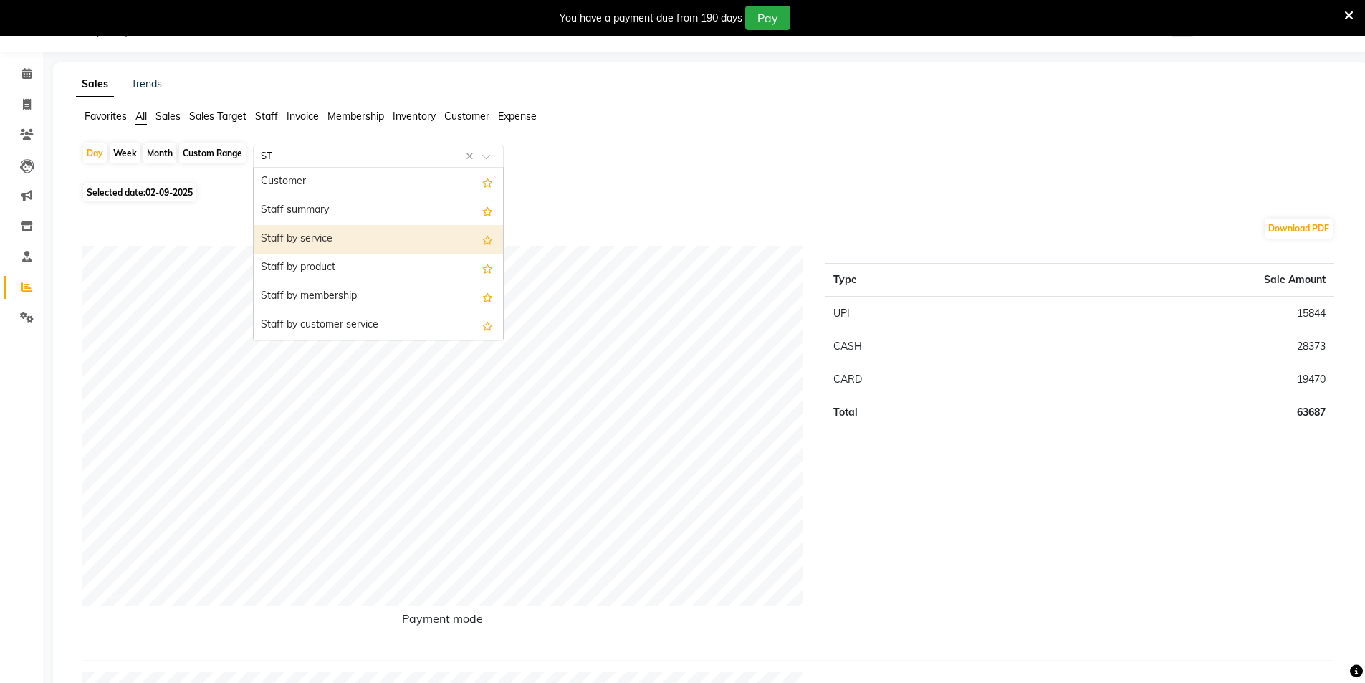
click at [311, 242] on div "Staff by service" at bounding box center [378, 239] width 249 height 29
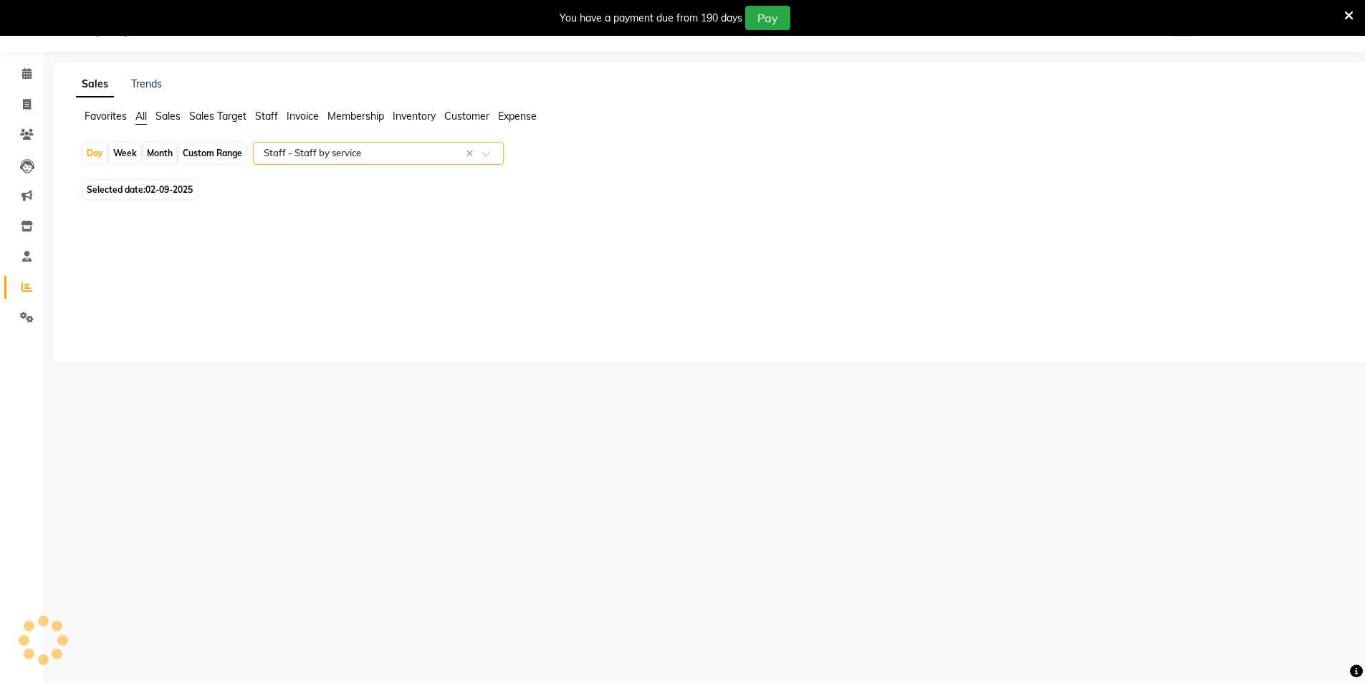
select select "full_report"
select select "csv"
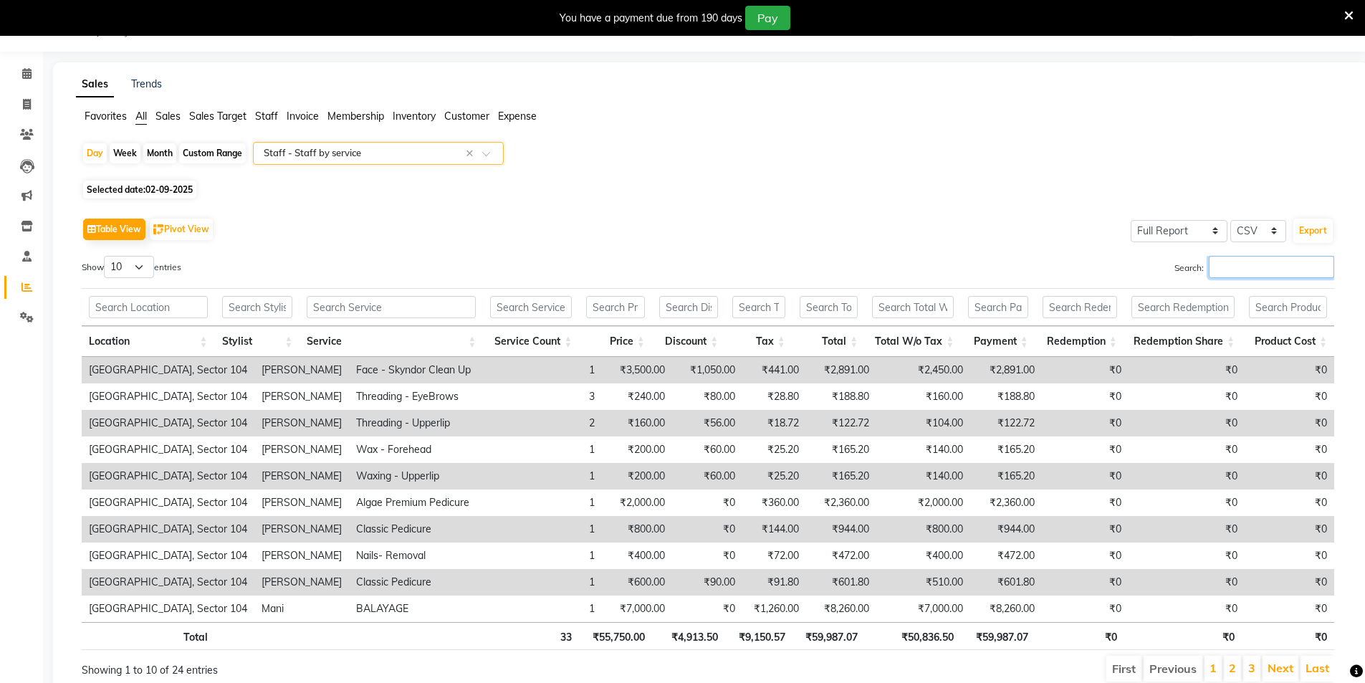
click at [1214, 270] on input "Search:" at bounding box center [1271, 267] width 125 height 22
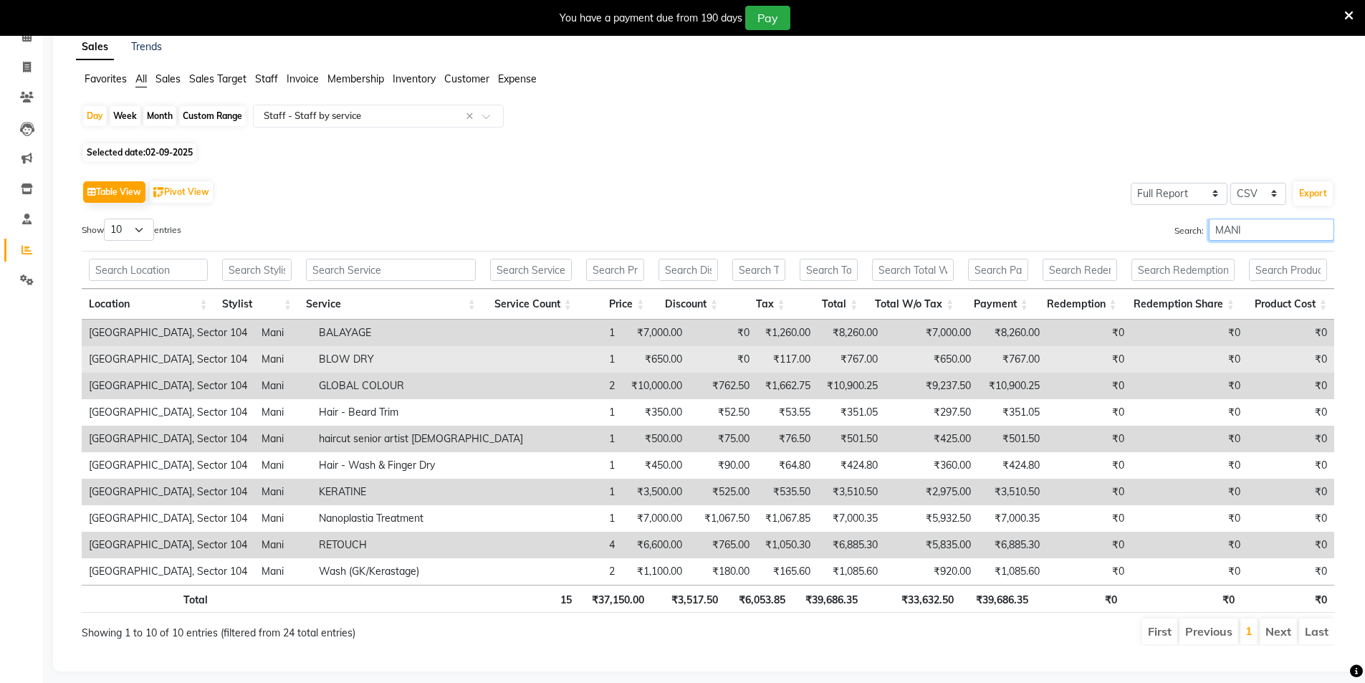
scroll to position [94, 0]
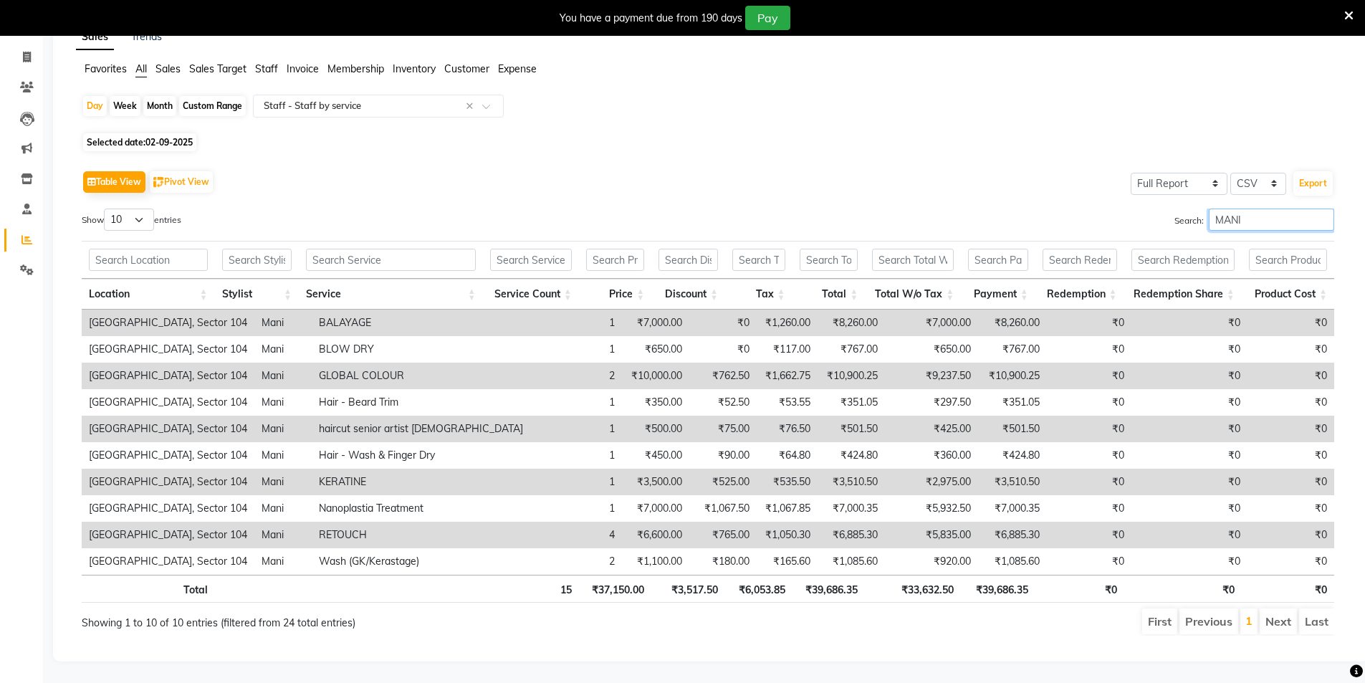
type input "MANI"
click at [1269, 609] on li "Next" at bounding box center [1278, 621] width 37 height 26
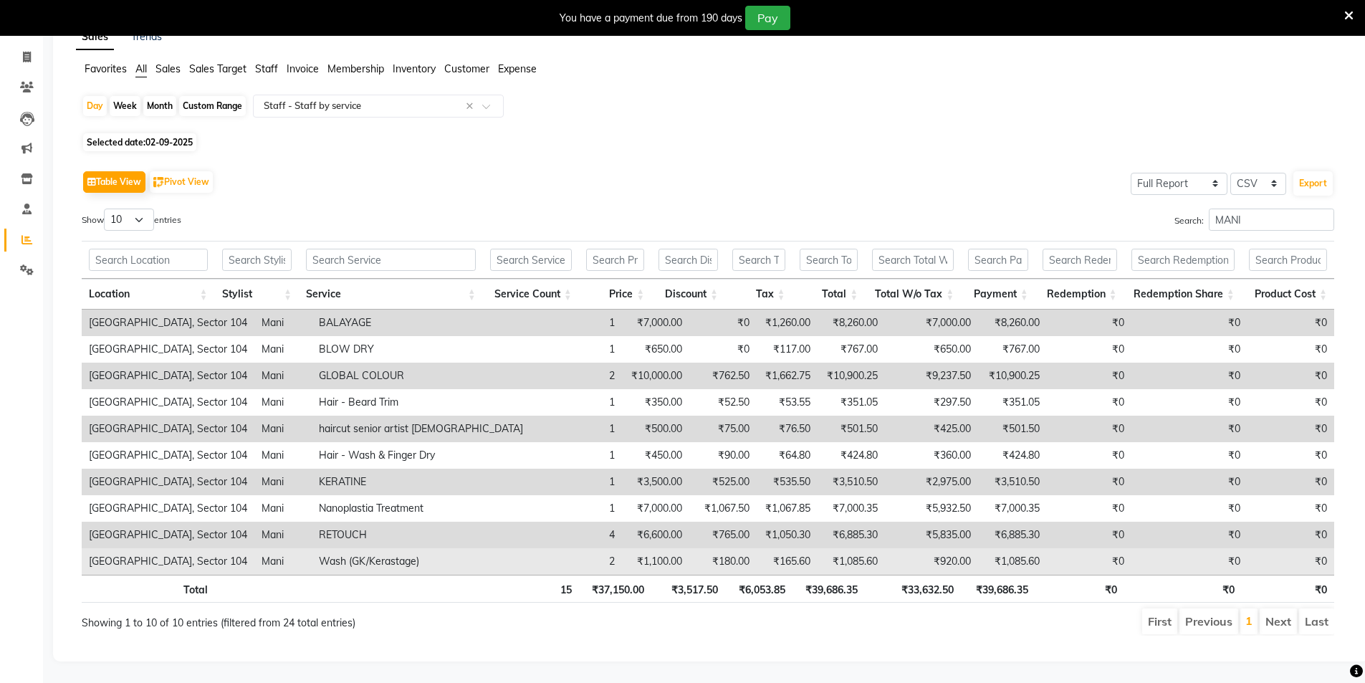
scroll to position [0, 0]
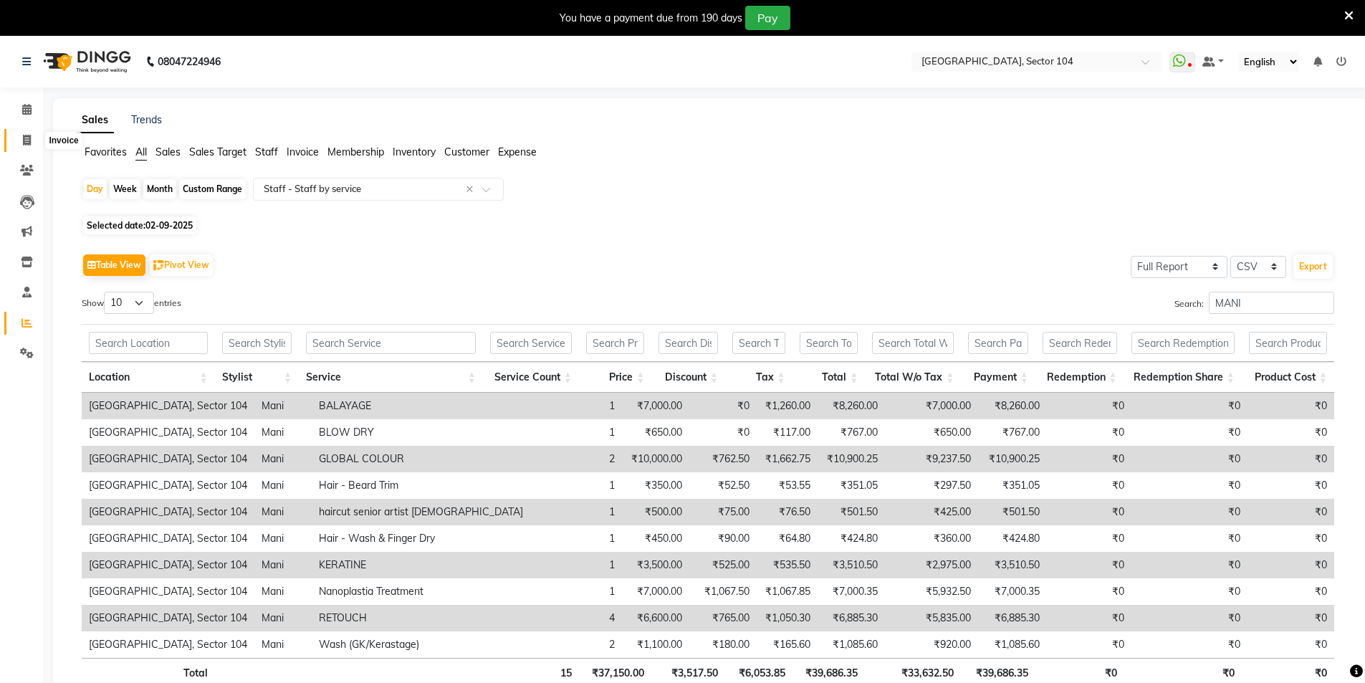
click at [19, 136] on span at bounding box center [26, 141] width 25 height 16
select select "4009"
select select "service"
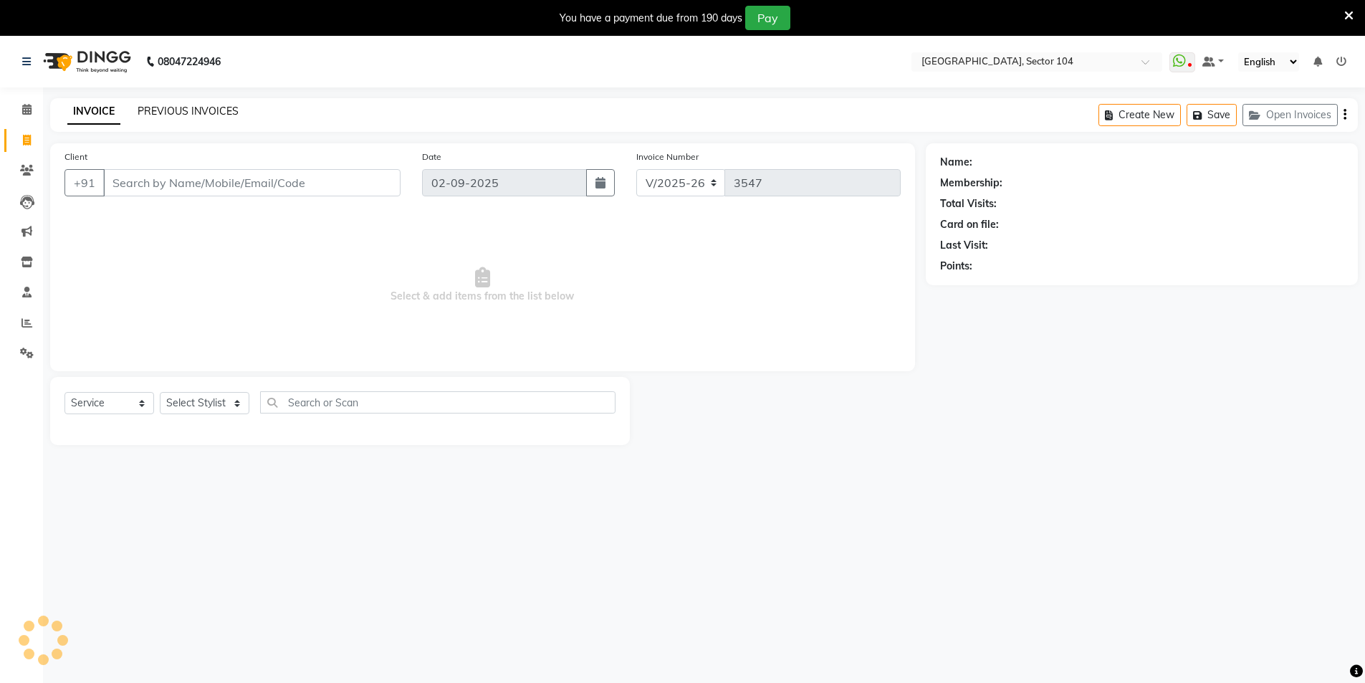
click at [211, 113] on link "PREVIOUS INVOICES" at bounding box center [188, 111] width 101 height 13
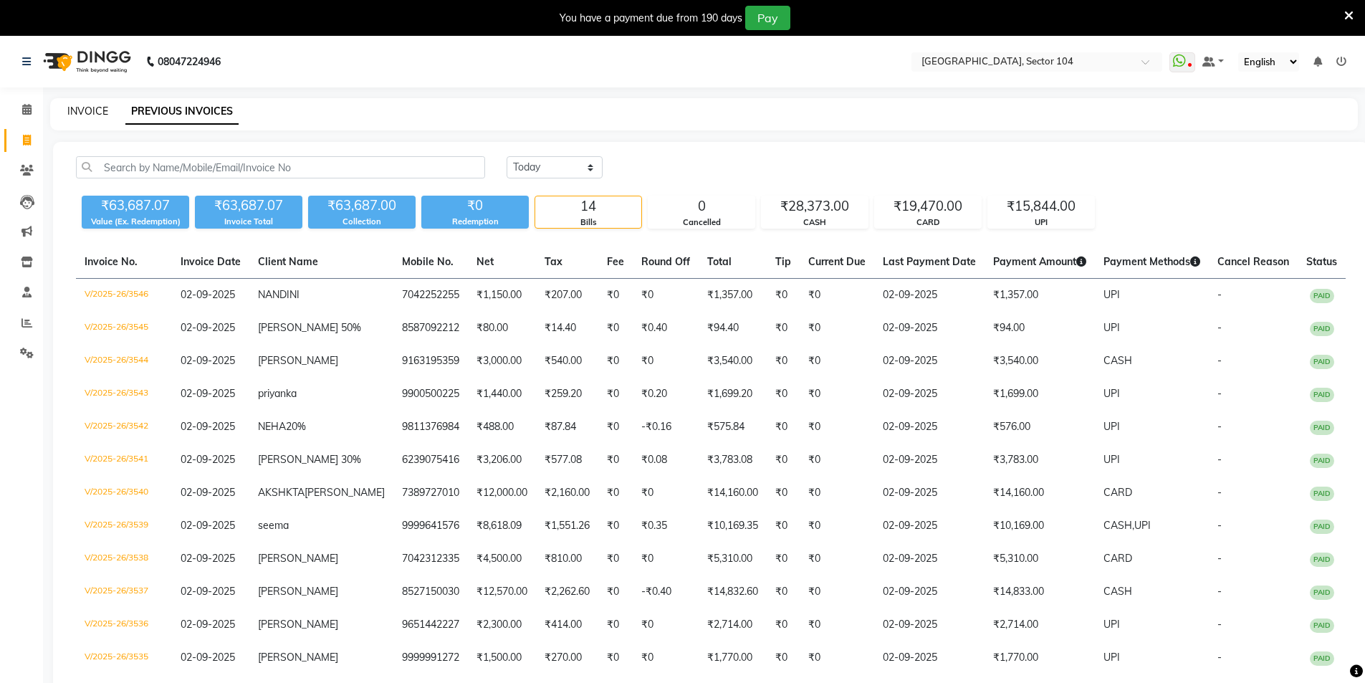
click at [75, 113] on link "INVOICE" at bounding box center [87, 111] width 41 height 13
select select "service"
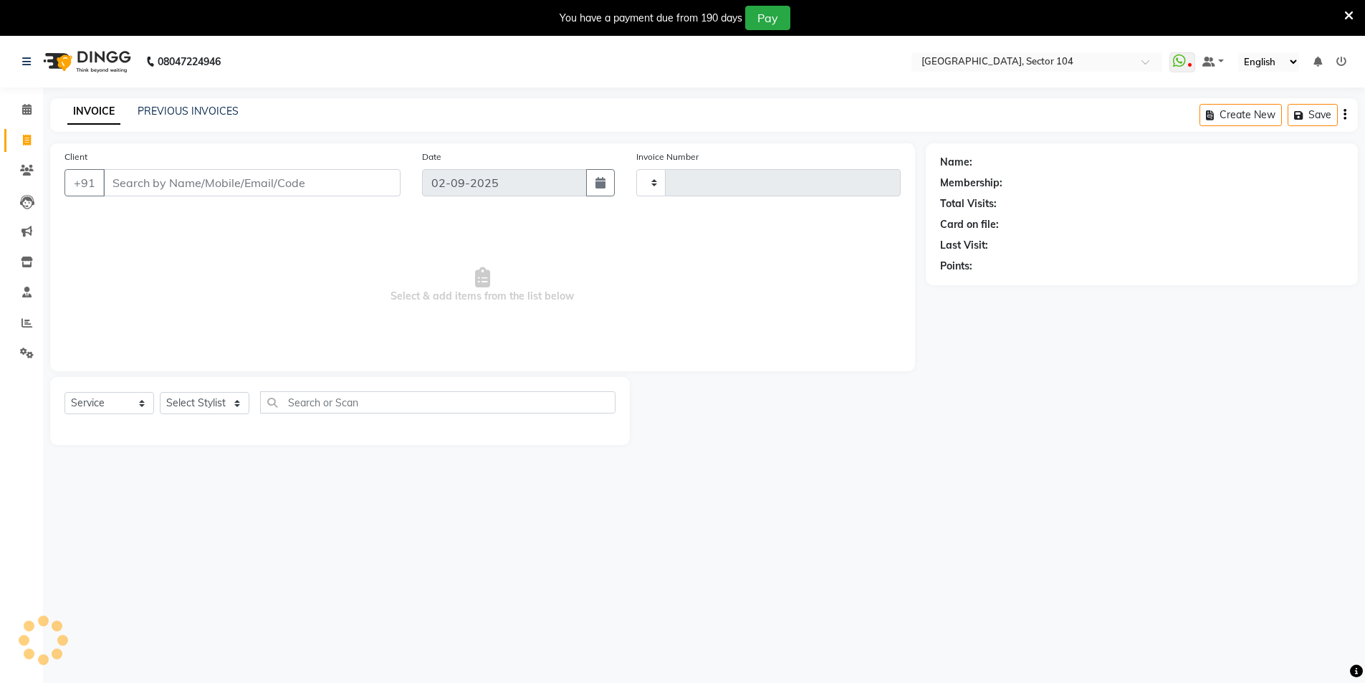
scroll to position [36, 0]
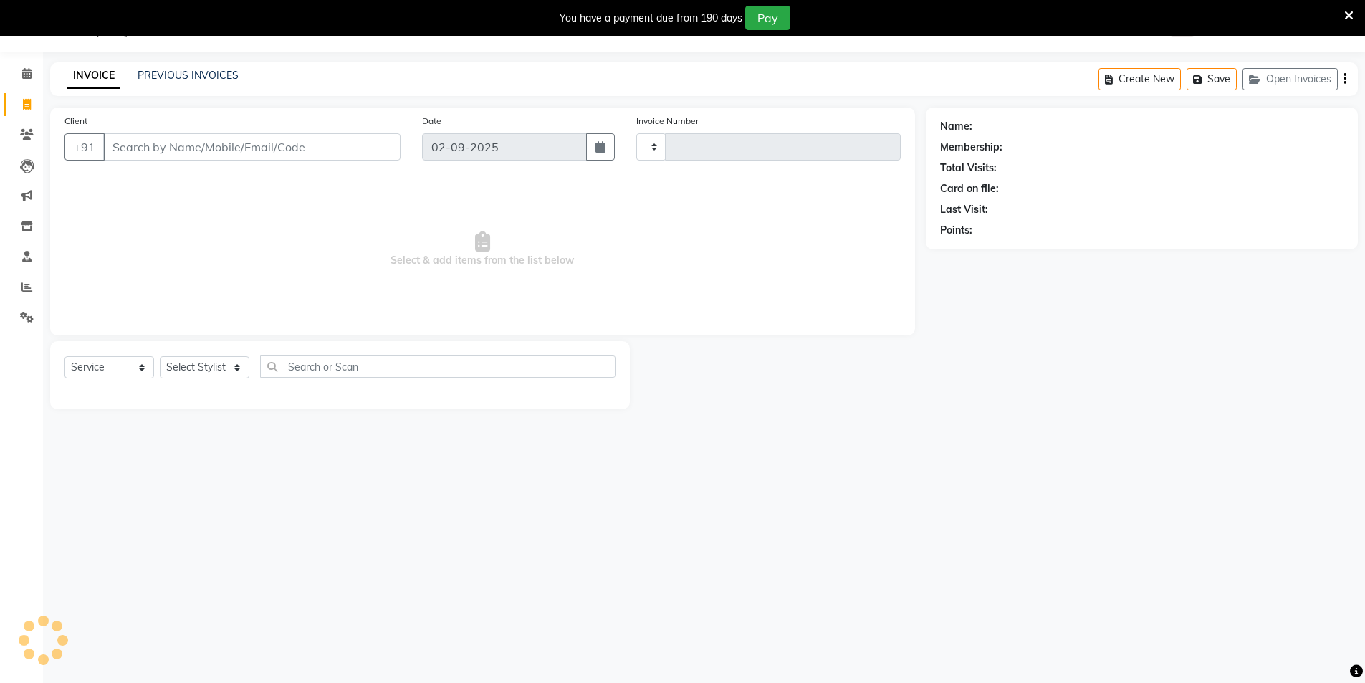
type input "3547"
select select "4009"
click at [26, 285] on icon at bounding box center [26, 287] width 11 height 11
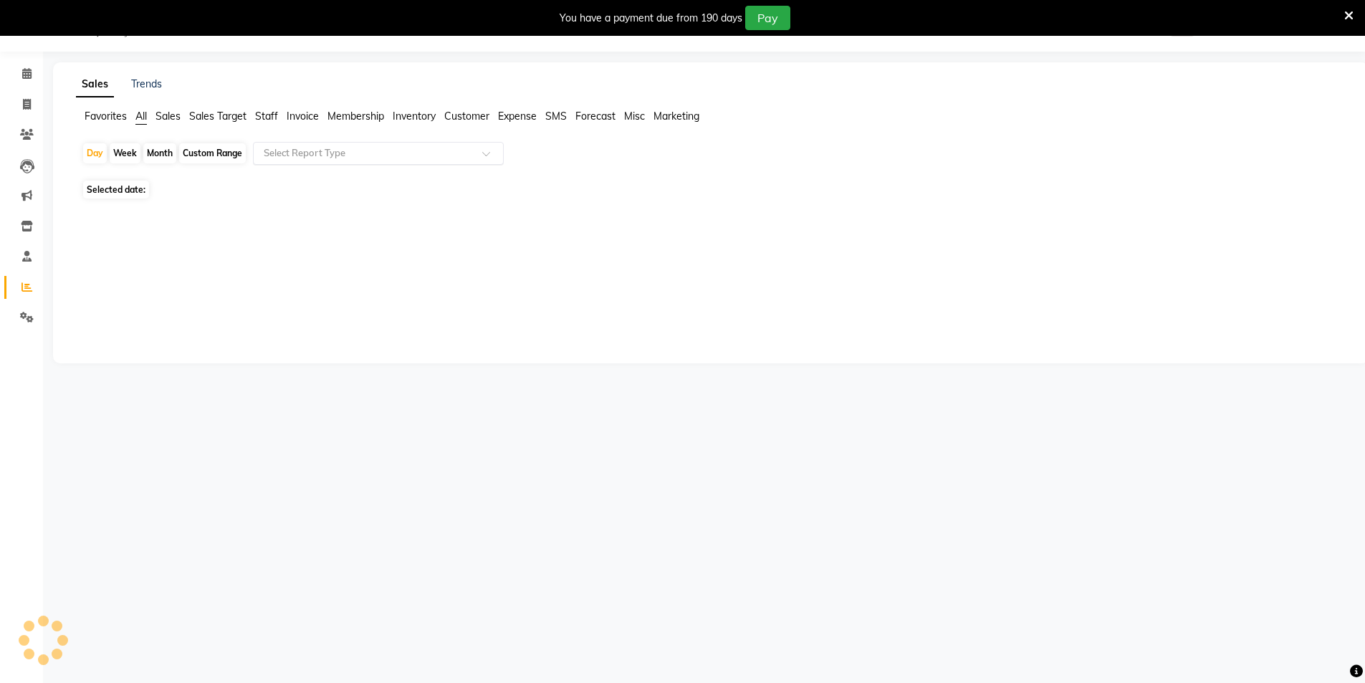
click at [280, 150] on input "text" at bounding box center [364, 153] width 206 height 14
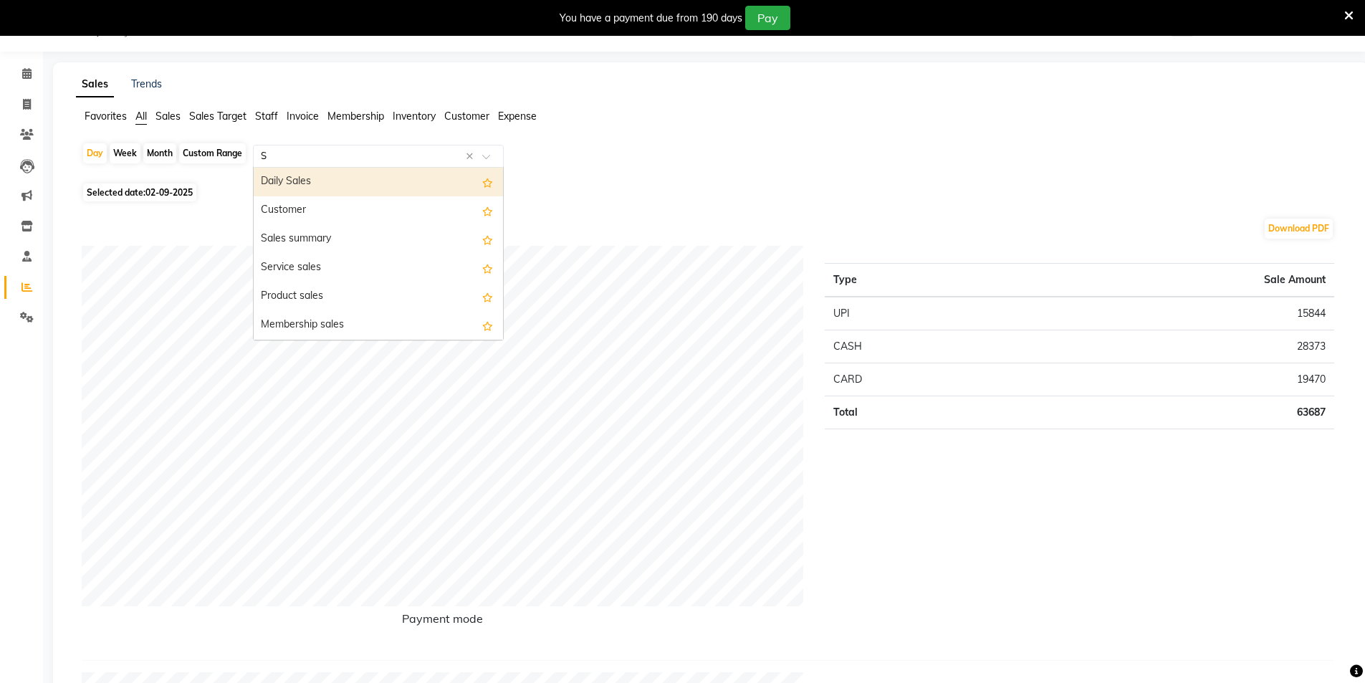
type input "ST"
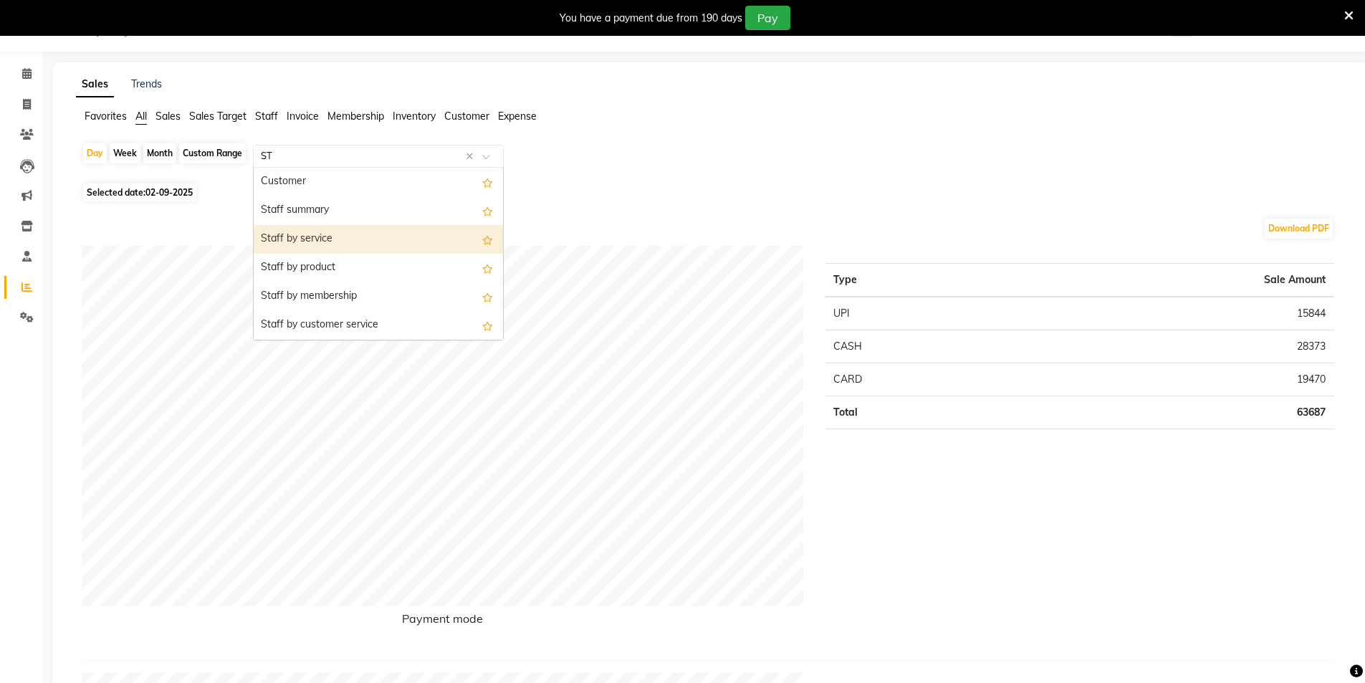
click at [279, 240] on div "Staff by service" at bounding box center [378, 239] width 249 height 29
select select "full_report"
select select "csv"
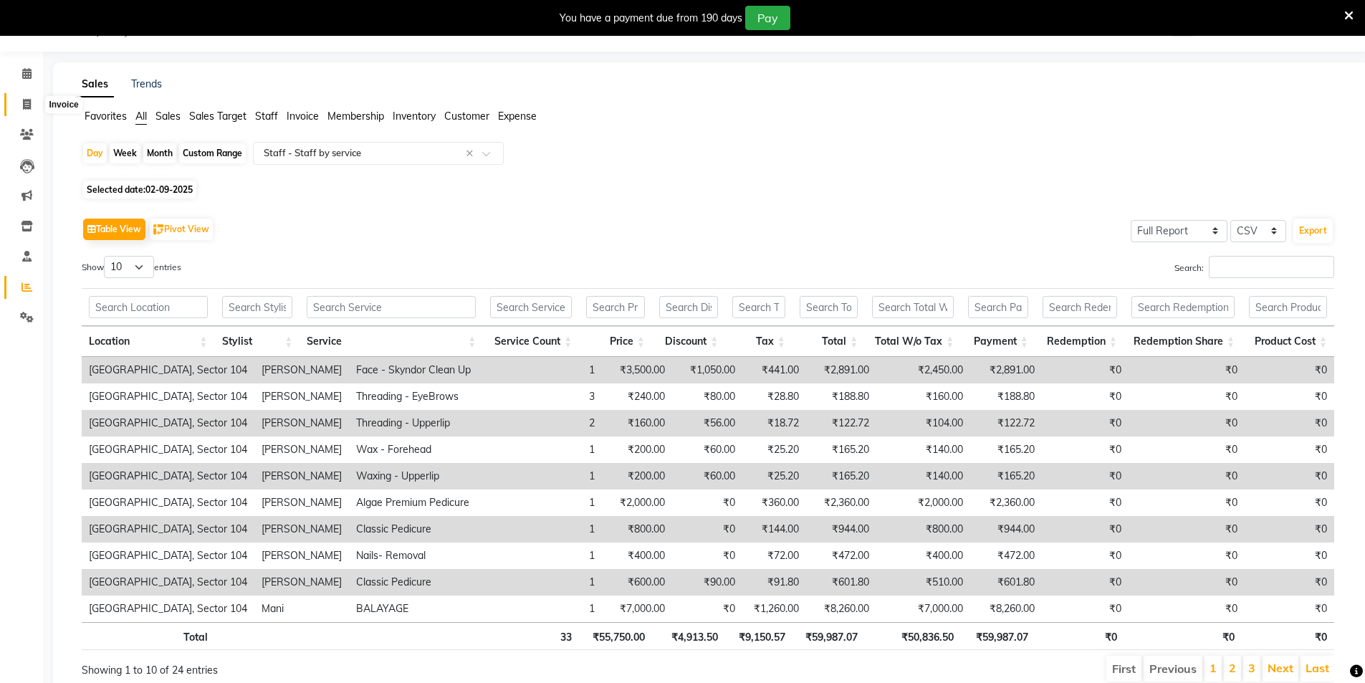
click at [27, 102] on icon at bounding box center [27, 104] width 8 height 11
select select "service"
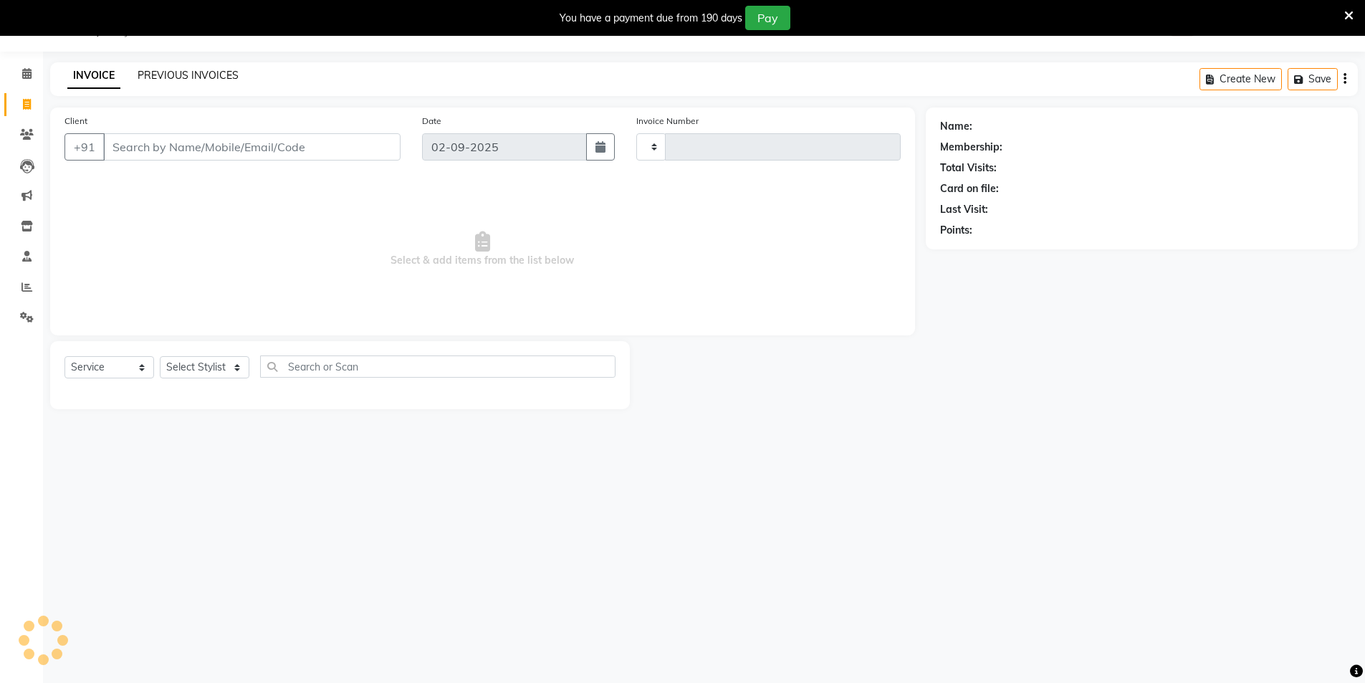
type input "3547"
select select "4009"
click at [224, 363] on select "Select Stylist AAMIR Aashis ajay AJEET akram Ali Alic ashok vihar Alice makeup …" at bounding box center [205, 367] width 90 height 22
click at [230, 378] on select "Select Stylist AAMIR Aashis ajay AJEET akram Ali Alic ashok vihar Alice makeup …" at bounding box center [205, 367] width 90 height 22
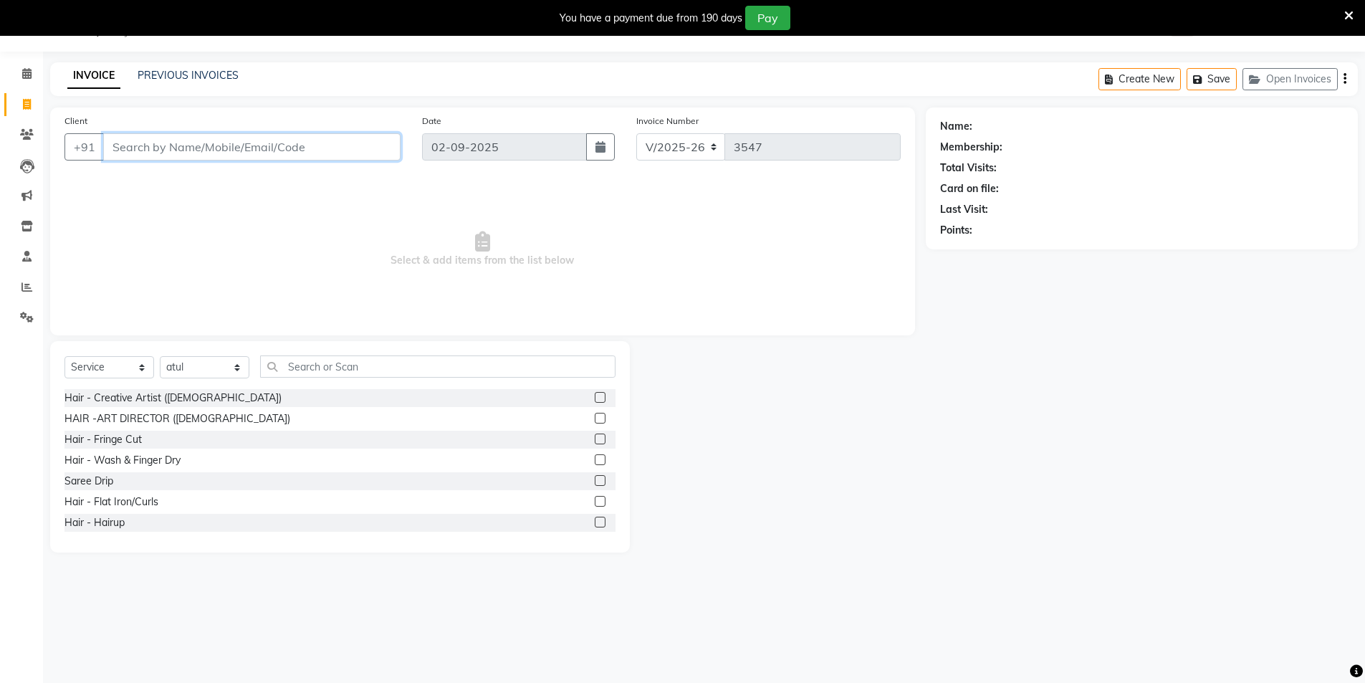
click at [274, 149] on input "Client" at bounding box center [251, 146] width 297 height 27
click at [322, 366] on input "text" at bounding box center [437, 366] width 355 height 22
click at [221, 366] on select "Select Stylist AAMIR Aashis ajay AJEET akram Ali Alic ashok vihar Alice makeup …" at bounding box center [205, 367] width 90 height 22
select select "88373"
click at [160, 356] on select "Select Stylist AAMIR Aashis ajay AJEET akram Ali Alic ashok vihar Alice makeup …" at bounding box center [205, 367] width 90 height 22
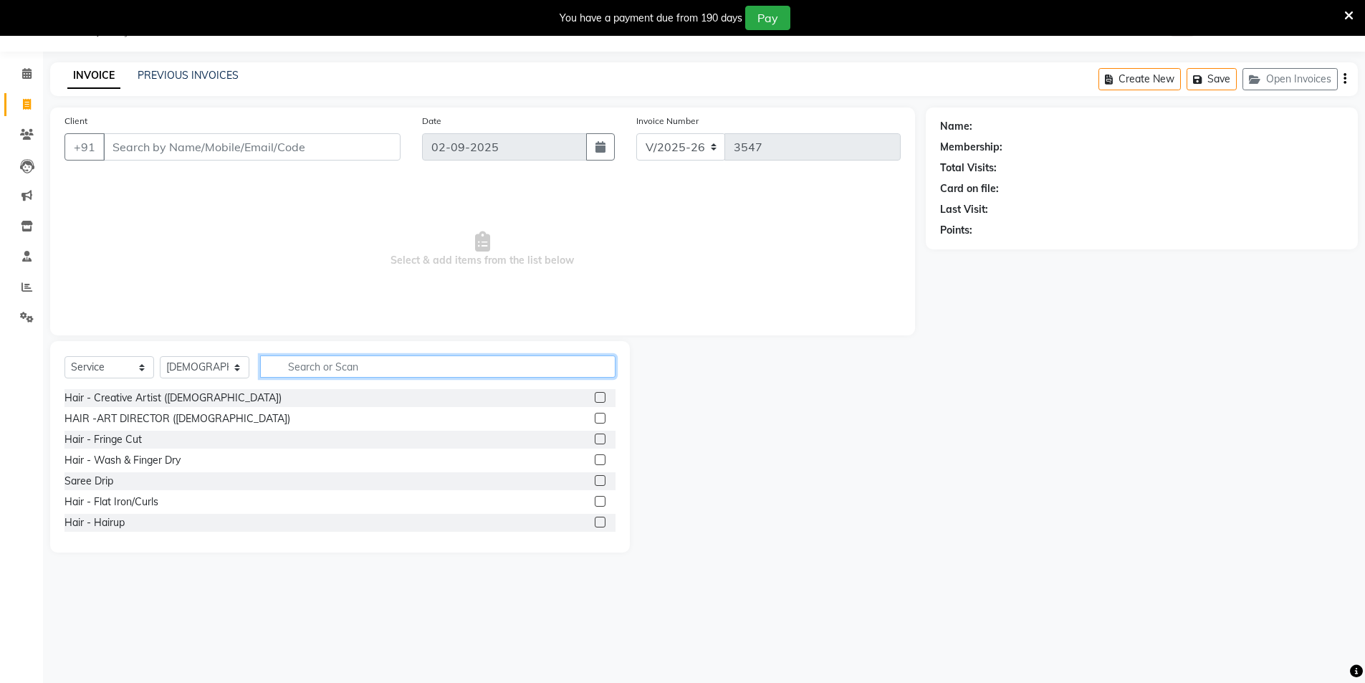
click at [317, 374] on input "text" at bounding box center [437, 366] width 355 height 22
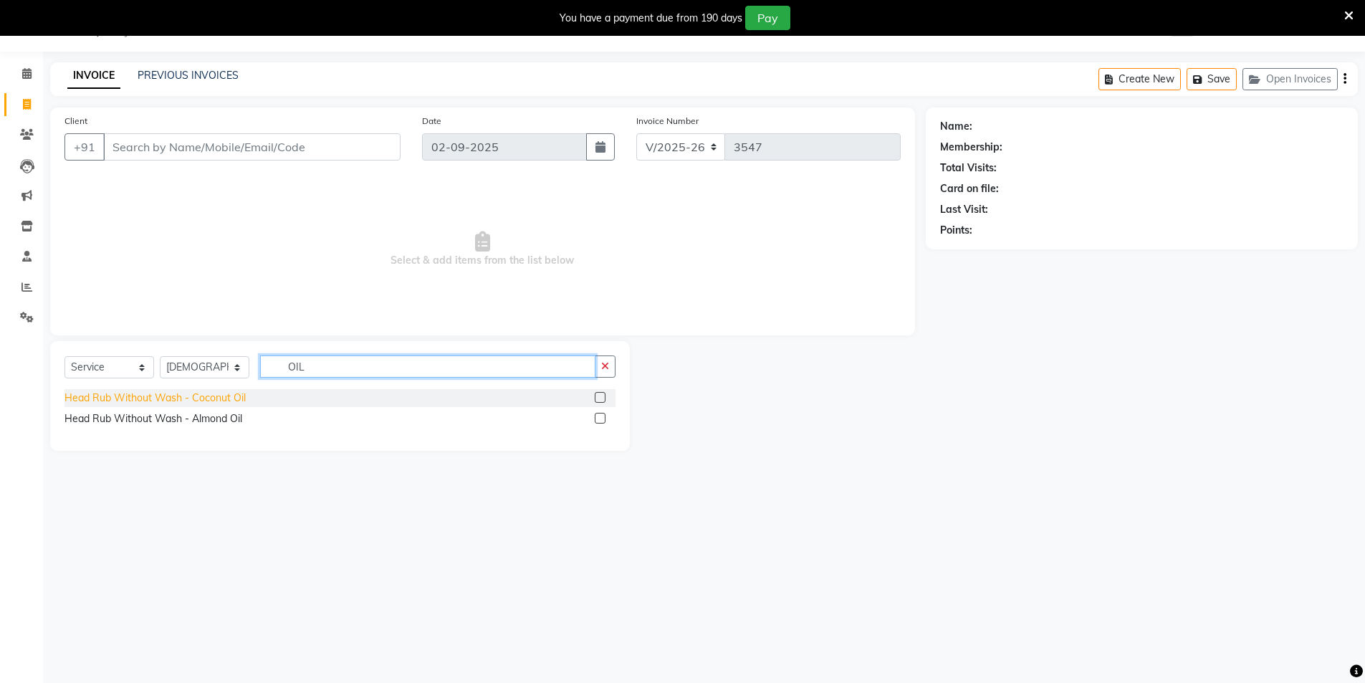
type input "OIL"
click at [146, 393] on div "Head Rub Without Wash - Coconut Oil" at bounding box center [154, 398] width 181 height 15
checkbox input "false"
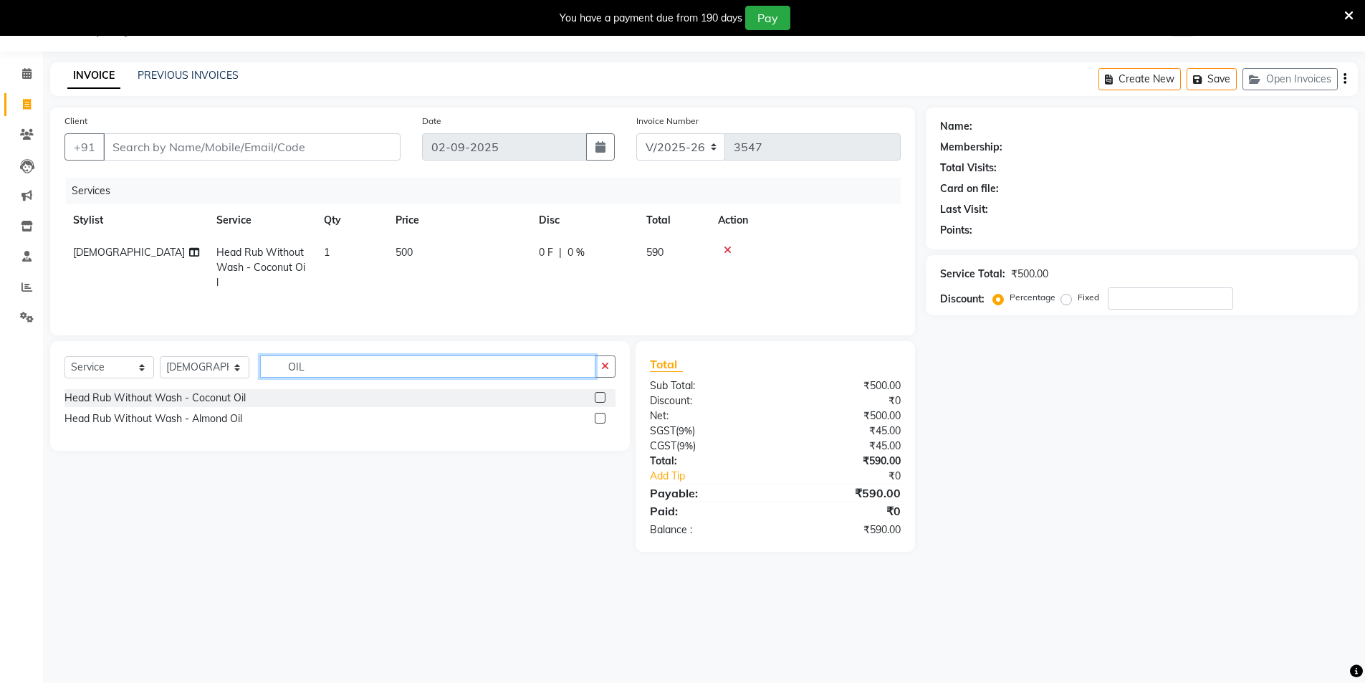
drag, startPoint x: 320, startPoint y: 363, endPoint x: 180, endPoint y: 346, distance: 141.5
click at [180, 346] on div "Select Service Product Membership Package Voucher Prepaid Gift Card Select Styl…" at bounding box center [340, 396] width 580 height 110
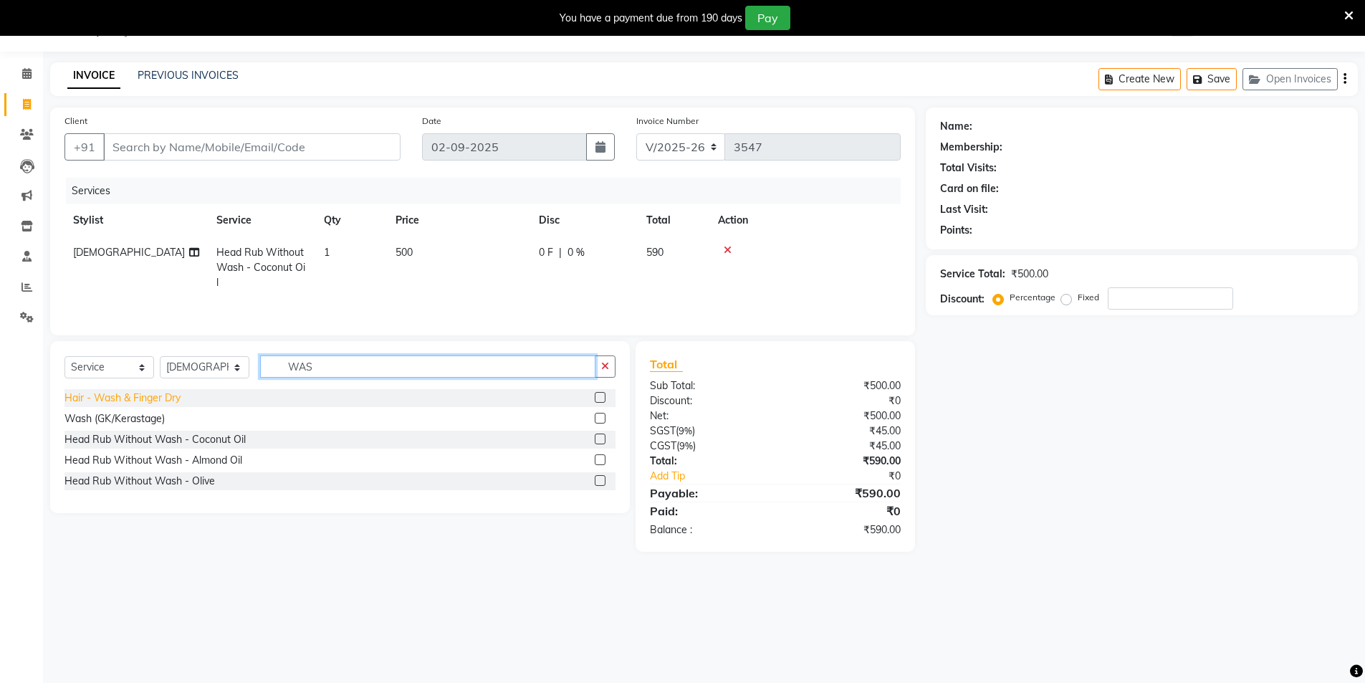
type input "WAS"
click at [127, 393] on div "Hair - Wash & Finger Dry" at bounding box center [122, 398] width 116 height 15
checkbox input "false"
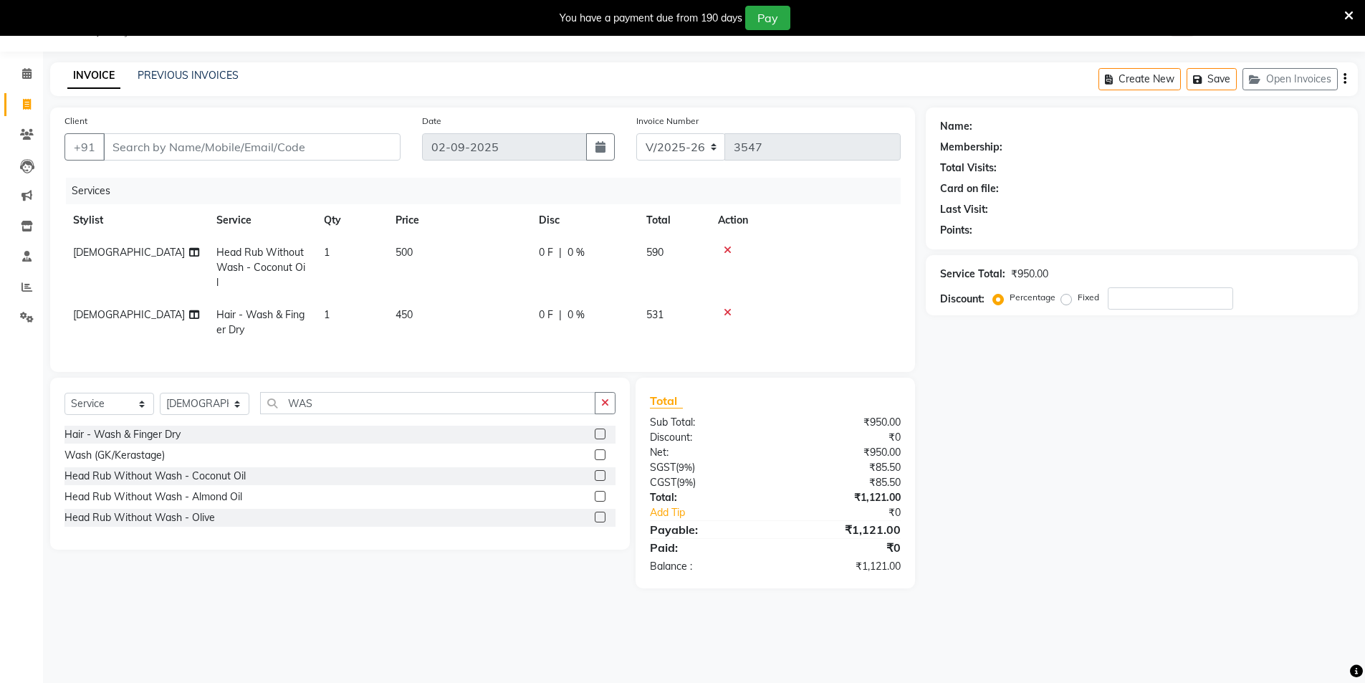
click at [728, 312] on icon at bounding box center [728, 312] width 8 height 10
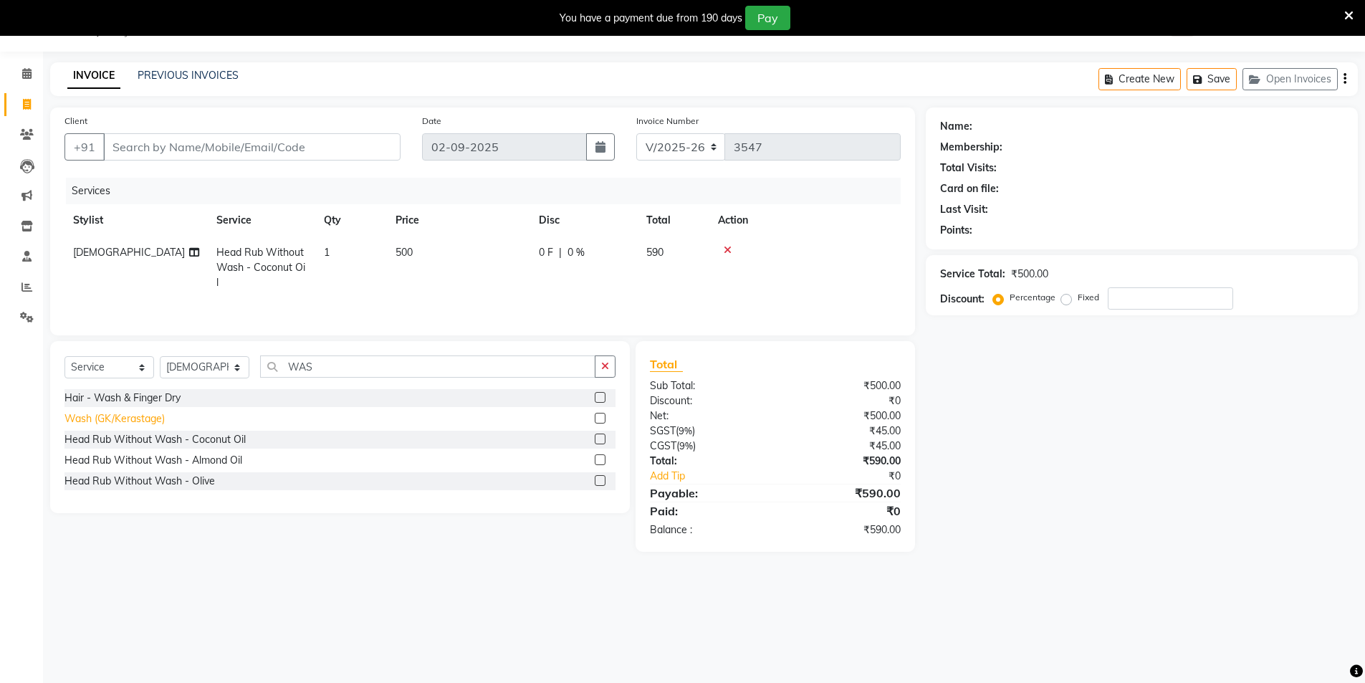
click at [108, 420] on div "Wash (GK/Kerastage)" at bounding box center [114, 418] width 100 height 15
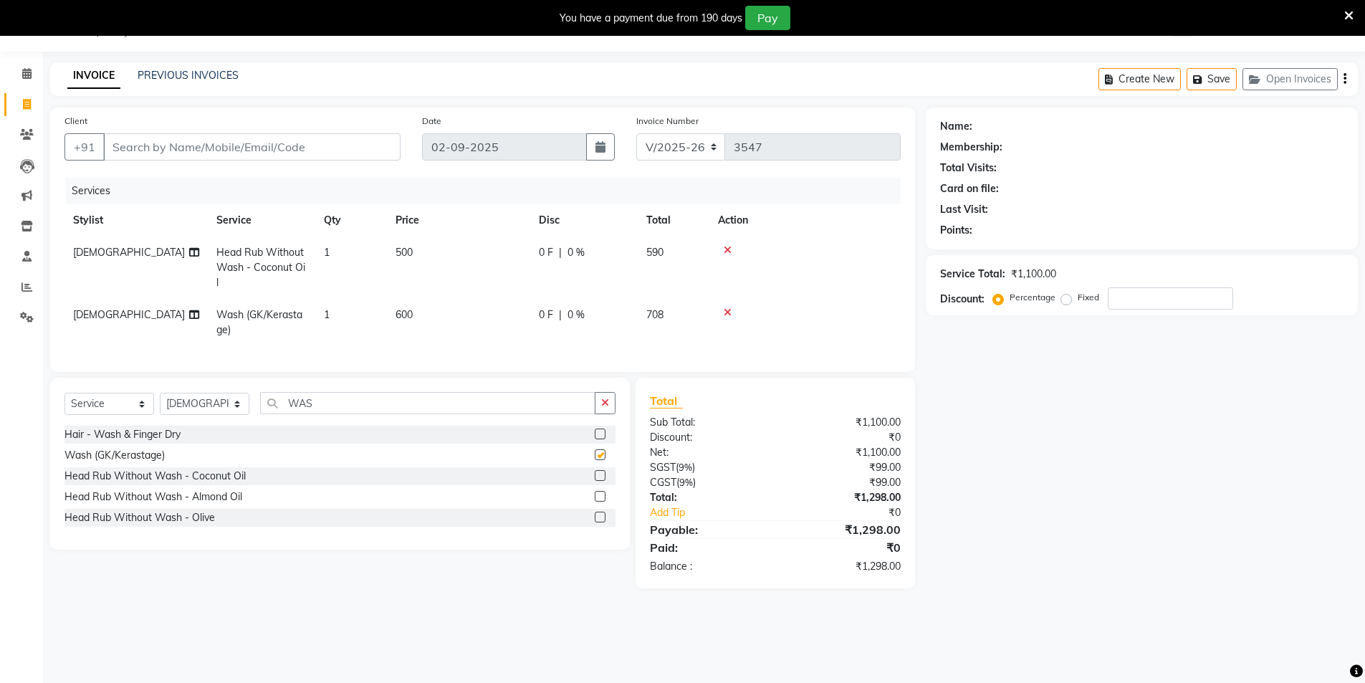
checkbox input "false"
click at [730, 312] on icon at bounding box center [728, 312] width 8 height 10
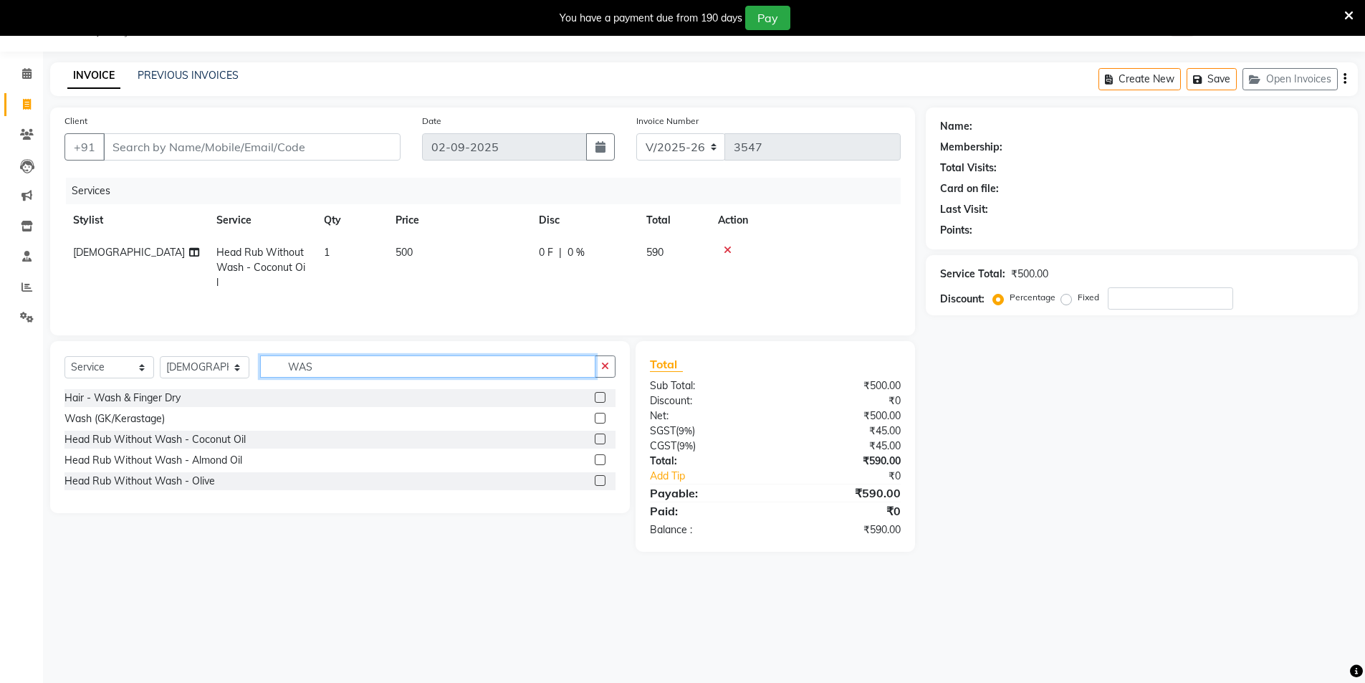
click at [339, 358] on input "WAS" at bounding box center [427, 366] width 335 height 22
drag, startPoint x: 339, startPoint y: 358, endPoint x: 225, endPoint y: 345, distance: 114.8
click at [227, 344] on div "Select Service Product Membership Package Voucher Prepaid Gift Card Select Styl…" at bounding box center [340, 427] width 580 height 172
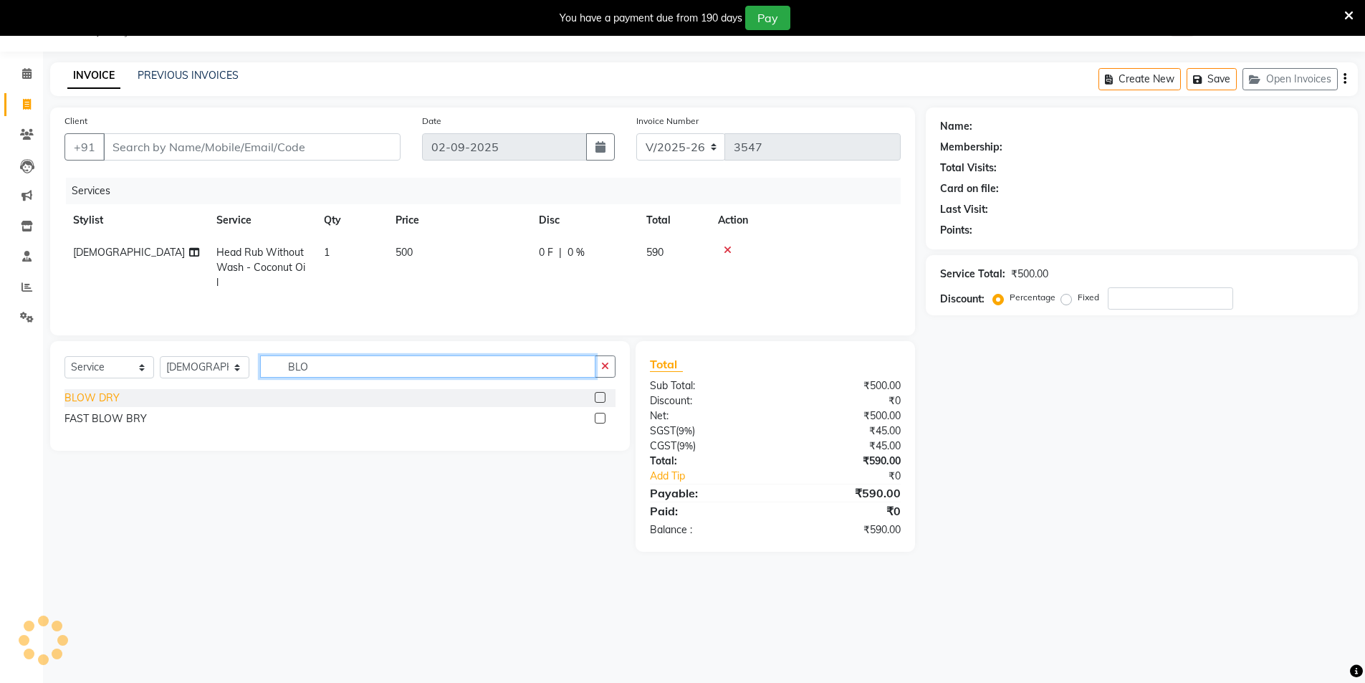
type input "BLO"
click at [85, 396] on div "BLOW DRY" at bounding box center [91, 398] width 55 height 15
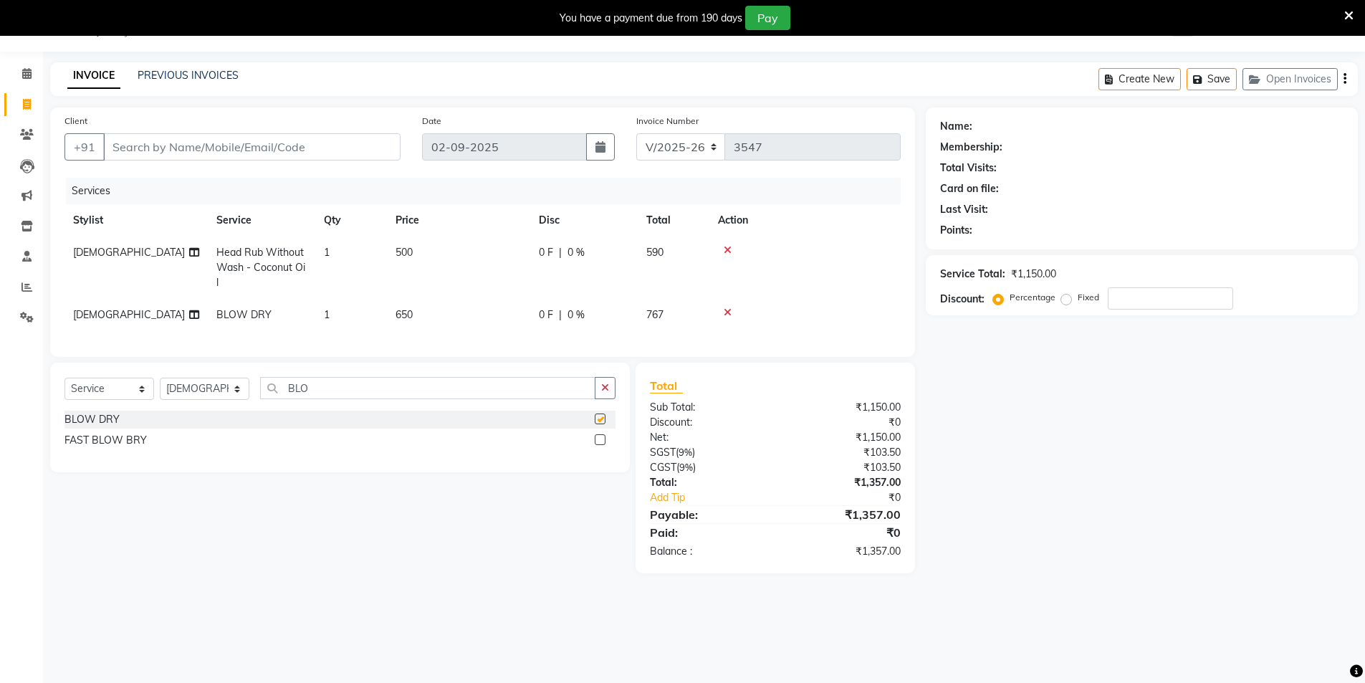
checkbox input "false"
click at [423, 307] on td "650" at bounding box center [458, 315] width 143 height 32
select select "88373"
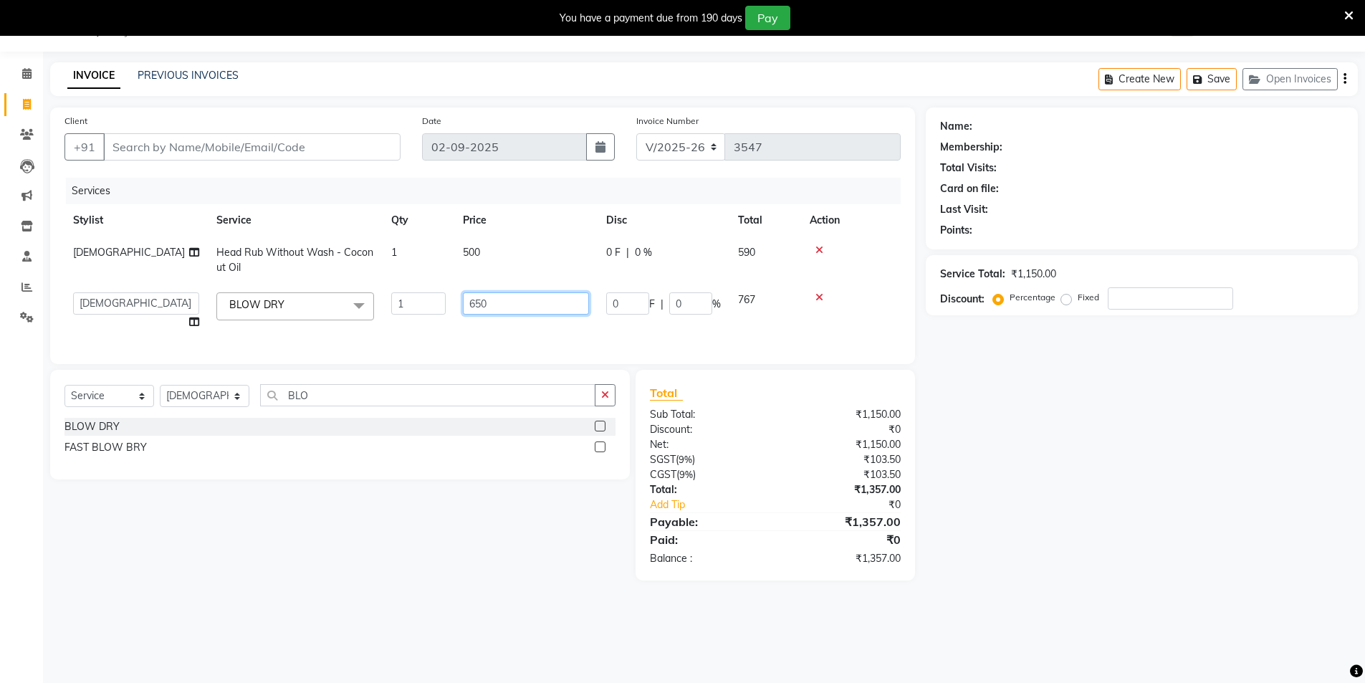
drag, startPoint x: 480, startPoint y: 289, endPoint x: 395, endPoint y: 282, distance: 85.6
click at [395, 282] on tbody "Ashu Head Rub Without Wash - Coconut Oil 1 500 0 F | 0 % 590 AAMIR Aashis ajay …" at bounding box center [482, 287] width 836 height 102
type input "500"
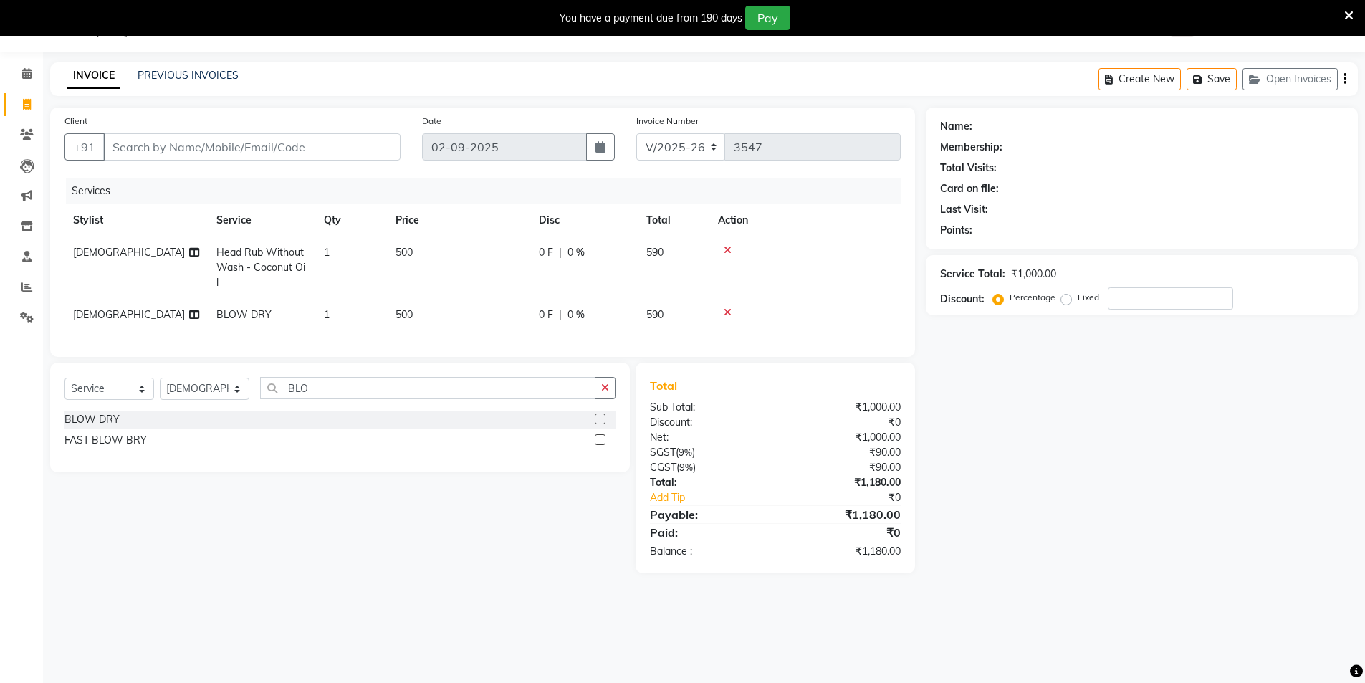
click at [1038, 421] on div "Name: Membership: Total Visits: Card on file: Last Visit: Points: Service Total…" at bounding box center [1147, 340] width 443 height 466
click at [223, 399] on select "Select Stylist AAMIR Aashis ajay AJEET akram Ali Alic ashok vihar Alice makeup …" at bounding box center [205, 389] width 90 height 22
select select "72327"
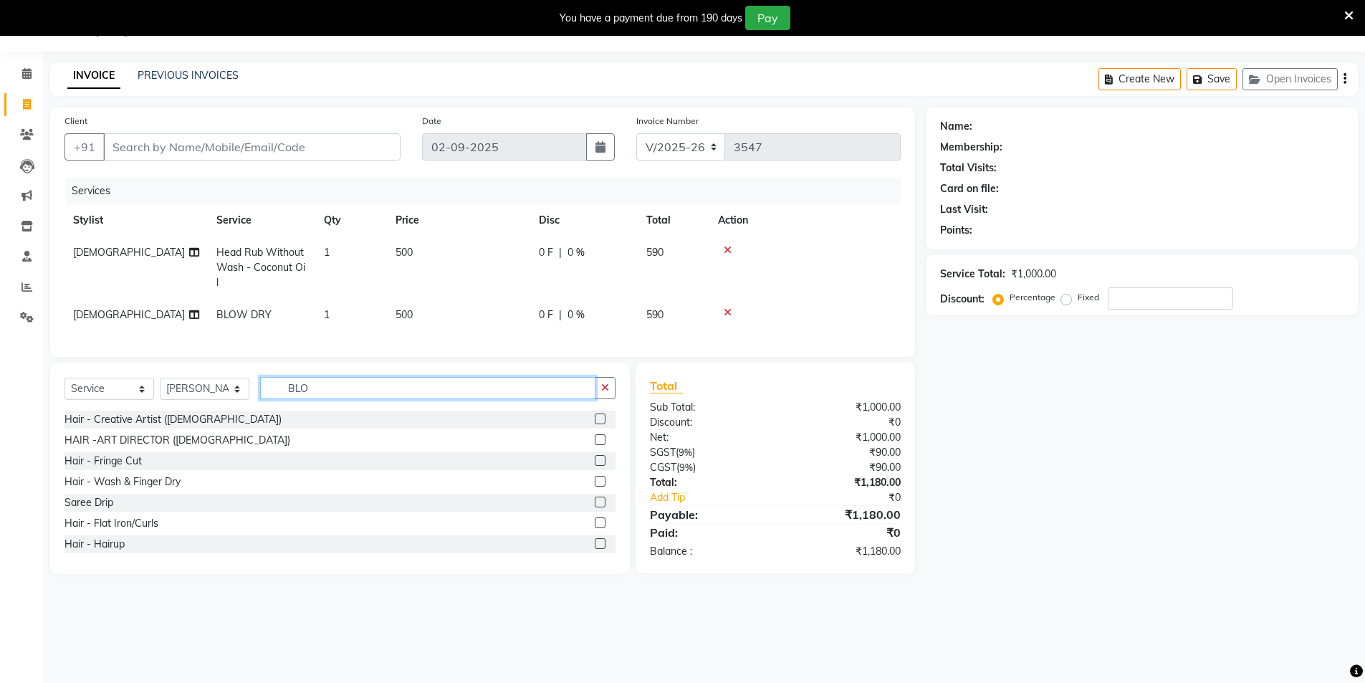
drag, startPoint x: 365, startPoint y: 406, endPoint x: 257, endPoint y: 396, distance: 108.7
click at [276, 399] on input "BLO" at bounding box center [427, 388] width 335 height 22
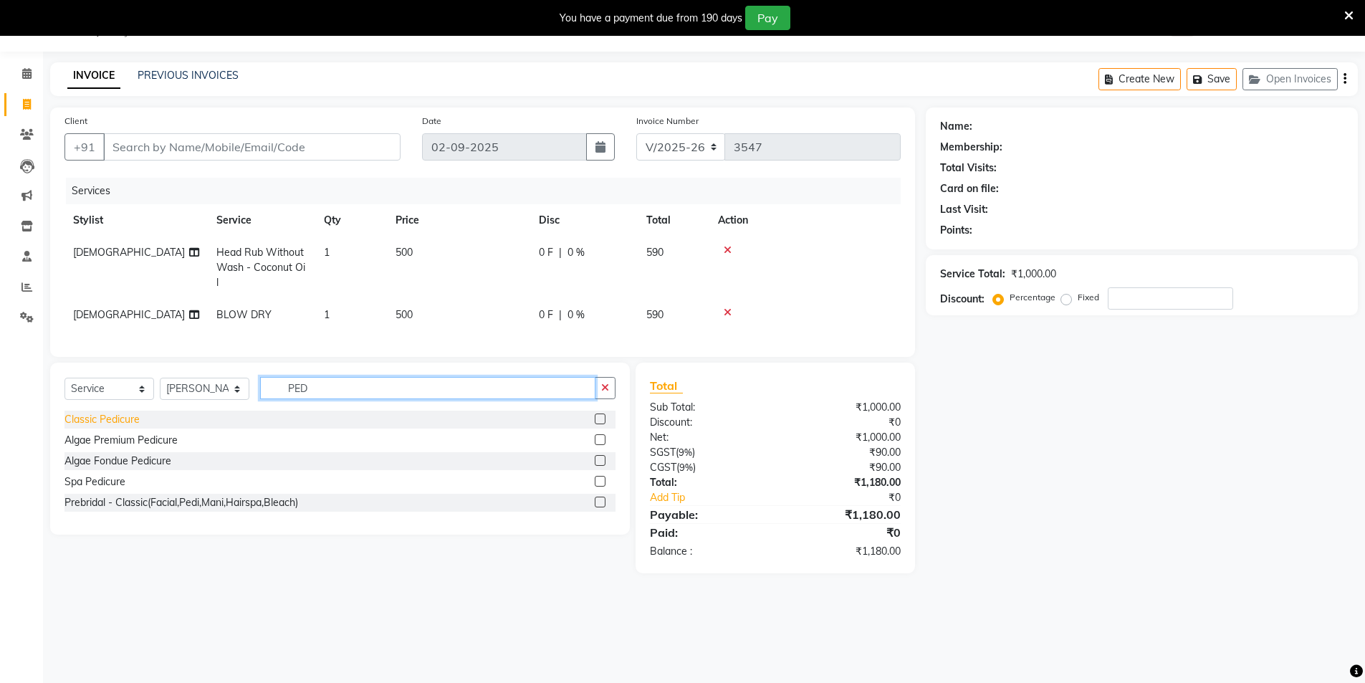
type input "PED"
click at [105, 426] on div "Classic Pedicure" at bounding box center [101, 419] width 75 height 15
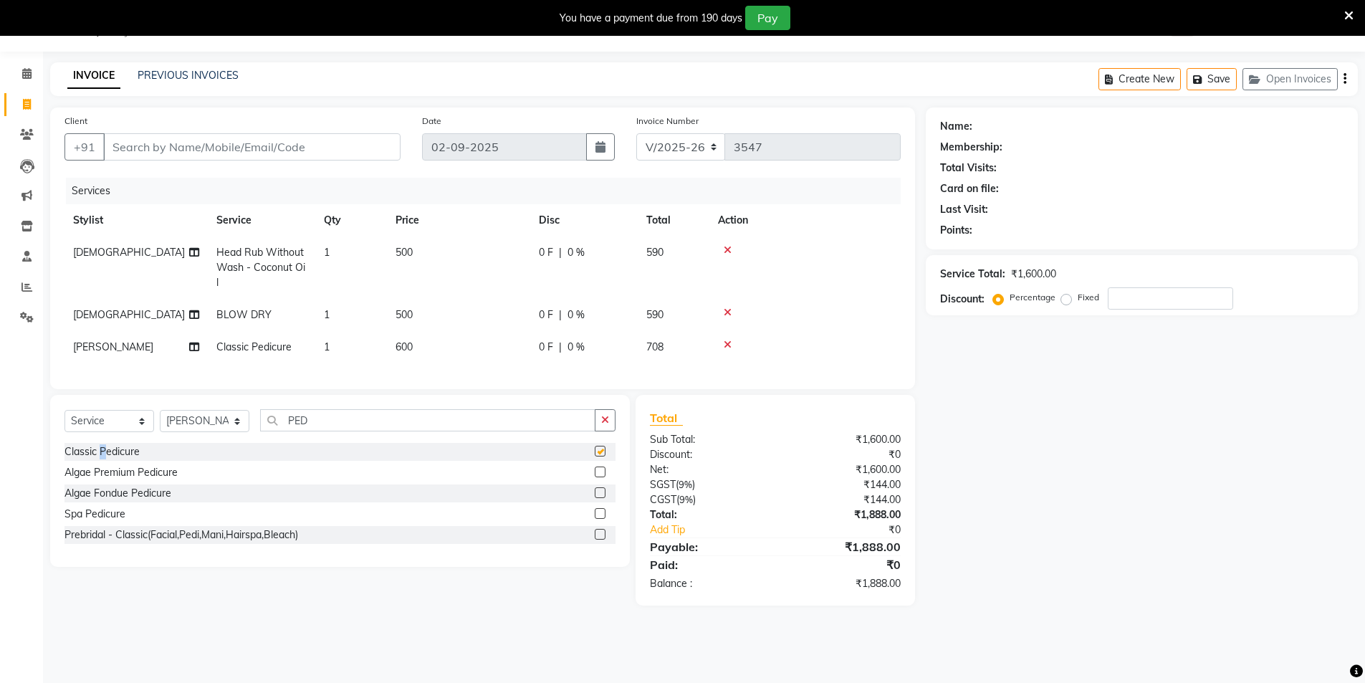
checkbox input "false"
drag, startPoint x: 408, startPoint y: 343, endPoint x: 457, endPoint y: 354, distance: 49.4
click at [409, 343] on span "600" at bounding box center [404, 346] width 17 height 13
select select "72327"
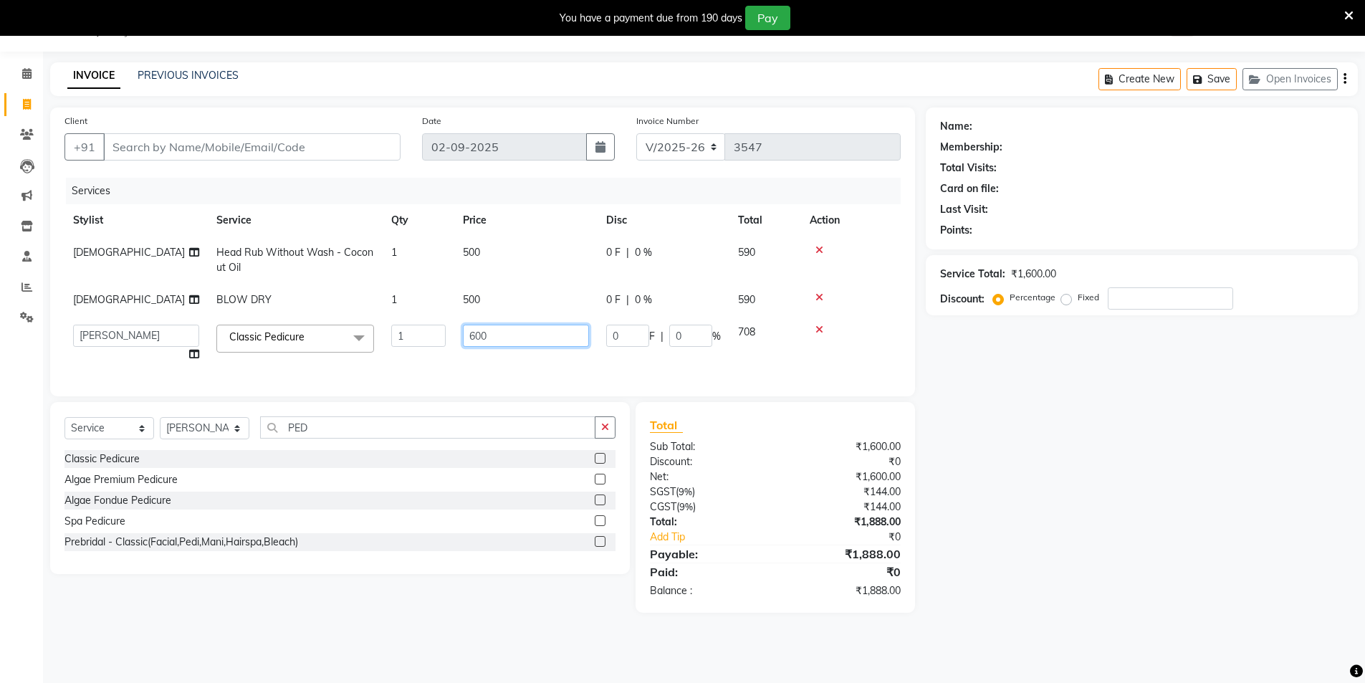
drag, startPoint x: 495, startPoint y: 330, endPoint x: 406, endPoint y: 329, distance: 88.9
click at [414, 329] on tr "AAMIR Aashis ajay AJEET akram Ali Alic ashok vihar Alice makeup alisha Alisha A…" at bounding box center [482, 343] width 836 height 54
type input "1000"
click at [986, 506] on div "Name: Membership: Total Visits: Card on file: Last Visit: Points: Service Total…" at bounding box center [1147, 359] width 443 height 505
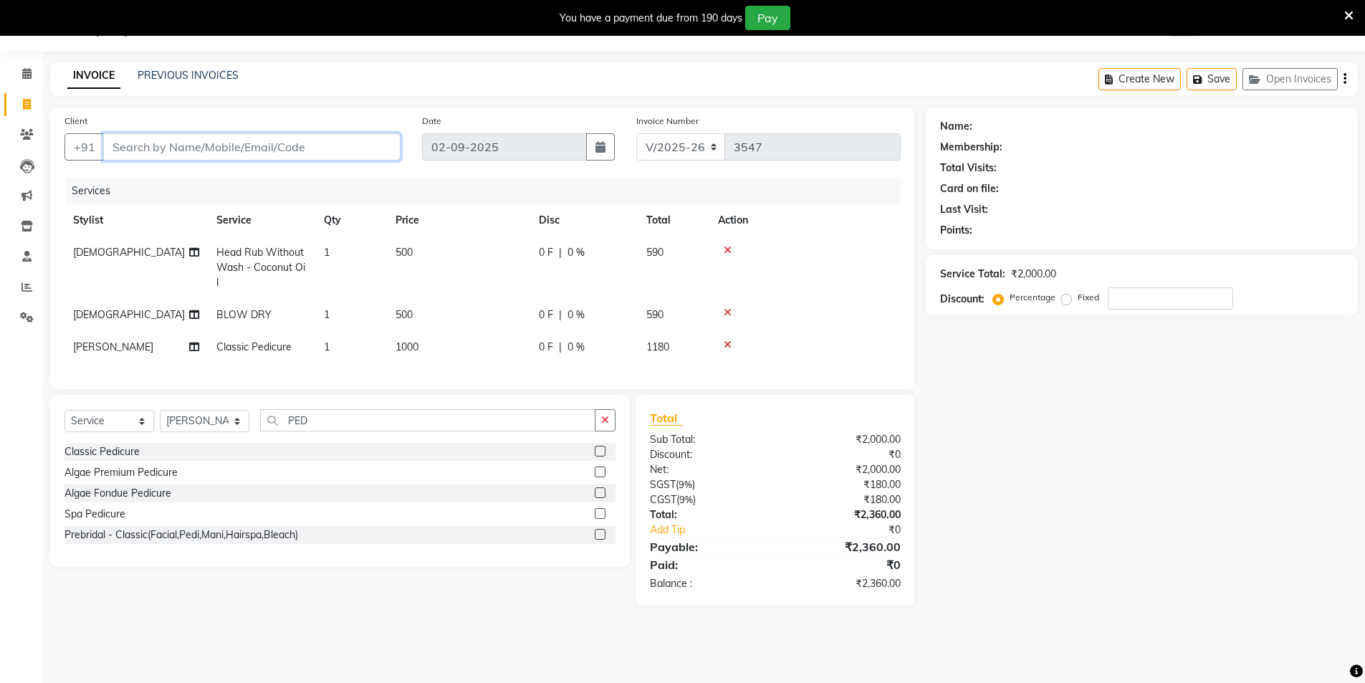
click at [310, 150] on input "Client" at bounding box center [251, 146] width 297 height 27
click at [215, 432] on select "Select Stylist AAMIR Aashis ajay AJEET akram Ali Alic ashok vihar Alice makeup …" at bounding box center [205, 421] width 90 height 22
select select "20898"
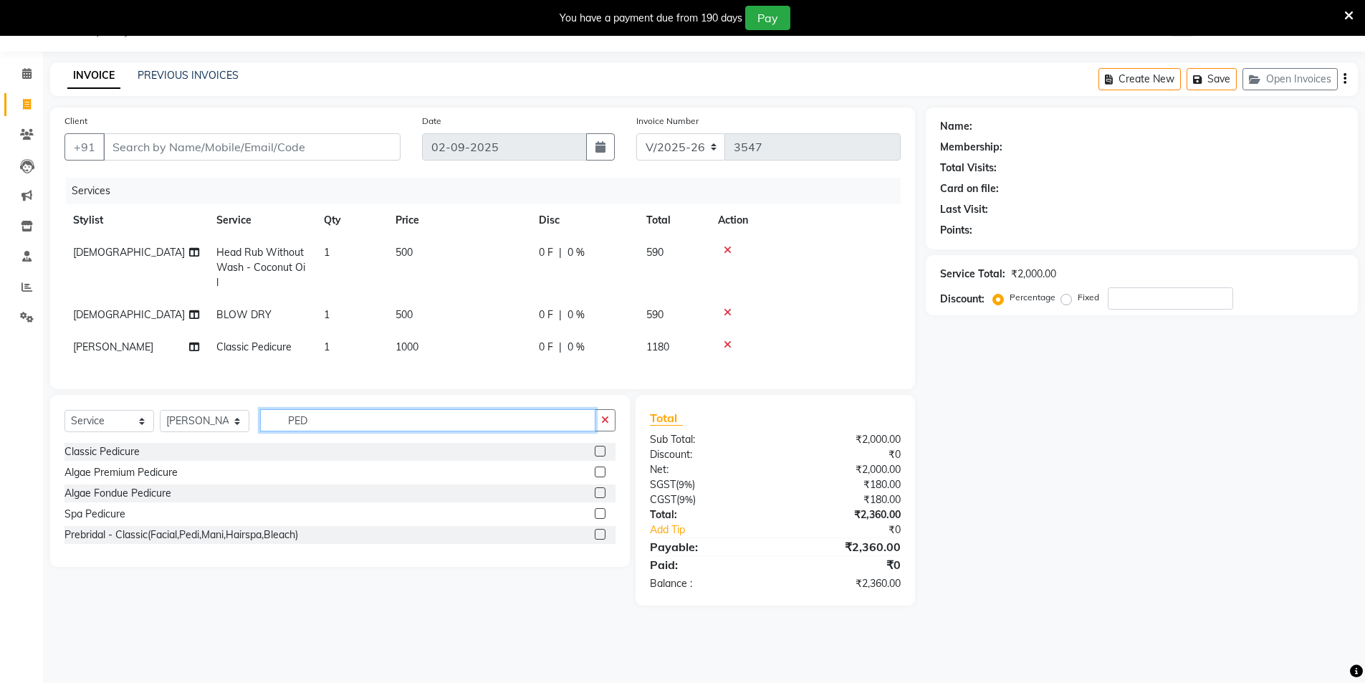
click at [277, 431] on input "PED" at bounding box center [427, 420] width 335 height 22
type input "PEDI"
click at [115, 459] on div "Classic Pedicure" at bounding box center [101, 451] width 75 height 15
checkbox input "false"
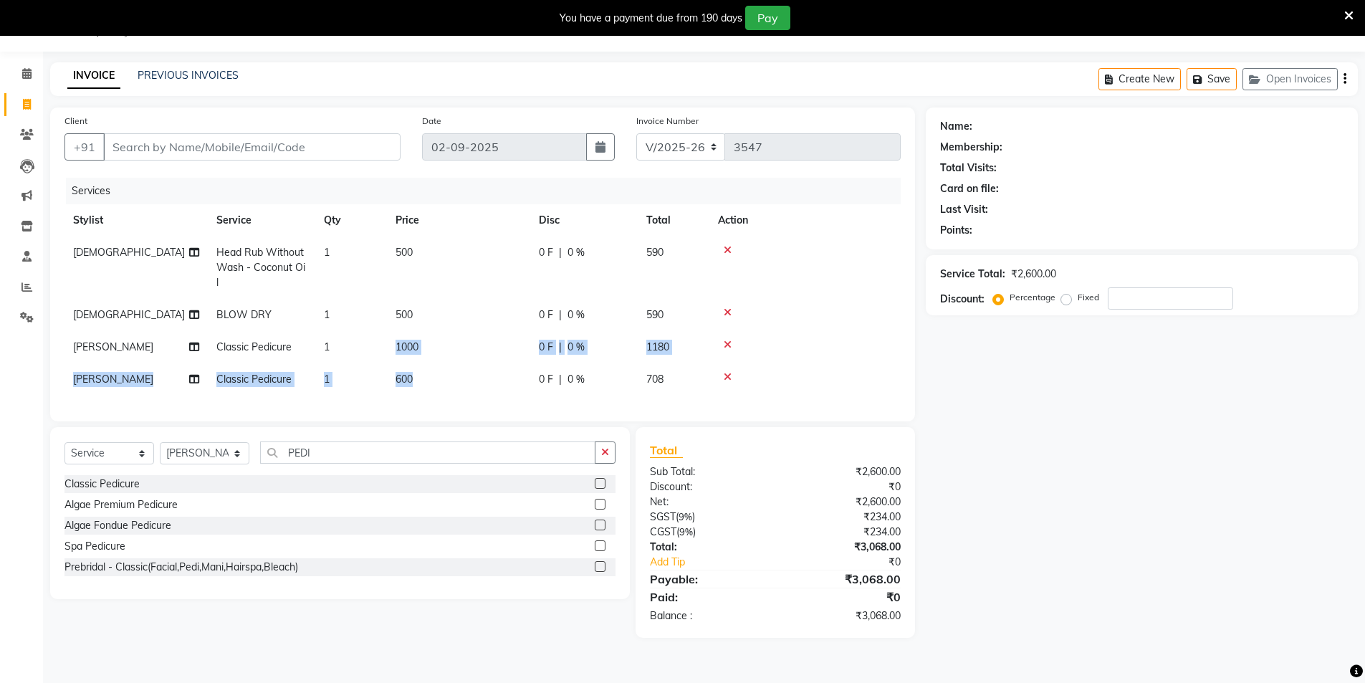
drag, startPoint x: 416, startPoint y: 363, endPoint x: 378, endPoint y: 365, distance: 38.0
click at [388, 360] on tbody "Ashu Head Rub Without Wash - Coconut Oil 1 500 0 F | 0 % 590 Ashu BLOW DRY 1 50…" at bounding box center [482, 315] width 836 height 159
click at [424, 383] on td "600" at bounding box center [458, 379] width 143 height 32
select select "20898"
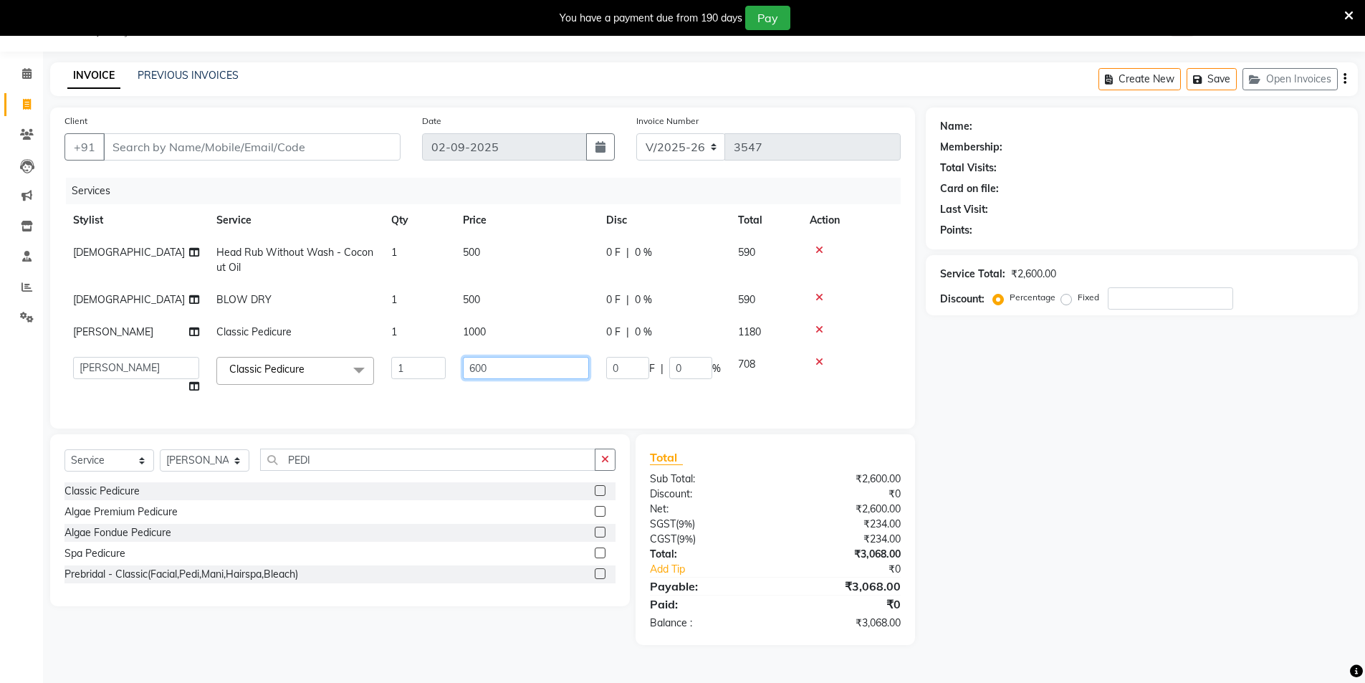
drag, startPoint x: 486, startPoint y: 362, endPoint x: 370, endPoint y: 367, distance: 116.2
click at [372, 364] on tr "AAMIR Aashis ajay AJEET akram Ali Alic ashok vihar Alice makeup alisha Alisha A…" at bounding box center [482, 375] width 836 height 54
type input "1000"
click at [964, 434] on div "Name: Membership: Total Visits: Card on file: Last Visit: Points: Service Total…" at bounding box center [1147, 375] width 443 height 537
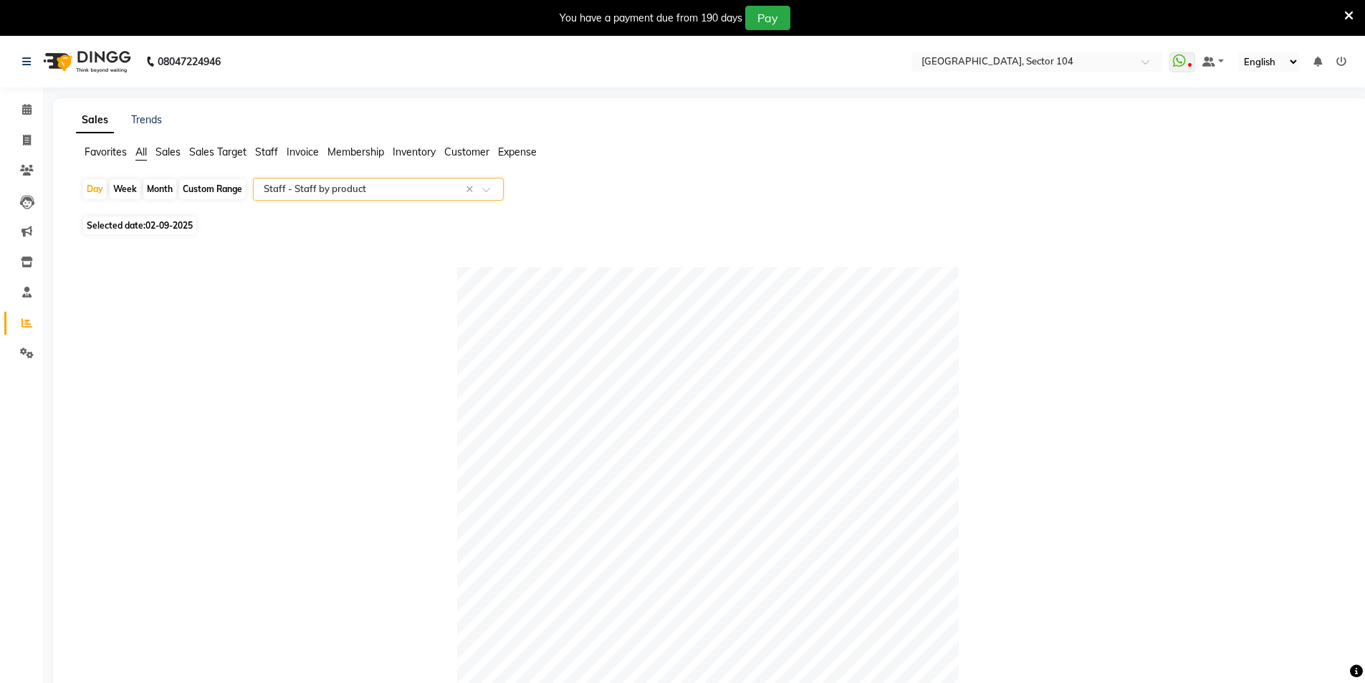
select select "full_report"
select select "csv"
click at [23, 140] on icon at bounding box center [27, 140] width 8 height 11
select select "4009"
select select "service"
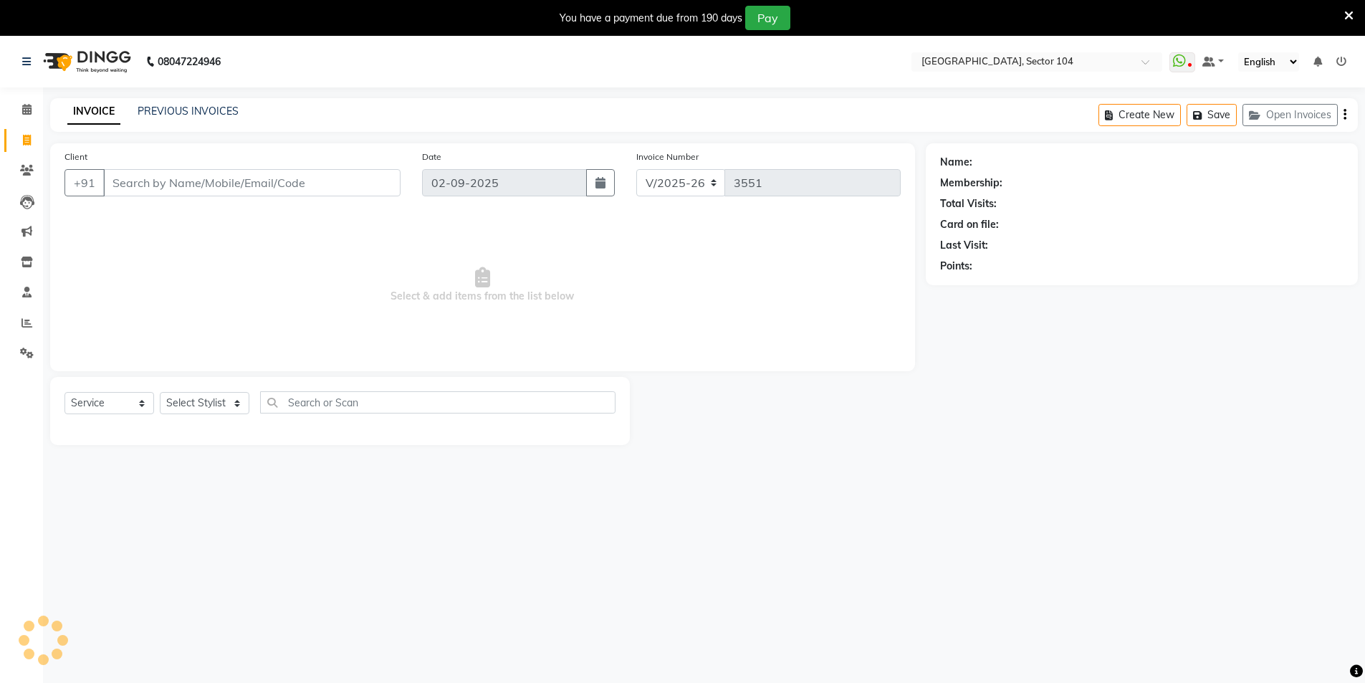
click at [176, 178] on input "Client" at bounding box center [251, 182] width 297 height 27
click at [180, 185] on input "Client" at bounding box center [251, 182] width 297 height 27
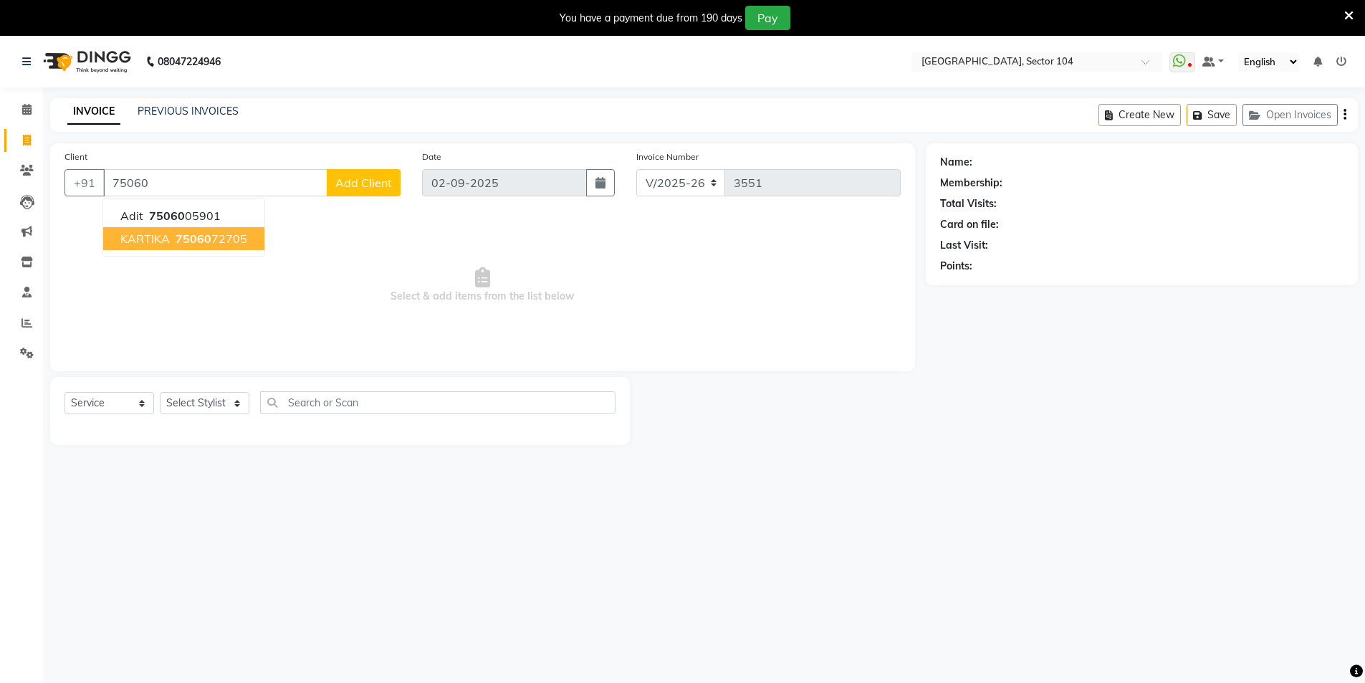
click at [181, 240] on span "75060" at bounding box center [194, 238] width 36 height 14
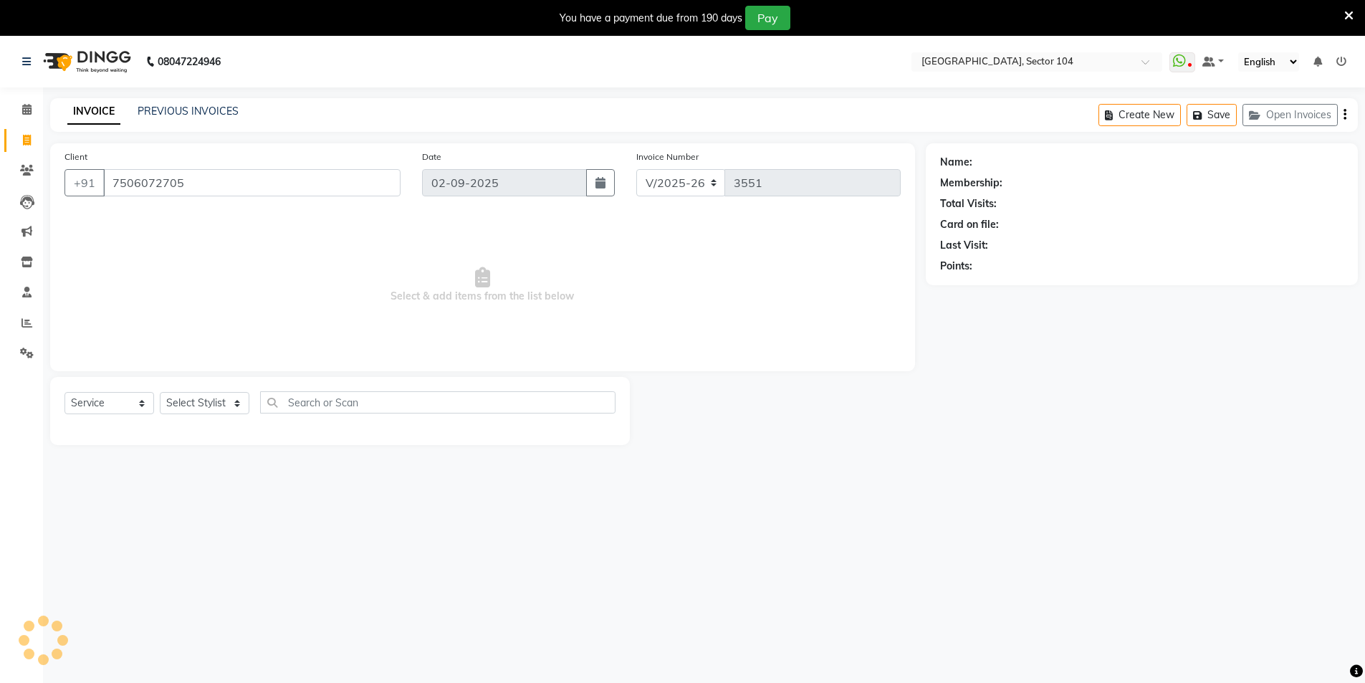
type input "7506072705"
click at [218, 398] on select "Select Stylist [PERSON_NAME] [PERSON_NAME] [PERSON_NAME] [PERSON_NAME] [PERSON_…" at bounding box center [205, 403] width 90 height 22
select select "20524"
click at [193, 397] on select "Select Stylist [PERSON_NAME] [PERSON_NAME] [PERSON_NAME] [PERSON_NAME] [PERSON_…" at bounding box center [205, 403] width 90 height 22
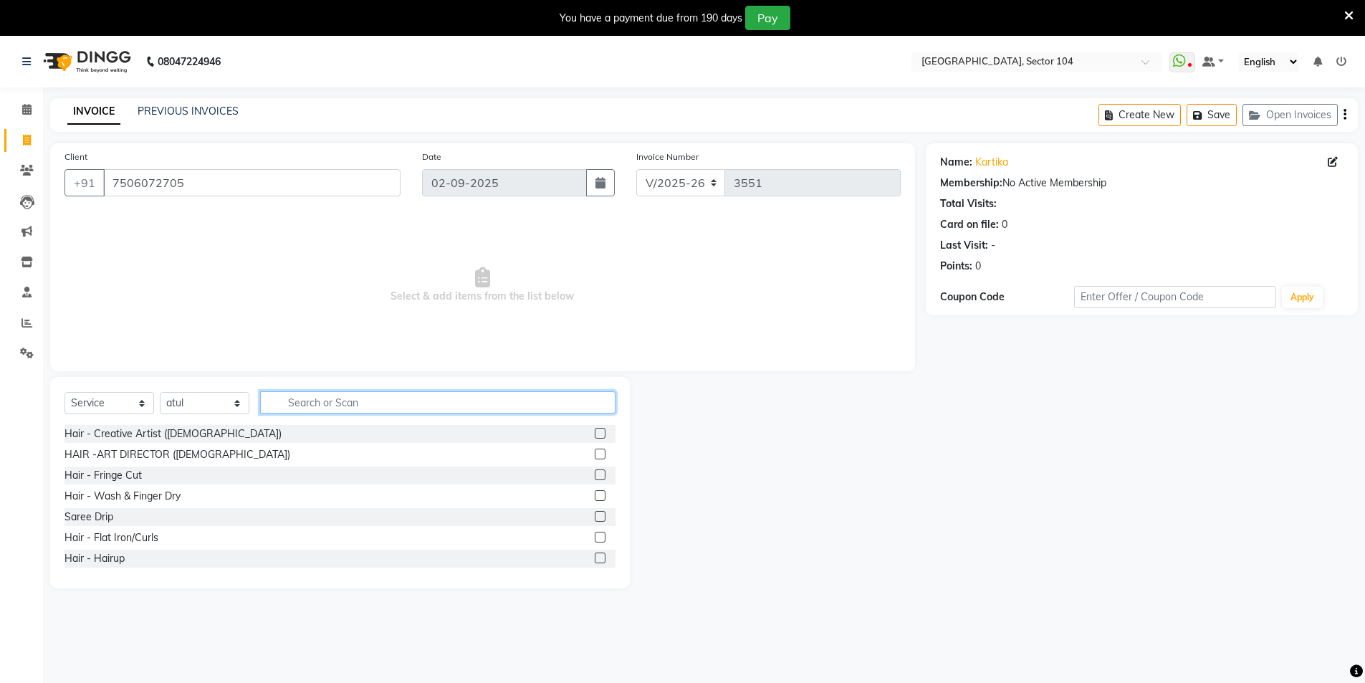
click at [340, 407] on input "text" at bounding box center [437, 402] width 355 height 22
click at [138, 400] on select "Select Service Product Membership Package Voucher Prepaid Gift Card" at bounding box center [109, 403] width 90 height 22
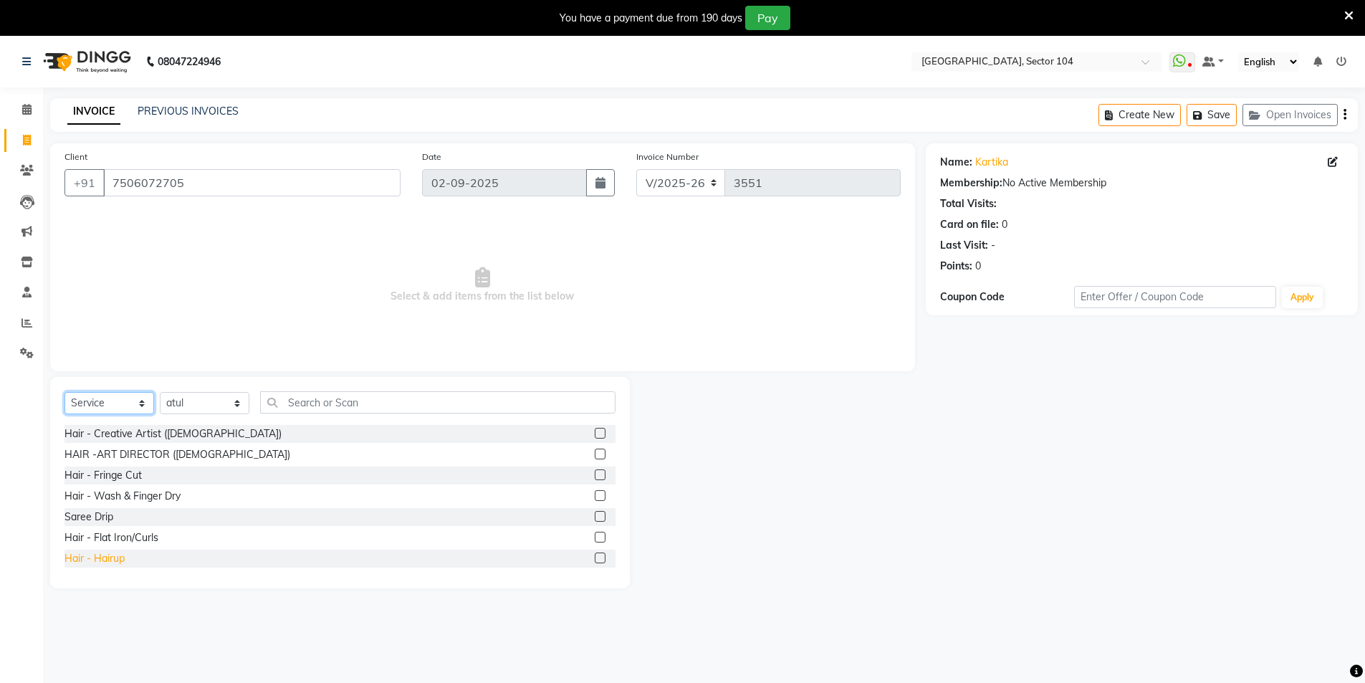
select select "P"
click at [64, 392] on select "Select Service Product Membership Package Voucher Prepaid Gift Card" at bounding box center [109, 403] width 90 height 22
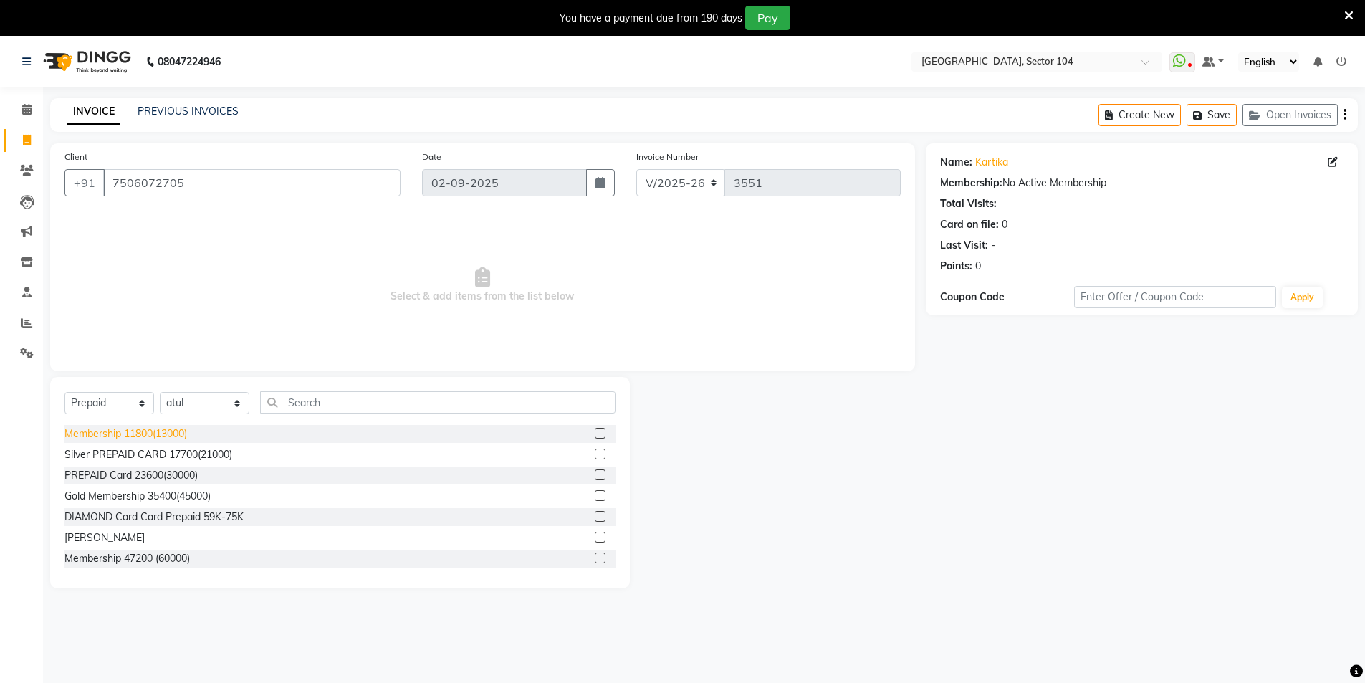
click at [132, 426] on div "Membership 11800(13000)" at bounding box center [125, 433] width 123 height 15
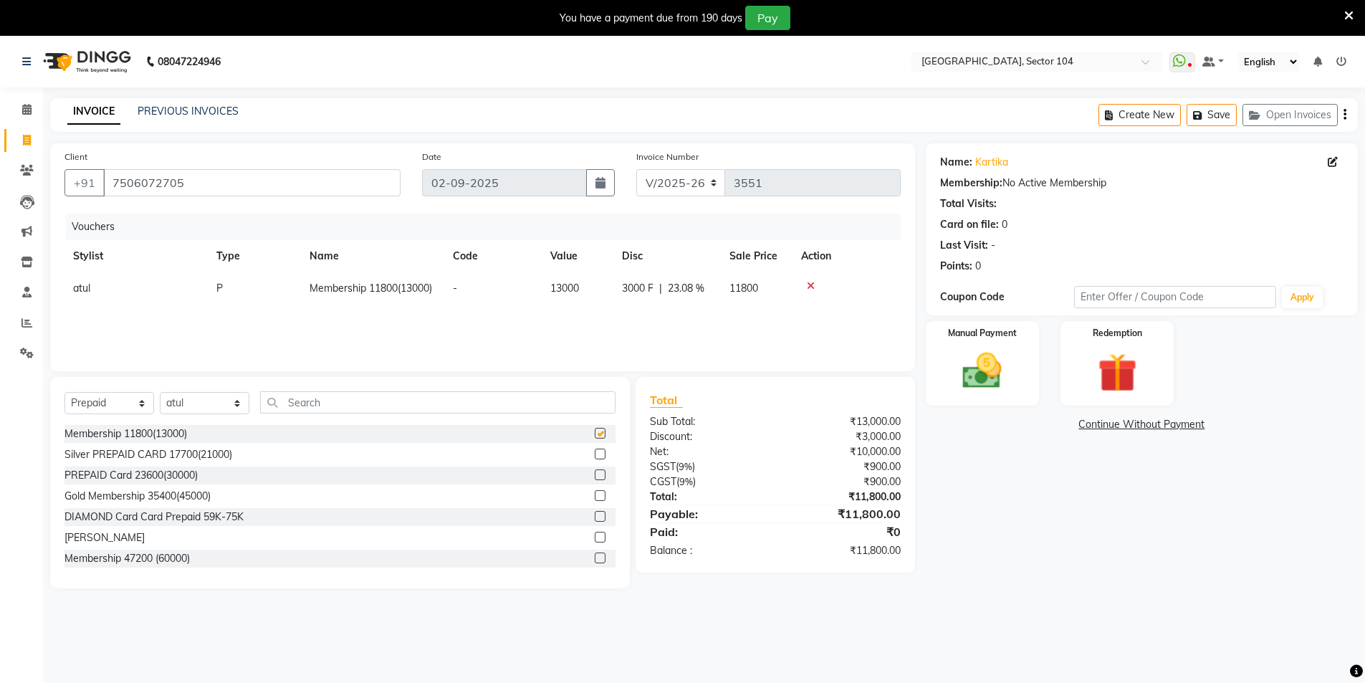
checkbox input "false"
click at [982, 372] on img at bounding box center [983, 371] width 66 height 47
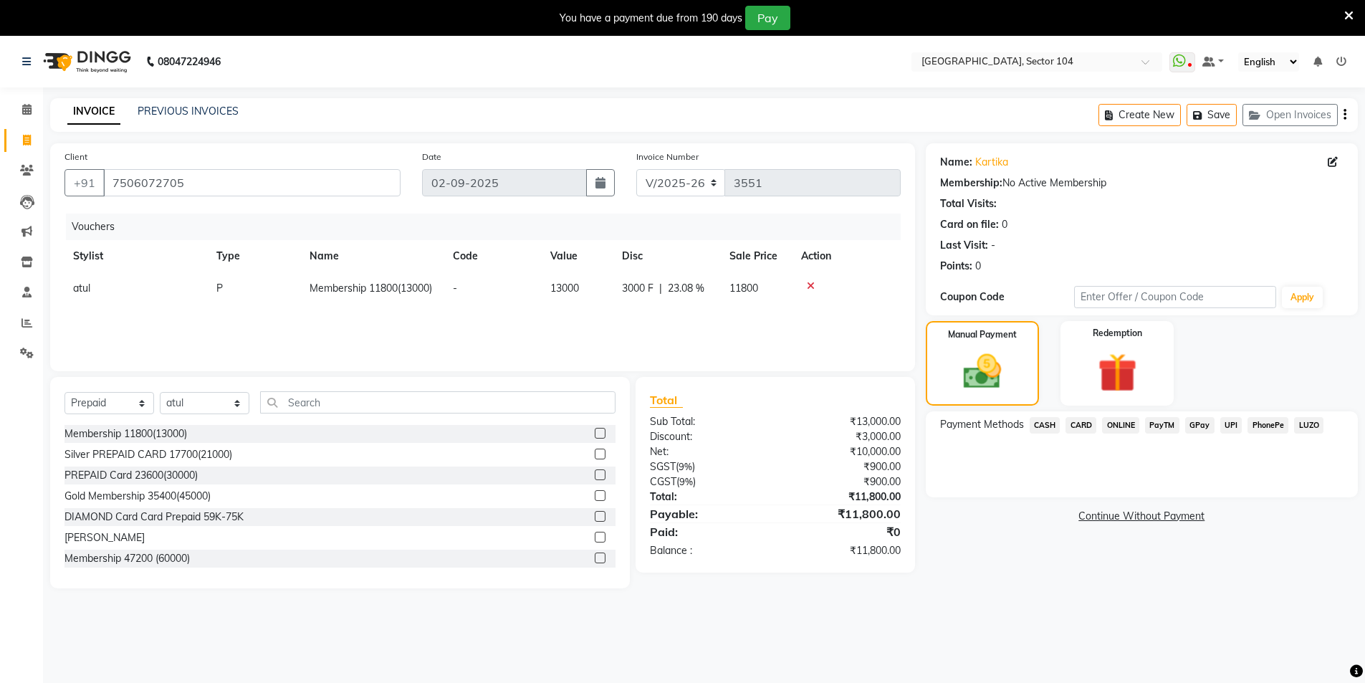
click at [1230, 425] on span "UPI" at bounding box center [1231, 425] width 22 height 16
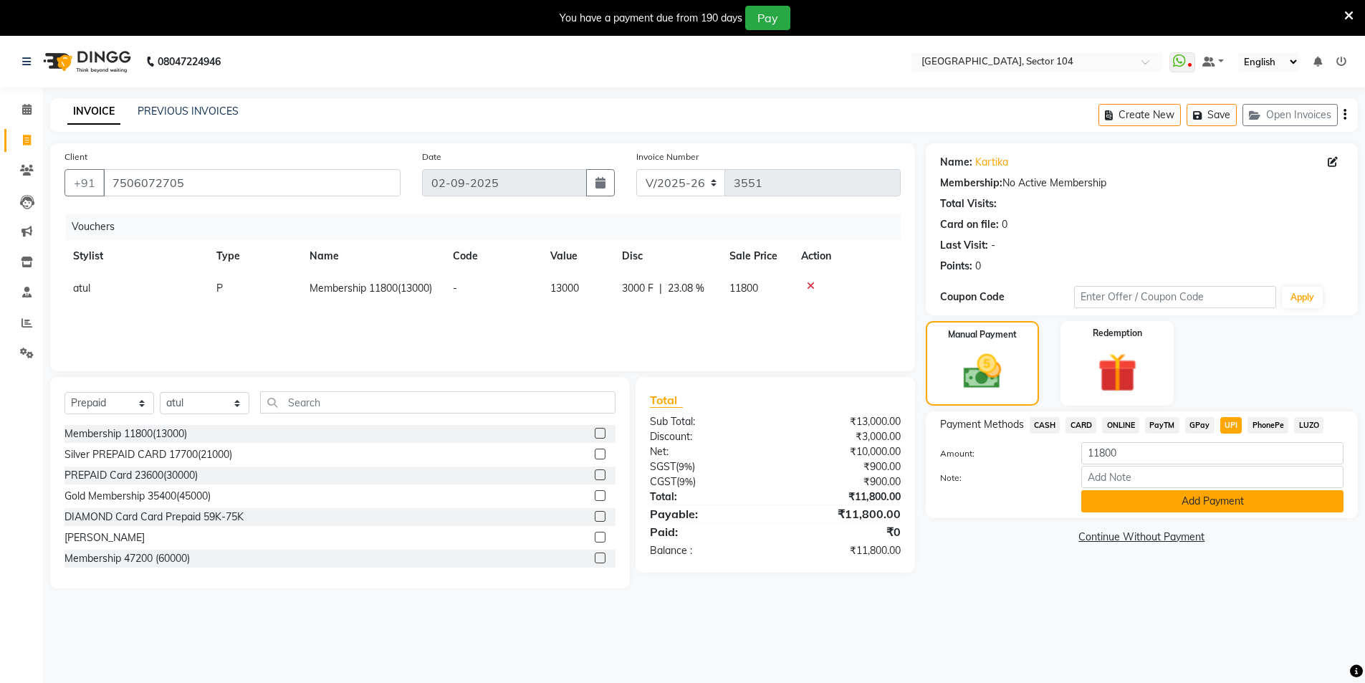
click at [1232, 502] on button "Add Payment" at bounding box center [1212, 501] width 262 height 22
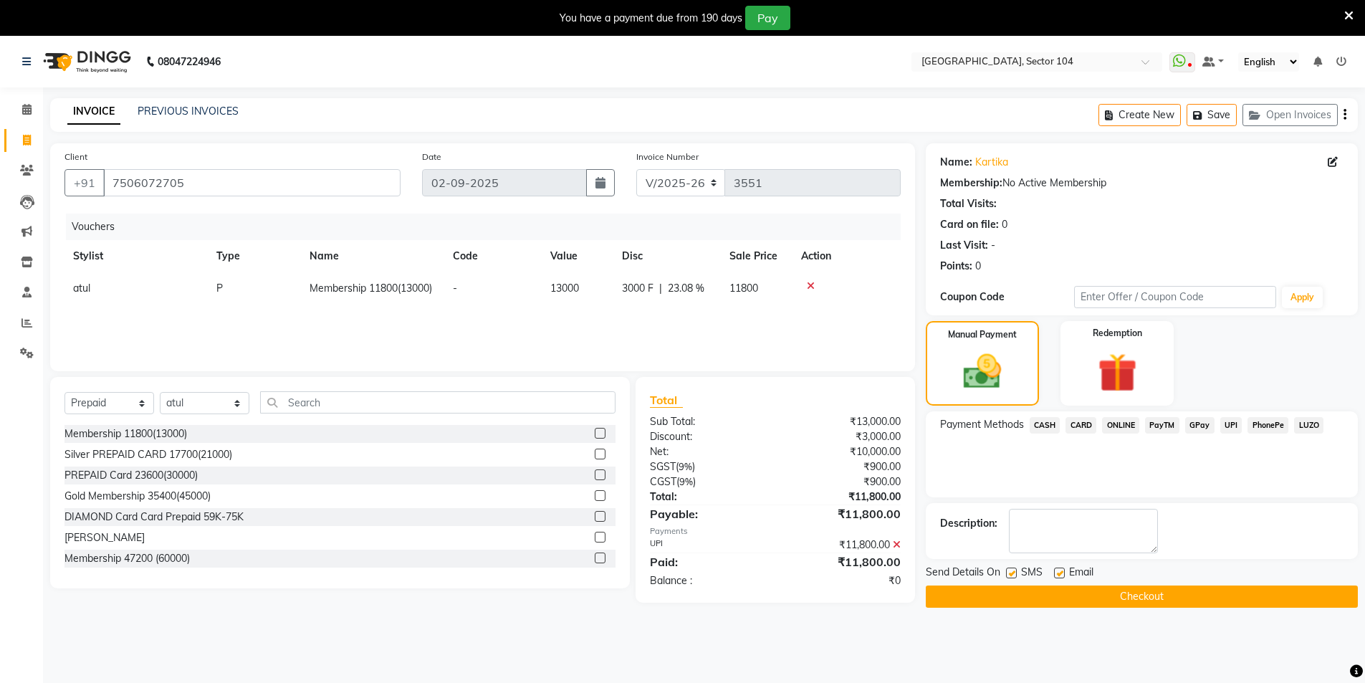
click at [1127, 597] on button "Checkout" at bounding box center [1142, 597] width 432 height 22
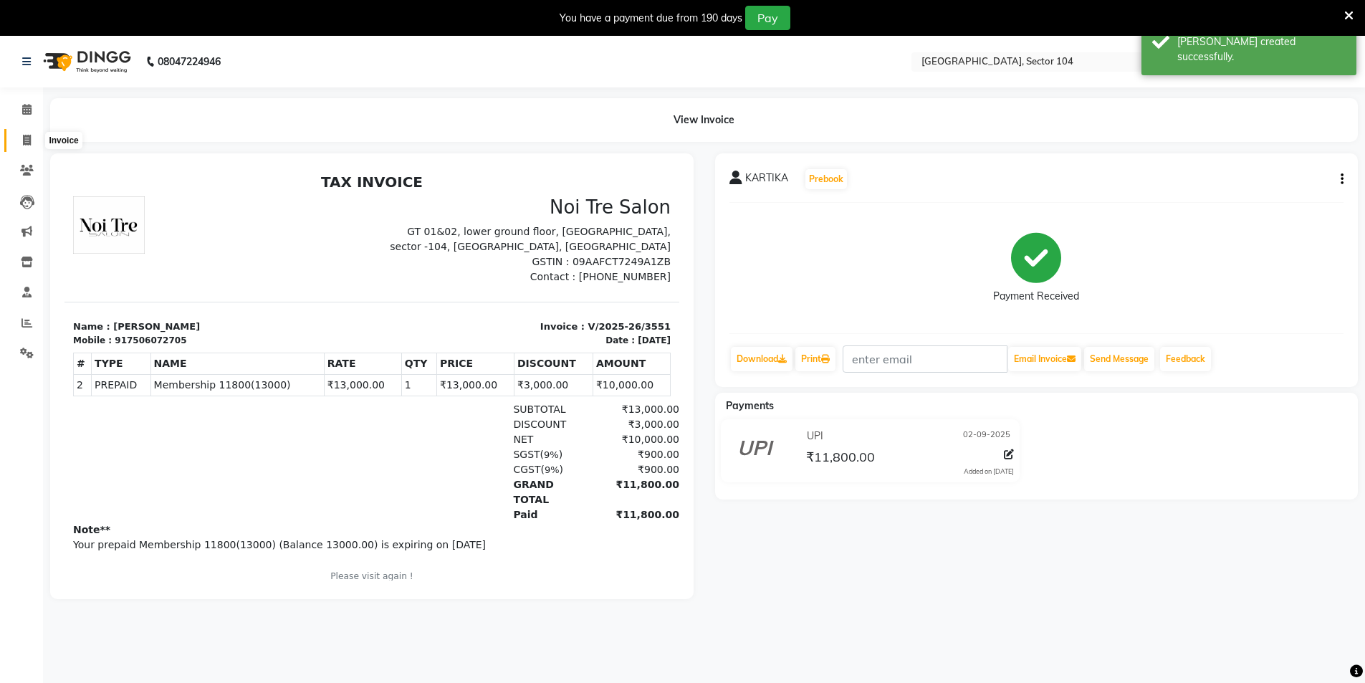
click at [31, 138] on icon at bounding box center [27, 140] width 8 height 11
select select "4009"
select select "service"
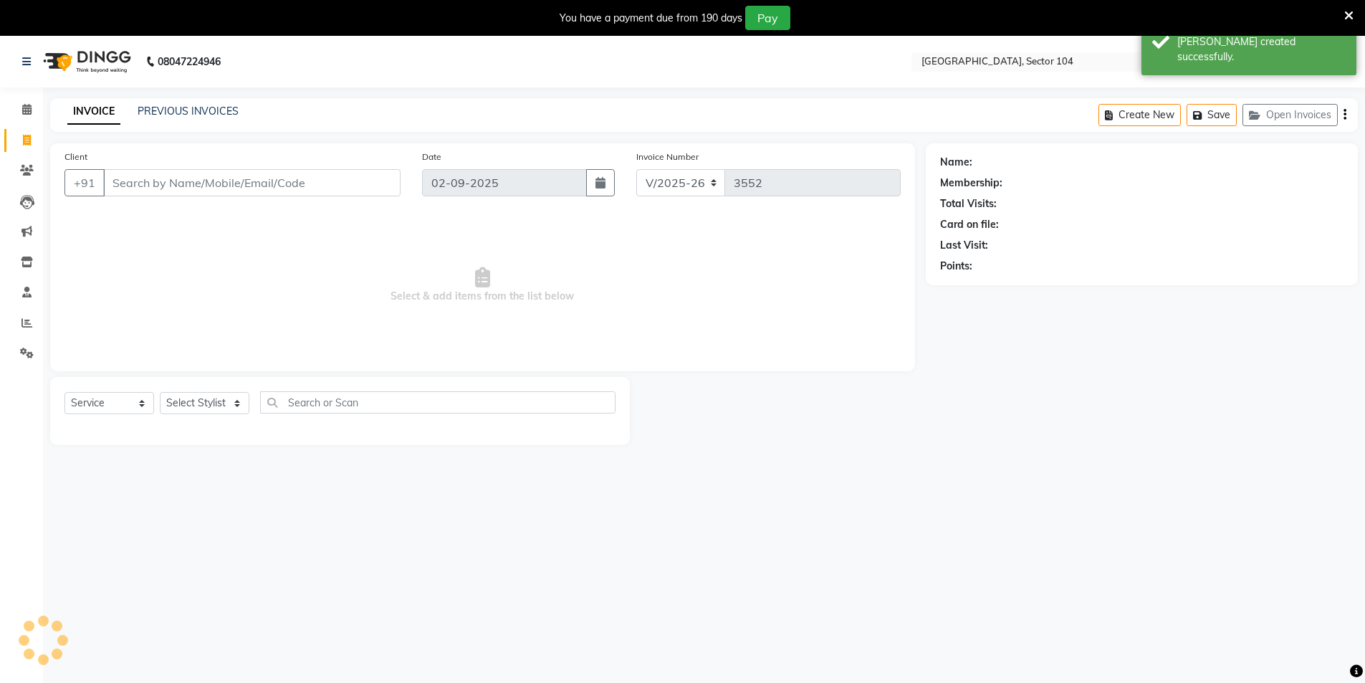
scroll to position [36, 0]
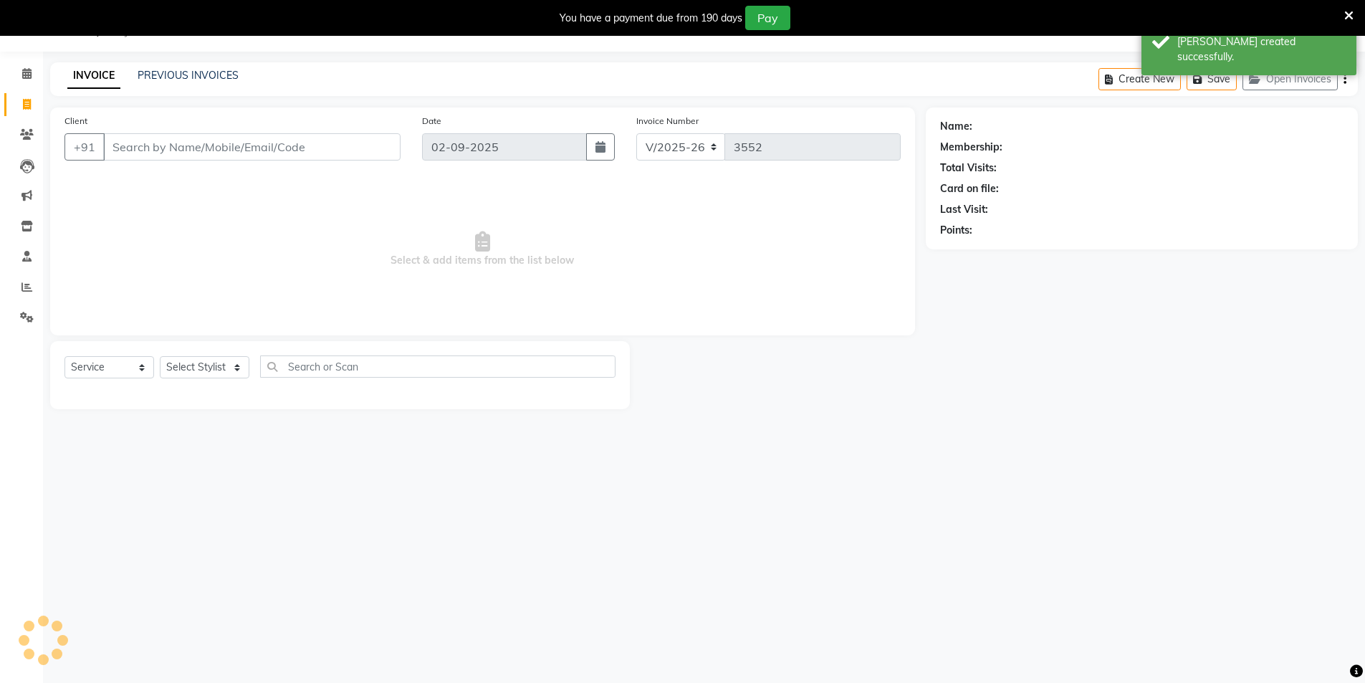
click at [208, 142] on input "Client" at bounding box center [251, 146] width 297 height 27
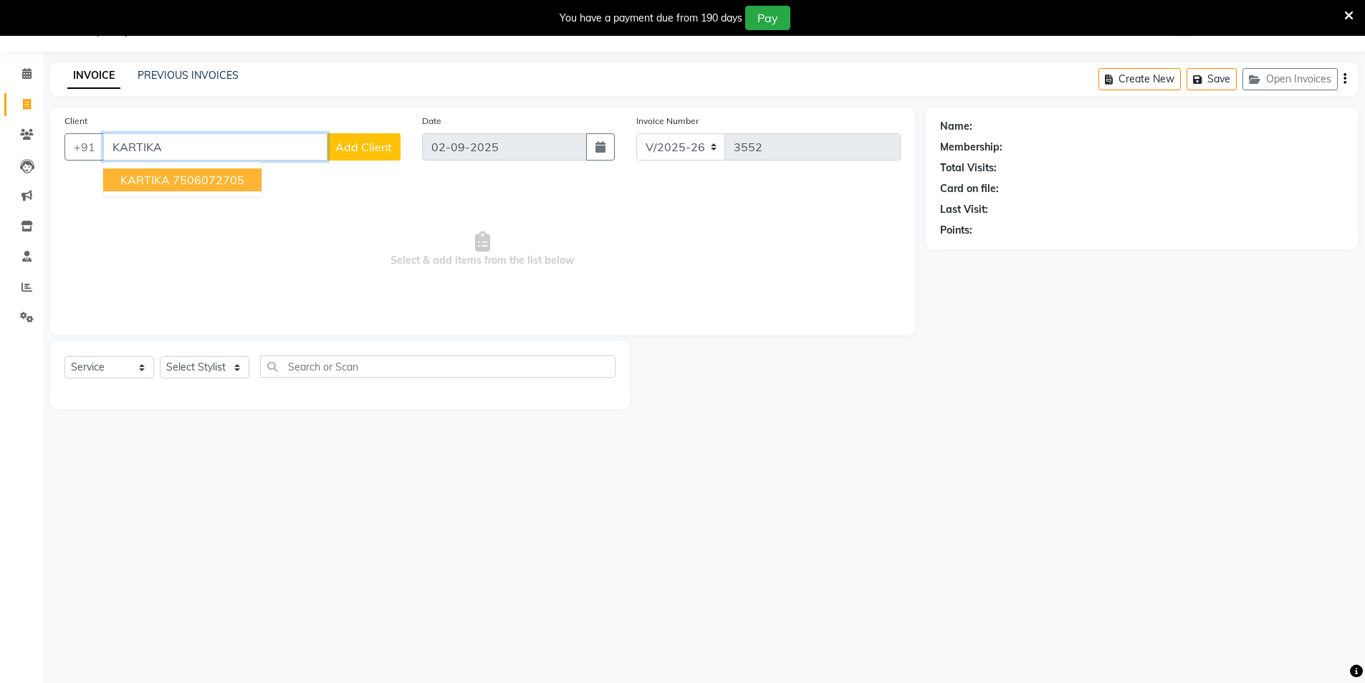
click at [179, 180] on ngb-highlight "7506072705" at bounding box center [209, 180] width 72 height 14
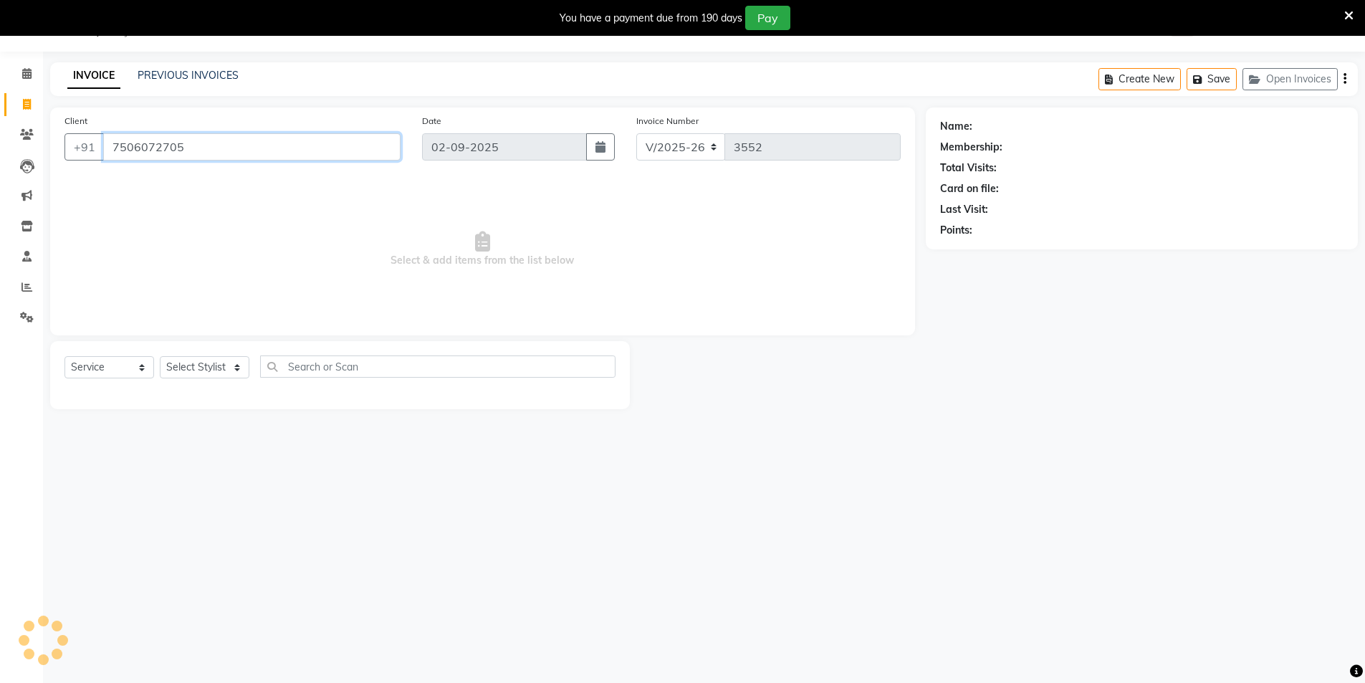
type input "7506072705"
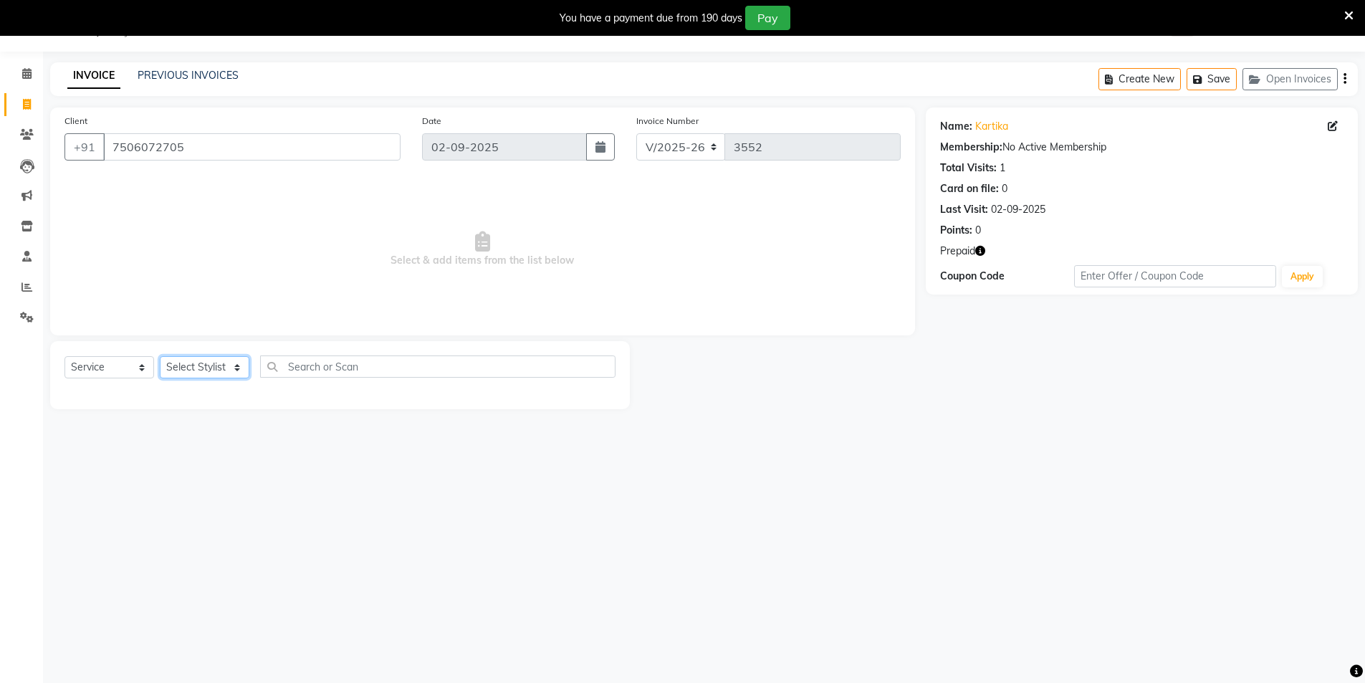
click at [223, 361] on select "Select Stylist [PERSON_NAME] [PERSON_NAME] [PERSON_NAME] [PERSON_NAME] [PERSON_…" at bounding box center [205, 367] width 90 height 22
select select "20524"
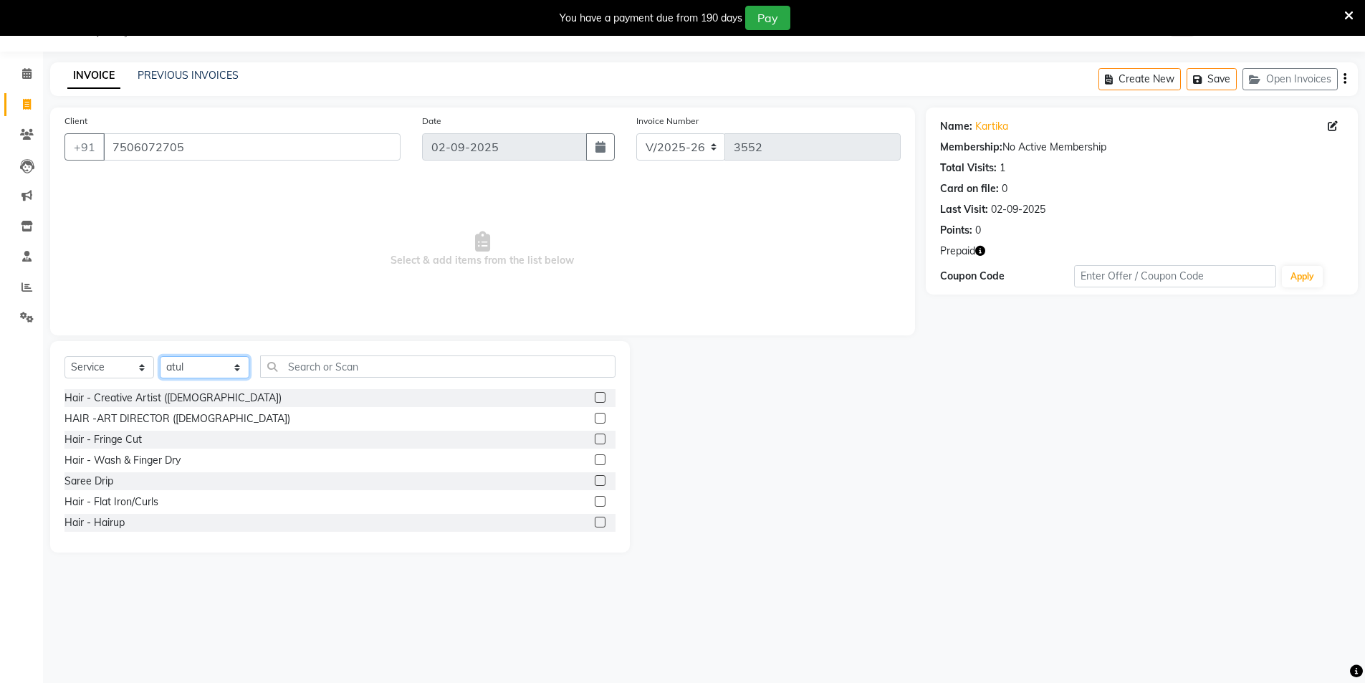
click at [236, 370] on select "Select Stylist [PERSON_NAME] [PERSON_NAME] [PERSON_NAME] [PERSON_NAME] [PERSON_…" at bounding box center [205, 367] width 90 height 22
click at [355, 375] on input "text" at bounding box center [437, 366] width 355 height 22
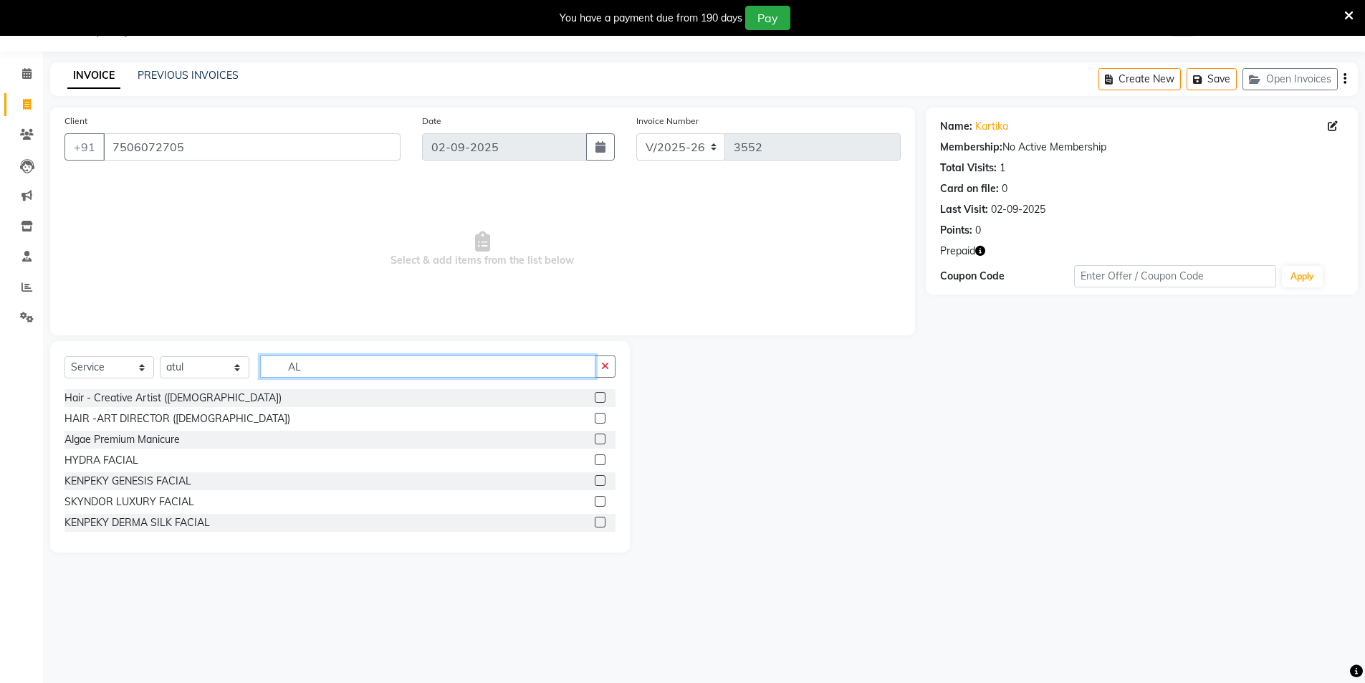
type input "A"
type input "I"
type input "A"
type input "RITU"
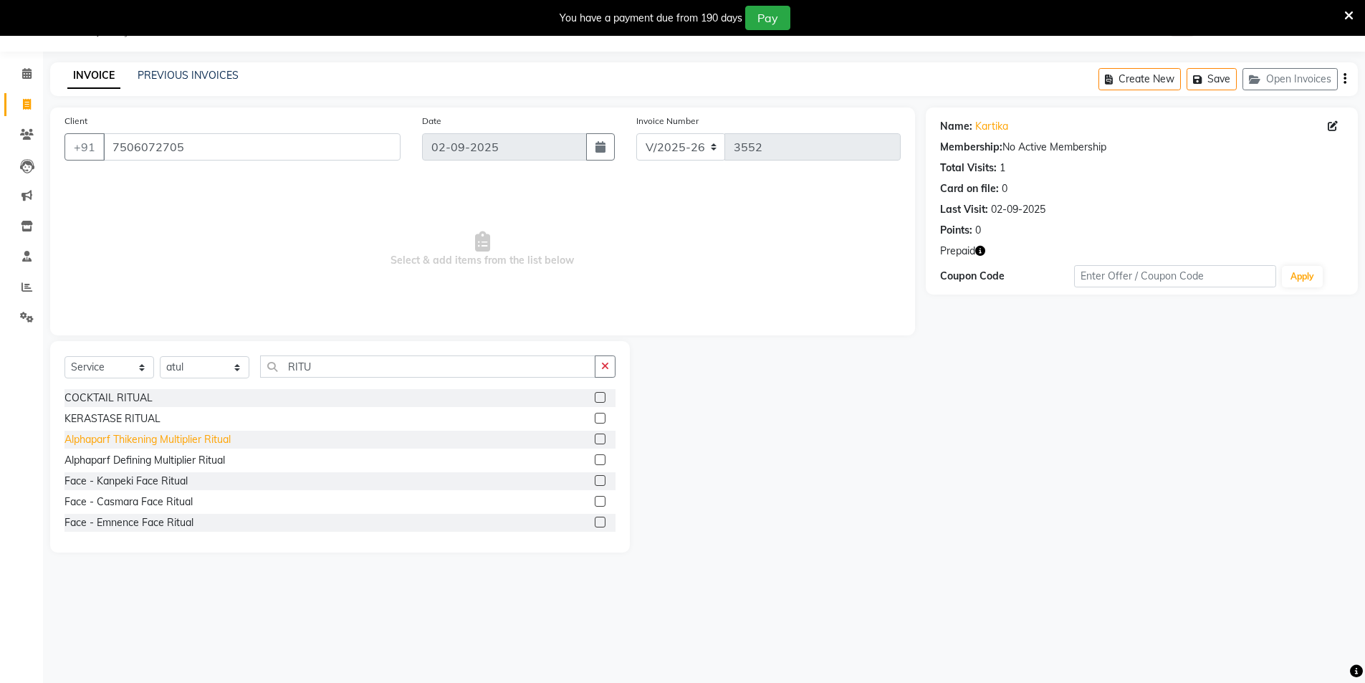
click at [139, 439] on div "Alphaparf Thikening Multiplier Ritual" at bounding box center [147, 439] width 166 height 15
checkbox input "false"
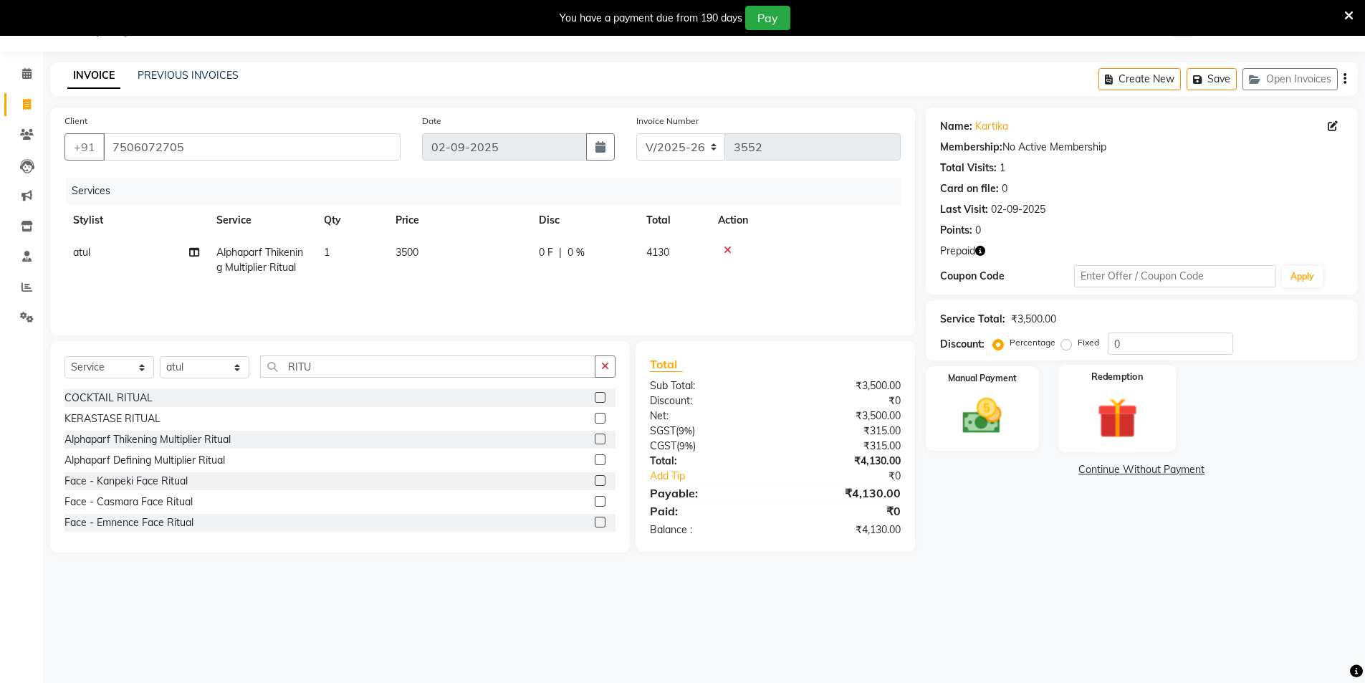
click at [1097, 411] on img at bounding box center [1117, 418] width 66 height 51
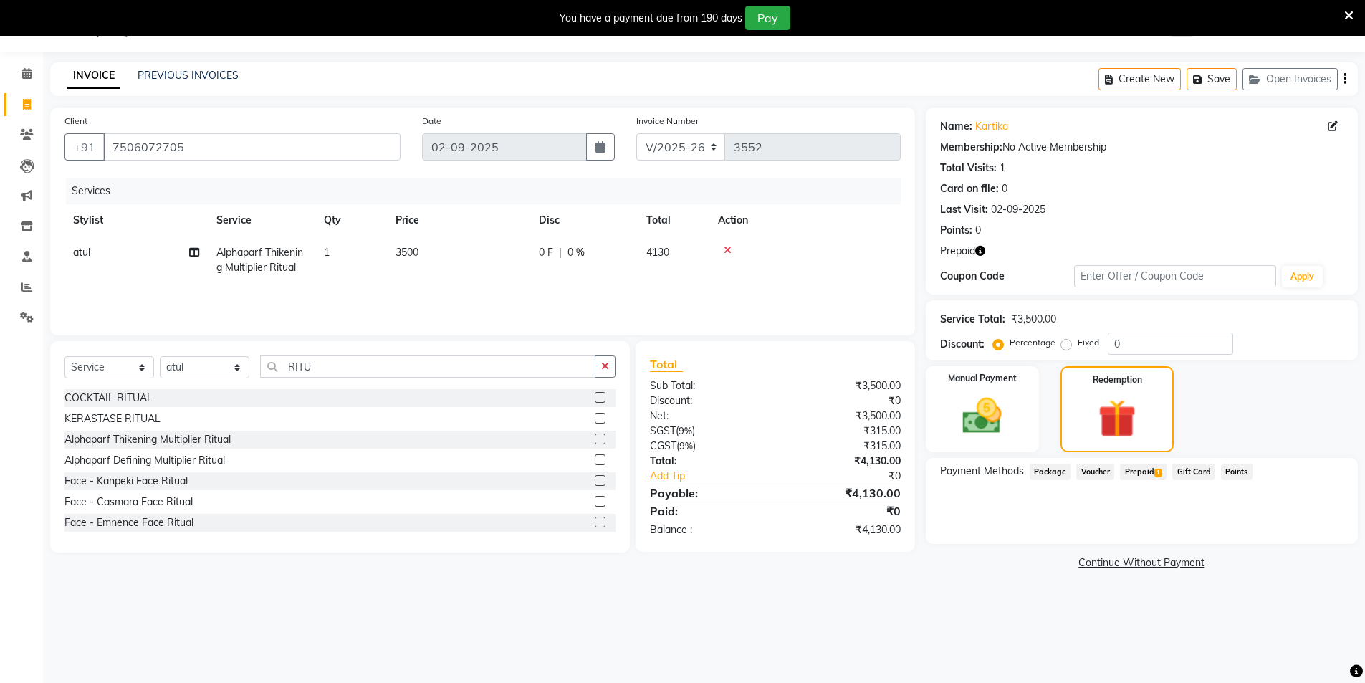
click at [1142, 470] on span "Prepaid 1" at bounding box center [1143, 472] width 47 height 16
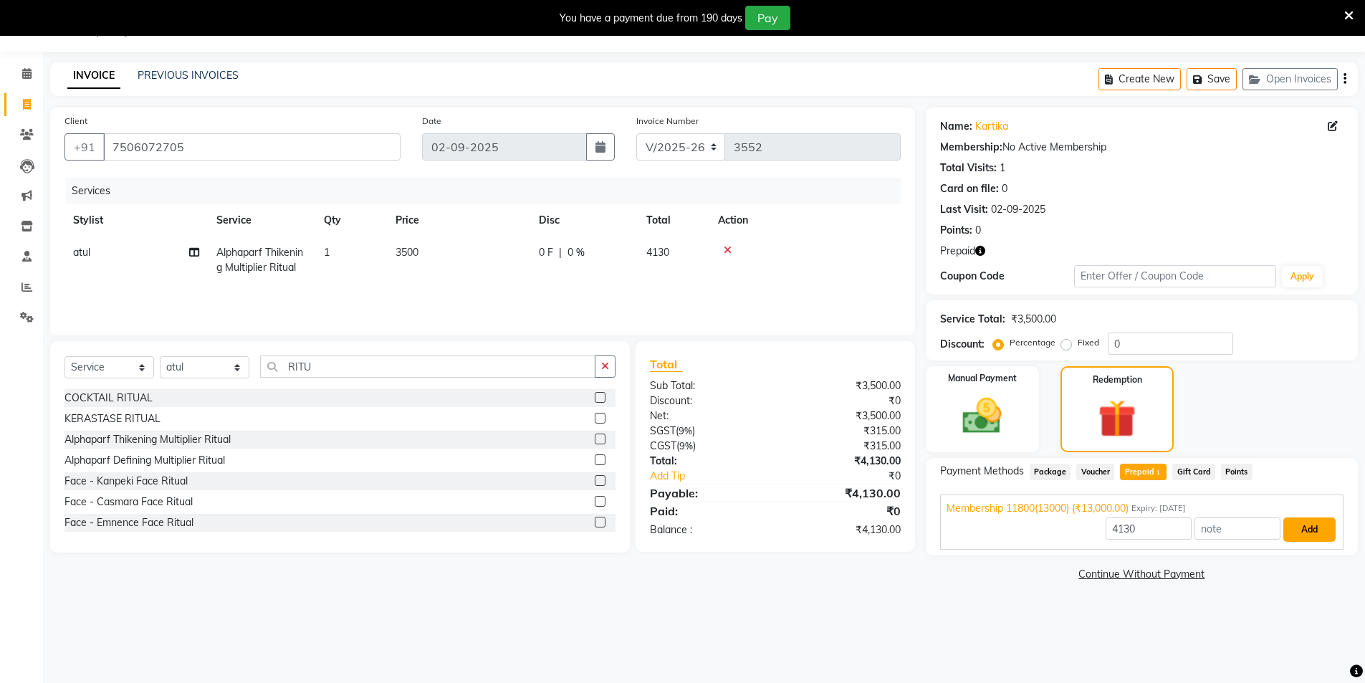
click at [1309, 527] on button "Add" at bounding box center [1310, 529] width 52 height 24
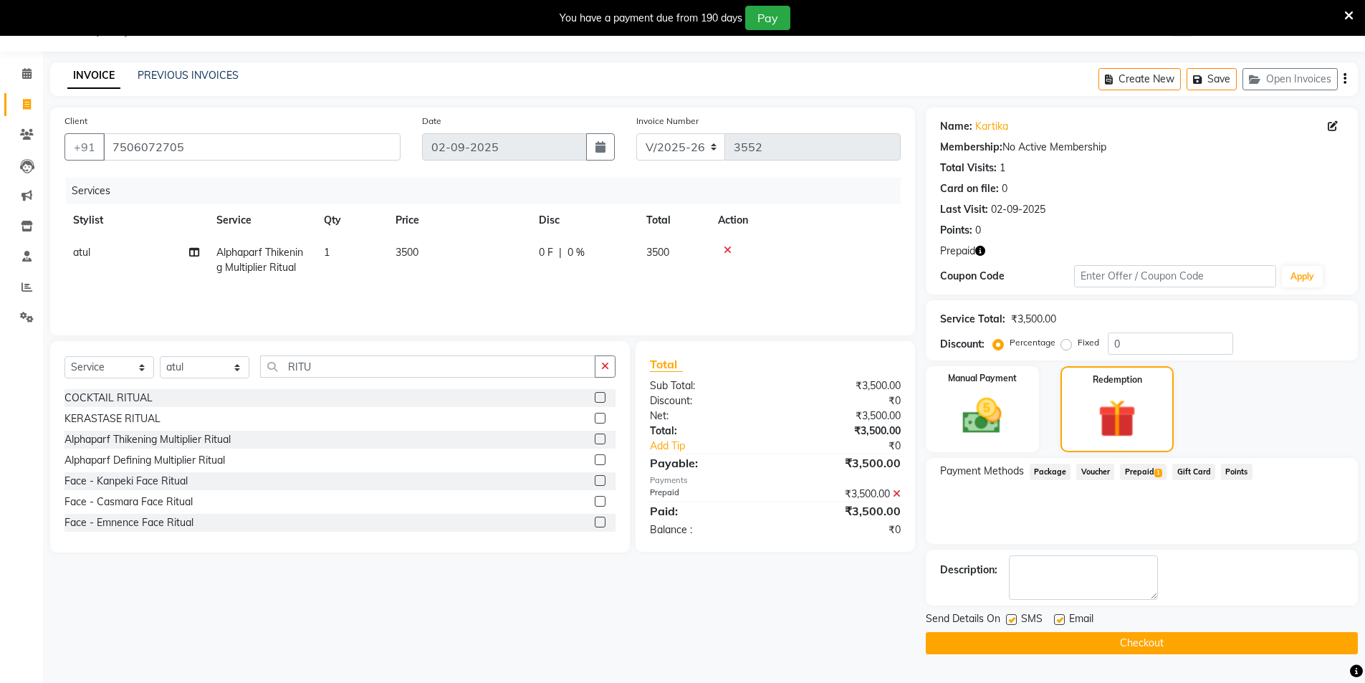
click at [1143, 643] on button "Checkout" at bounding box center [1142, 643] width 432 height 22
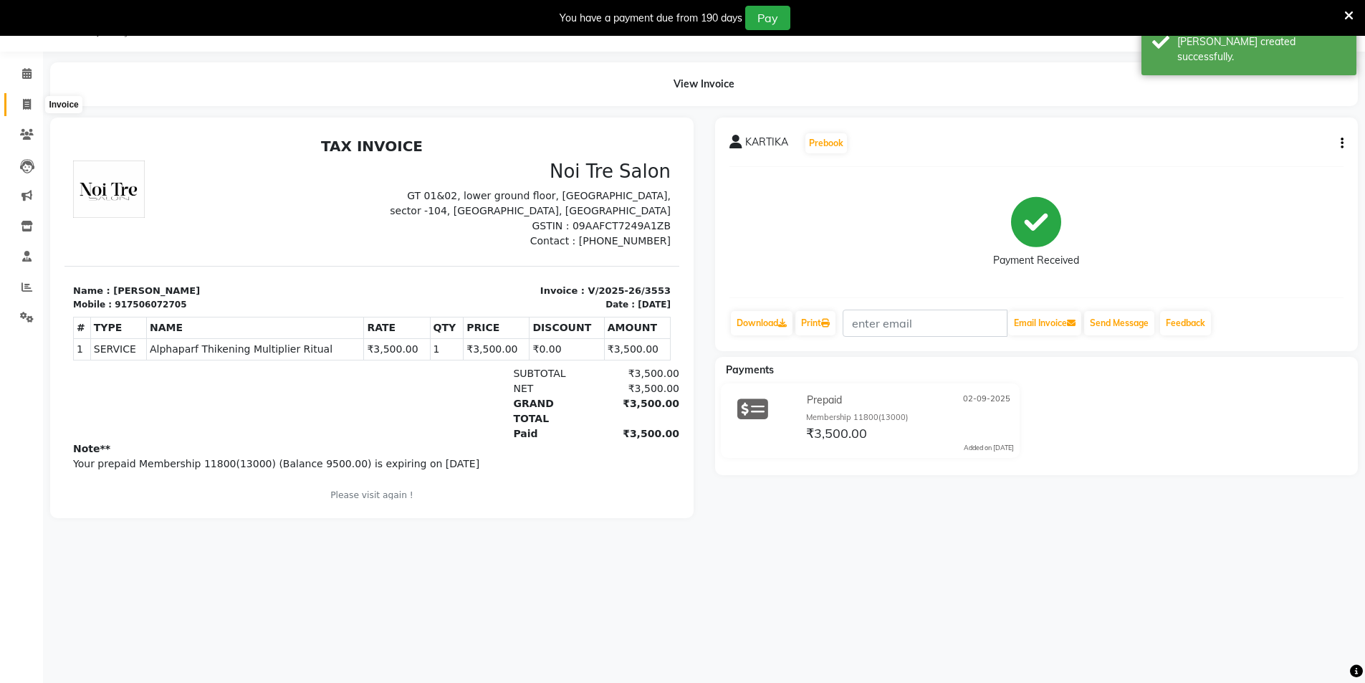
click at [25, 104] on icon at bounding box center [27, 104] width 8 height 11
select select "service"
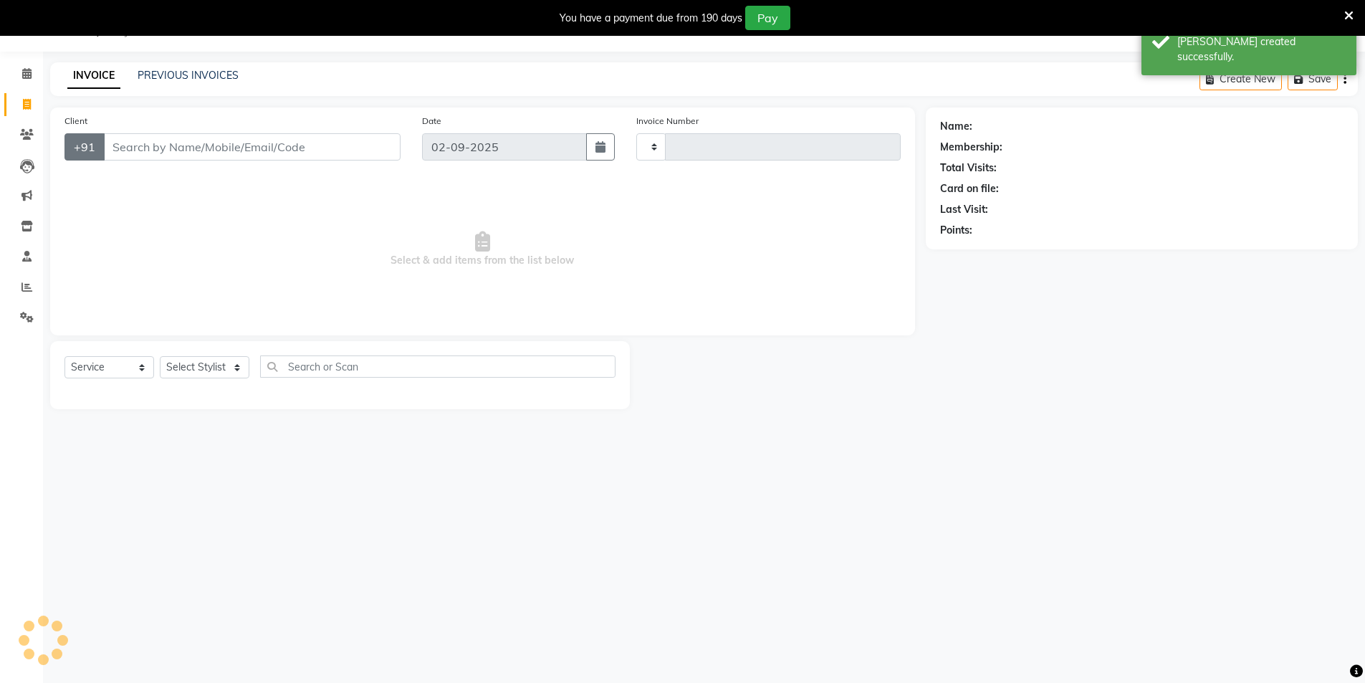
type input "3554"
select select "4009"
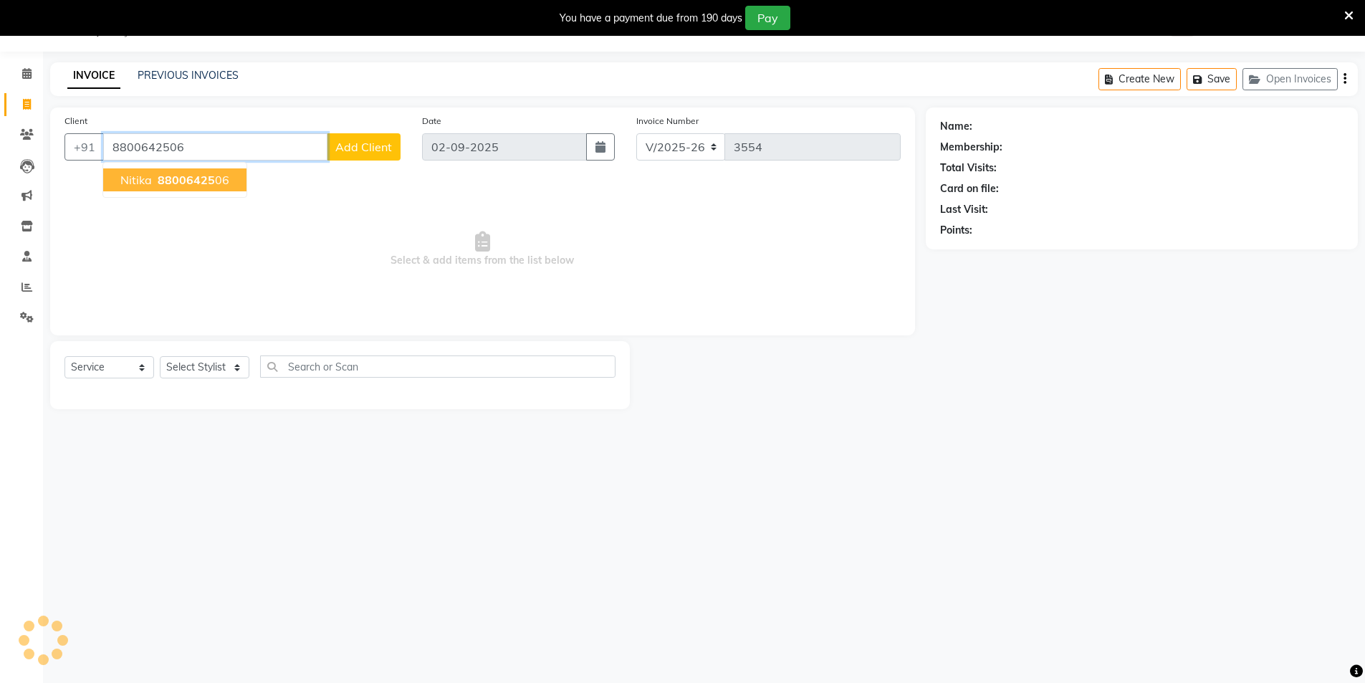
type input "8800642506"
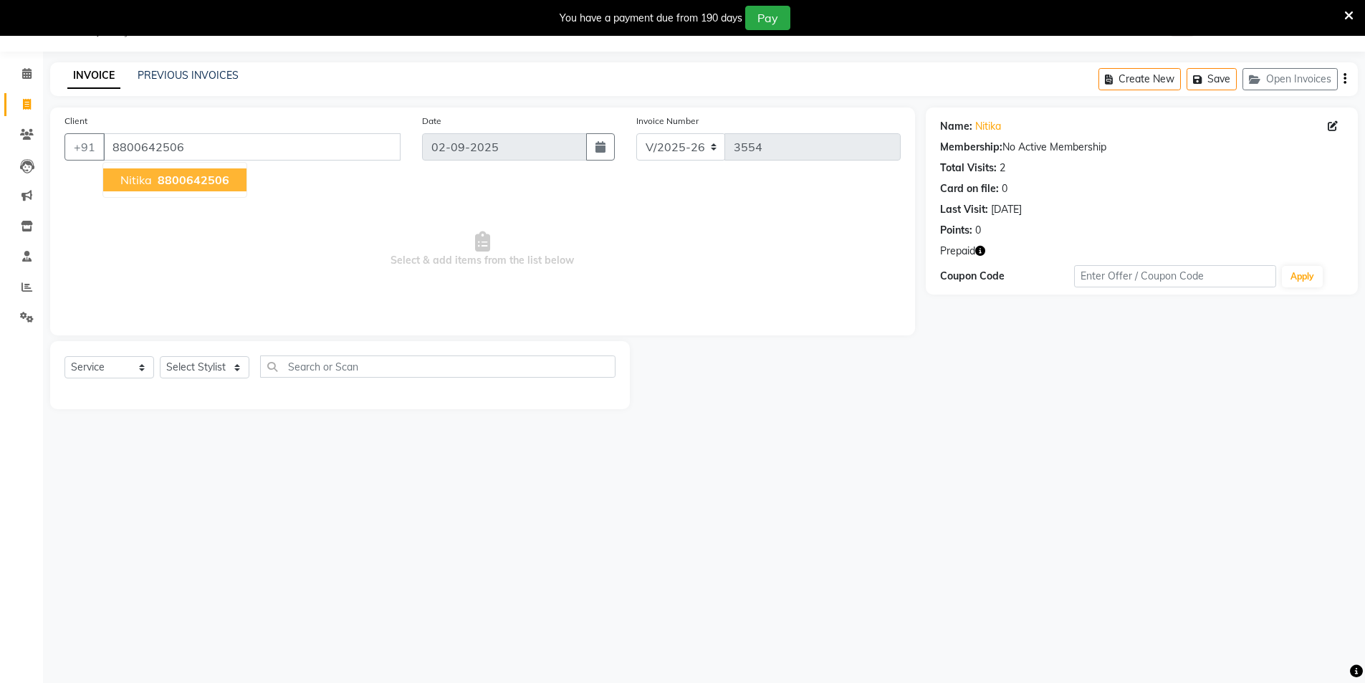
click at [178, 180] on span "8800642506" at bounding box center [194, 180] width 72 height 14
click at [206, 353] on div "Select Service Product Membership Package Voucher Prepaid Gift Card Select Styl…" at bounding box center [340, 375] width 580 height 68
click at [204, 356] on select "Select Stylist [PERSON_NAME] [PERSON_NAME] [PERSON_NAME] [PERSON_NAME] [PERSON_…" at bounding box center [205, 367] width 90 height 22
select select "20524"
click at [213, 368] on select "Select Stylist [PERSON_NAME] [PERSON_NAME] [PERSON_NAME] [PERSON_NAME] [PERSON_…" at bounding box center [205, 367] width 90 height 22
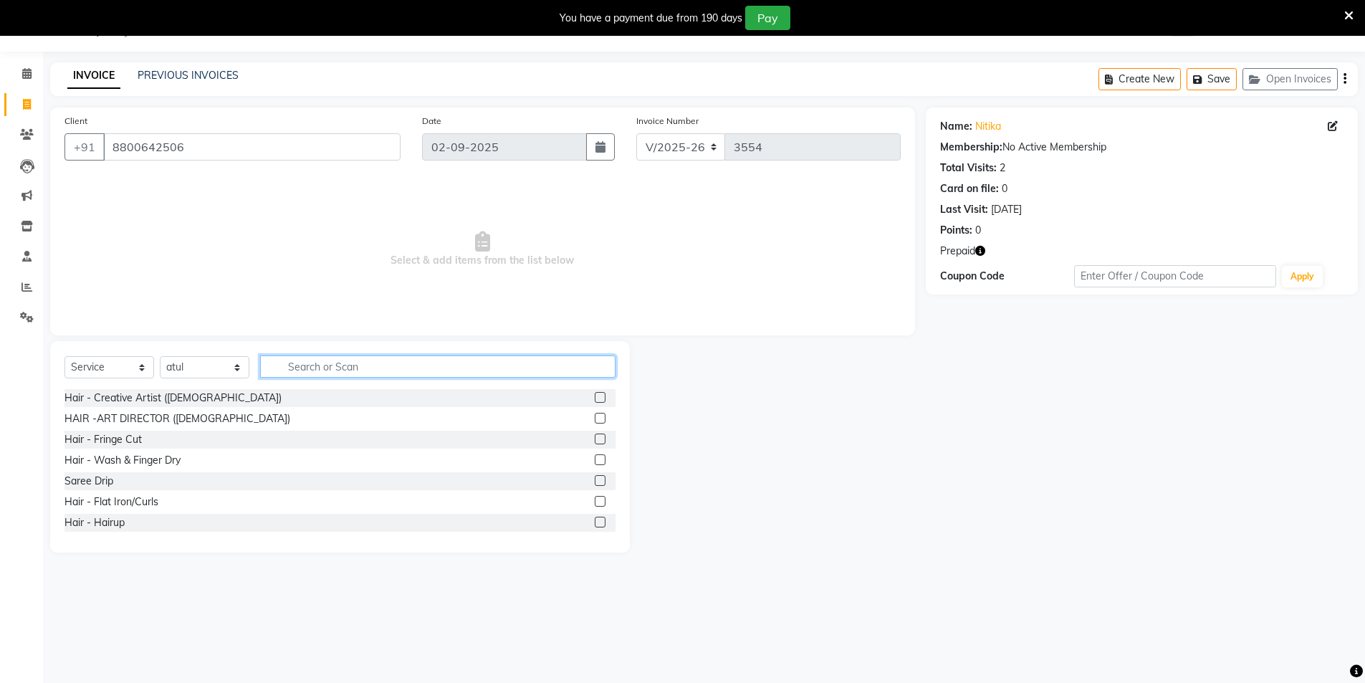
click at [322, 363] on input "text" at bounding box center [437, 366] width 355 height 22
click at [310, 368] on input "text" at bounding box center [437, 366] width 355 height 22
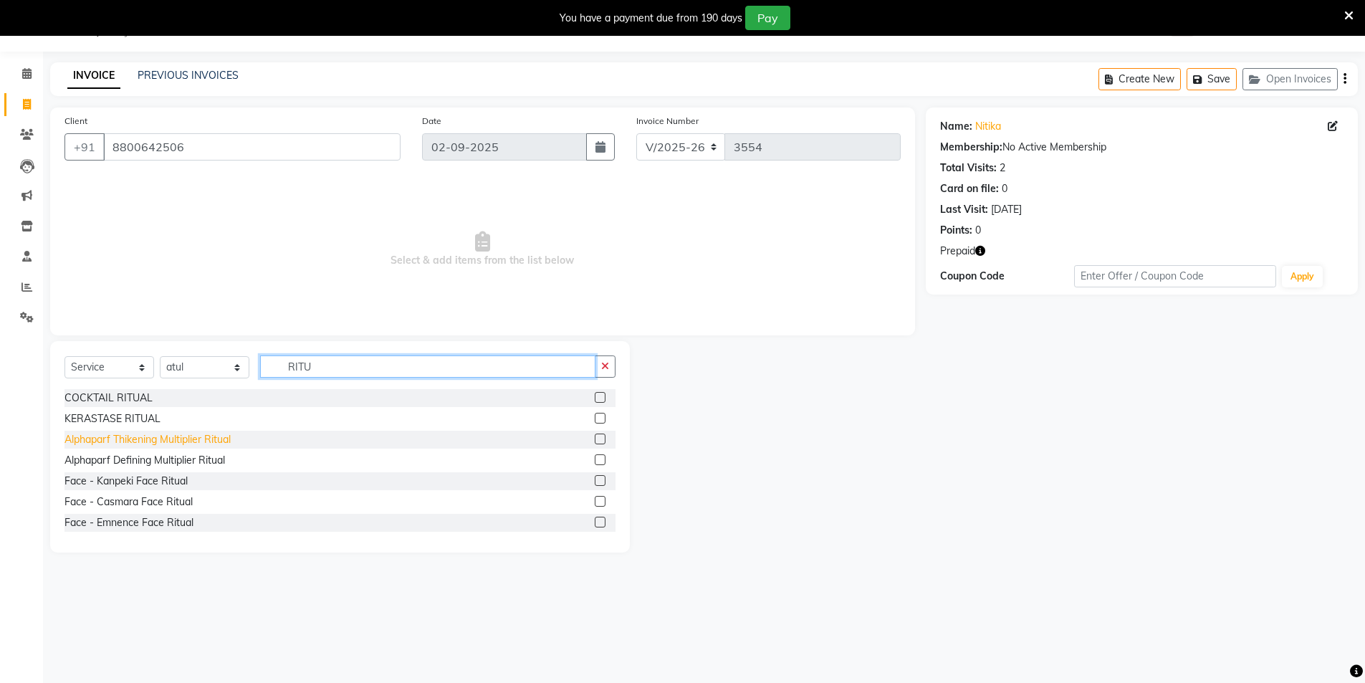
type input "RITU"
click at [118, 436] on div "Alphaparf Thikening Multiplier Ritual" at bounding box center [147, 439] width 166 height 15
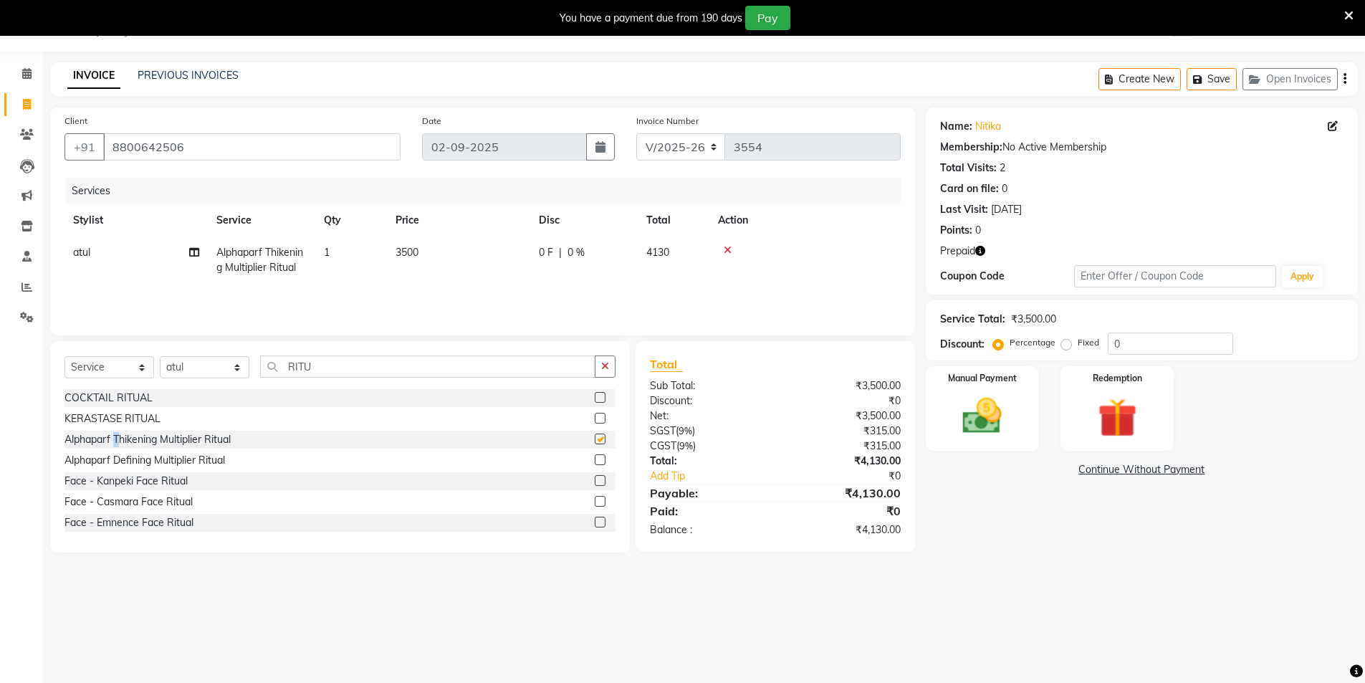
checkbox input "false"
click at [1089, 415] on img at bounding box center [1117, 418] width 66 height 51
click at [1138, 467] on span "Prepaid 1" at bounding box center [1143, 472] width 47 height 16
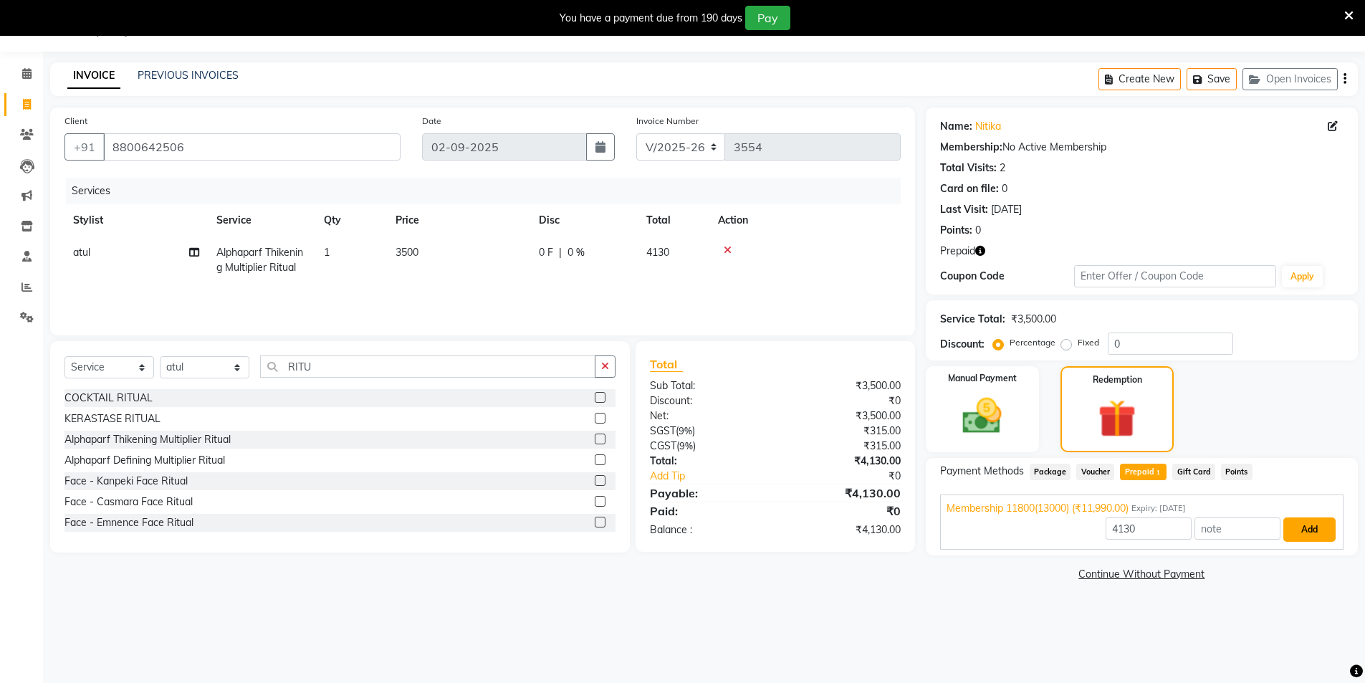
click at [1307, 532] on button "Add" at bounding box center [1310, 529] width 52 height 24
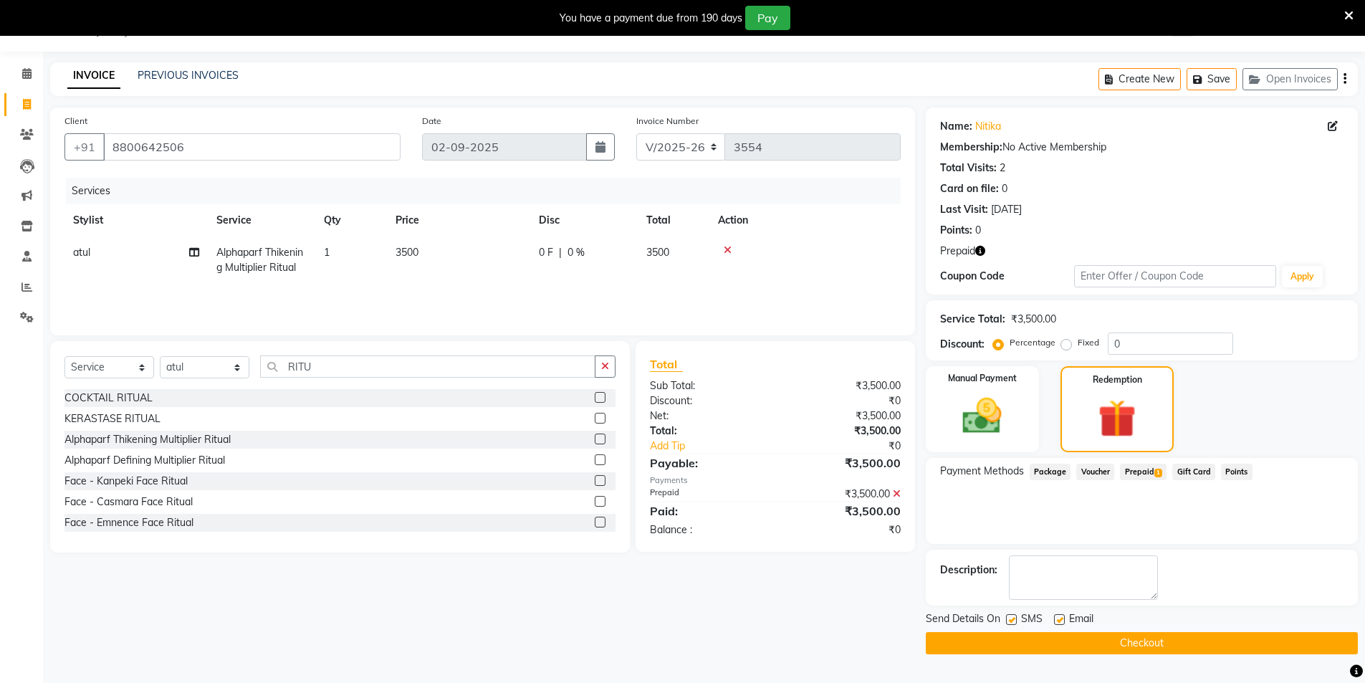
click at [1162, 635] on button "Checkout" at bounding box center [1142, 643] width 432 height 22
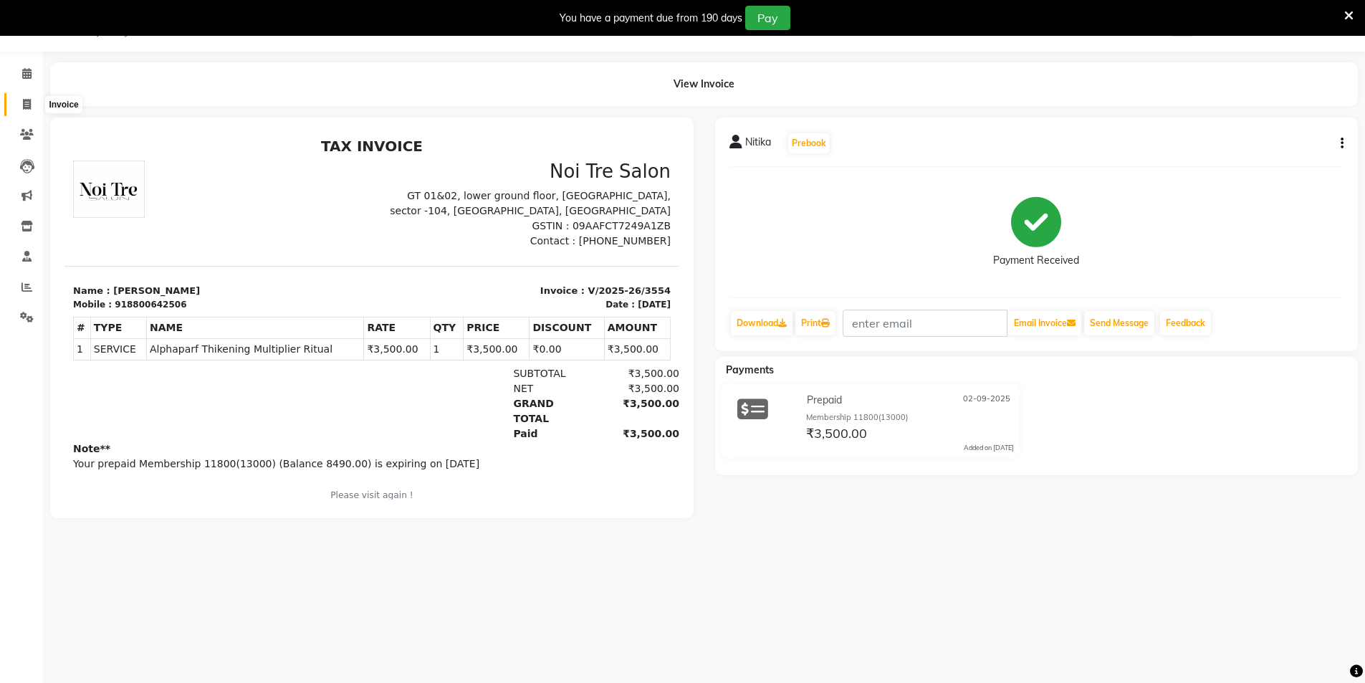
click at [23, 102] on icon at bounding box center [27, 104] width 8 height 11
select select "service"
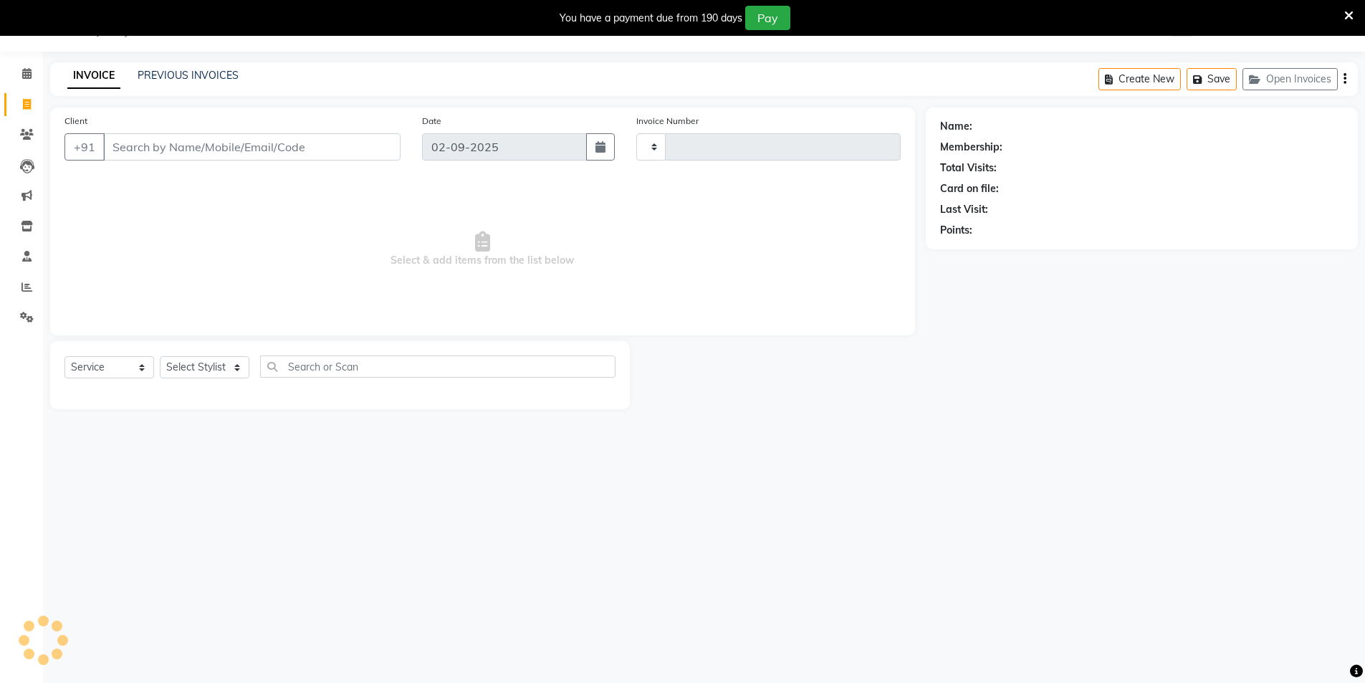
type input "3555"
select select "4009"
click at [208, 71] on link "PREVIOUS INVOICES" at bounding box center [188, 75] width 101 height 13
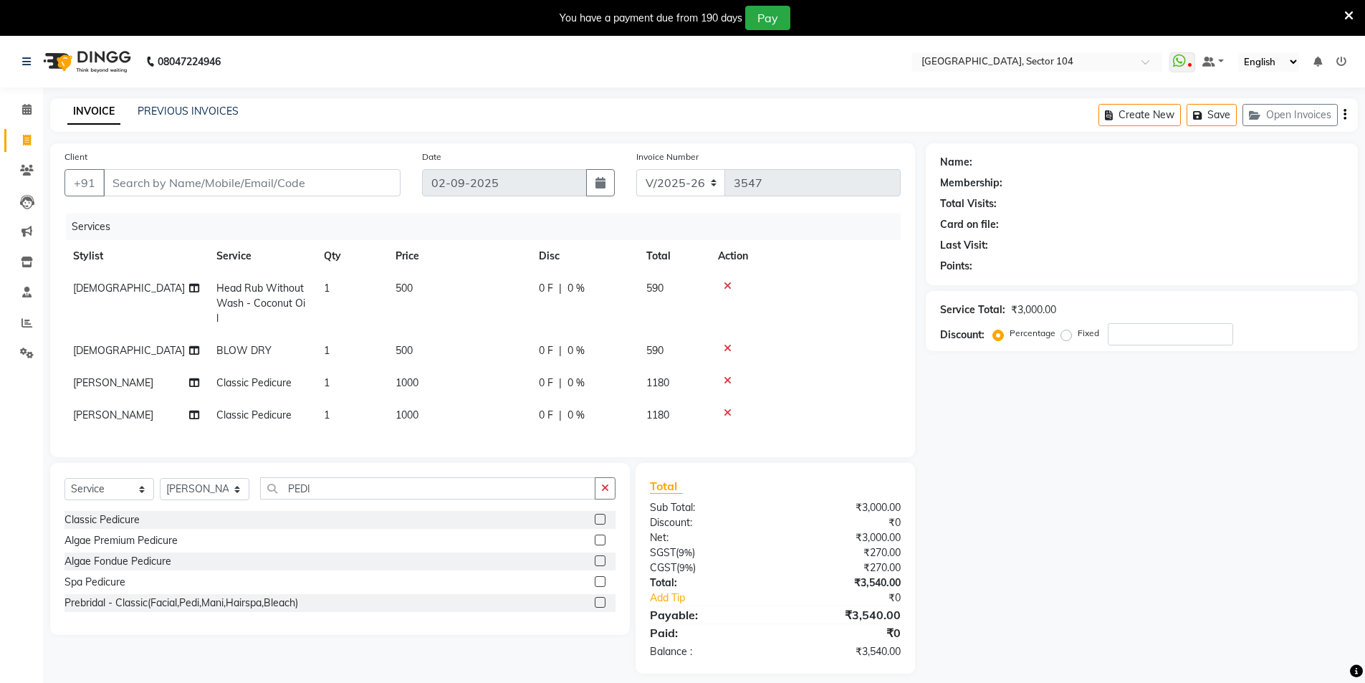
select select "4009"
select select "service"
select select "20898"
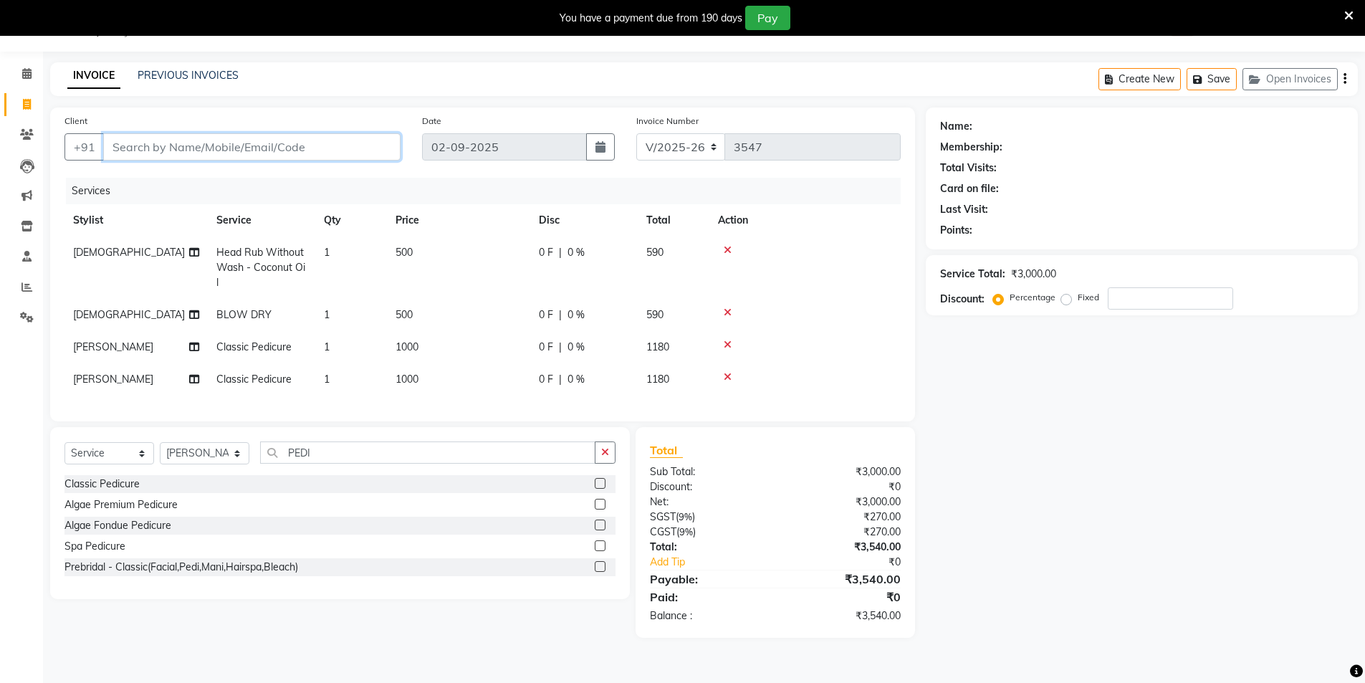
click at [300, 145] on input "Client" at bounding box center [251, 146] width 297 height 27
type input "7"
type input "0"
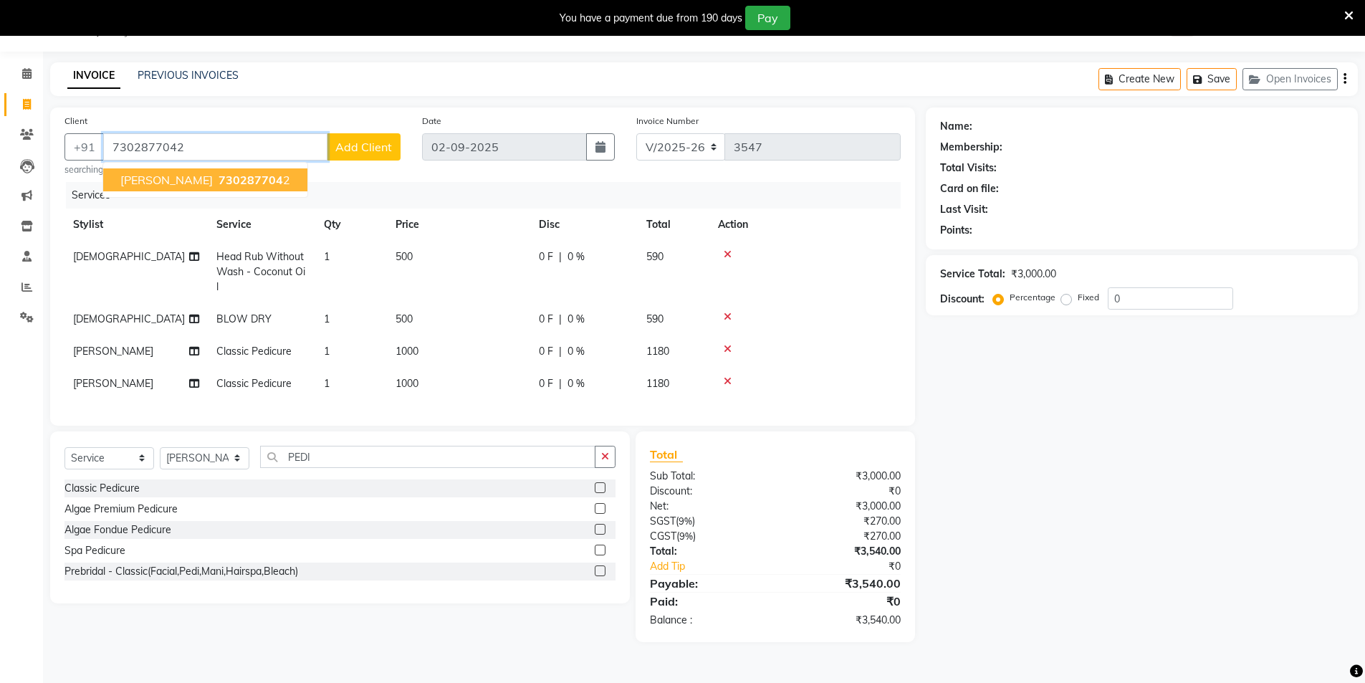
type input "7302877042"
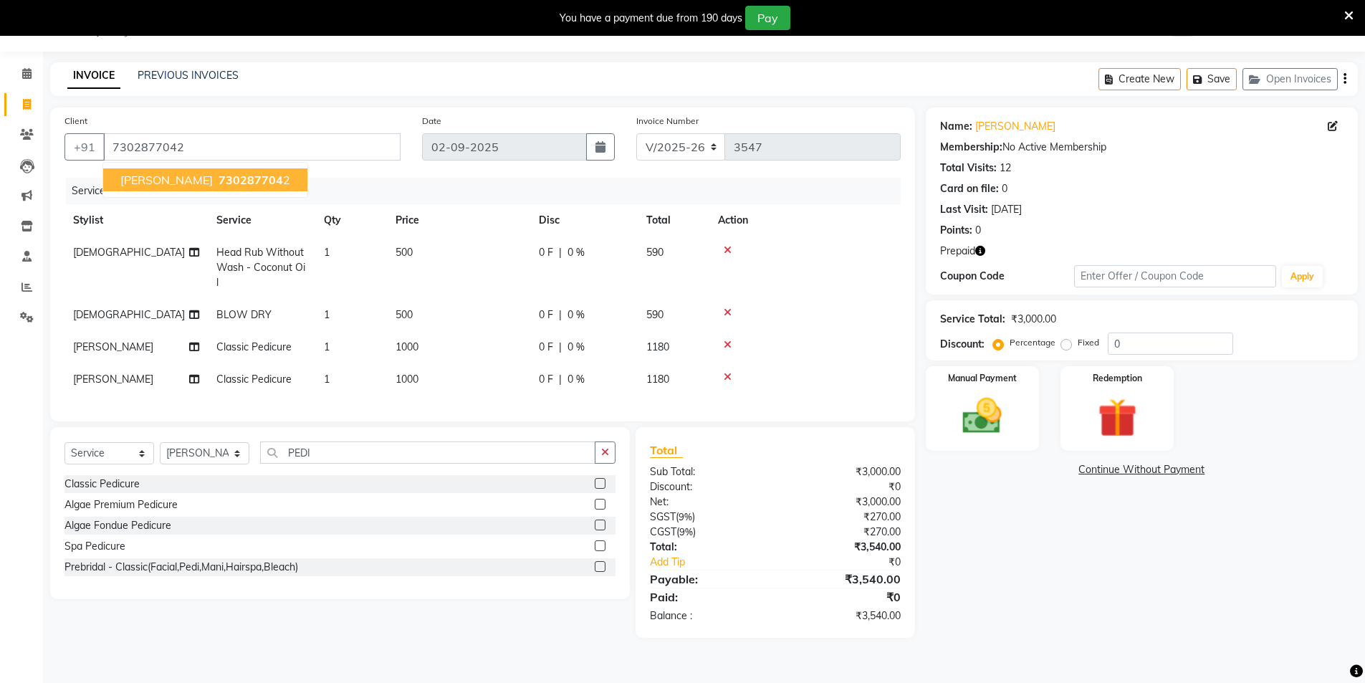
click at [186, 184] on button "[PERSON_NAME] 730287704 2" at bounding box center [205, 179] width 204 height 23
click at [984, 252] on icon "button" at bounding box center [980, 251] width 10 height 10
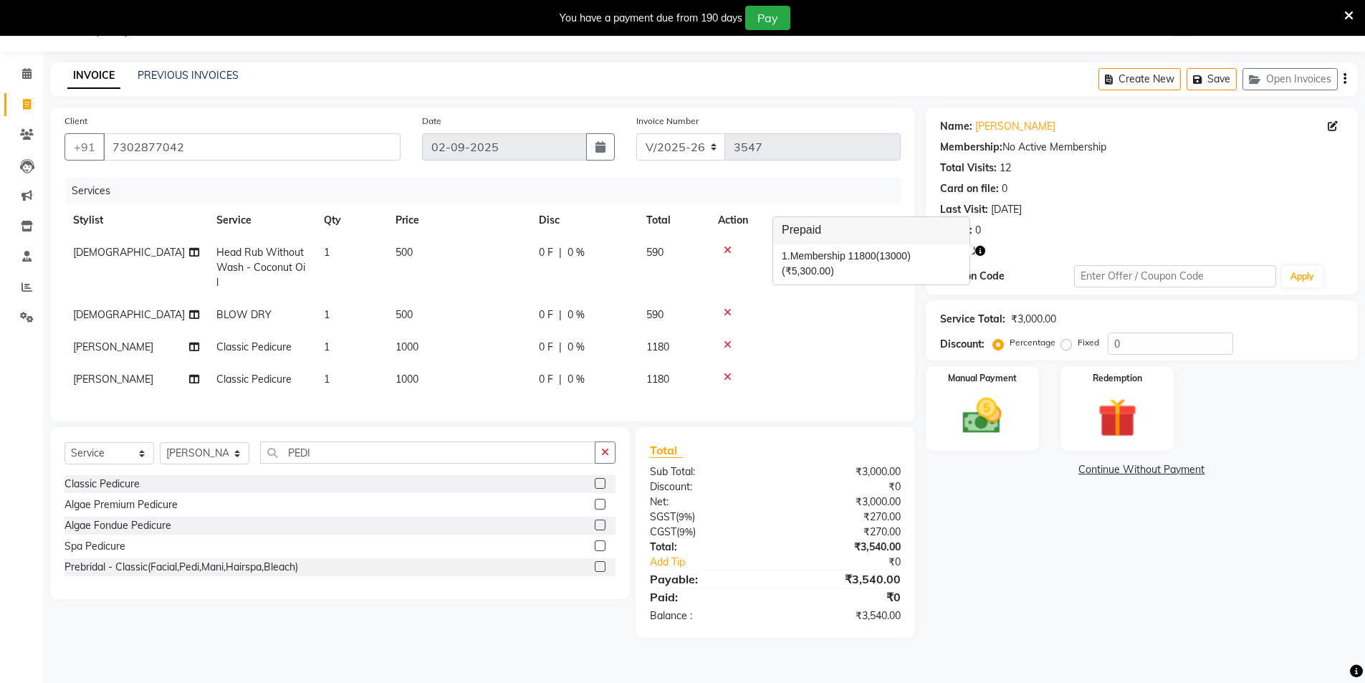
click at [141, 317] on td "[DEMOGRAPHIC_DATA]" at bounding box center [135, 315] width 143 height 32
select select "88373"
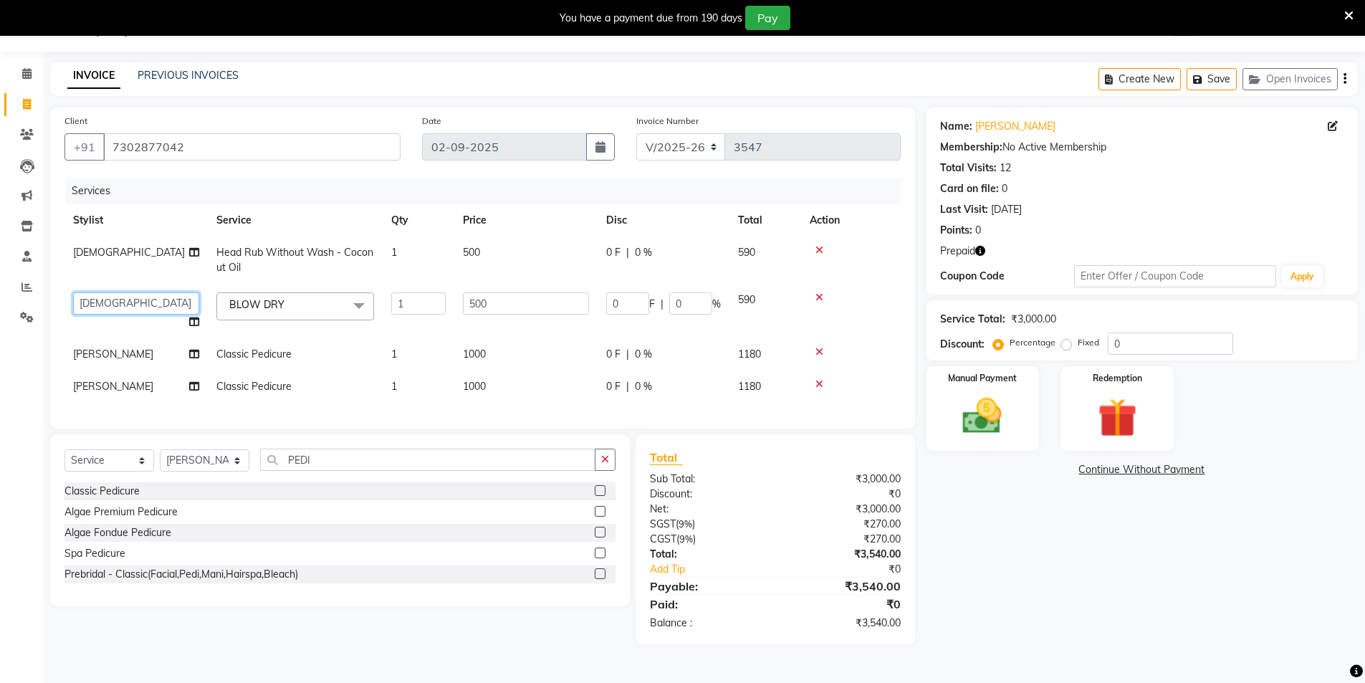
click at [132, 307] on select "[PERSON_NAME] [PERSON_NAME] [PERSON_NAME] [PERSON_NAME] [PERSON_NAME] vihar [PE…" at bounding box center [136, 303] width 126 height 22
click at [1076, 505] on div "Name: [PERSON_NAME] Membership: No Active Membership Total Visits: 12 Card on f…" at bounding box center [1147, 375] width 443 height 537
select select "20524"
click at [821, 293] on icon at bounding box center [820, 297] width 8 height 10
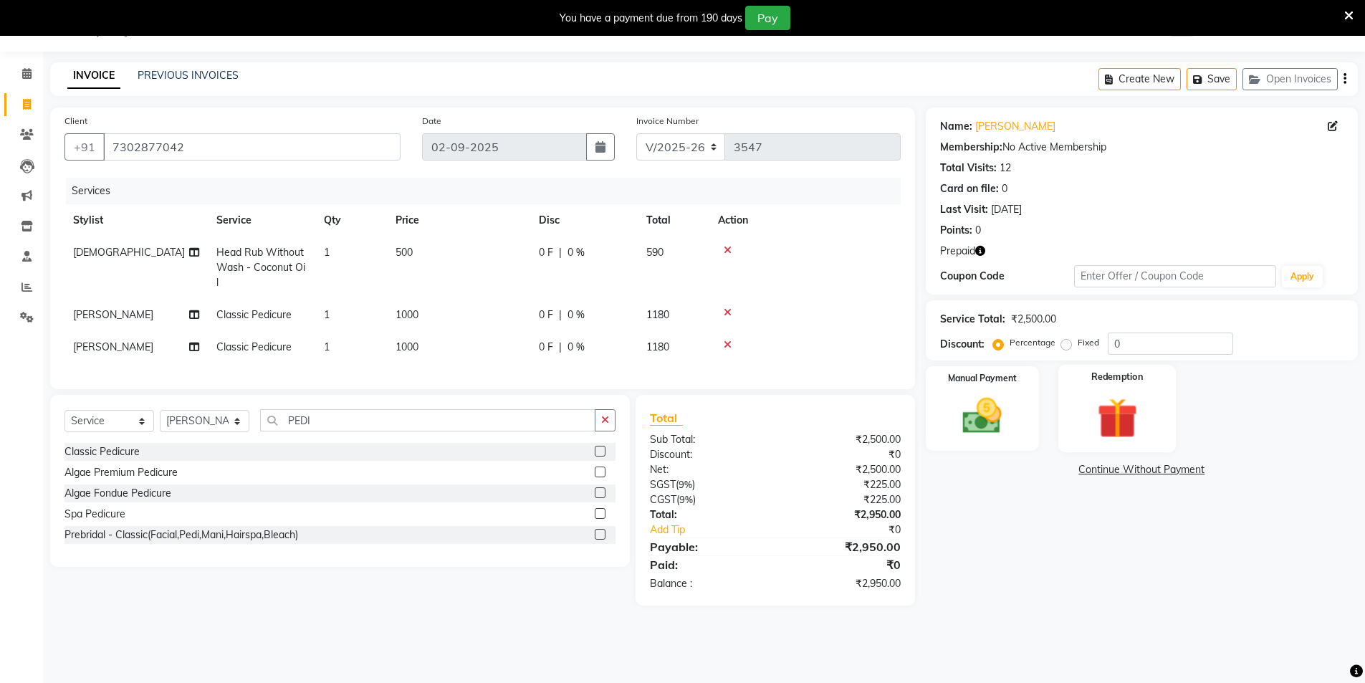
click at [1117, 423] on img at bounding box center [1117, 418] width 66 height 51
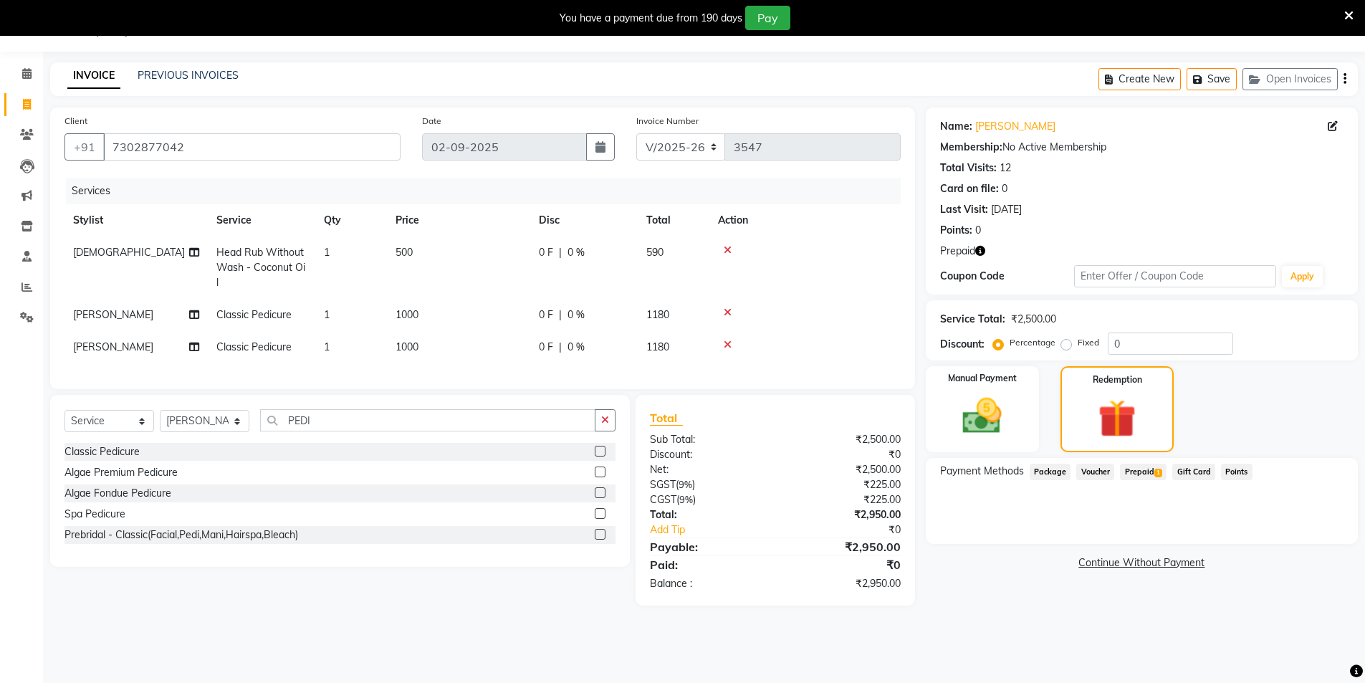
click at [1145, 468] on span "Prepaid 1" at bounding box center [1143, 472] width 47 height 16
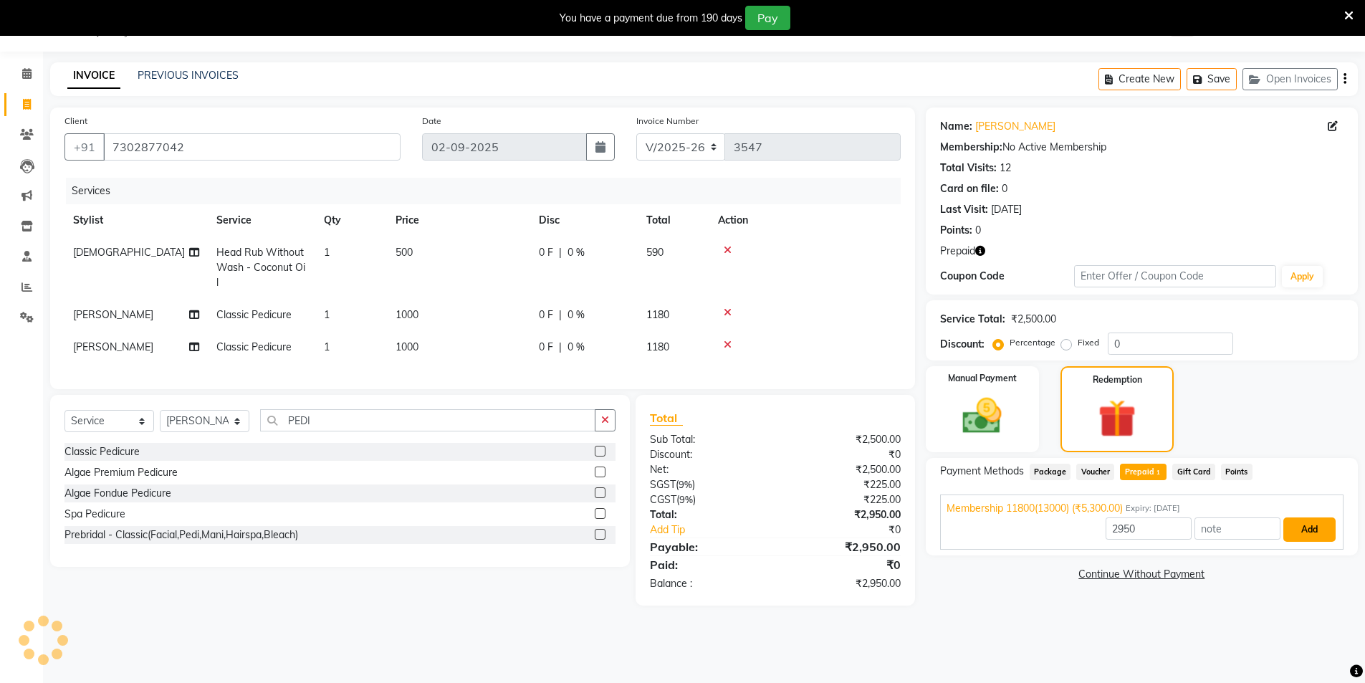
click at [1311, 523] on button "Add" at bounding box center [1310, 529] width 52 height 24
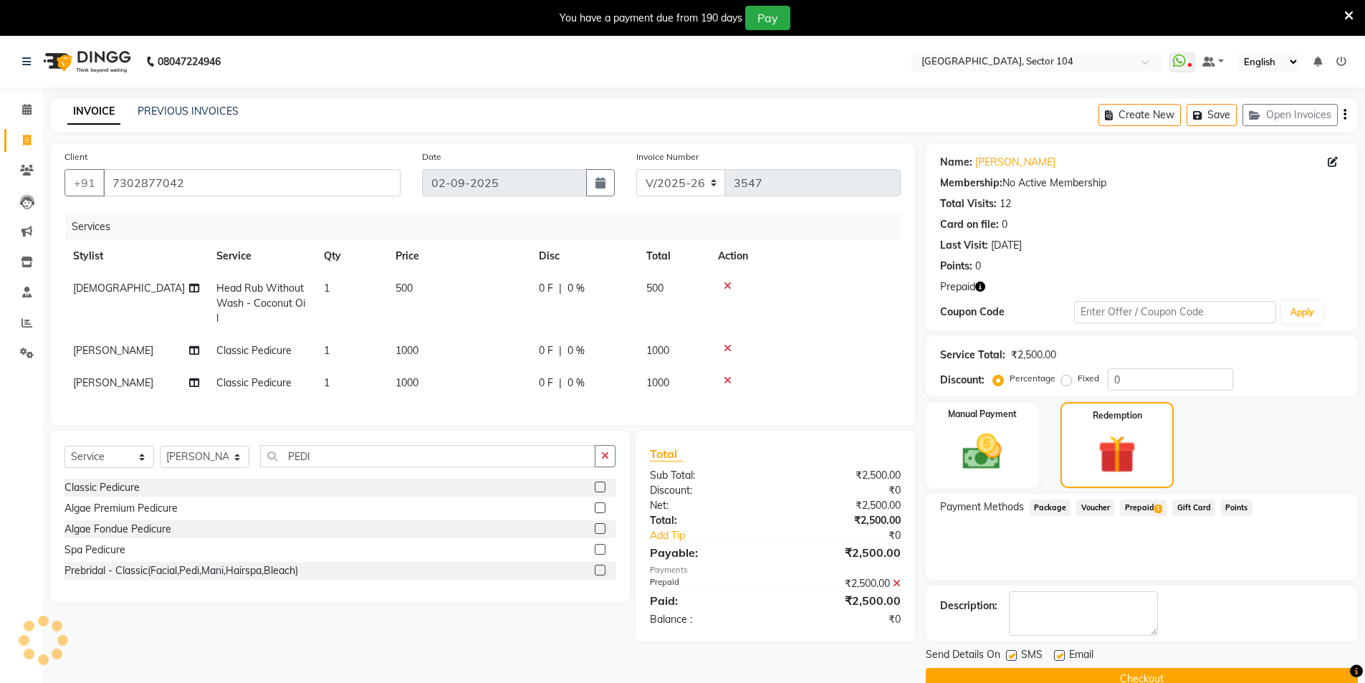
click at [1142, 672] on button "Checkout" at bounding box center [1142, 679] width 432 height 22
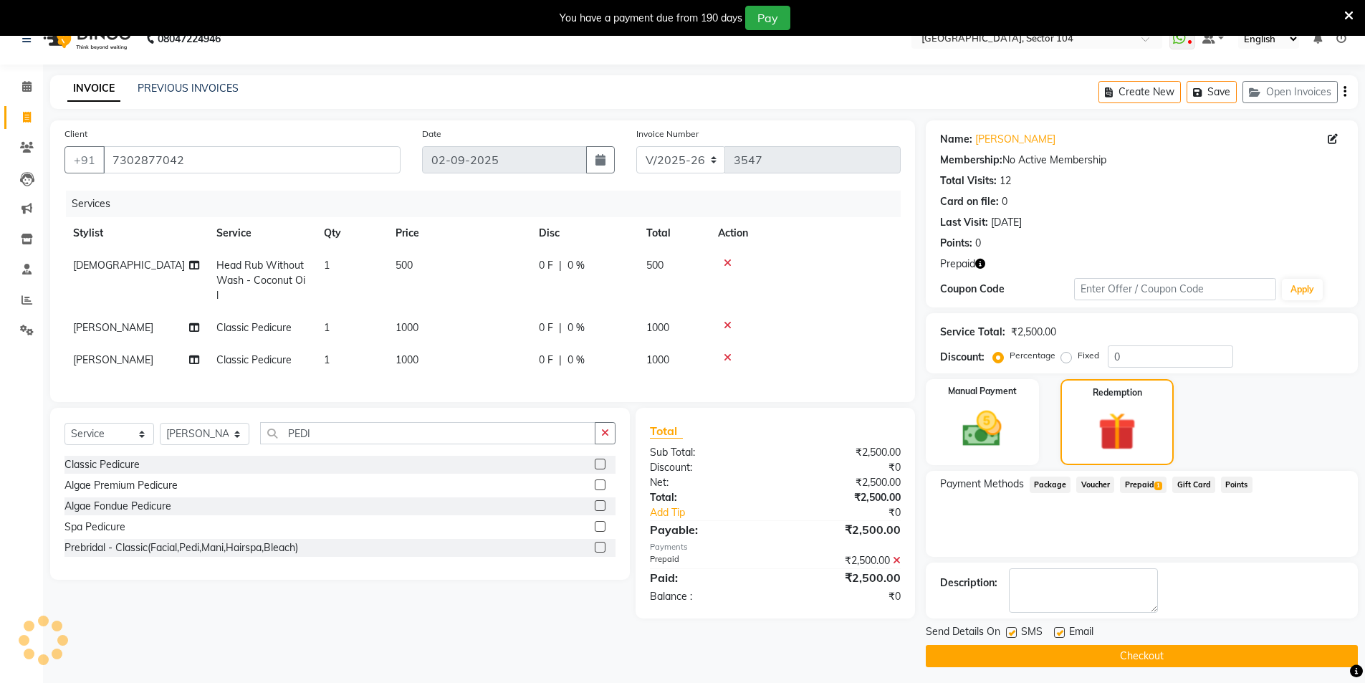
scroll to position [36, 0]
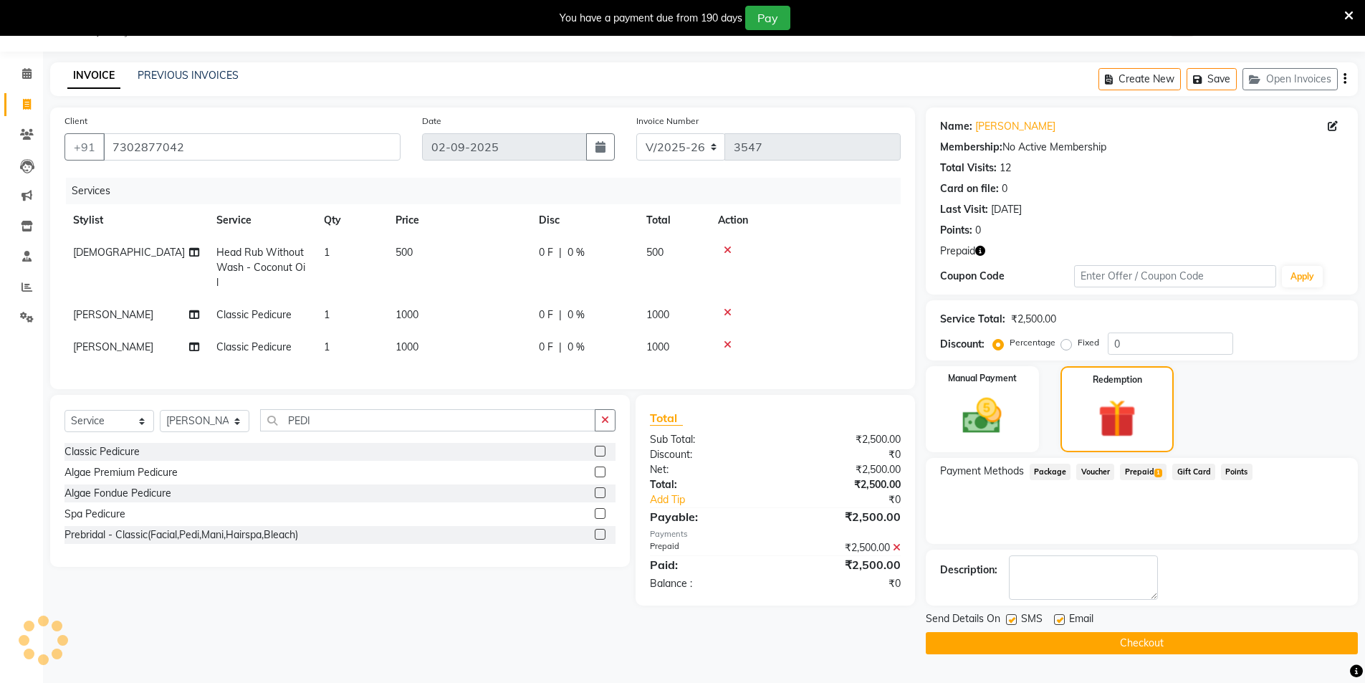
click at [1119, 641] on button "Checkout" at bounding box center [1142, 643] width 432 height 22
click at [1138, 646] on button "Checkout" at bounding box center [1142, 643] width 432 height 22
click at [489, 621] on div "Client [PHONE_NUMBER] Date [DATE] Invoice Number V/2025 V/[PHONE_NUMBER] Servic…" at bounding box center [482, 380] width 886 height 547
click at [1137, 638] on button "Checkout" at bounding box center [1142, 643] width 432 height 22
